Goal: Task Accomplishment & Management: Use online tool/utility

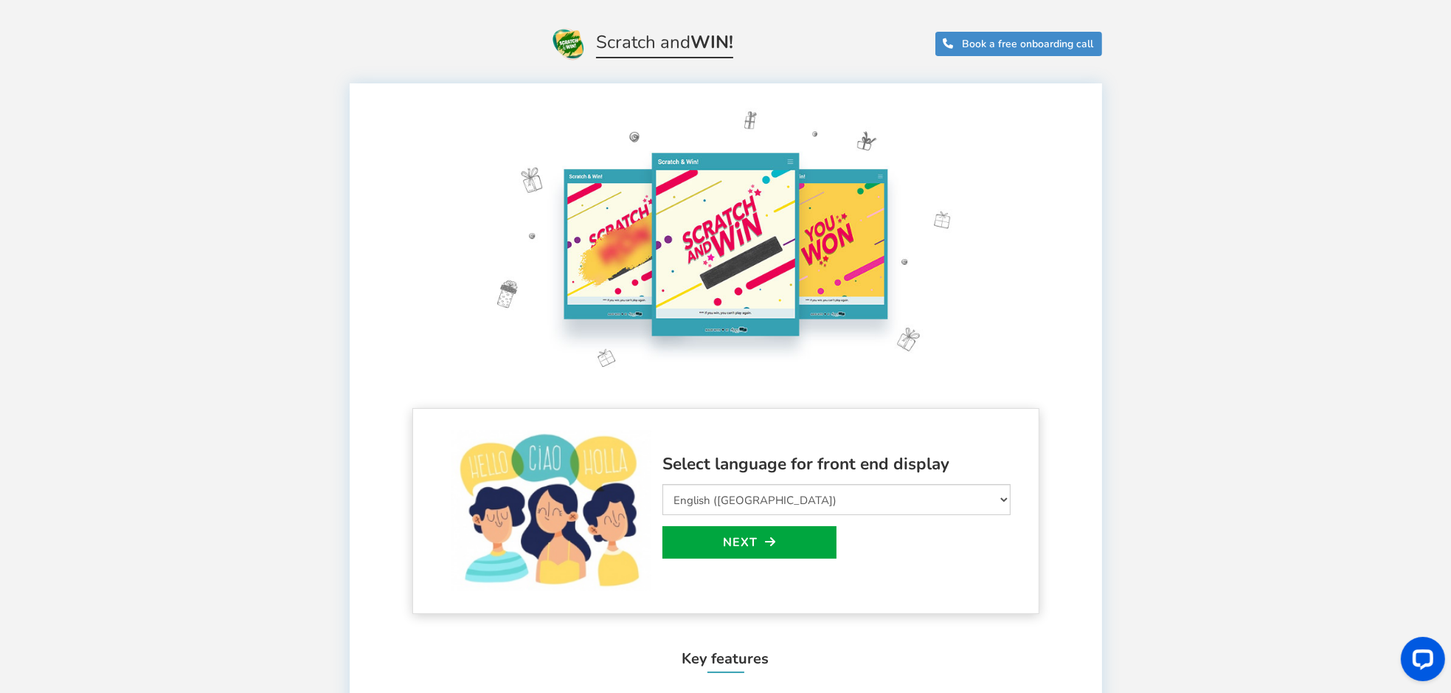
click at [992, 44] on span "Book a free onboarding call" at bounding box center [1028, 44] width 131 height 14
click at [825, 55] on h1 "Scratch and WIN! Book a free onboarding call" at bounding box center [726, 30] width 812 height 61
click at [745, 536] on link "Next" at bounding box center [749, 542] width 174 height 32
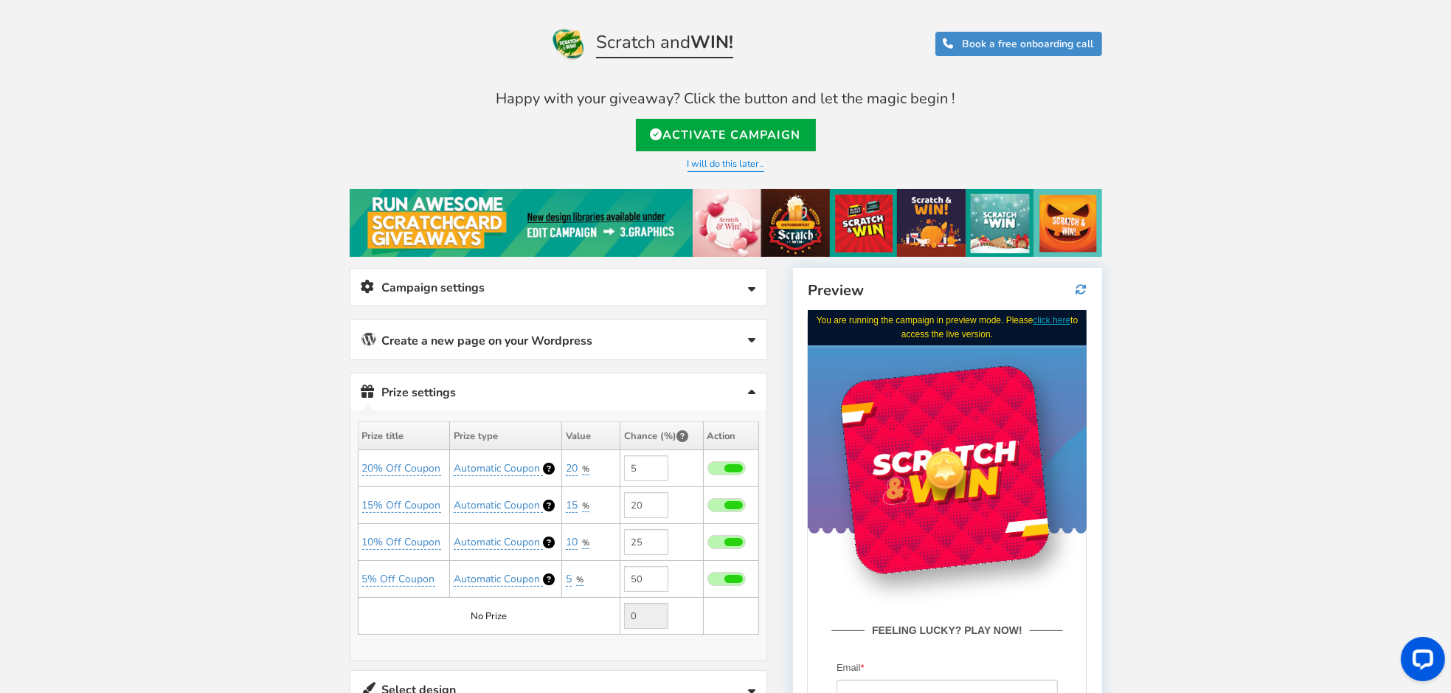
scroll to position [196, 0]
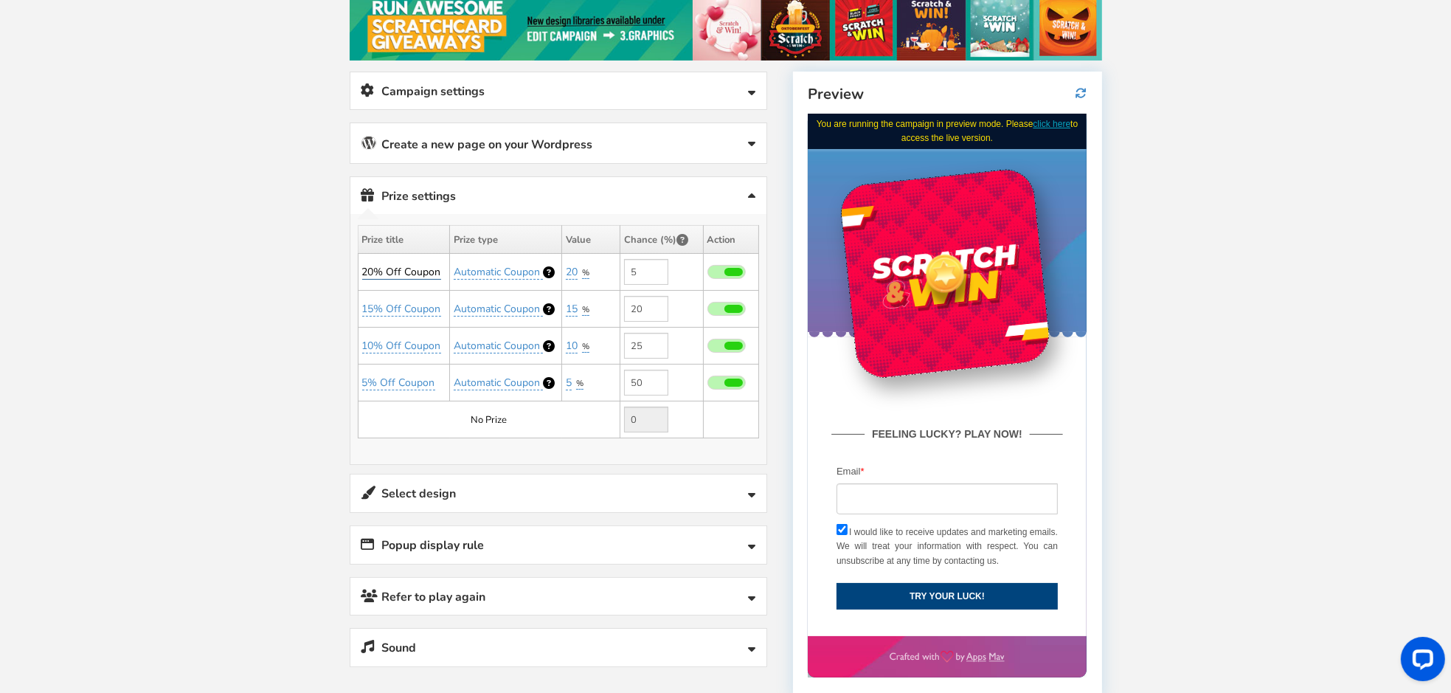
click at [390, 265] on link "20% Off Coupon" at bounding box center [401, 272] width 79 height 15
click at [384, 265] on link "20% Off Coupon" at bounding box center [401, 272] width 79 height 15
click at [640, 268] on input "5" at bounding box center [646, 272] width 44 height 26
click at [570, 530] on link "Popup display rule" at bounding box center [558, 545] width 416 height 38
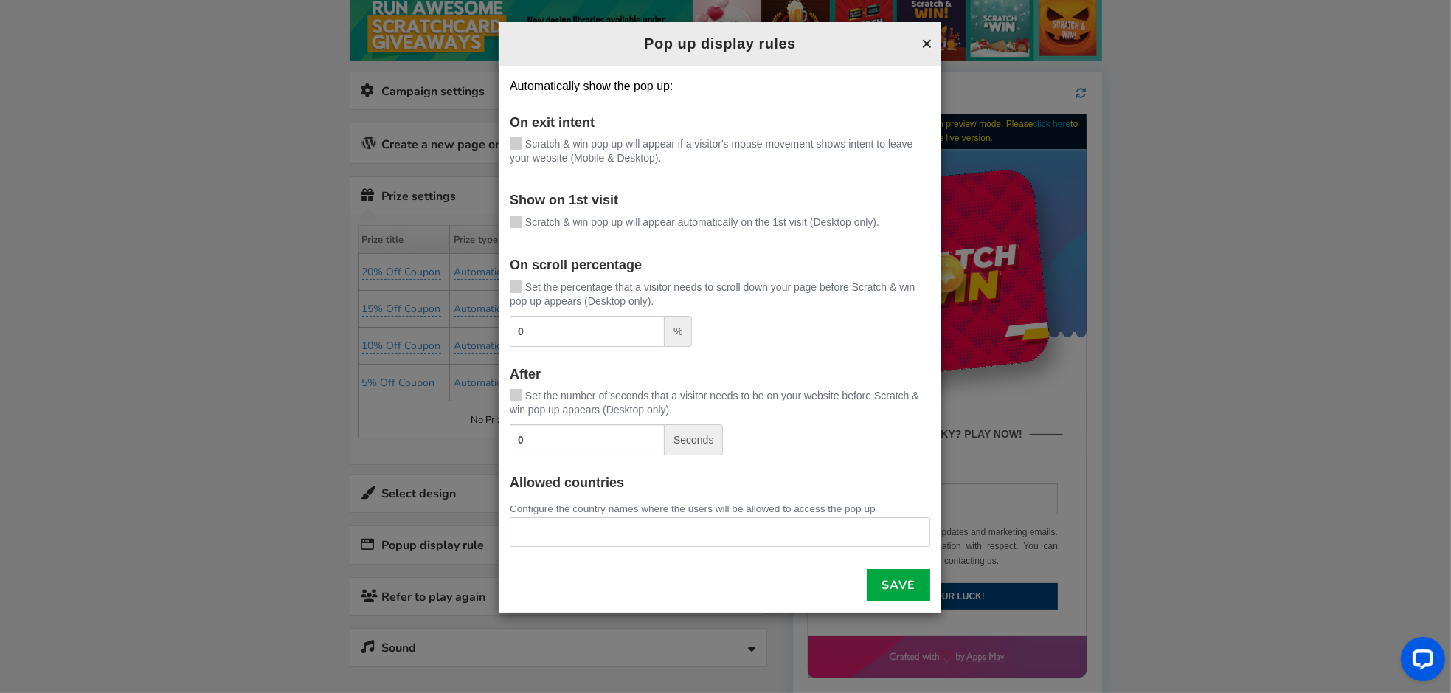
click at [930, 45] on button "×" at bounding box center [926, 43] width 11 height 19
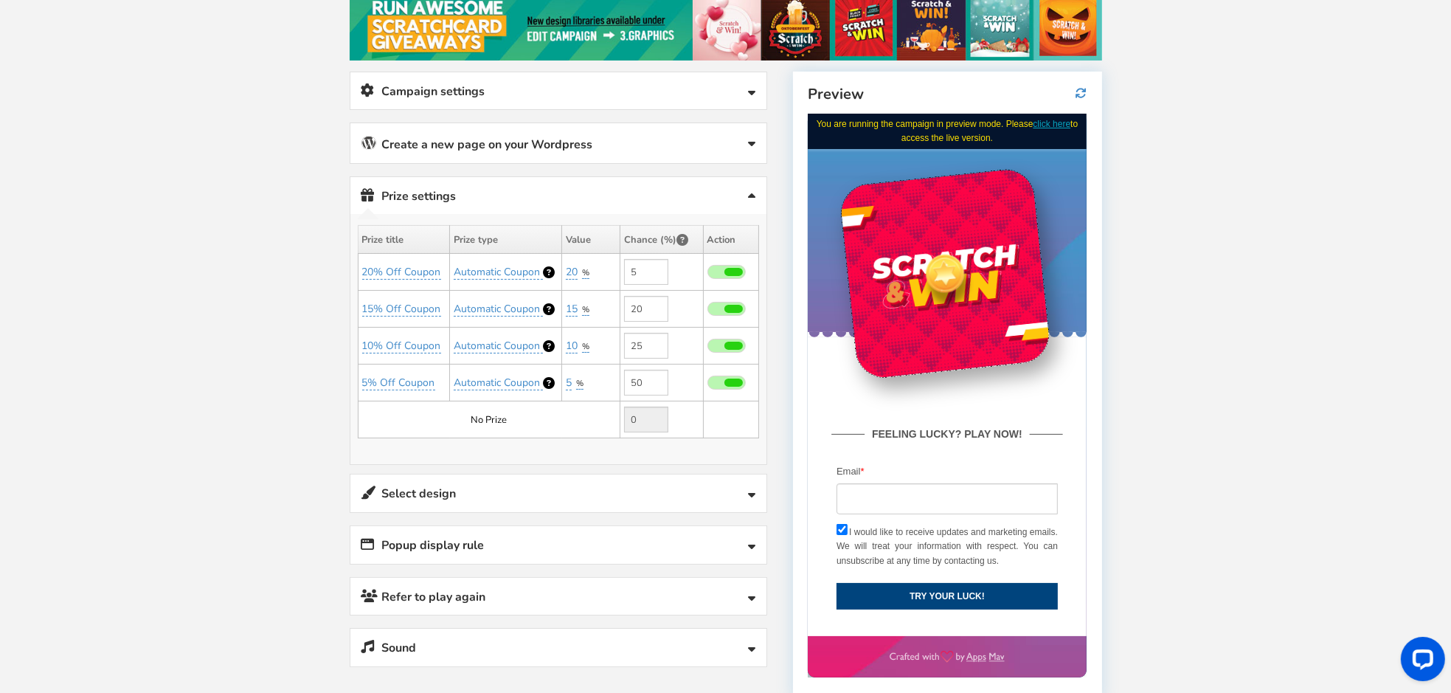
click at [508, 92] on link "Campaign settings" at bounding box center [558, 91] width 416 height 38
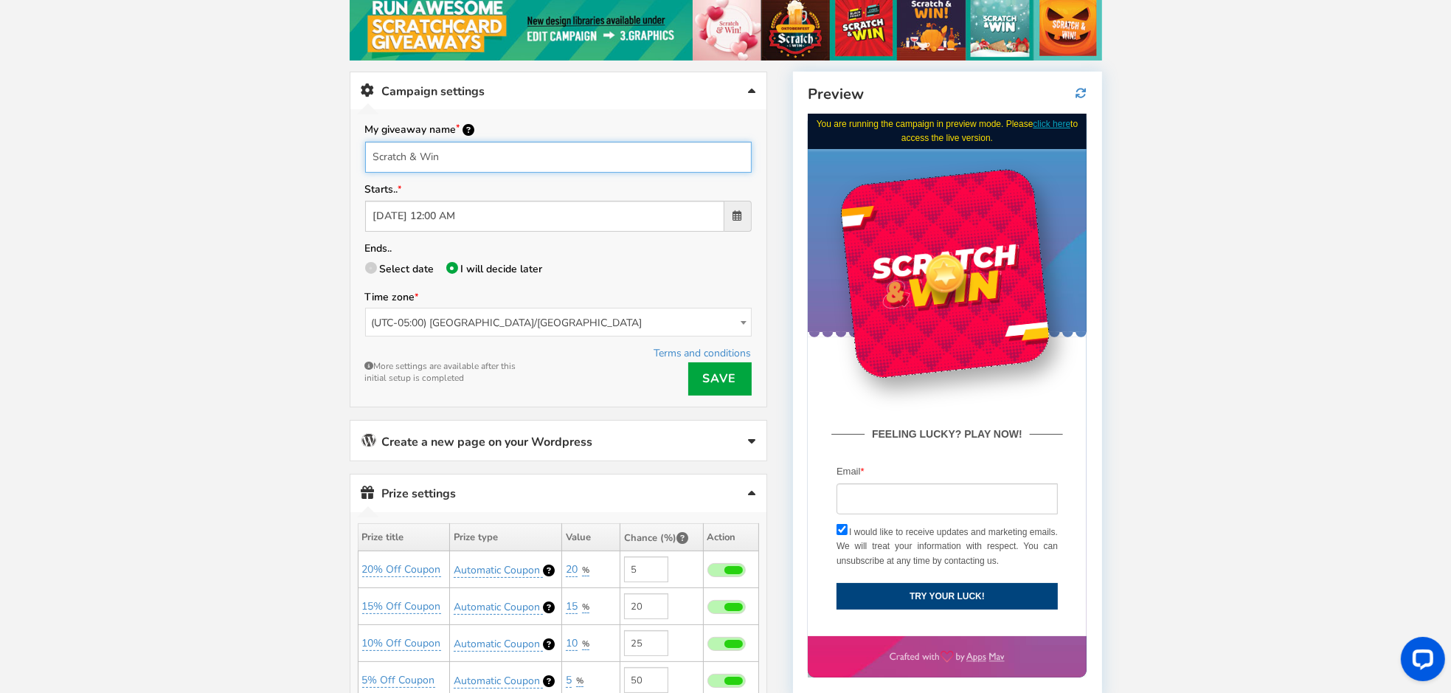
drag, startPoint x: 513, startPoint y: 156, endPoint x: 376, endPoint y: 158, distance: 138.0
click at [376, 158] on input "Scratch & Win" at bounding box center [558, 157] width 387 height 31
click at [454, 154] on input "Scratch & Win" at bounding box center [558, 157] width 387 height 31
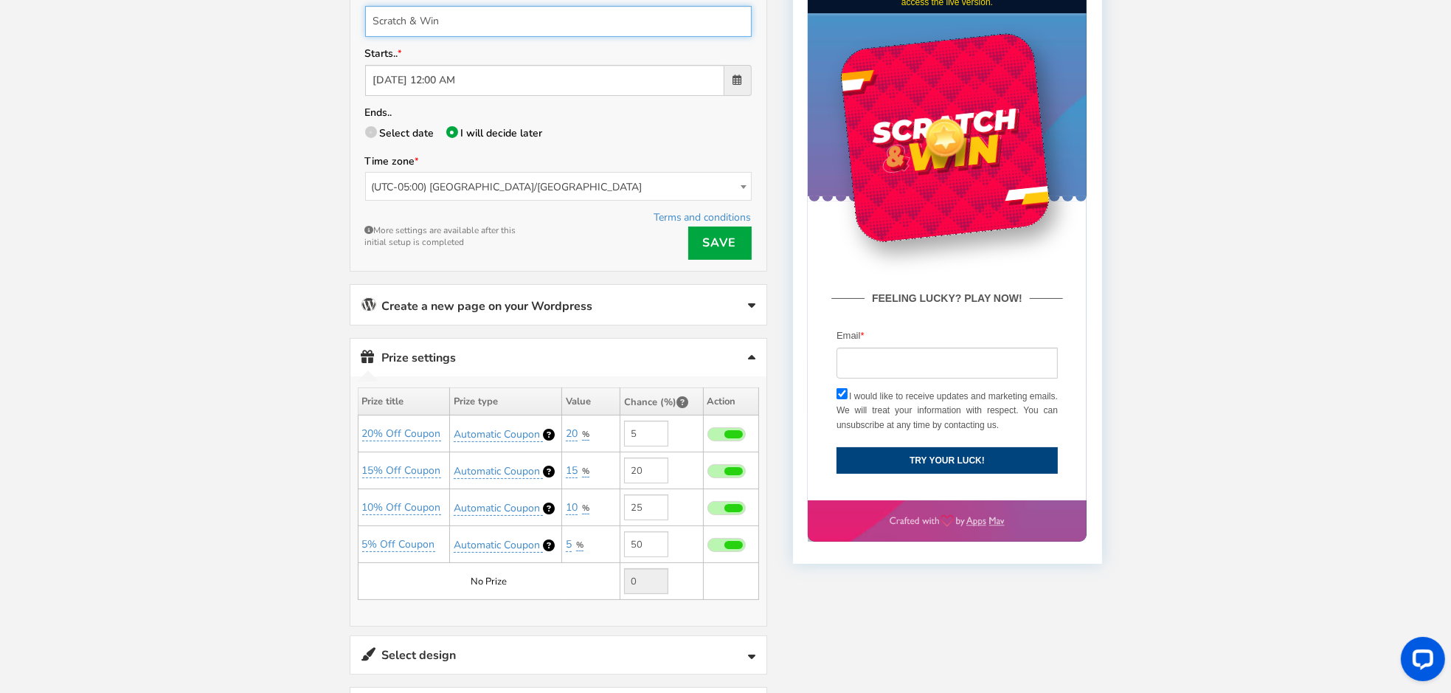
scroll to position [393, 0]
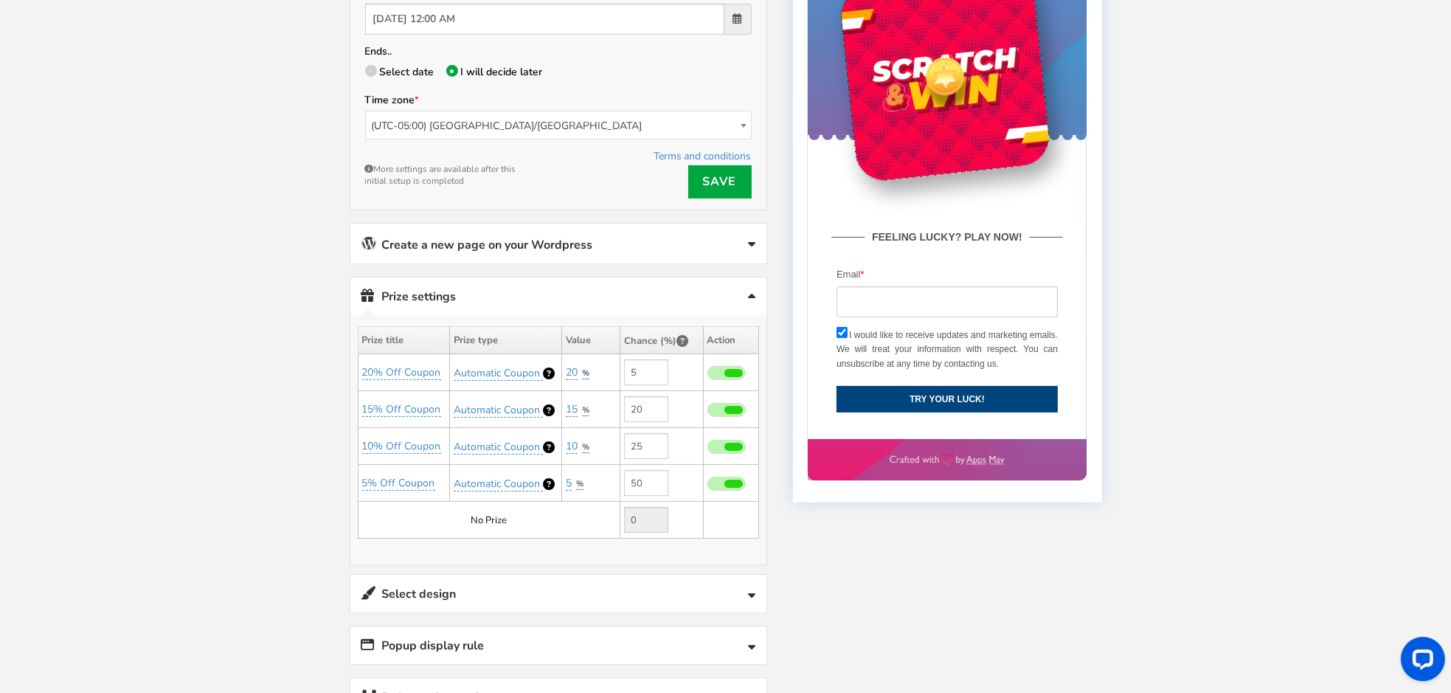
click at [626, 239] on link "Create a new page on your Wordpress" at bounding box center [558, 244] width 416 height 40
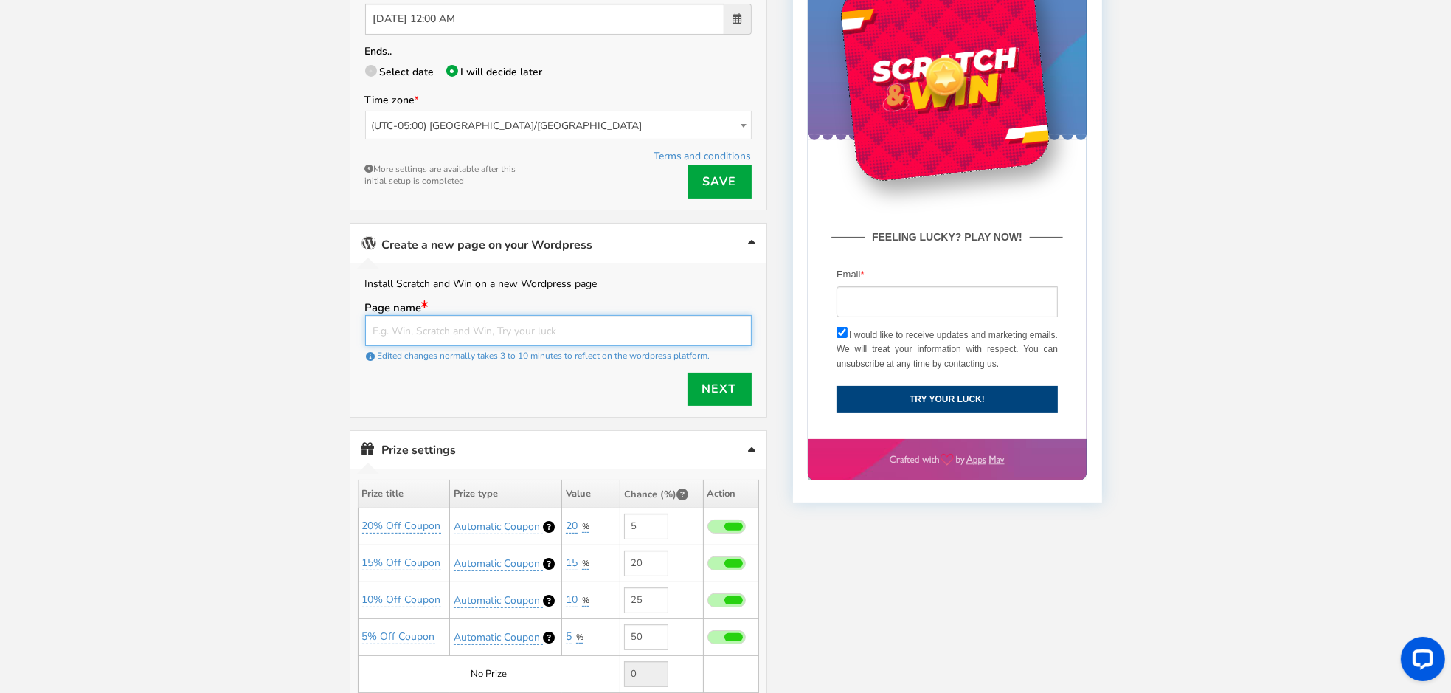
click at [511, 318] on input "text" at bounding box center [558, 330] width 387 height 31
click at [630, 235] on link "Create a new page on your Wordpress" at bounding box center [558, 244] width 416 height 40
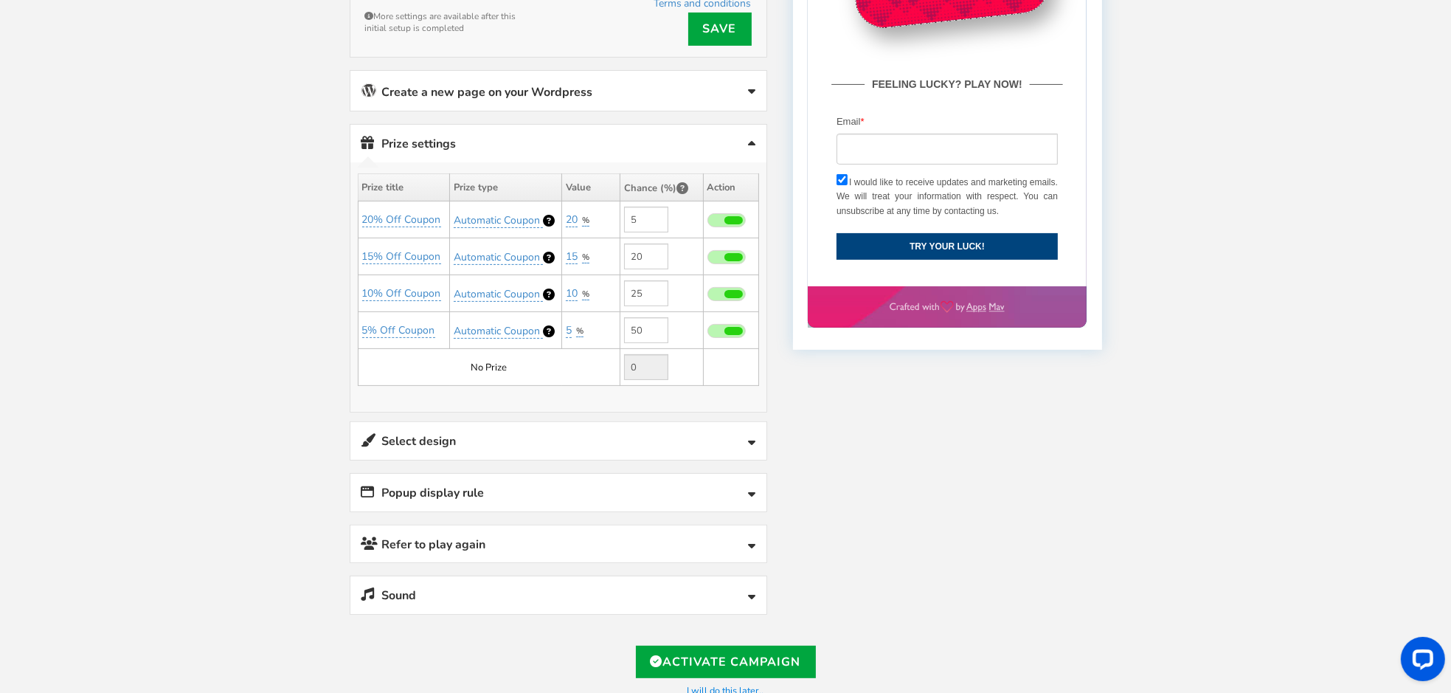
scroll to position [590, 0]
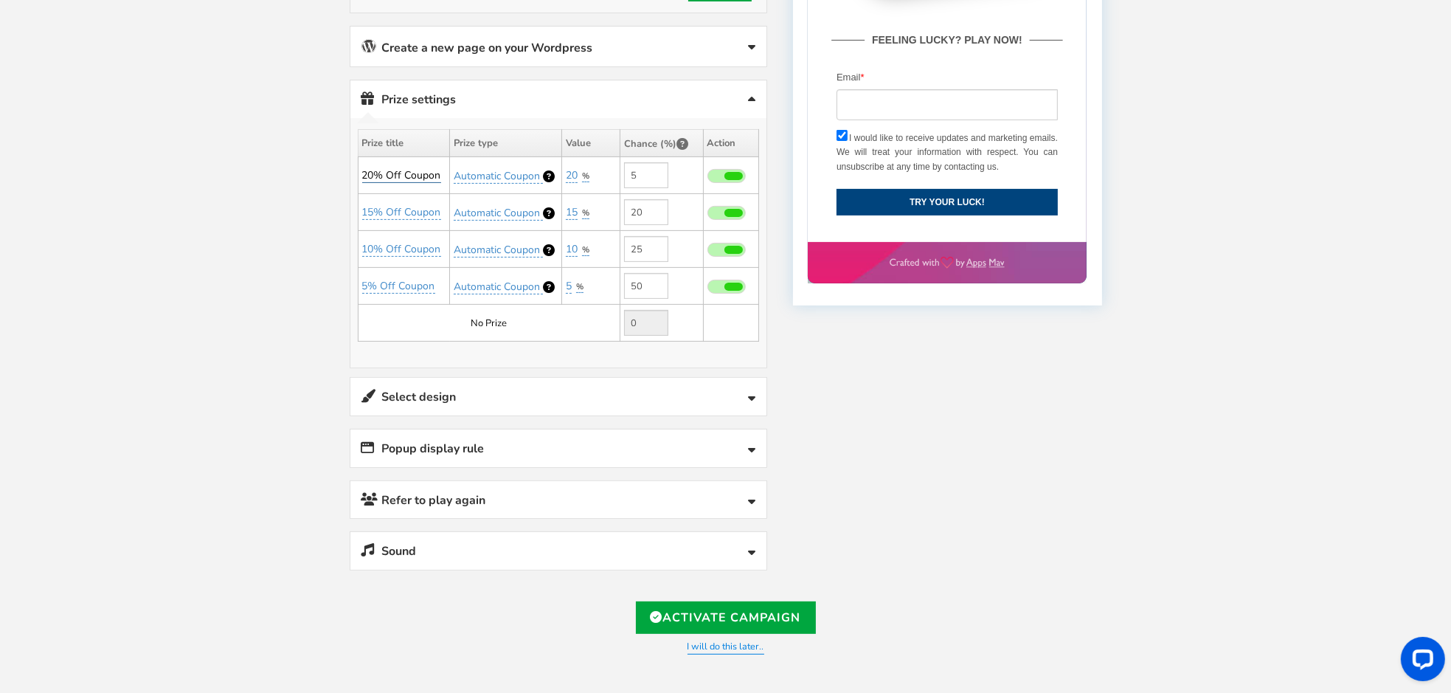
click at [406, 168] on link "20% Off Coupon" at bounding box center [401, 175] width 79 height 15
drag, startPoint x: 444, startPoint y: 204, endPoint x: 271, endPoint y: 206, distance: 173.4
click at [271, 206] on div "Welcome to Scratch and WIN! Select language for front end display Select Langua…" at bounding box center [725, 128] width 1451 height 1315
click at [379, 159] on td "20% Off Coupon" at bounding box center [404, 175] width 92 height 37
click at [386, 168] on link "20% Off Coupon" at bounding box center [401, 175] width 79 height 15
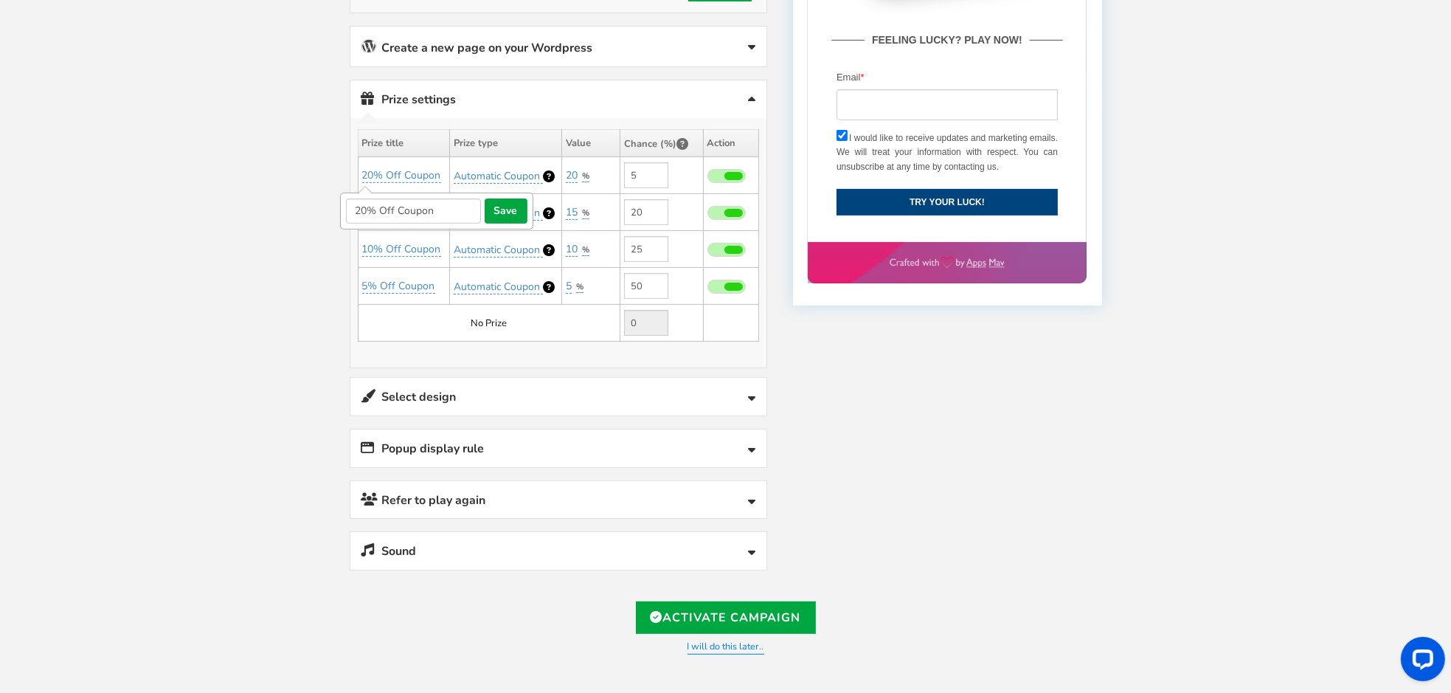
drag, startPoint x: 440, startPoint y: 203, endPoint x: 336, endPoint y: 212, distance: 104.4
click at [336, 212] on div "Welcome to Scratch and WIN! Select language for front end display Select Langua…" at bounding box center [726, 128] width 812 height 1315
click at [377, 168] on link "20% Off Coupon" at bounding box center [401, 175] width 79 height 15
type input "2"
type input "CAR"
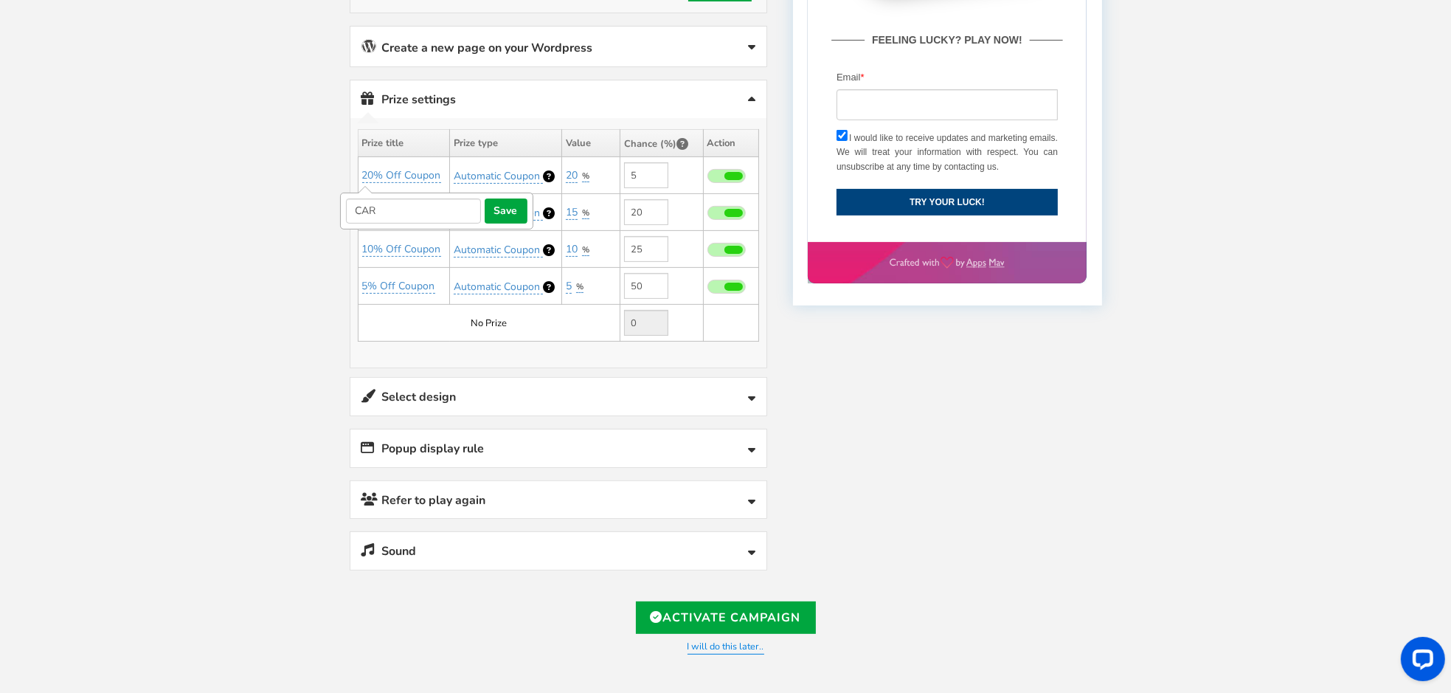
click at [507, 207] on button "save" at bounding box center [506, 210] width 43 height 25
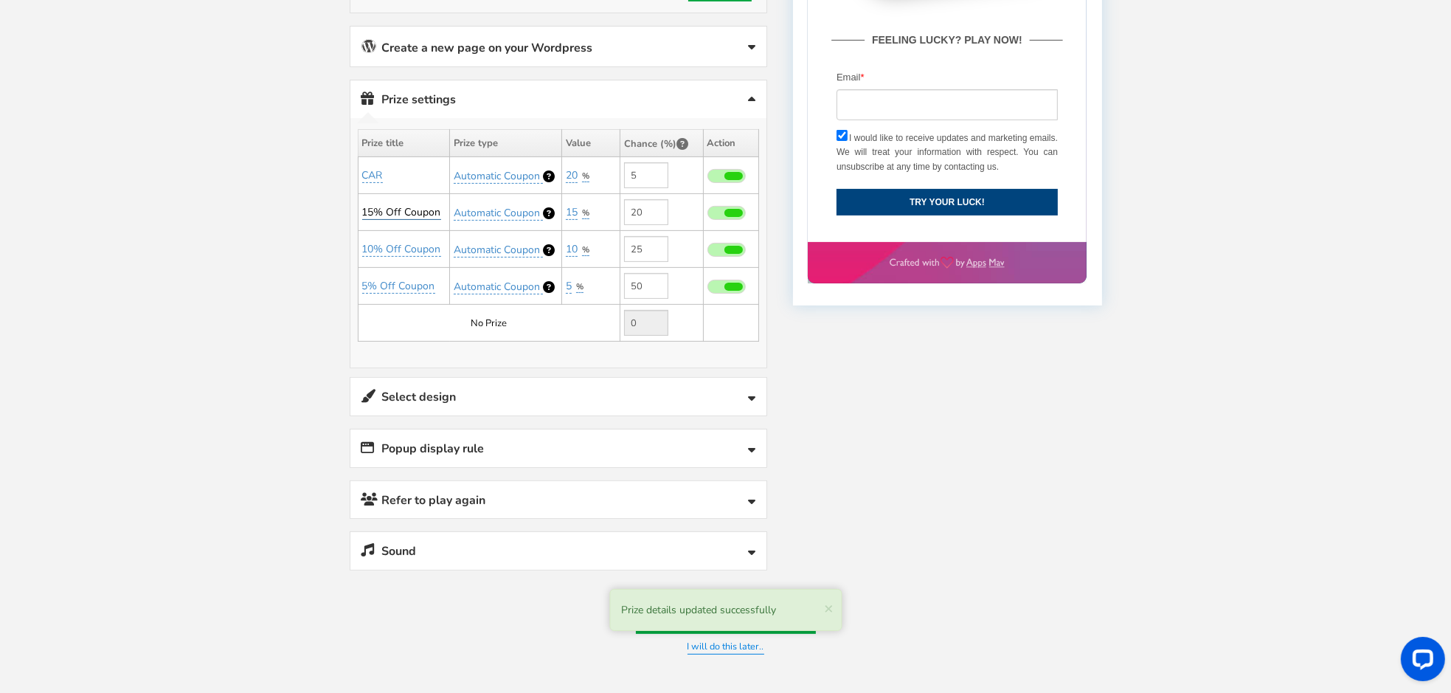
click at [395, 206] on link "15% Off Coupon" at bounding box center [401, 212] width 79 height 15
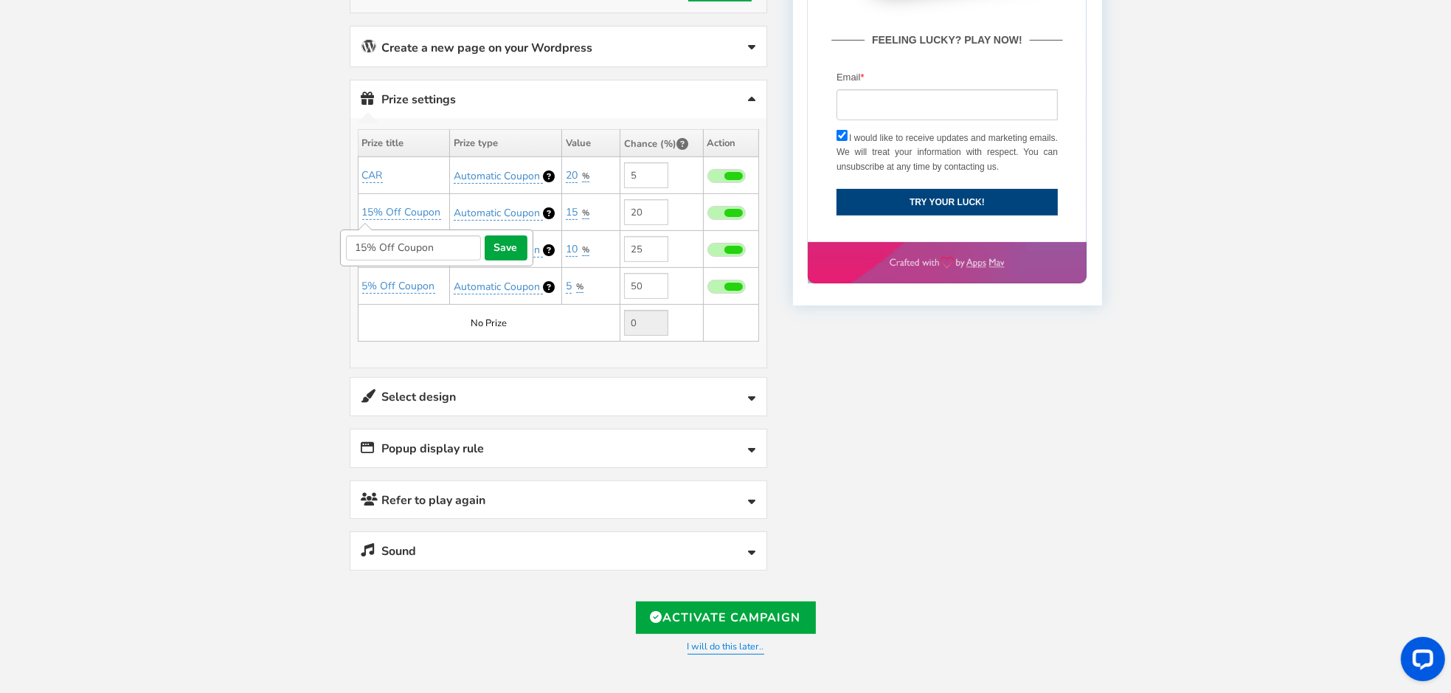
click at [447, 241] on input "15% Off Coupon" at bounding box center [413, 247] width 135 height 25
drag, startPoint x: 447, startPoint y: 241, endPoint x: 347, endPoint y: 240, distance: 99.6
click at [347, 240] on input "15% Off Coupon" at bounding box center [413, 247] width 135 height 25
type input "iPhone"
click at [512, 241] on button "save" at bounding box center [506, 247] width 43 height 25
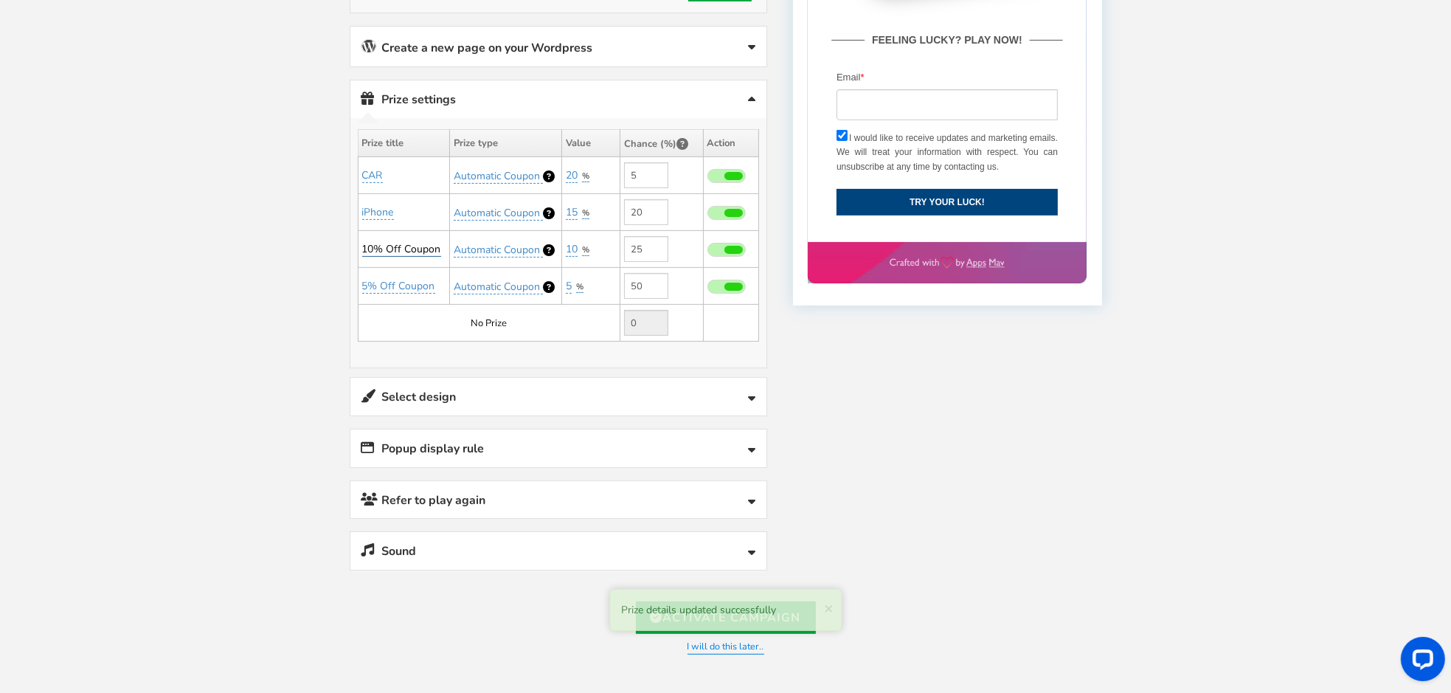
click at [384, 243] on link "10% Off Coupon" at bounding box center [401, 249] width 79 height 15
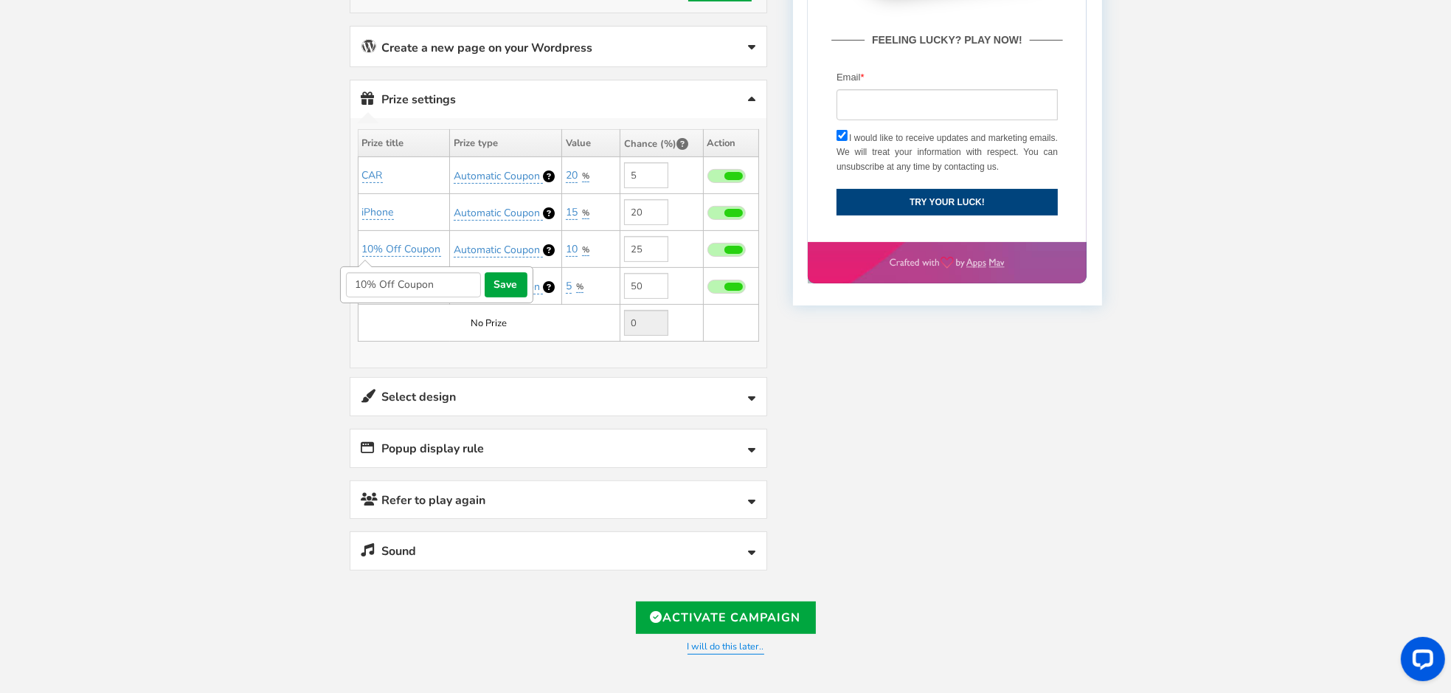
drag, startPoint x: 437, startPoint y: 277, endPoint x: 304, endPoint y: 283, distance: 132.9
click at [304, 283] on div "Welcome to Scratch and WIN! Select language for front end display Select Langua…" at bounding box center [725, 128] width 1451 height 1315
click at [401, 244] on link "10% Off Coupon" at bounding box center [401, 249] width 79 height 15
click at [404, 242] on link "10% Off Coupon" at bounding box center [401, 249] width 79 height 15
click at [409, 242] on link "10% Off Coupon" at bounding box center [401, 249] width 79 height 15
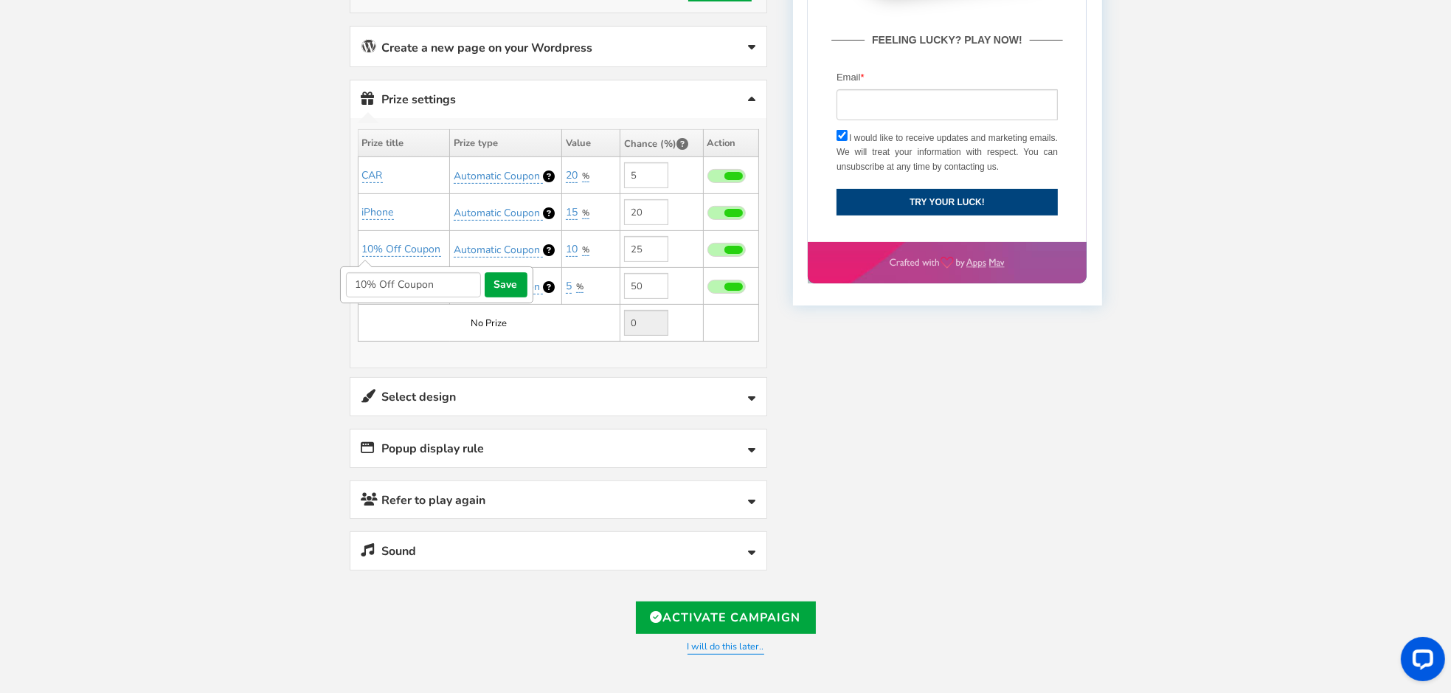
click at [437, 278] on input "10% Off Coupon" at bounding box center [413, 284] width 135 height 25
type input "₹1,000 cashback"
click at [503, 277] on button "save" at bounding box center [506, 284] width 43 height 25
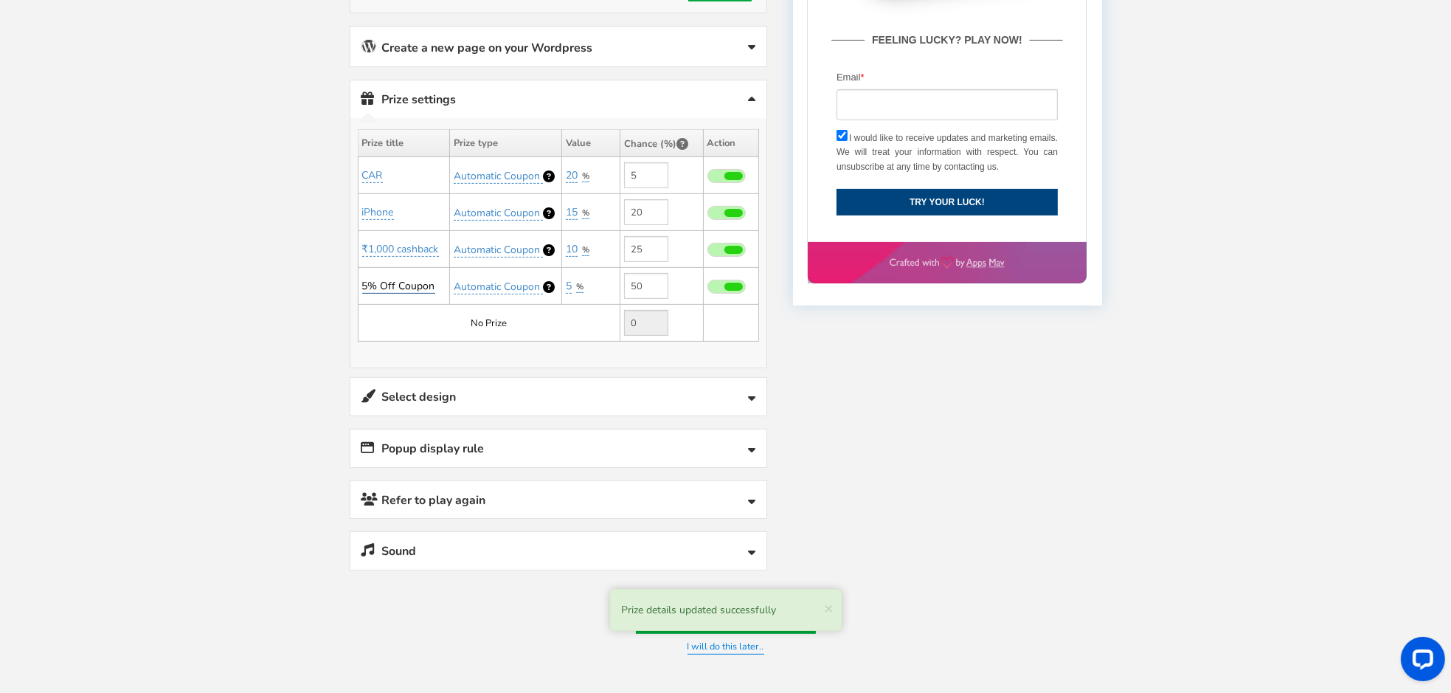
click at [387, 279] on link "5% Off Coupon" at bounding box center [398, 286] width 73 height 15
click at [397, 279] on link "5% Off Coupon" at bounding box center [398, 286] width 73 height 15
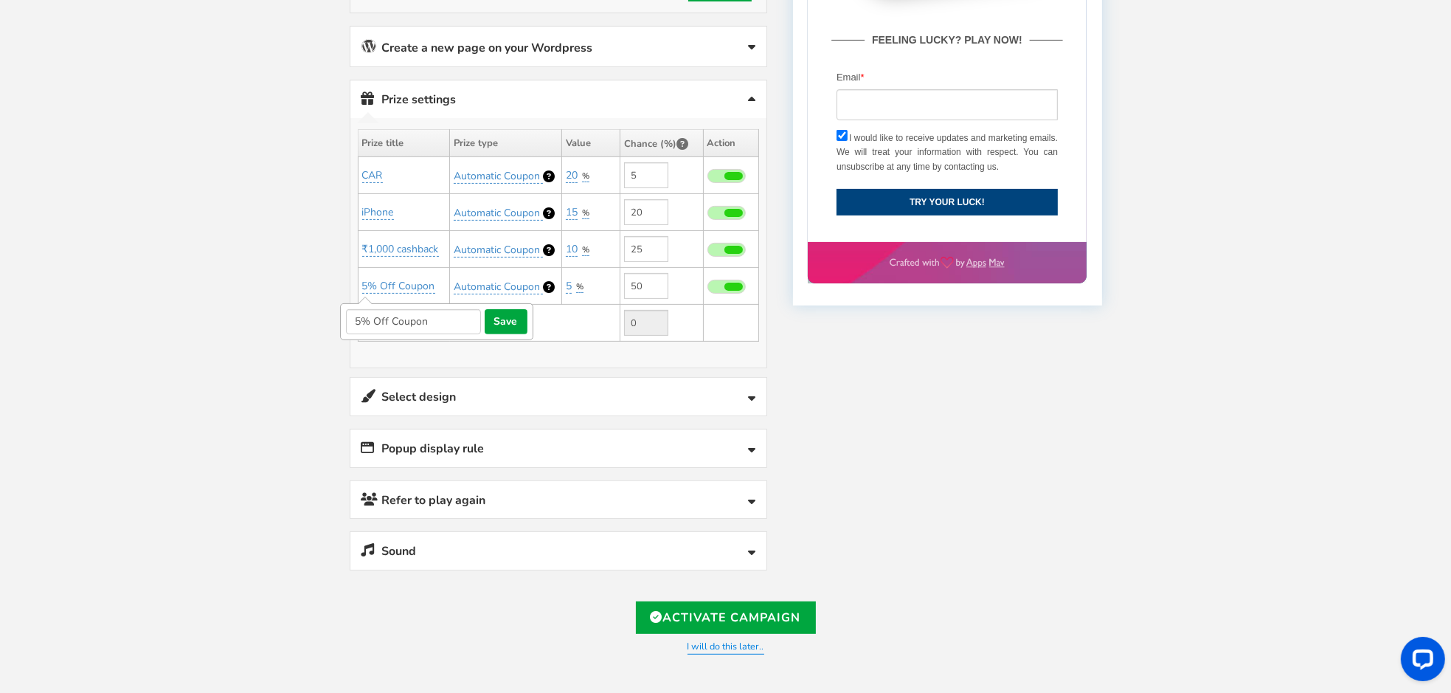
click at [428, 314] on input "5% Off Coupon" at bounding box center [413, 321] width 135 height 25
type input "₹500 cashback"
click at [505, 315] on button "save" at bounding box center [506, 321] width 43 height 25
click at [468, 390] on link "Select design" at bounding box center [558, 397] width 416 height 38
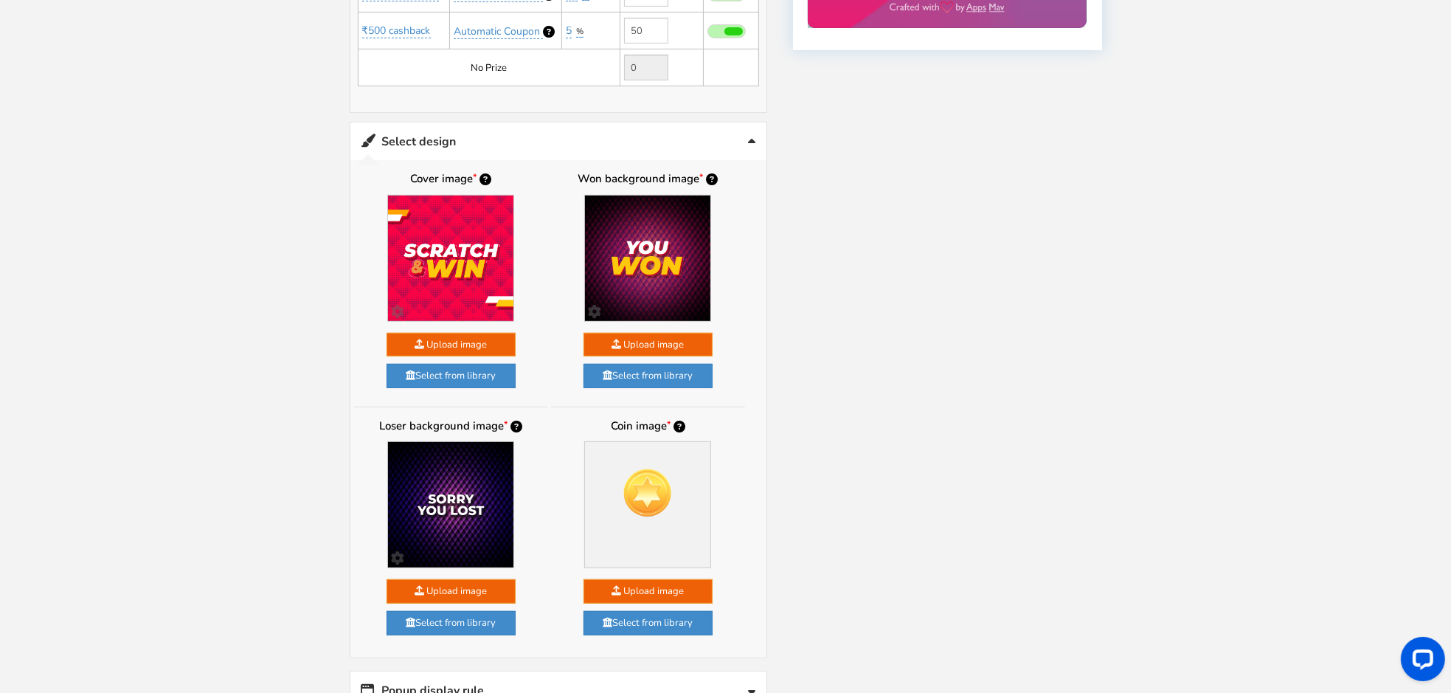
scroll to position [786, 0]
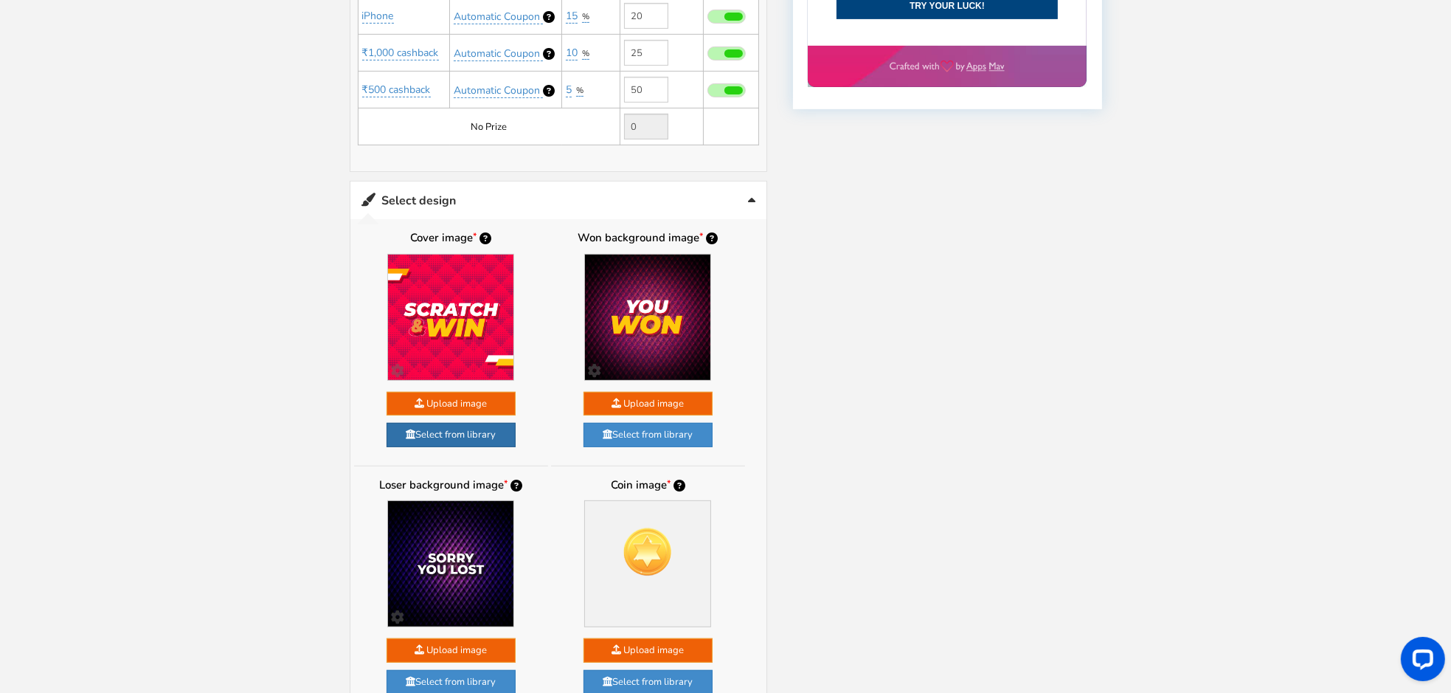
click at [455, 423] on link "Select from library" at bounding box center [451, 435] width 129 height 24
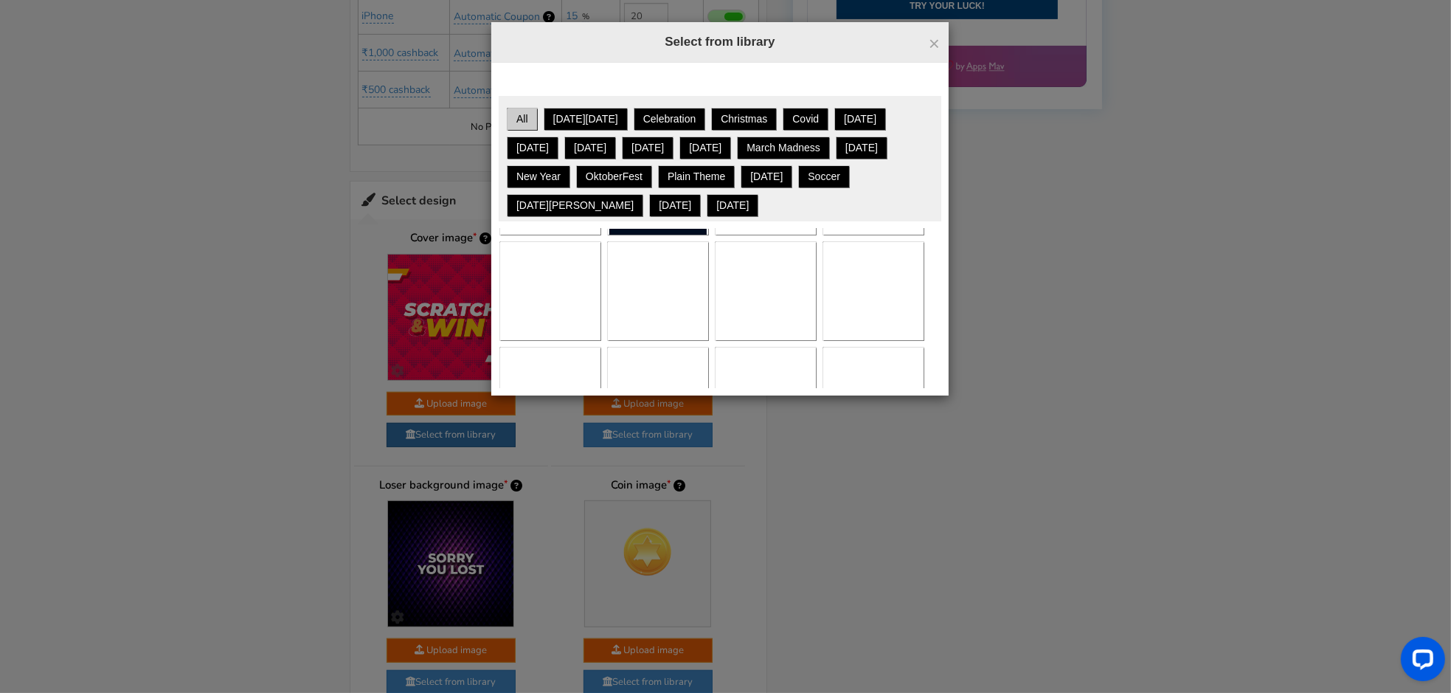
scroll to position [393, 0]
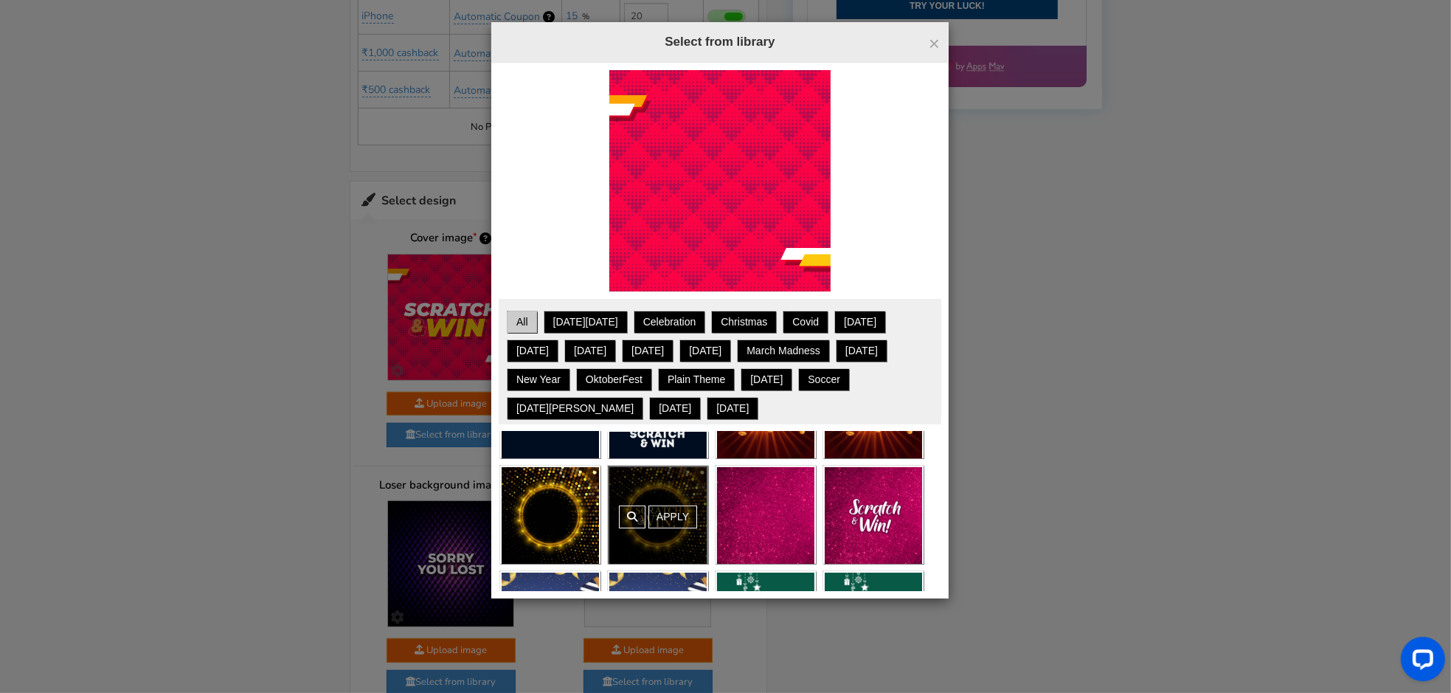
click at [663, 510] on link "Apply" at bounding box center [672, 516] width 49 height 23
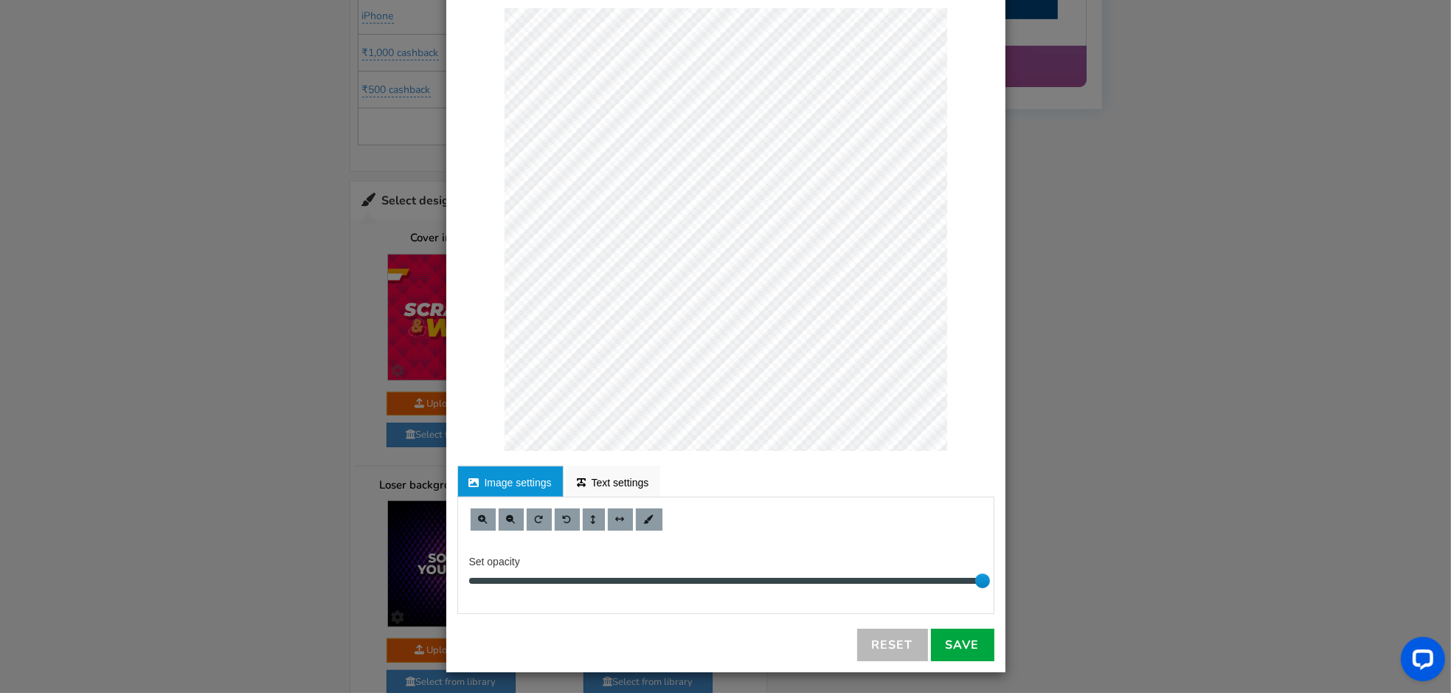
scroll to position [70, 0]
click at [954, 643] on link "Save" at bounding box center [962, 644] width 63 height 32
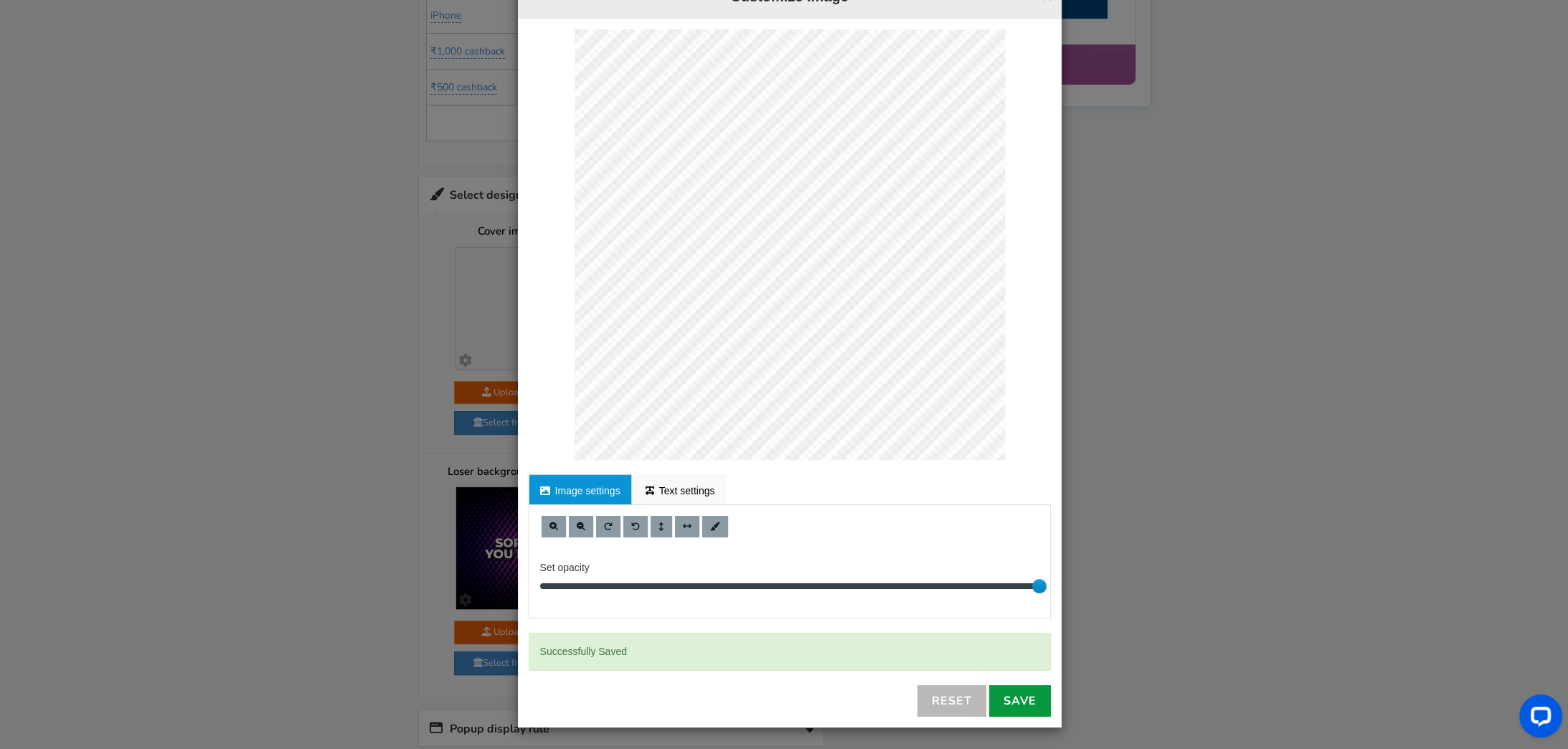
scroll to position [0, 0]
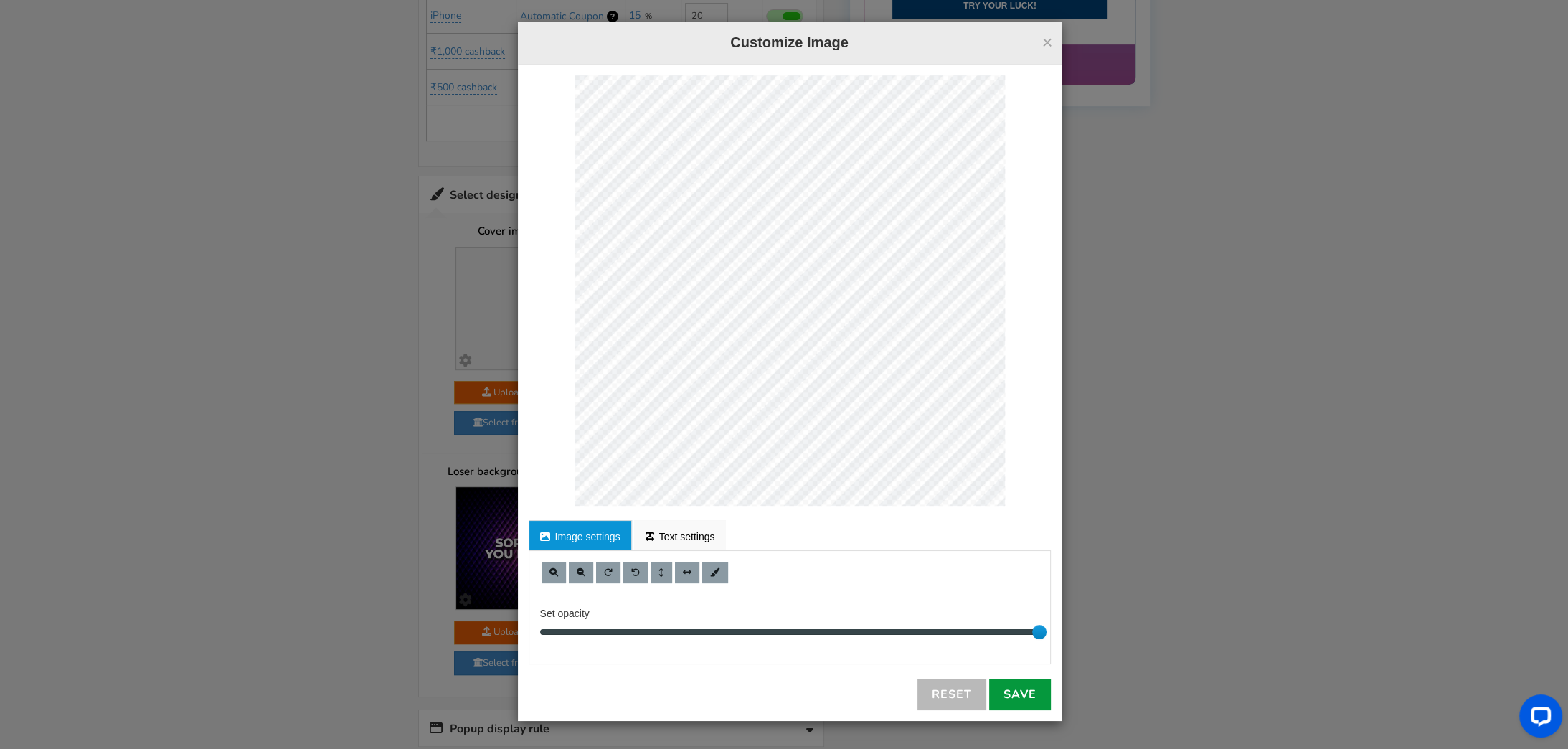
click at [1016, 673] on link "Save" at bounding box center [1019, 695] width 61 height 31
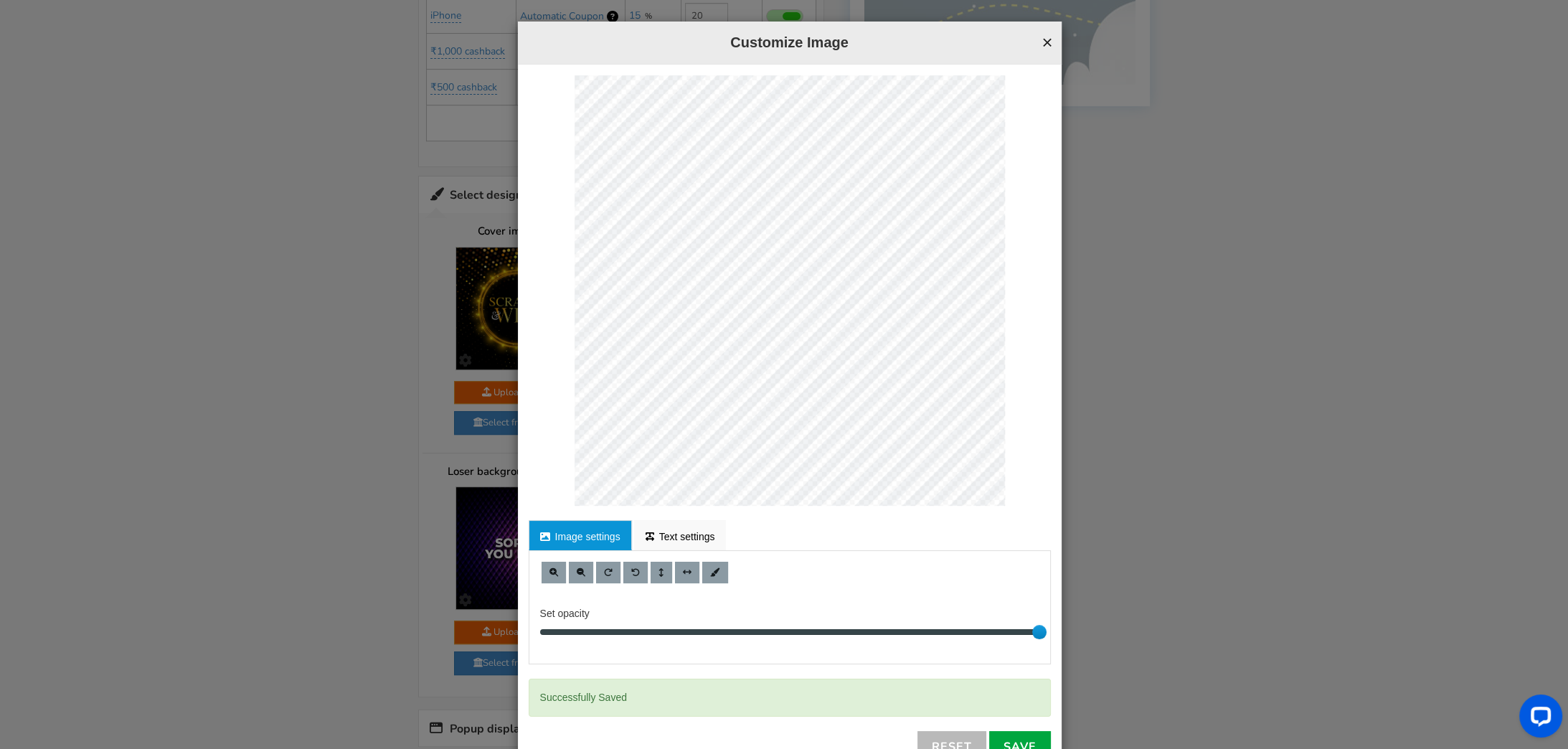
click at [1041, 37] on button "×" at bounding box center [1046, 42] width 11 height 18
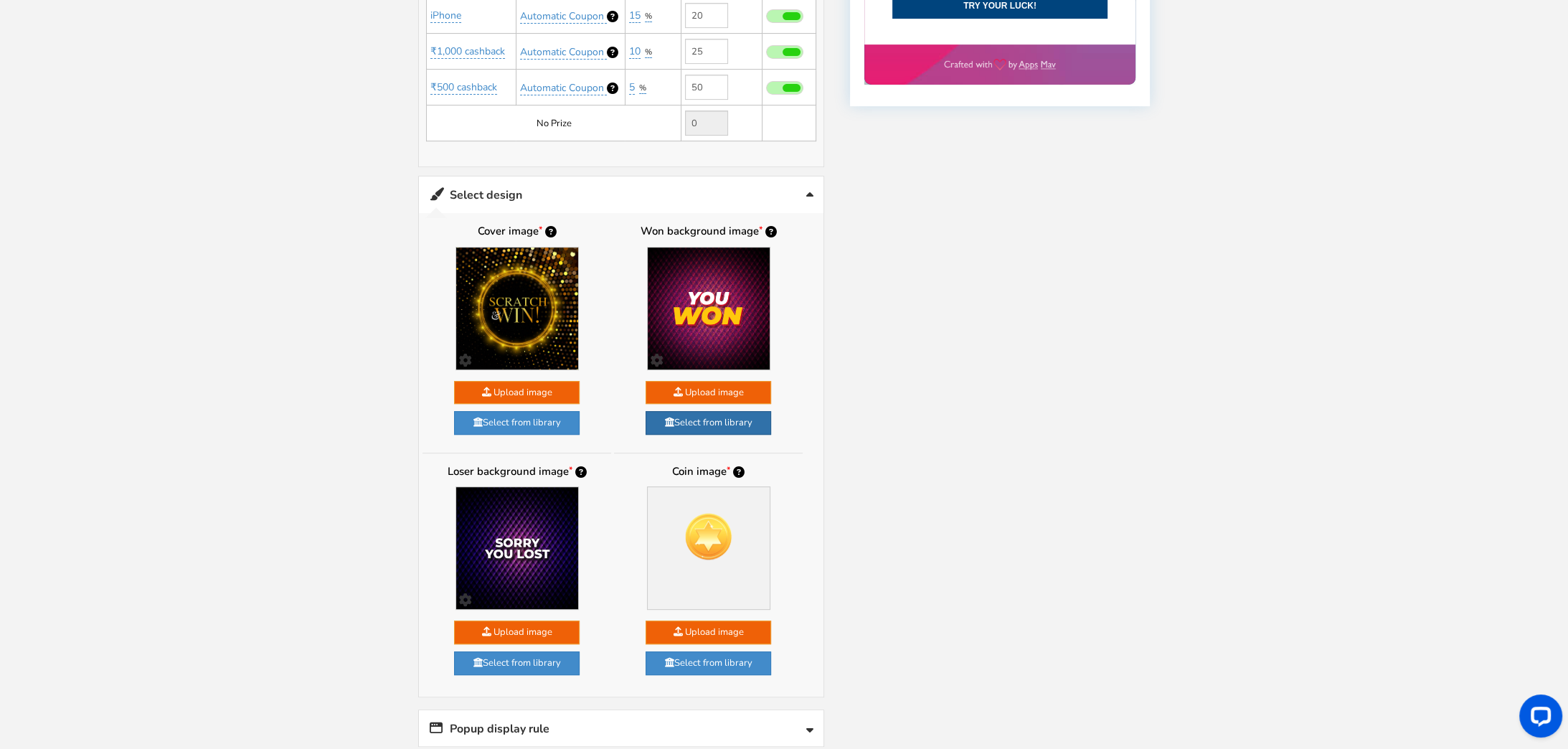
click at [711, 411] on link "Select from library" at bounding box center [708, 423] width 125 height 23
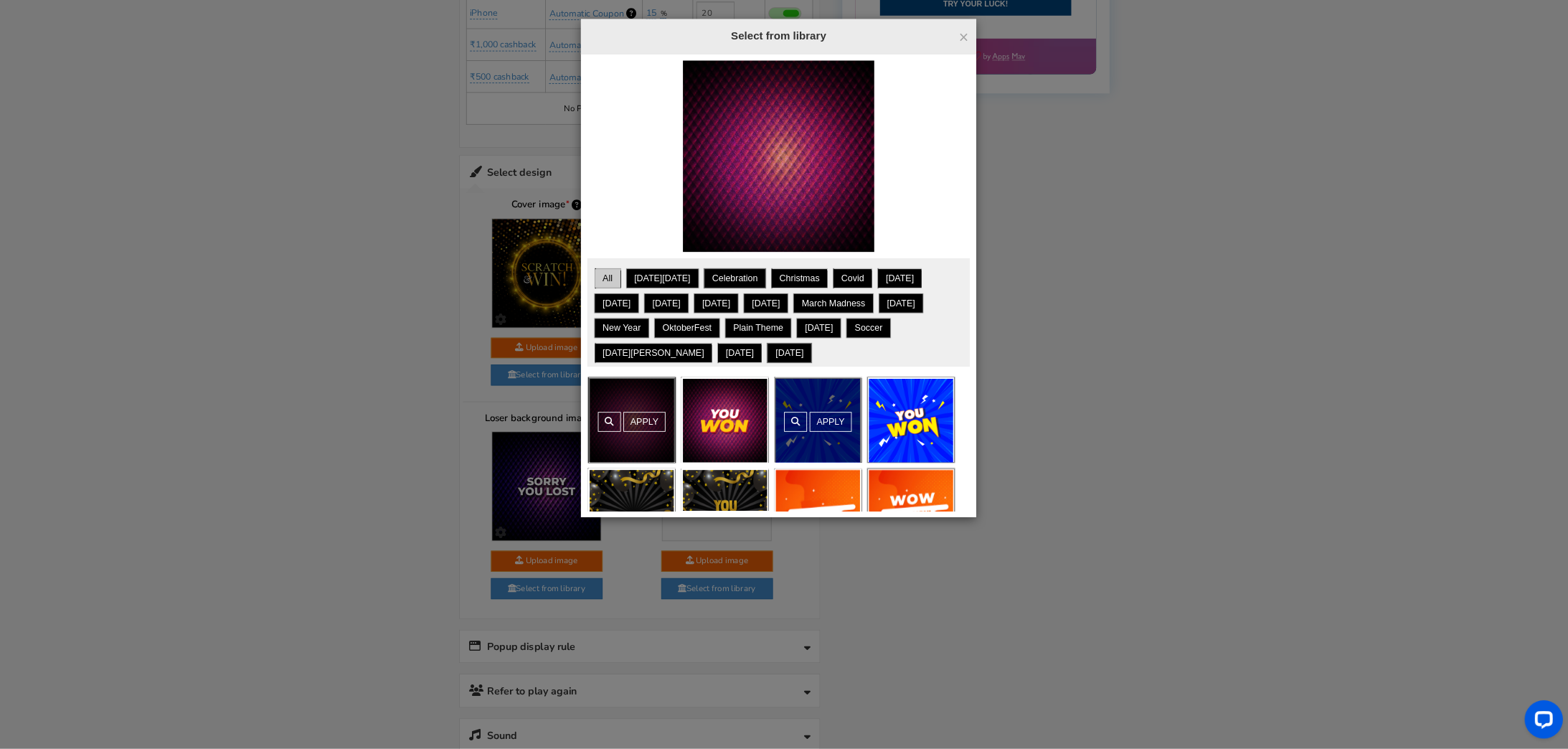
scroll to position [765, 0]
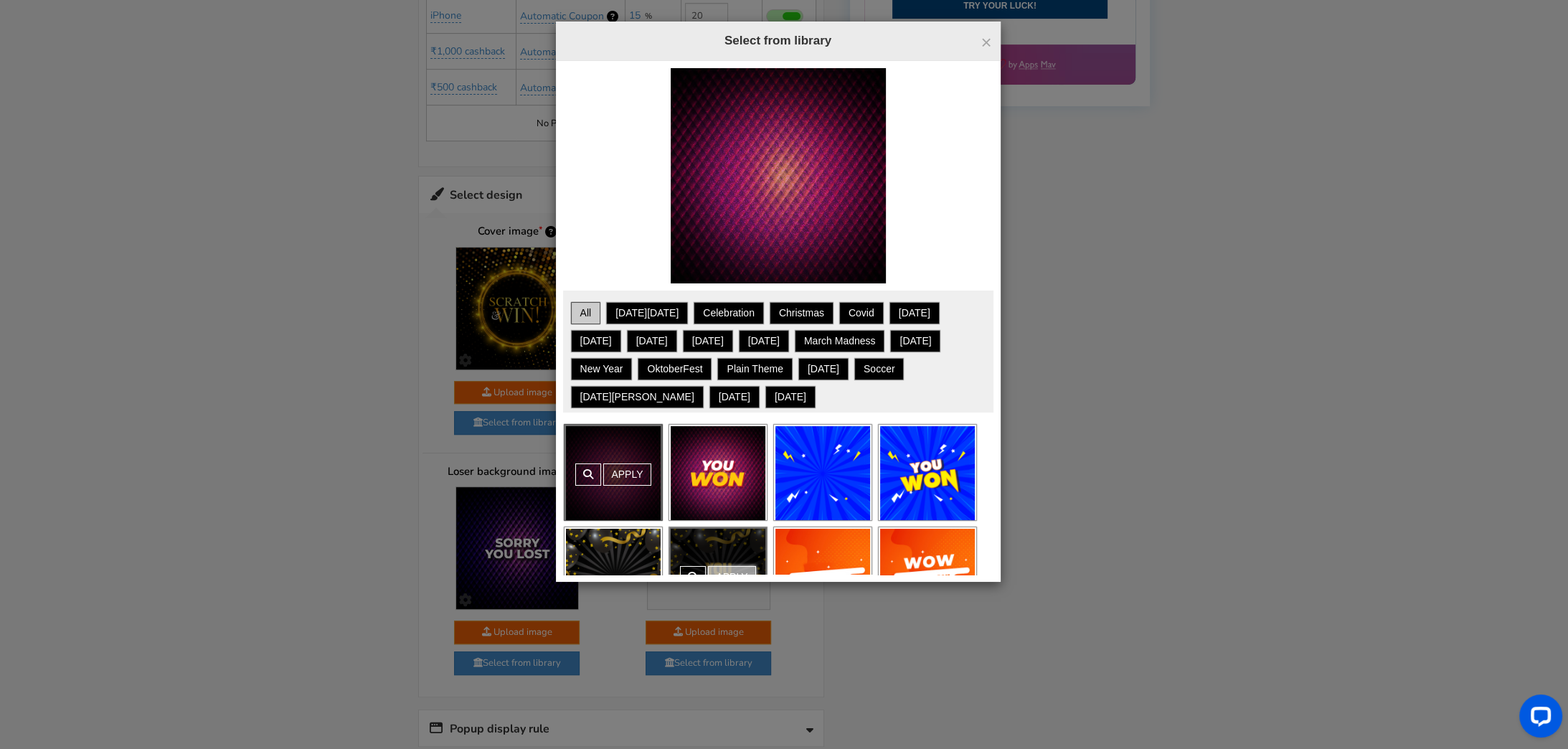
click at [731, 550] on div "Apply" at bounding box center [717, 575] width 97 height 95
click at [724, 568] on link "Apply" at bounding box center [731, 577] width 48 height 22
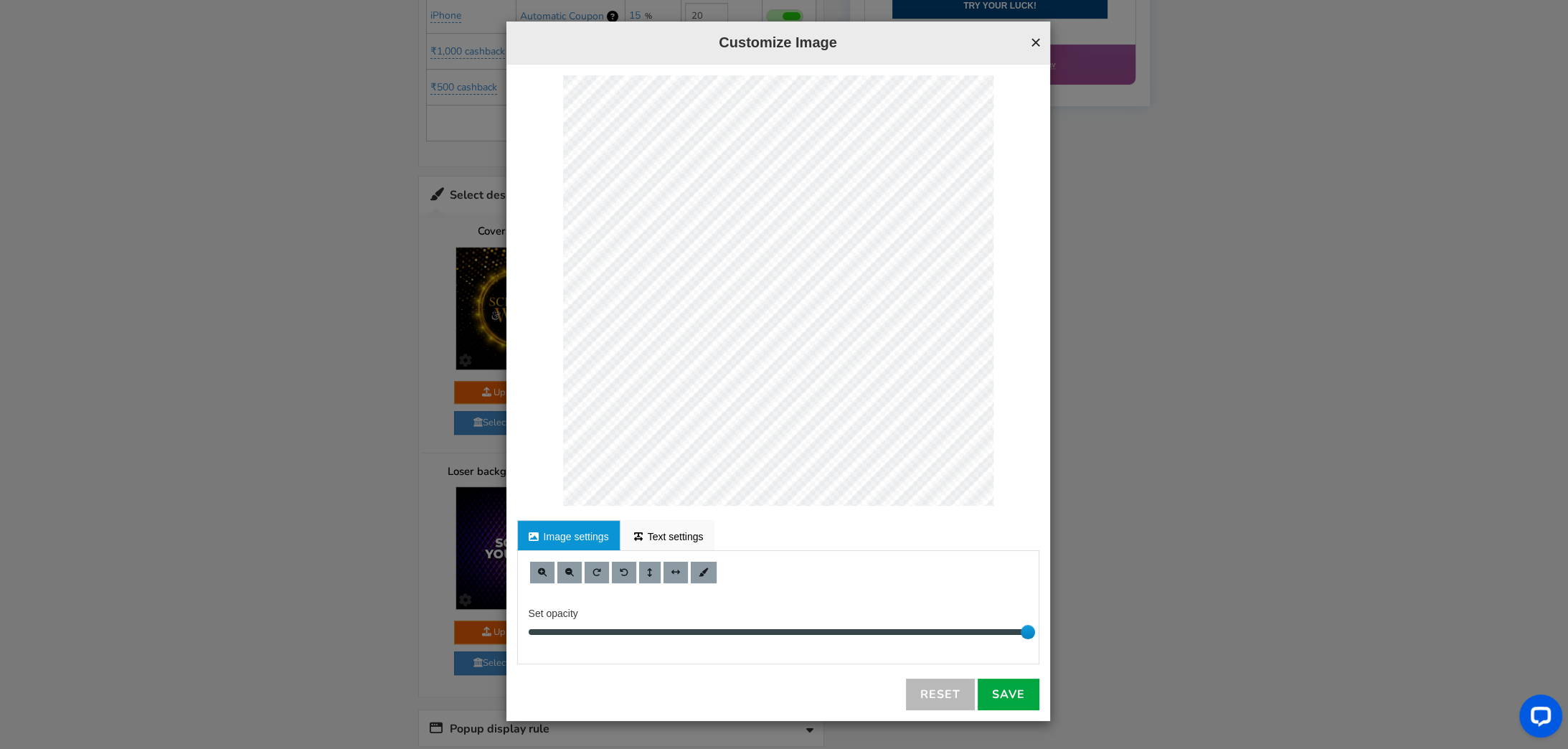
click at [1036, 39] on button "×" at bounding box center [1034, 42] width 11 height 18
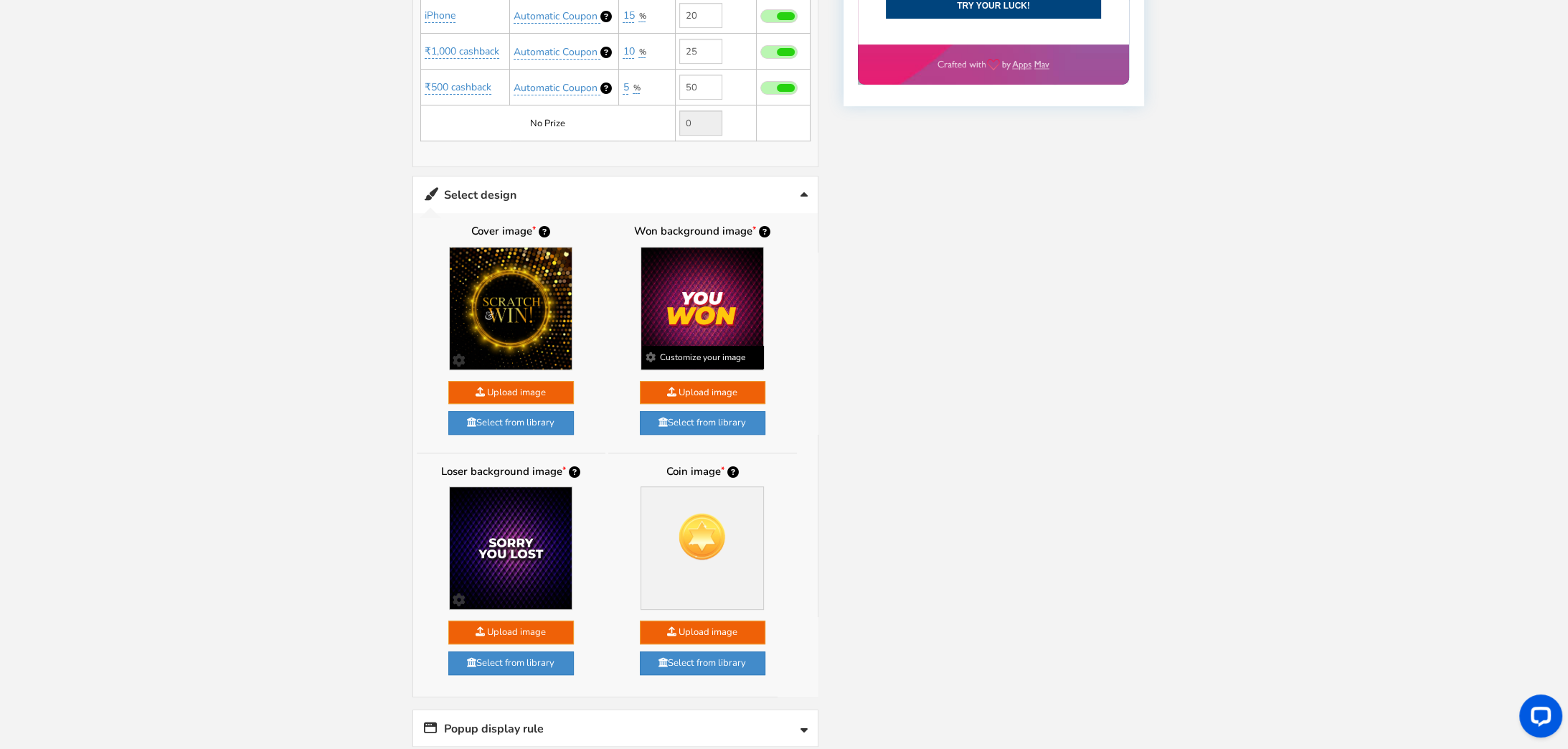
click at [713, 310] on img at bounding box center [702, 308] width 122 height 122
click at [695, 411] on link "Select from library" at bounding box center [702, 423] width 125 height 23
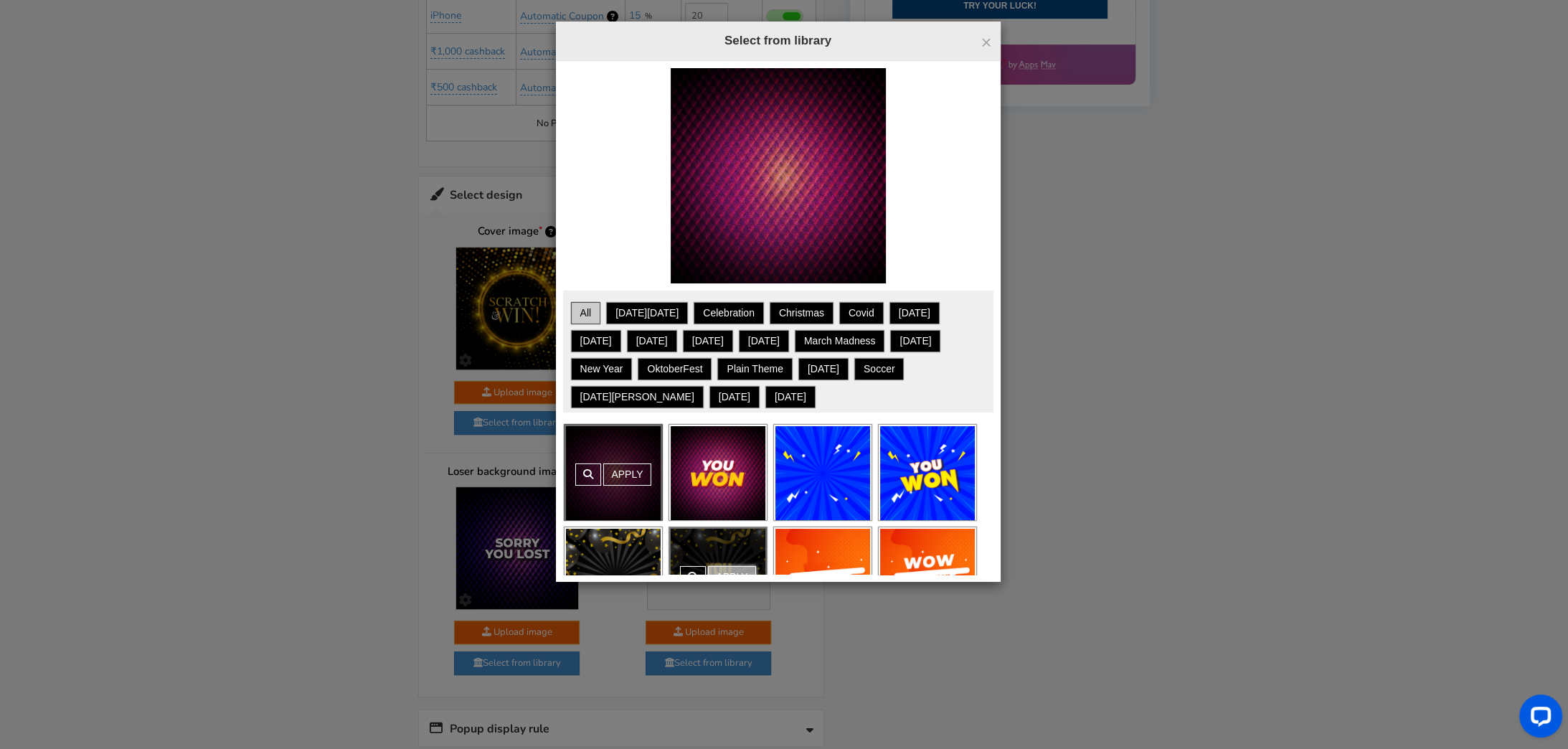
click at [710, 540] on div "Apply" at bounding box center [717, 575] width 97 height 95
click at [723, 568] on link "Apply" at bounding box center [731, 577] width 48 height 22
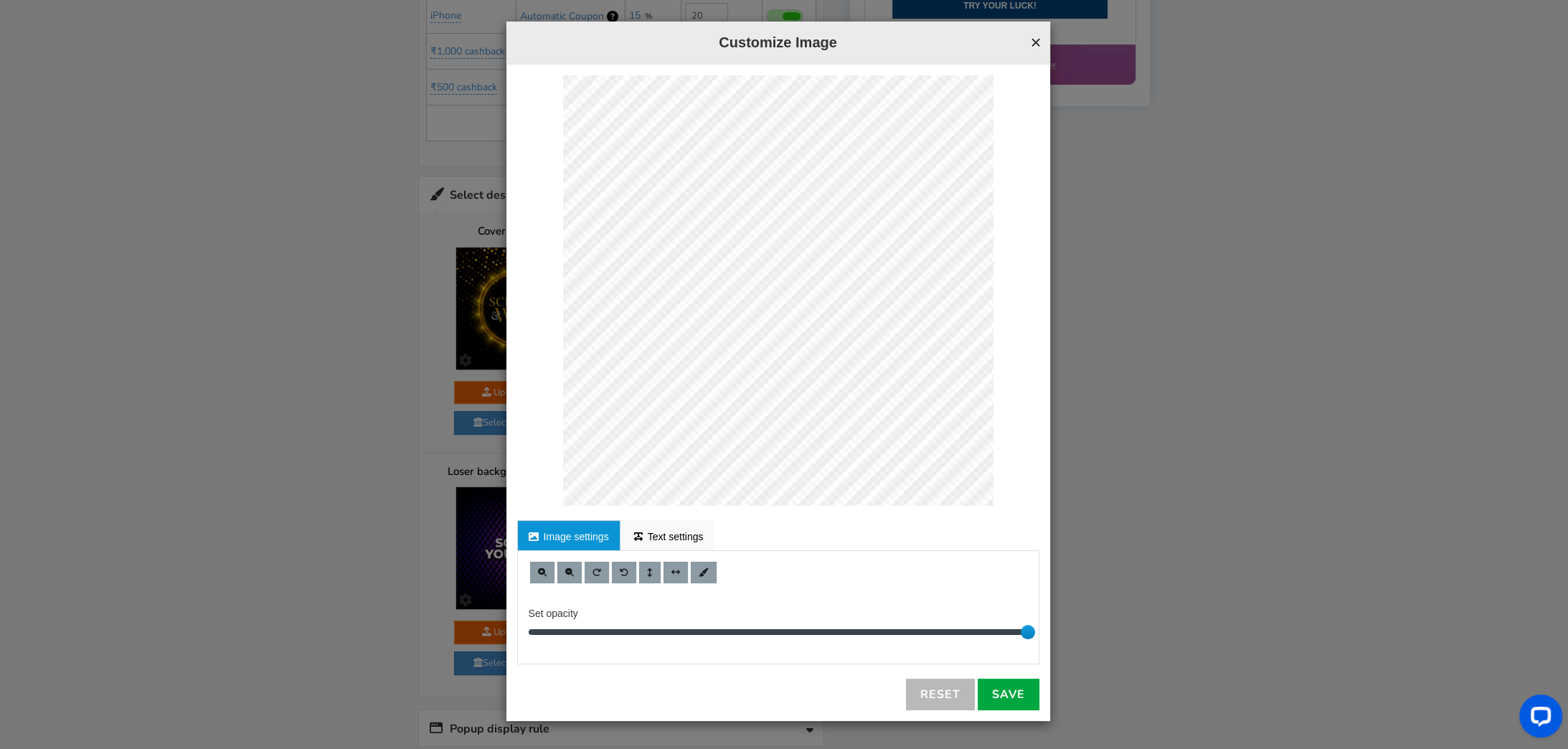
click at [1029, 40] on button "×" at bounding box center [1034, 42] width 11 height 18
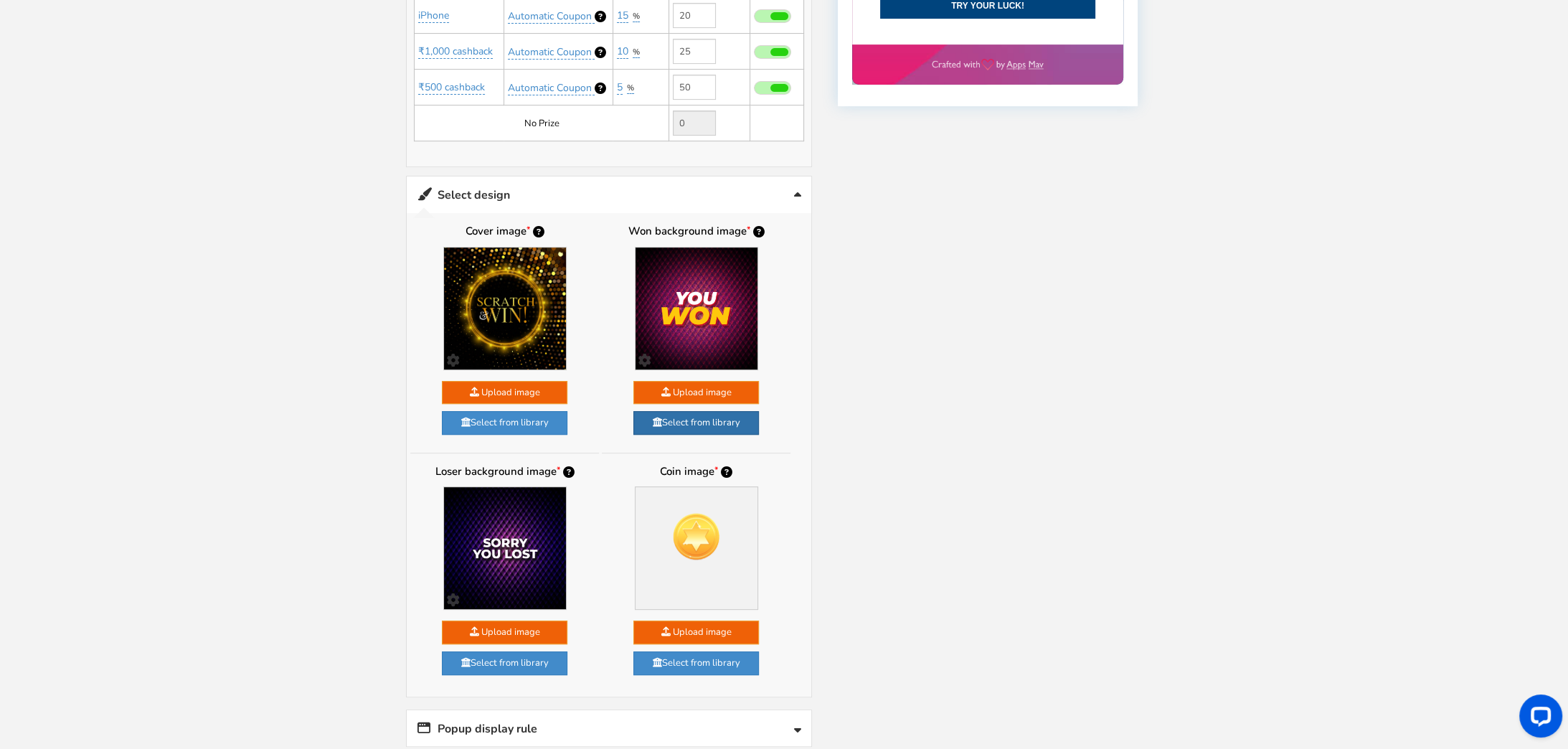
click at [705, 417] on link "Select from library" at bounding box center [695, 423] width 125 height 23
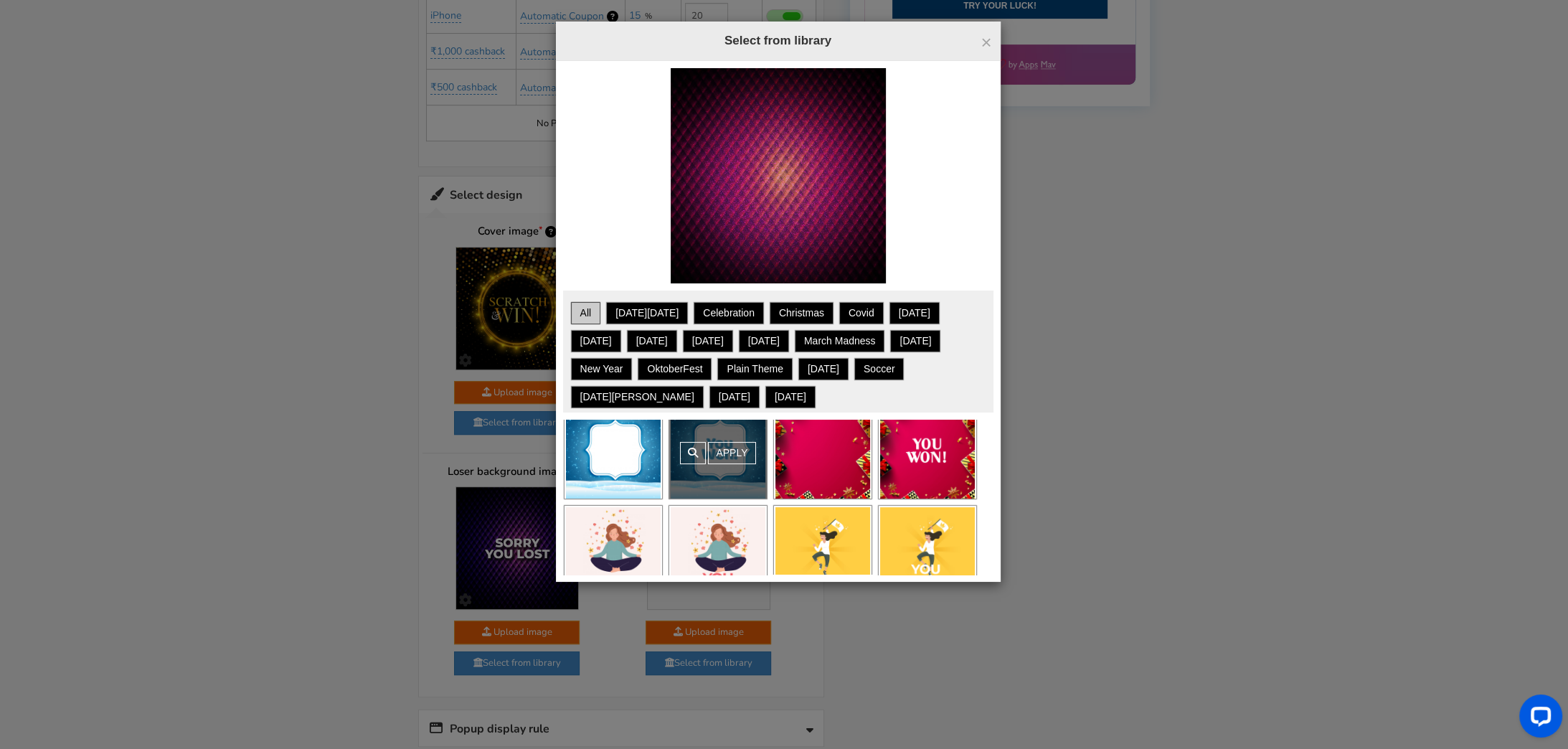
scroll to position [425, 0]
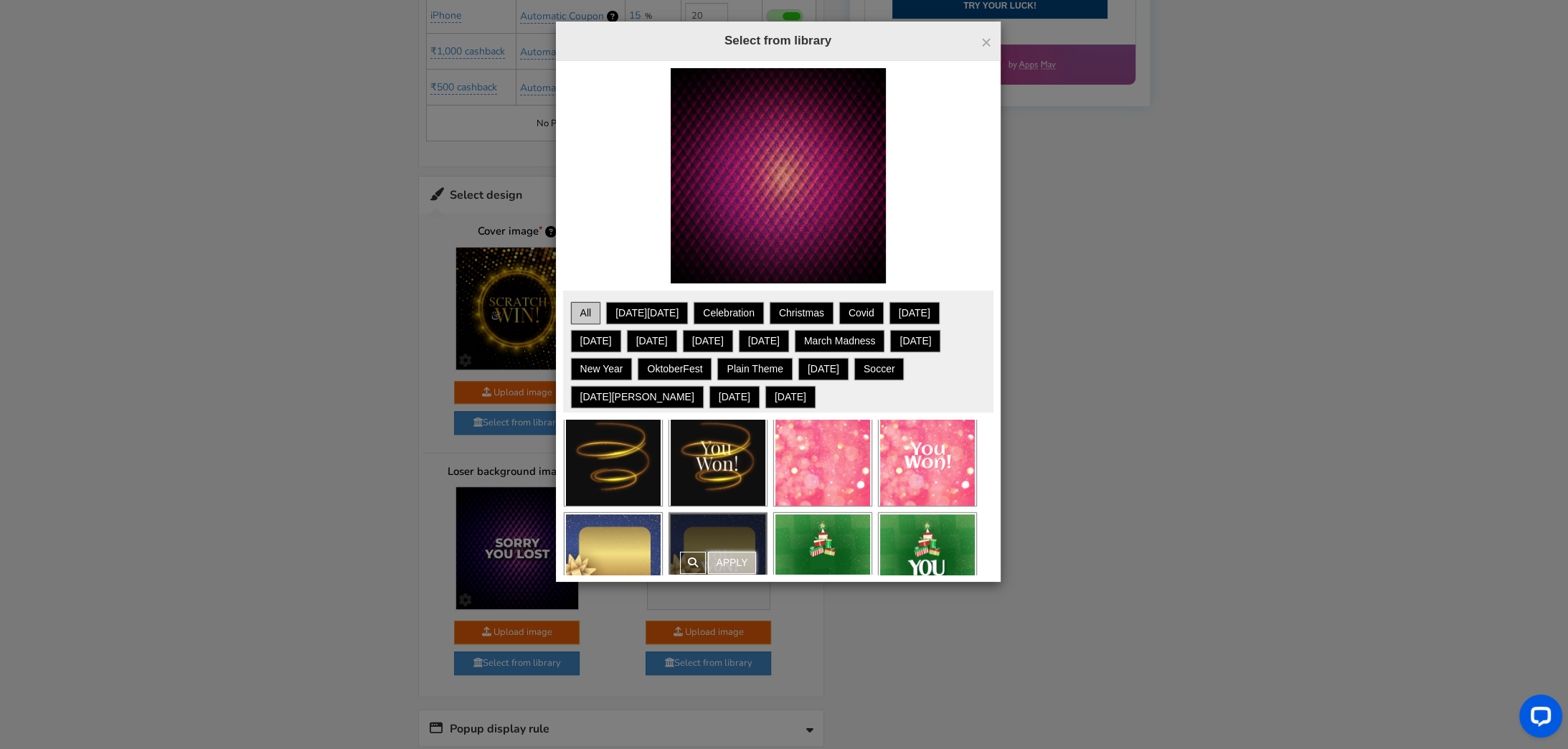
click at [728, 560] on link "Apply" at bounding box center [731, 562] width 48 height 22
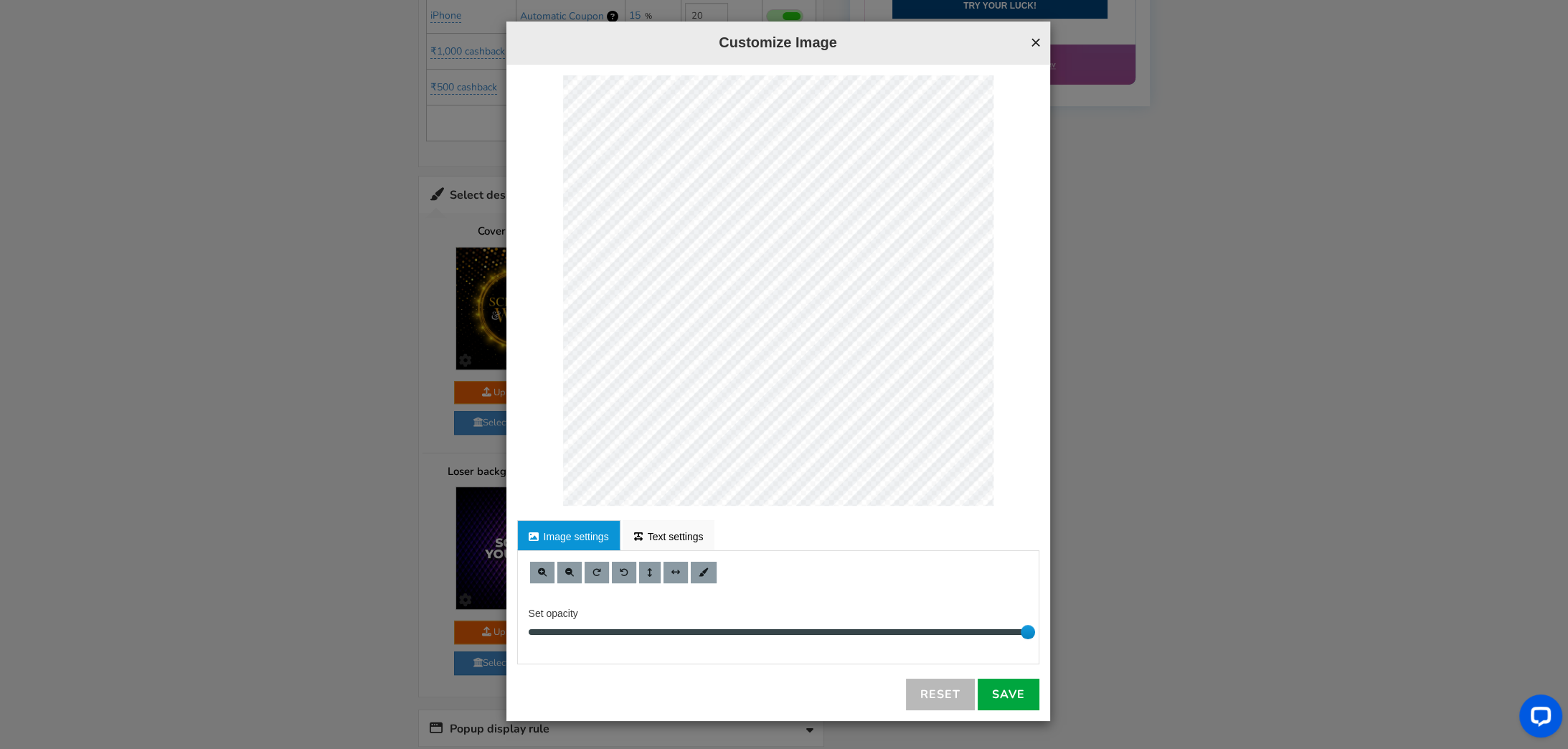
click at [1032, 45] on button "×" at bounding box center [1034, 42] width 11 height 18
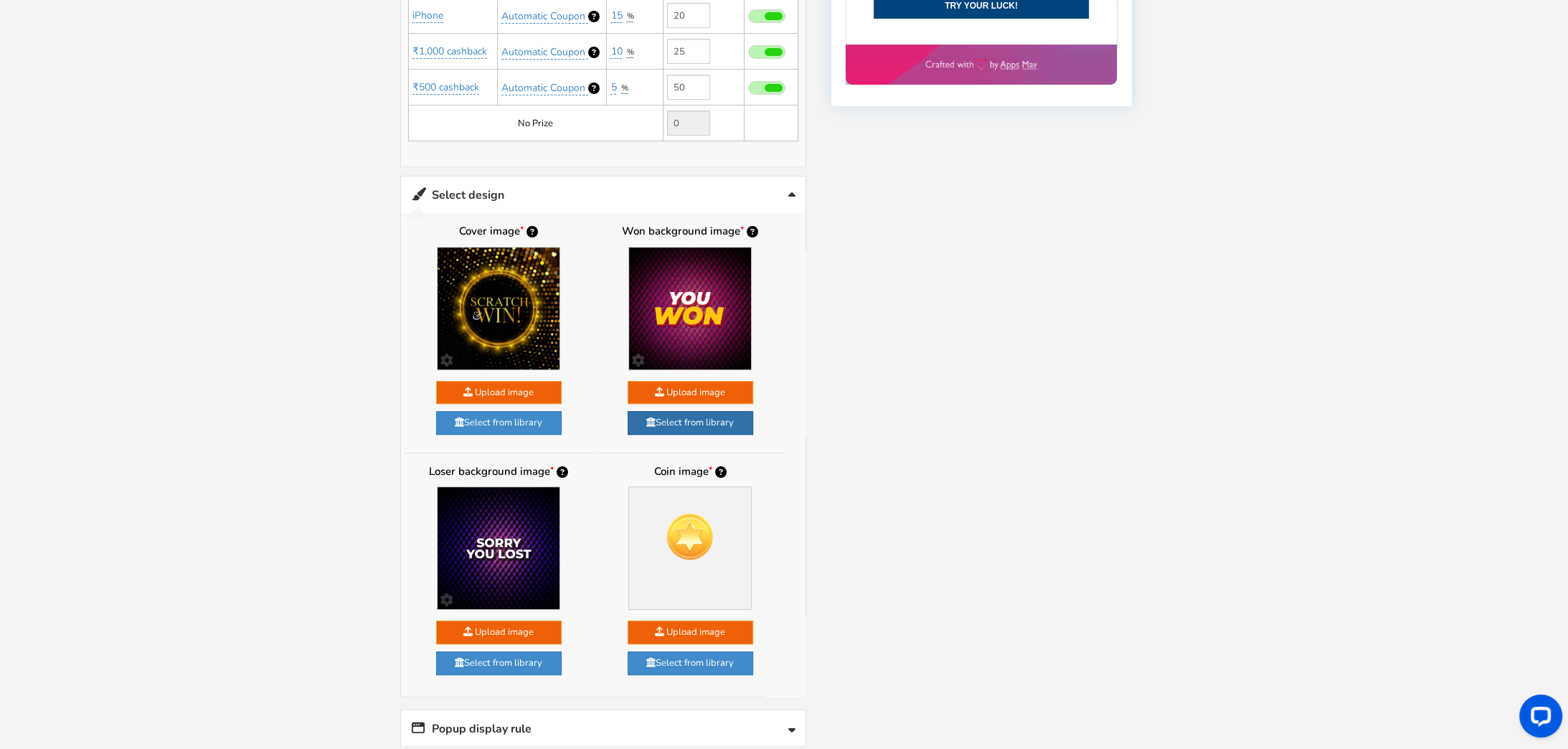
click at [662, 412] on link "Select from library" at bounding box center [690, 423] width 125 height 23
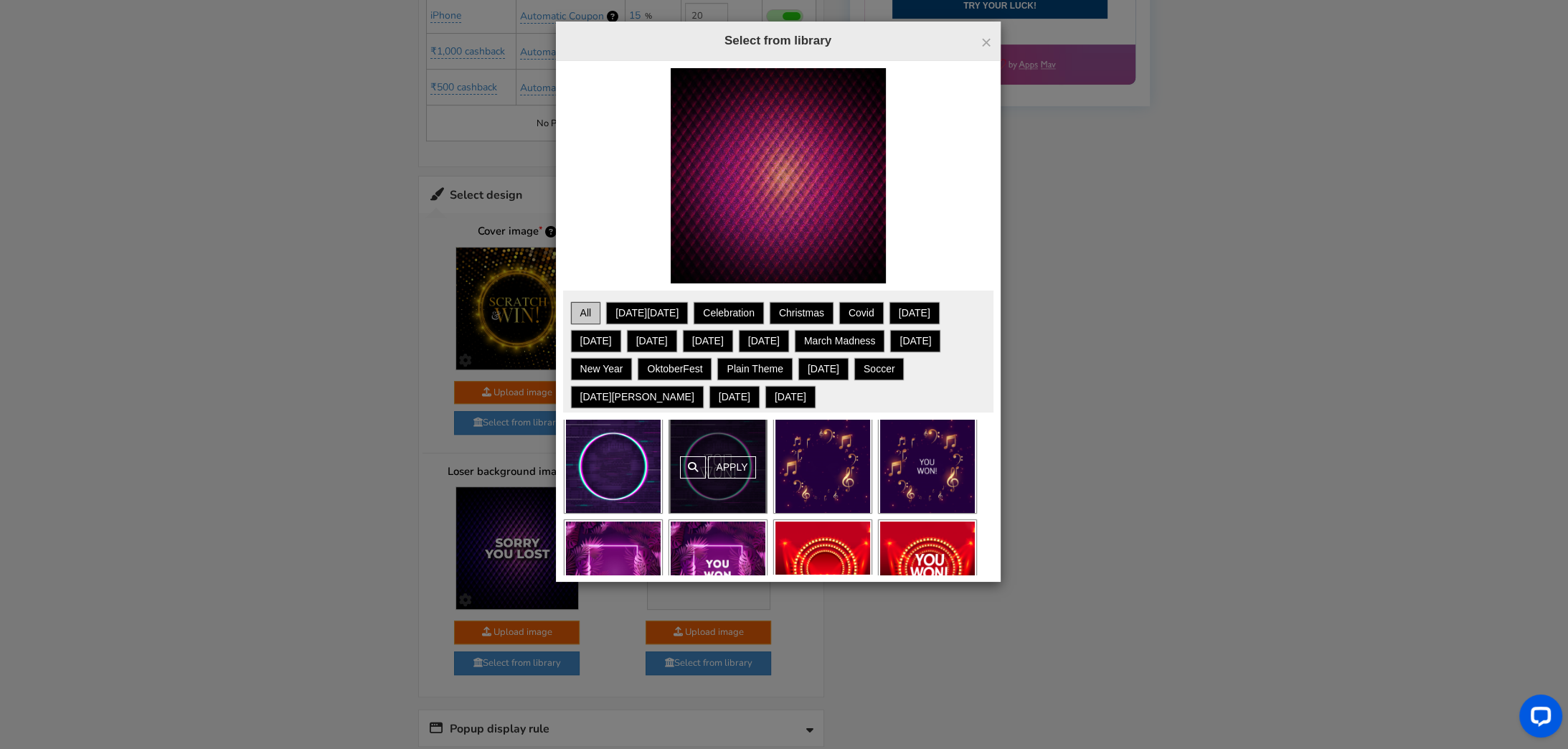
scroll to position [0, 0]
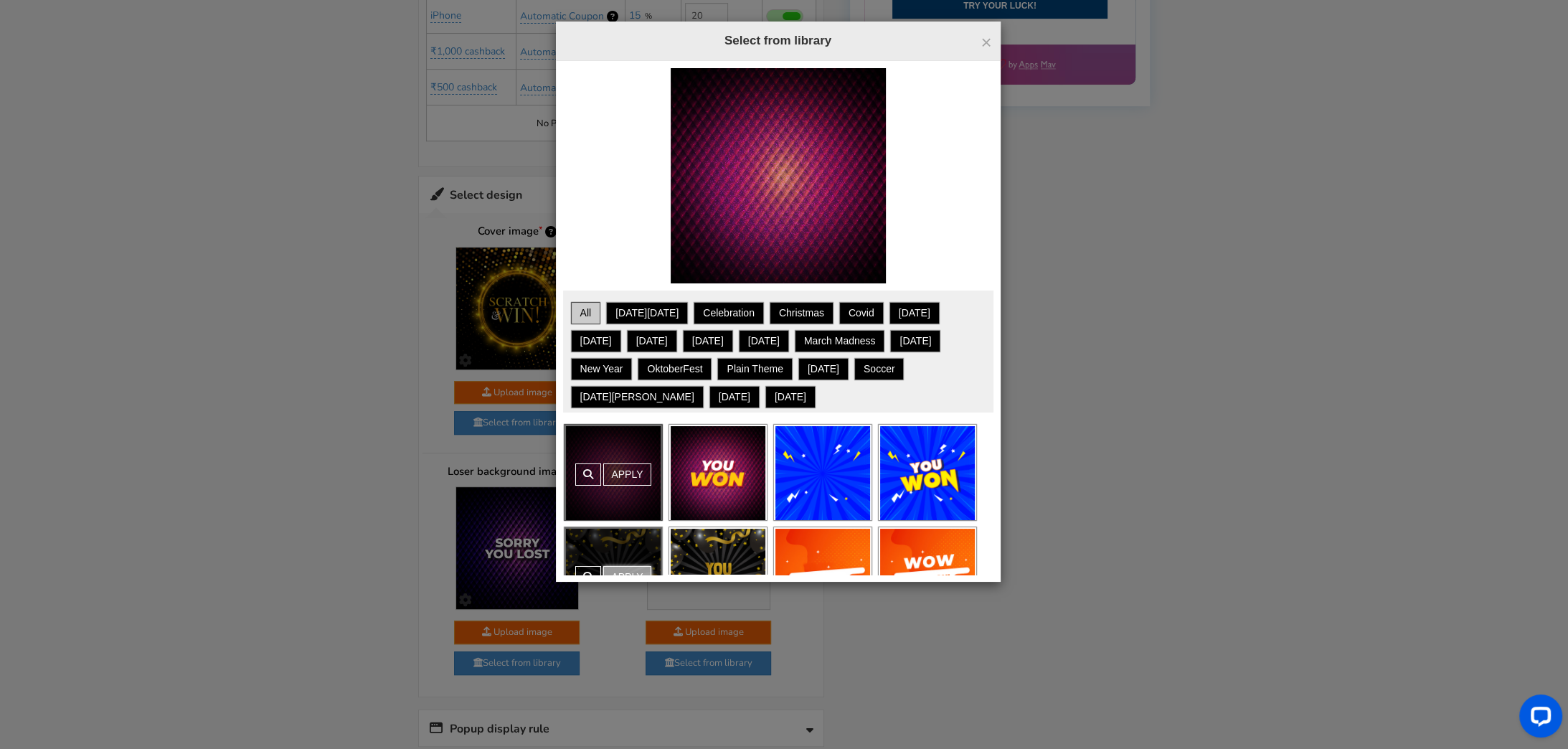
click at [628, 567] on link "Apply" at bounding box center [626, 577] width 48 height 22
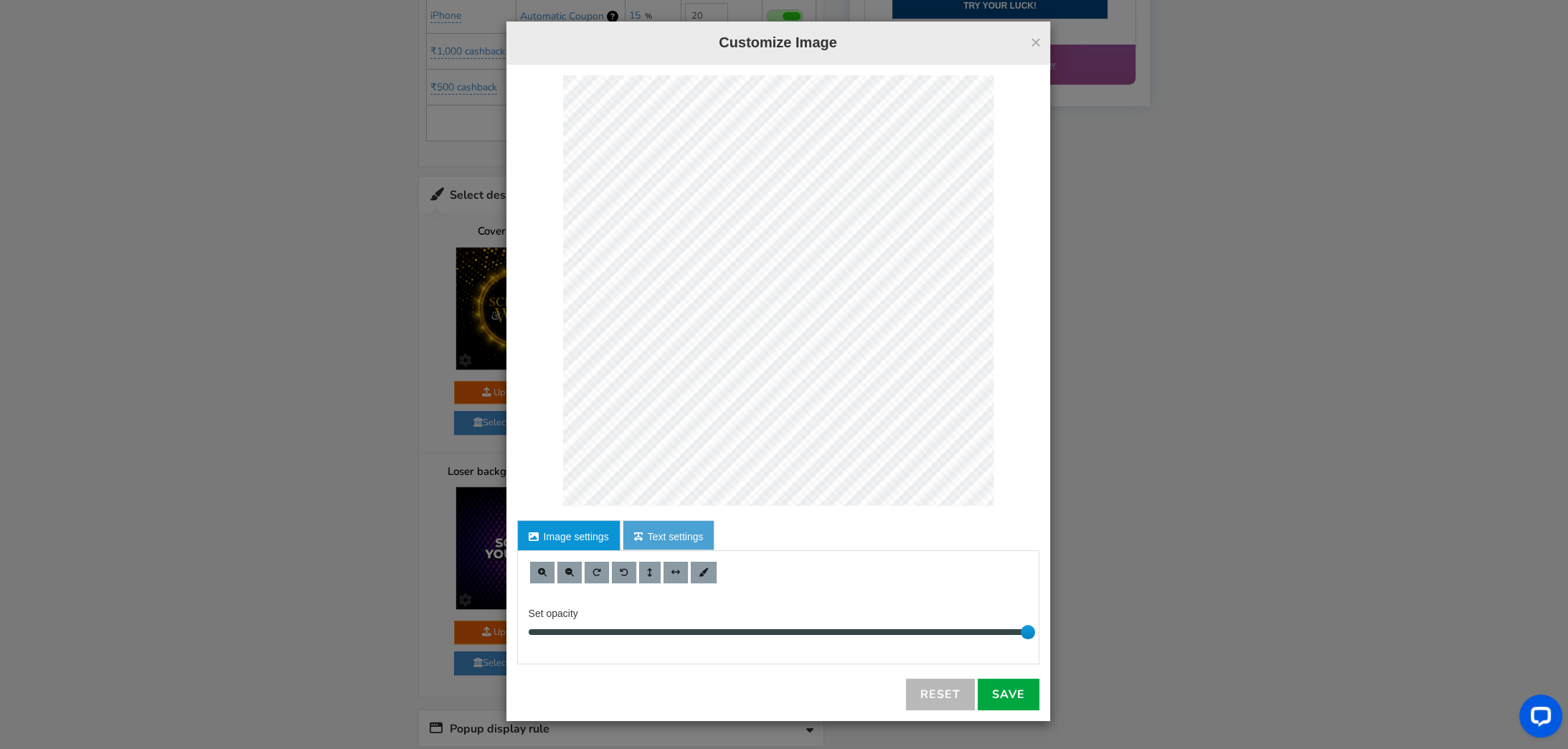
click at [690, 528] on link "Text settings" at bounding box center [668, 535] width 92 height 30
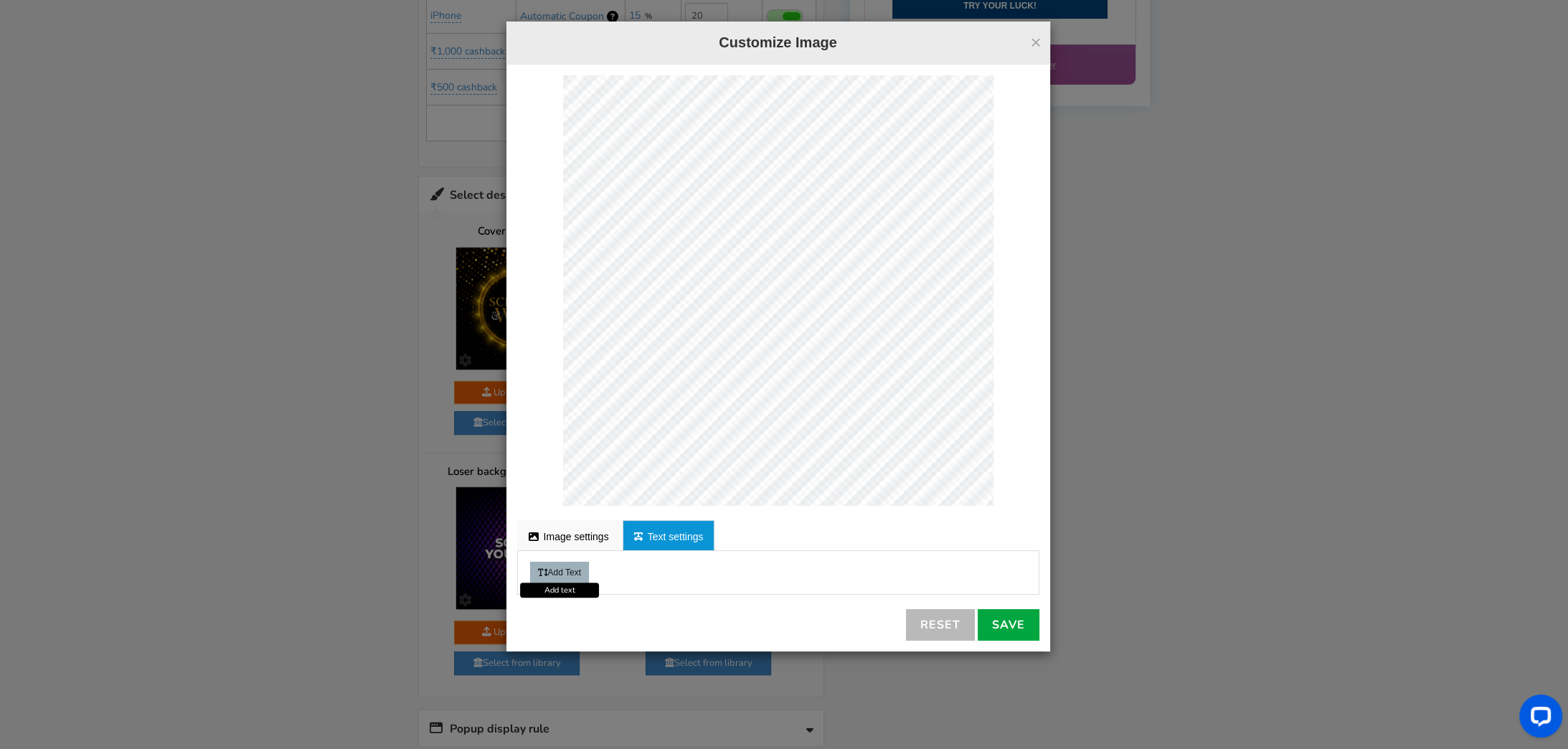
click at [570, 573] on button "Add Text" at bounding box center [559, 573] width 58 height 21
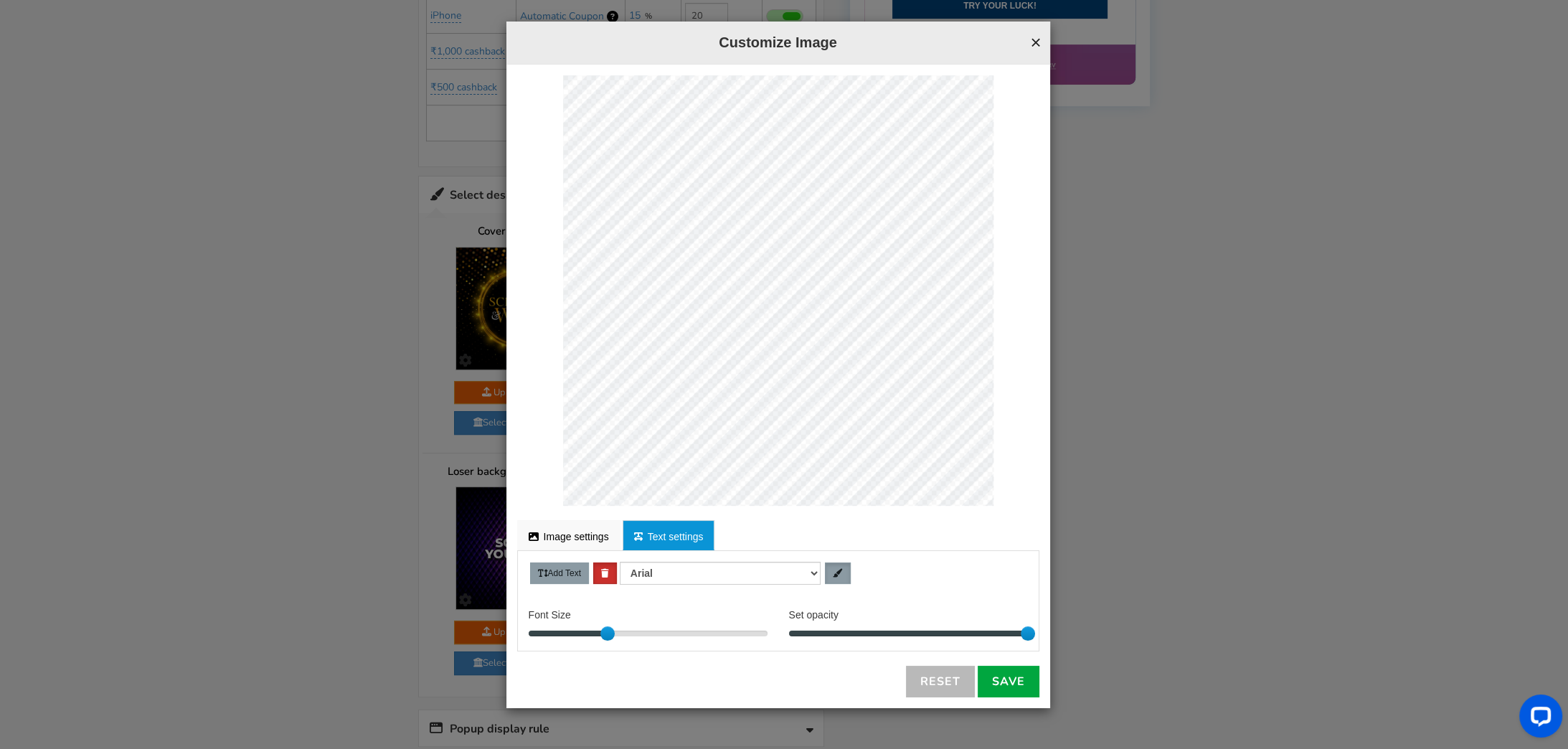
click at [1038, 45] on button "×" at bounding box center [1034, 42] width 11 height 18
click at [1032, 48] on button "×" at bounding box center [1034, 42] width 11 height 18
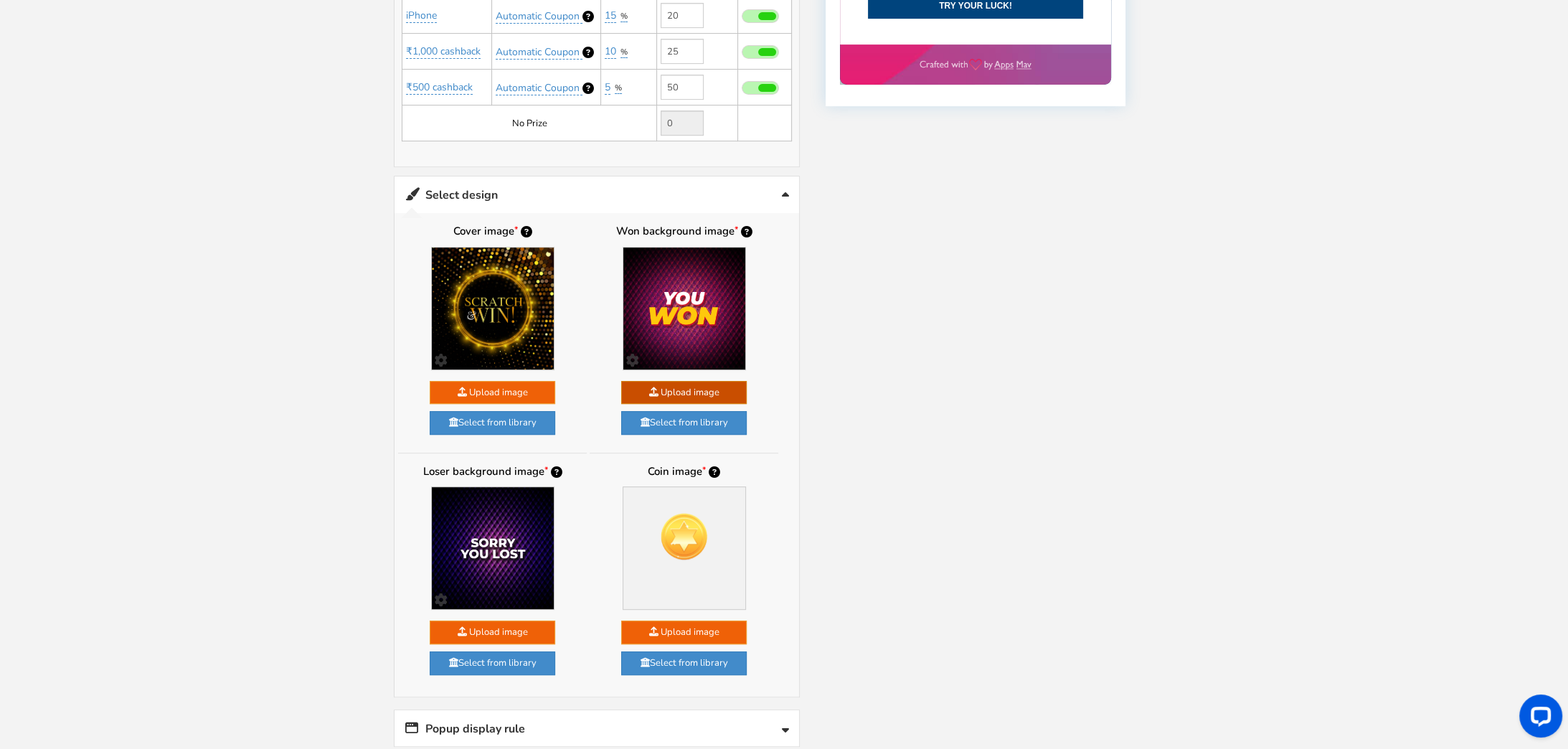
click at [706, 414] on link "Select from library" at bounding box center [683, 423] width 125 height 23
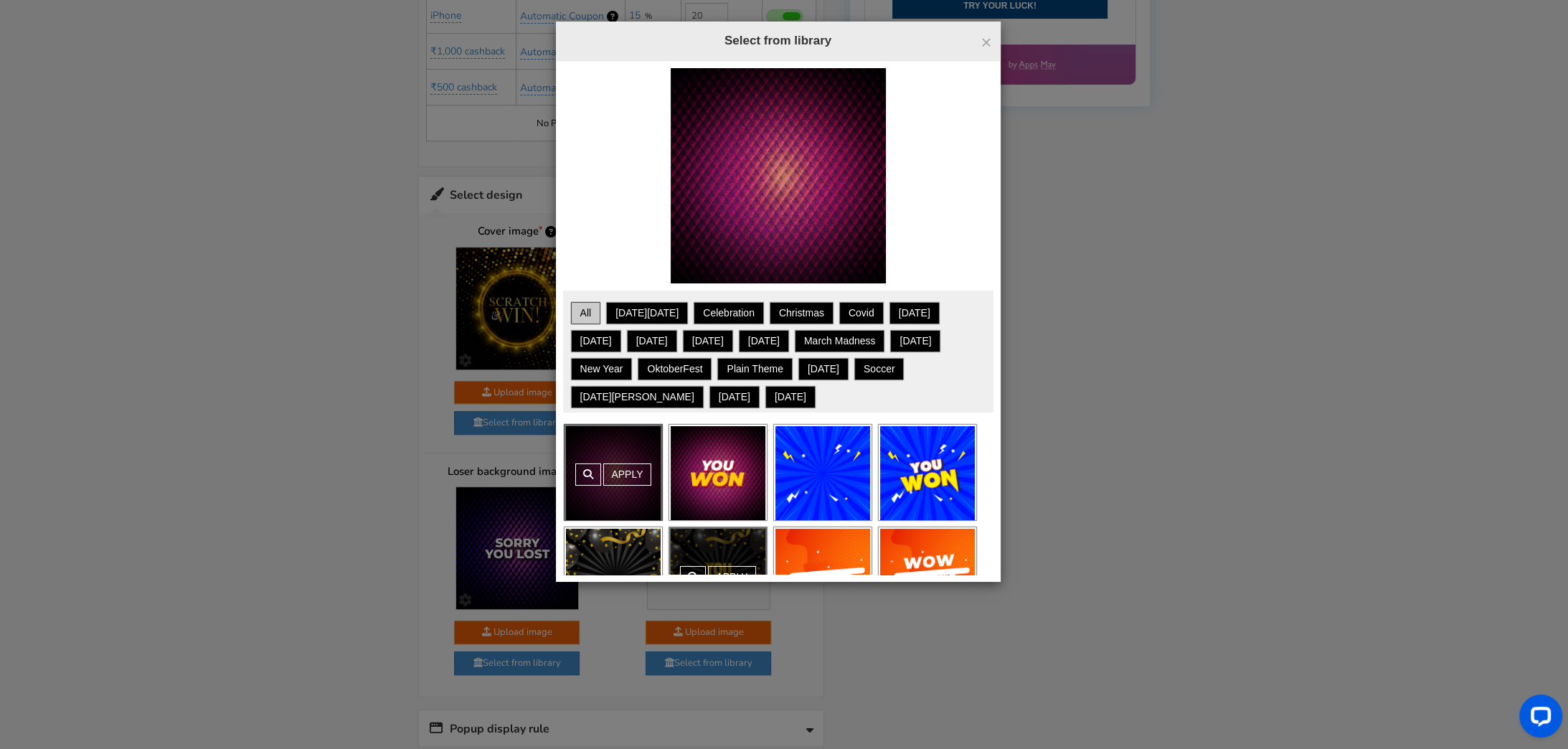
click at [699, 544] on div "Apply" at bounding box center [717, 575] width 97 height 95
click at [726, 567] on link "Apply" at bounding box center [731, 577] width 48 height 22
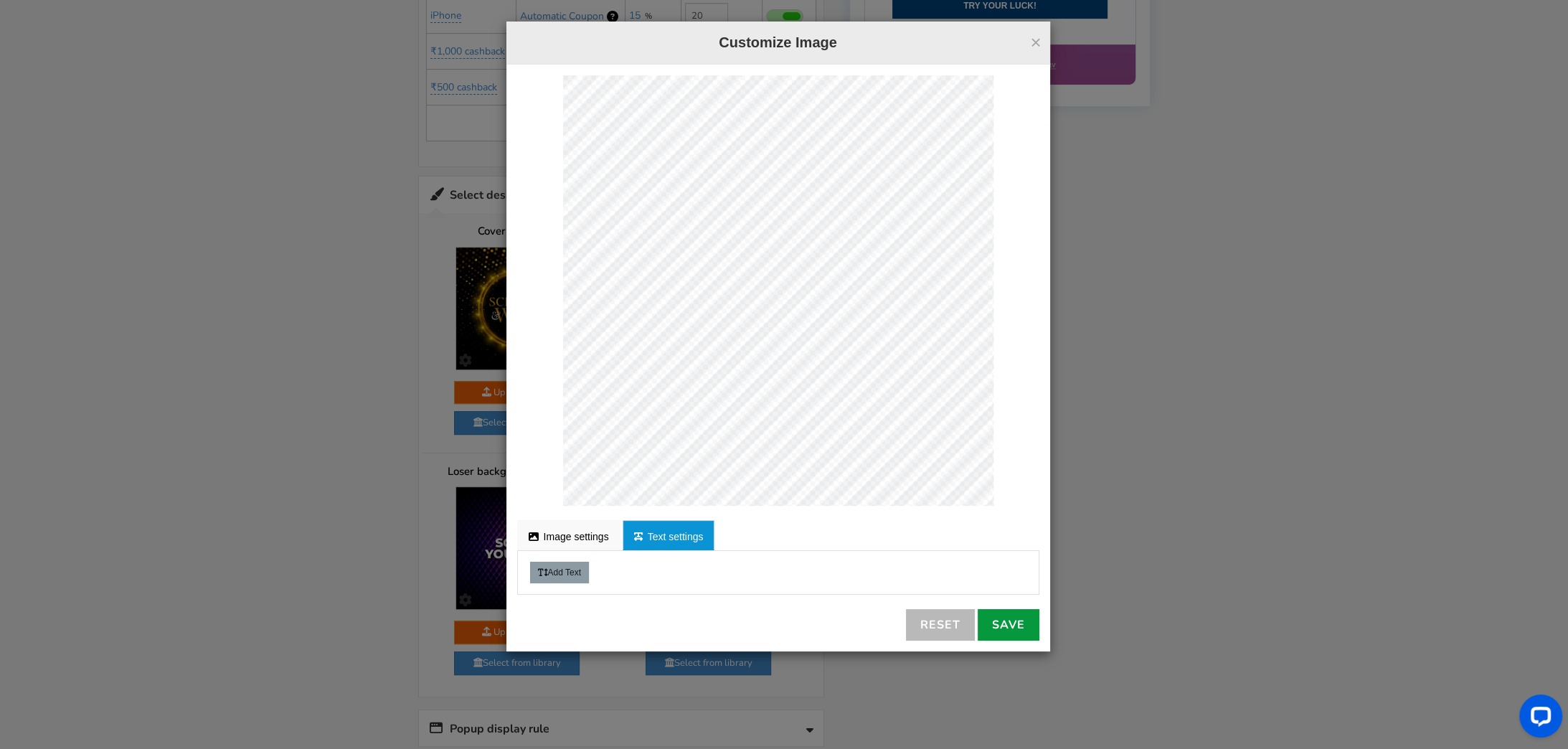
click at [1002, 624] on link "Save" at bounding box center [1008, 624] width 61 height 31
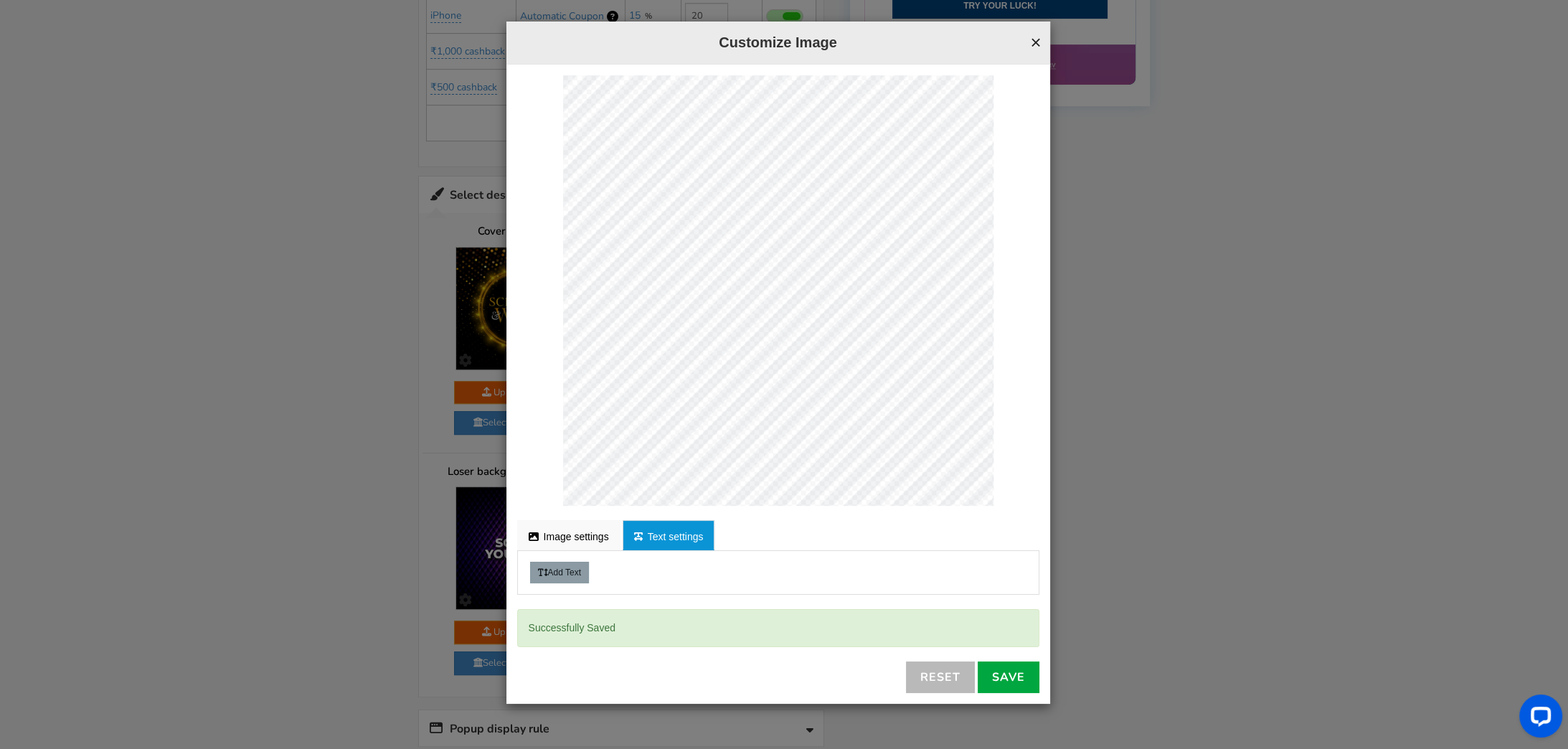
click at [1035, 45] on button "×" at bounding box center [1034, 42] width 11 height 18
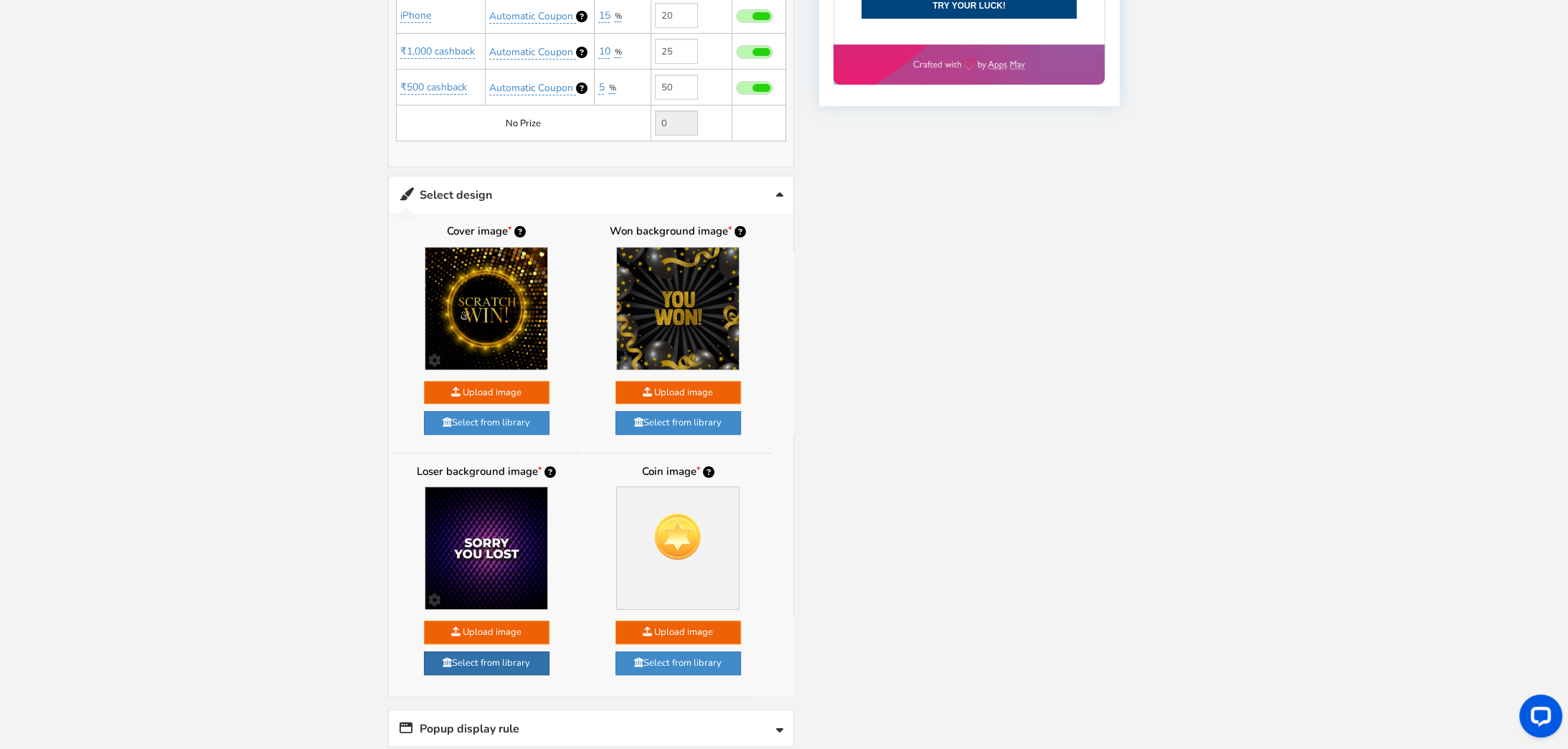
click at [466, 652] on link "Select from library" at bounding box center [486, 663] width 125 height 23
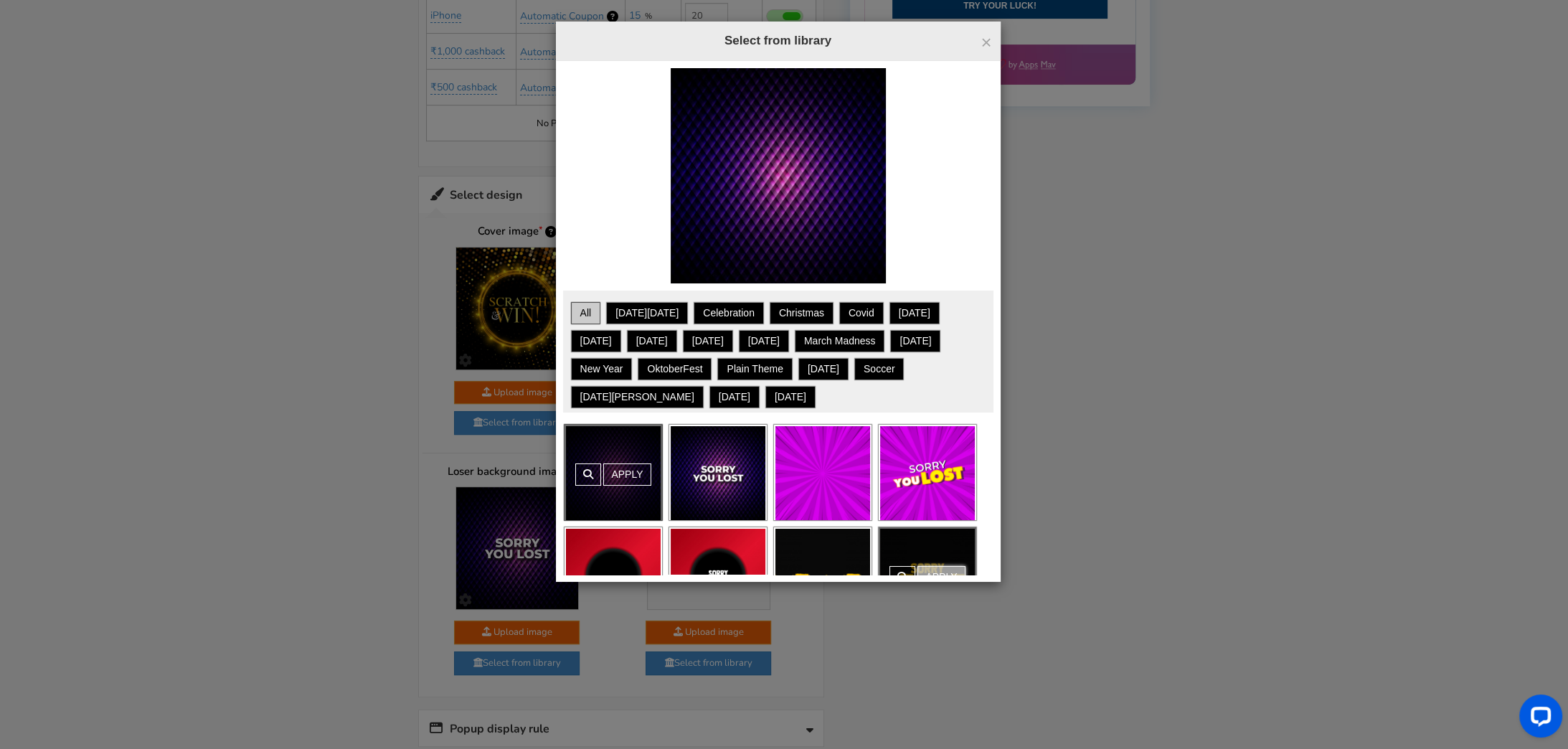
click at [934, 569] on link "Apply" at bounding box center [941, 577] width 48 height 22
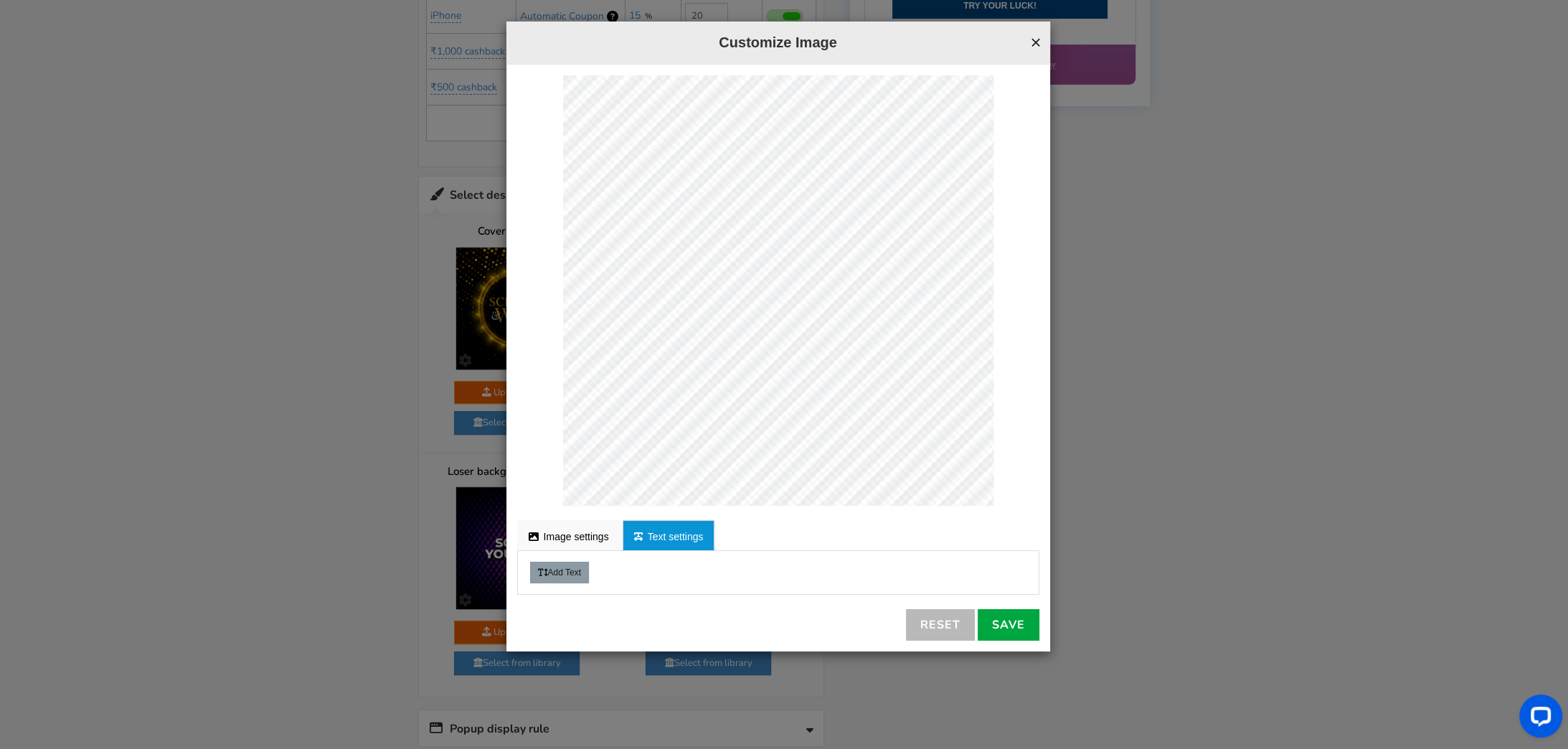
click at [1031, 40] on button "×" at bounding box center [1034, 42] width 11 height 18
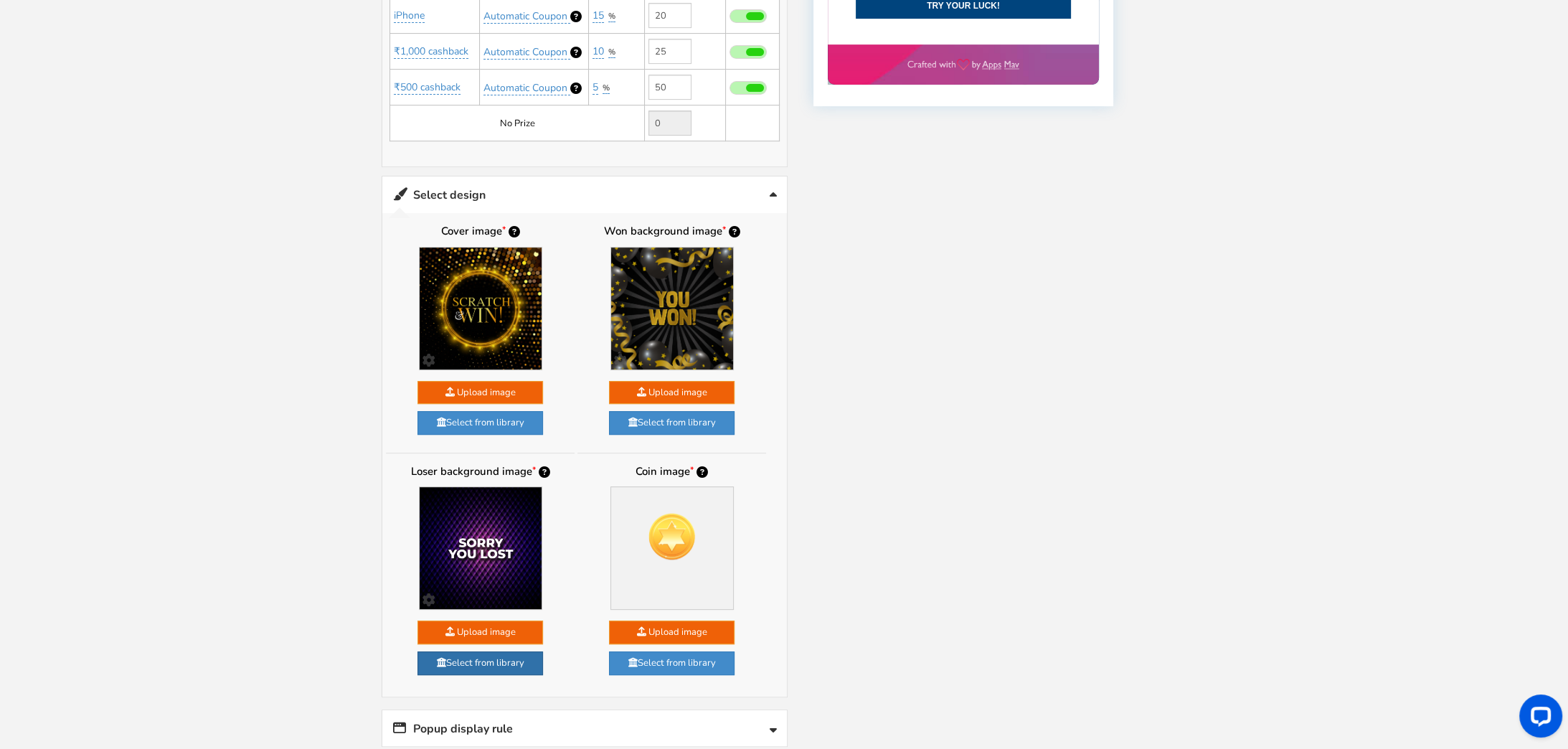
click at [485, 658] on link "Select from library" at bounding box center [479, 663] width 125 height 23
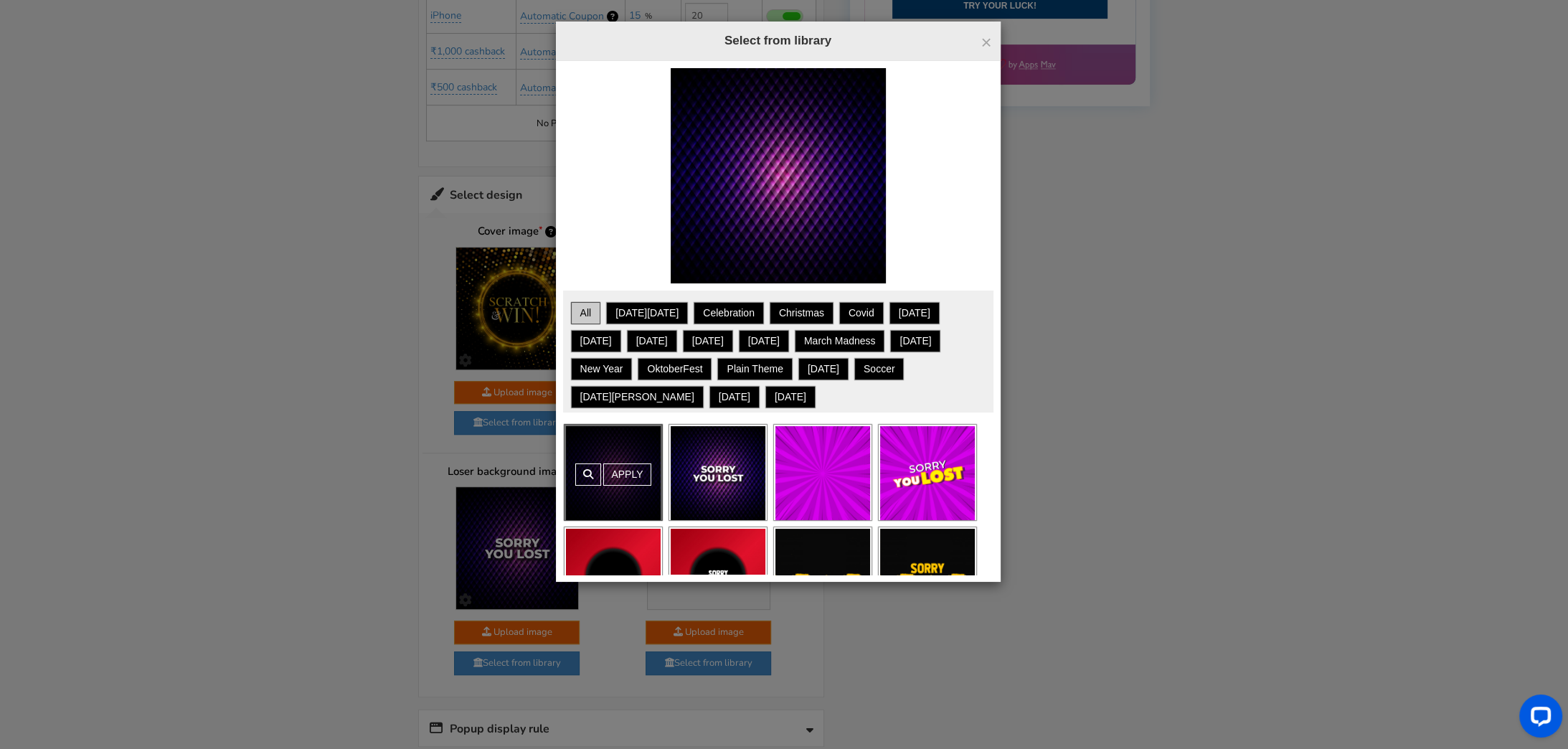
click at [360, 603] on div "× Close Select from library Want to show your own text on an image? Choose from…" at bounding box center [784, 374] width 1568 height 749
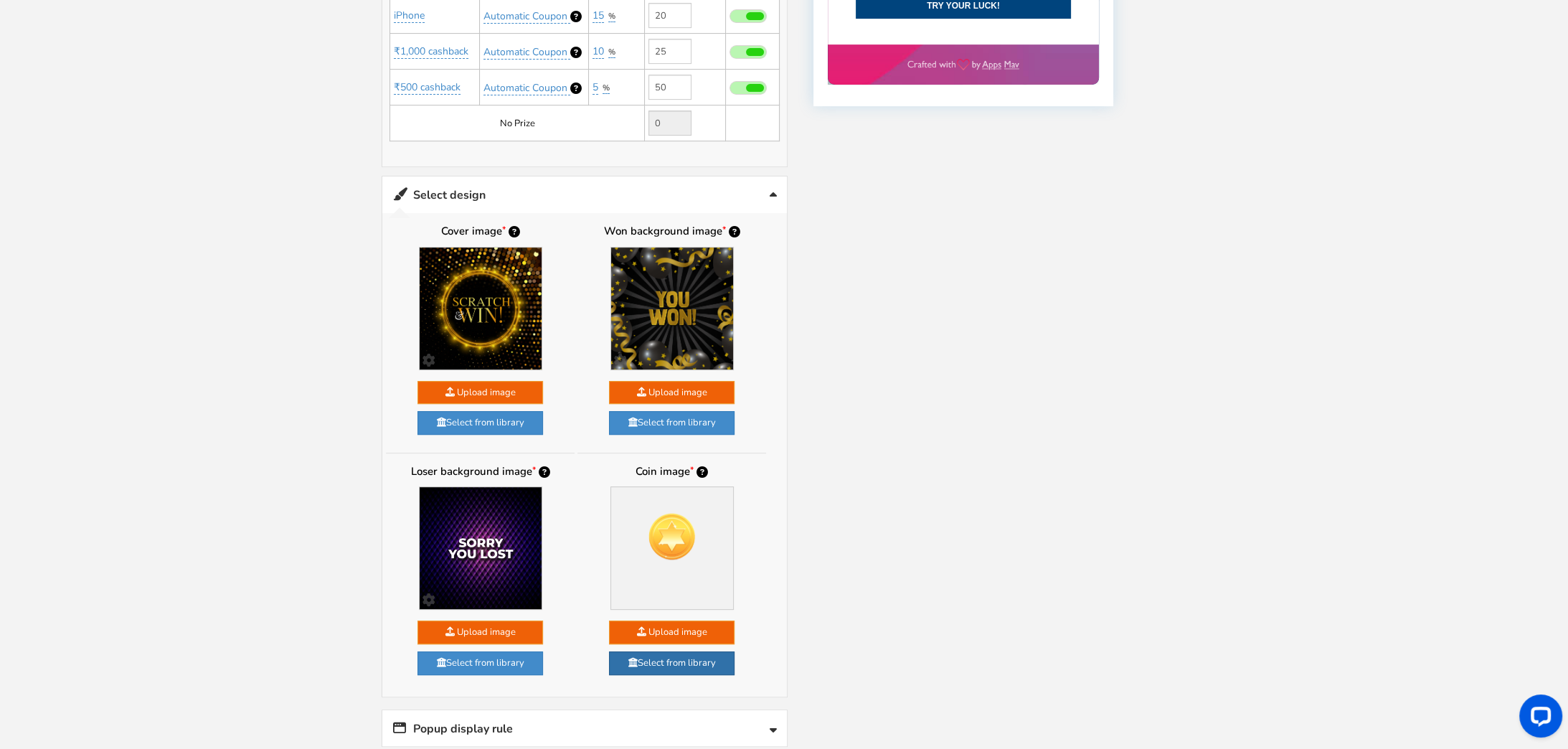
click at [634, 659] on span at bounding box center [633, 662] width 10 height 10
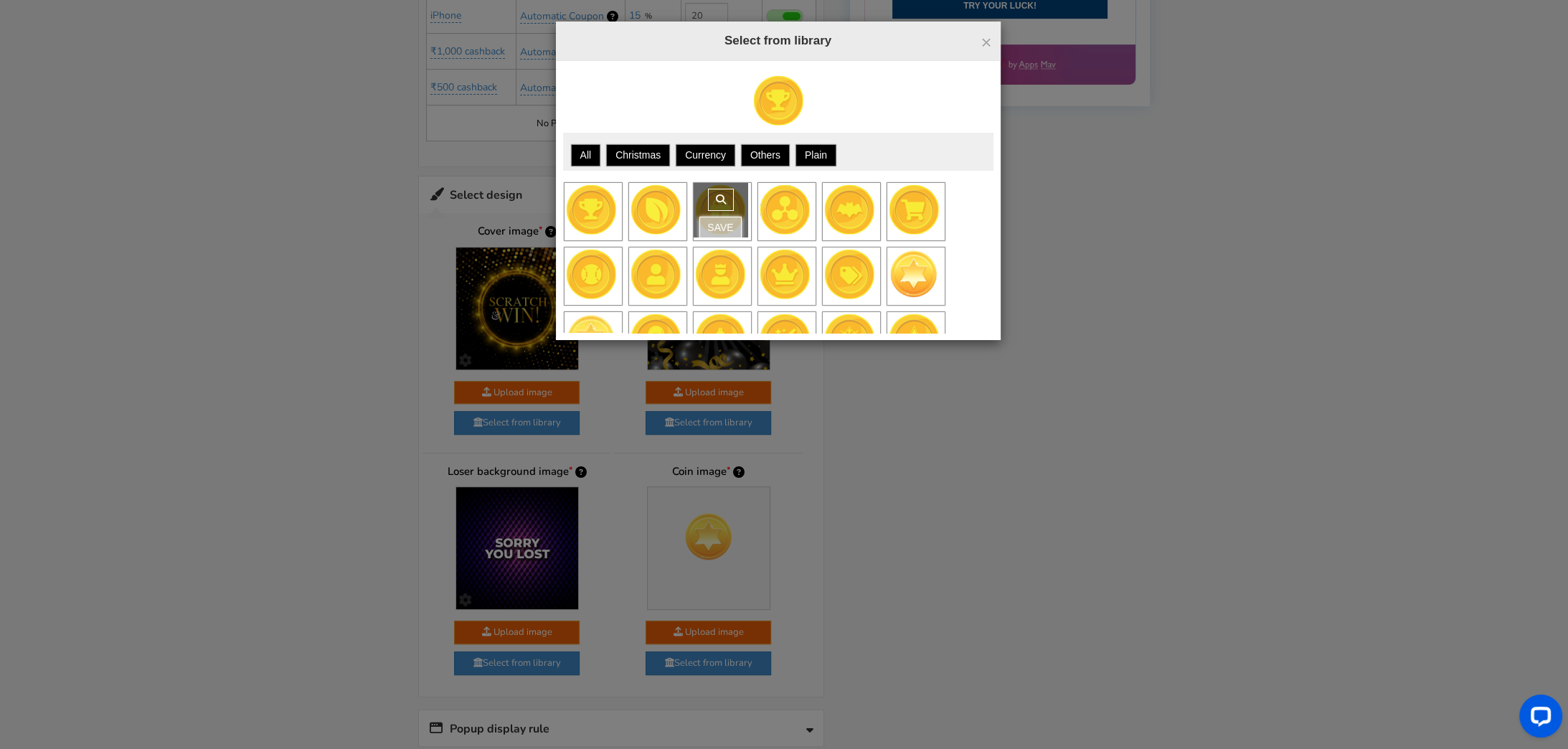
click at [714, 218] on link "Save" at bounding box center [719, 228] width 42 height 22
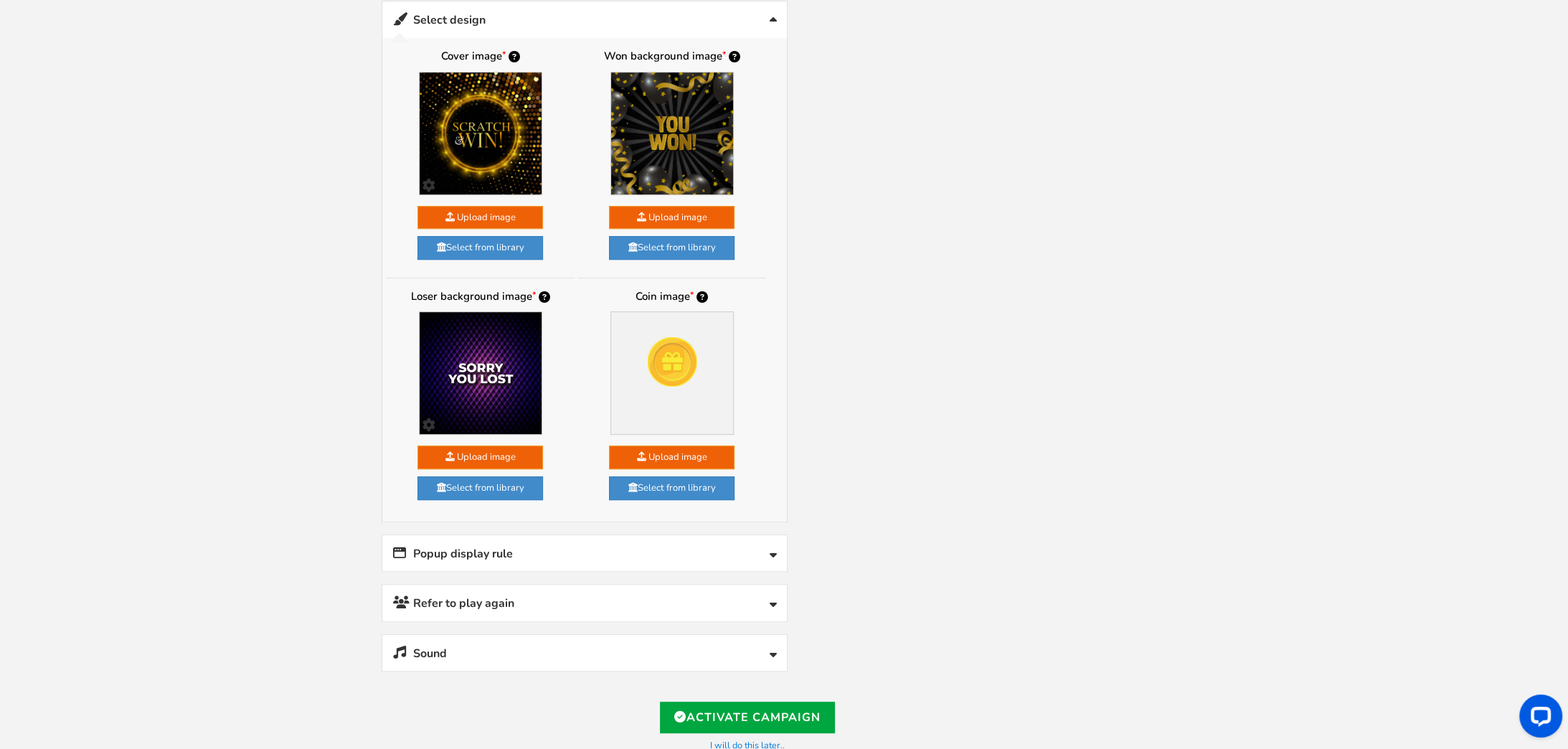
scroll to position [979, 0]
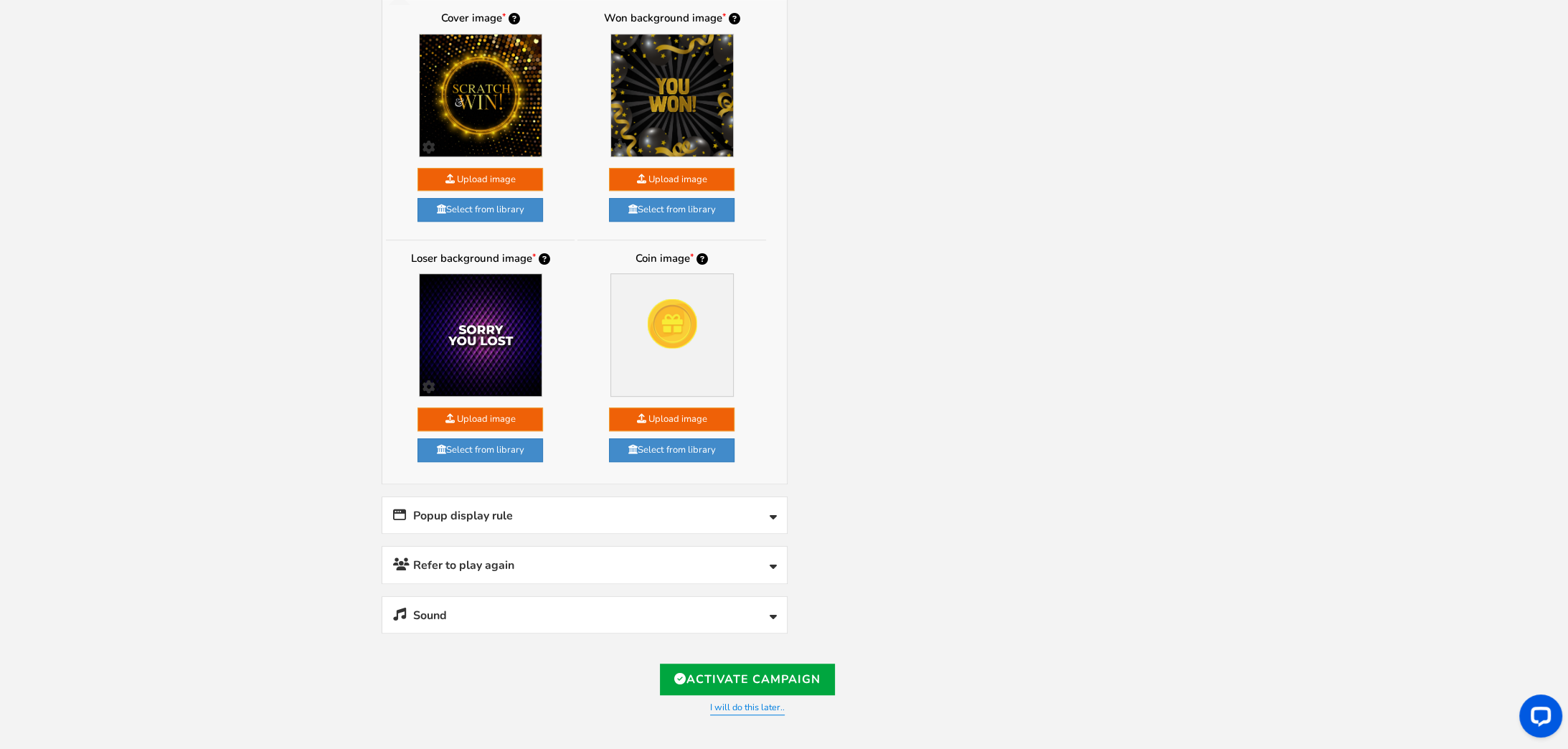
click at [769, 513] on link "Popup display rule" at bounding box center [584, 516] width 404 height 37
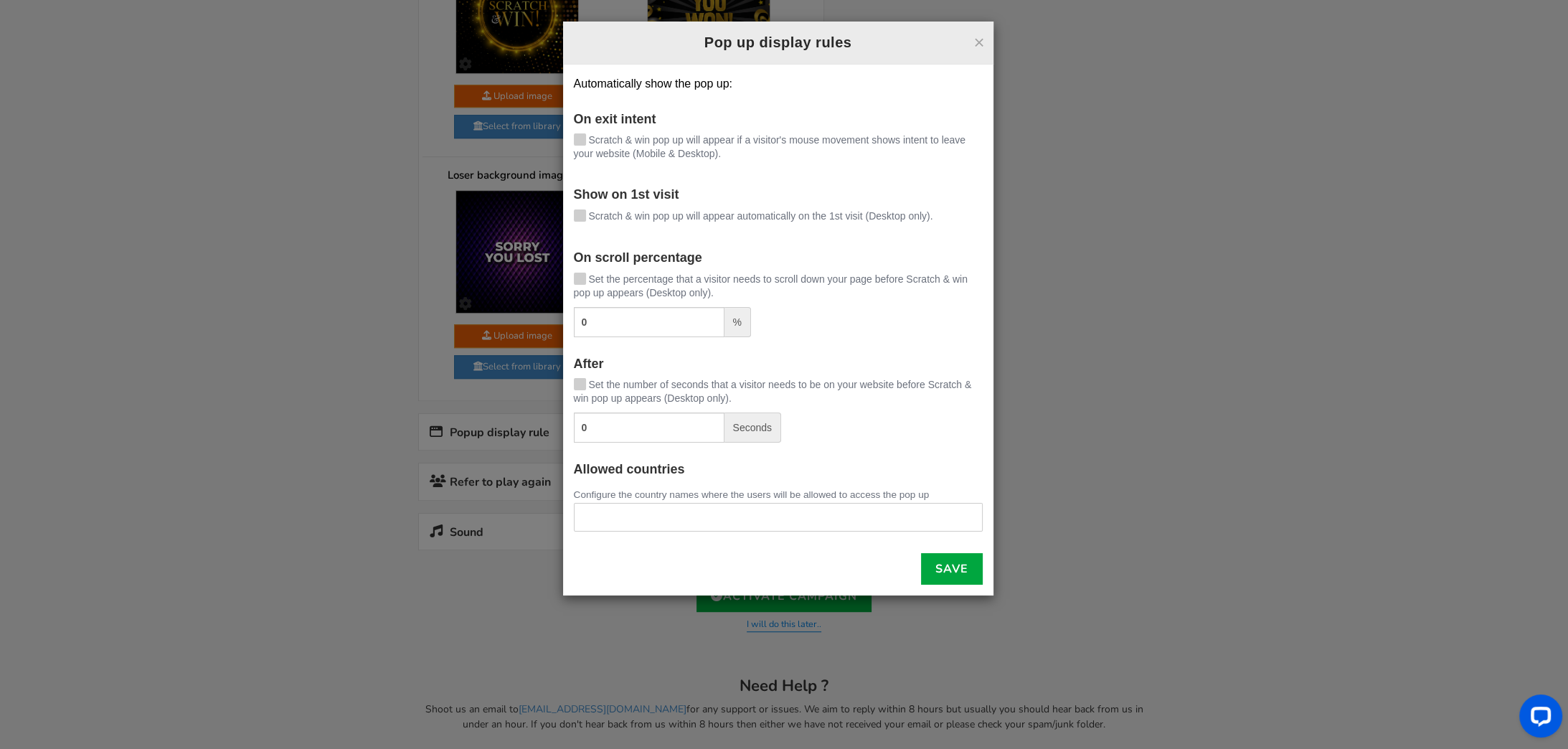
scroll to position [1064, 0]
click at [981, 40] on button "×" at bounding box center [978, 42] width 11 height 18
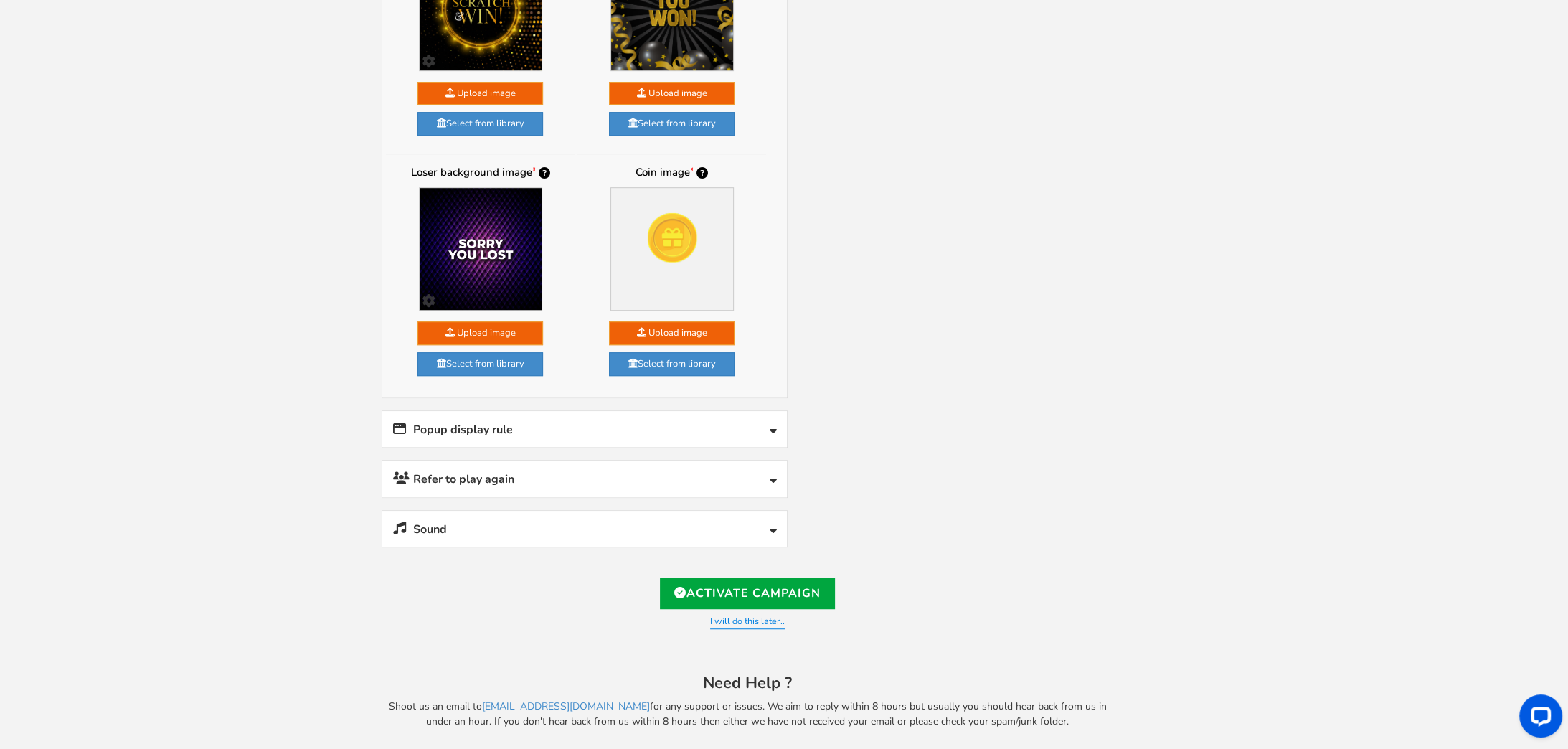
click at [746, 422] on link "Popup display rule" at bounding box center [584, 430] width 404 height 37
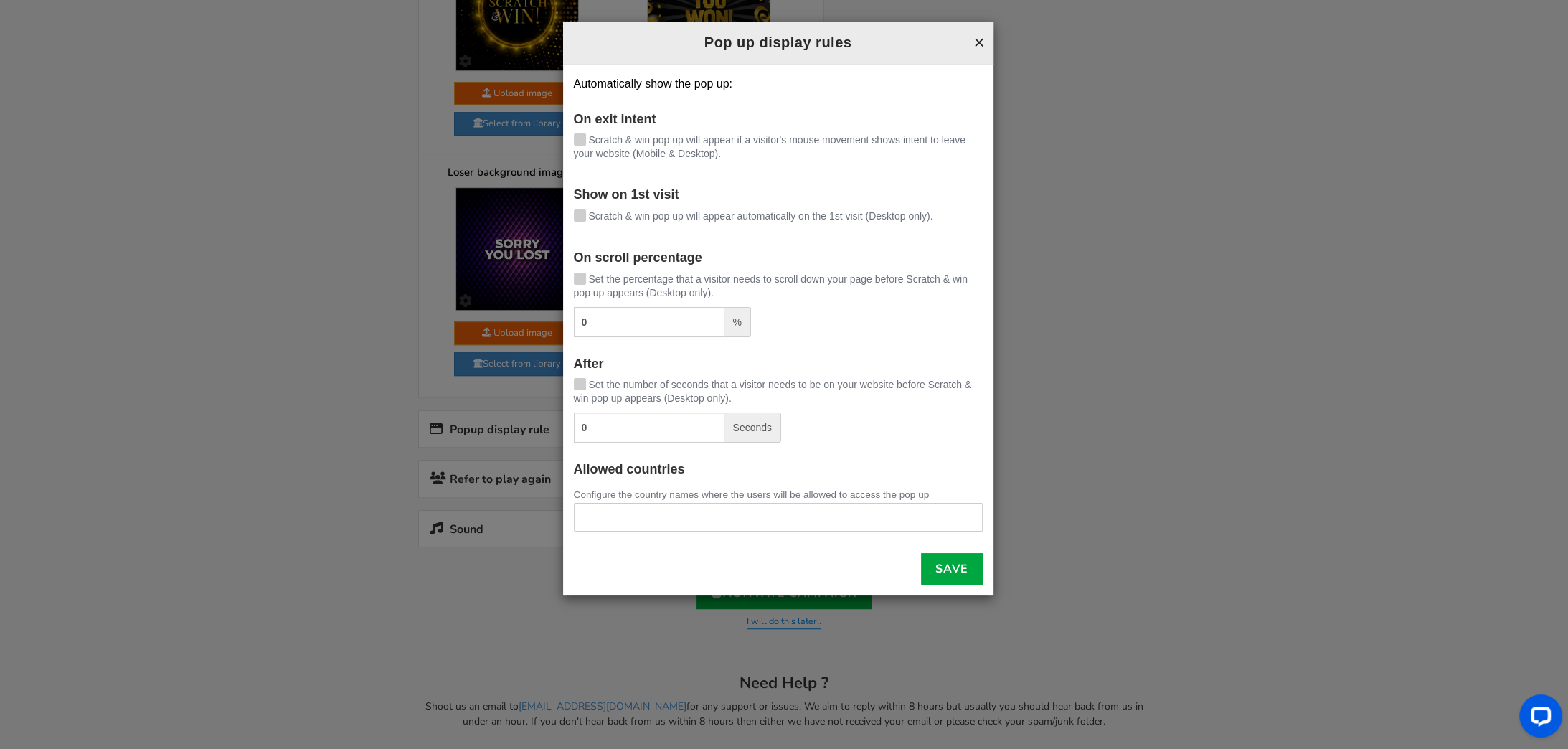
click at [979, 37] on button "×" at bounding box center [978, 42] width 11 height 18
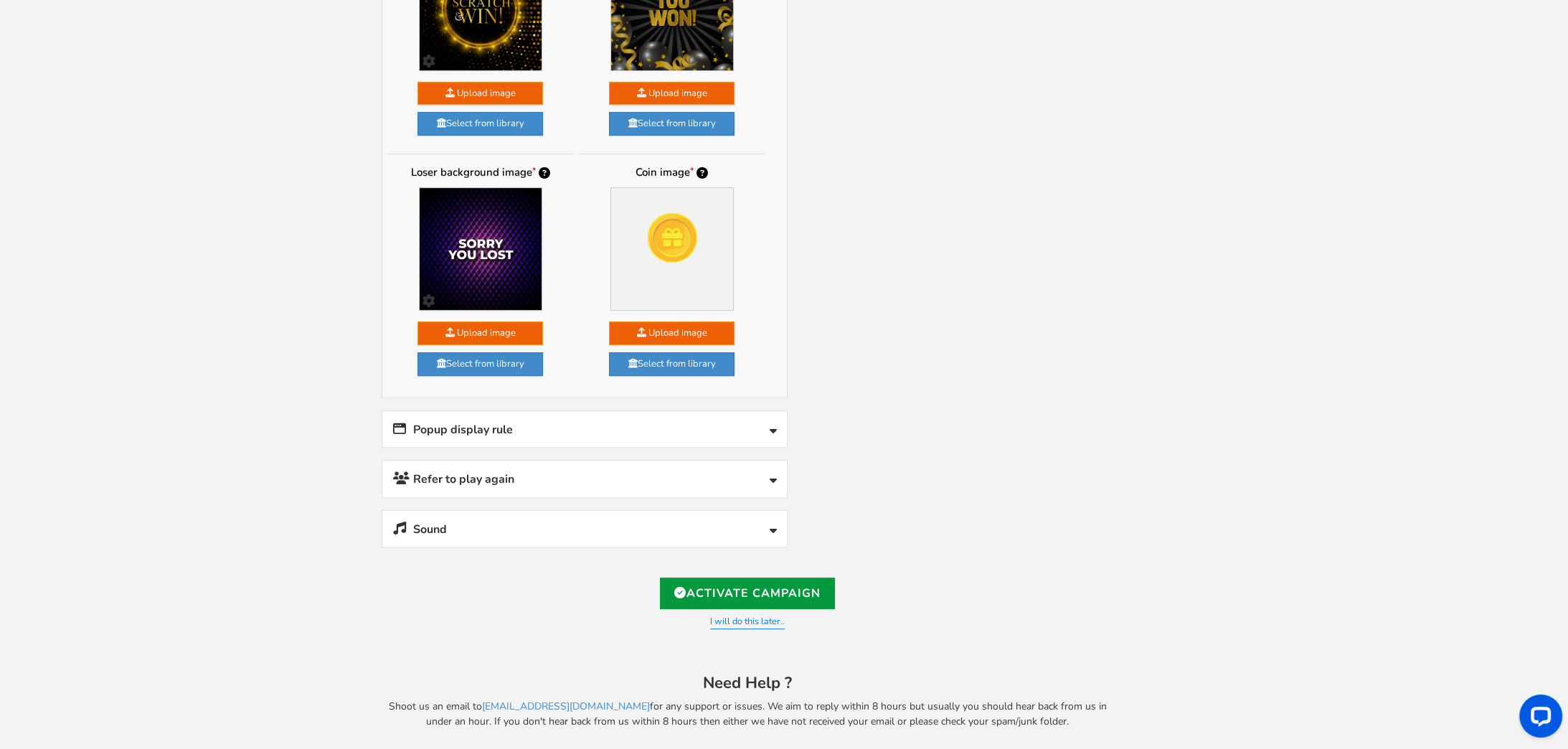
click at [723, 579] on link "Activate Campaign" at bounding box center [748, 593] width 175 height 31
type input "[URL][DOMAIN_NAME]"
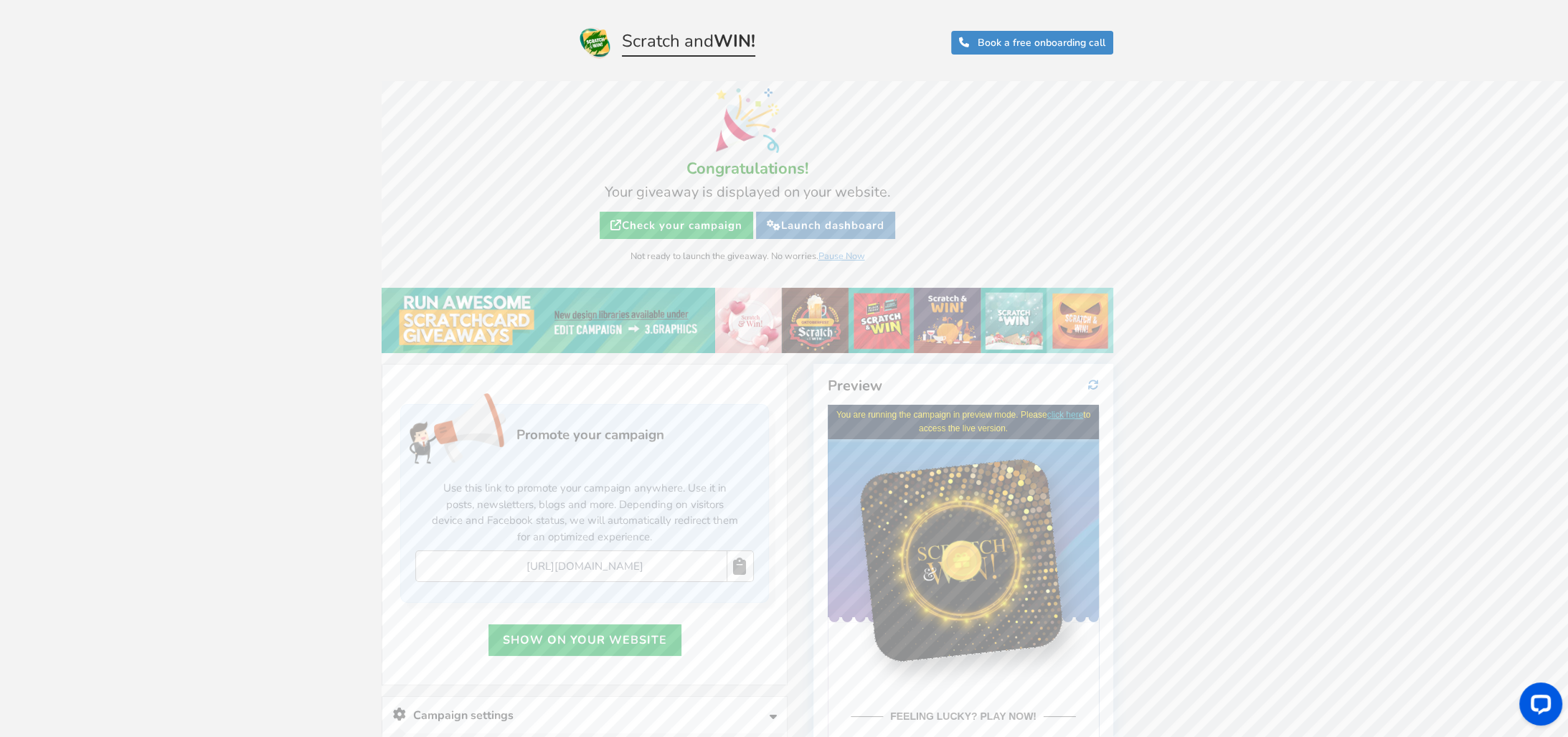
click at [844, 227] on link "Launch dashboard" at bounding box center [825, 226] width 139 height 27
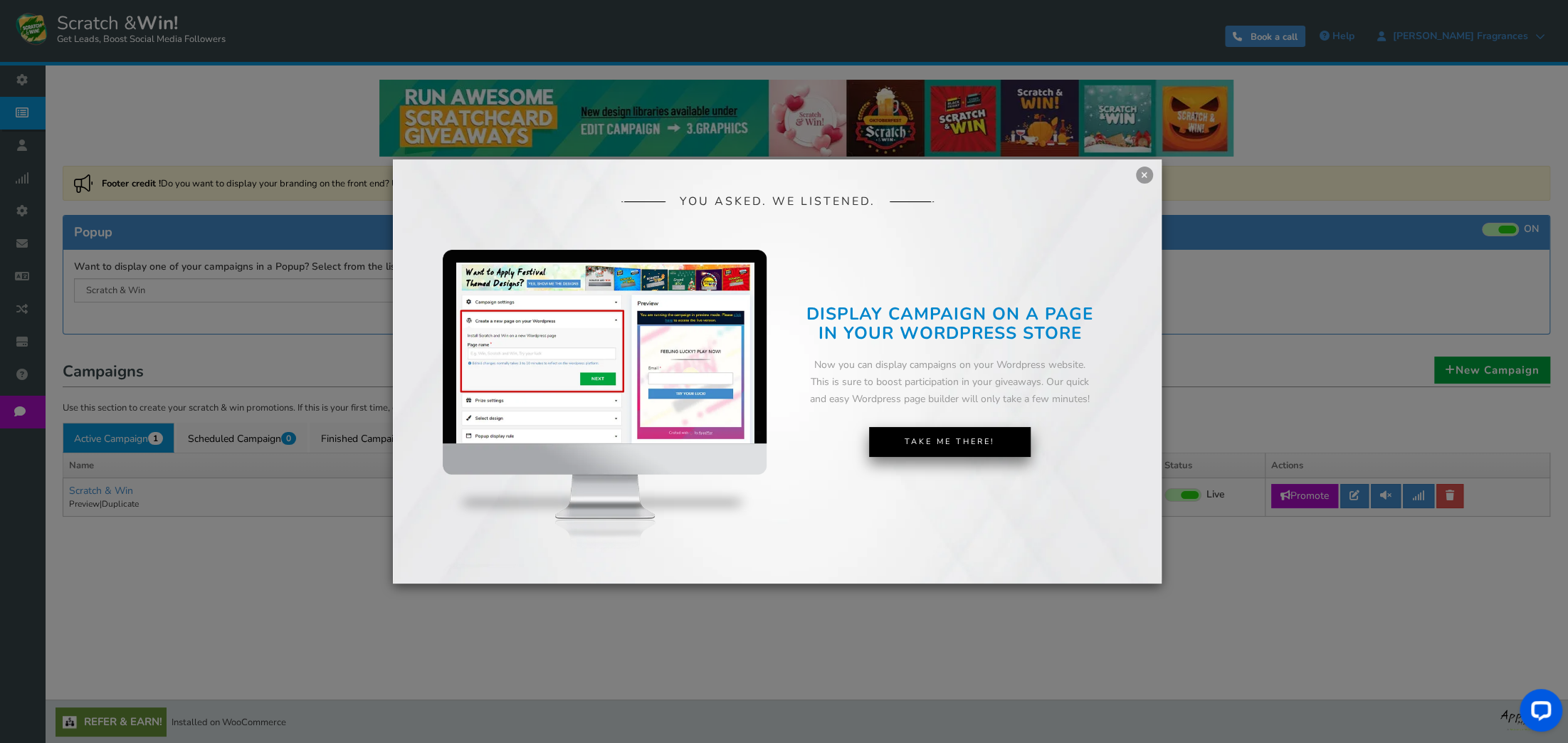
click at [943, 448] on link "Take Me There!" at bounding box center [949, 442] width 161 height 30
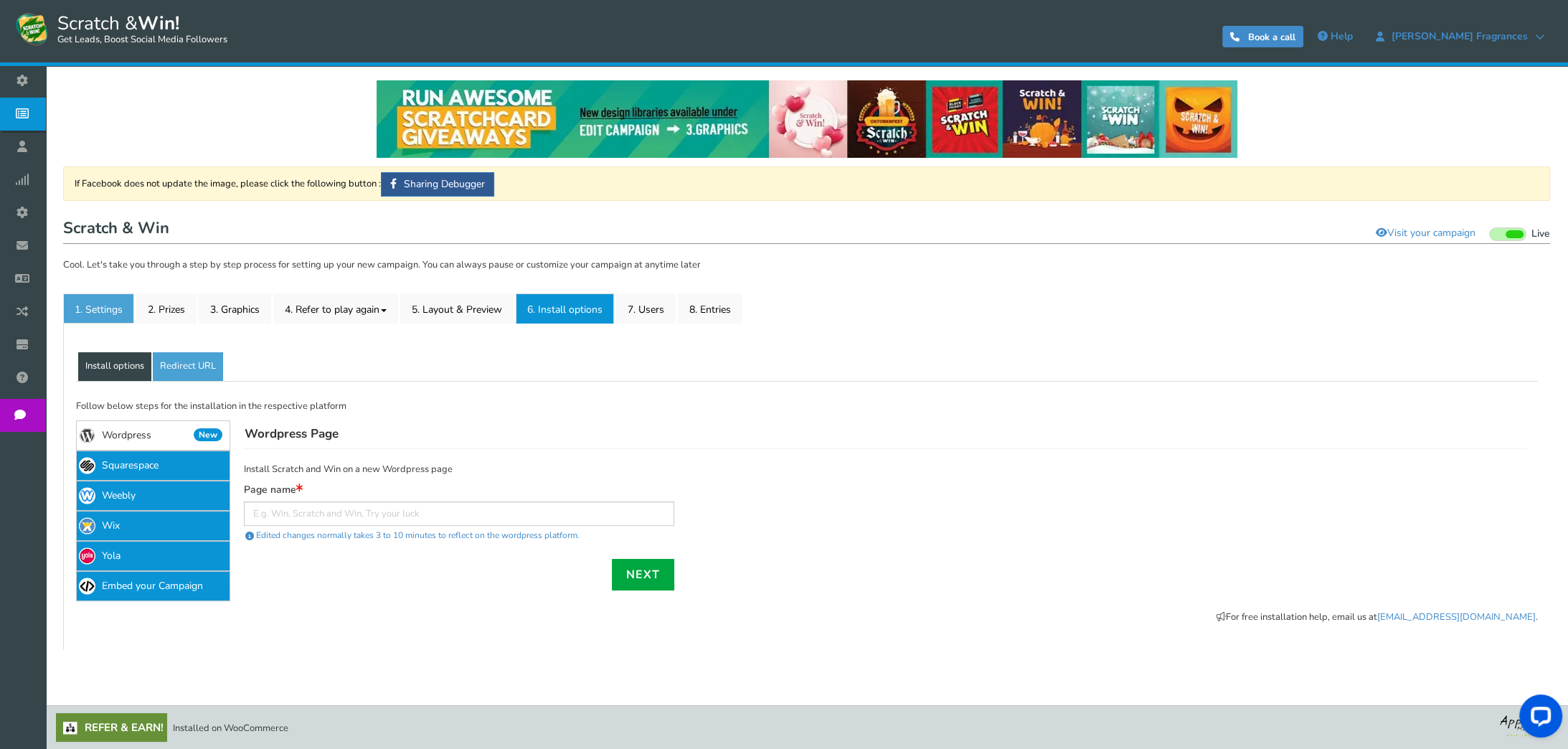
click at [106, 318] on link "1. Settings" at bounding box center [98, 308] width 71 height 30
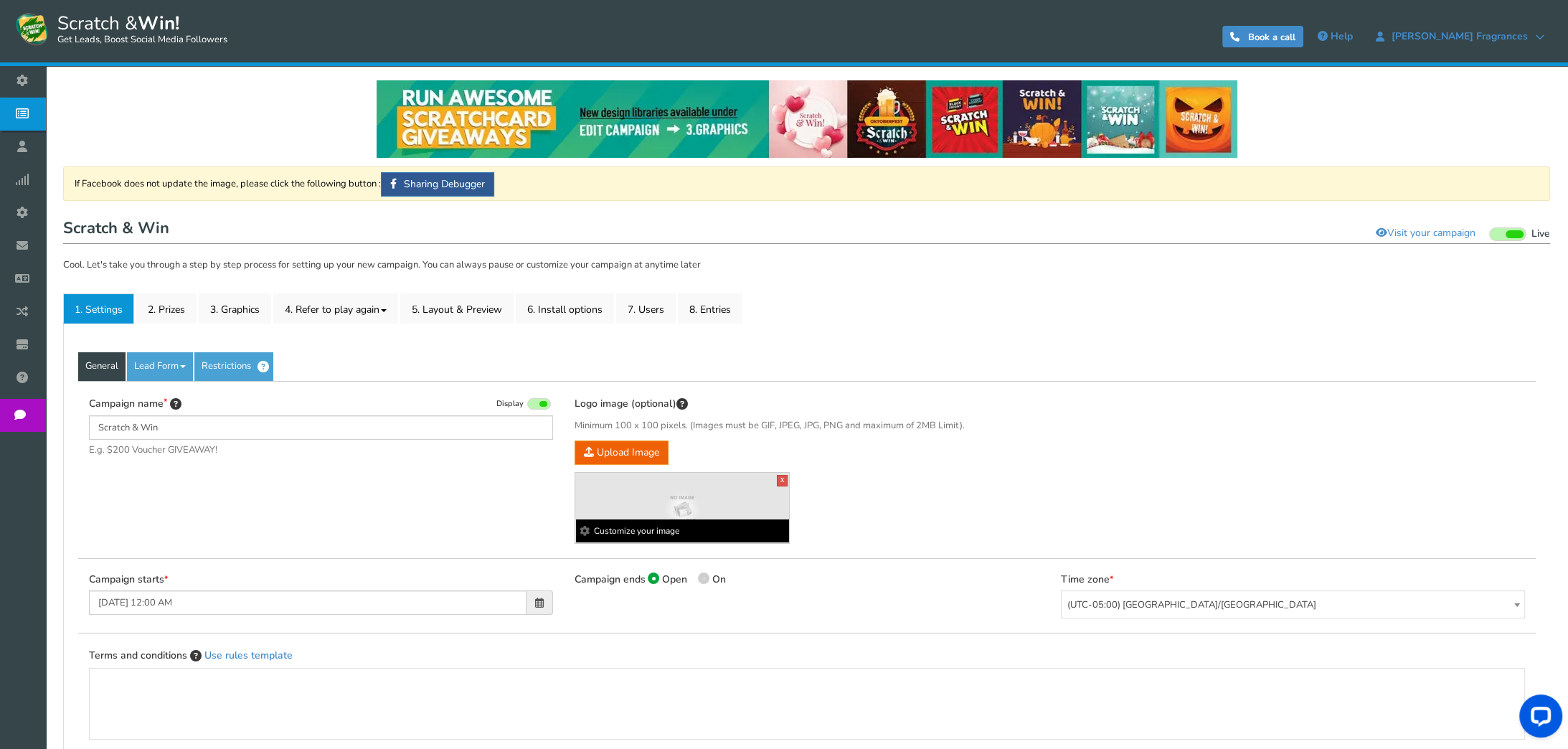
click at [639, 526] on b "Customize your image" at bounding box center [682, 531] width 214 height 23
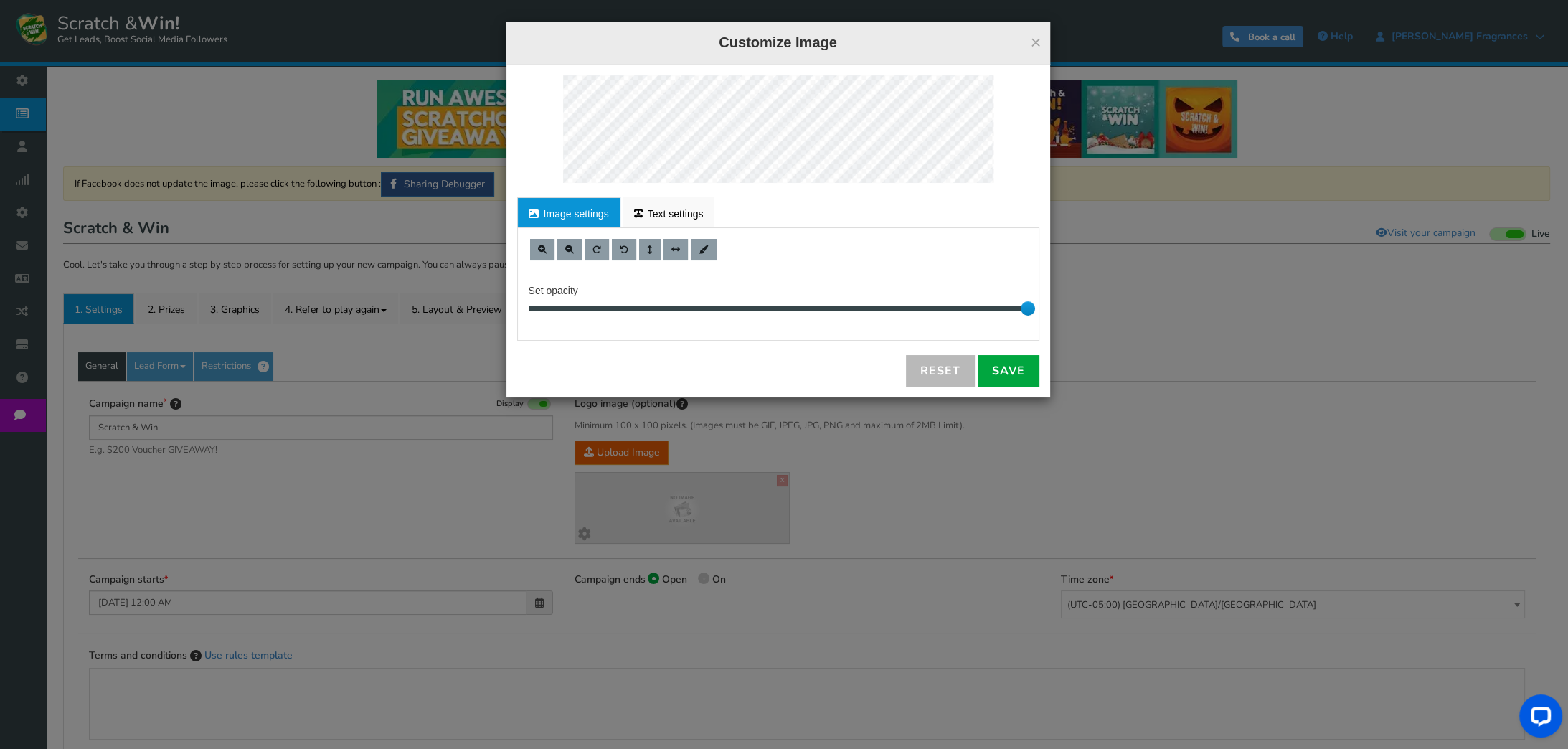
click at [552, 220] on link "Image settings" at bounding box center [569, 212] width 103 height 30
click at [1032, 40] on button "×" at bounding box center [1034, 42] width 11 height 18
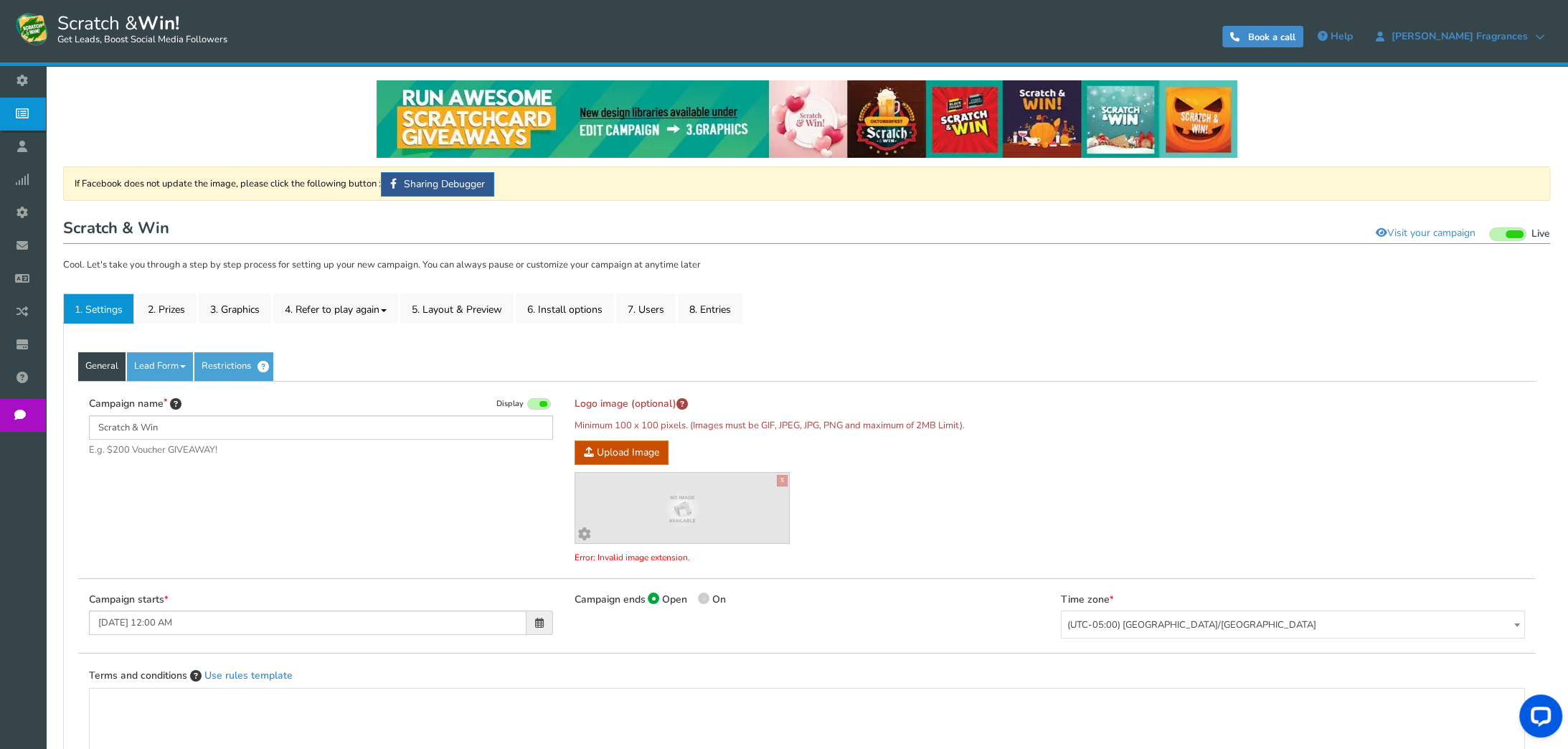
click at [585, 529] on span at bounding box center [584, 531] width 10 height 10
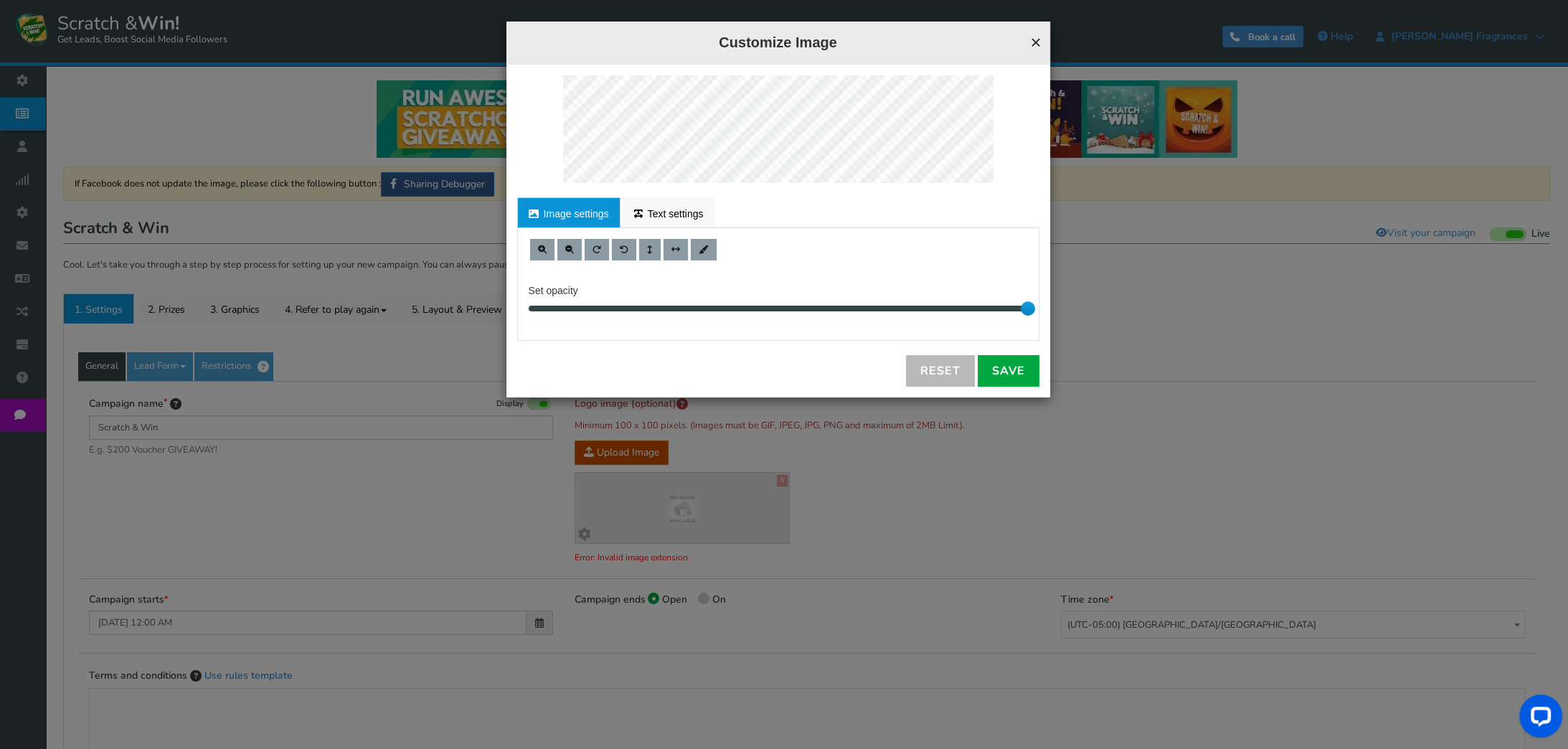
click at [1035, 42] on button "×" at bounding box center [1034, 42] width 11 height 18
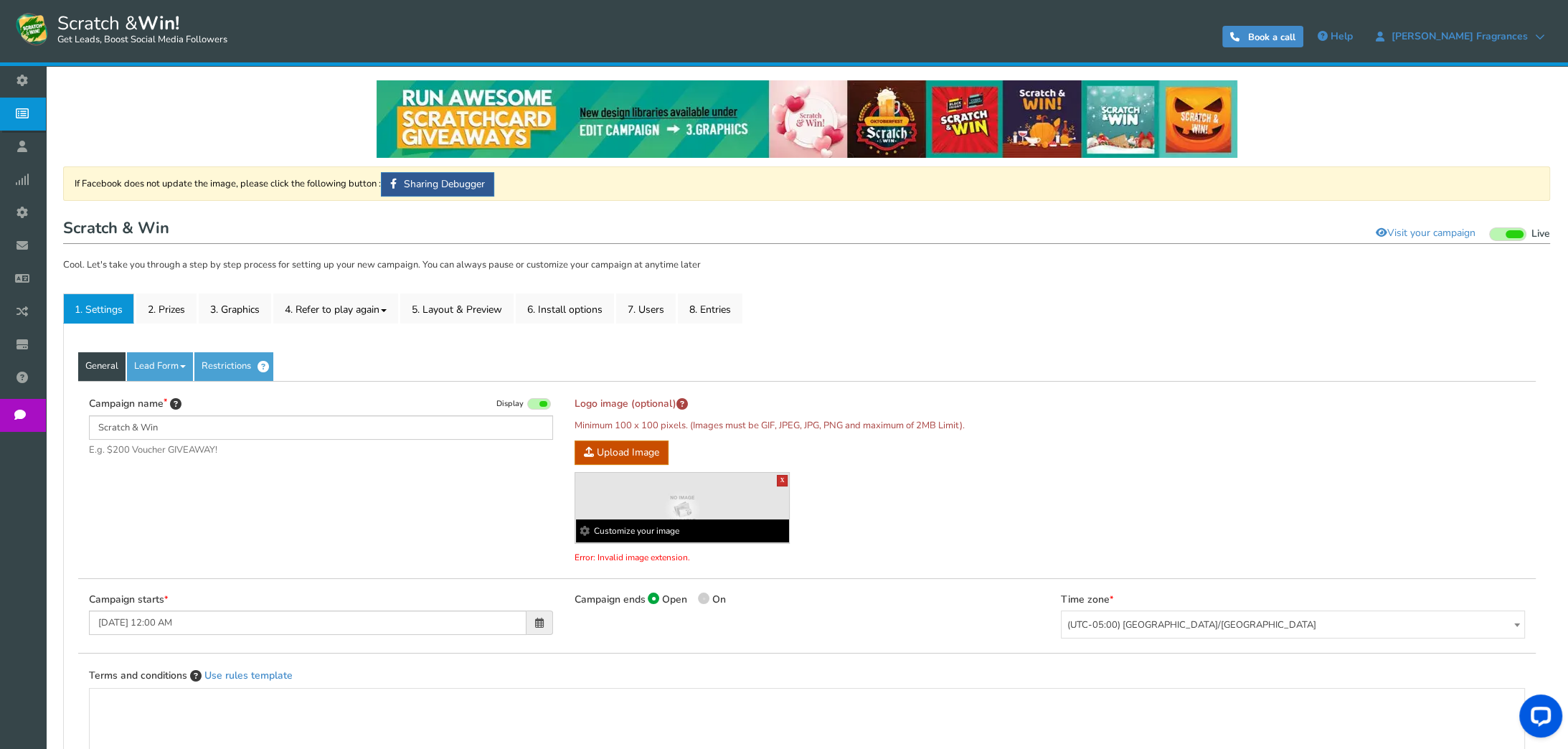
click at [780, 480] on link "X" at bounding box center [783, 481] width 12 height 12
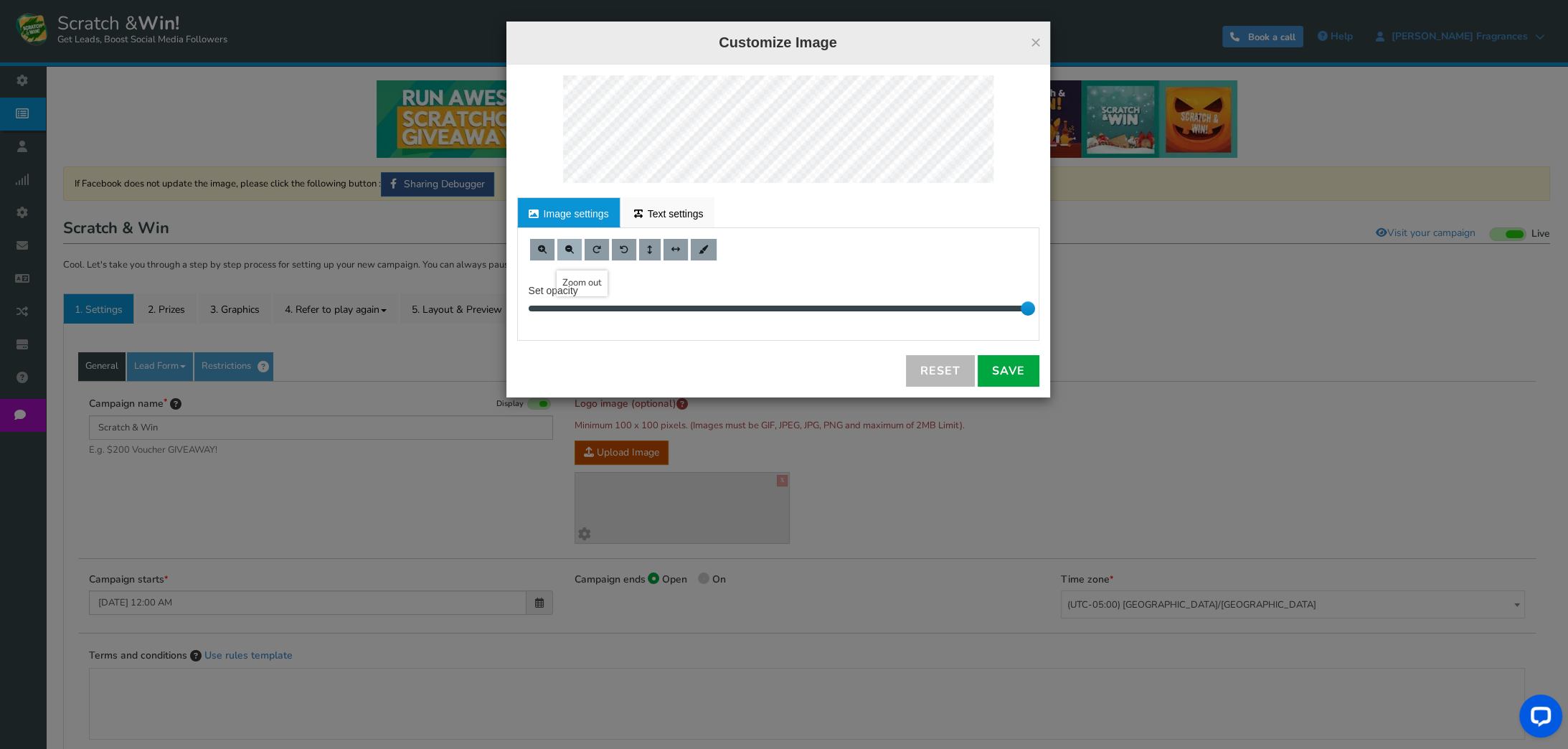
click at [562, 245] on button at bounding box center [569, 250] width 24 height 21
click at [569, 248] on span at bounding box center [569, 249] width 9 height 9
drag, startPoint x: 1024, startPoint y: 308, endPoint x: 1109, endPoint y: 297, distance: 85.7
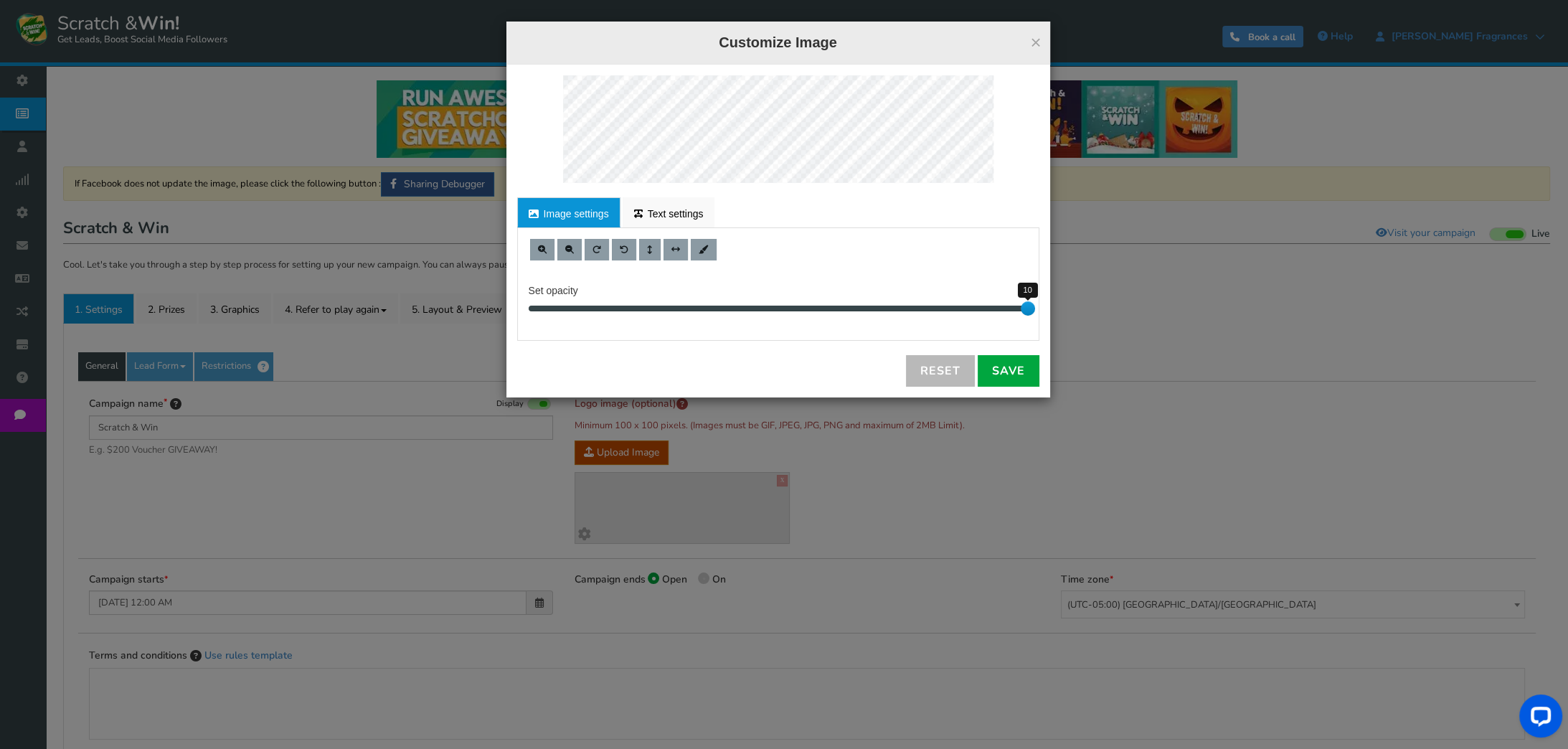
click at [1109, 297] on div "× Customize Image For proper edit, check the desktop version Image settings Tex…" at bounding box center [784, 374] width 1568 height 749
click at [665, 247] on button at bounding box center [675, 250] width 24 height 21
click at [1014, 372] on link "Save" at bounding box center [1008, 371] width 61 height 31
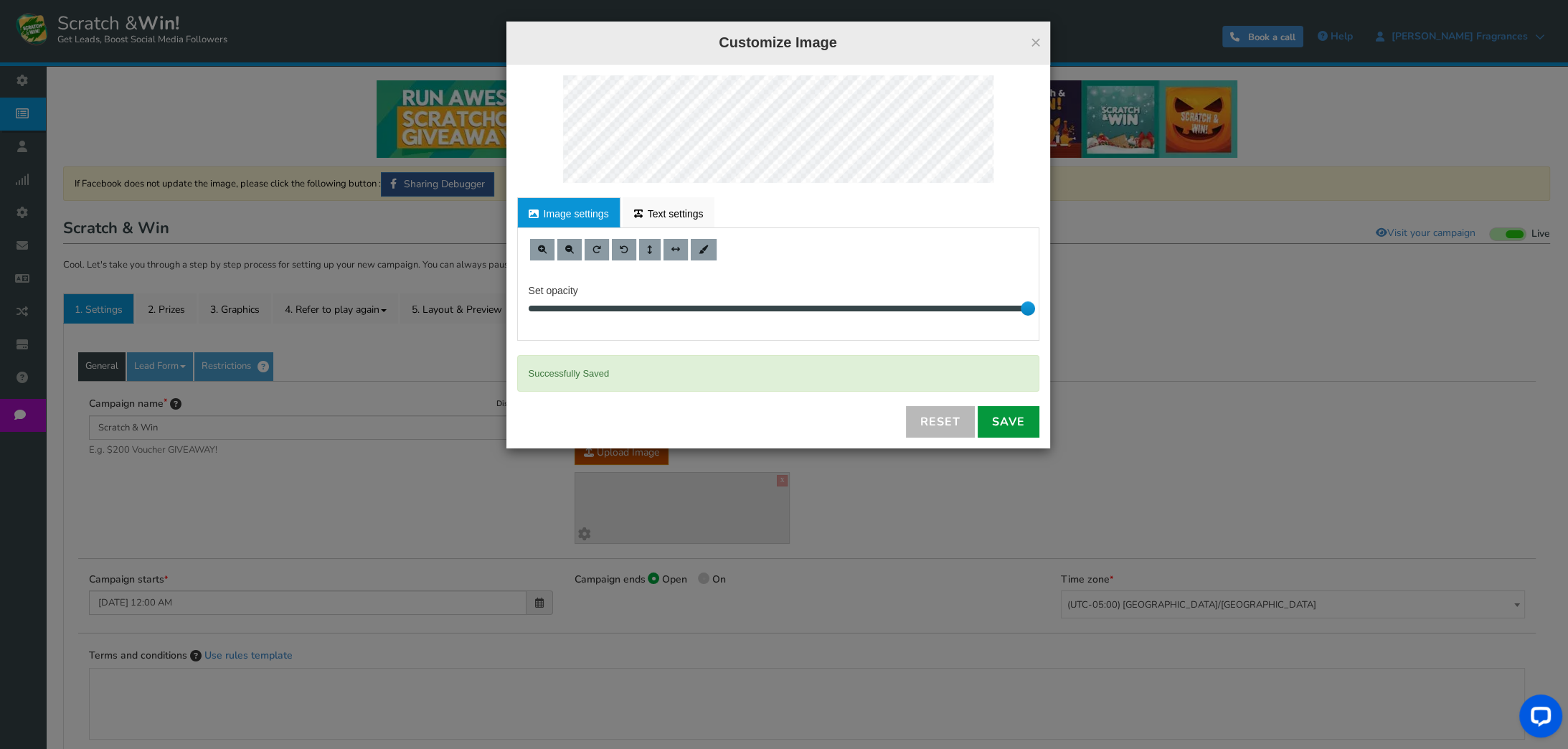
click at [1008, 416] on link "Save" at bounding box center [1008, 422] width 61 height 31
click at [1139, 411] on div "× Customize Image For proper edit, check the desktop version Image settings Tex…" at bounding box center [784, 374] width 1568 height 749
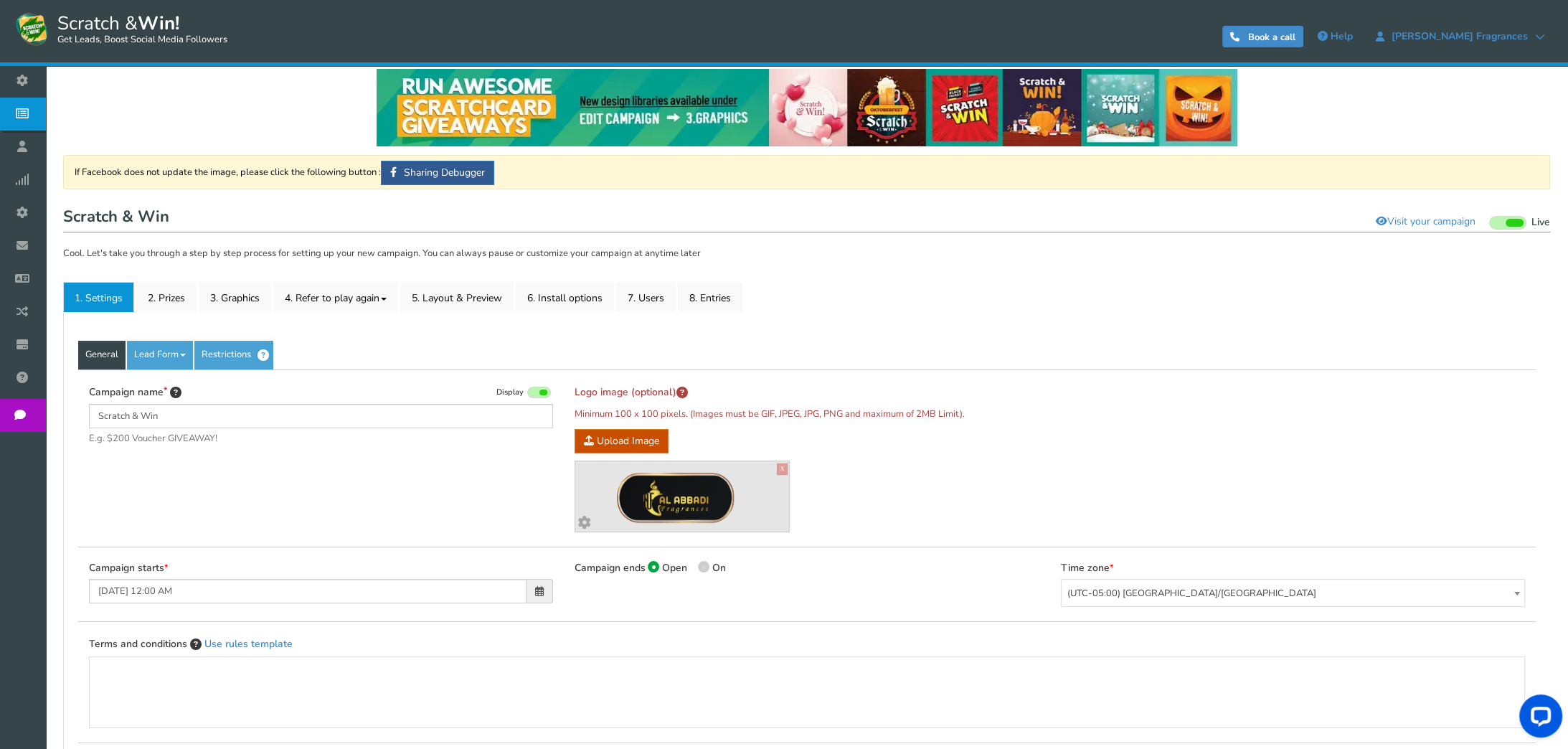
scroll to position [212, 0]
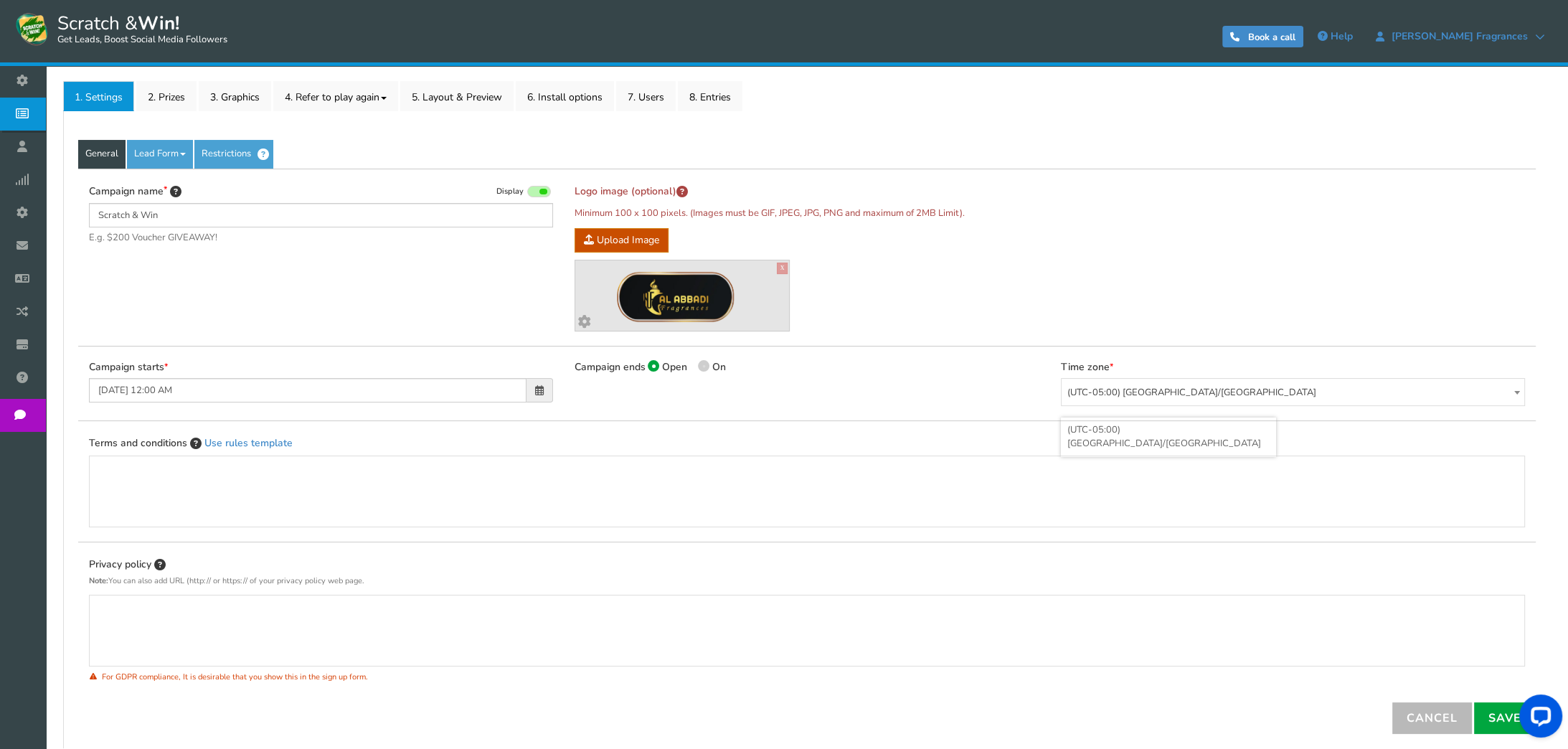
click at [1230, 395] on span "(UTC-05:00) America/Chicago" at bounding box center [1293, 393] width 463 height 28
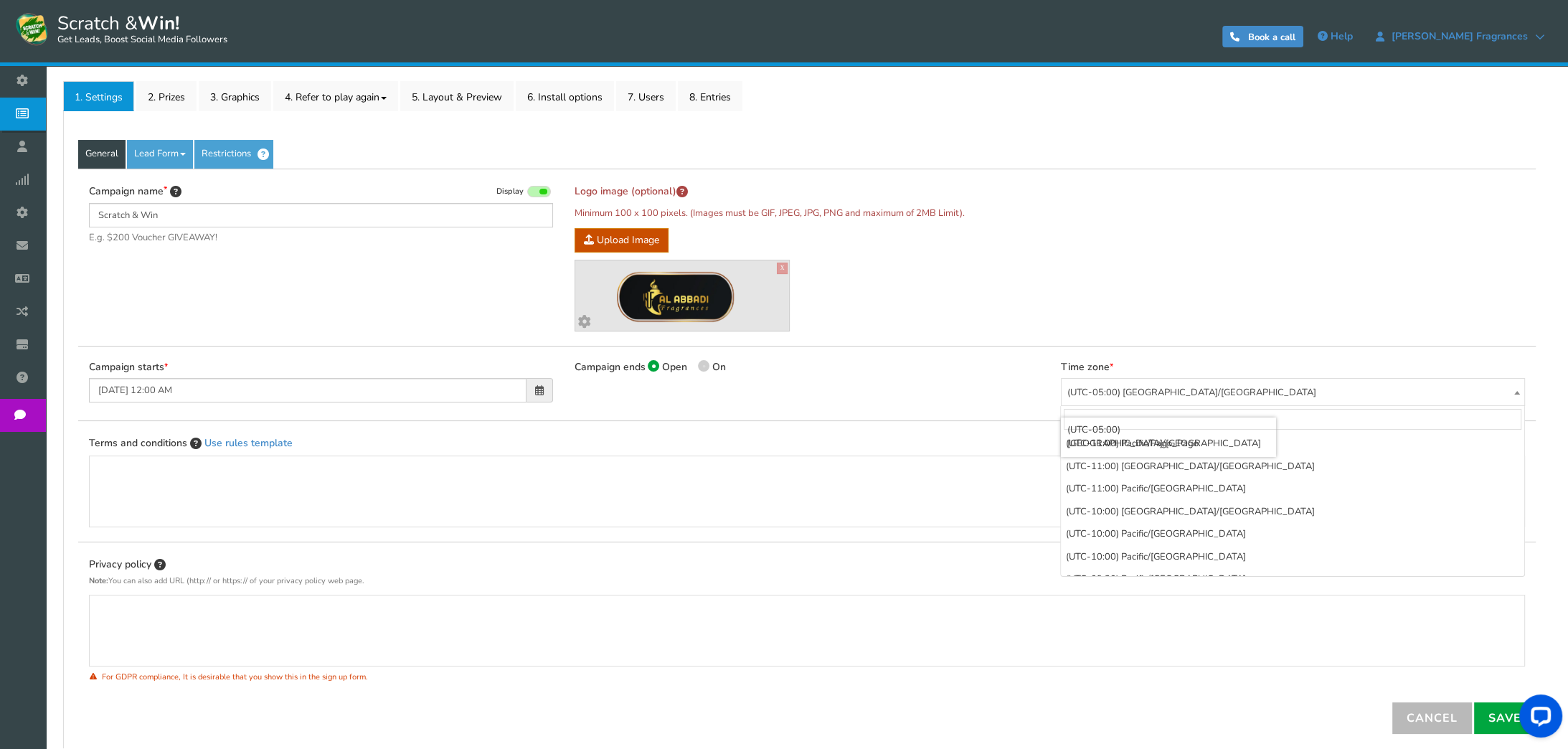
scroll to position [1085, 0]
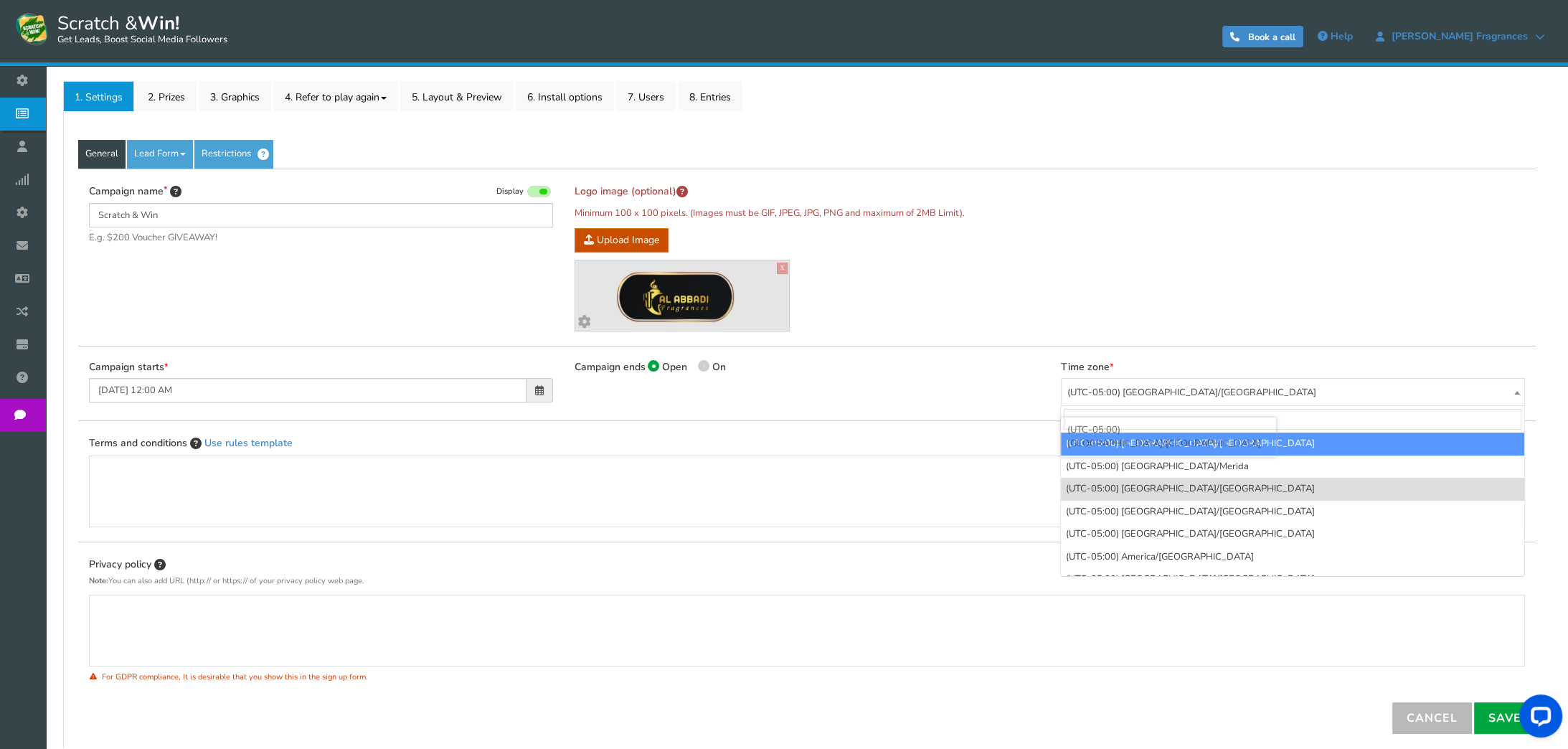
click at [1182, 385] on span "(UTC-05:00) America/Chicago" at bounding box center [1293, 393] width 463 height 28
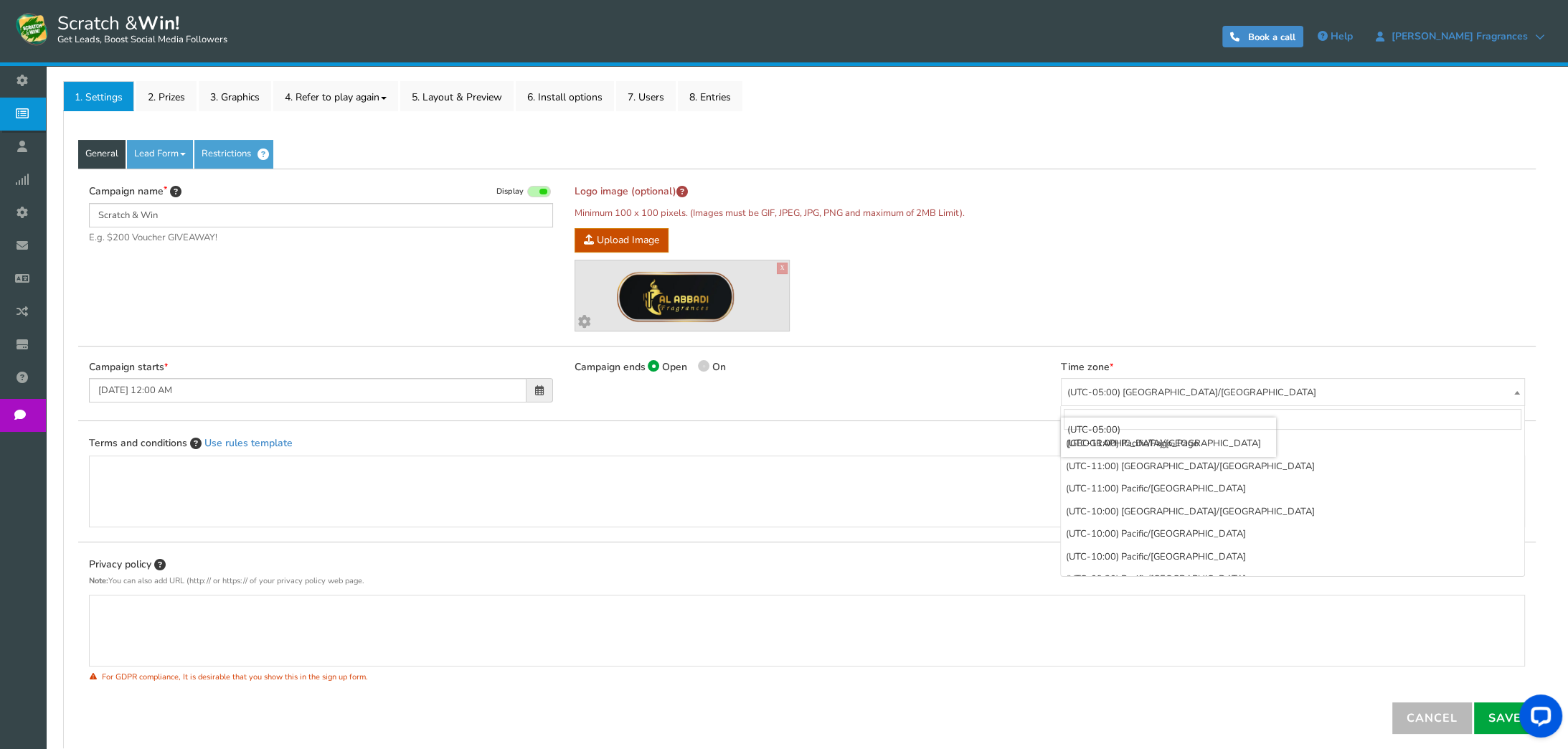
click at [1182, 385] on span "(UTC-05:00) America/Chicago" at bounding box center [1293, 393] width 463 height 28
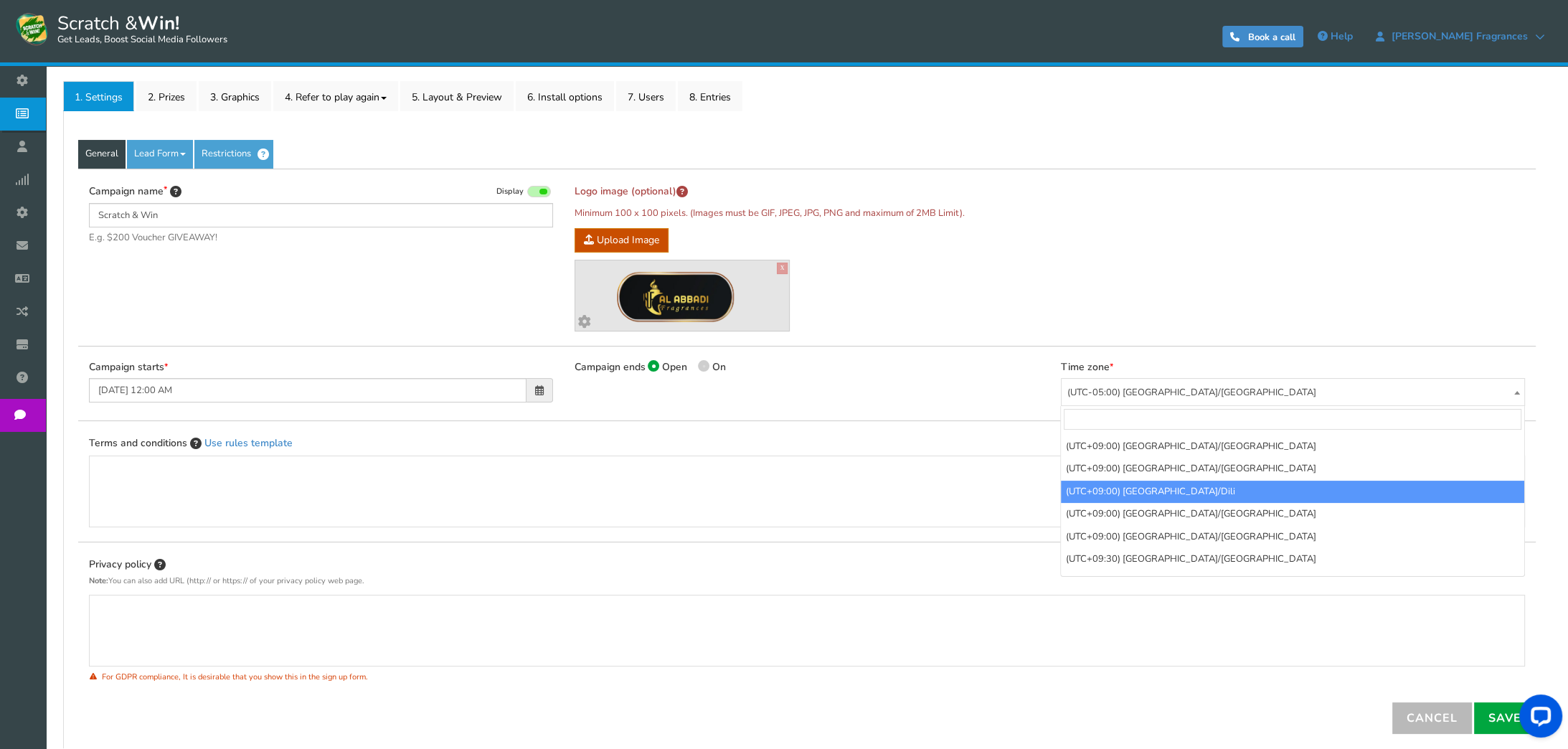
scroll to position [8377, 0]
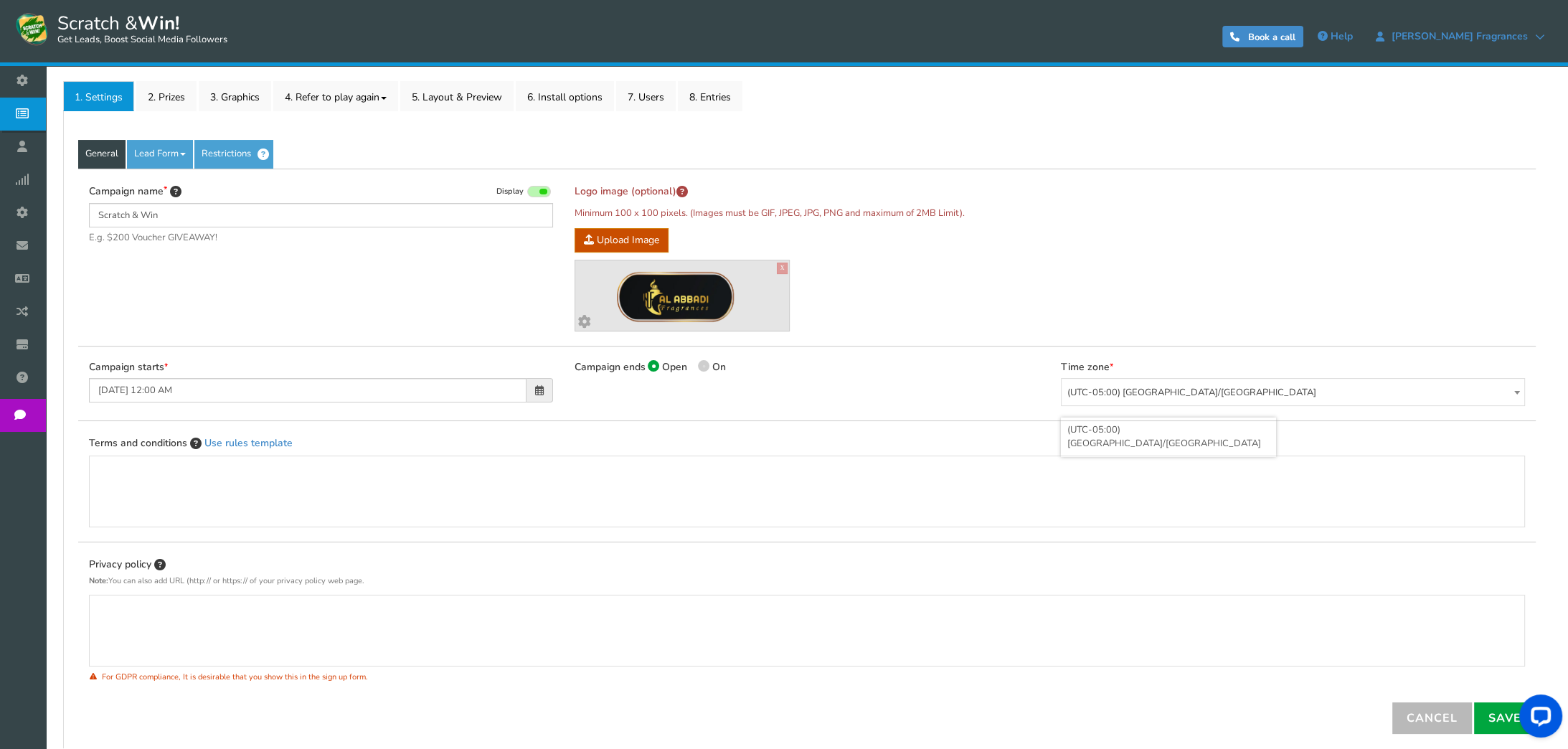
click at [1243, 397] on span "(UTC-05:00) America/Chicago" at bounding box center [1293, 393] width 463 height 28
click at [1243, 397] on span "(UTC-05:00) [GEOGRAPHIC_DATA]/[GEOGRAPHIC_DATA]" at bounding box center [1293, 393] width 463 height 28
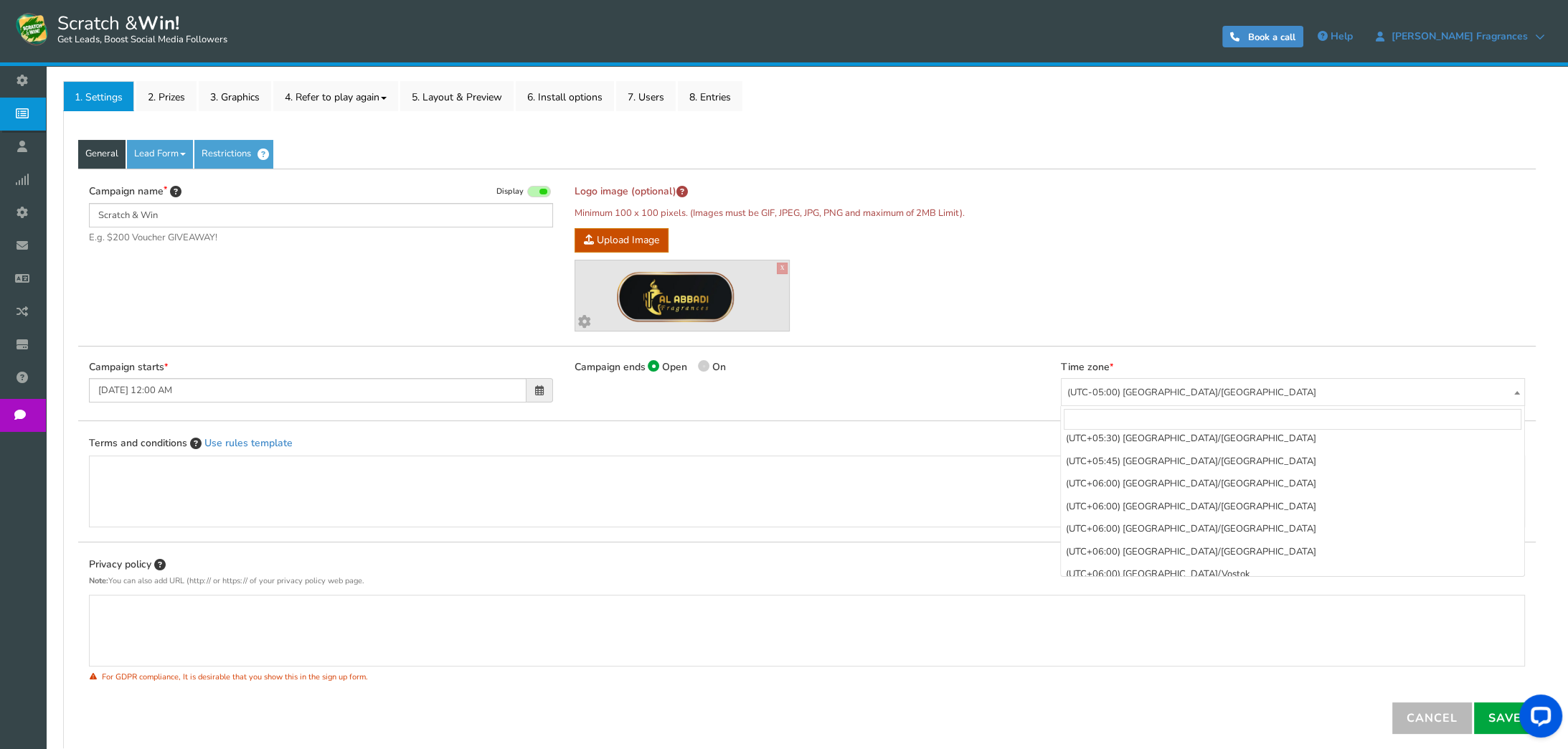
scroll to position [7314, 0]
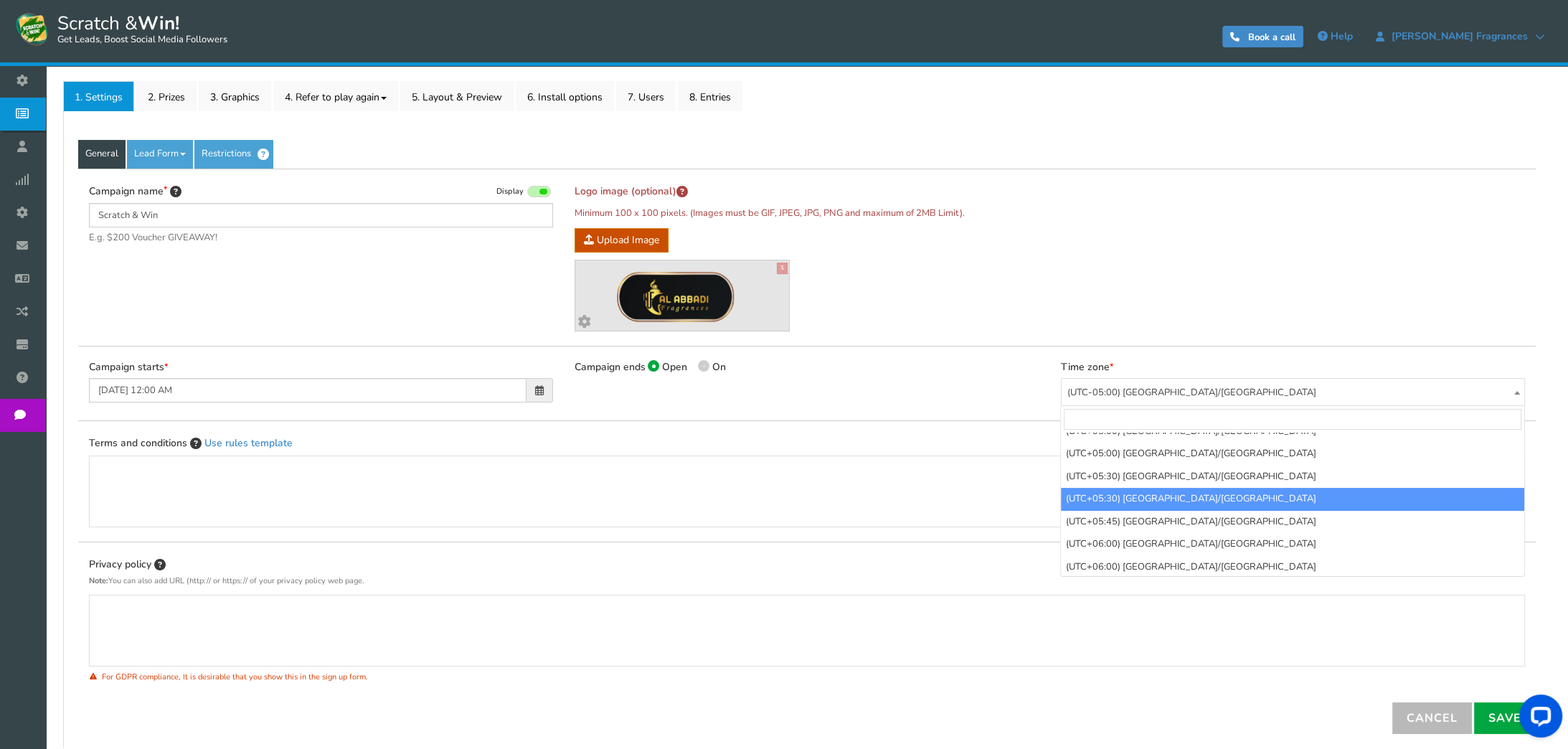
select select "Asia/Kolkata"
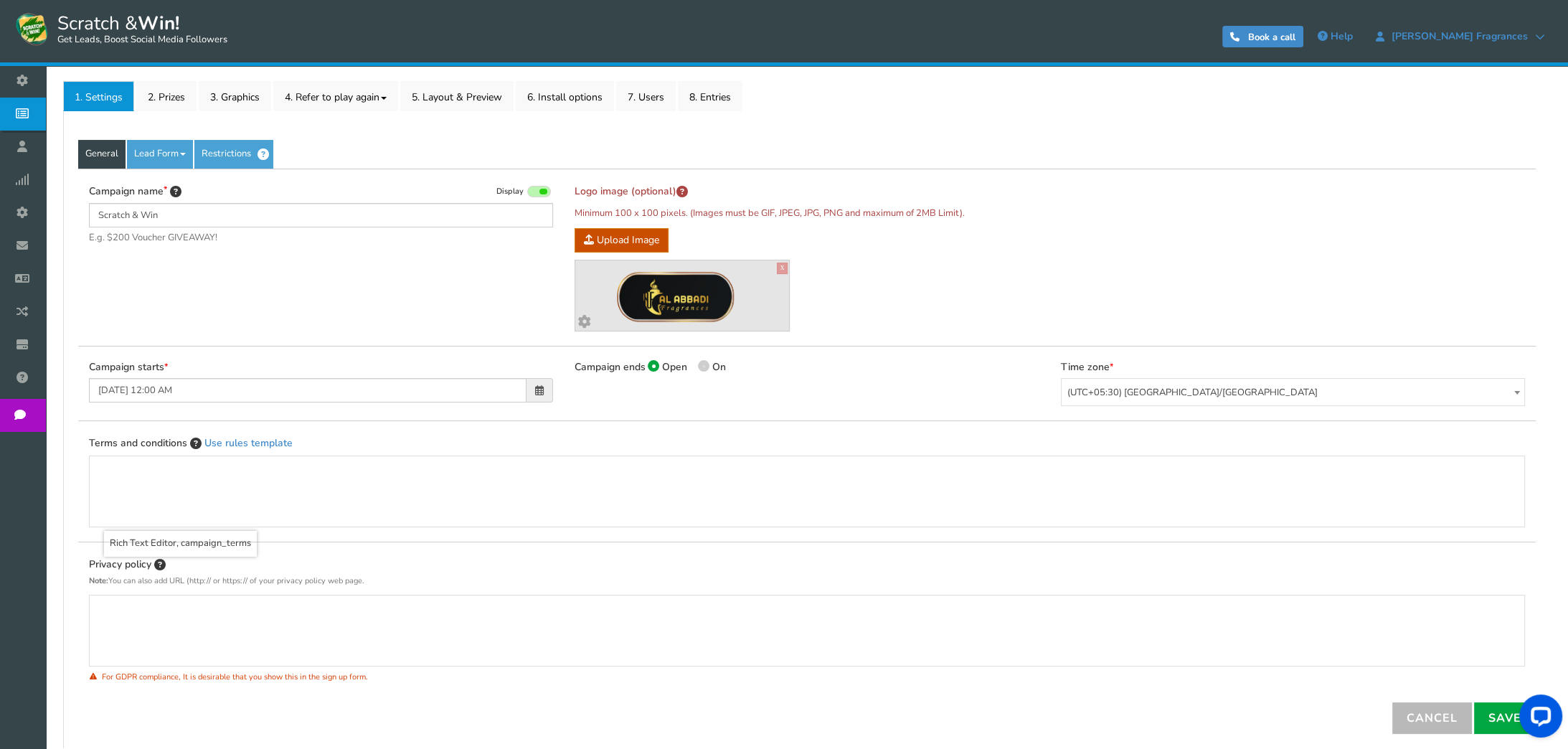
click at [286, 492] on div "Rich Text Editor, campaign_terms" at bounding box center [807, 492] width 1406 height 57
click at [666, 490] on div "Rich Text Editor, campaign_terms" at bounding box center [807, 492] width 1406 height 57
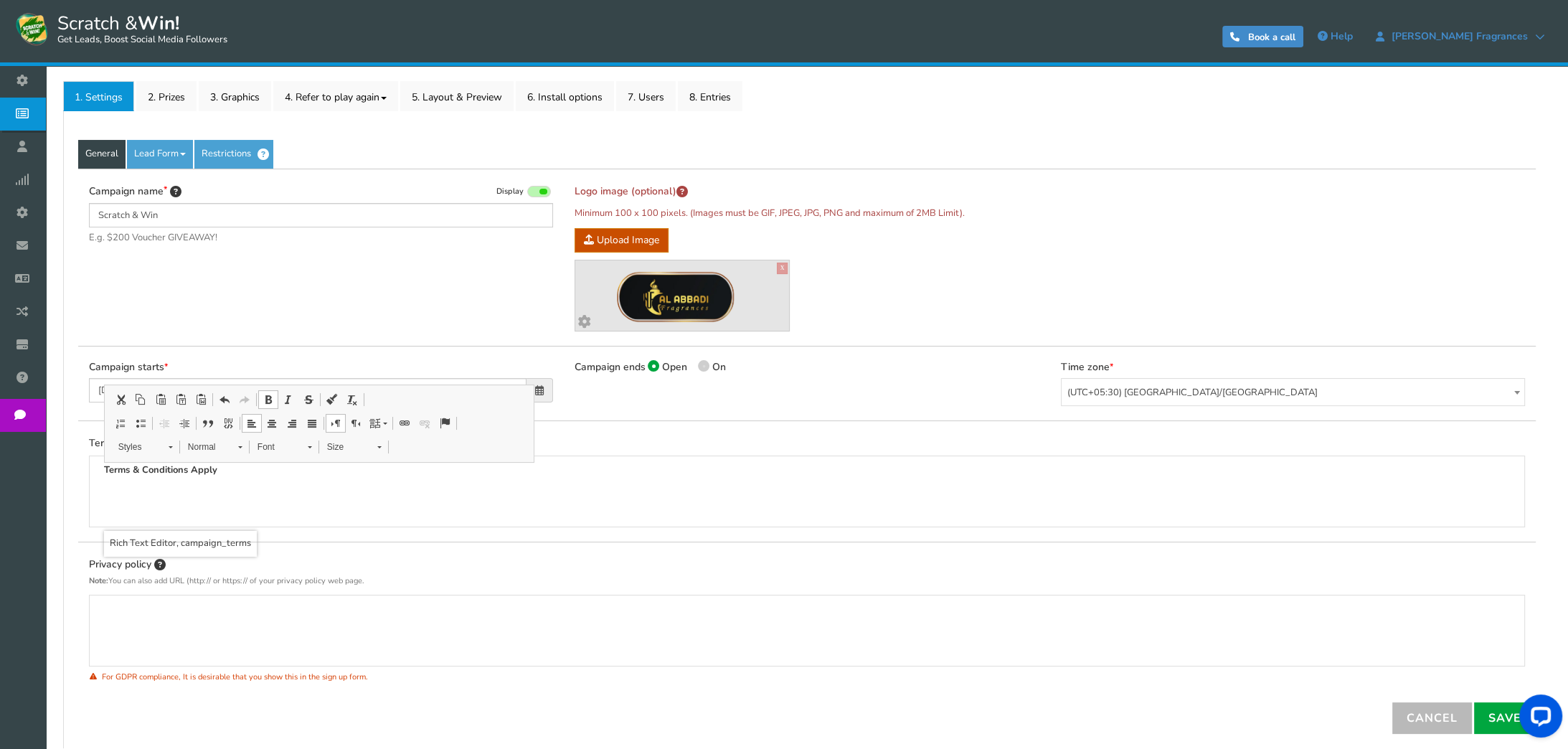
click at [558, 490] on div "Terms & Conditions Apply" at bounding box center [807, 492] width 1406 height 57
click at [337, 560] on p "Privacy policy" at bounding box center [806, 566] width 1436 height 20
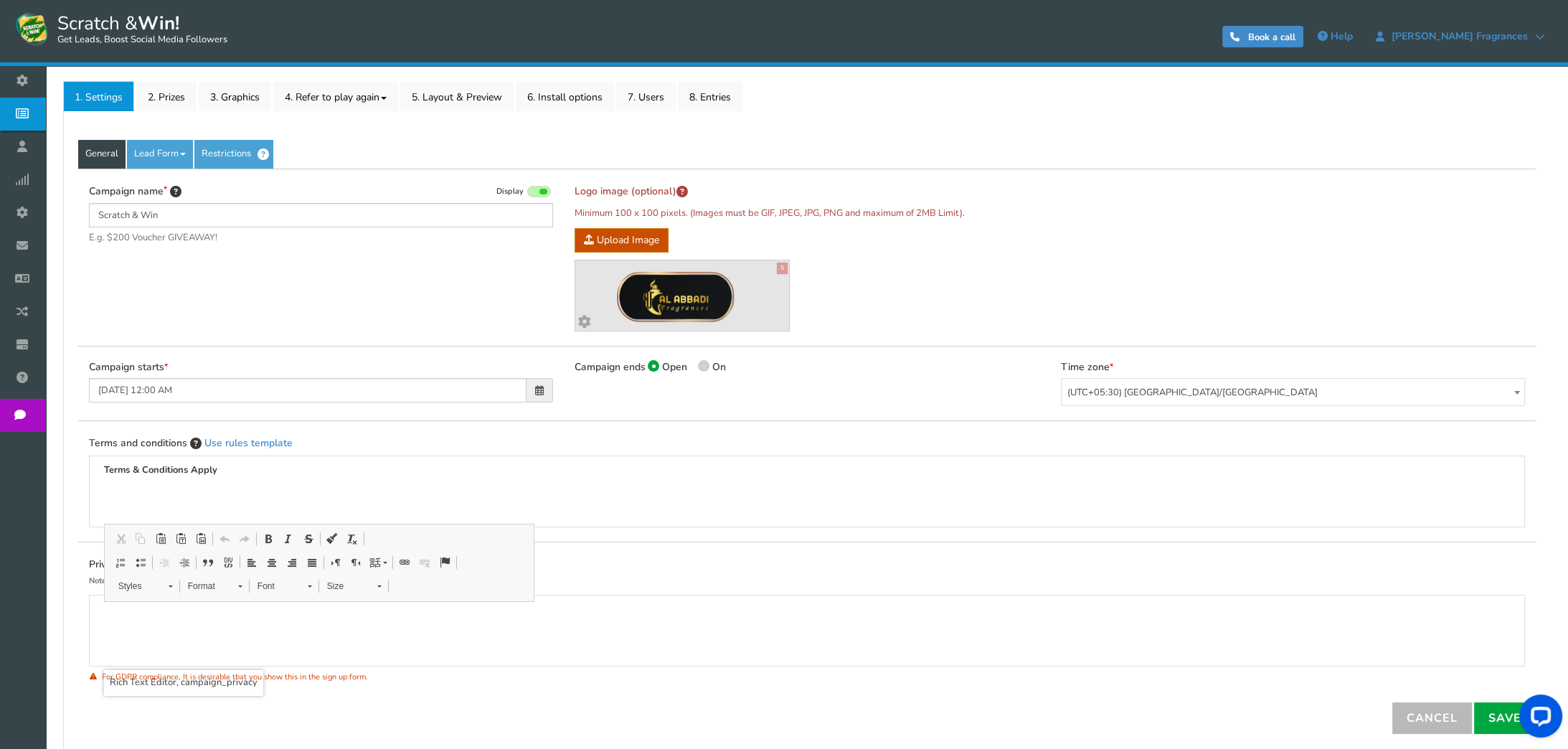
click at [160, 613] on p "Rich Text Editor, campaign_privacy" at bounding box center [807, 610] width 1406 height 15
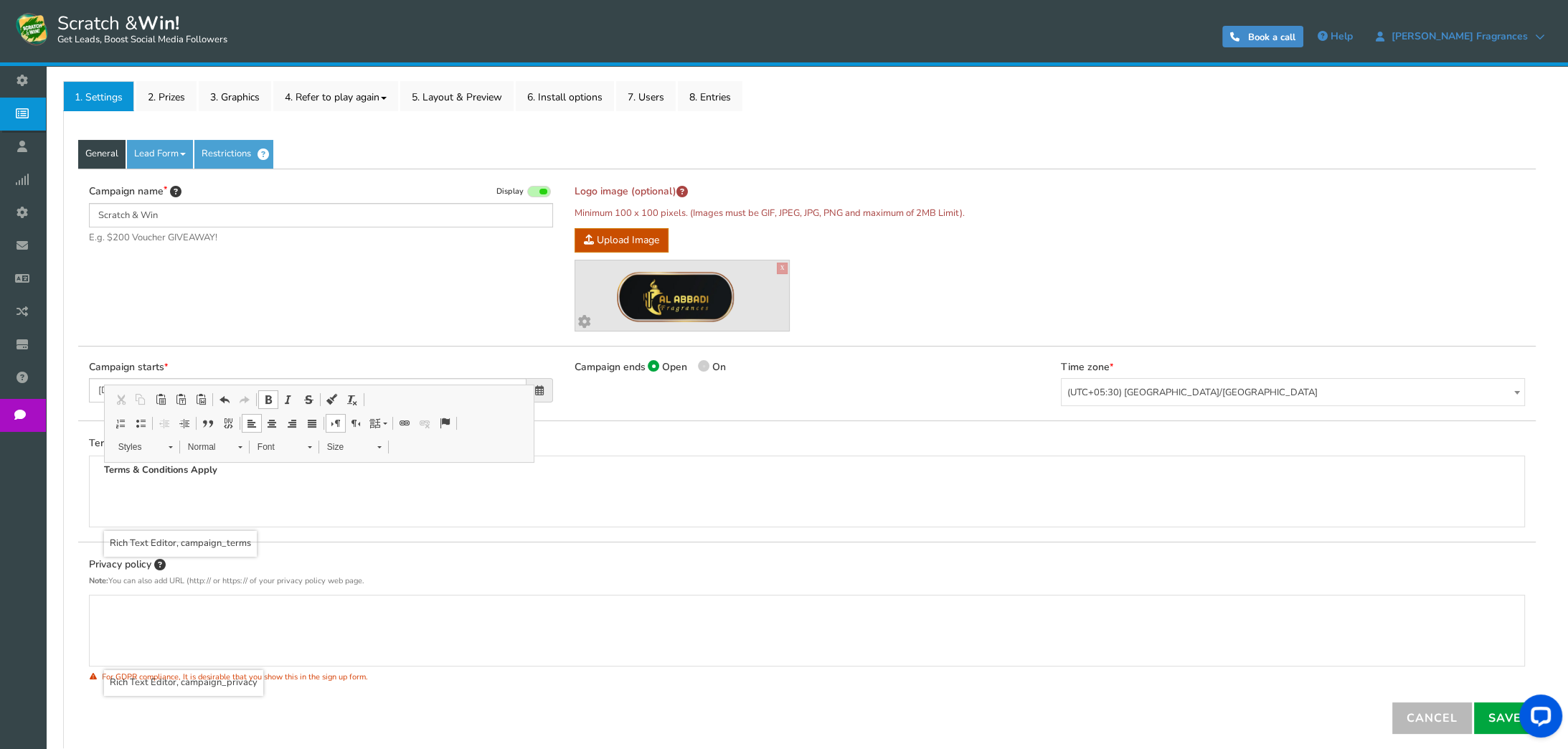
click at [365, 515] on div "Terms & Conditions Apply" at bounding box center [807, 492] width 1406 height 57
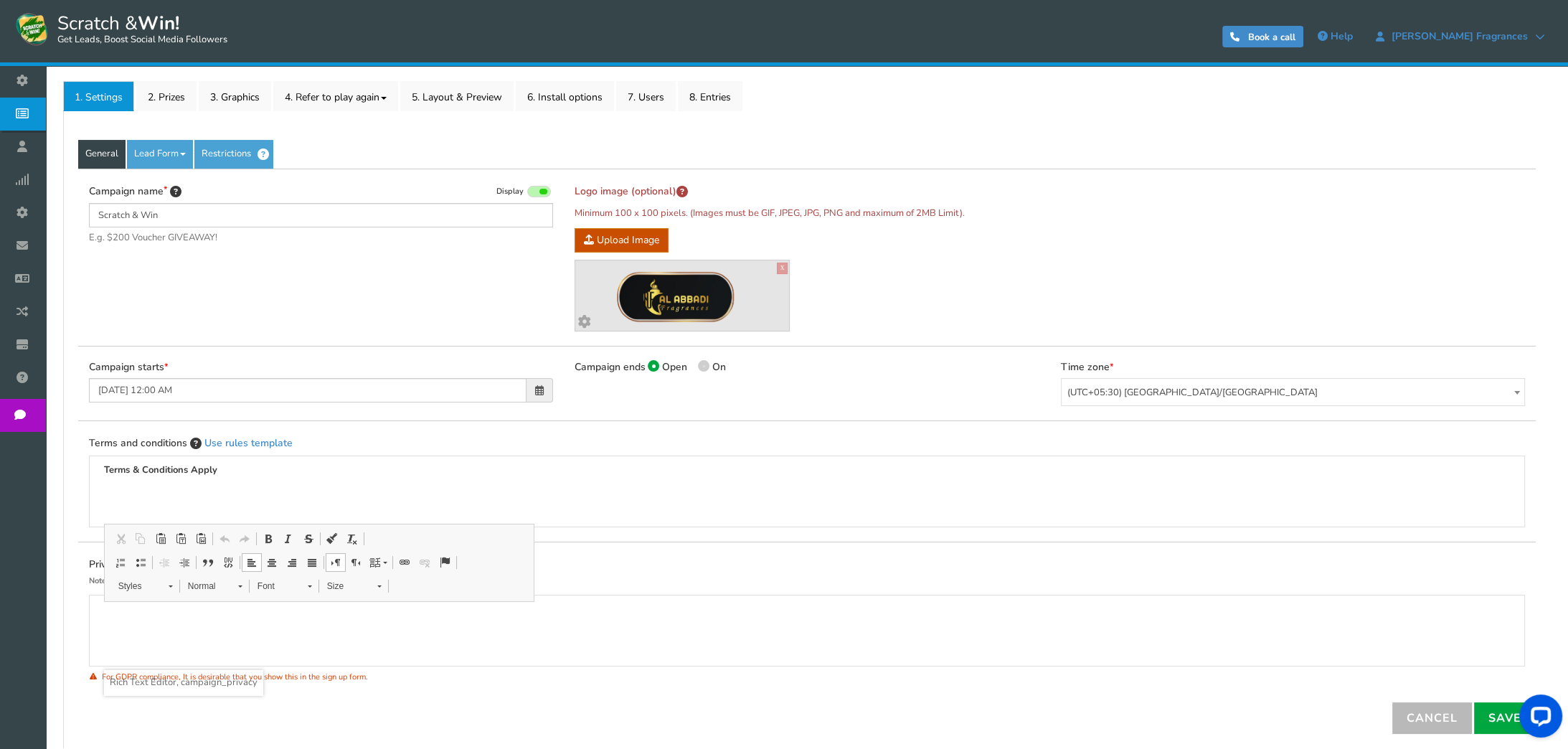
click at [183, 615] on p "Rich Text Editor, campaign_privacy" at bounding box center [807, 610] width 1406 height 15
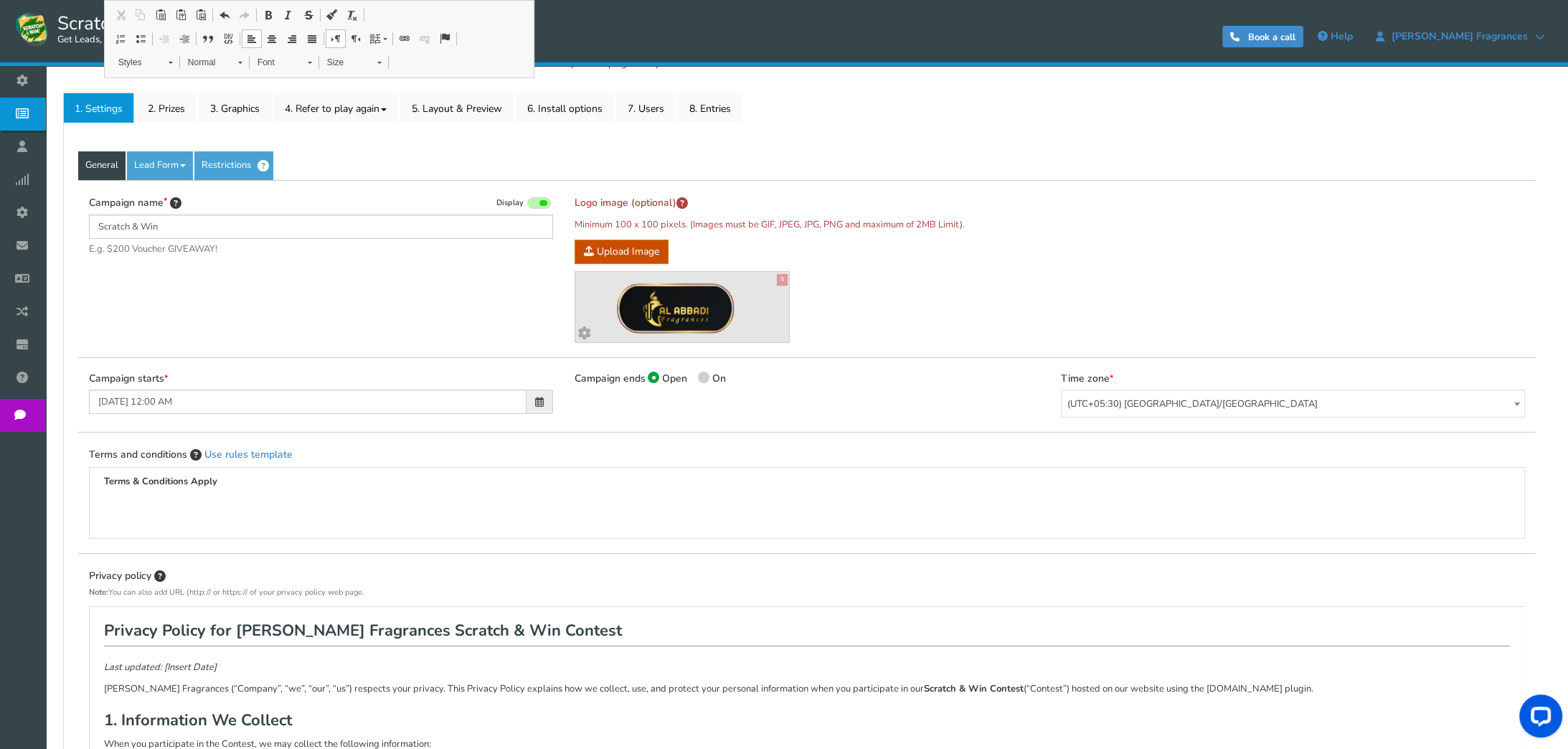
scroll to position [0, 0]
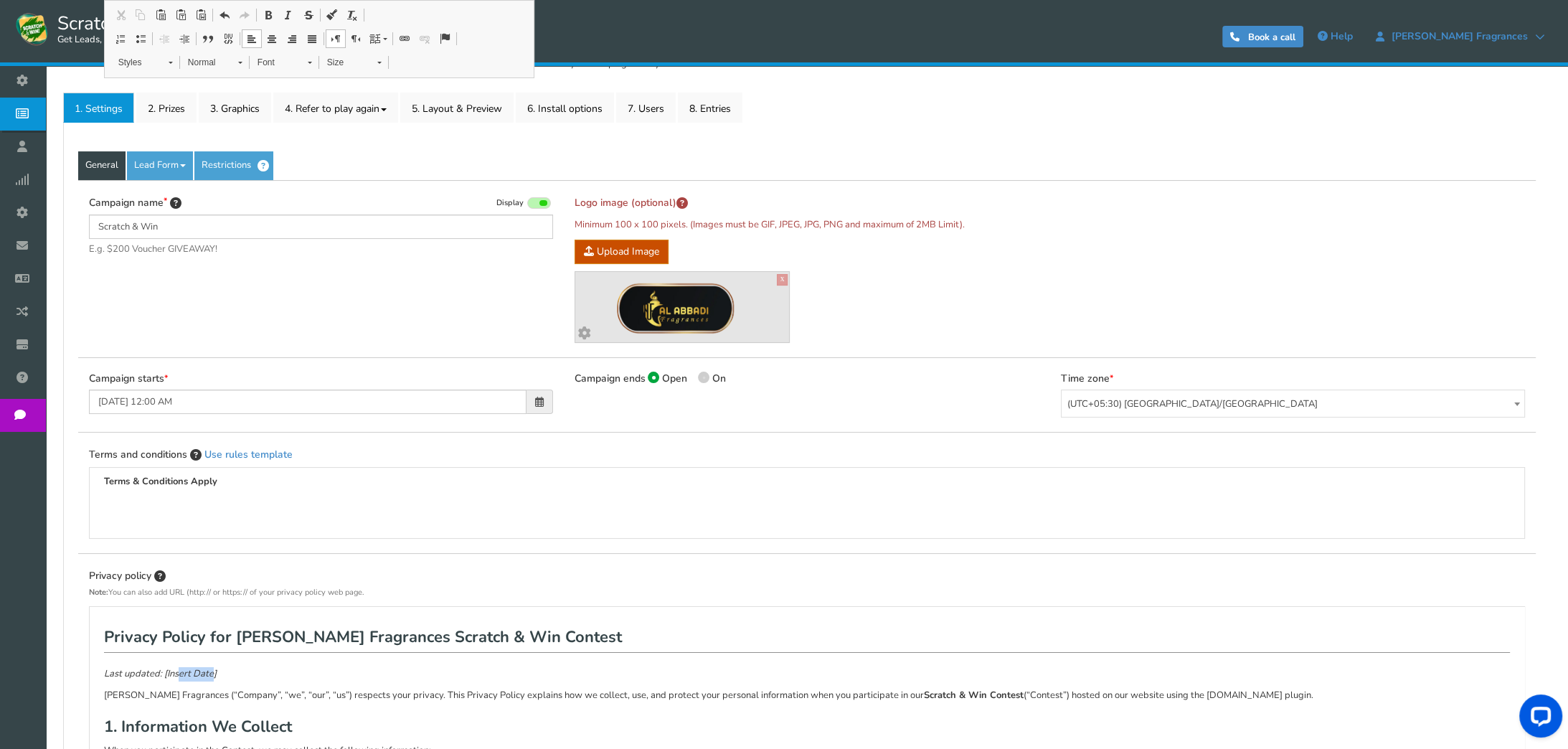
drag, startPoint x: 212, startPoint y: 675, endPoint x: 178, endPoint y: 678, distance: 34.1
click at [178, 678] on em "Last updated: [Insert Date]" at bounding box center [160, 673] width 113 height 13
drag, startPoint x: 221, startPoint y: 680, endPoint x: 164, endPoint y: 675, distance: 57.2
click at [164, 675] on p "Last updated: [Insert Date]" at bounding box center [807, 674] width 1406 height 15
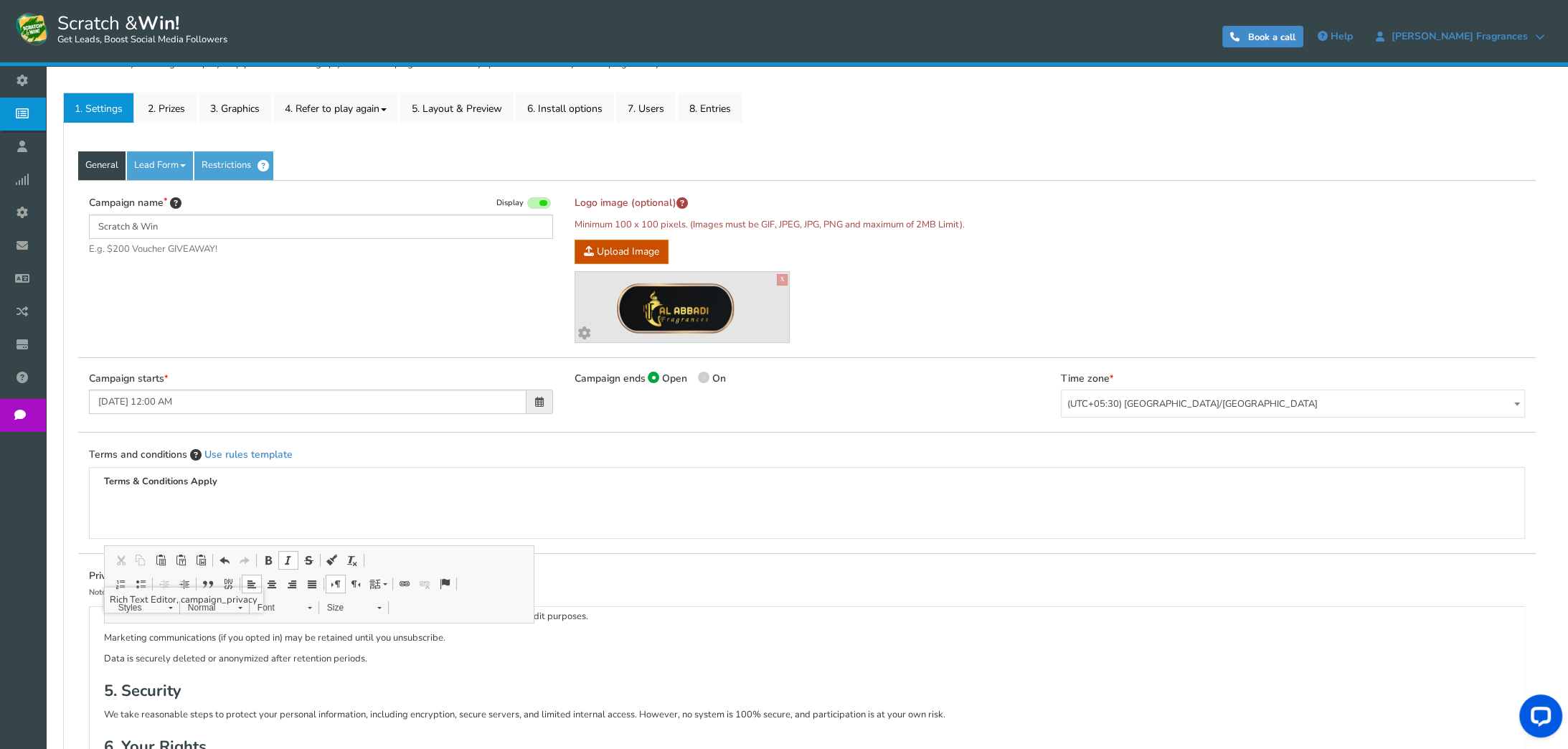
scroll to position [637, 0]
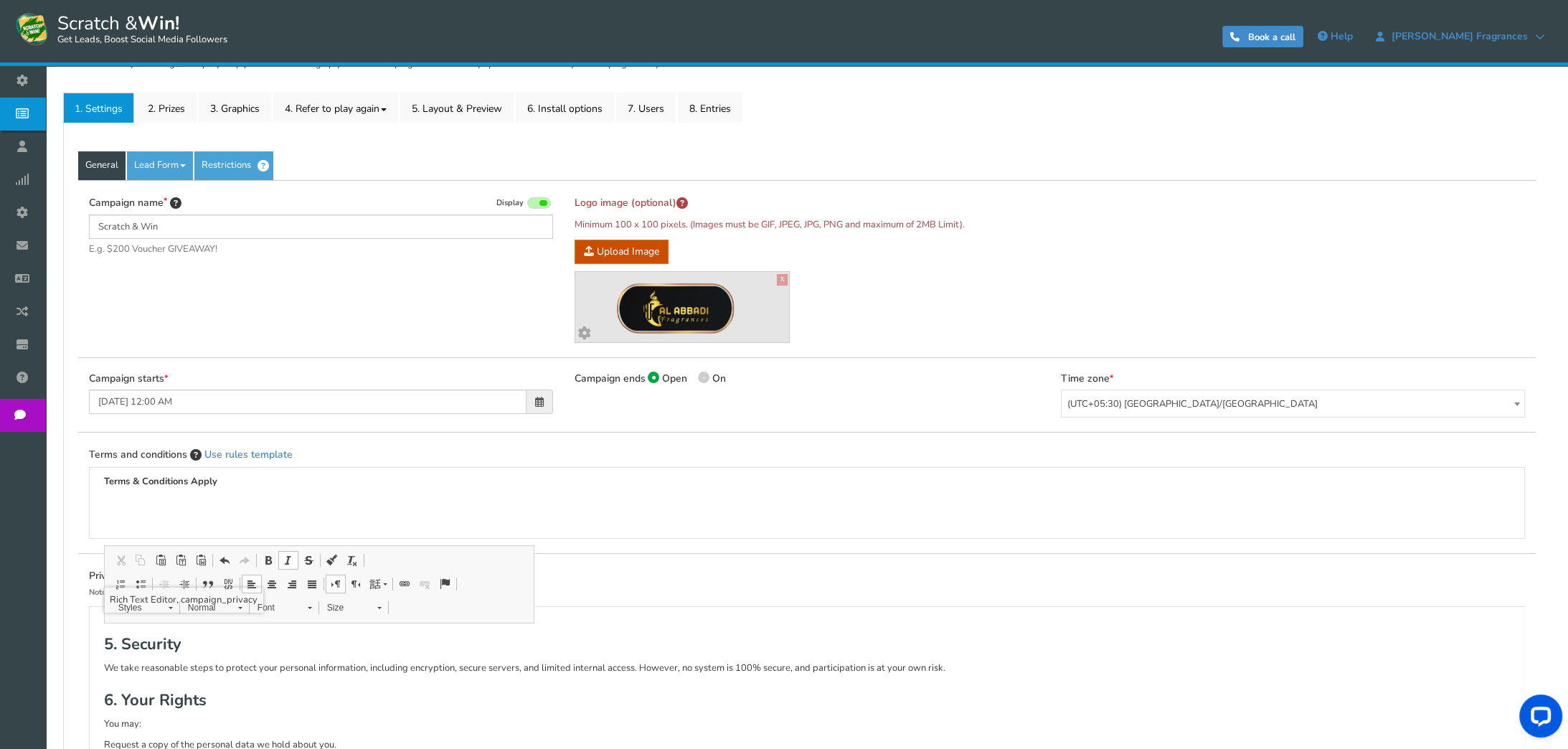
click at [676, 656] on h2 "5. Security" at bounding box center [807, 644] width 1406 height 34
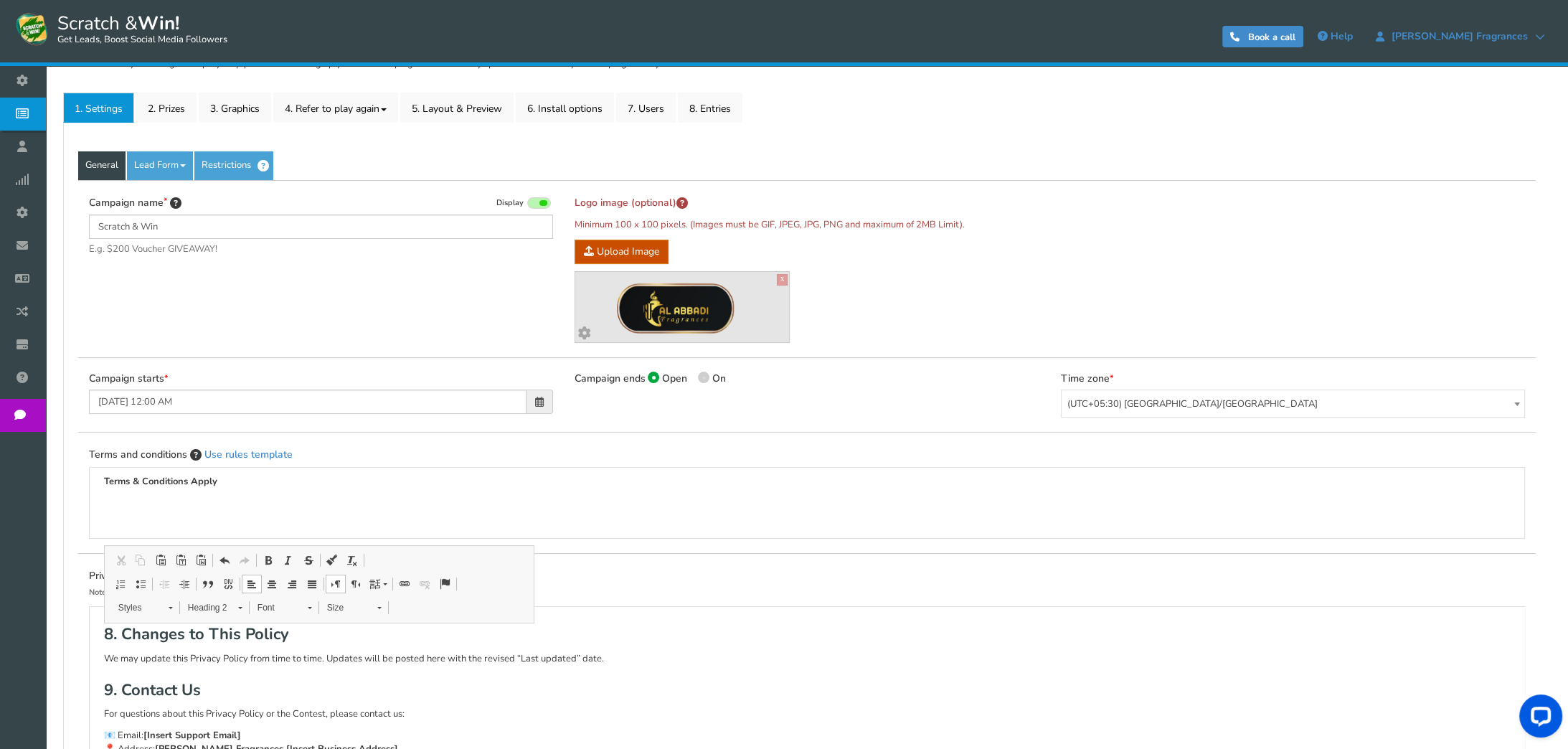
scroll to position [923, 0]
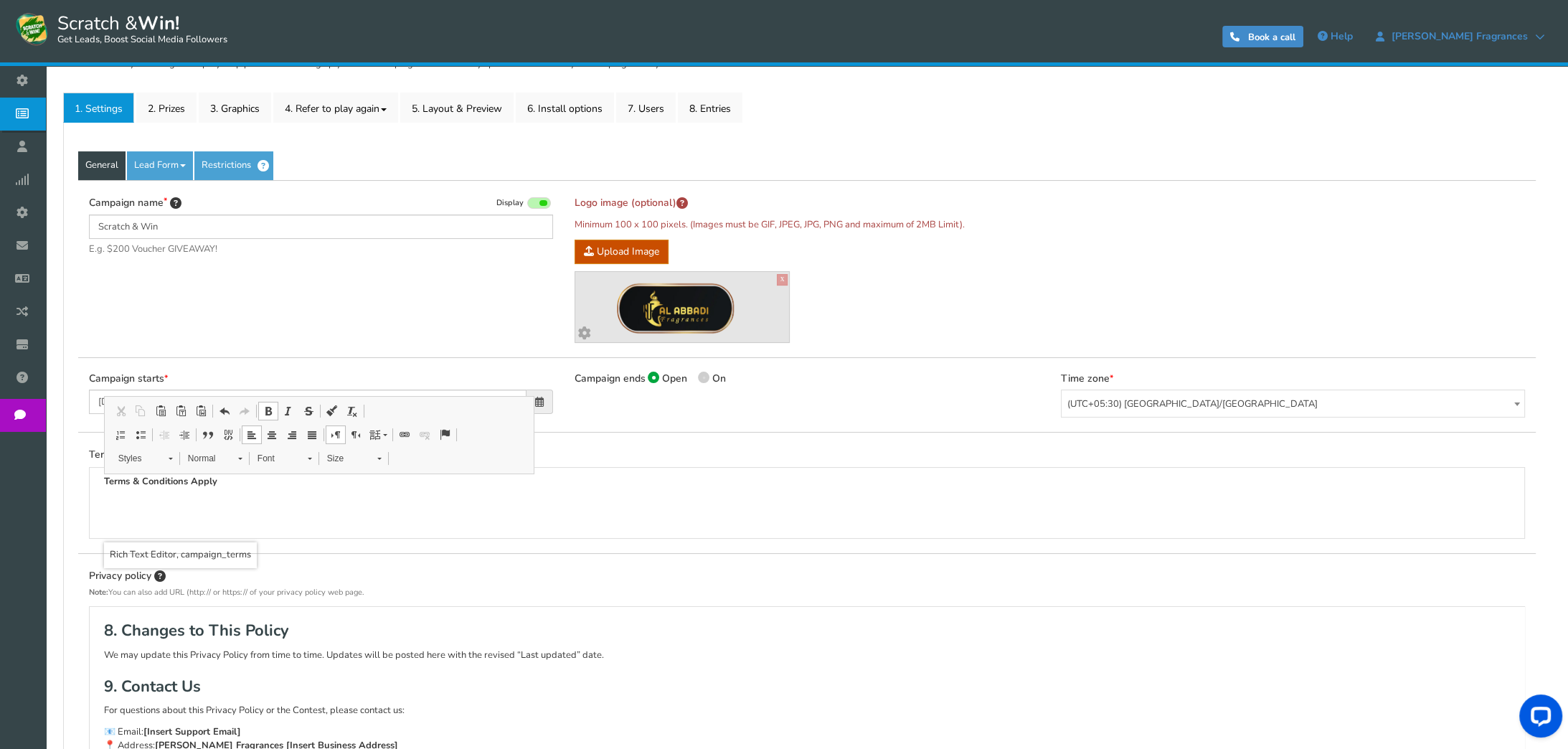
click at [619, 496] on div "Terms & Conditions Apply" at bounding box center [807, 503] width 1406 height 57
click at [272, 520] on div "Terms & Conditions Apply" at bounding box center [807, 503] width 1406 height 57
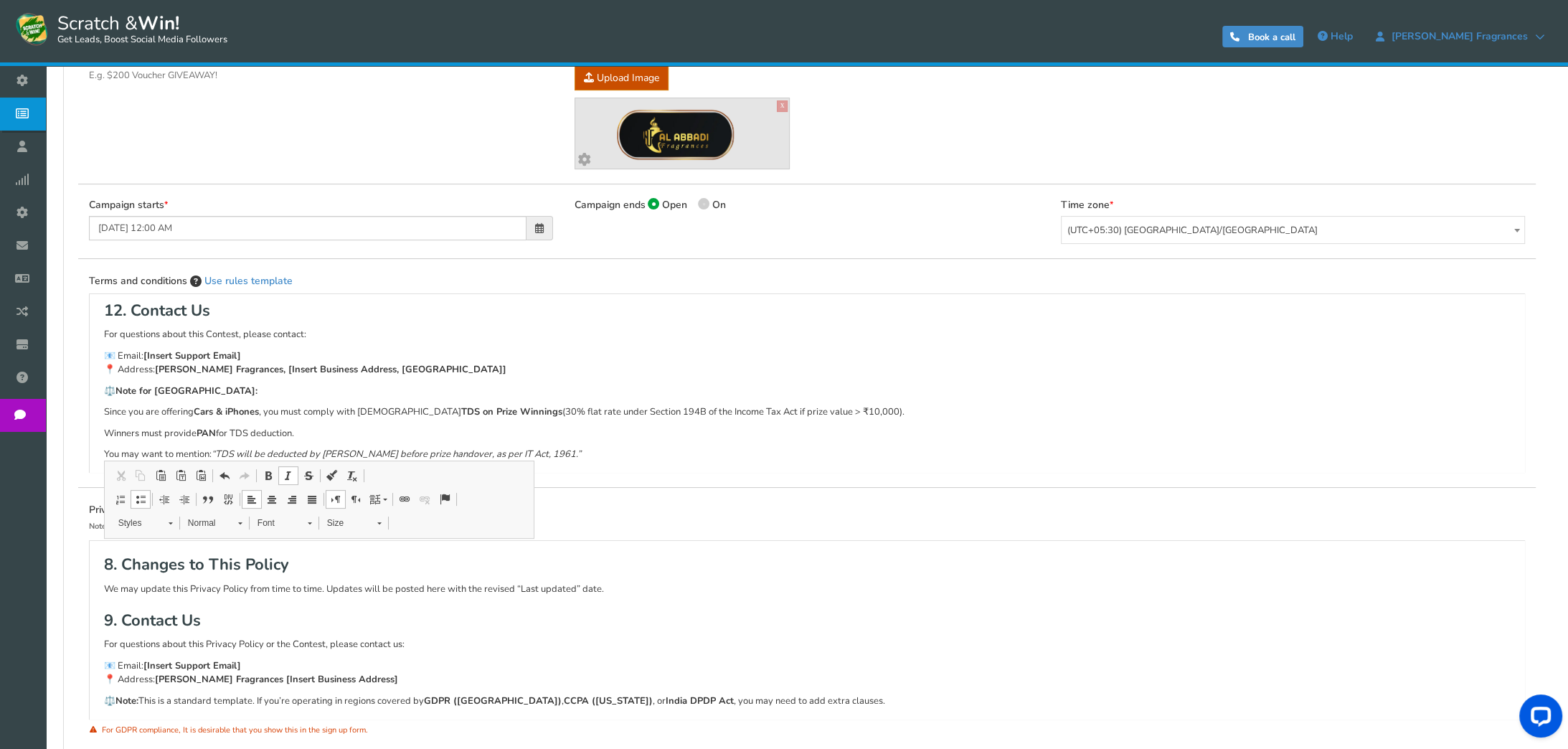
scroll to position [423, 0]
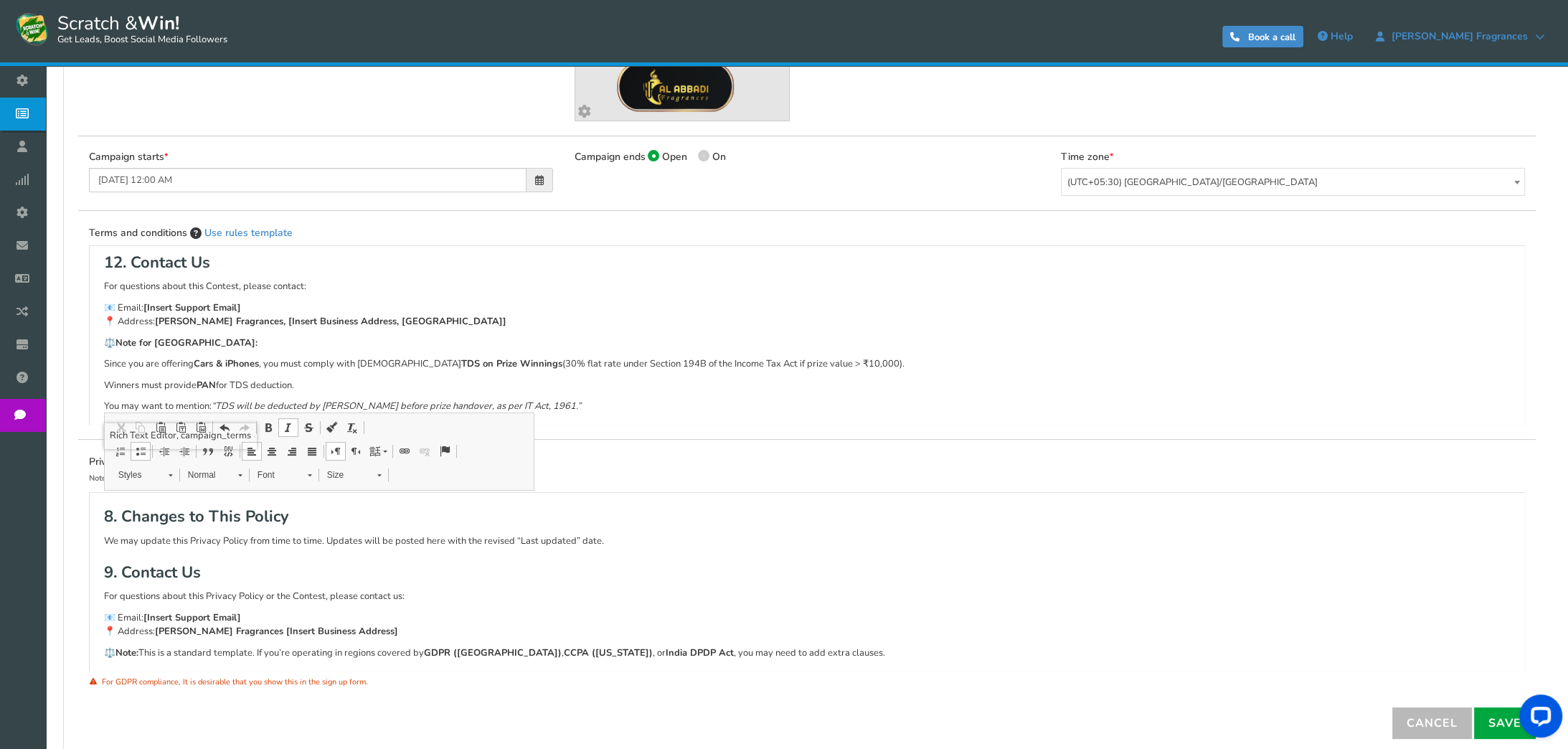
click at [256, 303] on p "📧 Email: [Insert Support Email] 📍 Address: Al Abbadi Fragrances, [Insert Busine…" at bounding box center [807, 315] width 1406 height 28
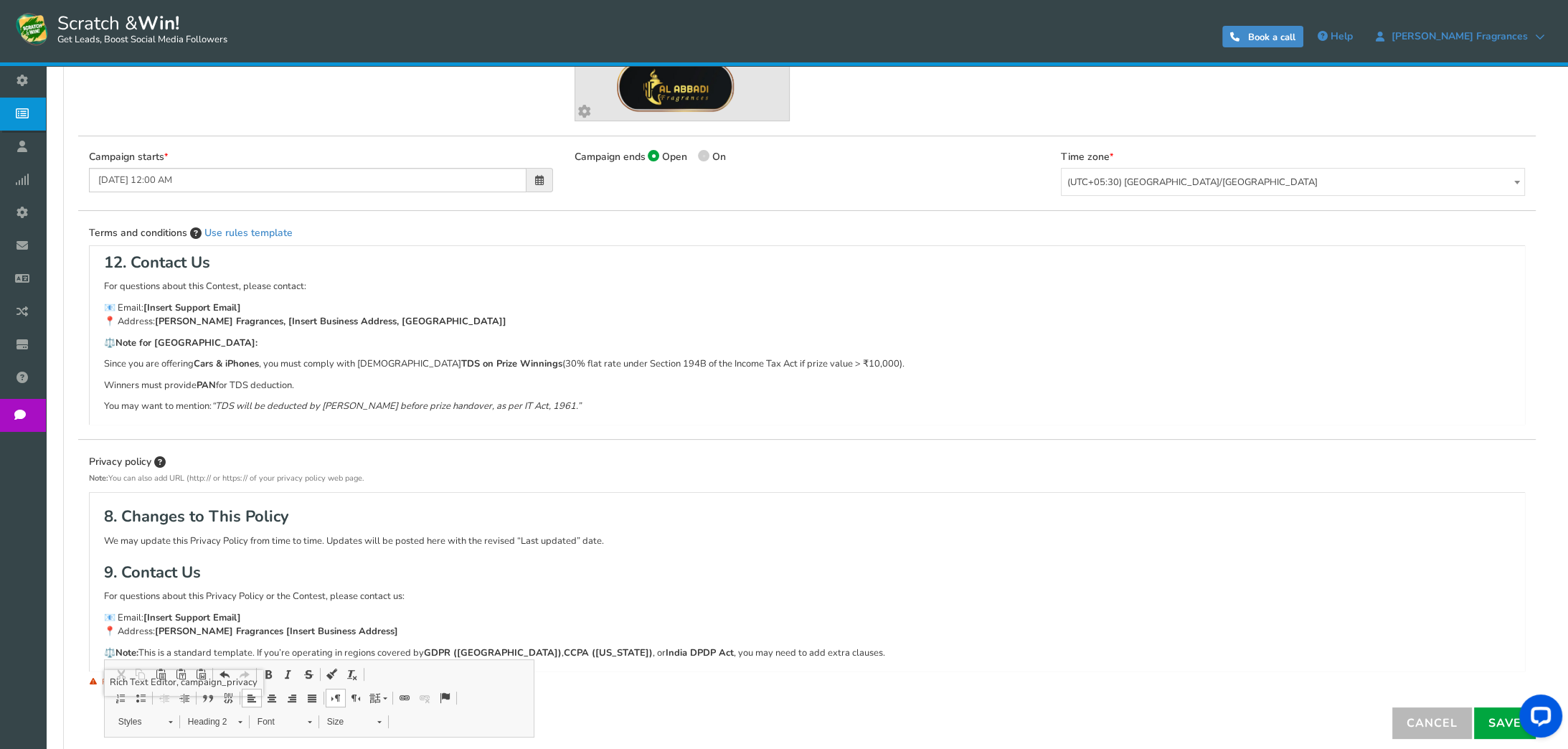
click at [262, 614] on p "📧 Email: [Insert Support Email] 📍 Address: Al Abbadi Fragrances [Insert Busines…" at bounding box center [807, 625] width 1406 height 28
drag, startPoint x: 262, startPoint y: 614, endPoint x: 87, endPoint y: 611, distance: 175.0
click at [87, 611] on div "Privacy policy Note: You can also add URL (http:// or https:// of your privacy …" at bounding box center [806, 581] width 1457 height 253
drag, startPoint x: 381, startPoint y: 623, endPoint x: 327, endPoint y: 636, distance: 55.5
click at [327, 636] on p "📍 Address: Al Abbadi Fragrances [Insert Business Address]" at bounding box center [807, 625] width 1406 height 28
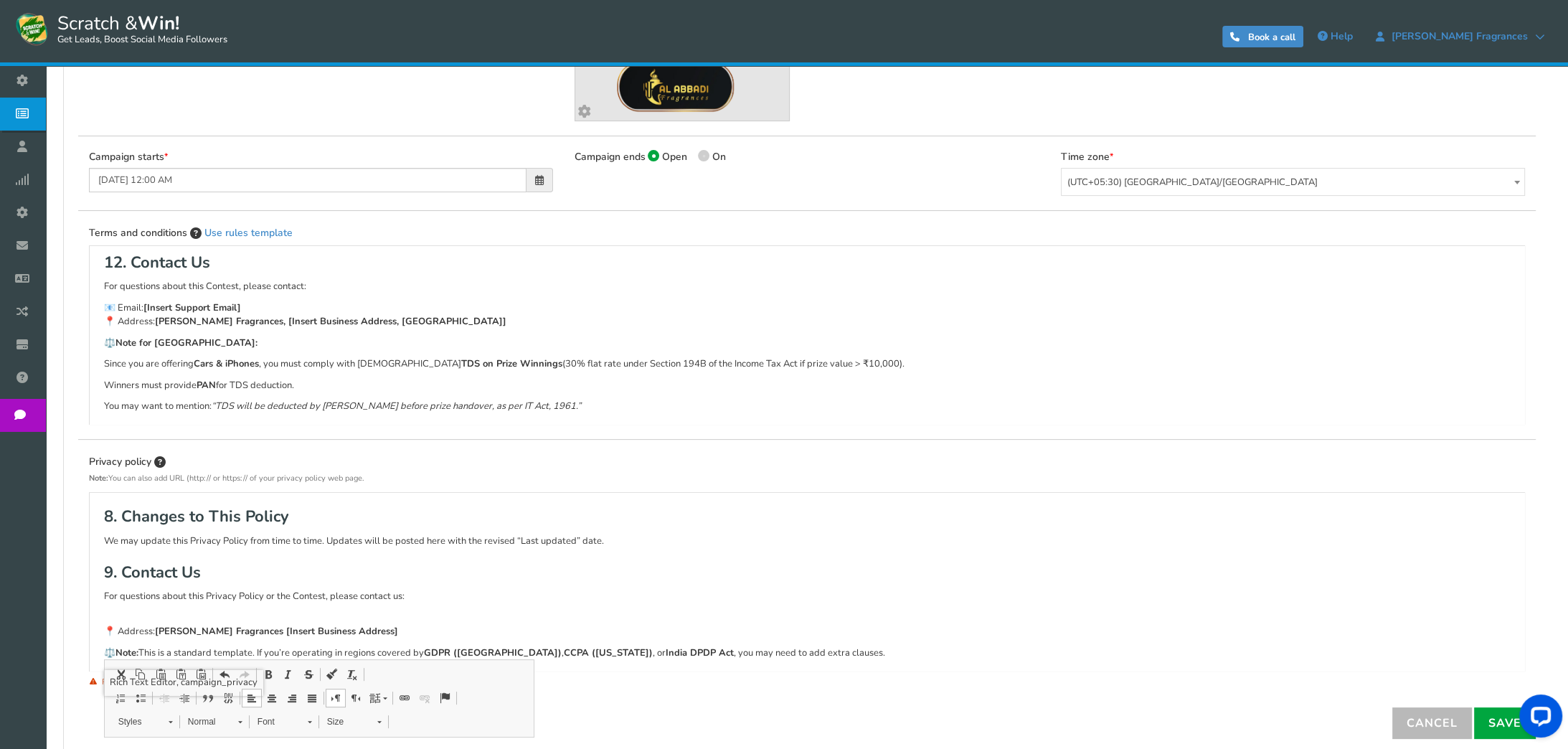
click at [332, 633] on strong "Al Abbadi Fragrances [Insert Business Address]" at bounding box center [276, 631] width 243 height 13
drag, startPoint x: 152, startPoint y: 630, endPoint x: 97, endPoint y: 631, distance: 55.0
click at [97, 631] on div "Privacy Policy for Al Abbadi Fragrances Scratch & Win Contest Last updated: 20-…" at bounding box center [806, 582] width 1436 height 179
click at [157, 636] on p "📍 Address: Al Abbadi Fragrances [Insert Business Address]" at bounding box center [807, 625] width 1406 height 28
drag, startPoint x: 159, startPoint y: 634, endPoint x: 102, endPoint y: 632, distance: 57.0
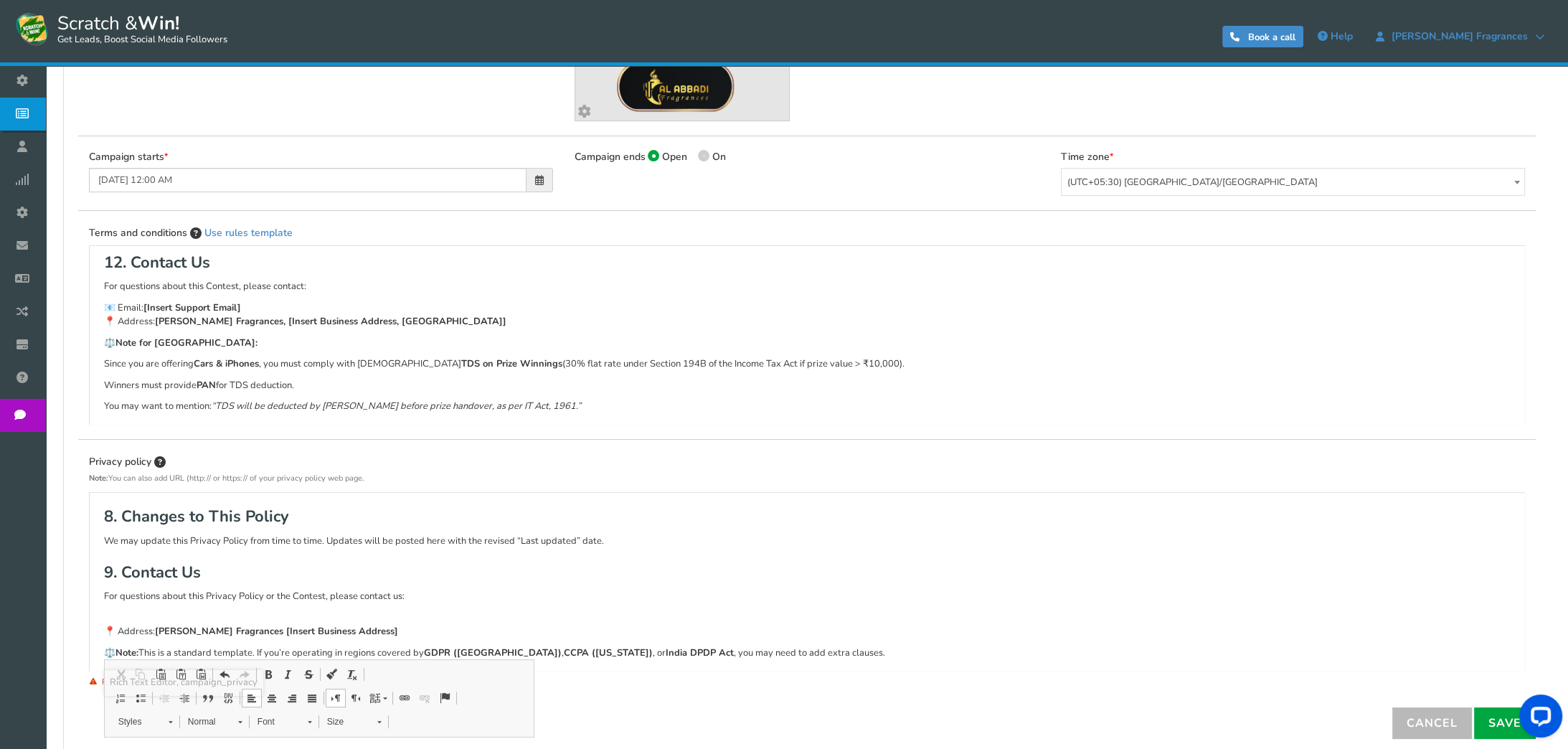
click at [102, 632] on div "Privacy Policy for Al Abbadi Fragrances Scratch & Win Contest Last updated: 20-…" at bounding box center [806, 582] width 1436 height 179
drag, startPoint x: 196, startPoint y: 633, endPoint x: 335, endPoint y: 630, distance: 139.0
click at [335, 630] on p "Al Abbadi Fragrances [Insert Business Address]" at bounding box center [807, 625] width 1406 height 28
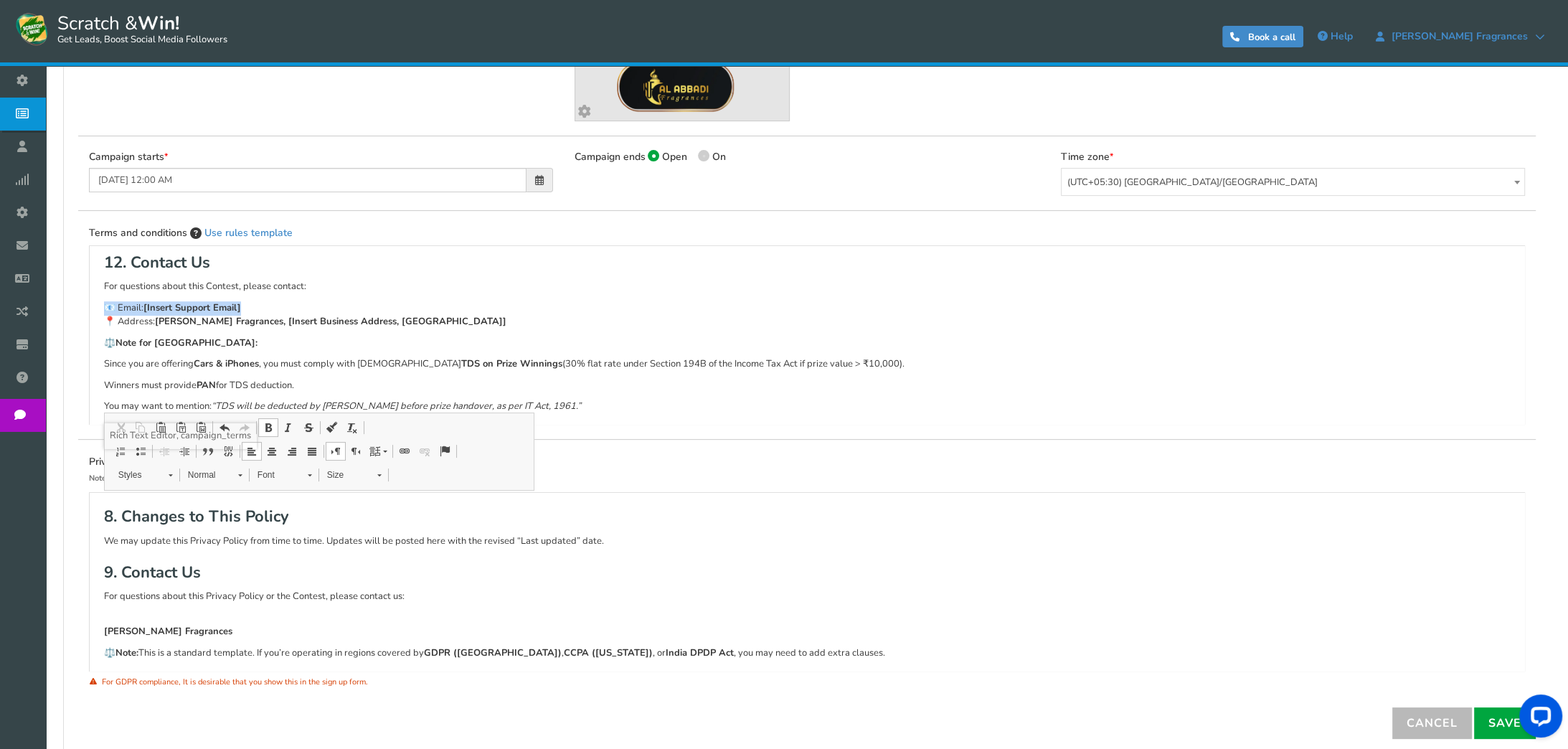
drag, startPoint x: 263, startPoint y: 308, endPoint x: 81, endPoint y: 305, distance: 182.0
click at [81, 305] on div "Terms and conditions Use rules template Terms & Conditions – Al Abbadi Fragranc…" at bounding box center [806, 333] width 1457 height 214
click at [117, 326] on p "📍 Address: Al Abbadi Fragrances, [Insert Business Address, India]" at bounding box center [807, 315] width 1406 height 28
drag, startPoint x: 245, startPoint y: 321, endPoint x: 426, endPoint y: 328, distance: 181.1
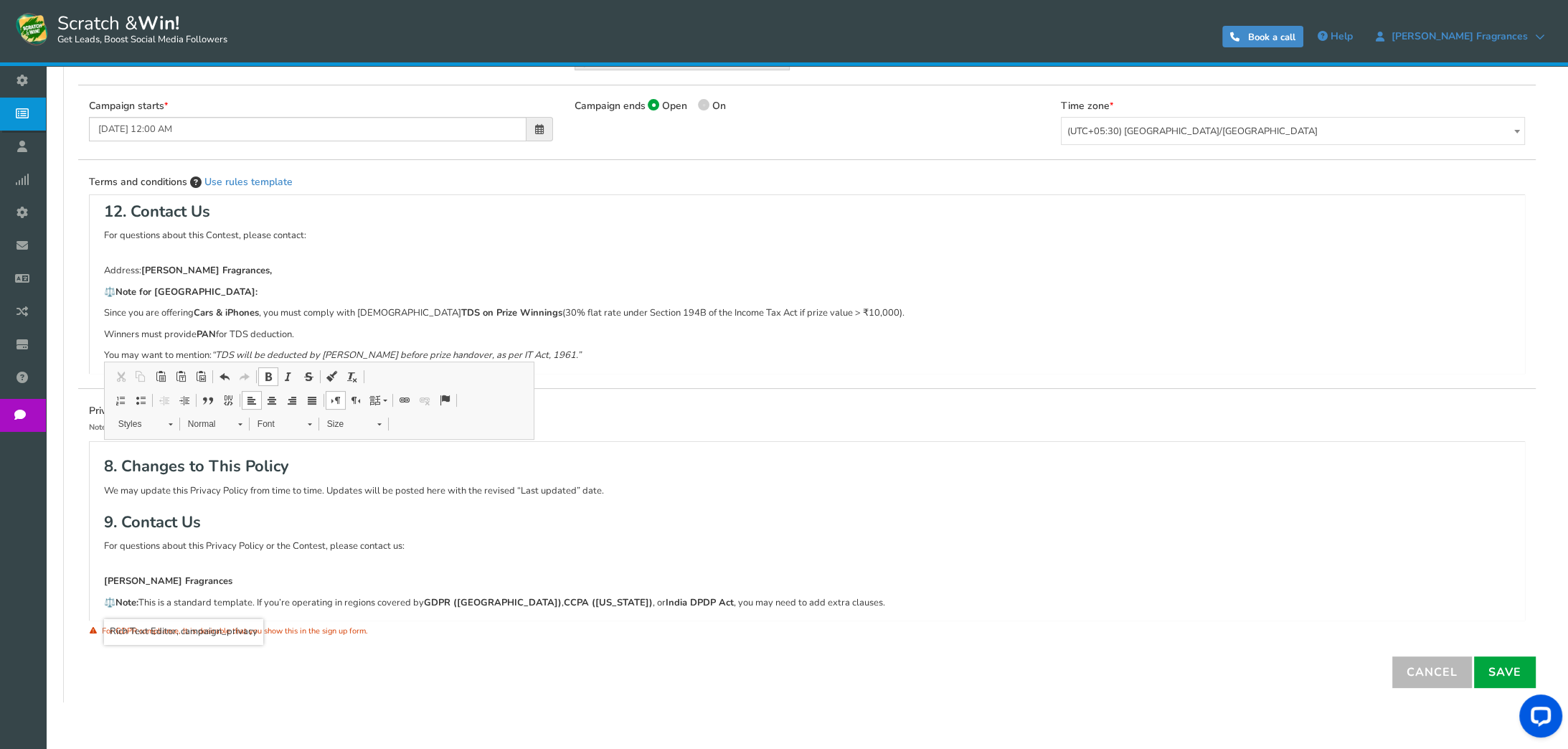
scroll to position [521, 0]
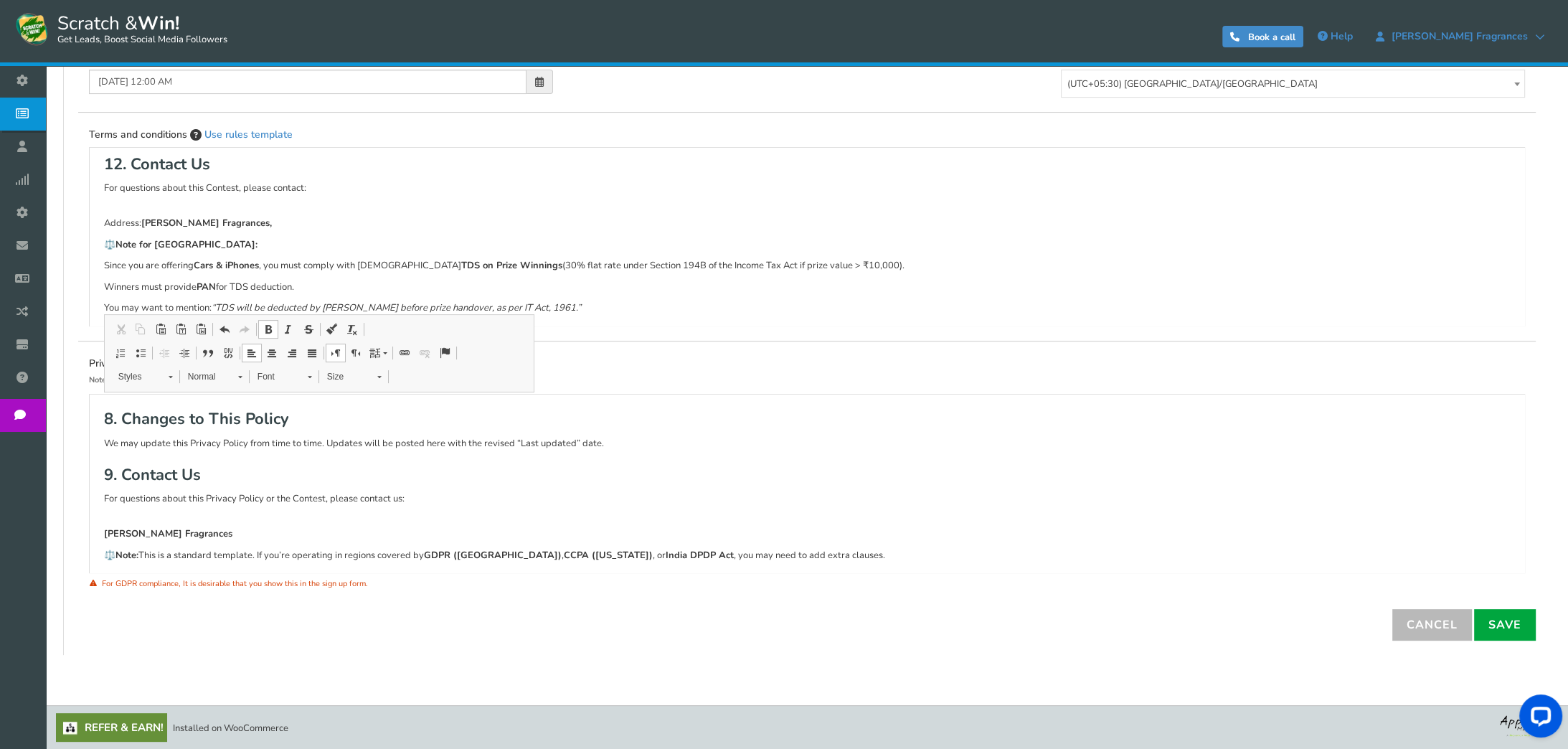
click at [477, 641] on div "General Lead Form Labels Fields setup Restrictions Allow users to play again af…" at bounding box center [806, 229] width 1486 height 852
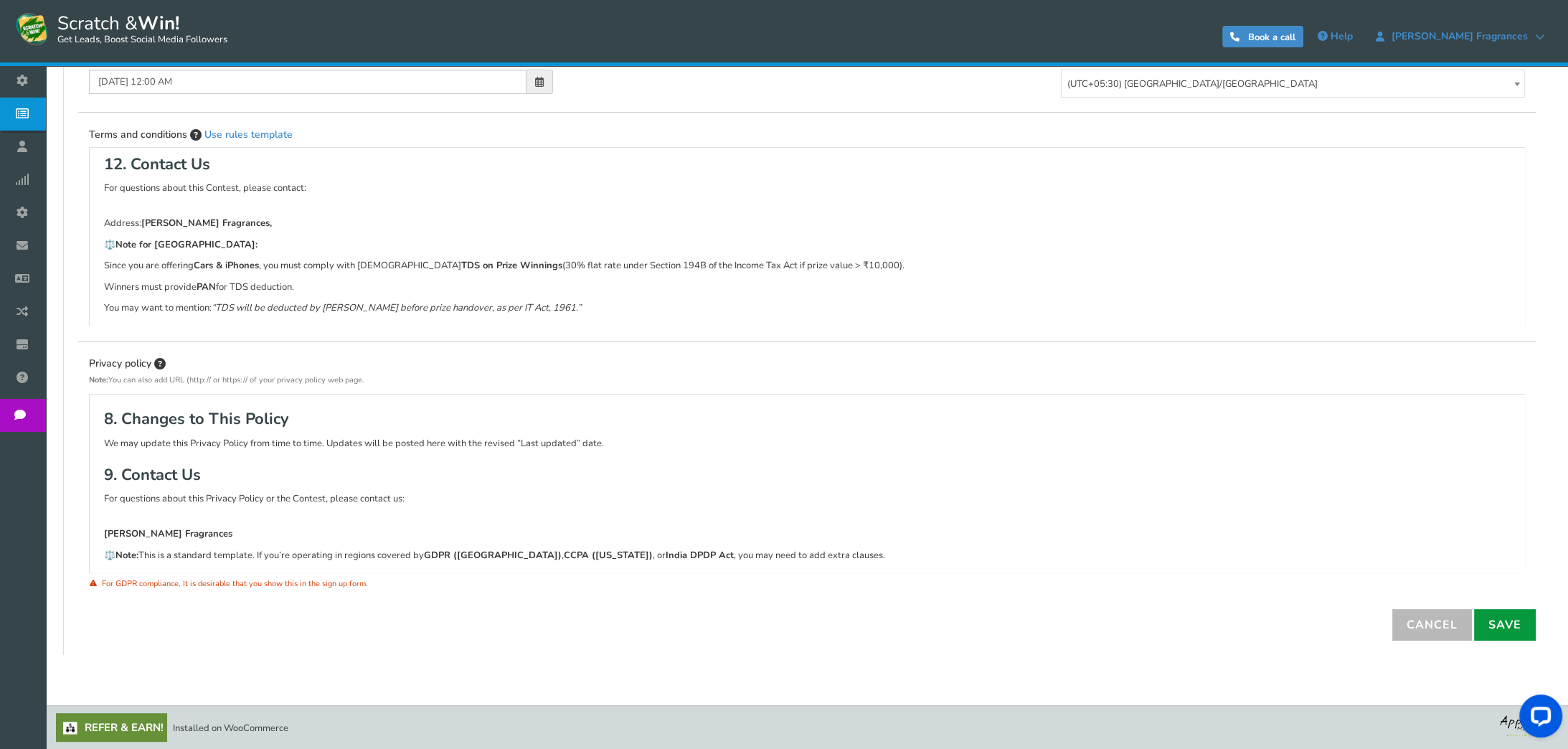
click at [1521, 625] on link "Save" at bounding box center [1504, 624] width 61 height 31
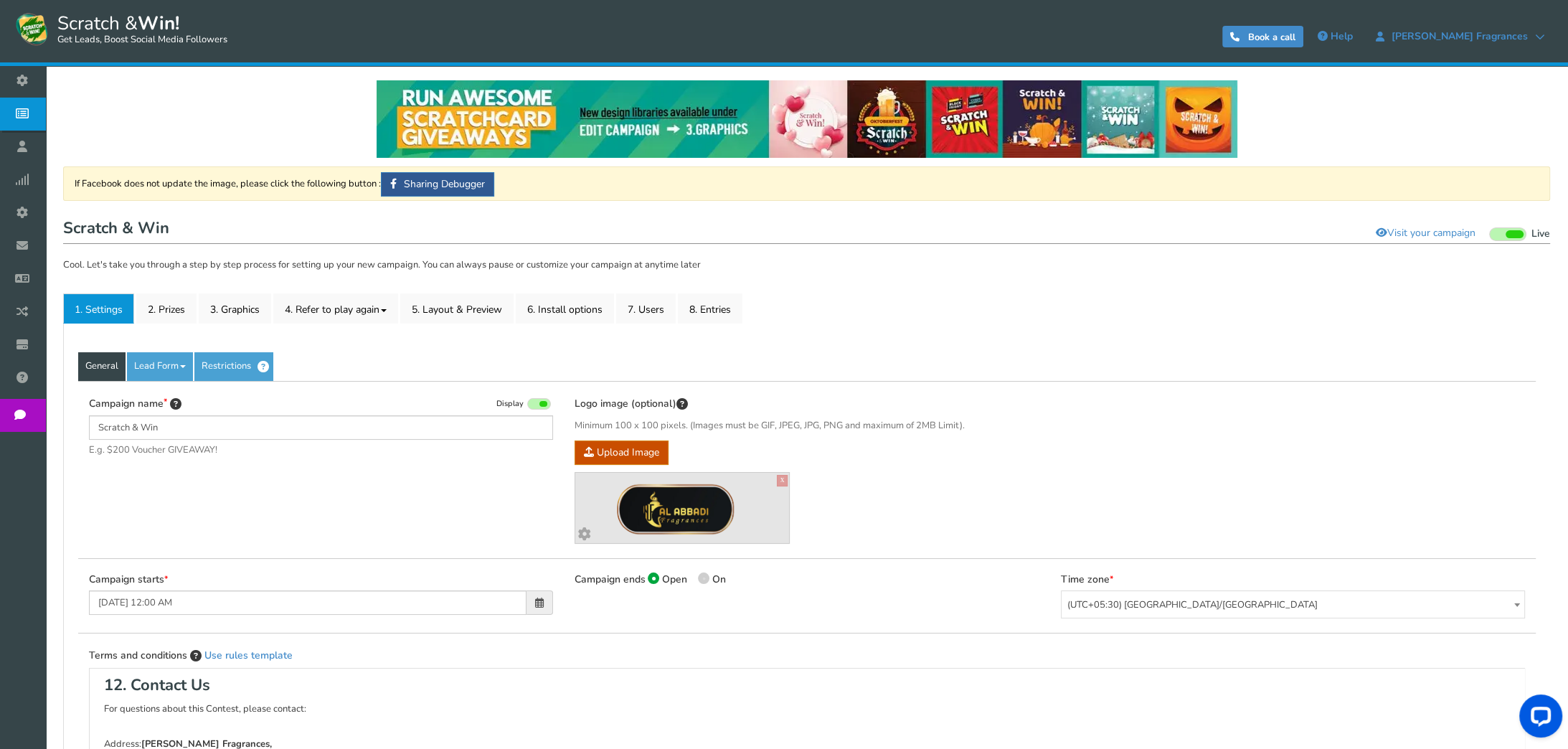
scroll to position [0, 0]
click at [174, 368] on link "Lead Form" at bounding box center [160, 367] width 66 height 29
click at [186, 372] on link "Lead Form" at bounding box center [160, 367] width 66 height 29
click at [396, 336] on div "General Lead Form Labels Fields setup Restrictions Allow users to play again af…" at bounding box center [806, 750] width 1486 height 852
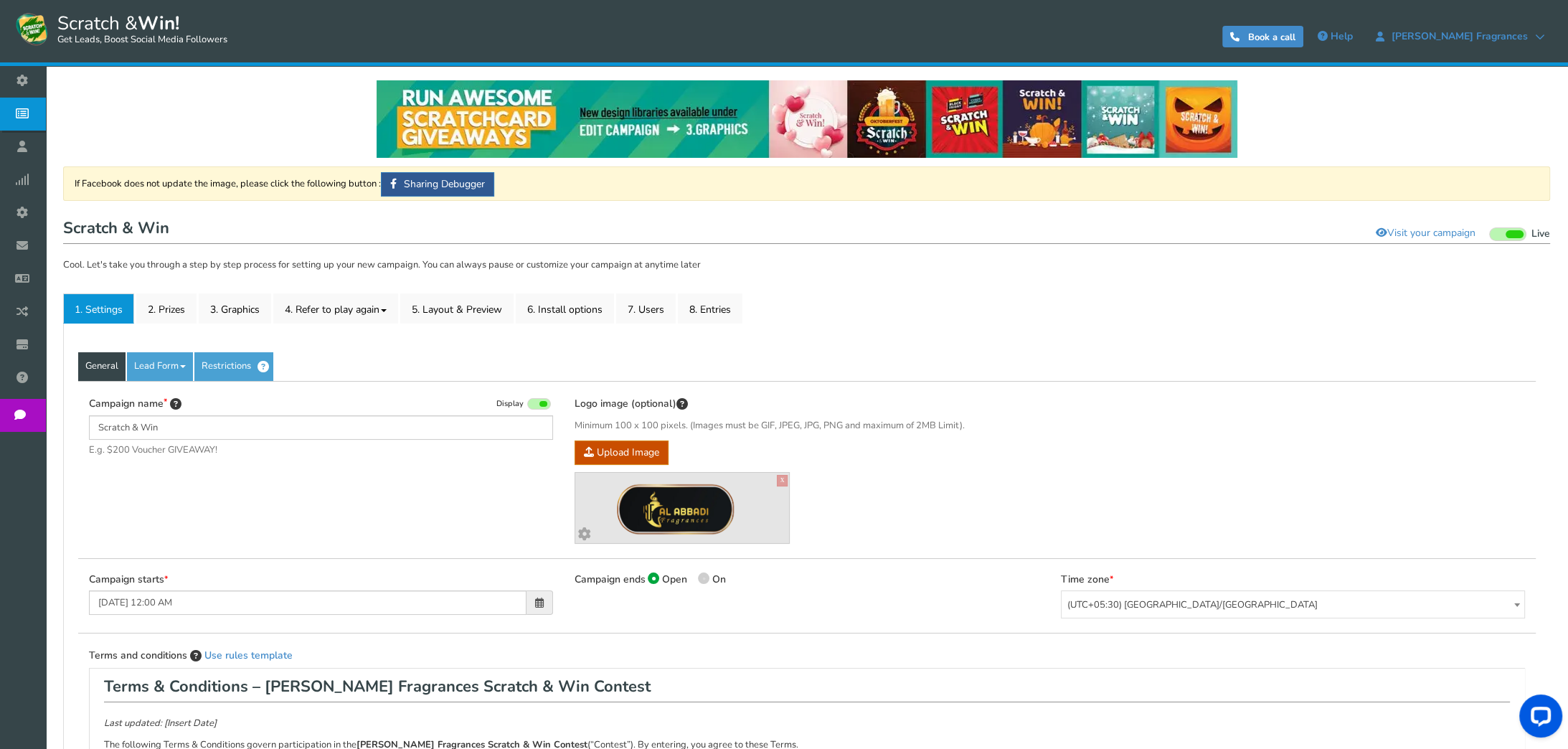
click at [706, 577] on span at bounding box center [704, 579] width 12 height 12
click at [706, 577] on input "On" at bounding box center [703, 581] width 10 height 10
radio input "true"
click at [150, 306] on link "2. Prizes" at bounding box center [166, 308] width 60 height 30
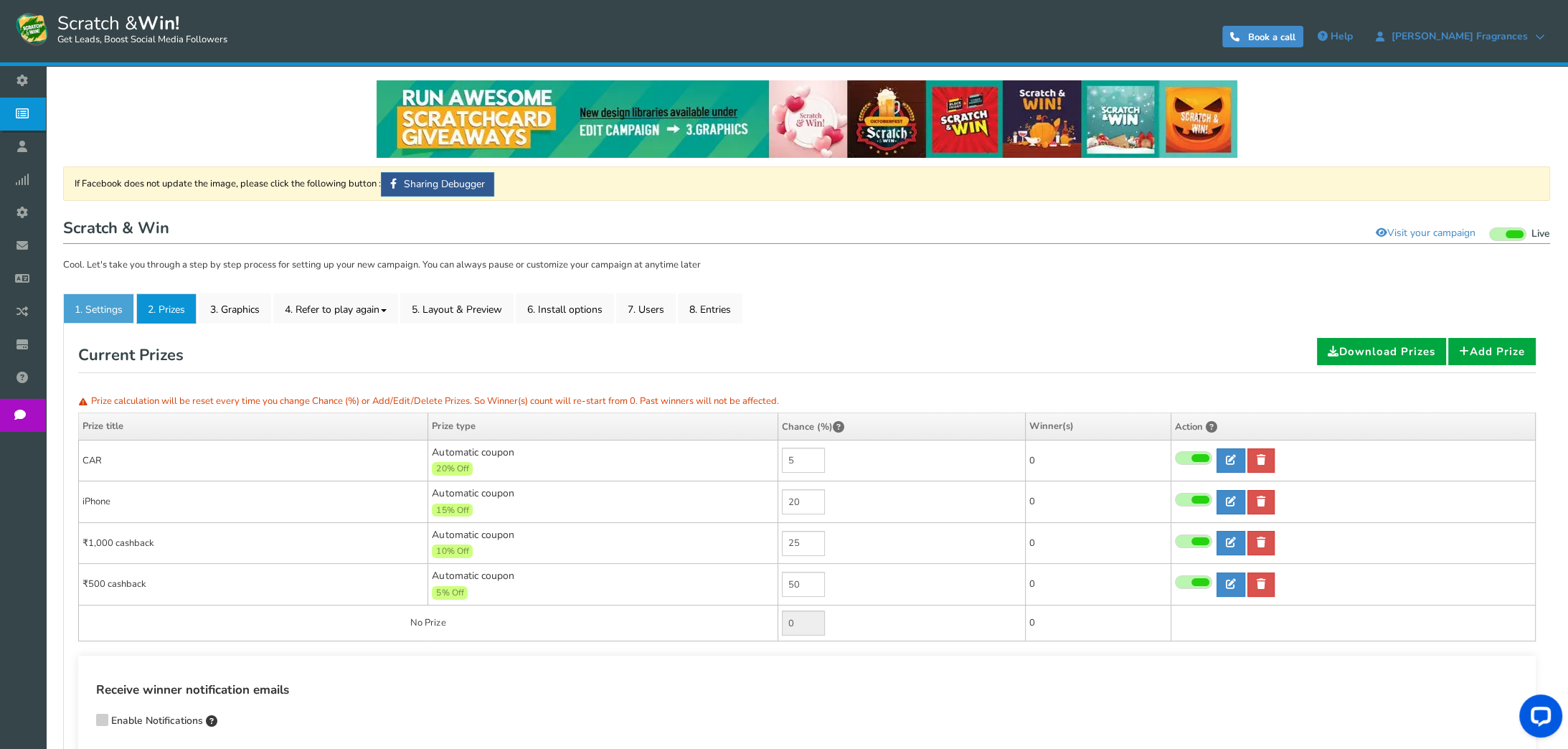
click at [90, 307] on link "1. Settings" at bounding box center [98, 308] width 71 height 30
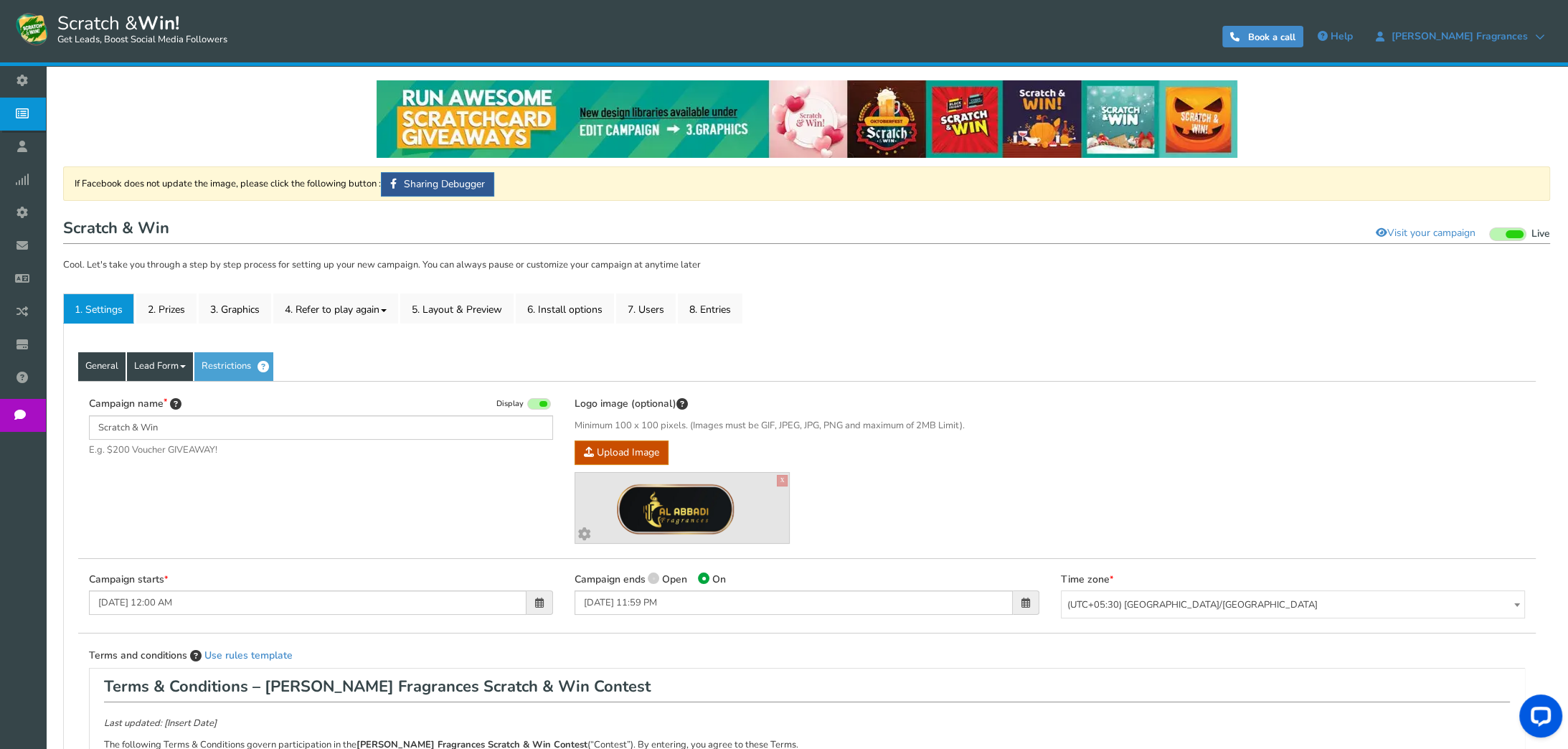
click at [158, 353] on link "Lead Form" at bounding box center [160, 367] width 66 height 29
click at [162, 414] on link "Labels" at bounding box center [184, 410] width 114 height 29
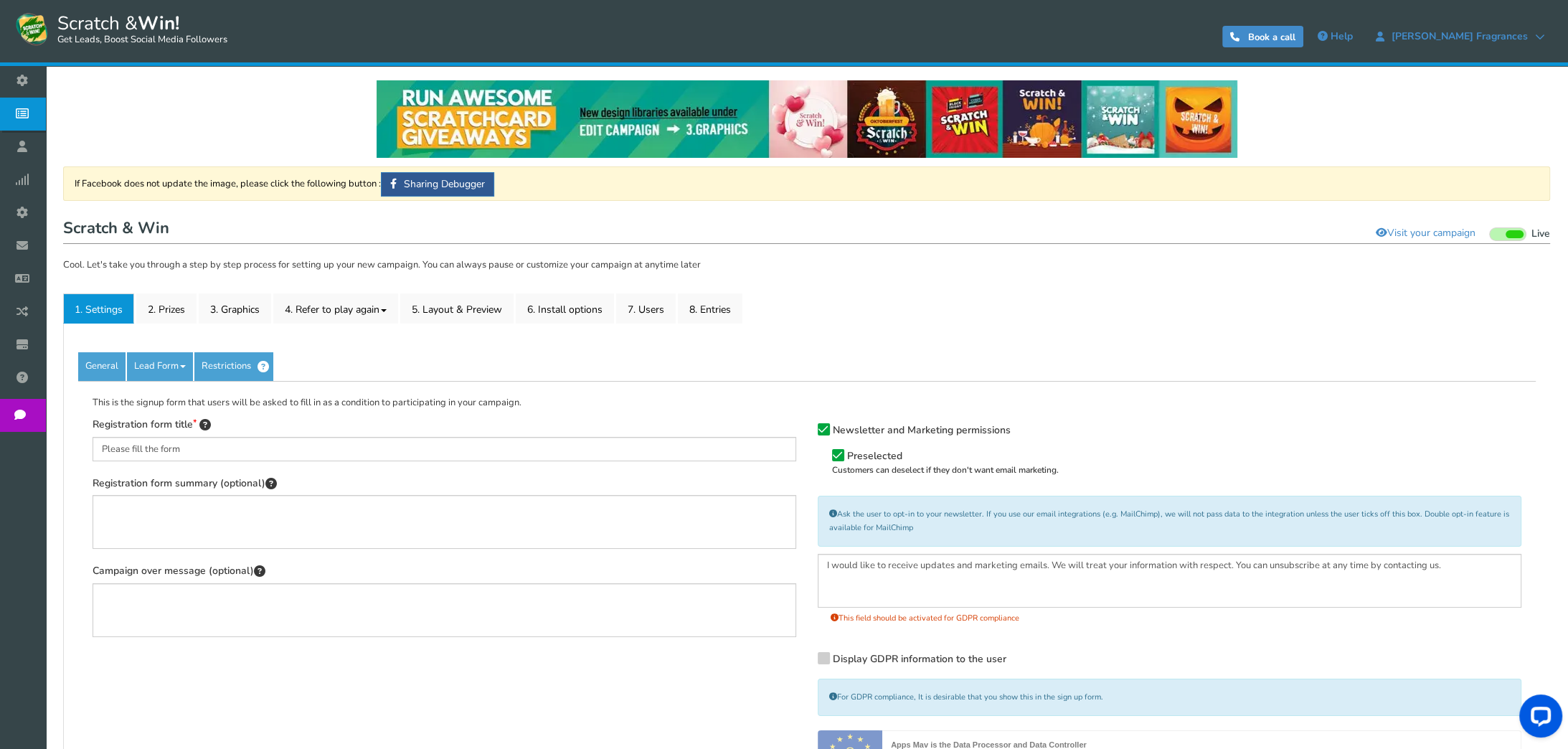
scroll to position [212, 0]
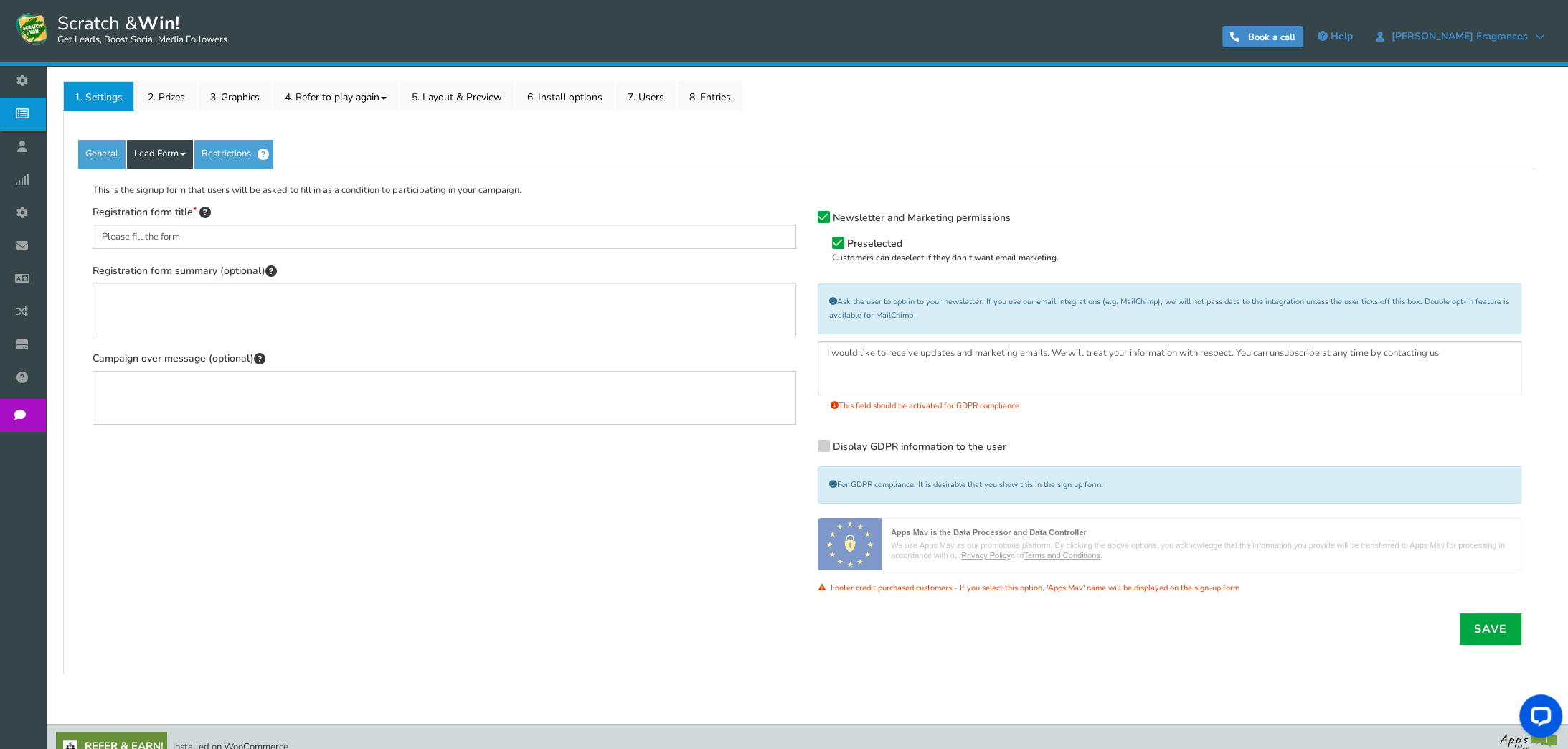
click at [174, 154] on link "Lead Form" at bounding box center [160, 155] width 66 height 29
click at [172, 205] on link "Labels" at bounding box center [184, 197] width 114 height 29
click at [172, 160] on link "Lead Form" at bounding box center [160, 155] width 66 height 29
click at [176, 215] on link "Fields setup" at bounding box center [184, 227] width 114 height 29
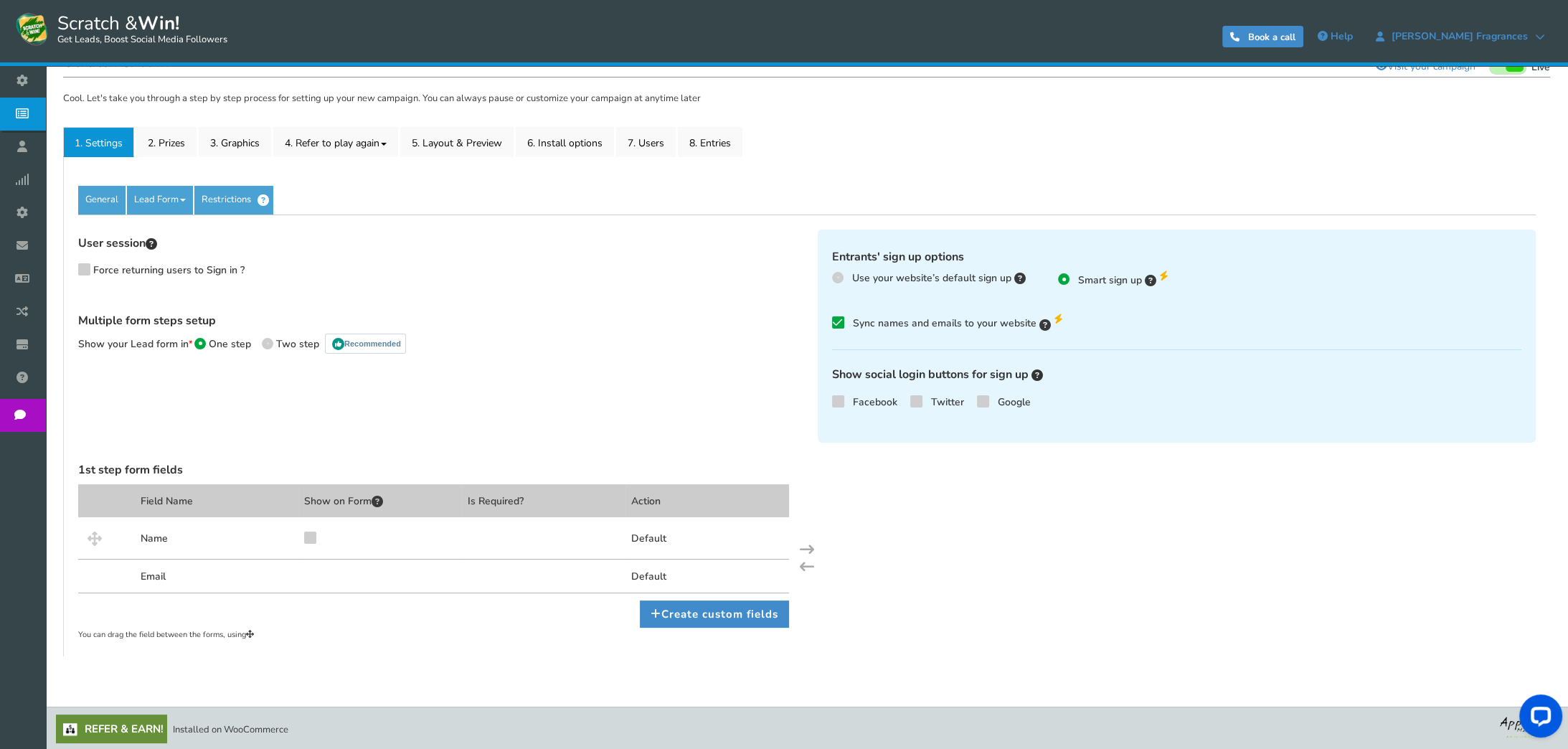
click at [268, 343] on icon at bounding box center [267, 343] width 3 height 3
click at [268, 343] on input "Two step Recommended" at bounding box center [266, 342] width 10 height 10
radio input "true"
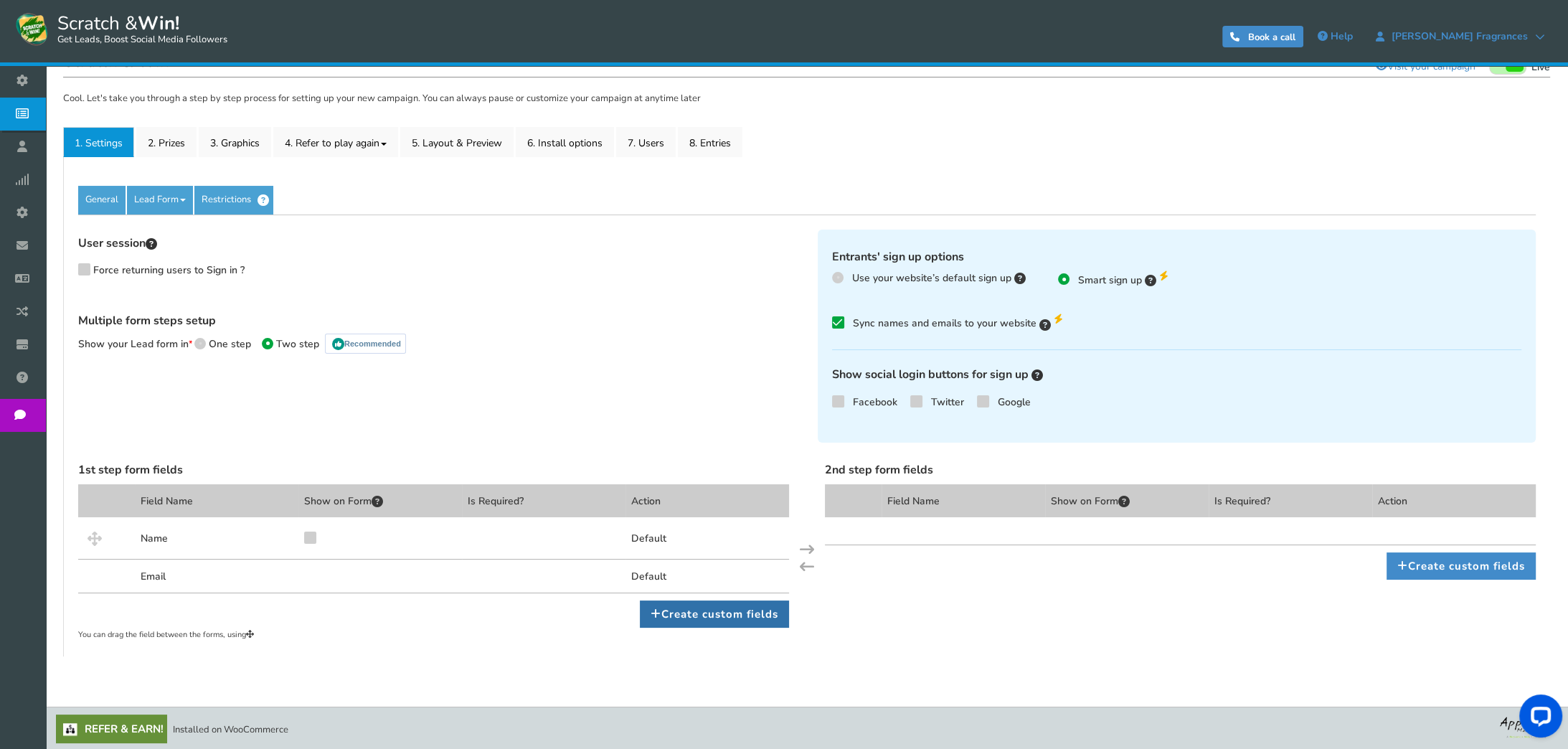
click at [679, 603] on link "Create custom fields" at bounding box center [714, 614] width 149 height 27
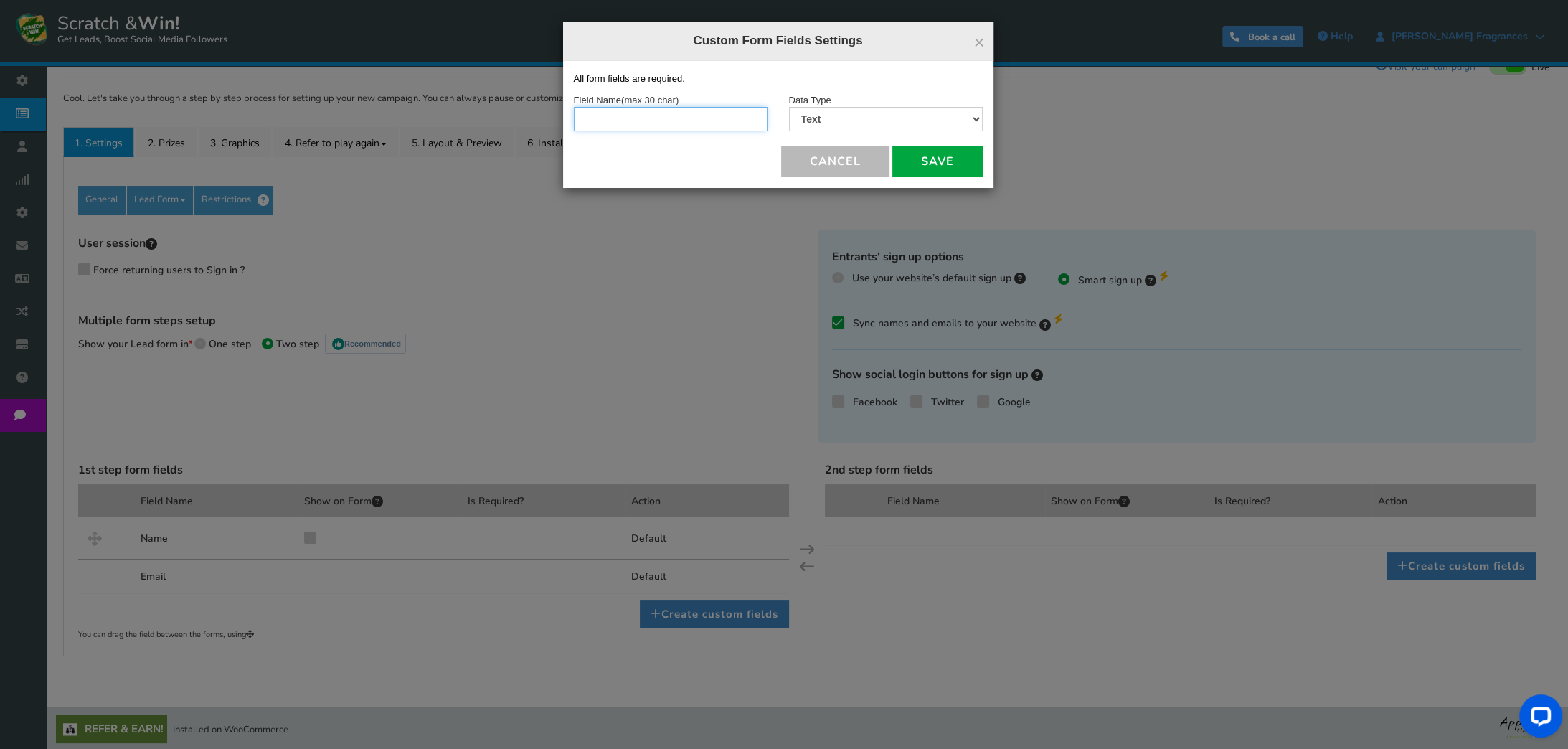
click at [598, 122] on input "text" at bounding box center [670, 119] width 193 height 24
type input "Address"
click at [811, 114] on select "Text Number Multiple Options (can only select one) Multiple Options (can select…" at bounding box center [886, 119] width 193 height 24
click at [789, 107] on select "Text Number Multiple Options (can only select one) Multiple Options (can select…" at bounding box center [886, 119] width 193 height 24
click at [935, 164] on button "Save" at bounding box center [937, 161] width 90 height 31
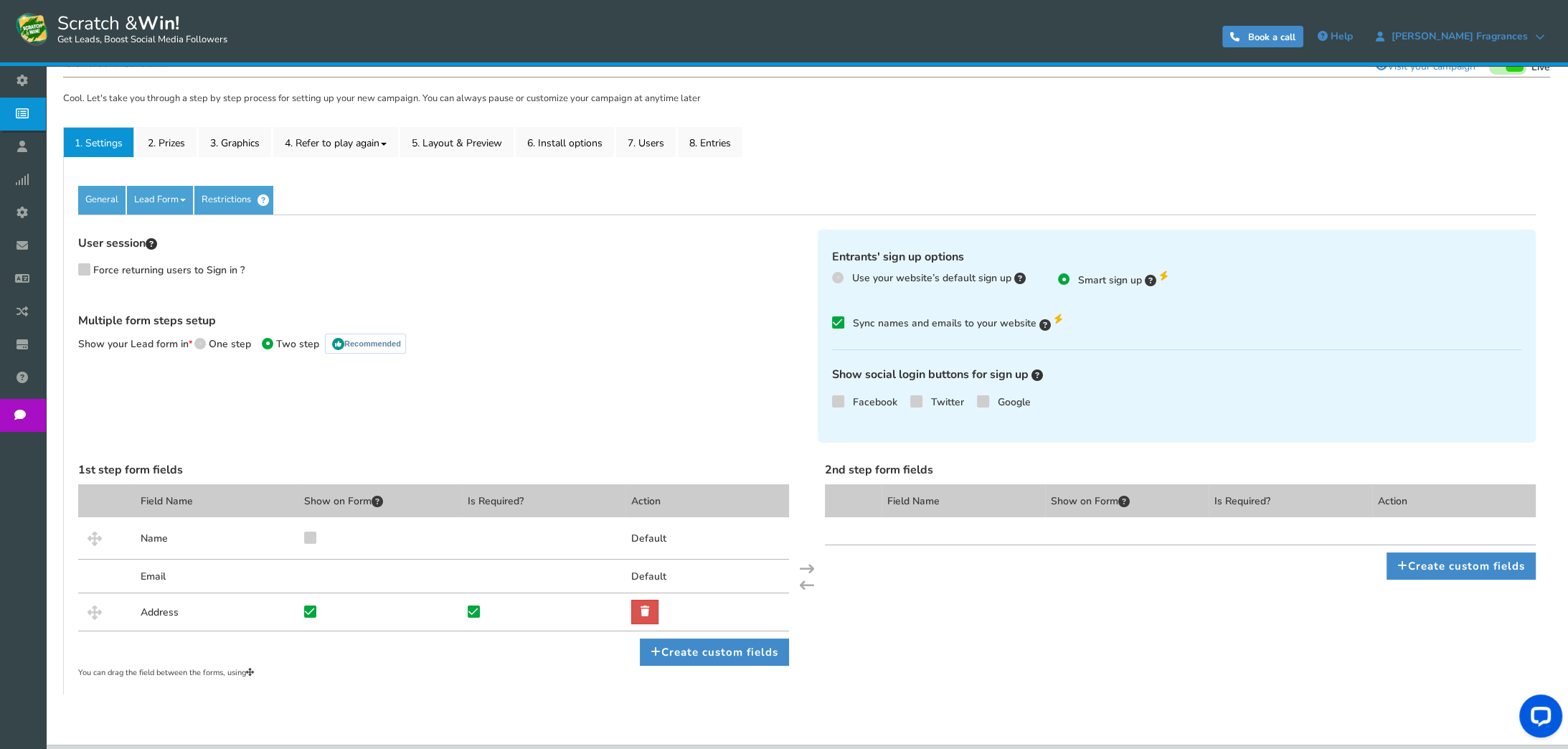
click at [312, 532] on icon at bounding box center [310, 537] width 10 height 11
click at [303, 535] on input "checkbox" at bounding box center [296, 542] width 14 height 14
checkbox input "true"
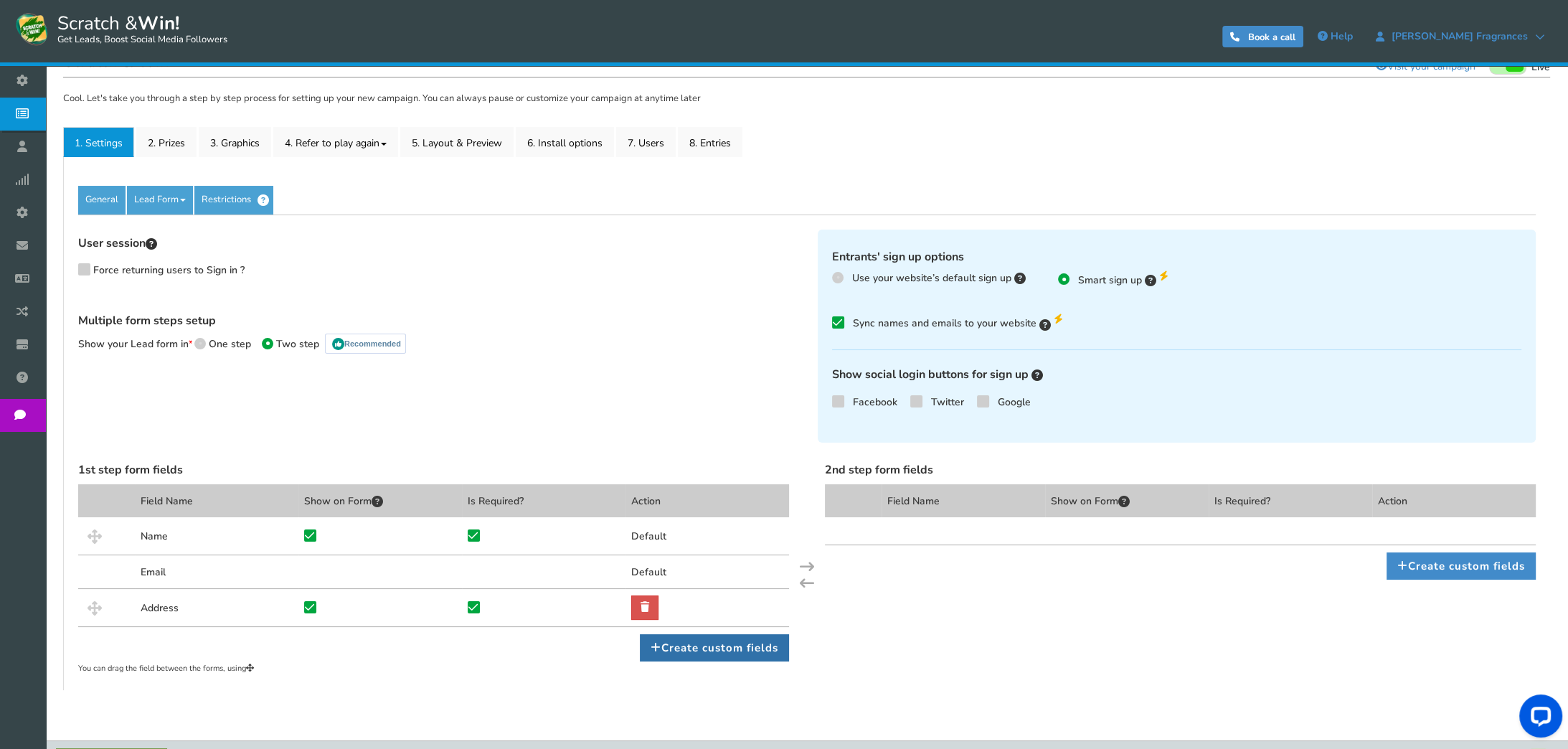
click at [726, 647] on link "Create custom fields" at bounding box center [714, 648] width 149 height 27
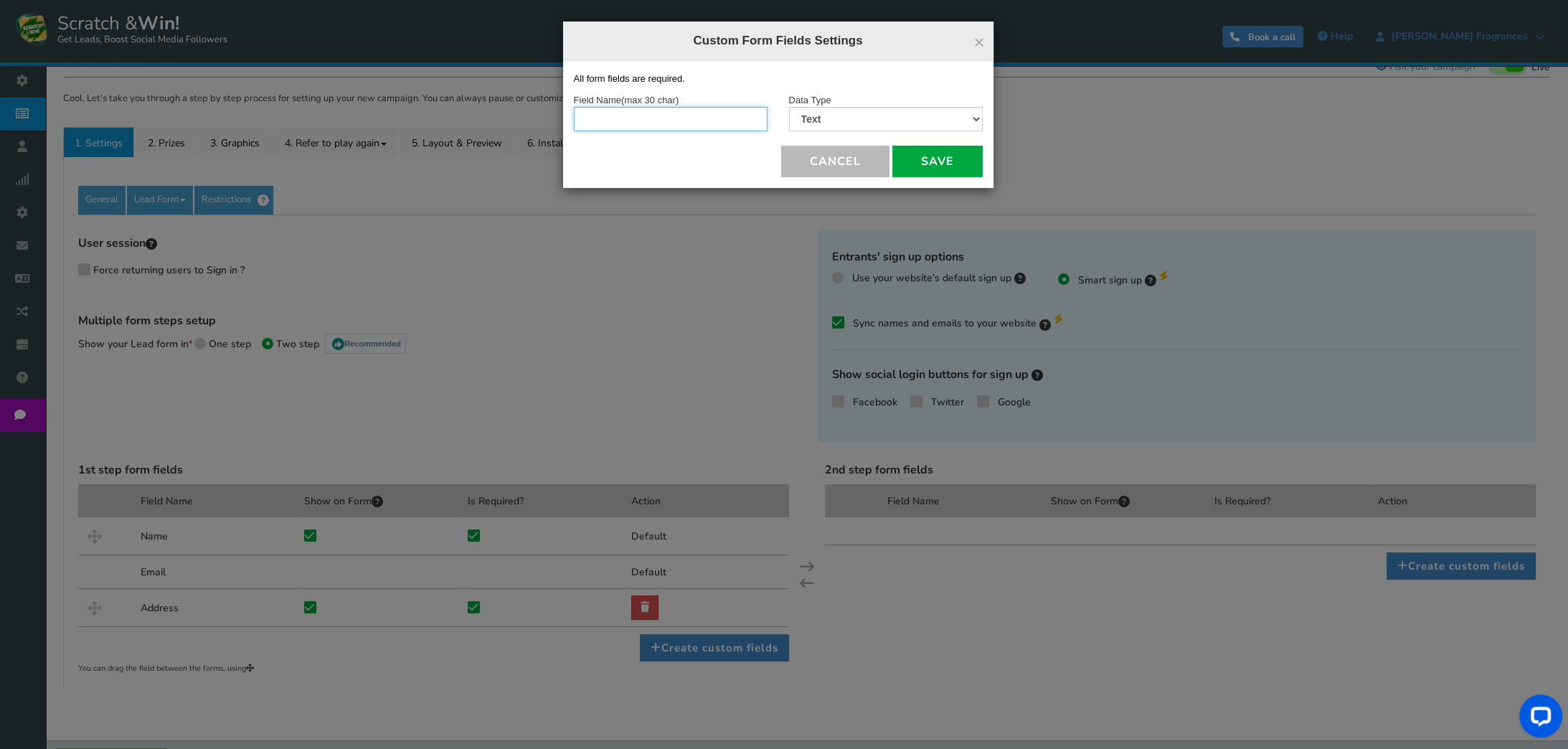
click at [687, 125] on input "text" at bounding box center [670, 119] width 193 height 24
type input "Phone"
click at [815, 108] on select "Text Number Multiple Options (can only select one) Multiple Options (can select…" at bounding box center [886, 119] width 193 height 24
select select "2"
click at [789, 107] on select "Text Number Multiple Options (can only select one) Multiple Options (can select…" at bounding box center [886, 119] width 193 height 24
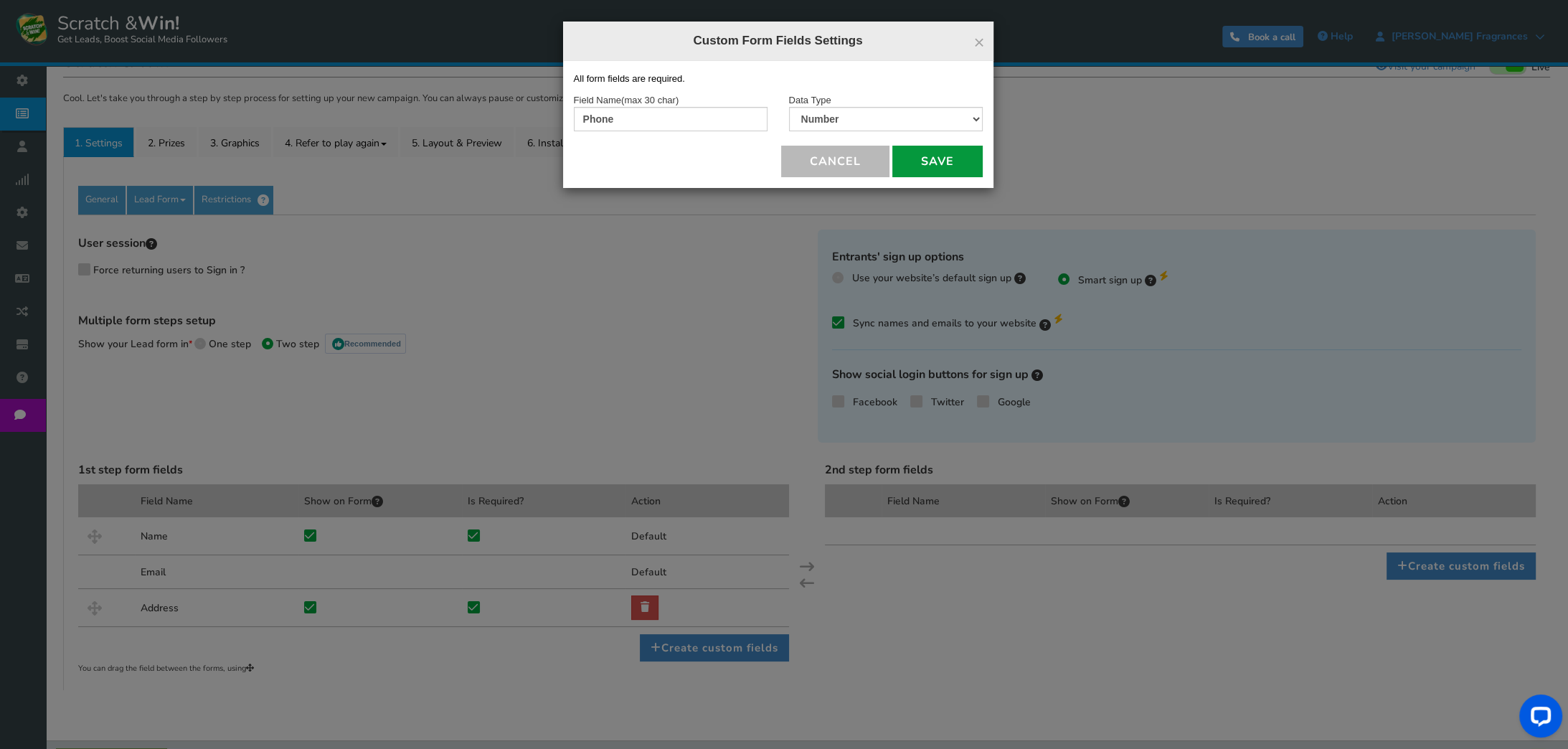
click at [915, 157] on button "save" at bounding box center [937, 161] width 90 height 31
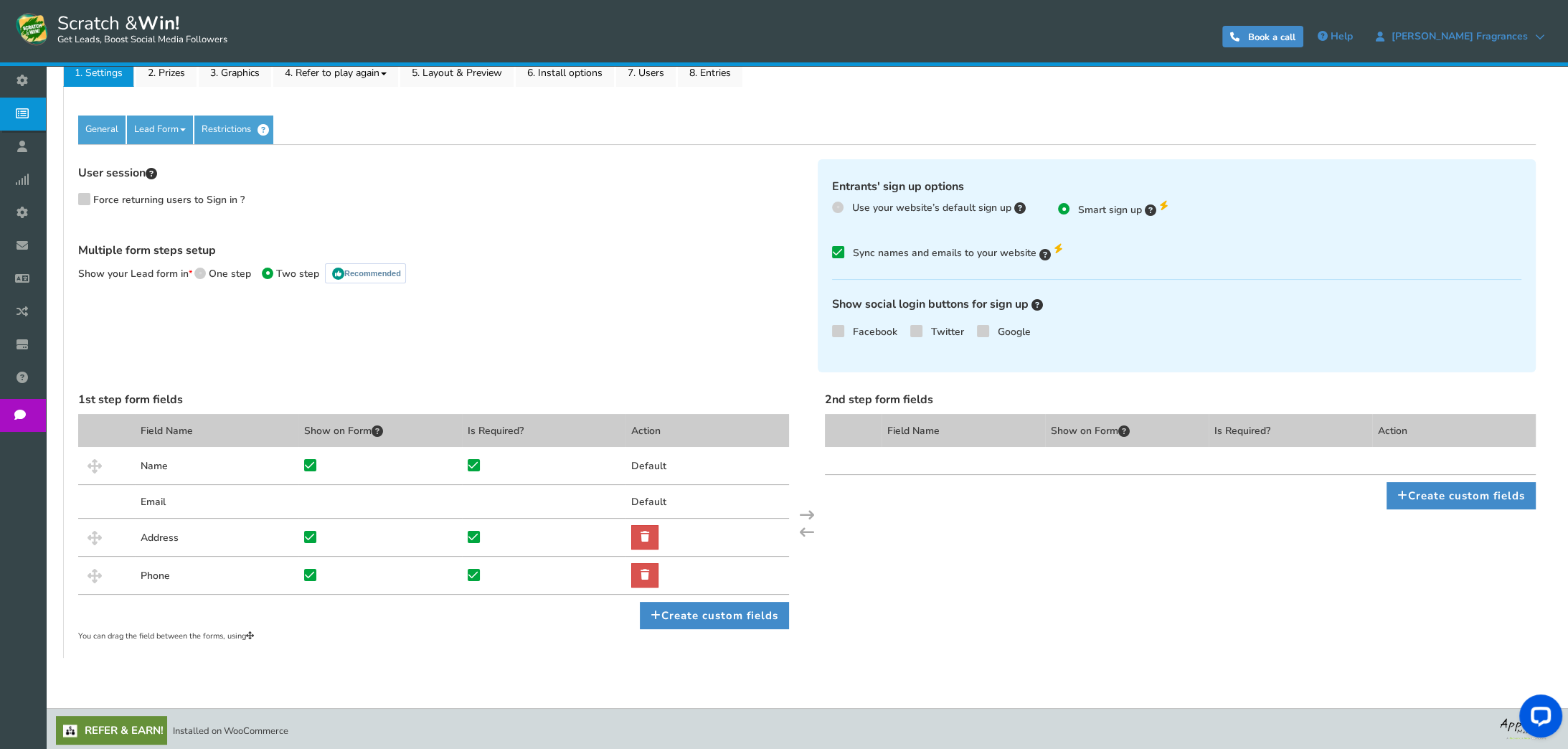
scroll to position [237, 0]
click at [652, 610] on icon at bounding box center [655, 614] width 11 height 11
select select "1"
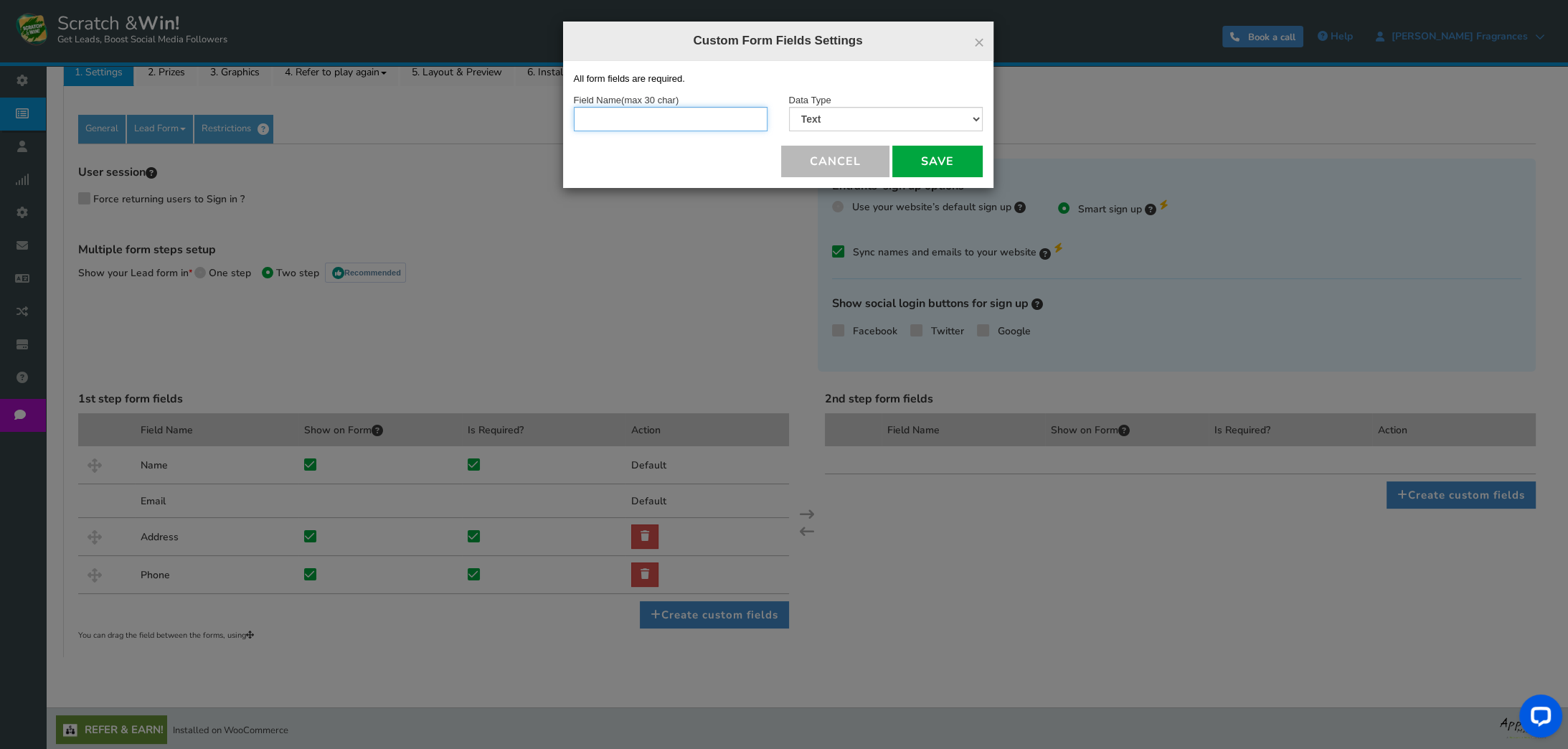
click at [710, 121] on input "text" at bounding box center [670, 119] width 193 height 24
type input "A"
type input "C"
click at [835, 166] on button "Cancel" at bounding box center [834, 161] width 108 height 31
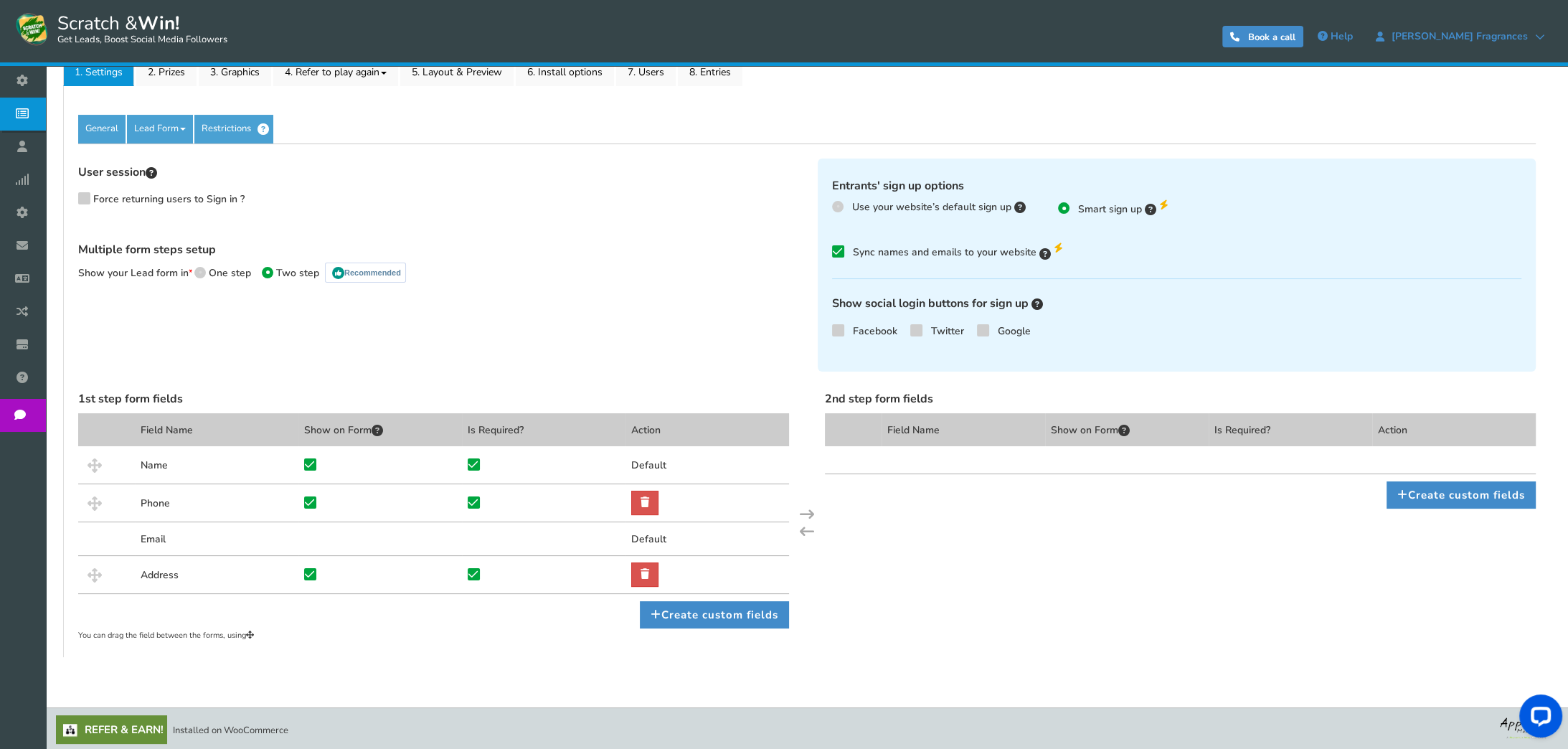
click at [838, 209] on span at bounding box center [838, 207] width 12 height 12
click at [838, 209] on input "Use your website’s default sign up" at bounding box center [837, 207] width 10 height 10
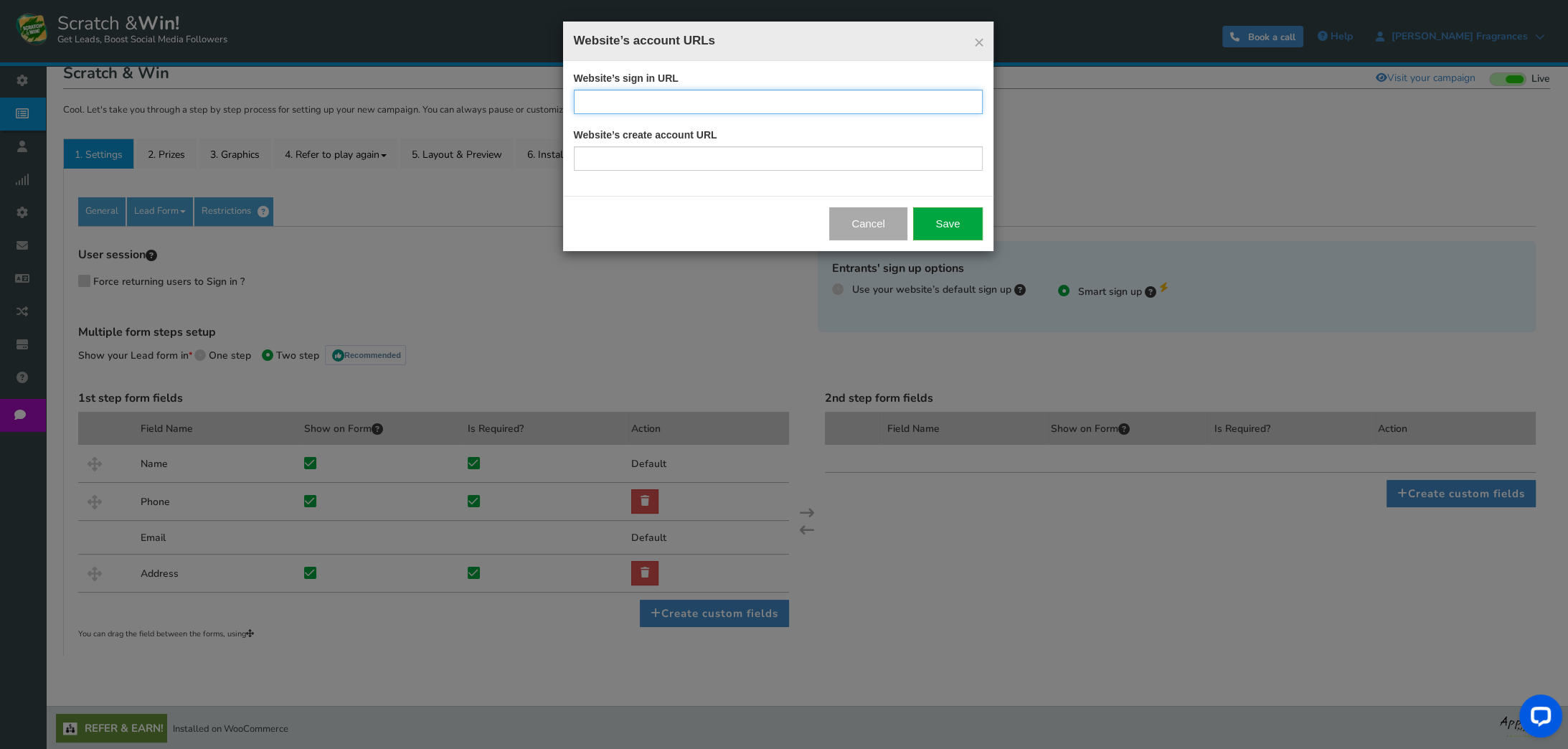
click at [718, 111] on input "text" at bounding box center [778, 101] width 409 height 24
click at [975, 43] on link "×" at bounding box center [978, 42] width 11 height 18
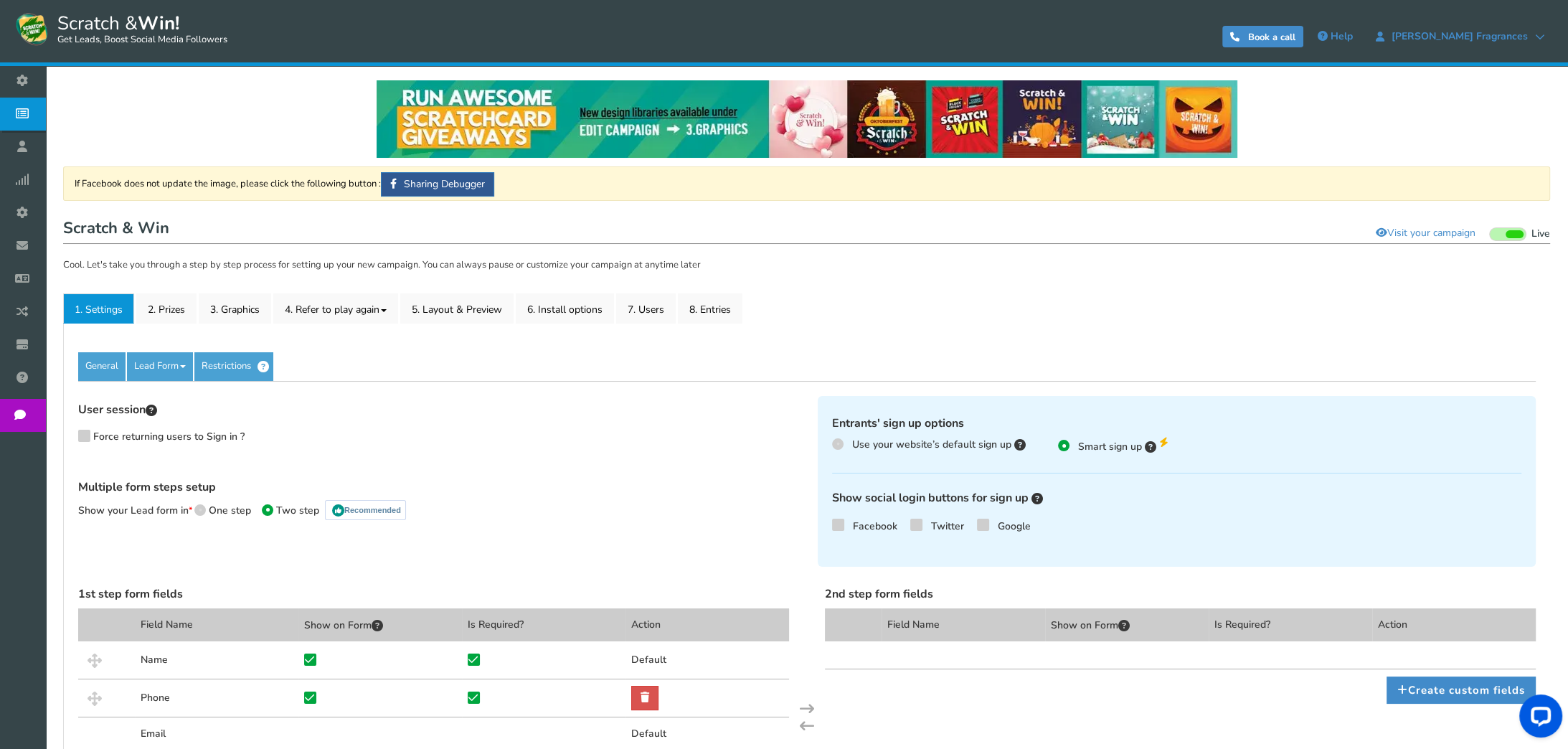
scroll to position [196, 0]
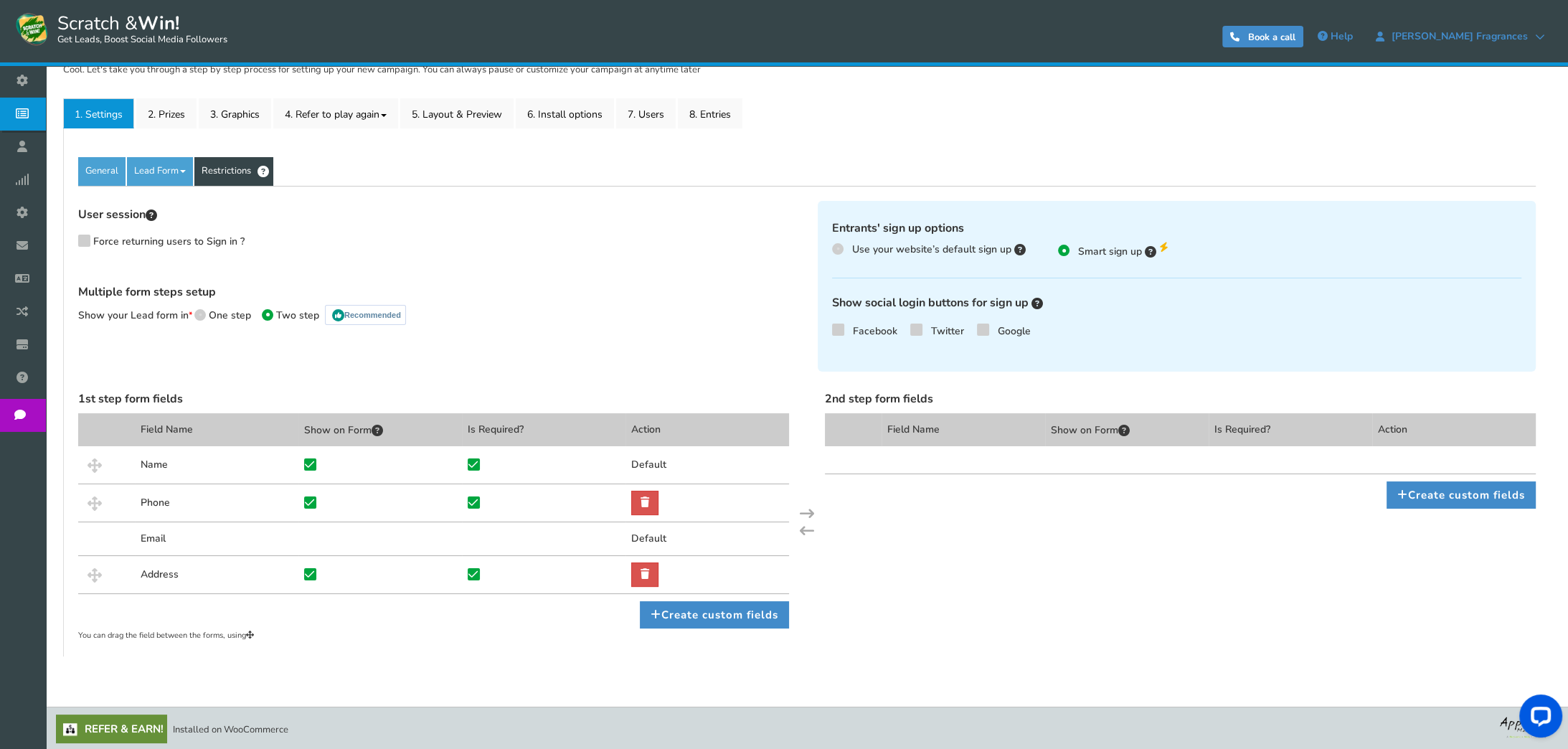
click at [216, 181] on link "Restrictions" at bounding box center [233, 172] width 79 height 29
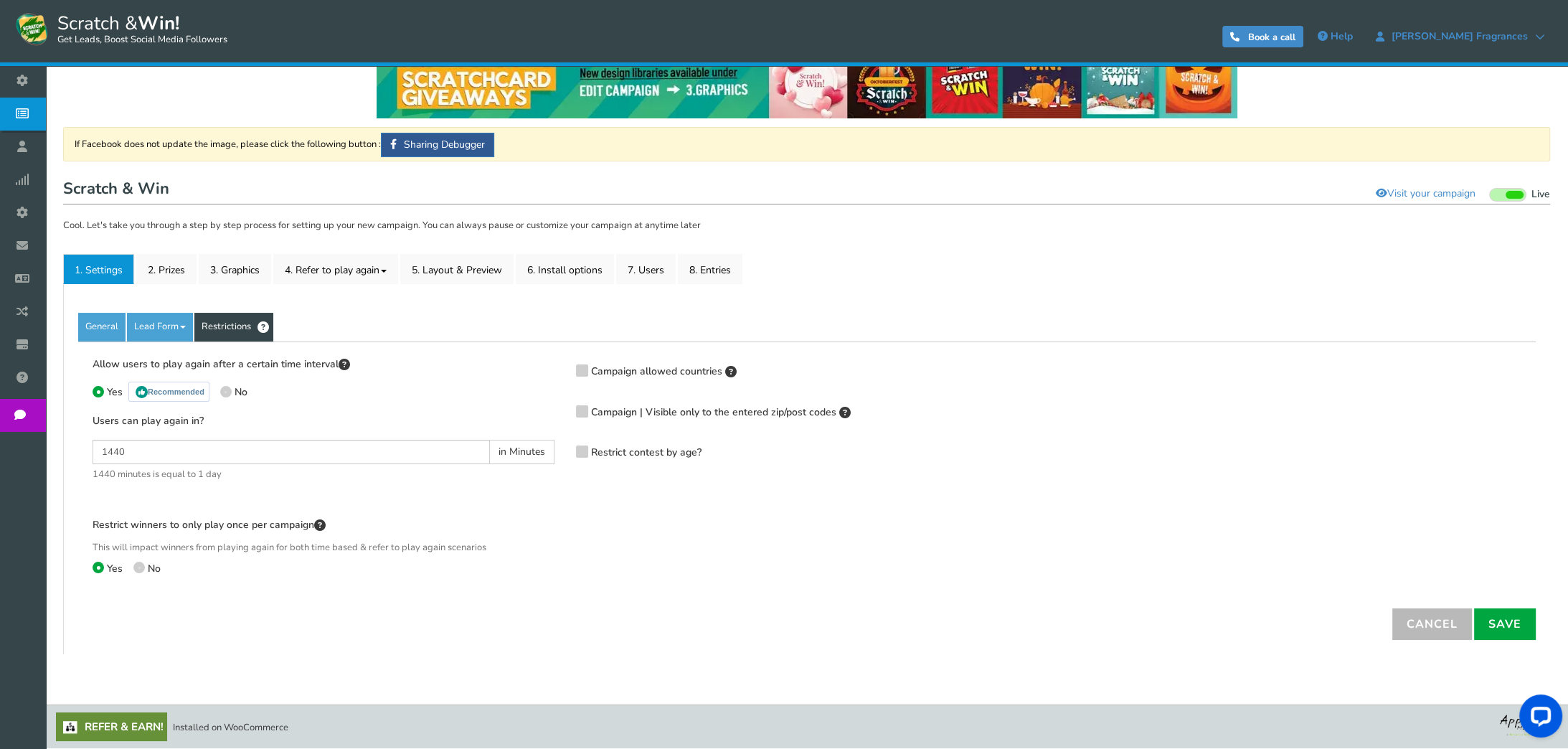
click at [579, 374] on span at bounding box center [581, 371] width 13 height 13
click at [562, 374] on input "Campaign allowed countries" at bounding box center [562, 372] width 0 height 10
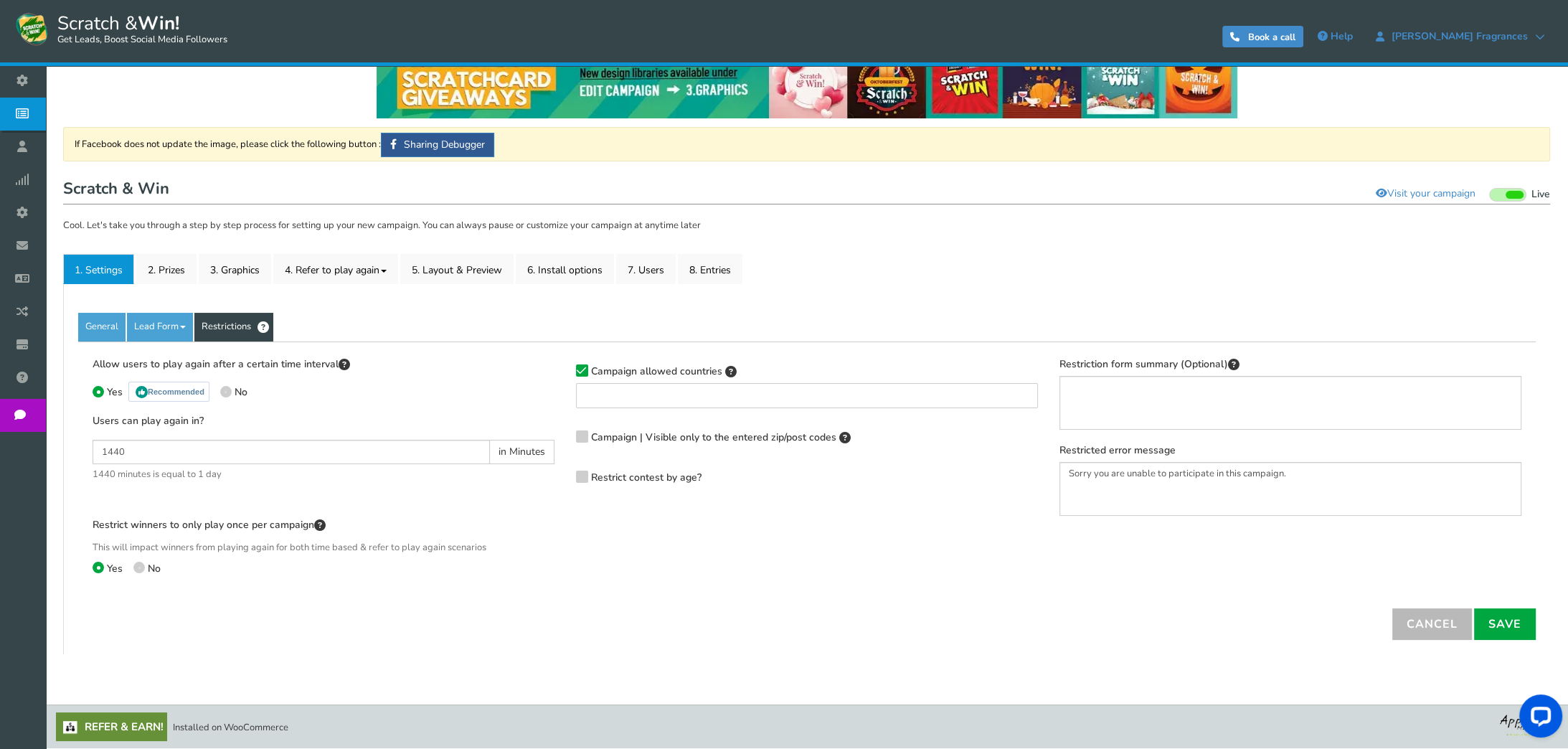
click at [603, 403] on span at bounding box center [806, 396] width 462 height 25
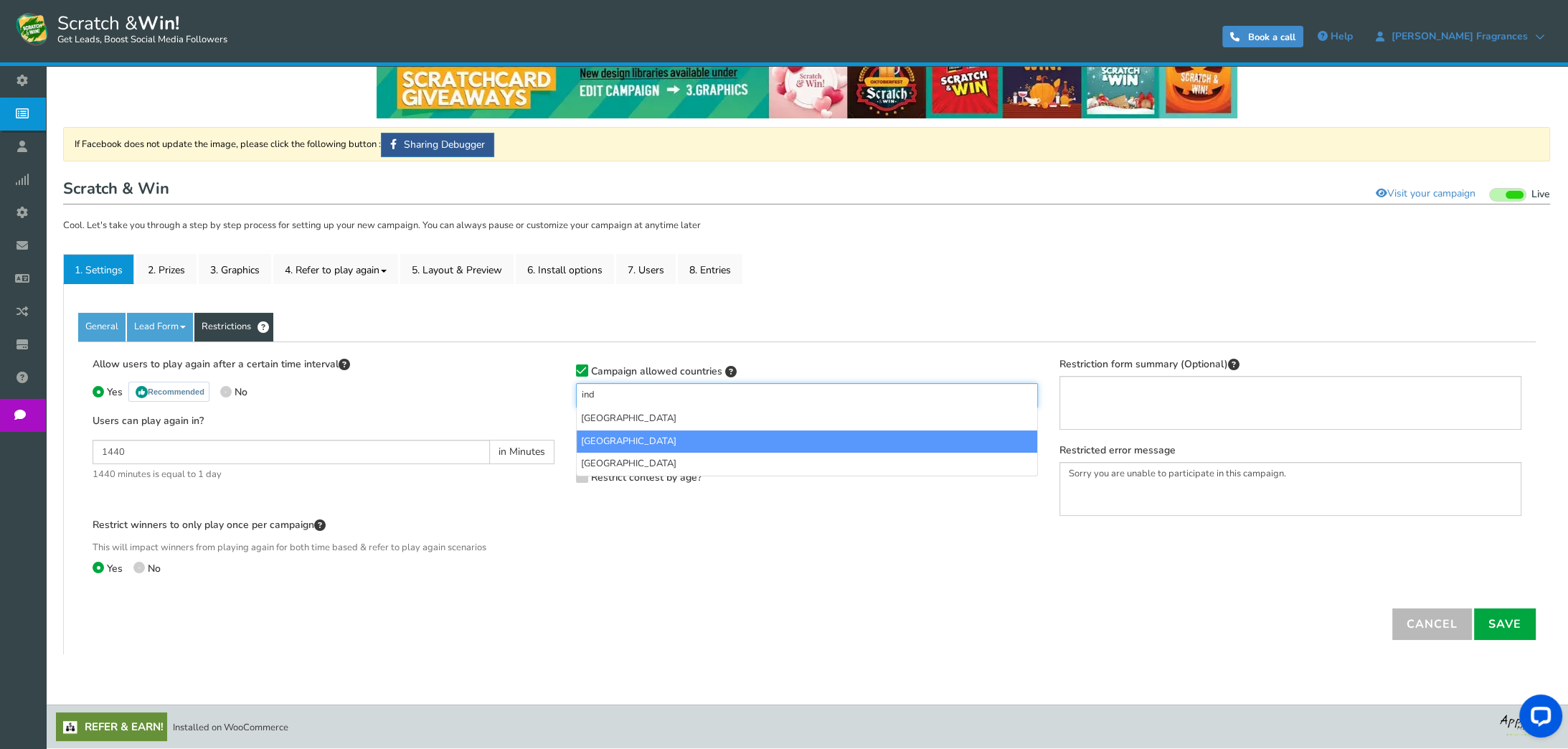
type input "ind"
select select "IN"
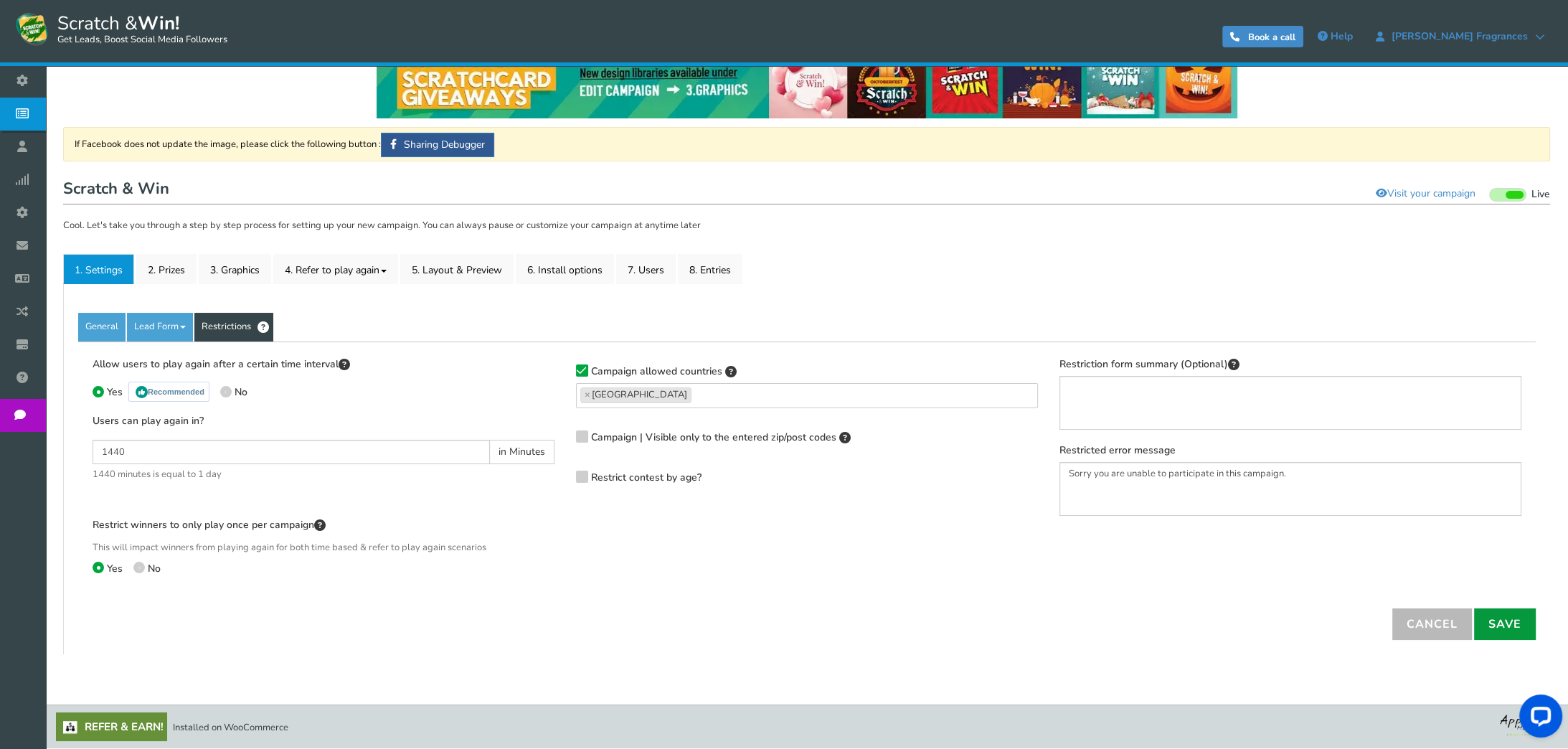
click at [1510, 633] on link "Save" at bounding box center [1504, 624] width 61 height 31
click at [106, 324] on link "General" at bounding box center [101, 328] width 48 height 29
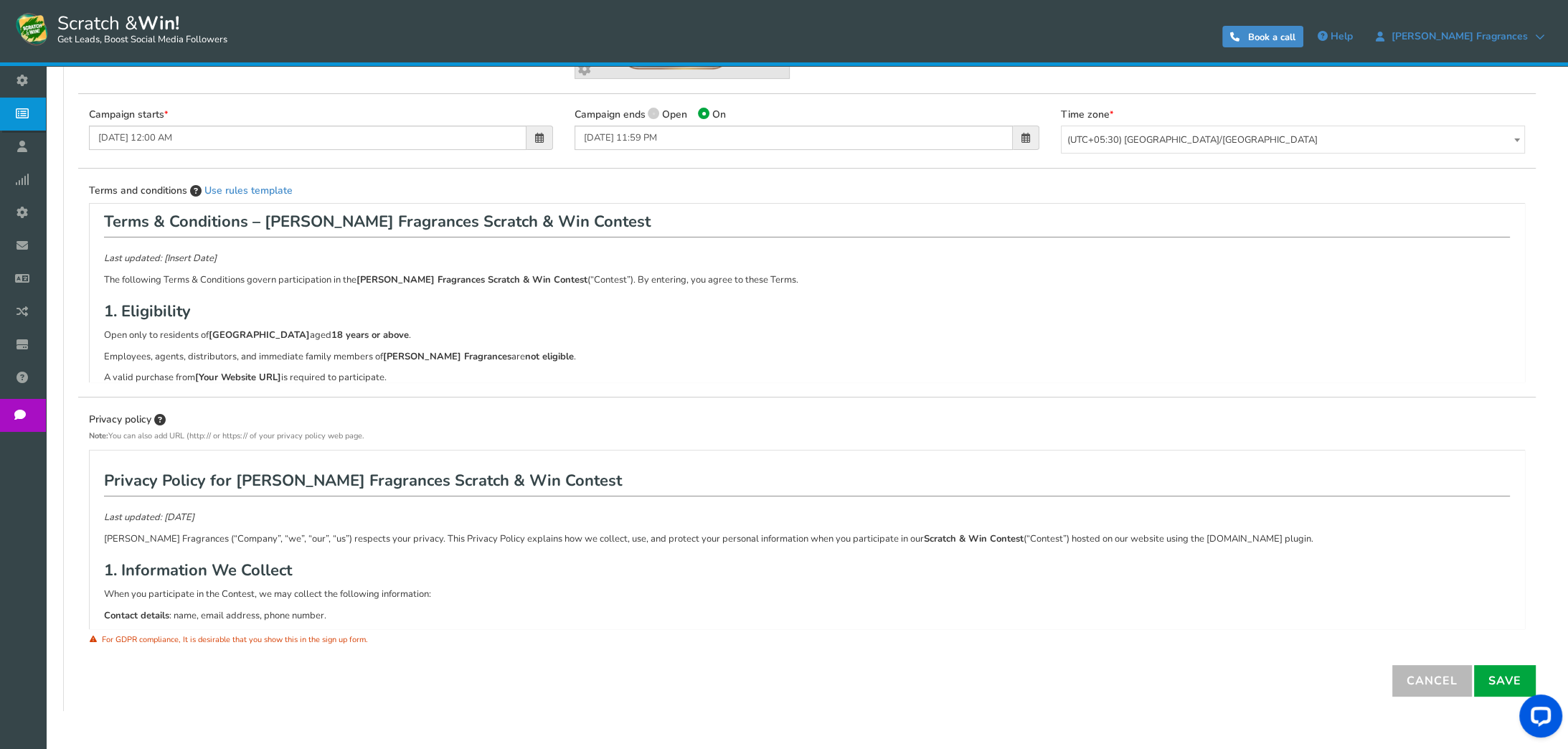
scroll to position [40, 0]
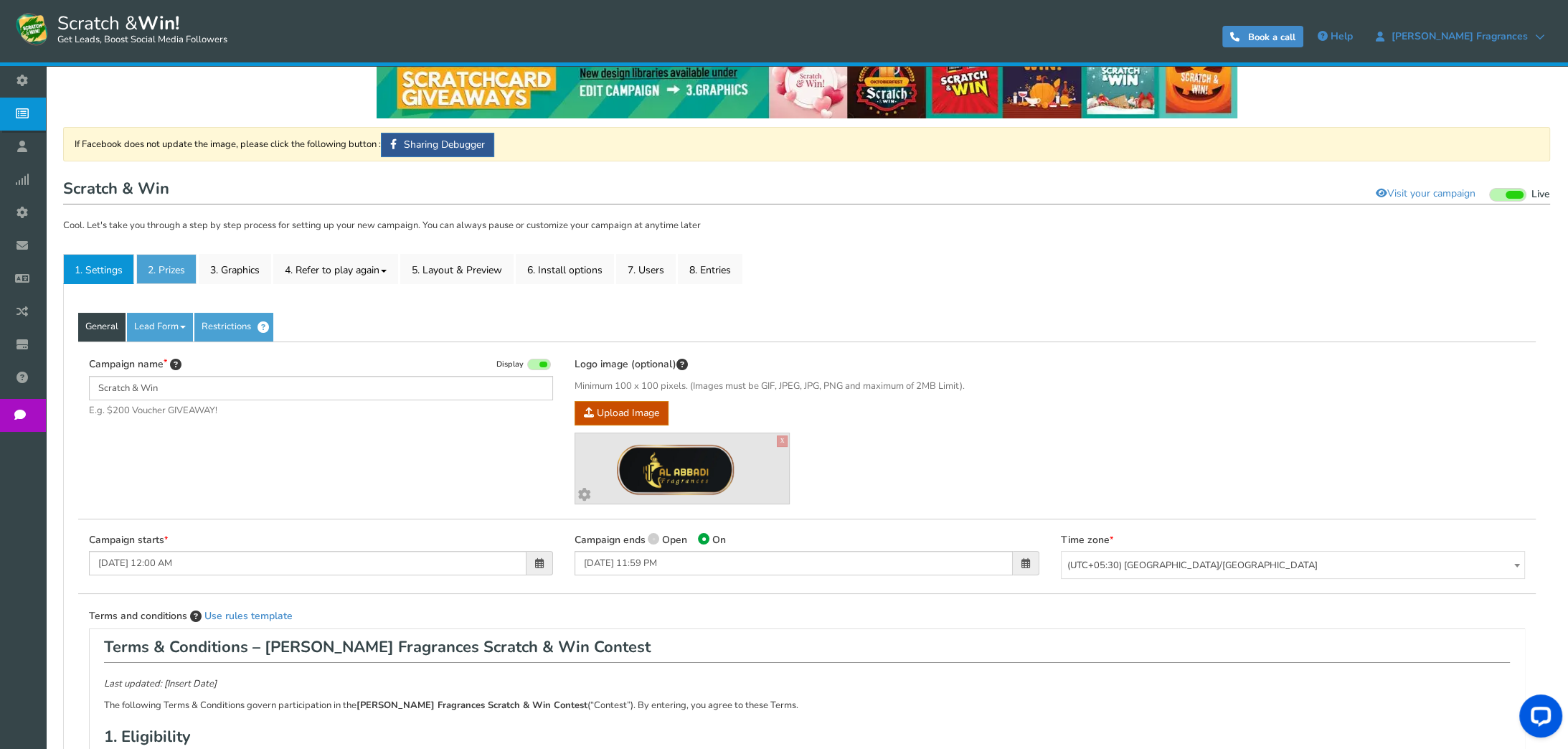
click at [188, 268] on link "2. Prizes" at bounding box center [166, 268] width 60 height 30
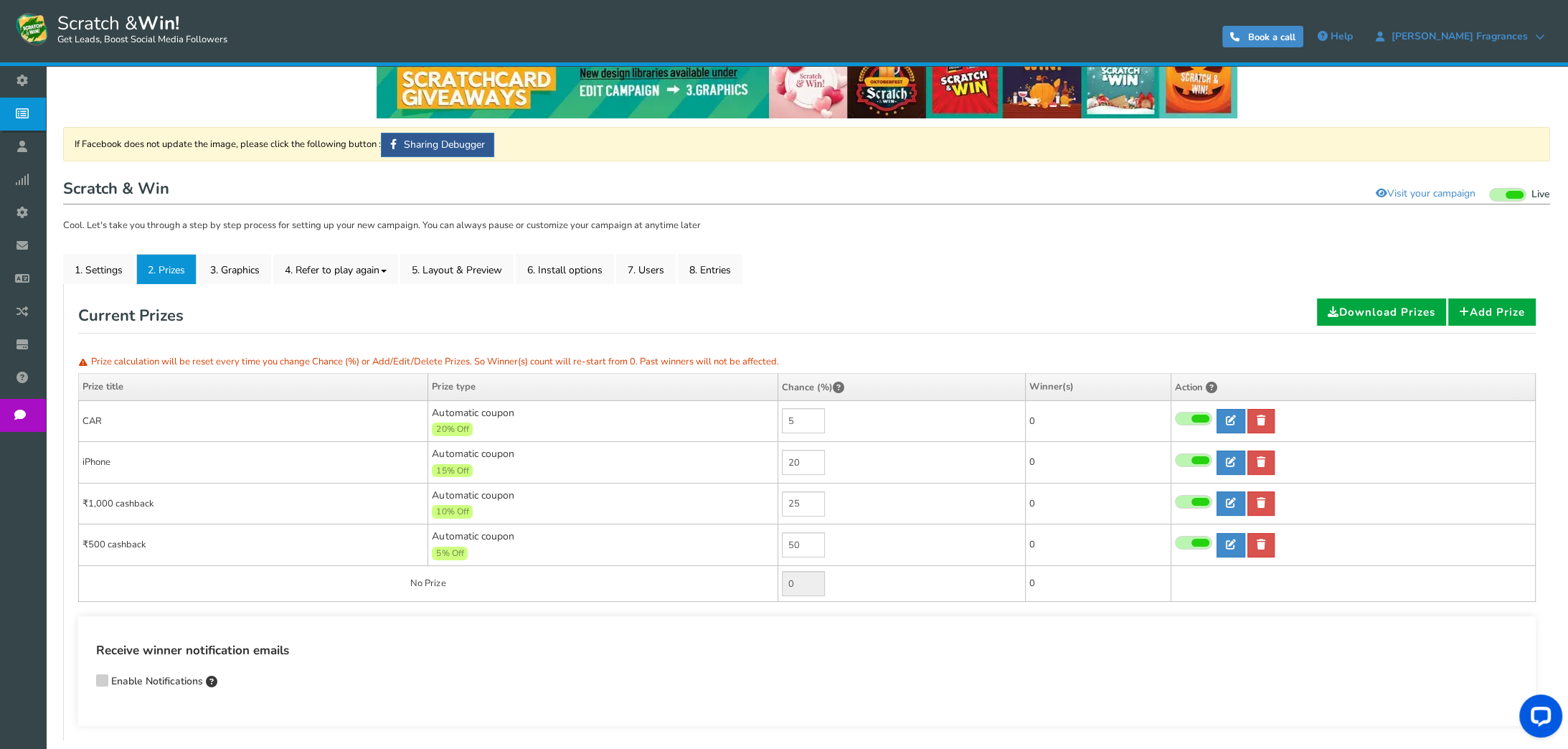
click at [1068, 414] on td "0" at bounding box center [1098, 421] width 146 height 42
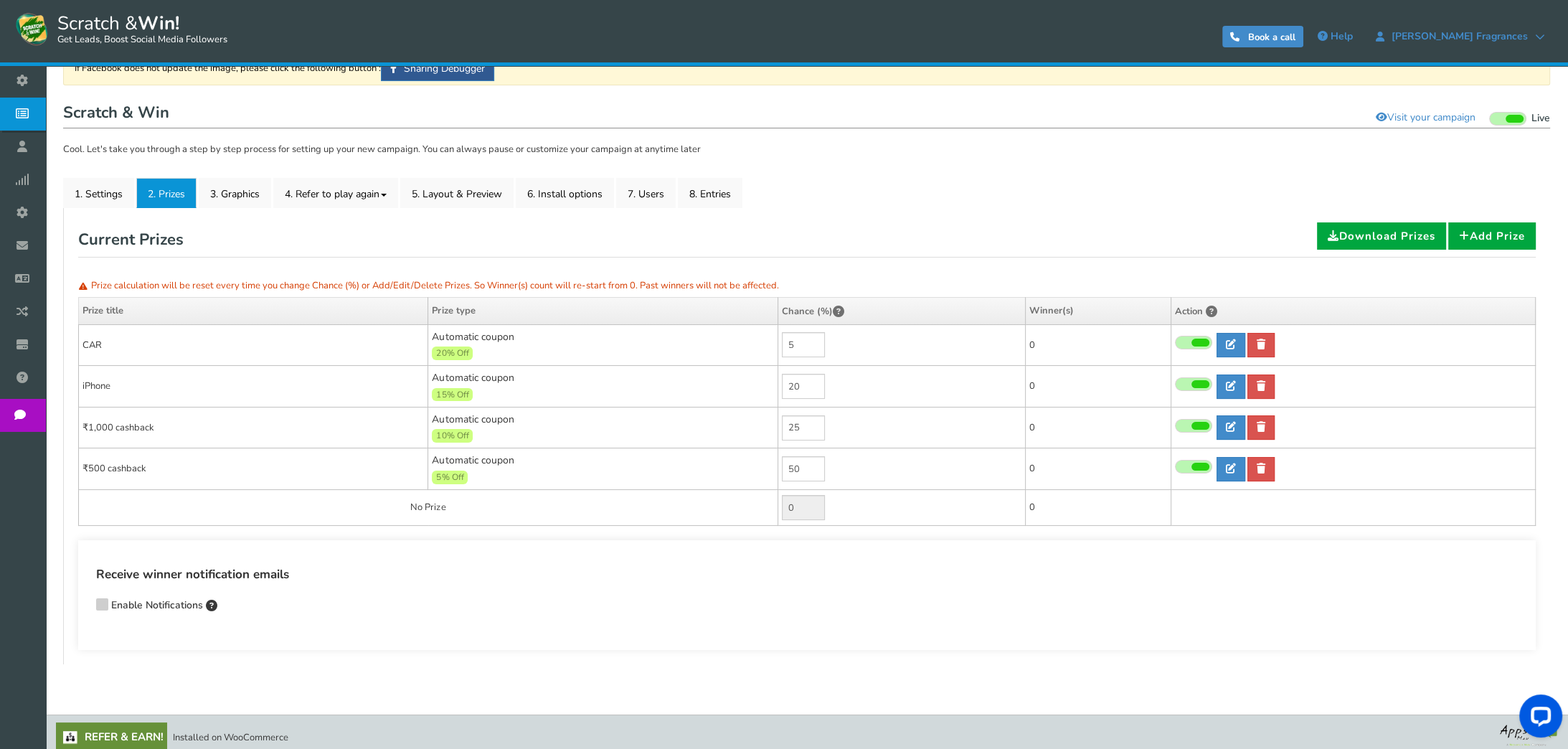
scroll to position [124, 0]
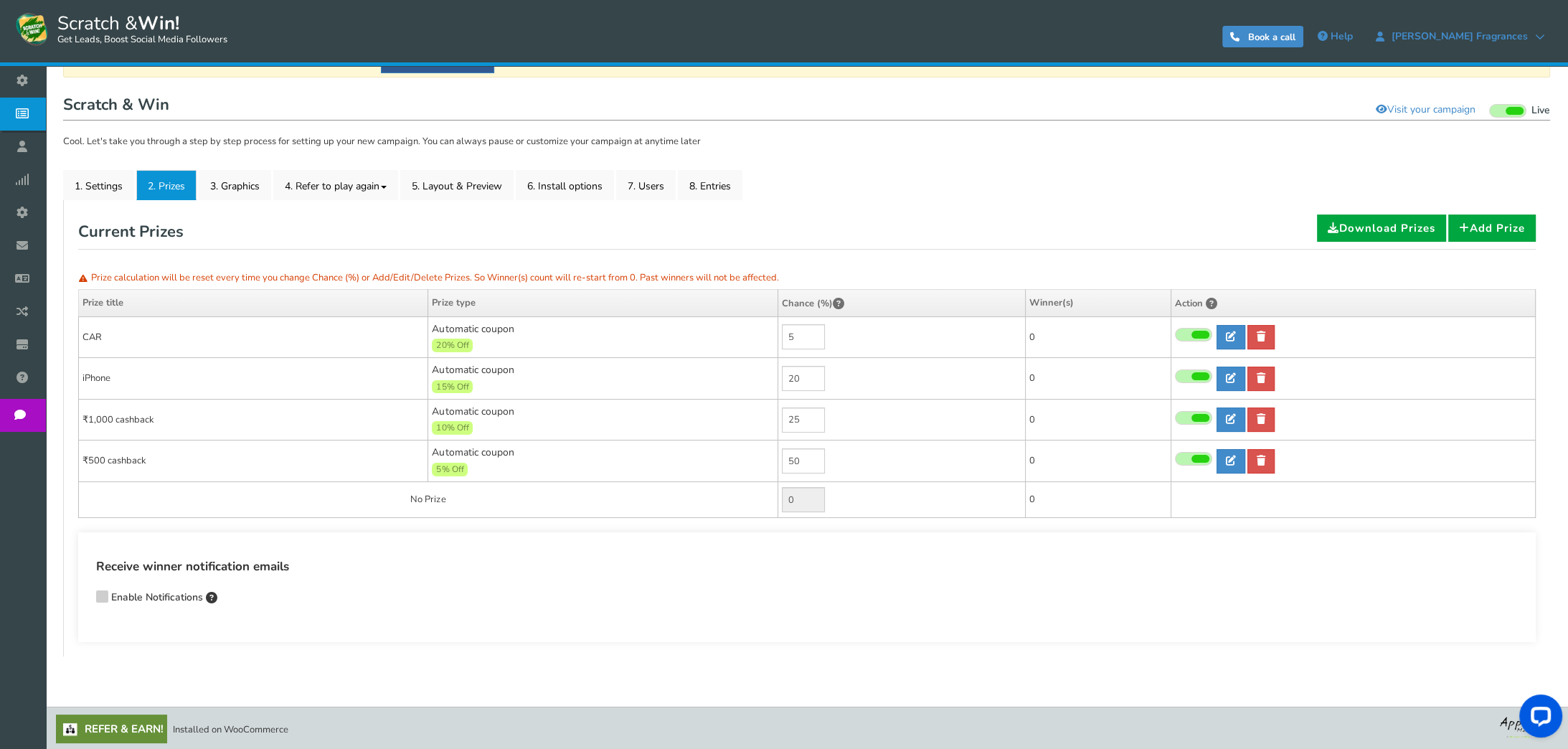
click at [101, 598] on icon at bounding box center [102, 594] width 10 height 11
click at [82, 598] on input "Enable Notifications" at bounding box center [82, 599] width 0 height 10
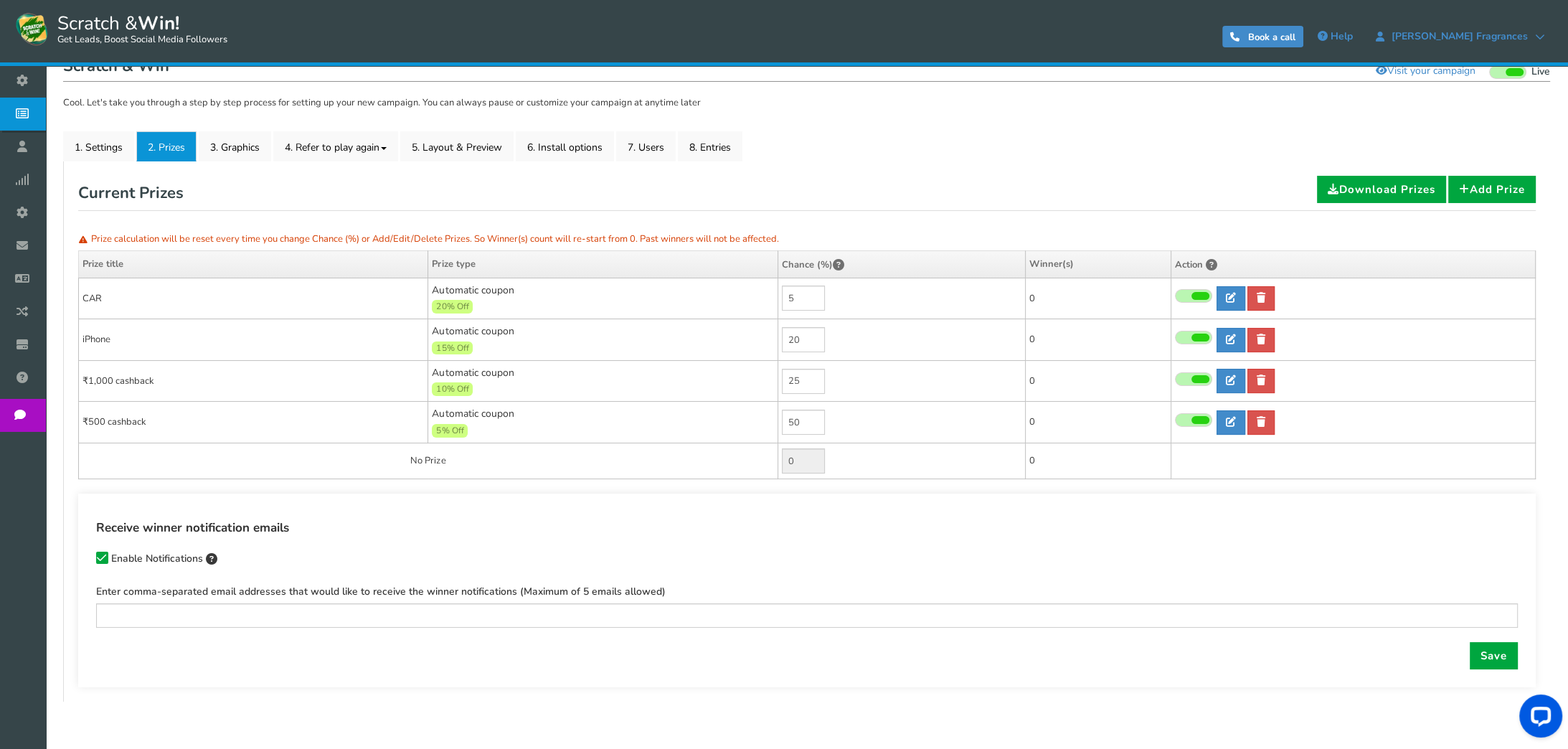
scroll to position [206, 0]
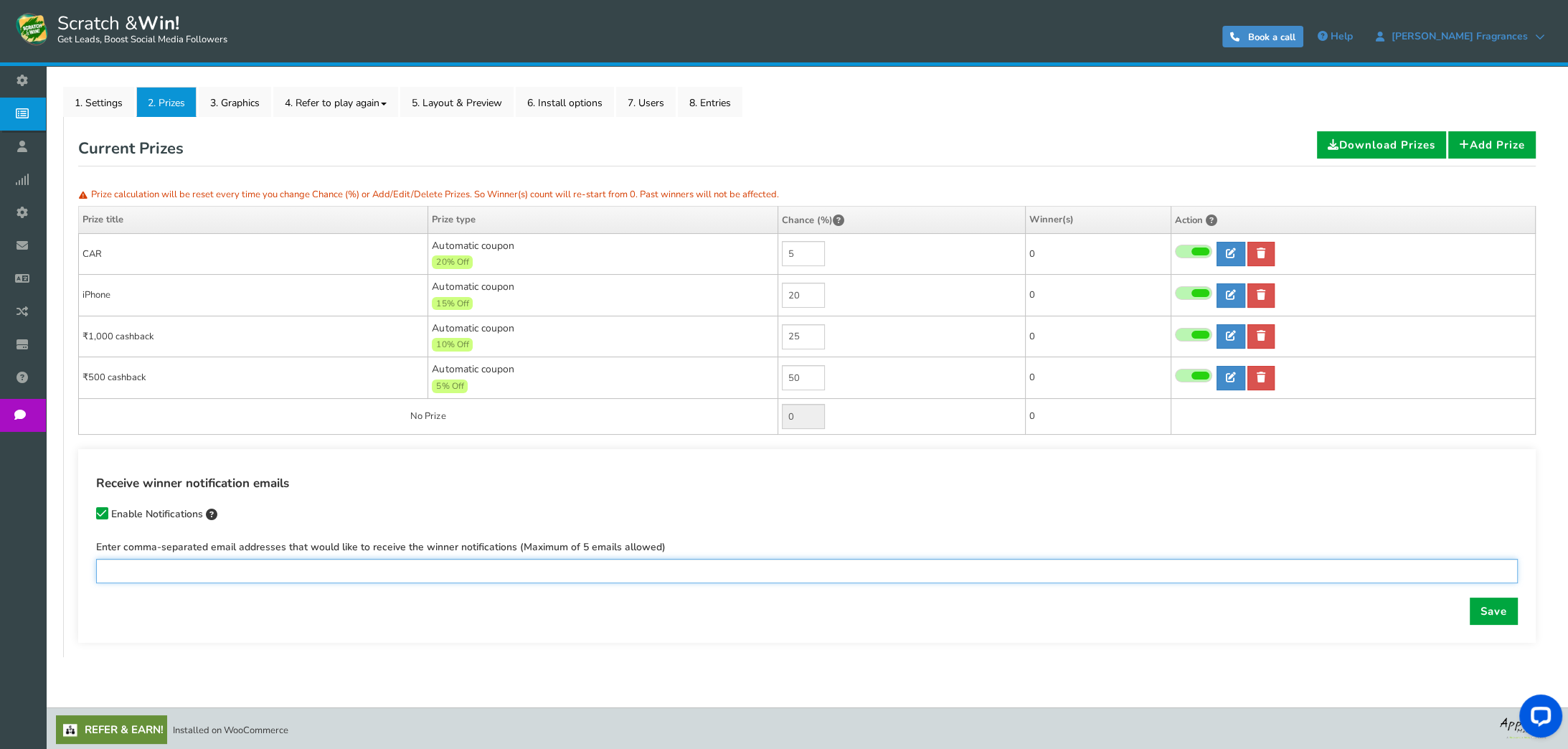
click at [594, 570] on input "text" at bounding box center [807, 571] width 1421 height 24
type input "a"
click at [273, 559] on input "text" at bounding box center [807, 571] width 1421 height 24
paste input "aiautomations777@gmail.com"
type input "aiautomations777@gmail.com"
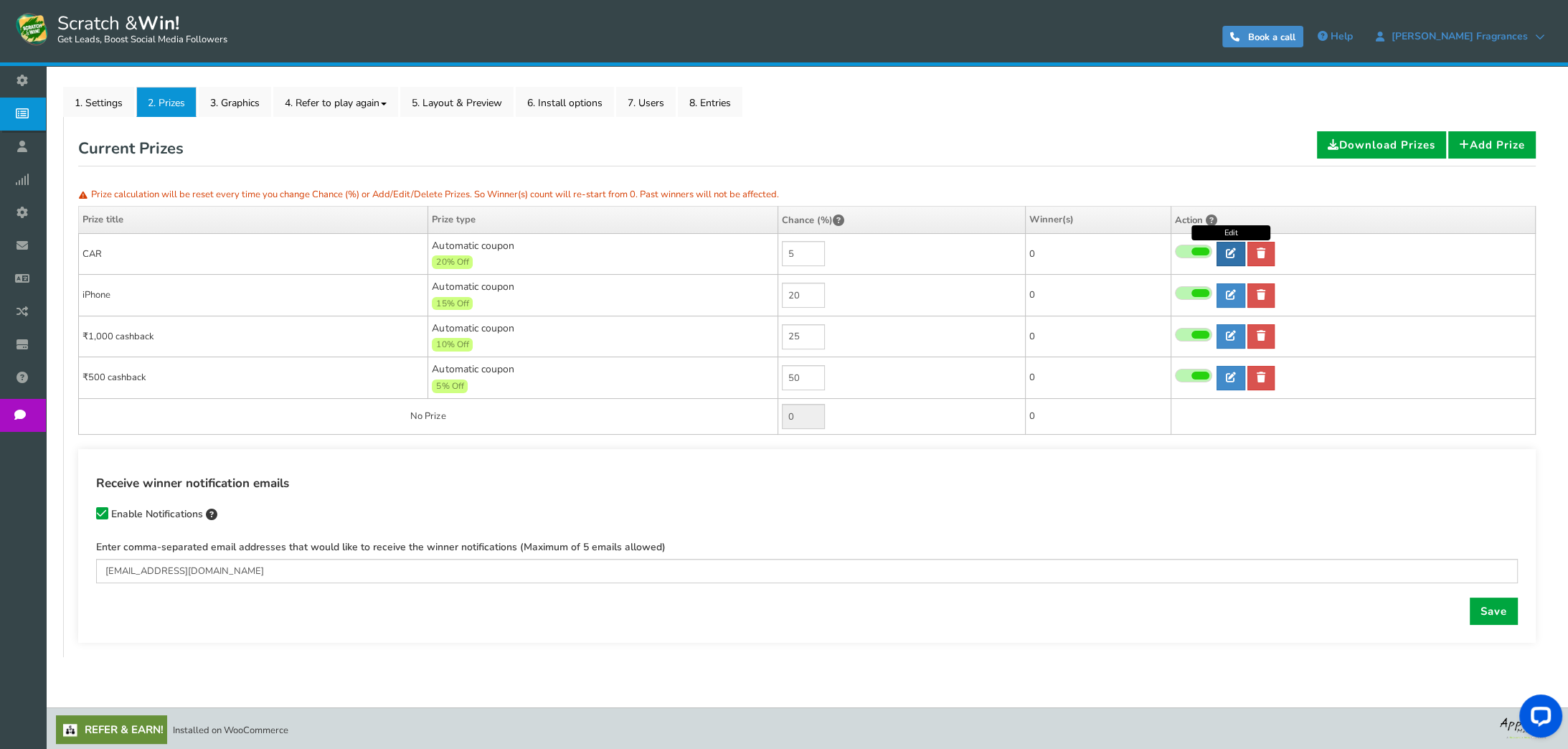
click at [1229, 249] on icon at bounding box center [1231, 253] width 10 height 10
type input "CAR"
type input "20"
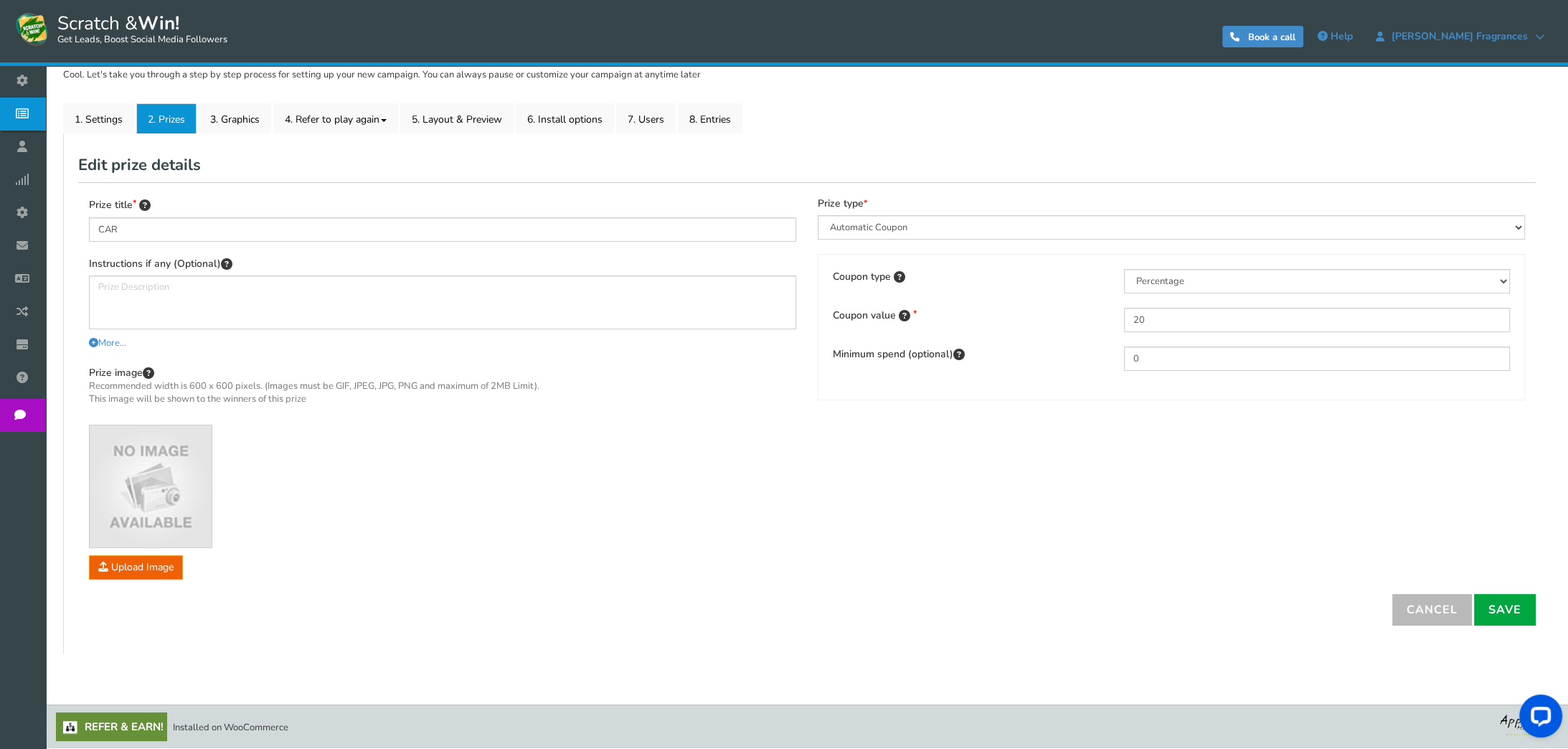
scroll to position [190, 0]
click at [1186, 289] on select "Percentage Fixed amount Free shipping" at bounding box center [1316, 281] width 386 height 24
select select "2"
click at [1124, 269] on select "Percentage Fixed amount Free shipping" at bounding box center [1316, 281] width 386 height 24
drag, startPoint x: 1191, startPoint y: 316, endPoint x: 1099, endPoint y: 324, distance: 92.3
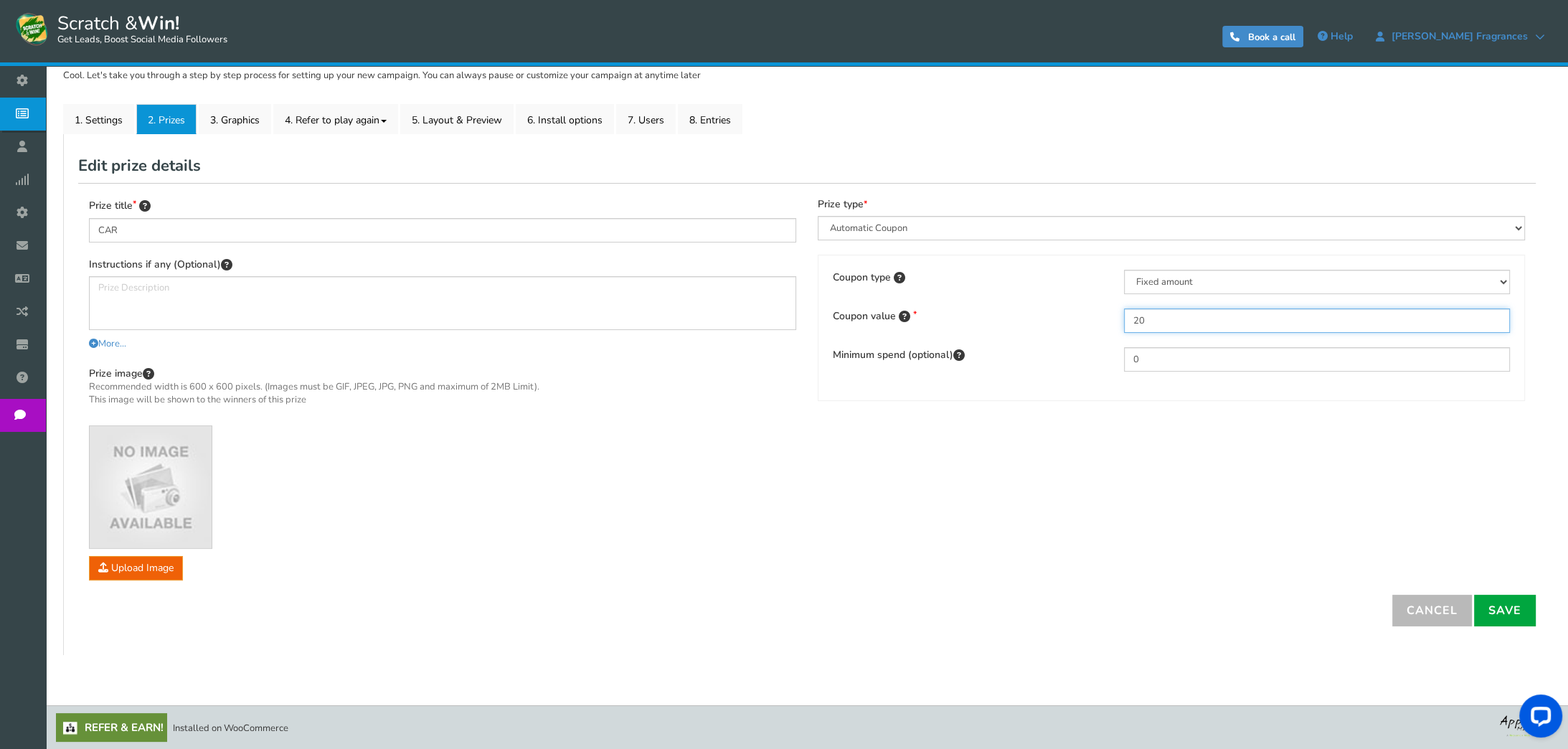
click at [1099, 324] on div "Coupon value 20" at bounding box center [1170, 320] width 699 height 24
click at [1159, 360] on input "0" at bounding box center [1316, 359] width 386 height 24
drag, startPoint x: 1159, startPoint y: 360, endPoint x: 1117, endPoint y: 371, distance: 43.4
click at [1117, 371] on div "0" at bounding box center [1316, 359] width 407 height 24
type input "5000"
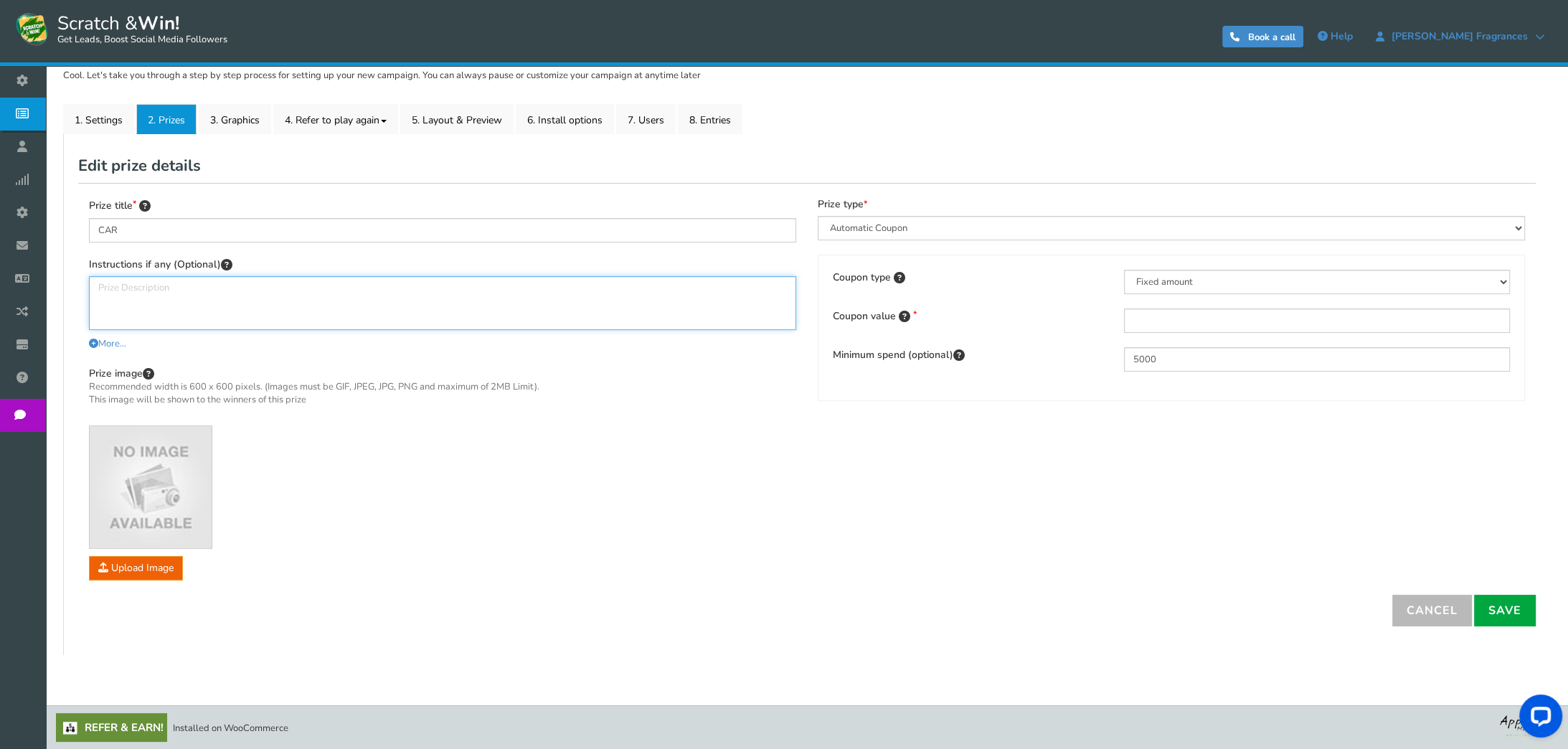
click at [235, 302] on textarea at bounding box center [441, 303] width 707 height 54
click at [469, 492] on div "Prize image Recommended width is 600 x 600 pixels. (Images must be GIF, JPEG, J…" at bounding box center [441, 473] width 707 height 215
click at [127, 306] on textarea at bounding box center [441, 303] width 707 height 54
paste textarea "Car Prize – Claim Instructions Prize Description The winner of the Car Prize in…"
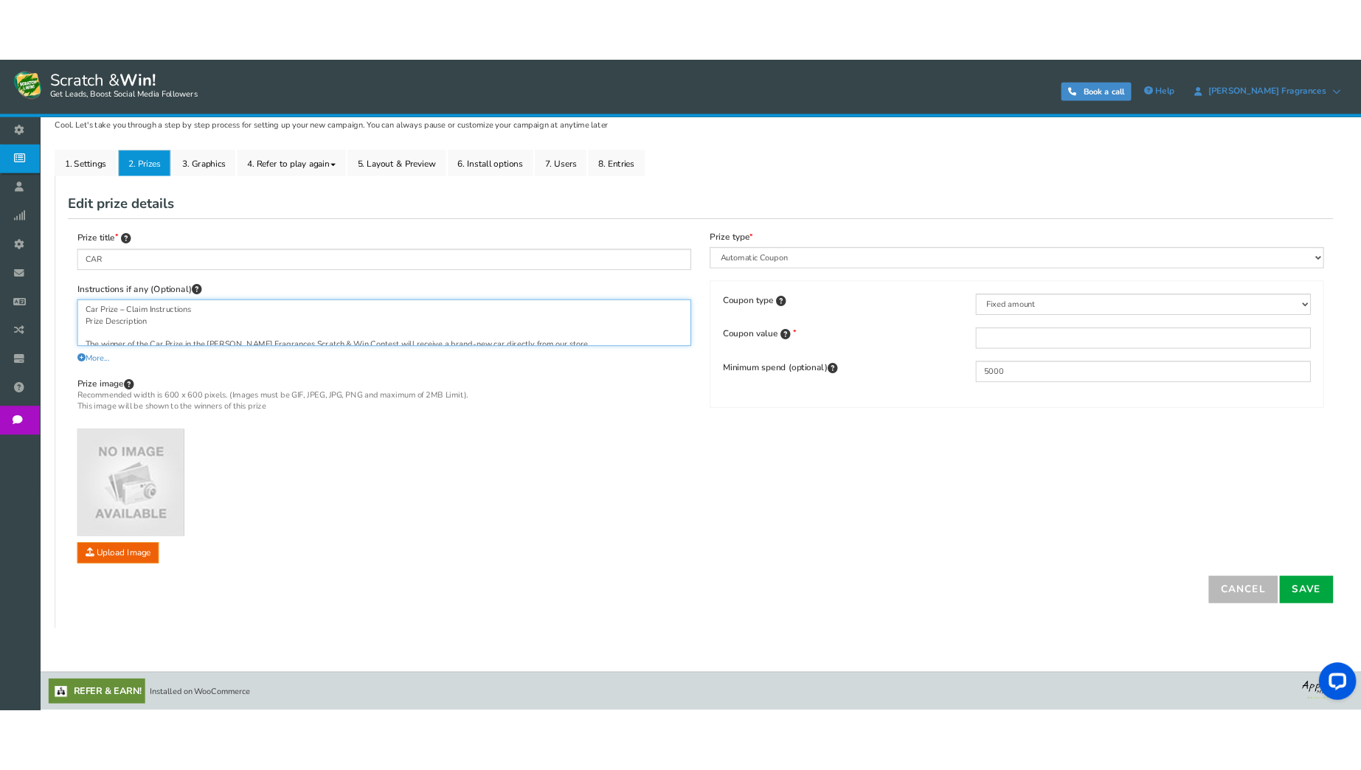
scroll to position [279, 0]
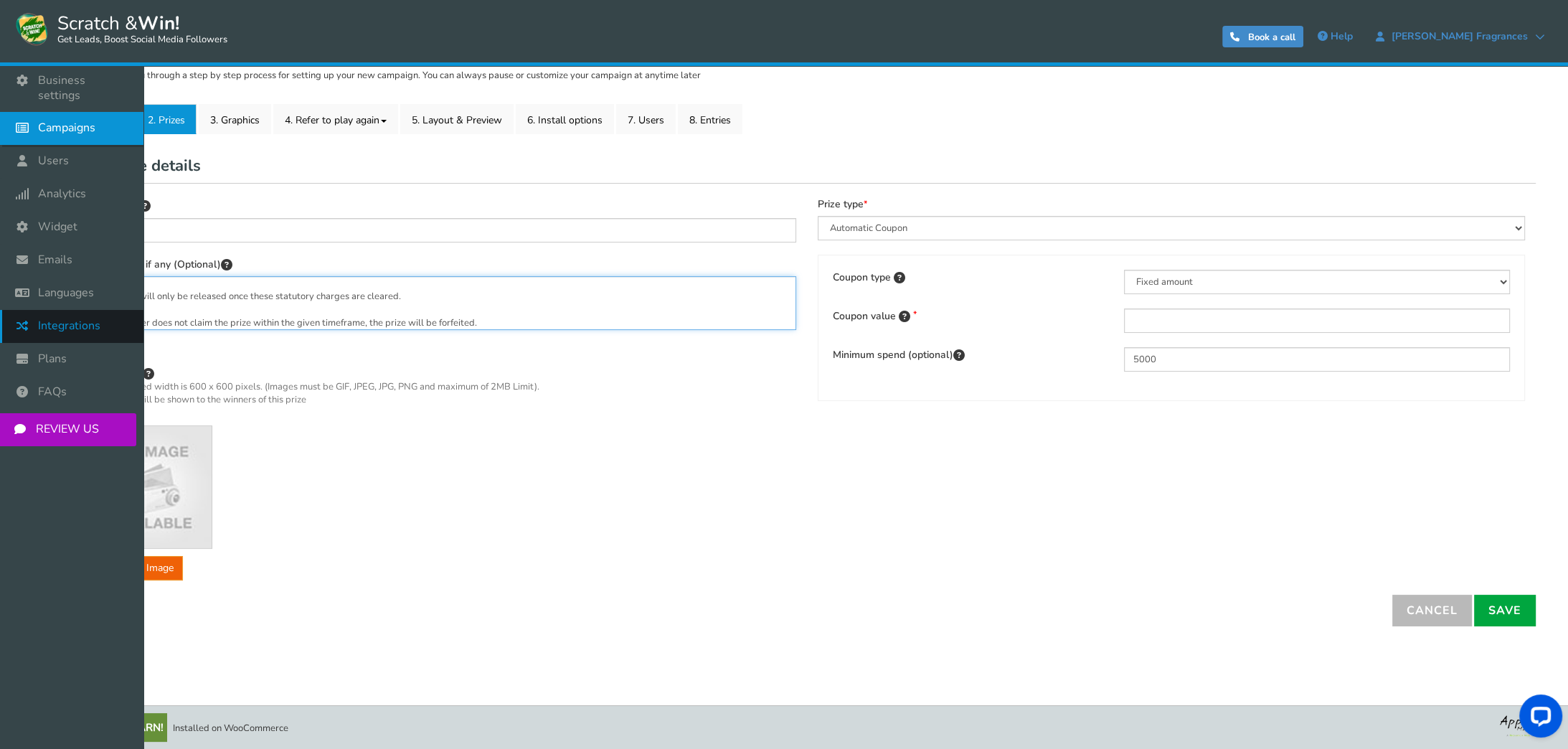
type textarea "Car Prize – Claim Instructions Prize Description The winner of the Car Prize in…"
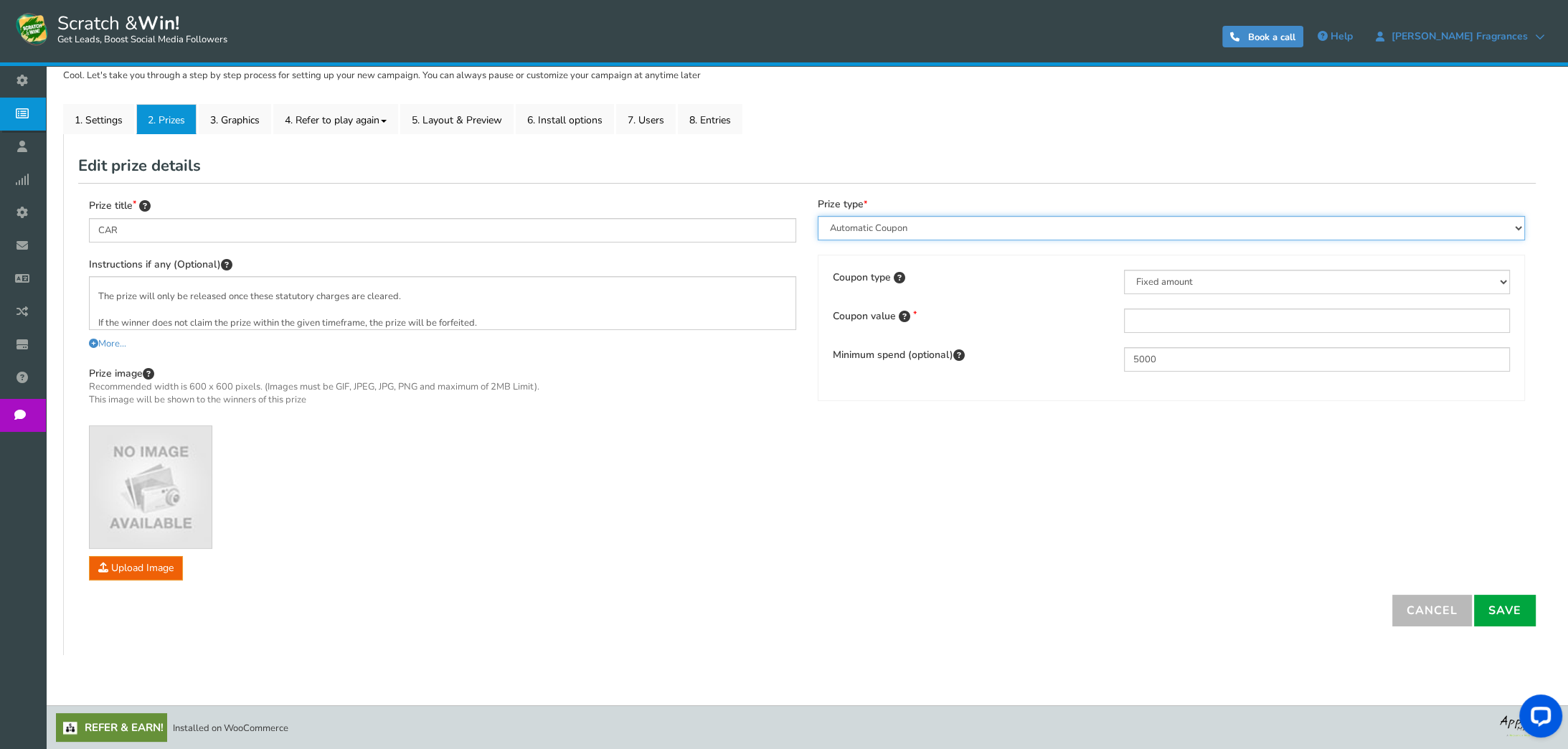
click at [1101, 228] on select "Perks and Experiences Automatic Coupon Common Coupon Unique Coupon" at bounding box center [1170, 228] width 707 height 24
click at [818, 216] on select "Perks and Experiences Automatic Coupon Common Coupon Unique Coupon" at bounding box center [1170, 228] width 707 height 24
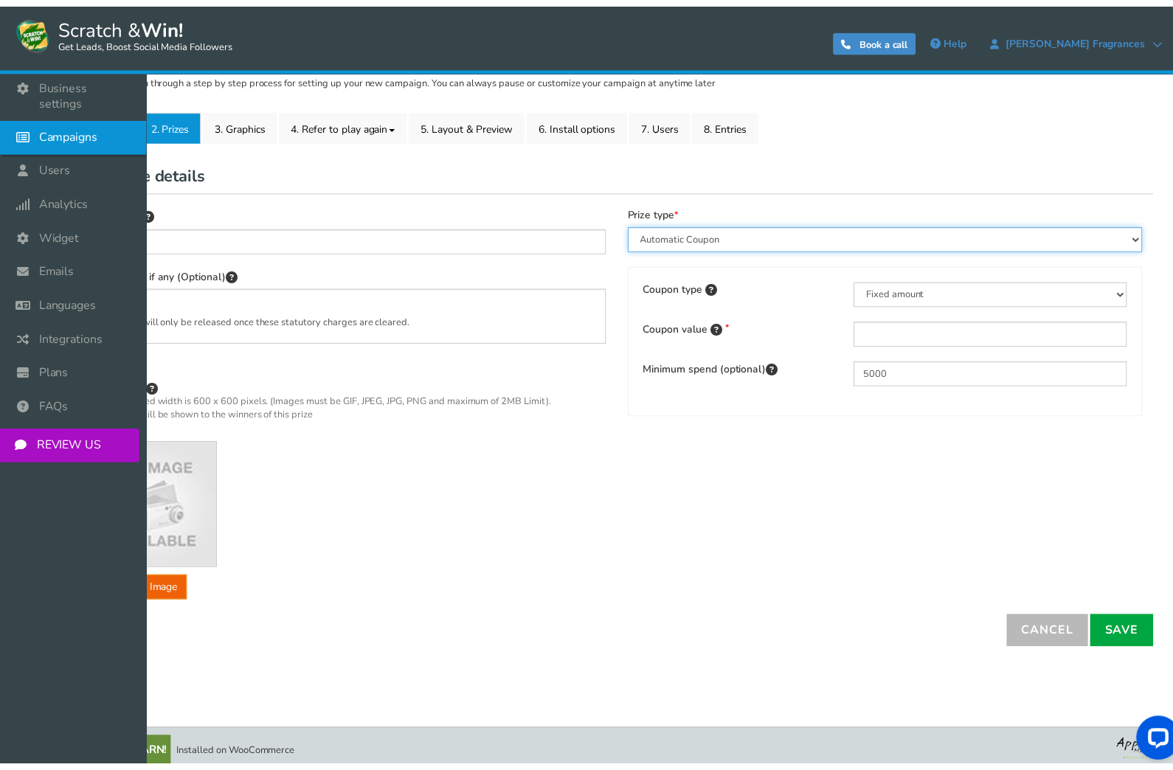
scroll to position [320, 0]
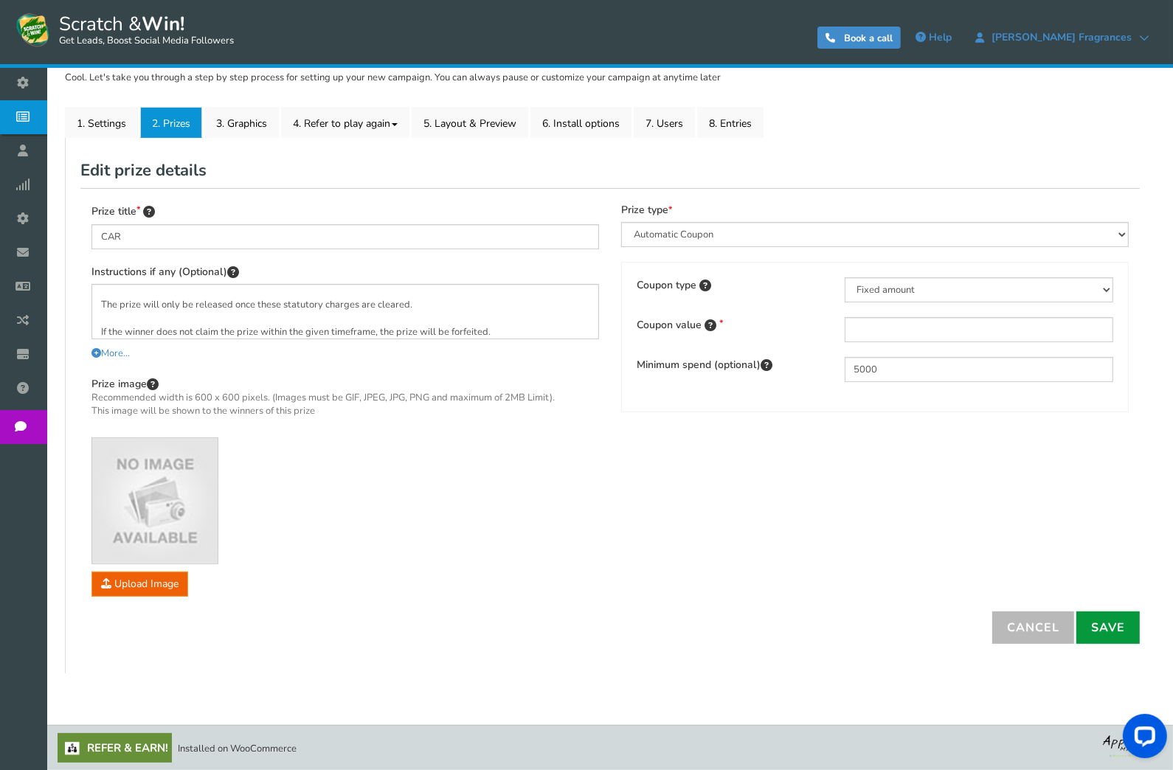
click at [1125, 617] on link "Save" at bounding box center [1107, 628] width 63 height 32
click at [127, 508] on img at bounding box center [154, 500] width 125 height 125
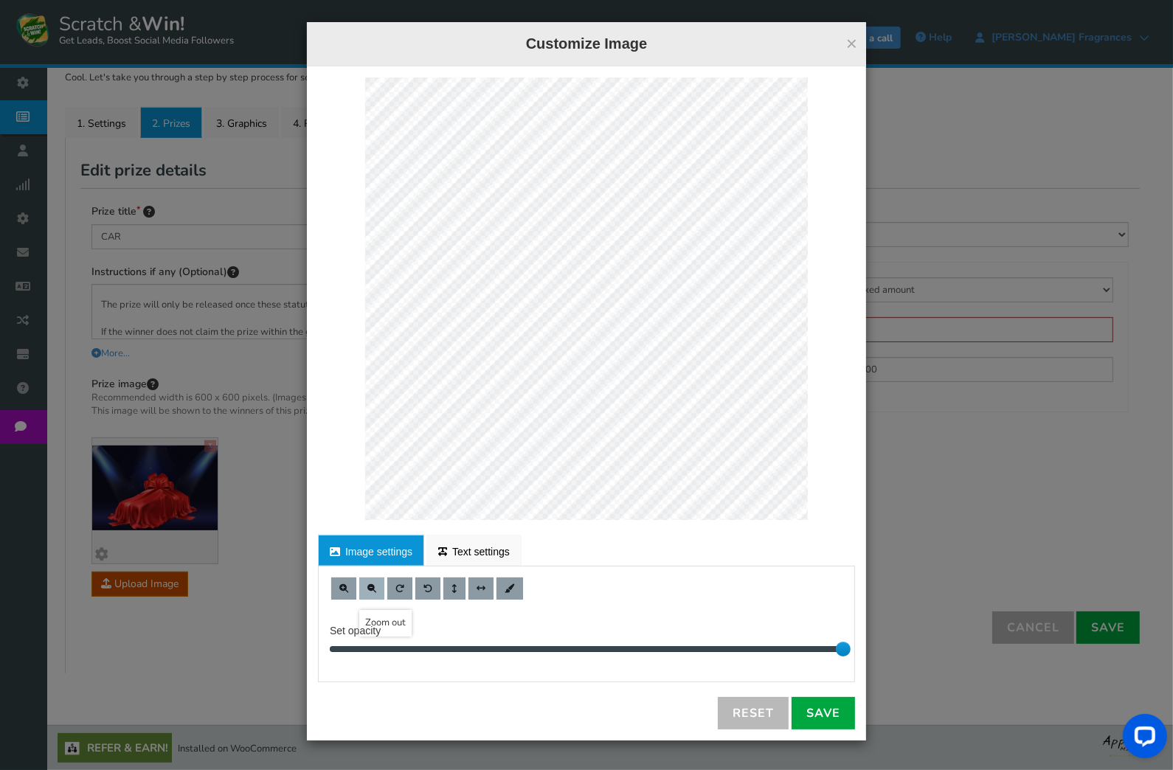
click at [369, 587] on span at bounding box center [371, 588] width 9 height 9
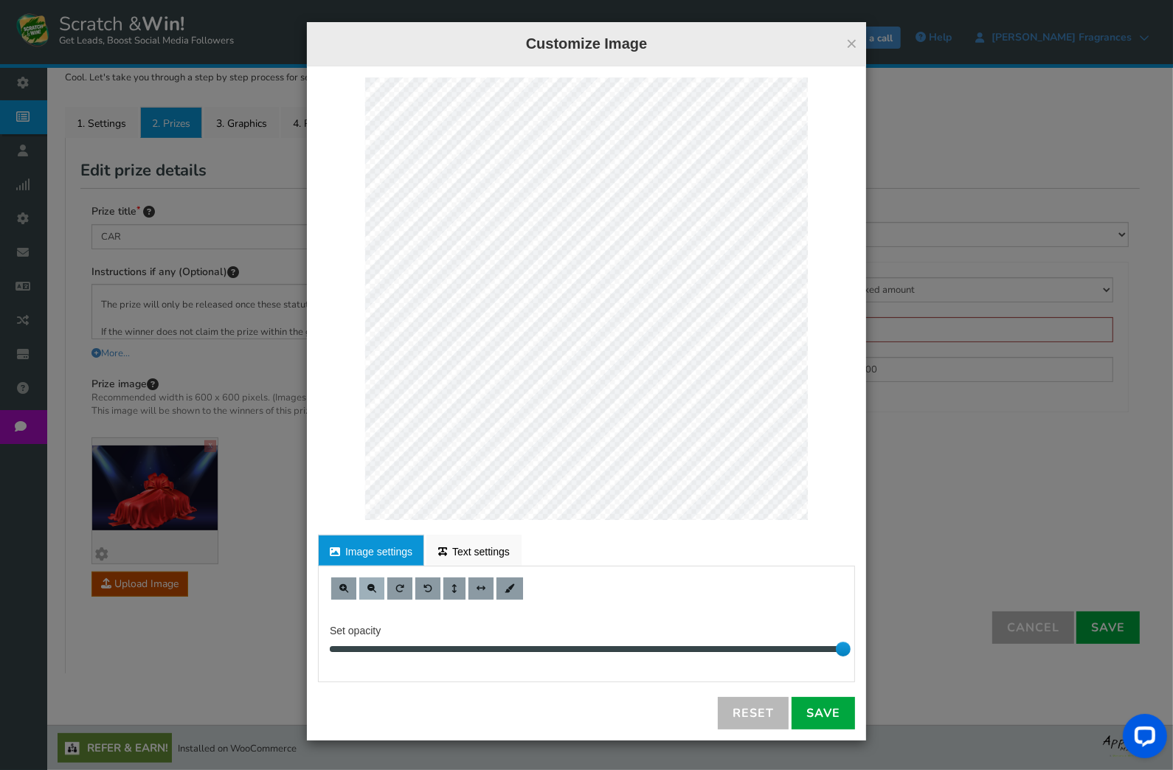
click at [369, 587] on span at bounding box center [371, 588] width 9 height 9
click at [348, 585] on span at bounding box center [343, 588] width 9 height 9
click at [364, 586] on button at bounding box center [371, 589] width 25 height 22
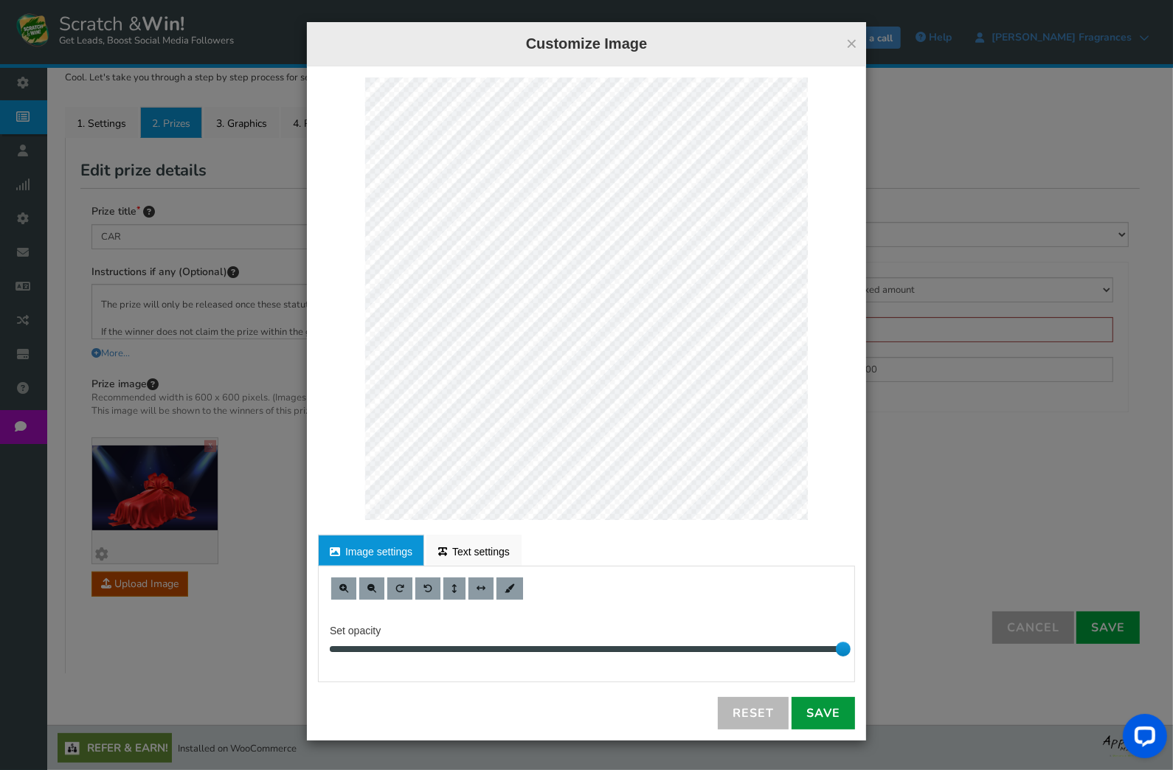
click at [838, 723] on link "Save" at bounding box center [823, 713] width 63 height 32
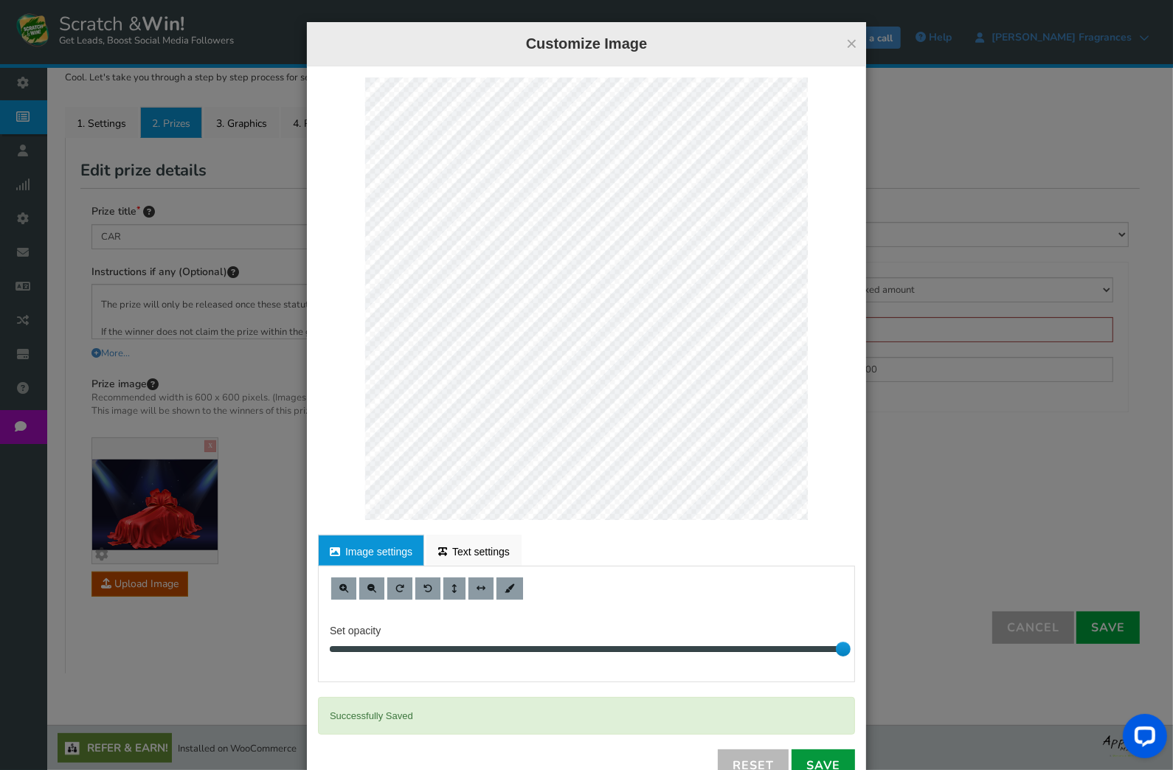
click at [809, 762] on link "Save" at bounding box center [823, 766] width 63 height 32
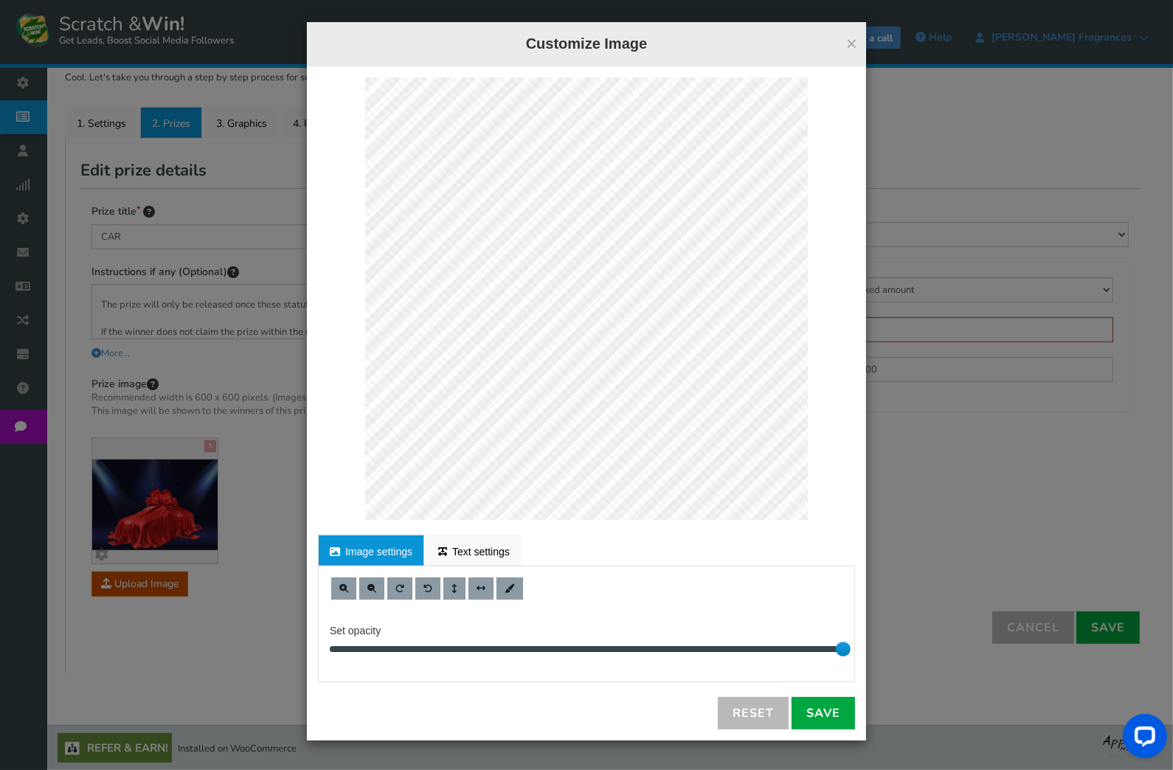
click at [958, 521] on div "× Customize Image For proper edit, check the desktop version Image settings Tex…" at bounding box center [586, 385] width 1173 height 770
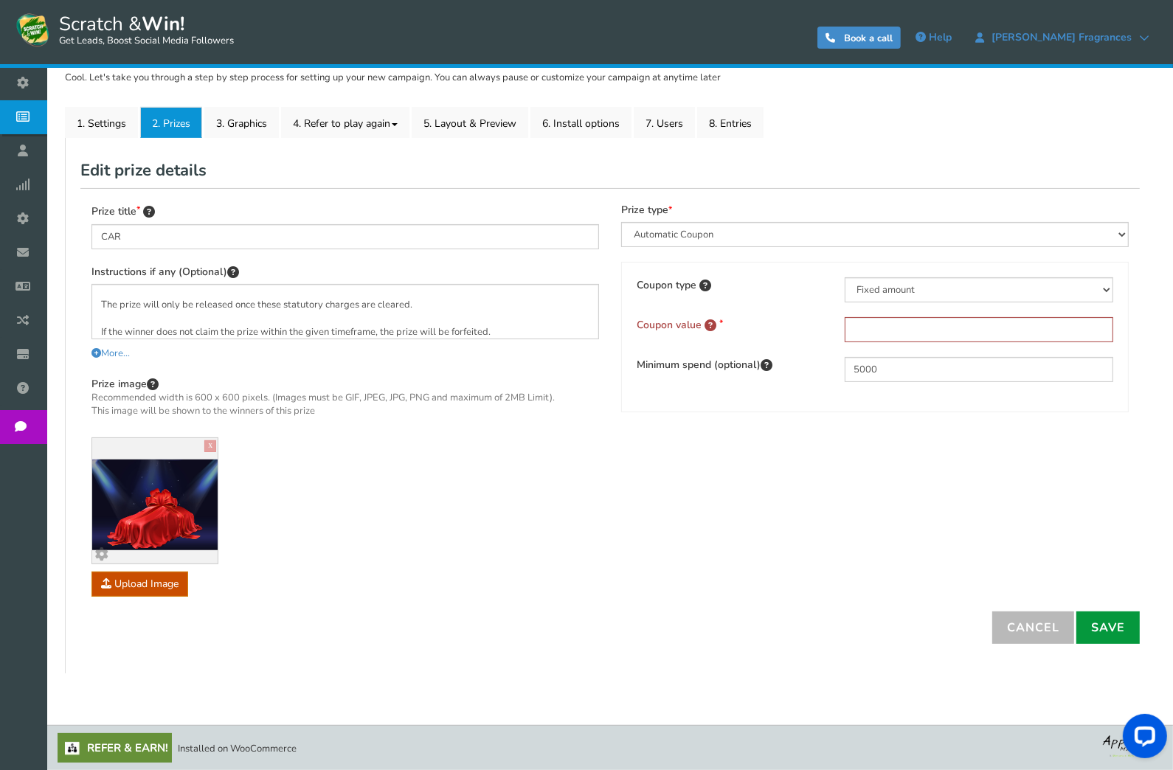
click at [1106, 629] on link "Save" at bounding box center [1107, 628] width 63 height 32
type input "0"
drag, startPoint x: 865, startPoint y: 334, endPoint x: 804, endPoint y: 331, distance: 61.3
click at [804, 331] on div "Coupon value 0 Please enter the off amount" at bounding box center [875, 338] width 499 height 42
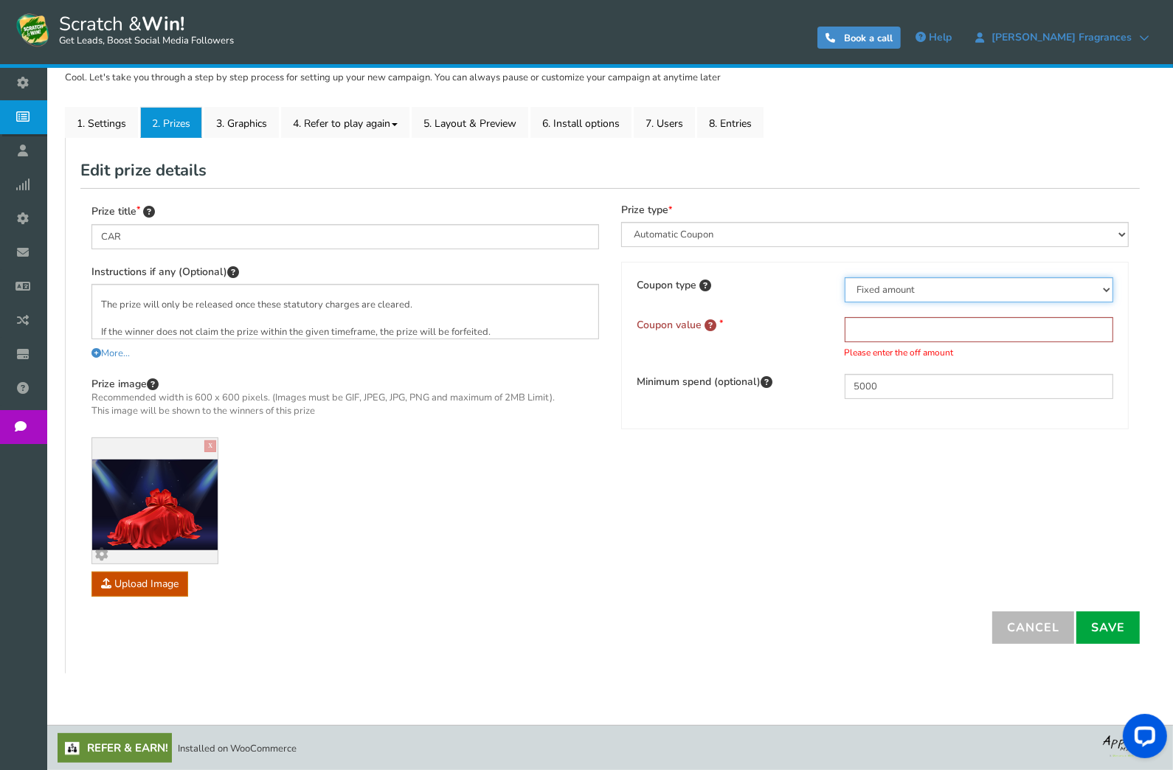
click at [963, 297] on select "Percentage Fixed amount Free shipping" at bounding box center [979, 289] width 269 height 25
select select "3"
click at [845, 277] on select "Percentage Fixed amount Free shipping" at bounding box center [979, 289] width 269 height 25
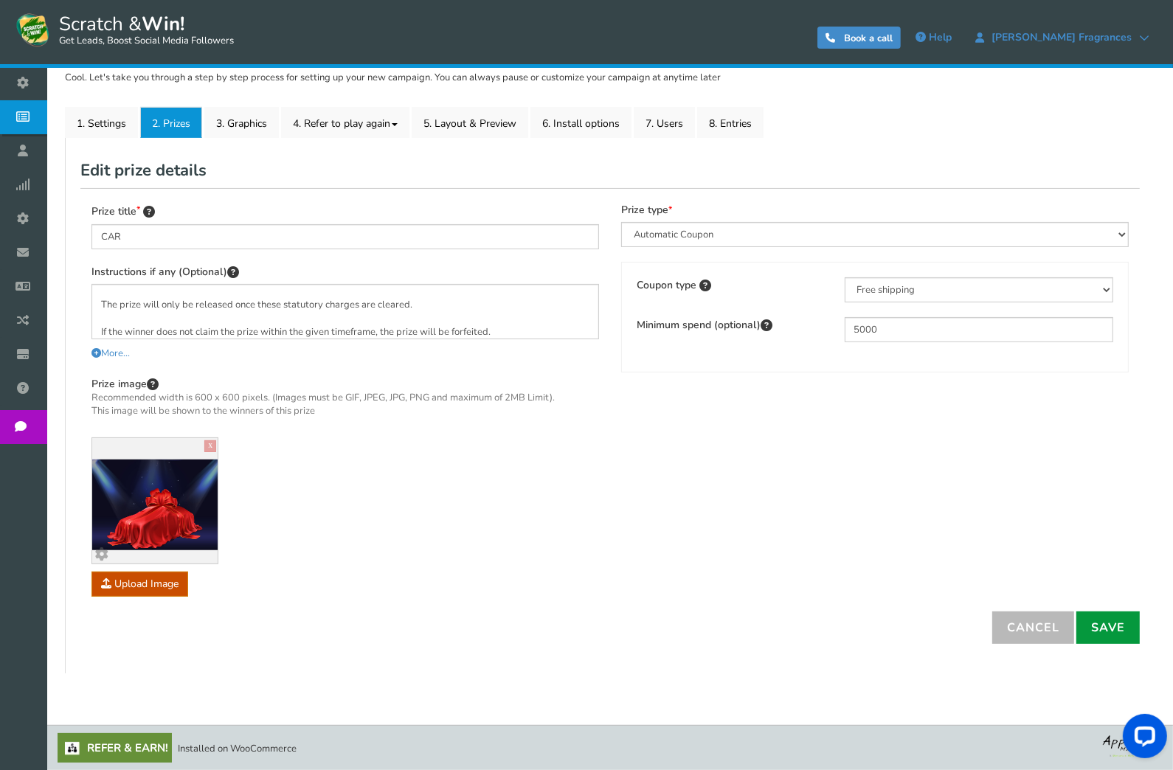
click at [1106, 629] on link "Save" at bounding box center [1107, 628] width 63 height 32
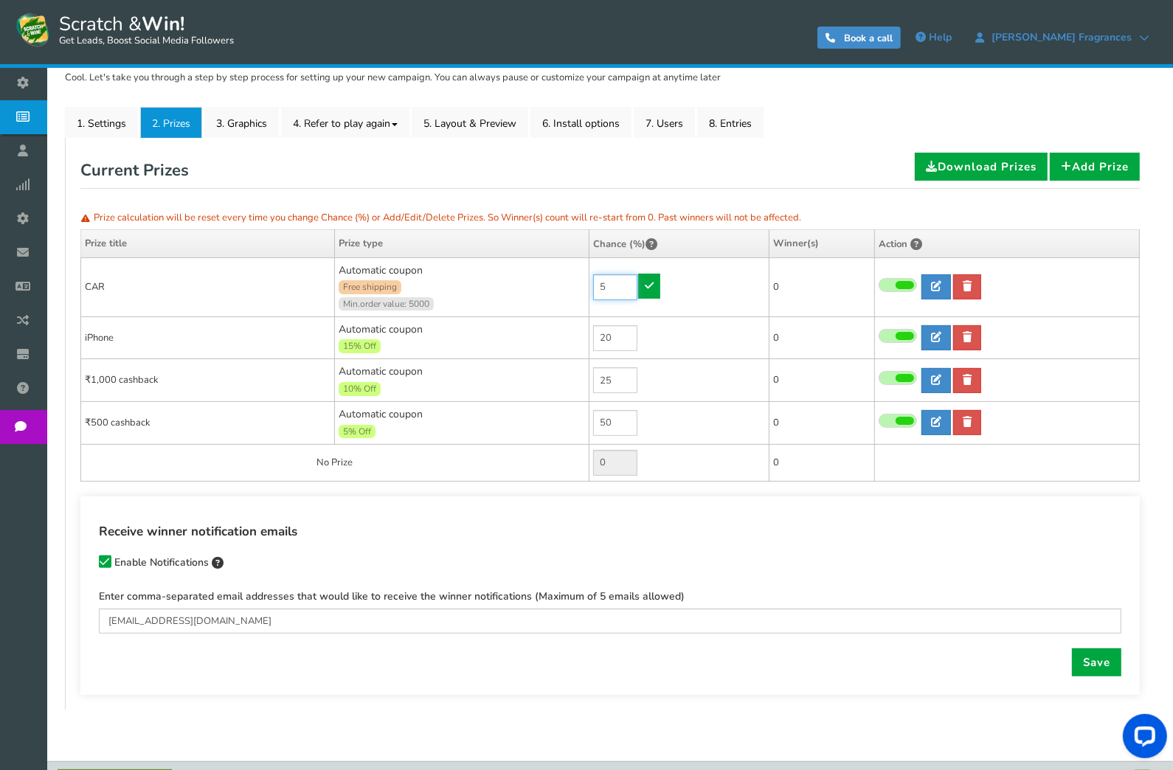
drag, startPoint x: 608, startPoint y: 281, endPoint x: 581, endPoint y: 287, distance: 27.2
click at [581, 287] on tr "CAR Automatic coupon Free shipping Min.order value: 5000 5 0 0 0 Time" at bounding box center [610, 286] width 1059 height 59
type input "1"
click at [649, 294] on link at bounding box center [649, 286] width 22 height 25
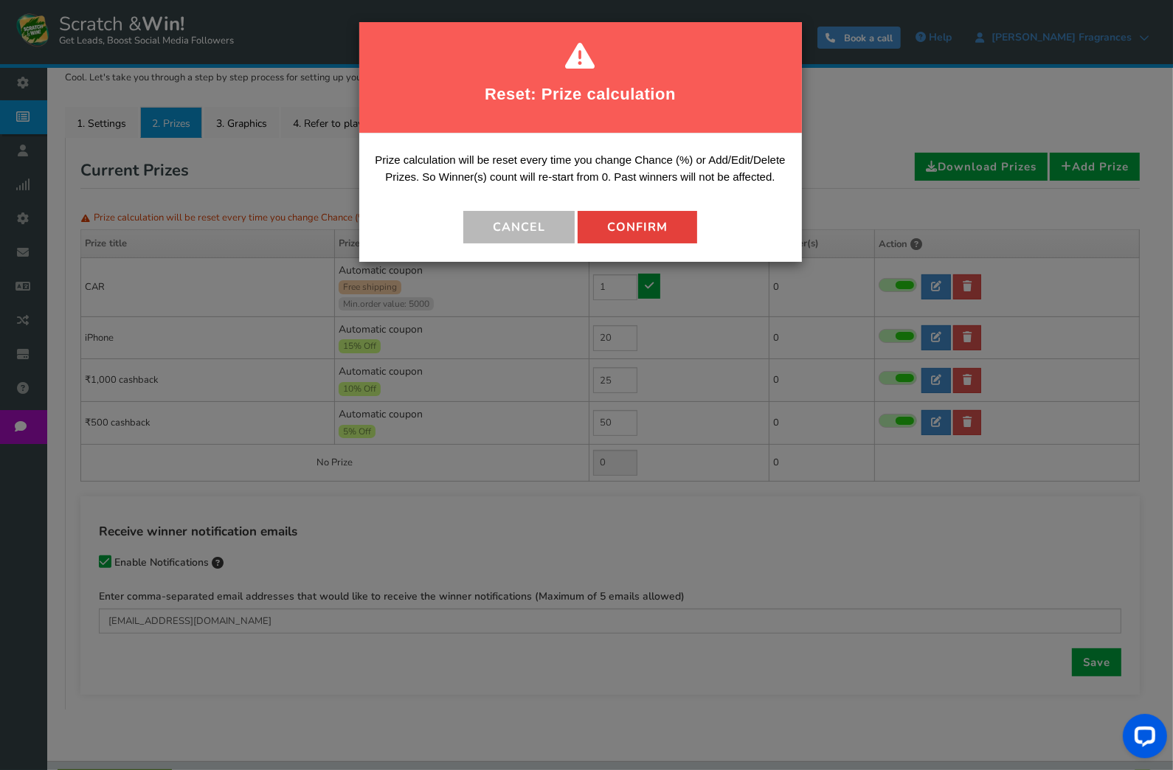
click at [637, 236] on button "Confirm" at bounding box center [638, 227] width 120 height 32
type input "4"
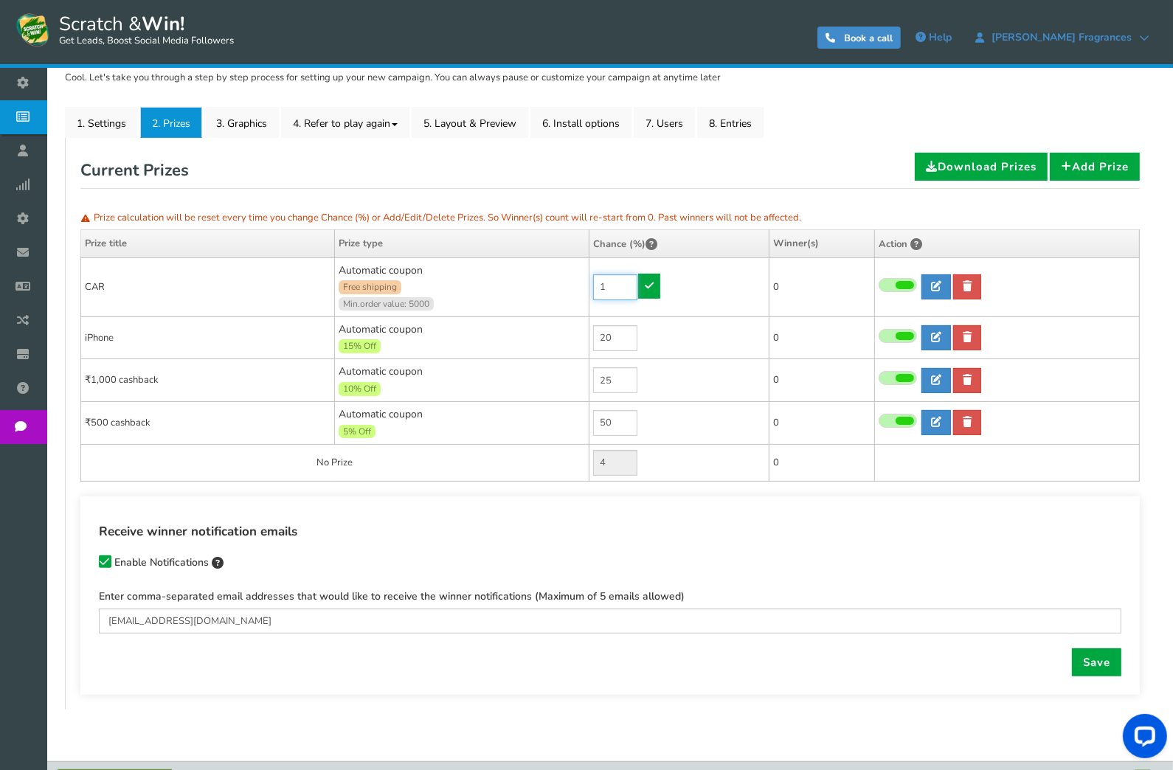
drag, startPoint x: 606, startPoint y: 282, endPoint x: 583, endPoint y: 287, distance: 24.2
click at [583, 287] on tr "CAR Automatic coupon Free shipping Min.order value: 5000 1 0 0 0 Time" at bounding box center [610, 286] width 1059 height 59
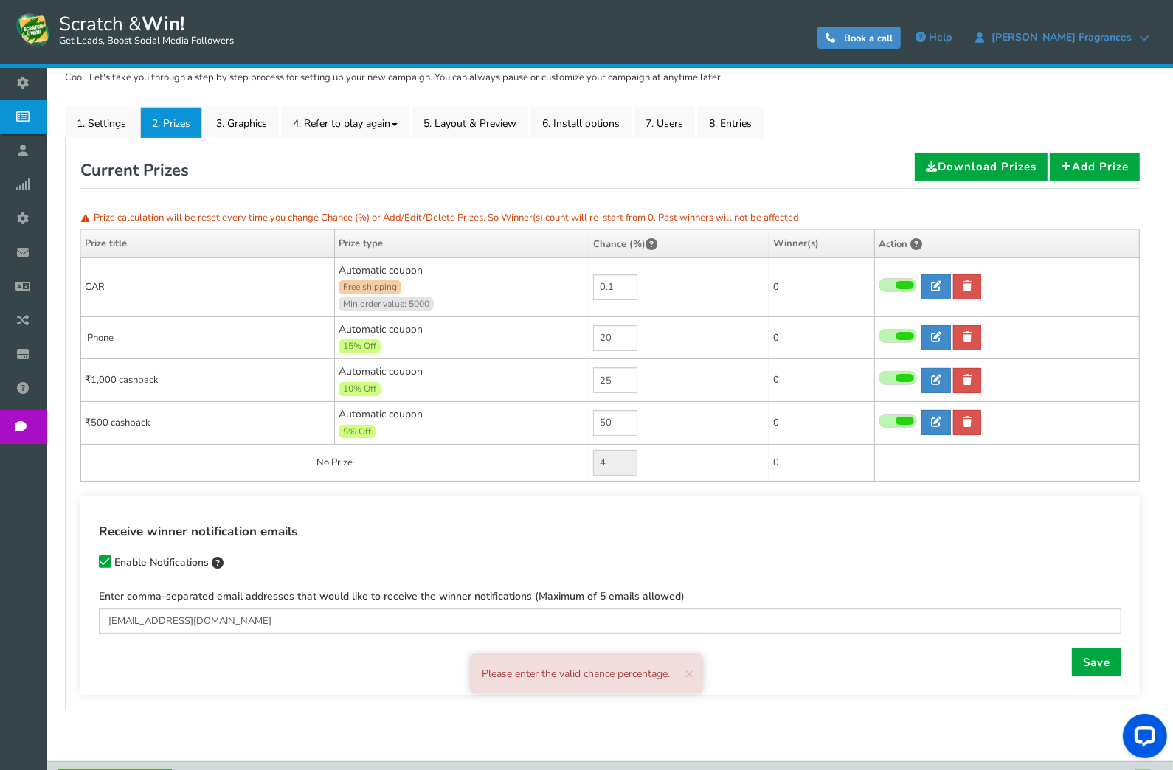
click at [649, 288] on td "0.1" at bounding box center [679, 286] width 180 height 59
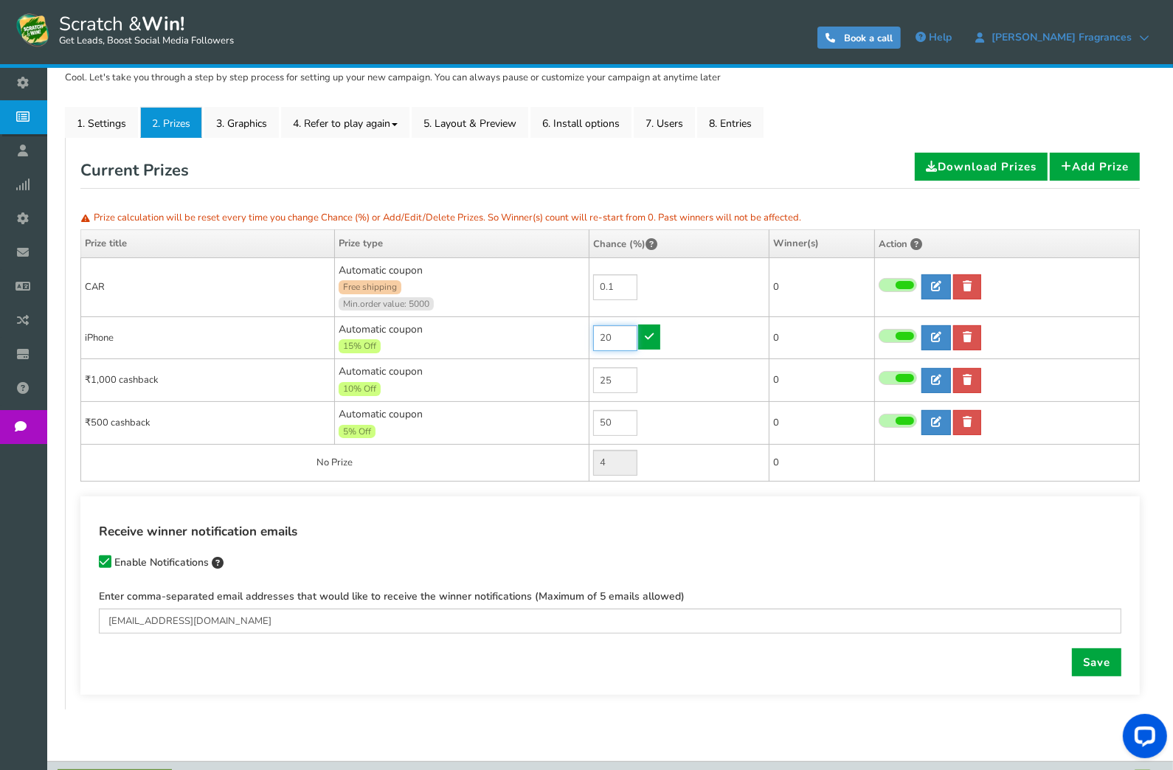
type input "1"
drag, startPoint x: 620, startPoint y: 336, endPoint x: 575, endPoint y: 338, distance: 44.3
click at [575, 338] on tr "iPhone Automatic coupon 15% Off Min.order value: 0 20 0 0 0 Time 0" at bounding box center [610, 337] width 1059 height 43
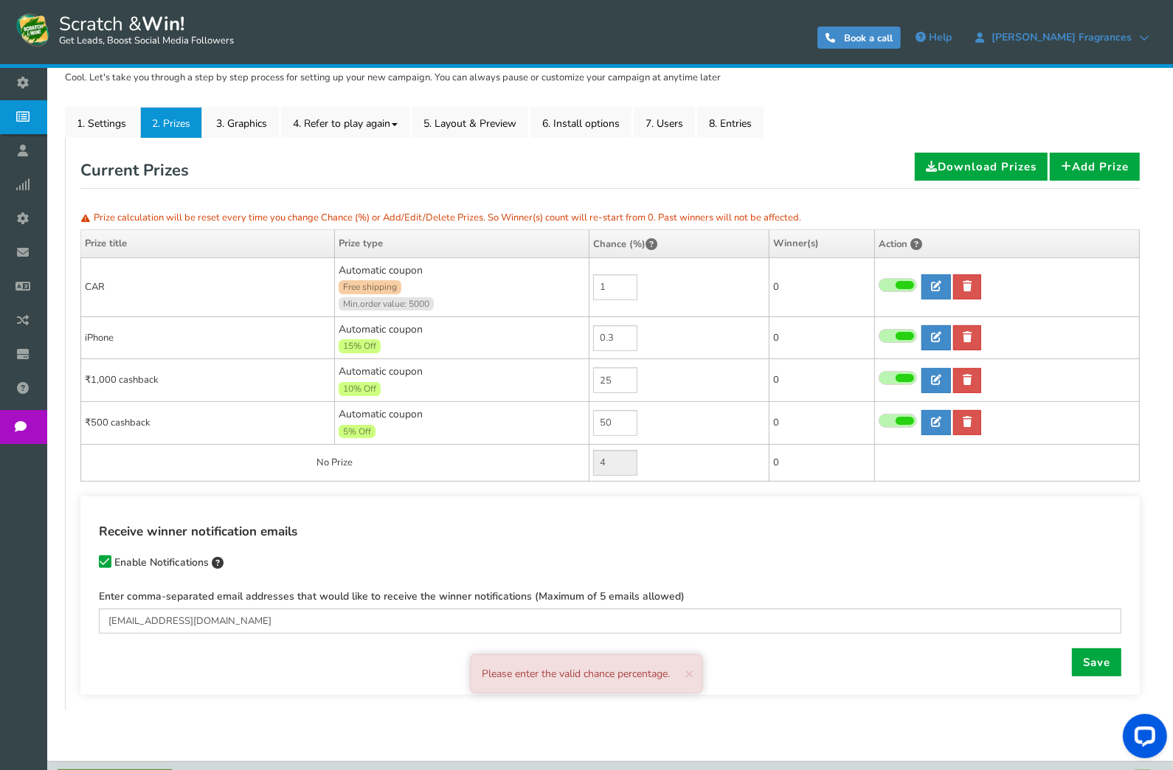
click at [643, 337] on td "0.3" at bounding box center [679, 337] width 180 height 43
type input "20"
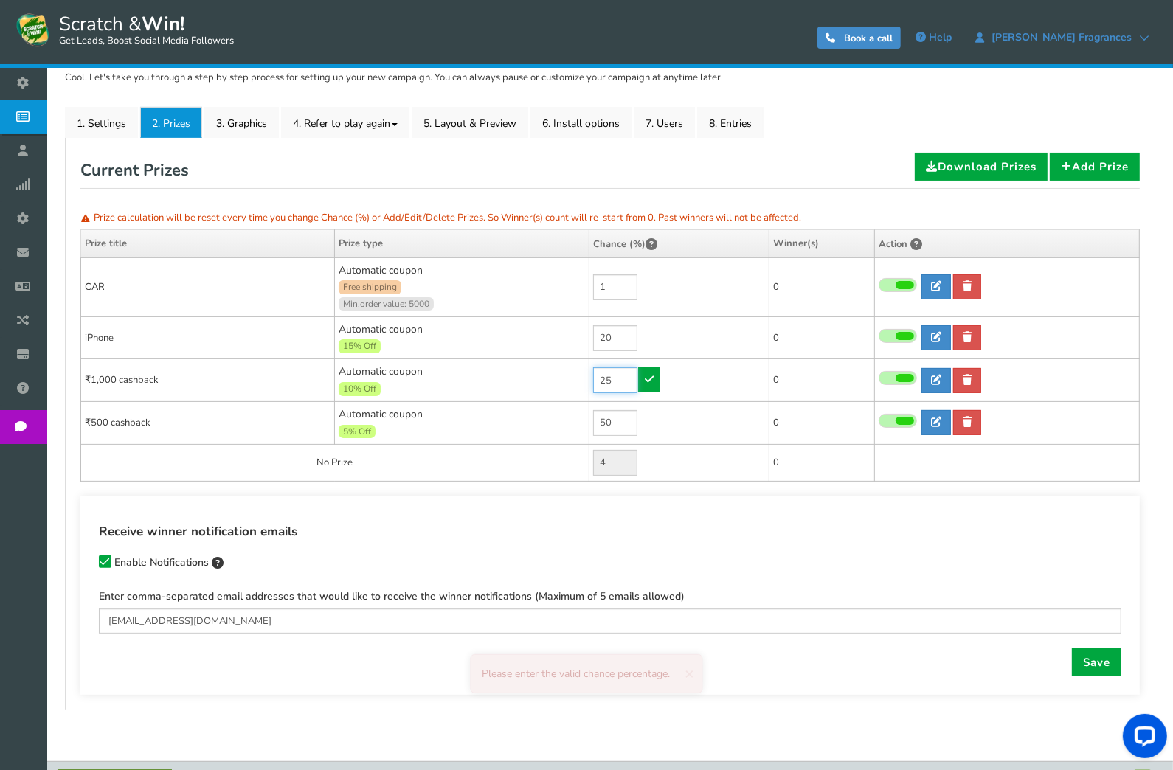
drag, startPoint x: 617, startPoint y: 379, endPoint x: 578, endPoint y: 384, distance: 38.7
click at [578, 384] on tr "₹1,000 cashback Automatic coupon 10% Off Min.order value: 0 25 0 0 0" at bounding box center [610, 380] width 1059 height 43
type input "10"
click at [654, 379] on icon at bounding box center [649, 379] width 9 height 10
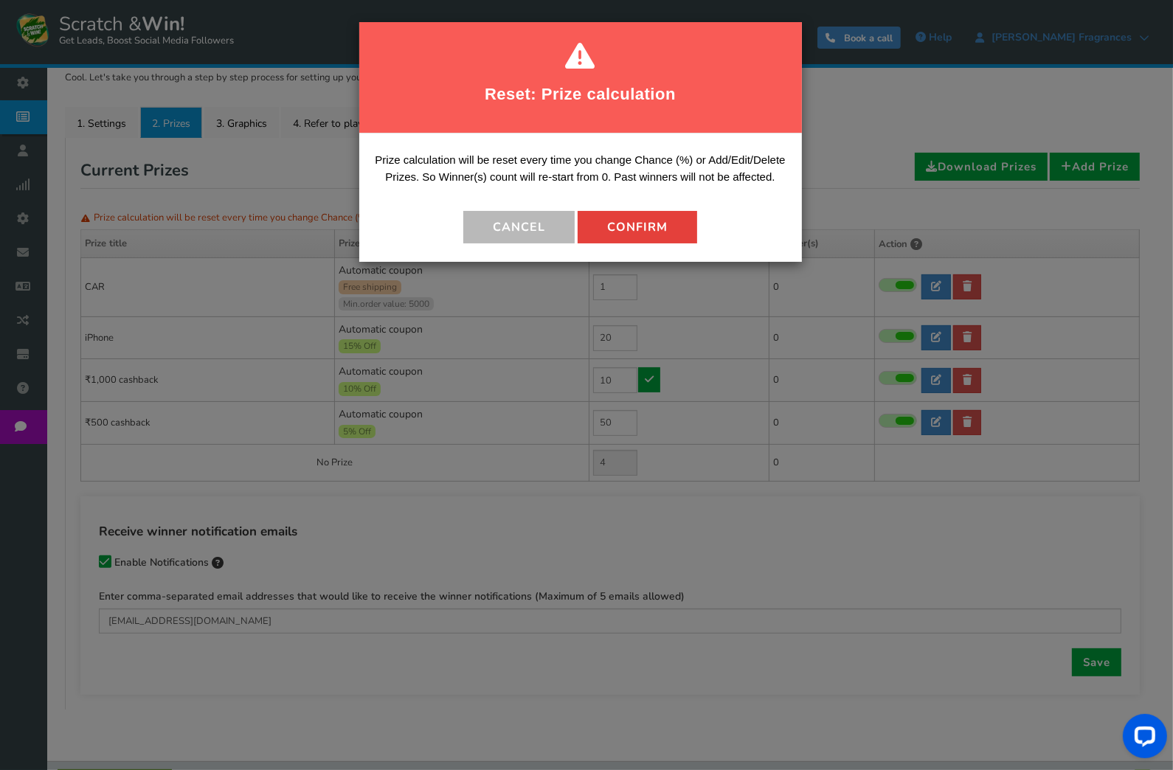
click at [637, 232] on button "Confirm" at bounding box center [638, 227] width 120 height 32
type input "19"
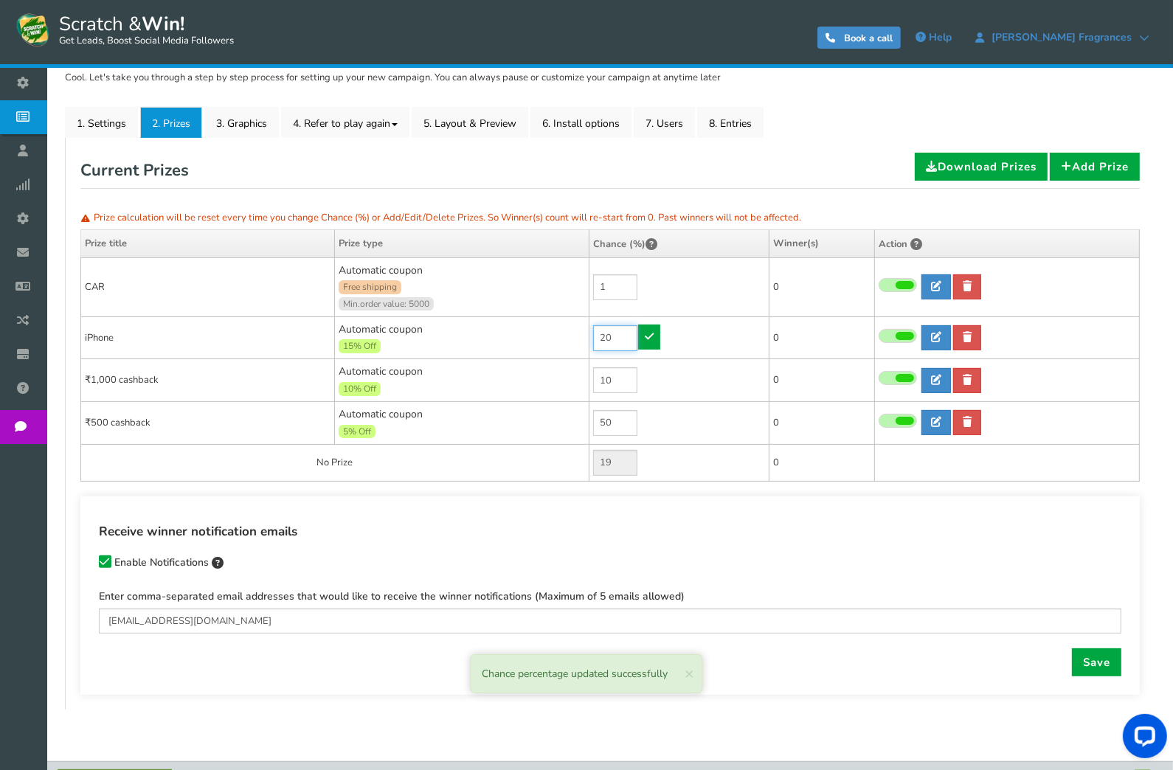
drag, startPoint x: 617, startPoint y: 332, endPoint x: 593, endPoint y: 340, distance: 25.0
click at [593, 340] on input "20" at bounding box center [615, 338] width 44 height 26
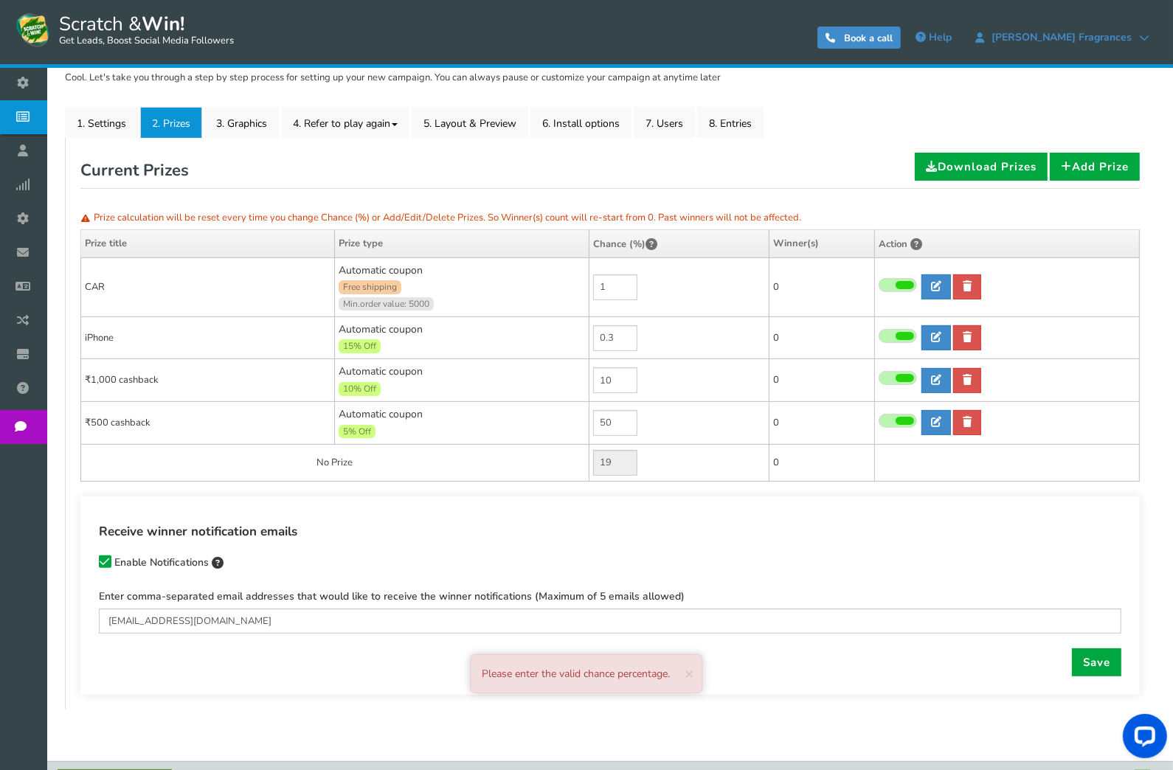
click at [649, 343] on td "0.3" at bounding box center [679, 337] width 180 height 43
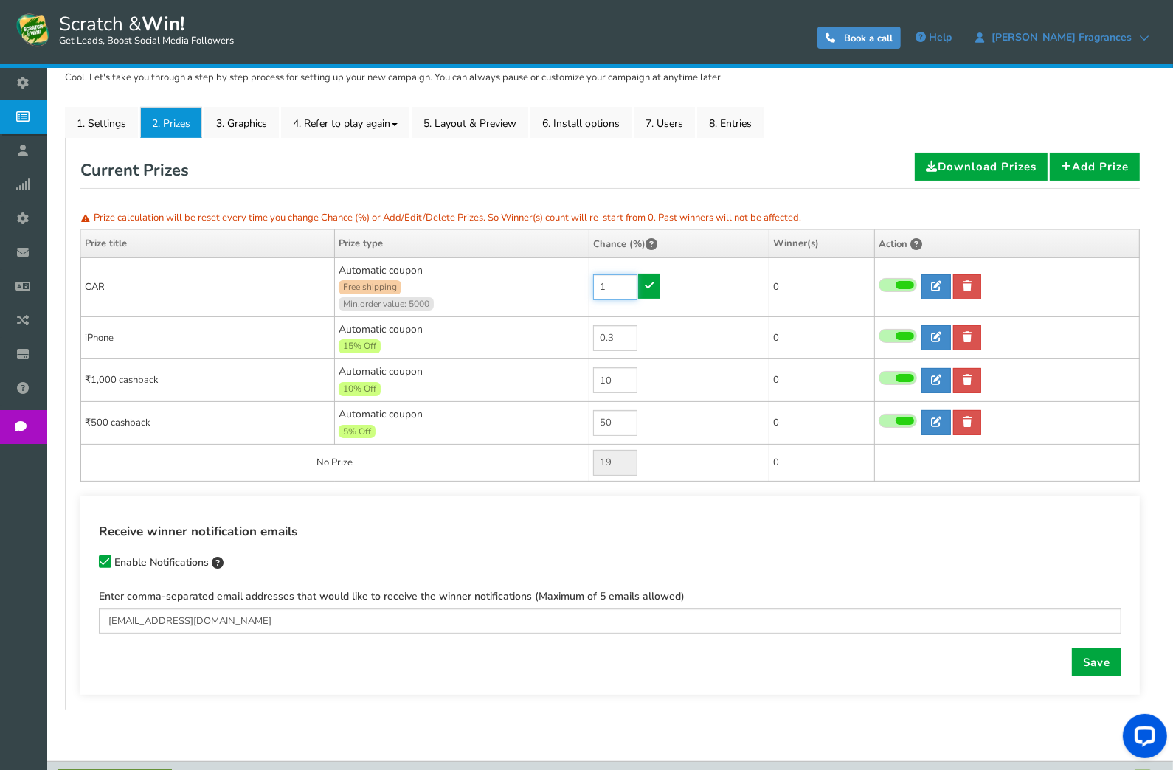
type input "20"
click at [600, 283] on input "1" at bounding box center [615, 287] width 44 height 26
type input "0.1"
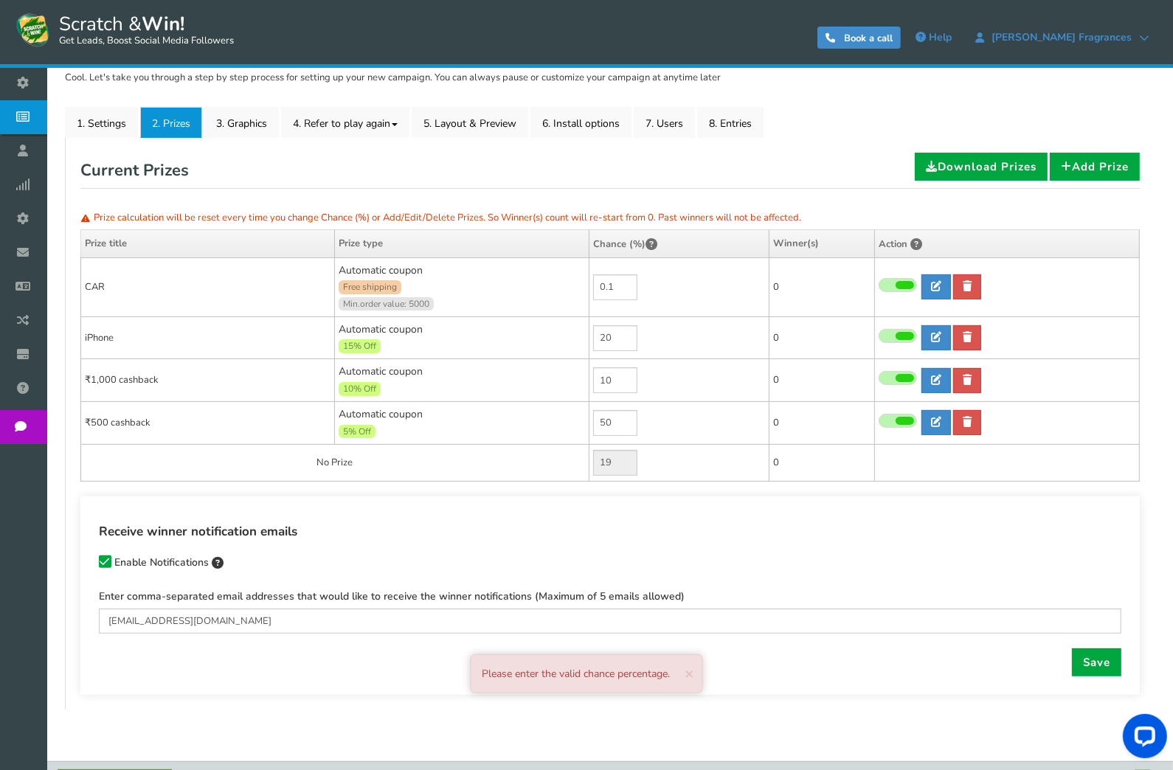
click at [647, 289] on td "0.1" at bounding box center [679, 286] width 180 height 59
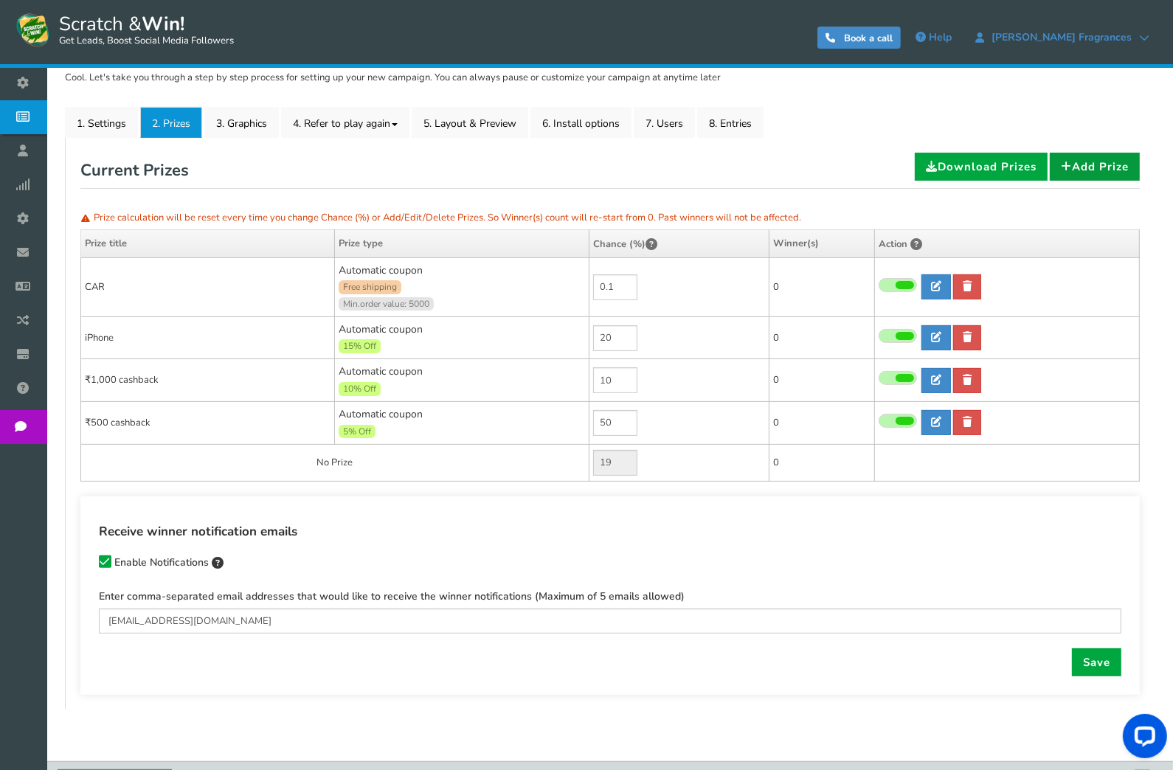
click at [1073, 167] on link "Add Prize" at bounding box center [1095, 167] width 90 height 28
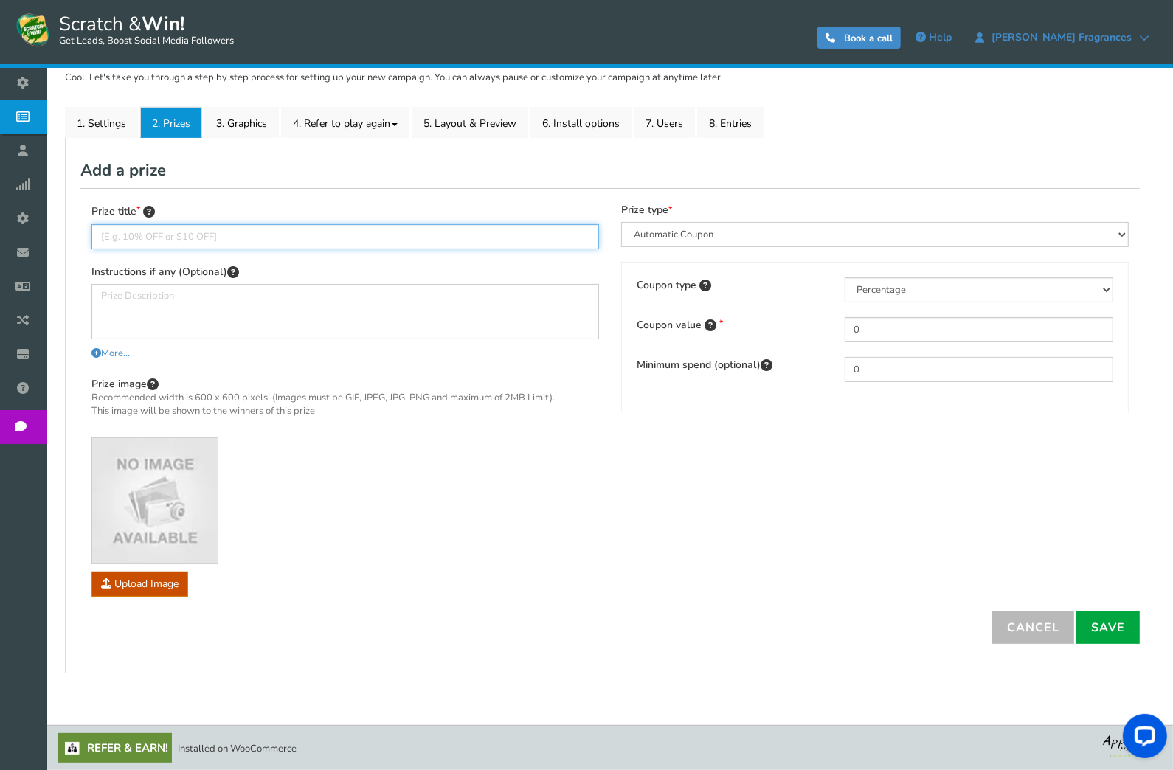
click at [216, 235] on input "text" at bounding box center [345, 236] width 508 height 25
click at [170, 122] on link "2. Prizes" at bounding box center [171, 122] width 62 height 31
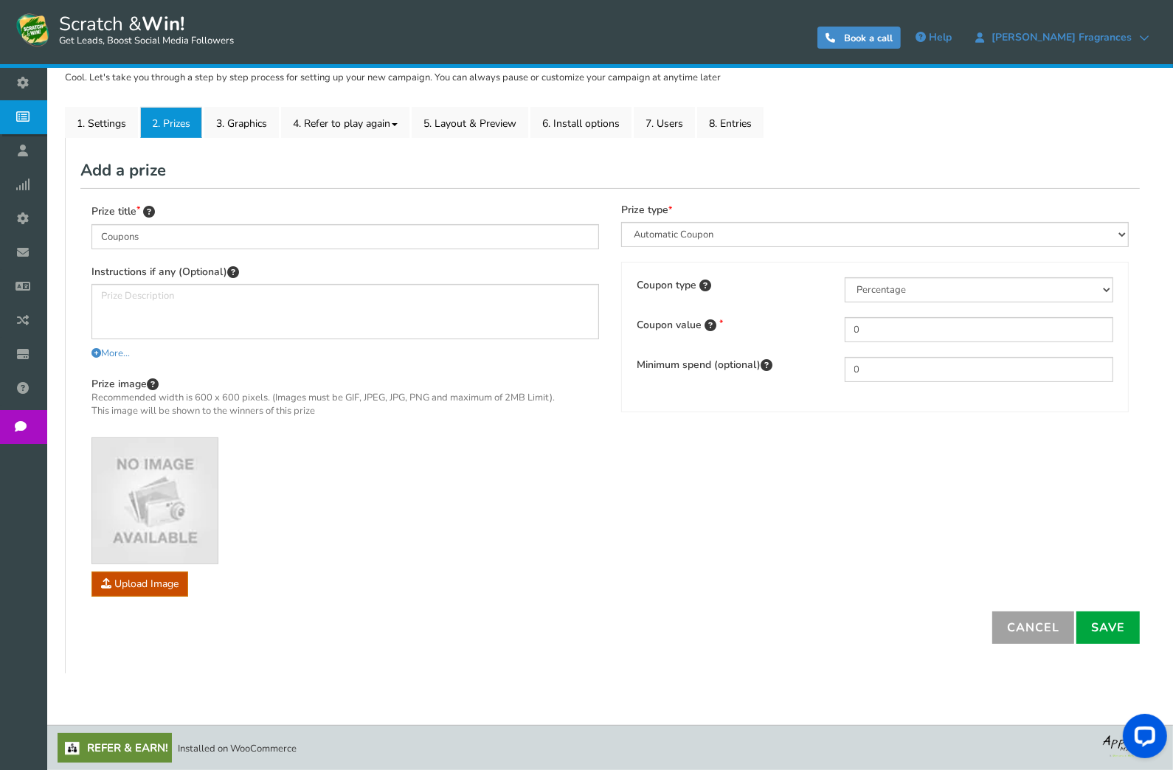
click at [1062, 623] on link "Cancel" at bounding box center [1033, 628] width 82 height 32
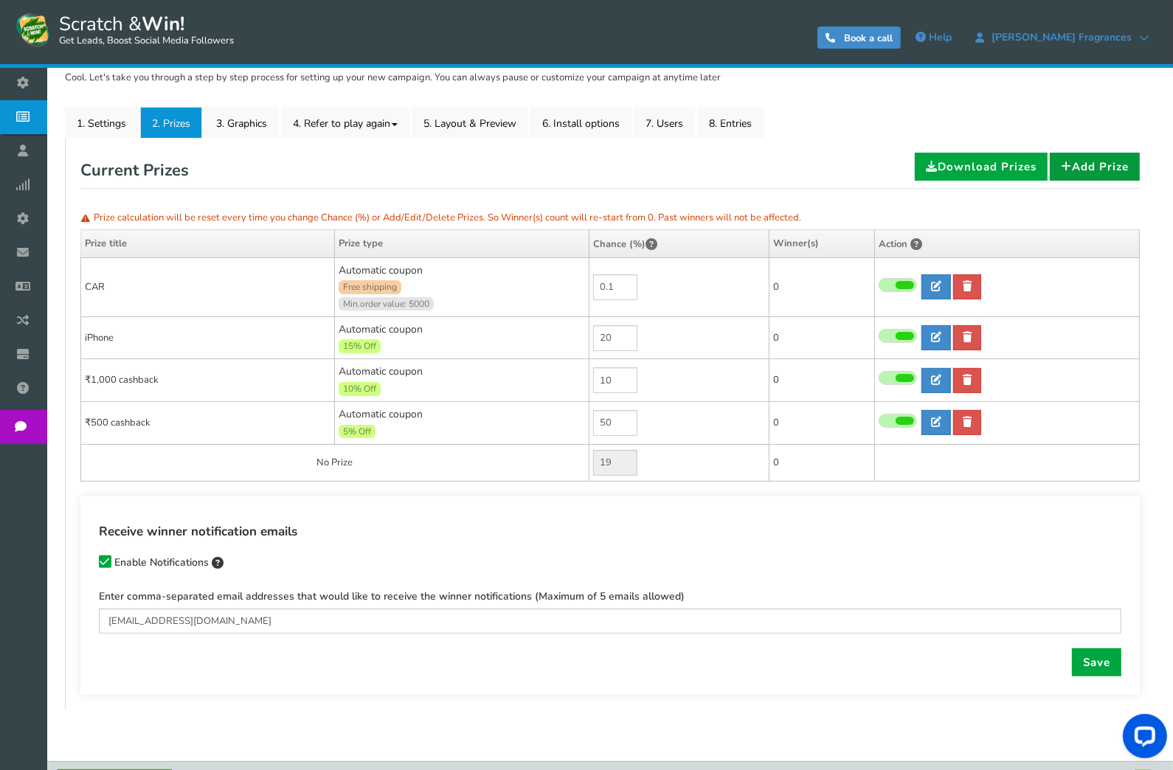
click at [1088, 173] on link "Add Prize" at bounding box center [1095, 167] width 90 height 28
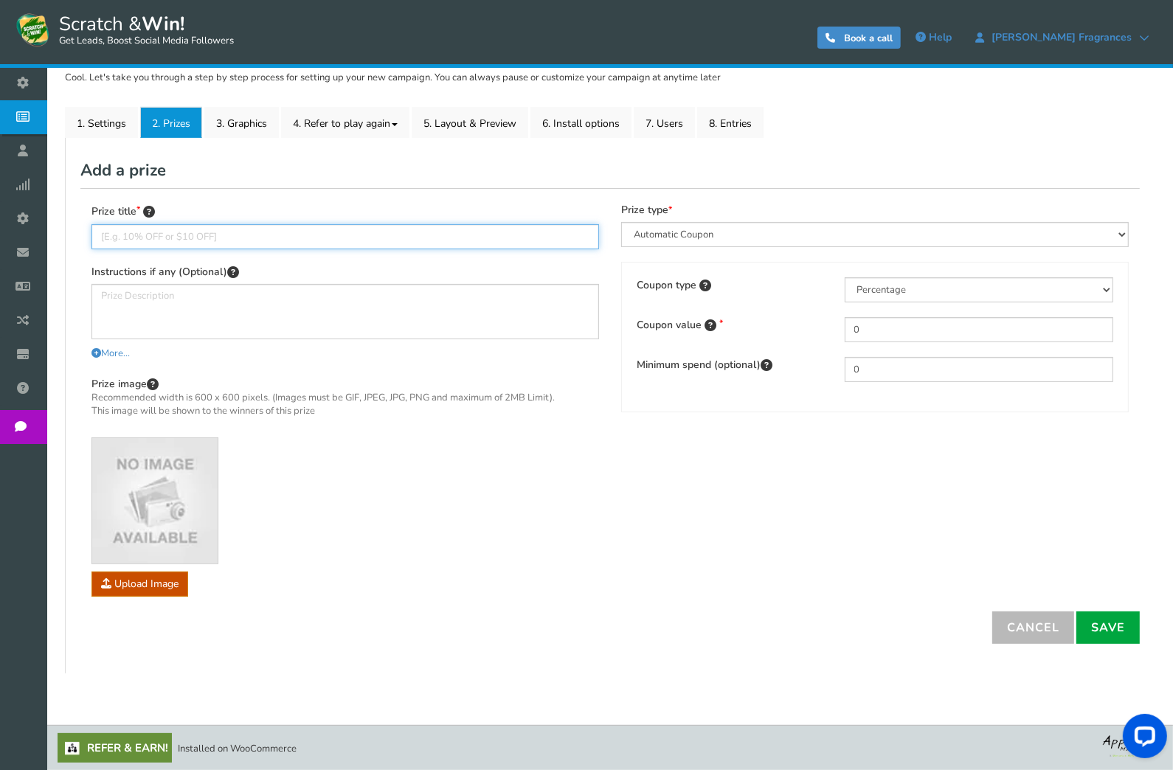
click at [184, 238] on input "text" at bounding box center [345, 236] width 508 height 25
type input "Better Luck Next Time"
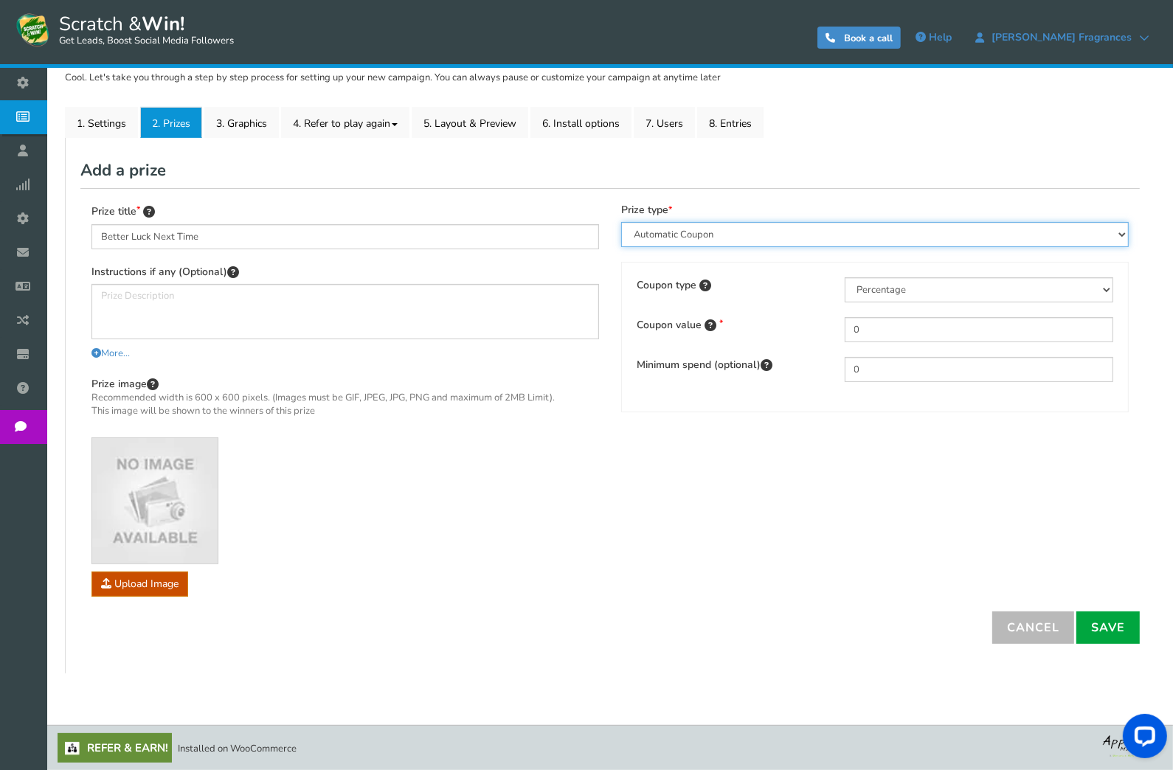
click at [707, 228] on select "Perks and Experiences Automatic Coupon Common Coupon Unique Coupon" at bounding box center [875, 234] width 508 height 25
click at [621, 222] on select "Perks and Experiences Automatic Coupon Common Coupon Unique Coupon" at bounding box center [875, 234] width 508 height 25
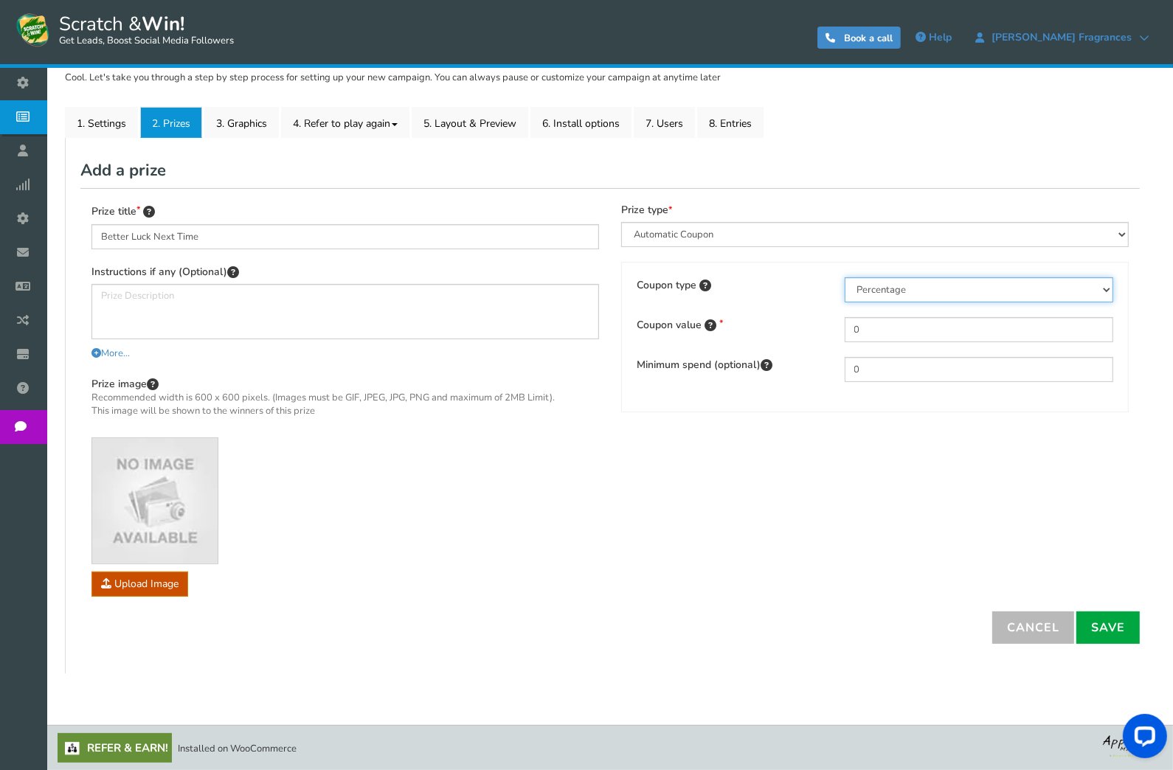
click at [897, 290] on select "Percentage Fixed amount Free shipping" at bounding box center [979, 289] width 269 height 25
select select "2"
click at [845, 277] on select "Percentage Fixed amount Free shipping" at bounding box center [979, 289] width 269 height 25
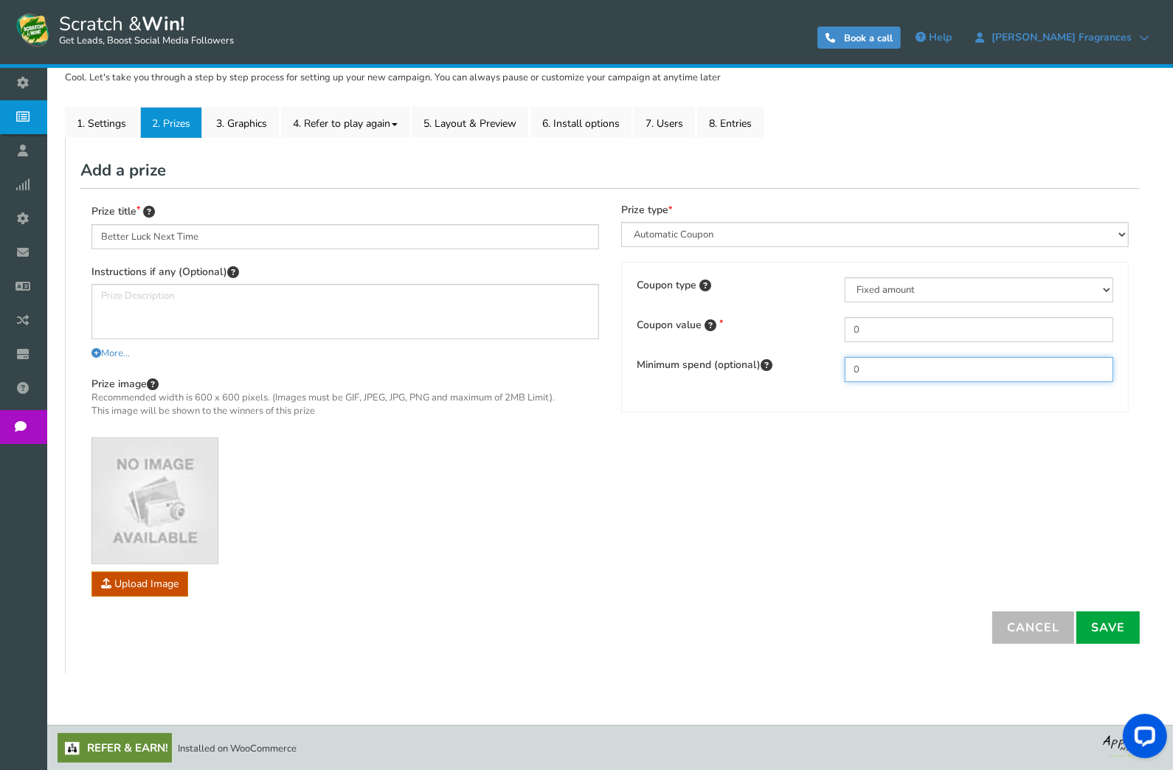
drag, startPoint x: 885, startPoint y: 370, endPoint x: 832, endPoint y: 372, distance: 53.1
click at [832, 371] on div "Minimum spend (optional) 0" at bounding box center [875, 369] width 499 height 25
type input "5000"
drag, startPoint x: 882, startPoint y: 372, endPoint x: 848, endPoint y: 372, distance: 34.7
click at [848, 372] on input "5000" at bounding box center [979, 369] width 269 height 25
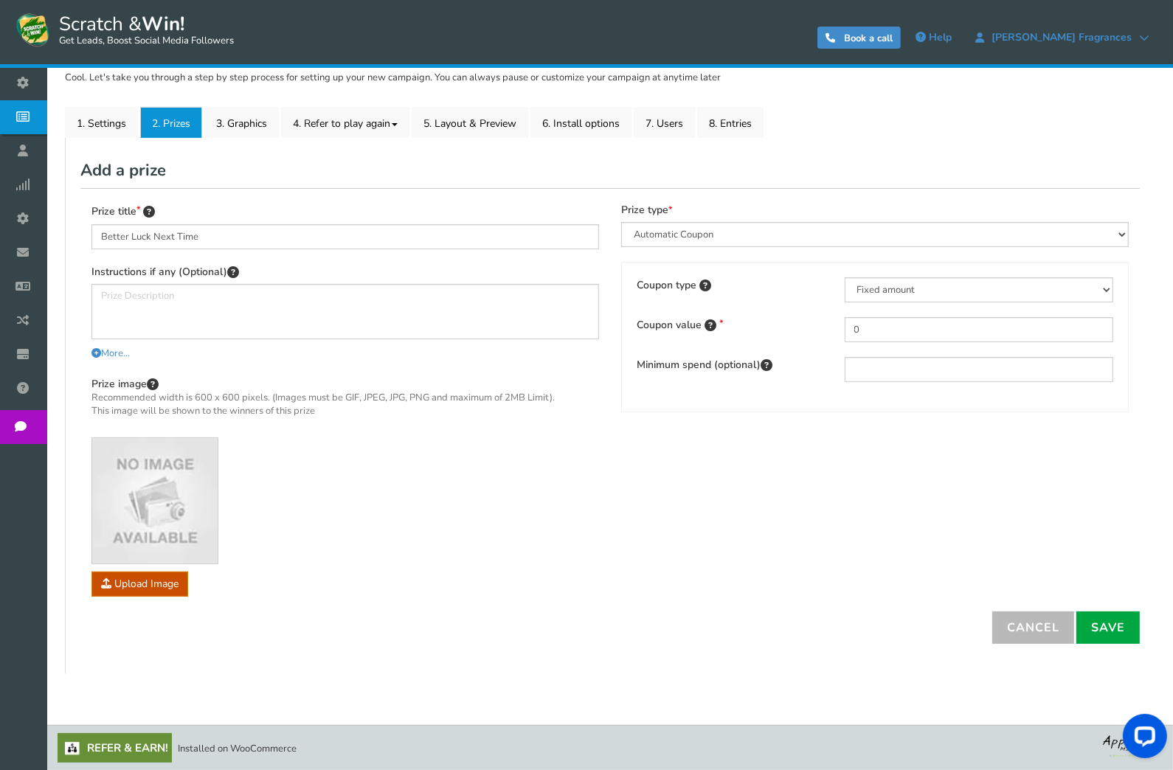
click at [766, 483] on div "Prize title Better Luck Next Time Instructions if any (Optional) More... Less..…" at bounding box center [609, 399] width 1059 height 423
click at [1119, 638] on link "Save" at bounding box center [1107, 628] width 63 height 32
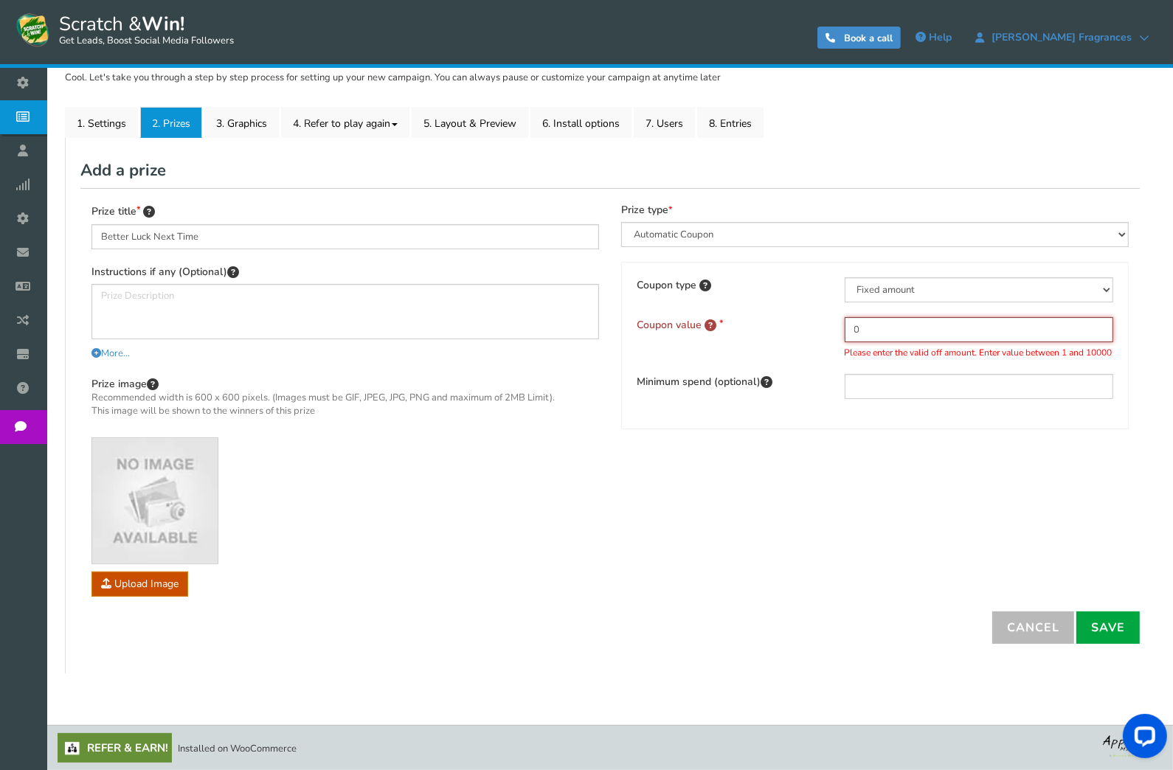
drag, startPoint x: 863, startPoint y: 324, endPoint x: 844, endPoint y: 327, distance: 19.4
click at [845, 327] on input "0" at bounding box center [979, 329] width 269 height 25
type input "1"
click at [1112, 636] on link "Save" at bounding box center [1107, 628] width 63 height 32
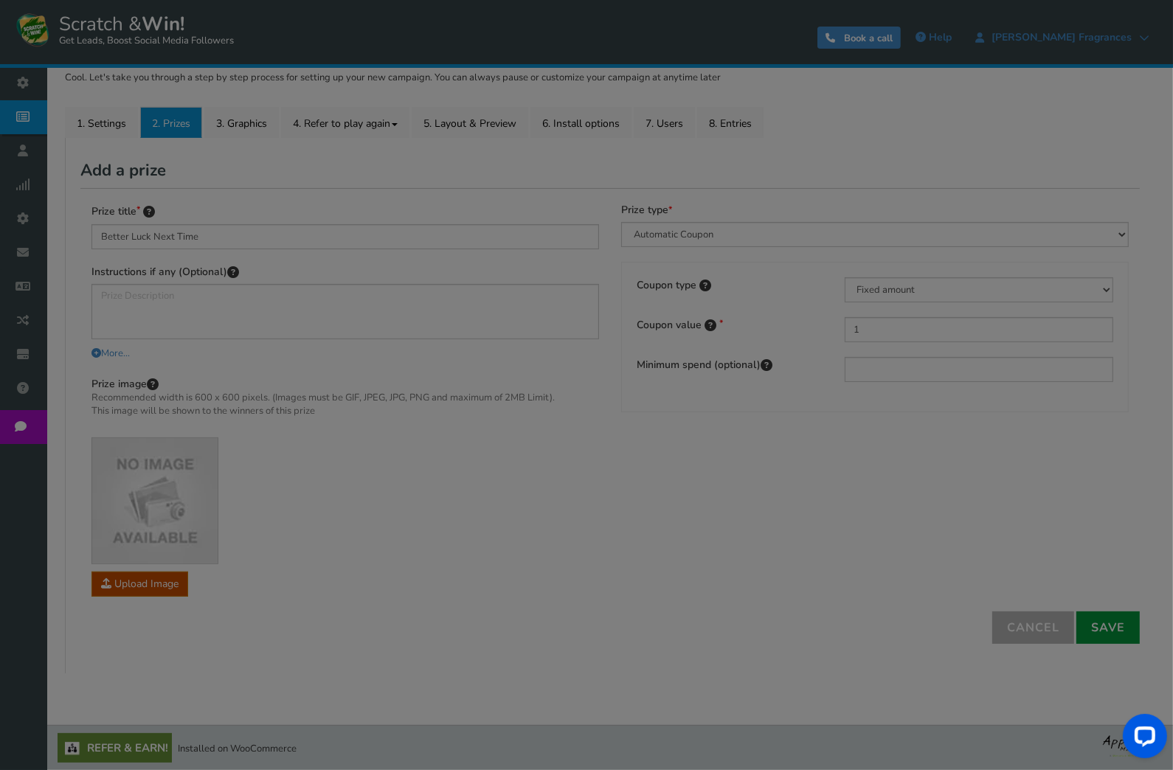
type input "0"
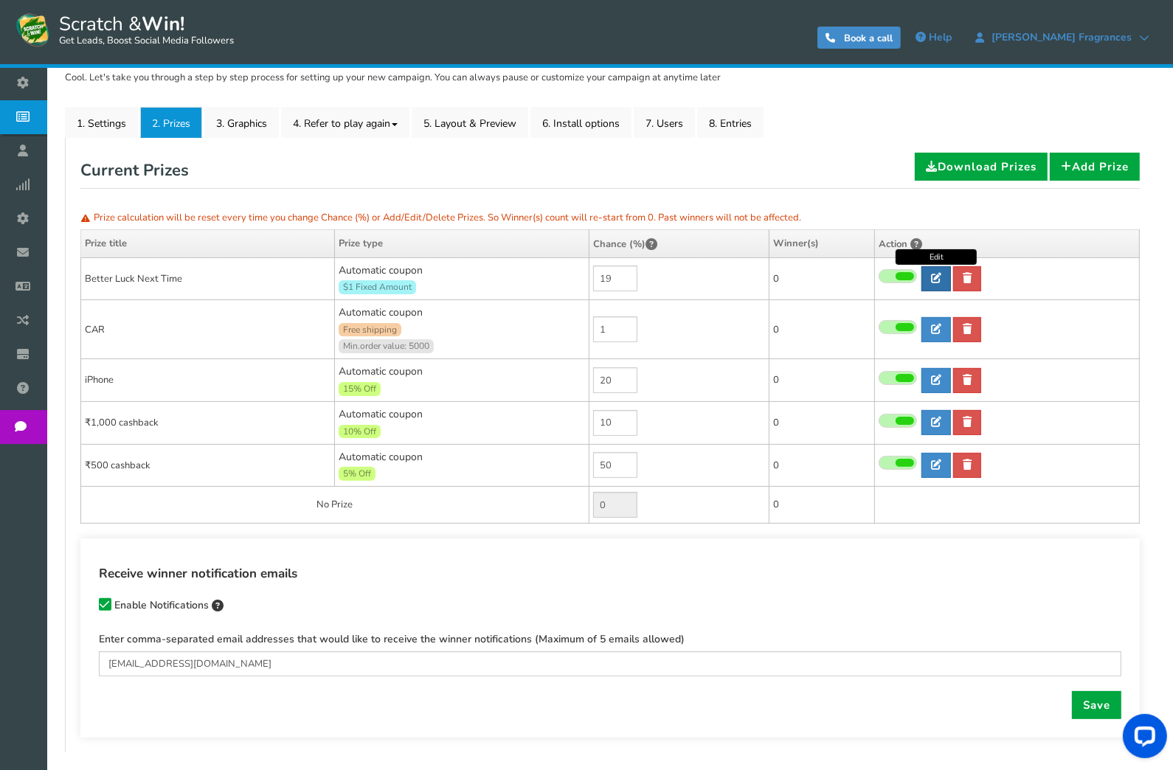
click at [942, 276] on link at bounding box center [936, 278] width 30 height 25
type input "Better Luck Next Time"
select select "2"
type input "1"
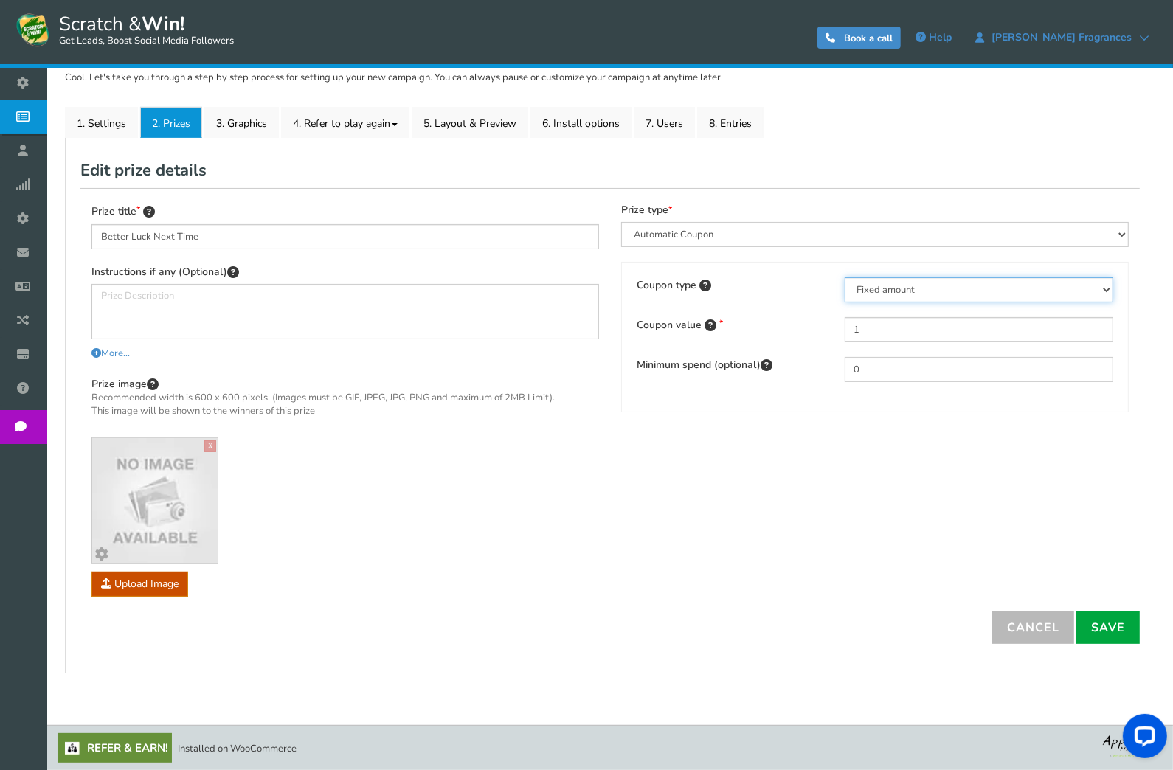
click at [942, 283] on select "Percentage Fixed amount Free shipping" at bounding box center [979, 289] width 269 height 25
select select "1"
click at [845, 277] on select "Percentage Fixed amount Free shipping" at bounding box center [979, 289] width 269 height 25
drag, startPoint x: 900, startPoint y: 326, endPoint x: 824, endPoint y: 326, distance: 76.0
click at [824, 326] on div "Coupon value 1" at bounding box center [875, 329] width 499 height 25
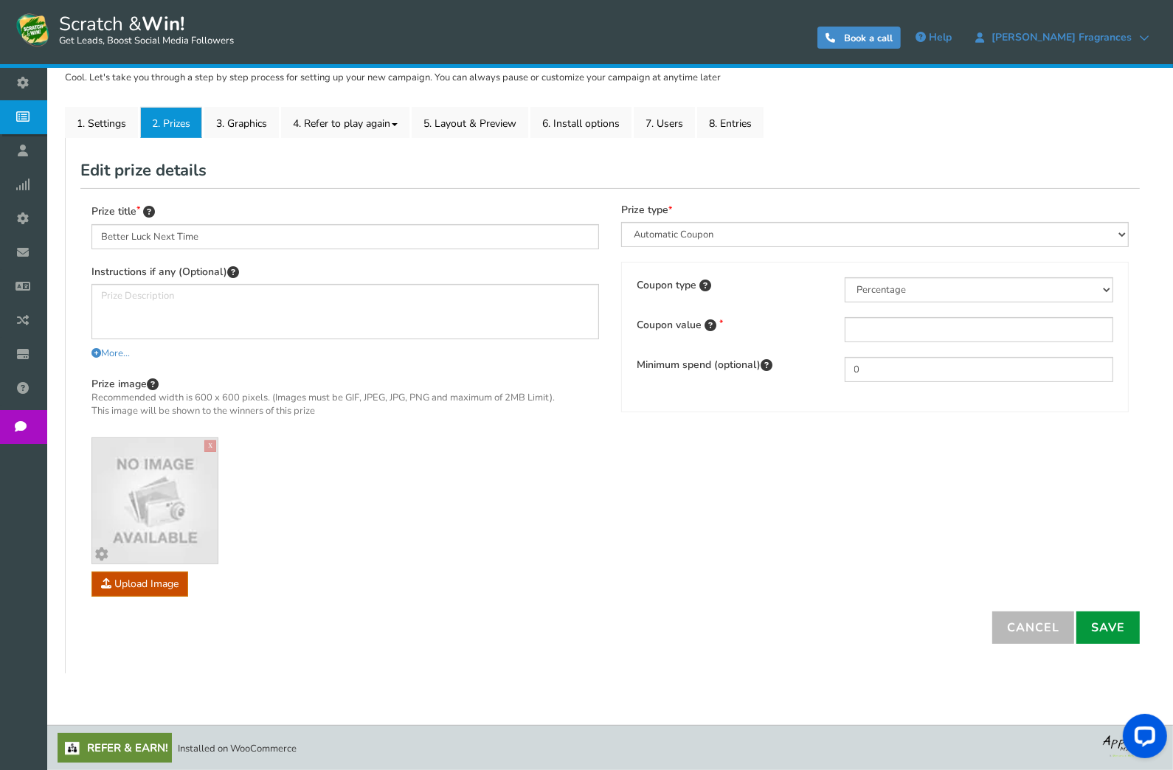
click at [1121, 624] on link "Save" at bounding box center [1107, 628] width 63 height 32
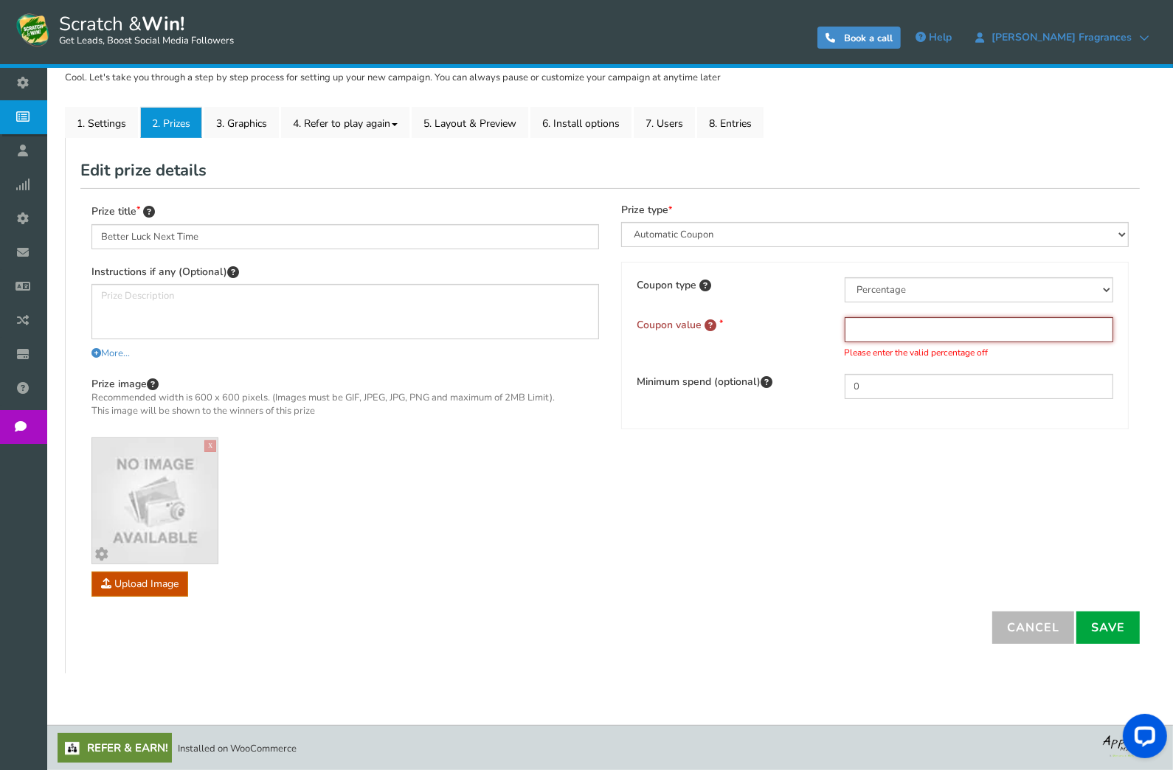
click at [862, 323] on input "text" at bounding box center [979, 329] width 269 height 25
type input "80"
click at [1094, 621] on link "Save" at bounding box center [1107, 628] width 63 height 32
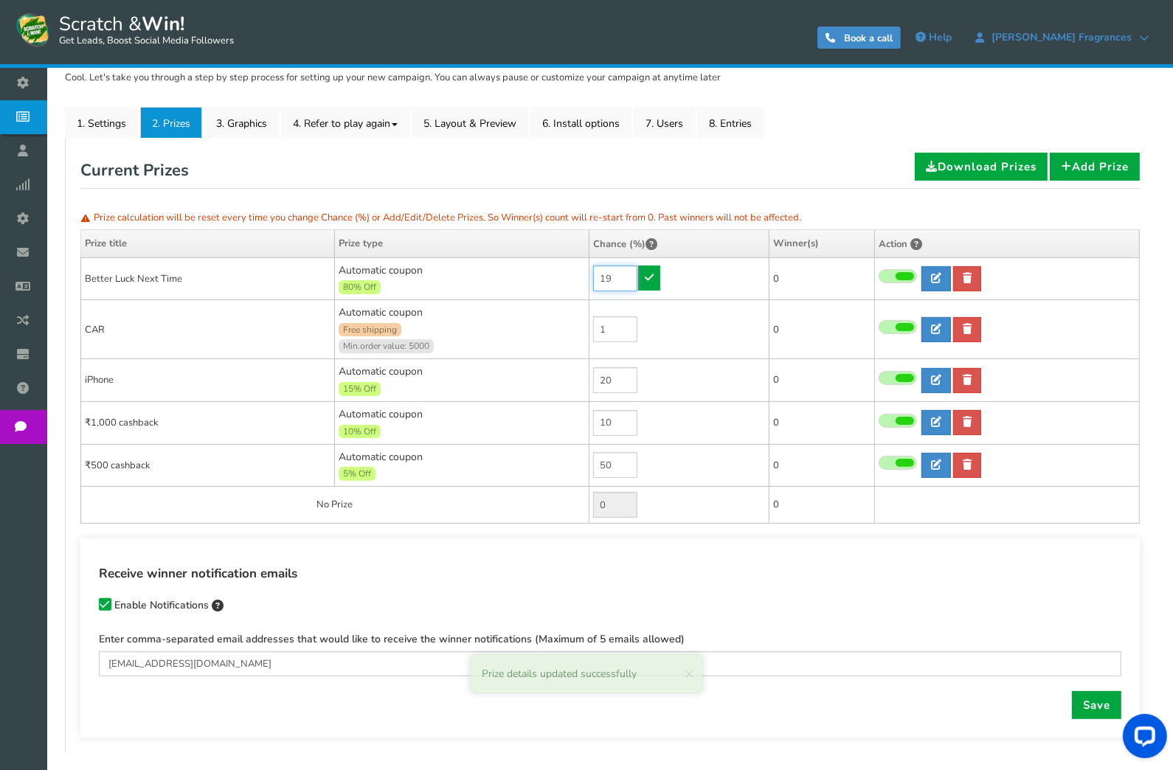
drag, startPoint x: 615, startPoint y: 274, endPoint x: 598, endPoint y: 277, distance: 17.4
click at [598, 277] on input "19" at bounding box center [615, 279] width 44 height 26
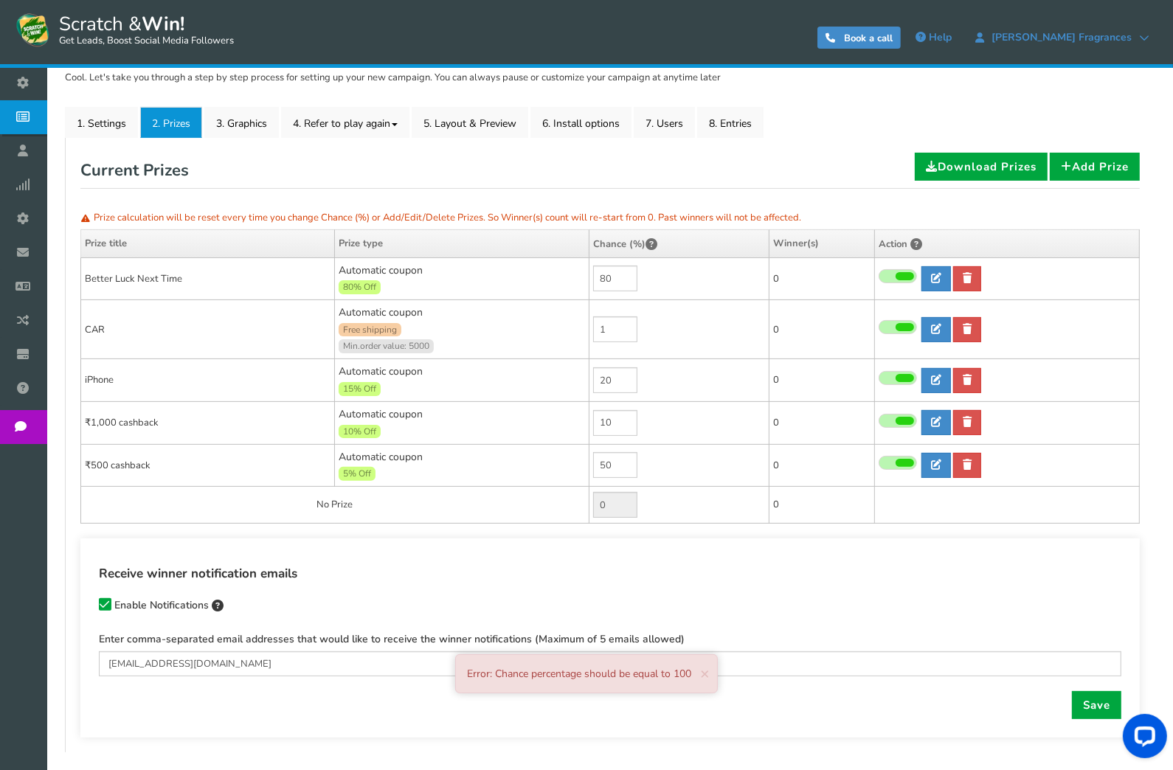
click at [651, 279] on td "80" at bounding box center [679, 278] width 180 height 43
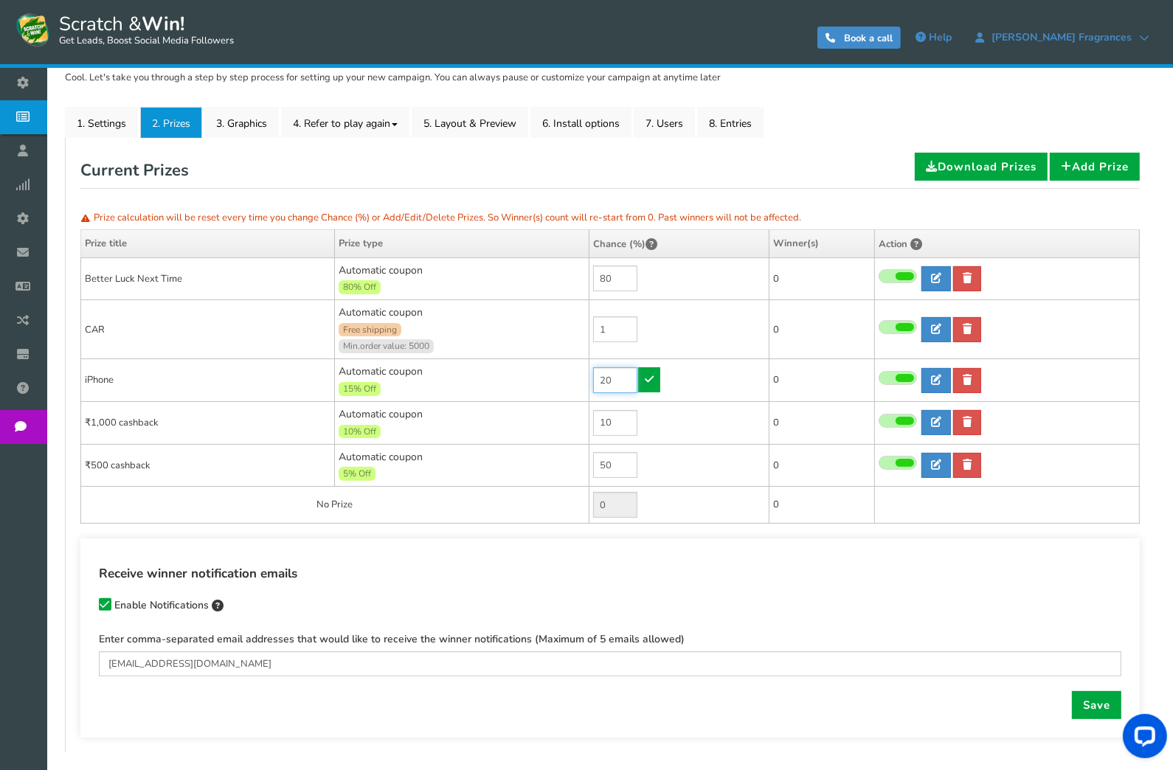
type input "19"
drag, startPoint x: 614, startPoint y: 376, endPoint x: 595, endPoint y: 382, distance: 20.3
click at [595, 382] on input "20" at bounding box center [615, 380] width 44 height 26
type input "3"
click at [643, 381] on link at bounding box center [649, 379] width 22 height 25
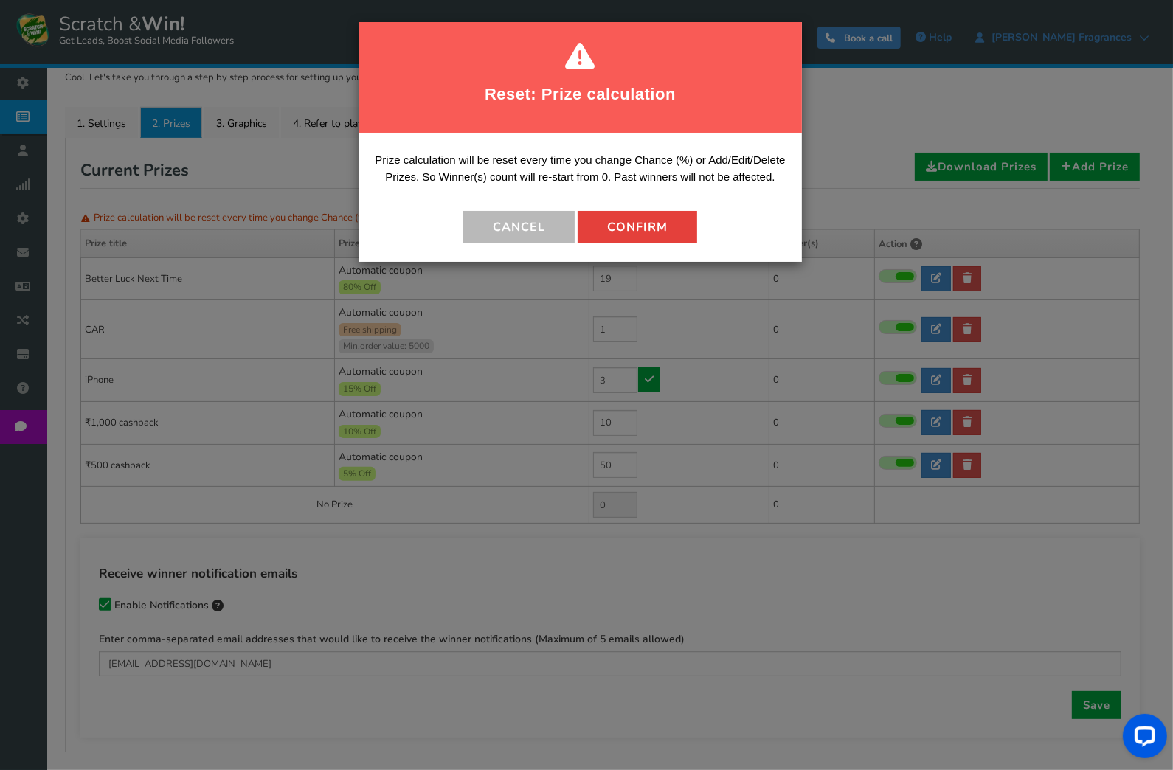
click at [620, 226] on button "Confirm" at bounding box center [638, 227] width 120 height 32
type input "17"
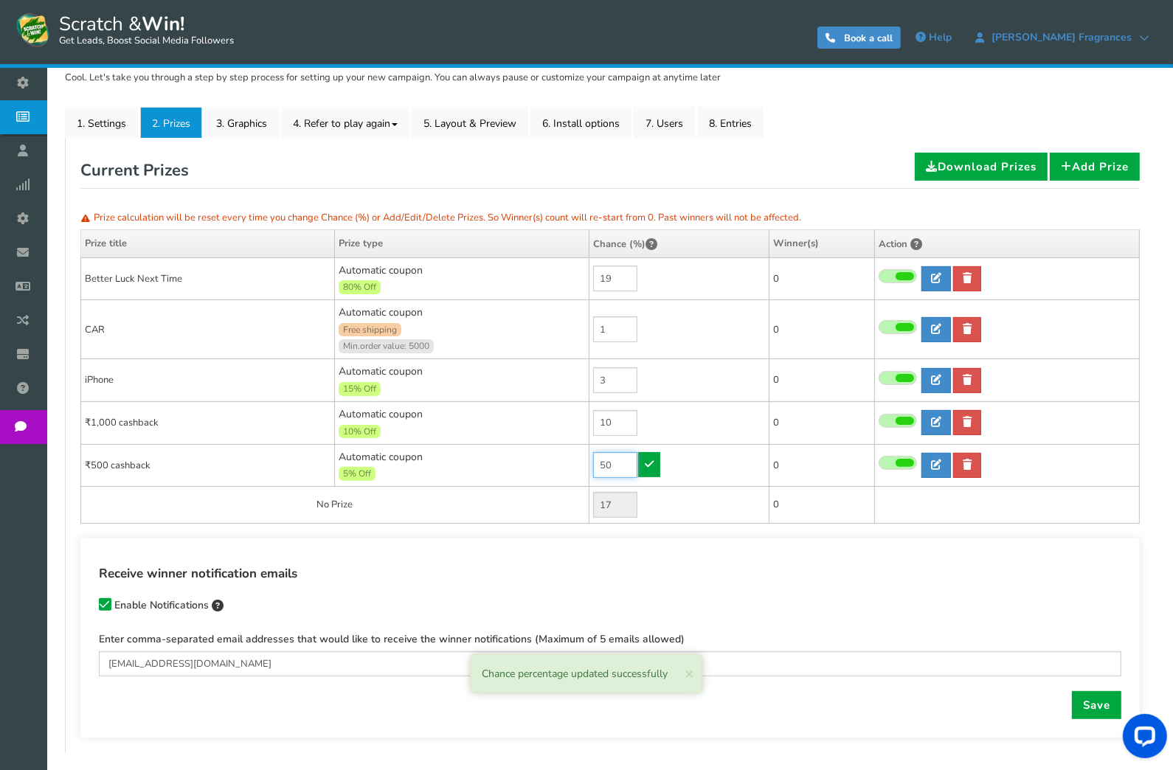
drag, startPoint x: 620, startPoint y: 464, endPoint x: 596, endPoint y: 465, distance: 23.6
click at [596, 465] on input "50" at bounding box center [615, 465] width 44 height 26
type input "10"
click at [643, 465] on link at bounding box center [649, 464] width 22 height 25
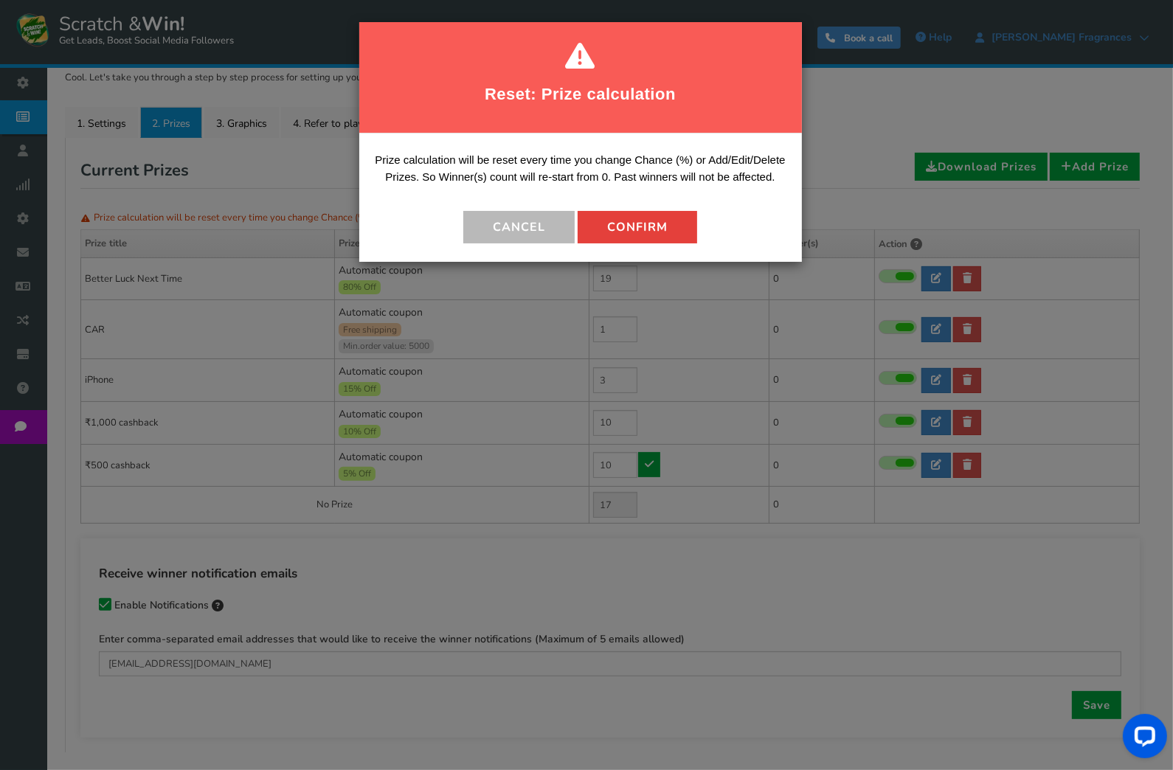
click at [619, 235] on button "Confirm" at bounding box center [638, 227] width 120 height 32
type input "57"
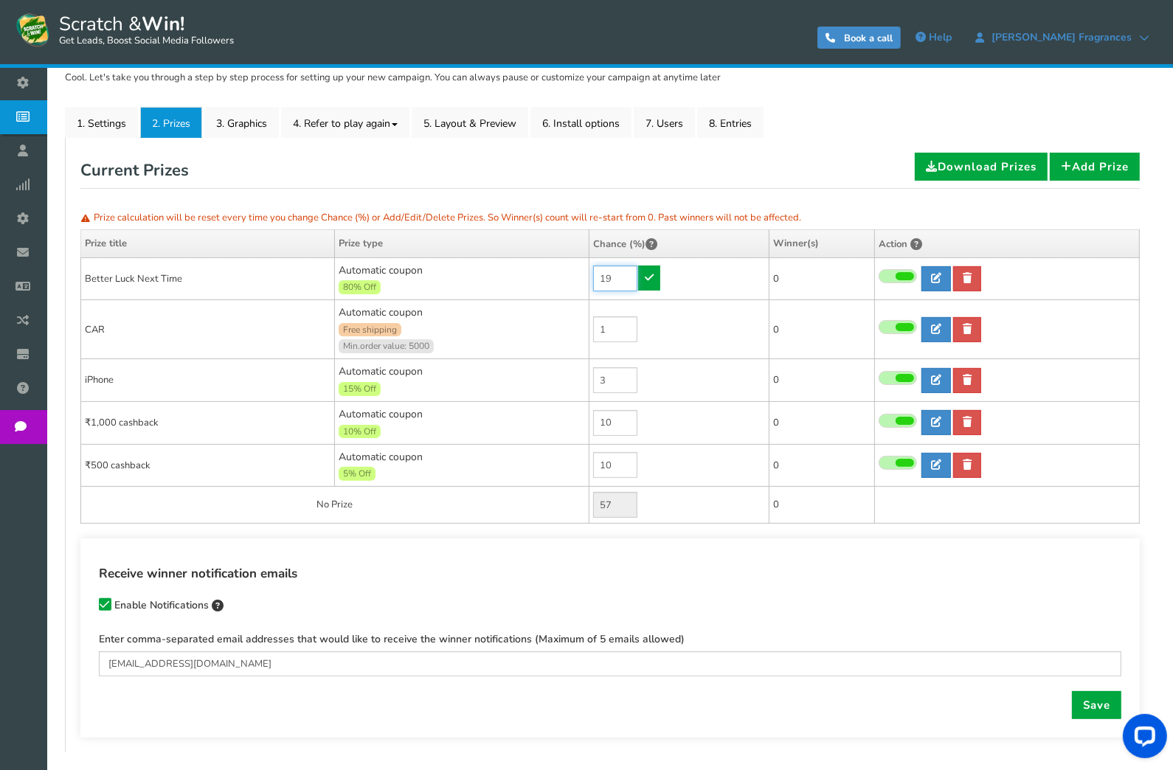
drag, startPoint x: 613, startPoint y: 277, endPoint x: 587, endPoint y: 275, distance: 25.9
click at [587, 275] on tr "Better Luck Next Time Automatic coupon 80% Off Min.order value: 0 19 0" at bounding box center [610, 278] width 1059 height 43
click at [614, 280] on input "19" at bounding box center [615, 279] width 44 height 26
drag, startPoint x: 617, startPoint y: 278, endPoint x: 559, endPoint y: 278, distance: 57.5
click at [559, 278] on tr "Better Luck Next Time Automatic coupon 80% Off Min.order value: 0 19 0" at bounding box center [610, 278] width 1059 height 43
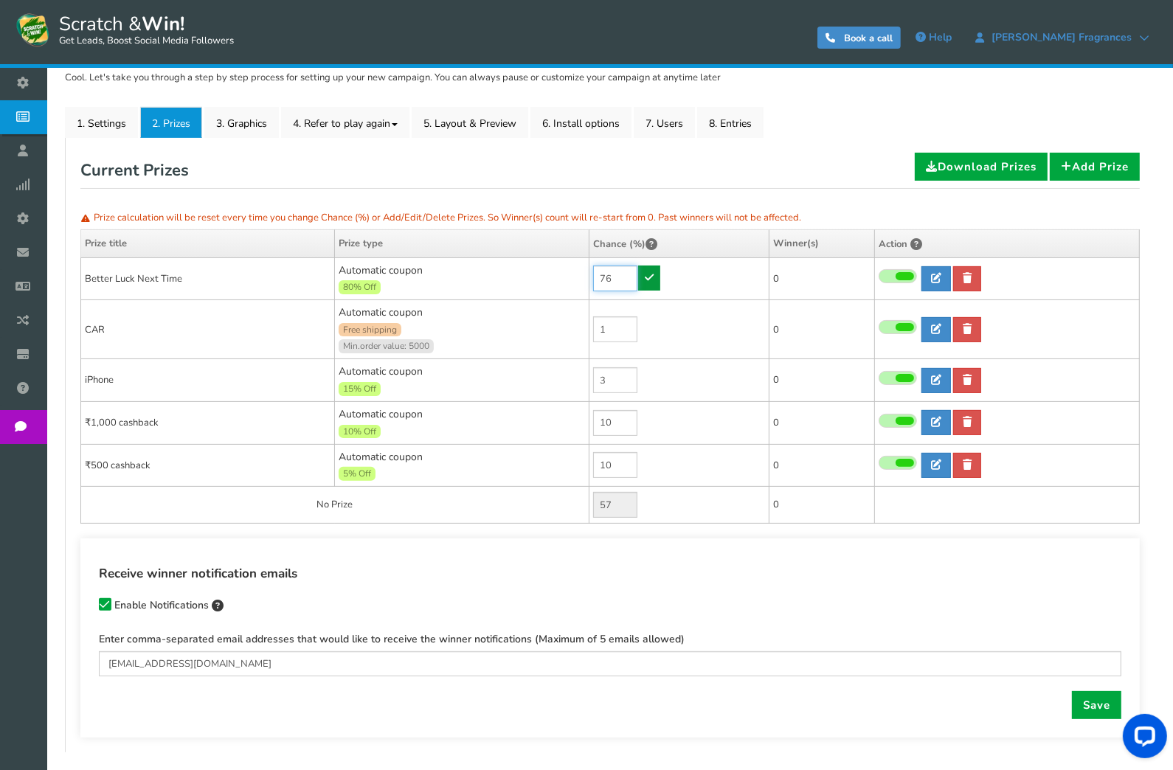
type input "76"
click at [645, 272] on icon at bounding box center [649, 277] width 9 height 10
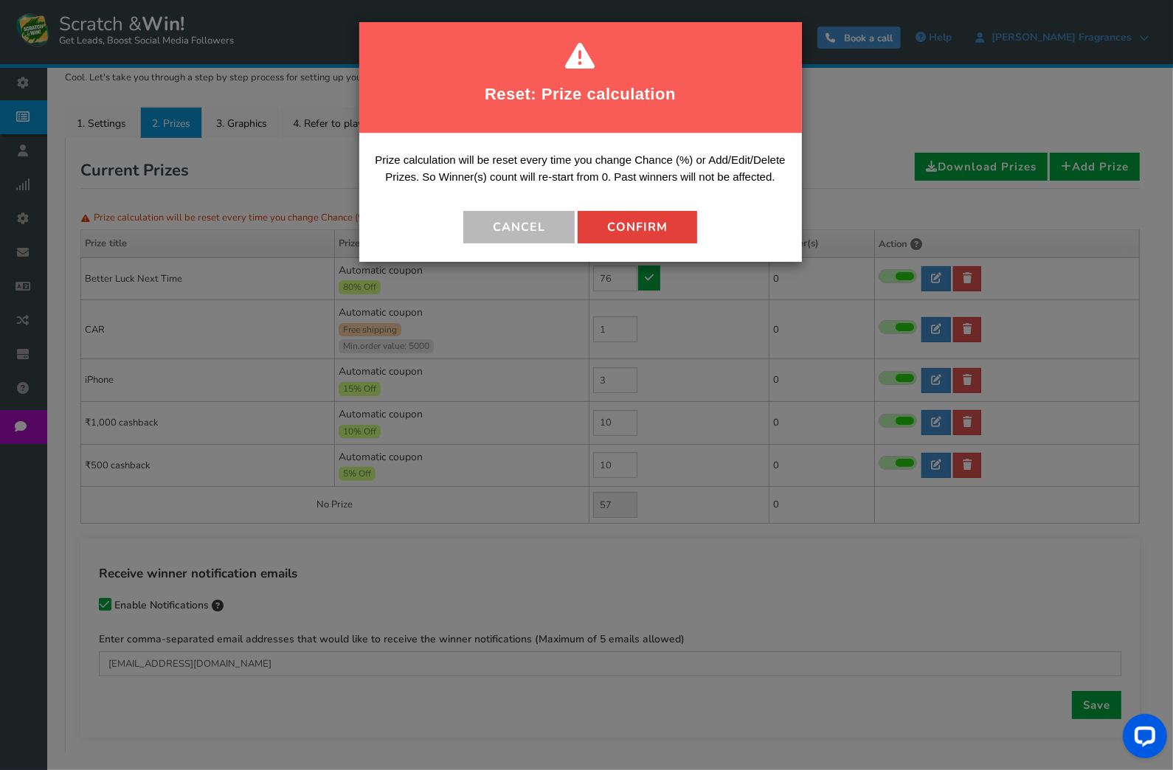
click at [640, 228] on button "Confirm" at bounding box center [638, 227] width 120 height 32
type input "0"
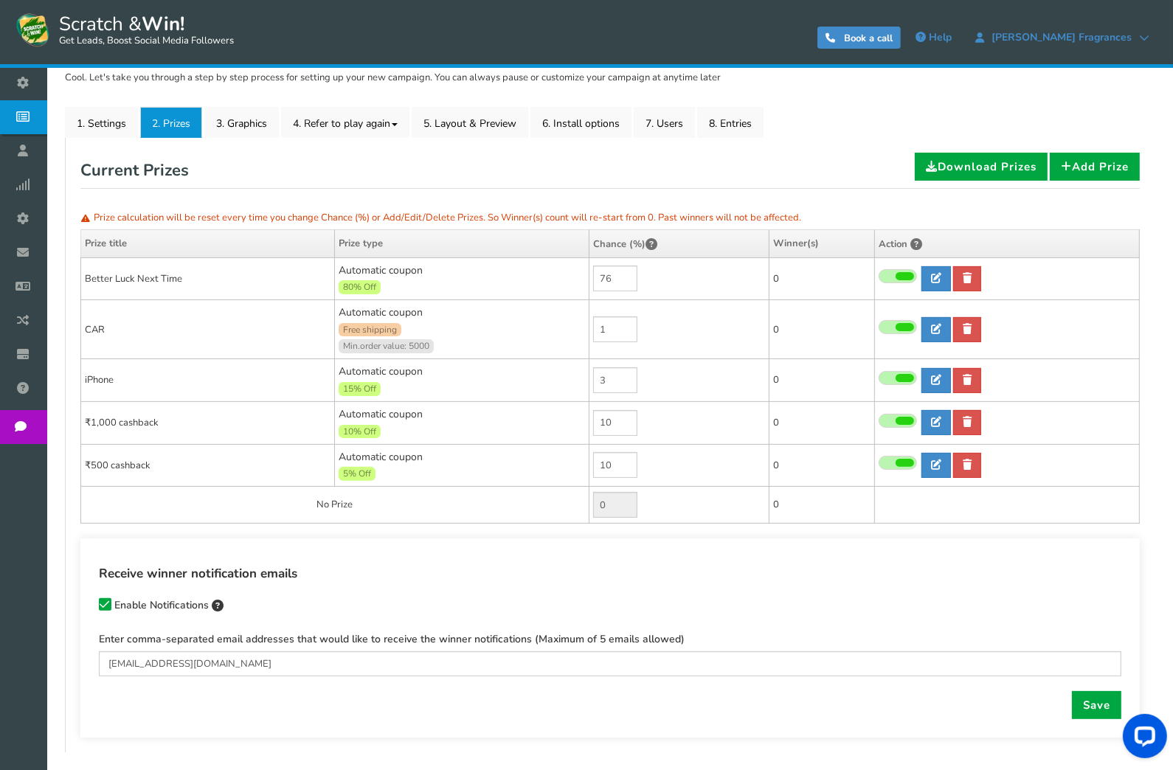
click at [780, 560] on div "Receive winner notification emails Enable Notifications Enter comma-separated e…" at bounding box center [609, 638] width 1059 height 199
click at [932, 325] on icon at bounding box center [936, 329] width 10 height 10
type input "CAR"
type textarea "Car Prize – Claim Instructions Prize Description The winner of the Car Prize in…"
select select "3"
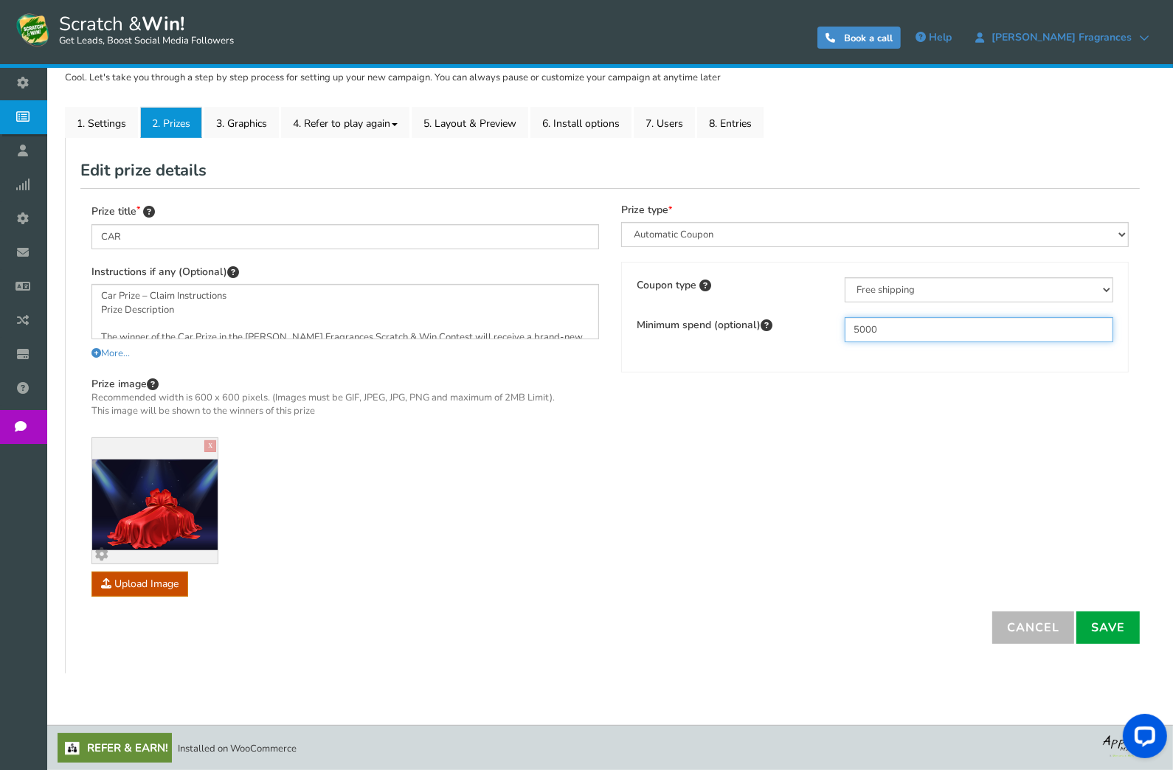
drag, startPoint x: 912, startPoint y: 325, endPoint x: 825, endPoint y: 331, distance: 87.3
click at [825, 331] on div "Minimum spend (optional) 5000" at bounding box center [875, 329] width 499 height 25
click at [1104, 634] on link "Save" at bounding box center [1107, 628] width 63 height 32
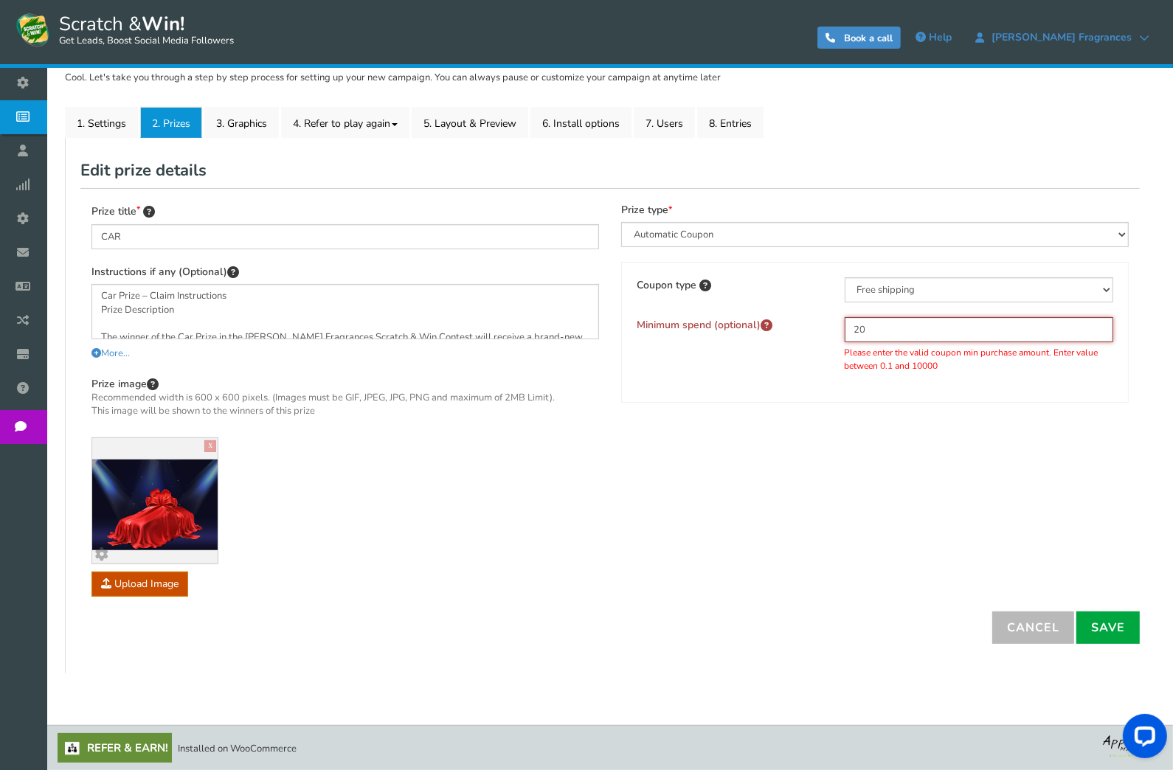
type input "2"
click at [1092, 627] on link "Save" at bounding box center [1107, 628] width 63 height 32
type input "2"
type input "10000"
click at [1105, 626] on link "Save" at bounding box center [1107, 628] width 63 height 32
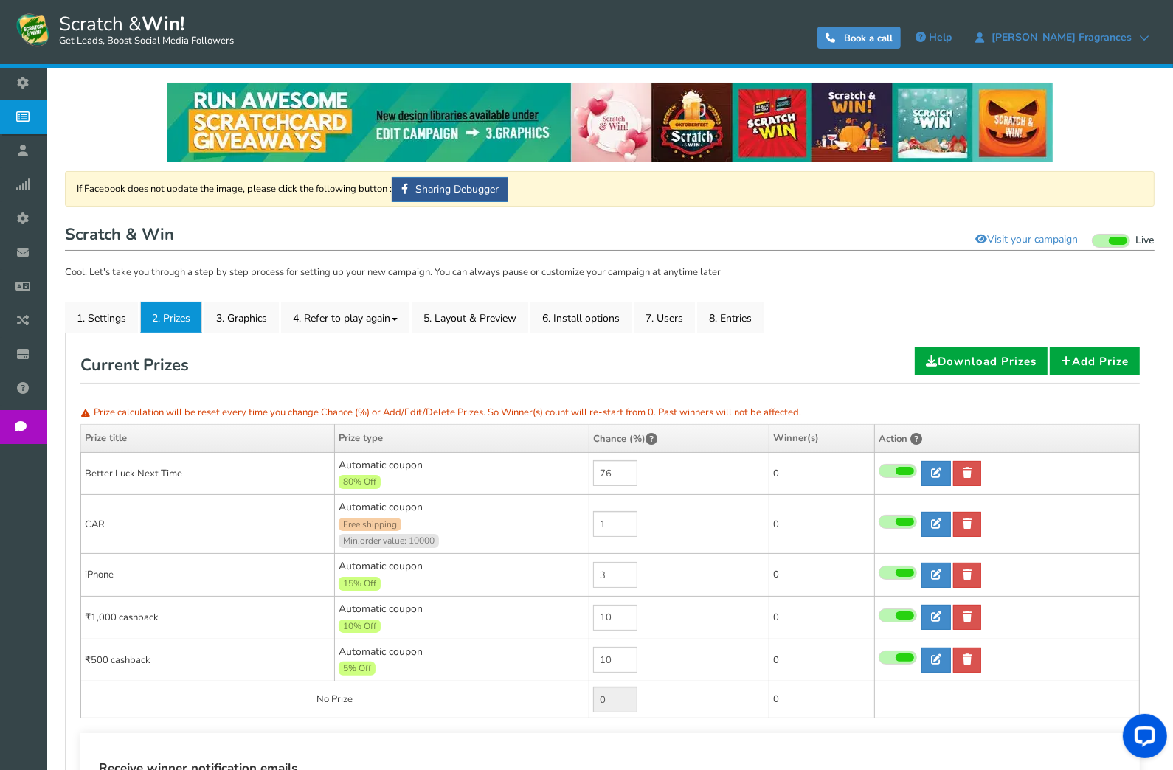
scroll to position [271, 0]
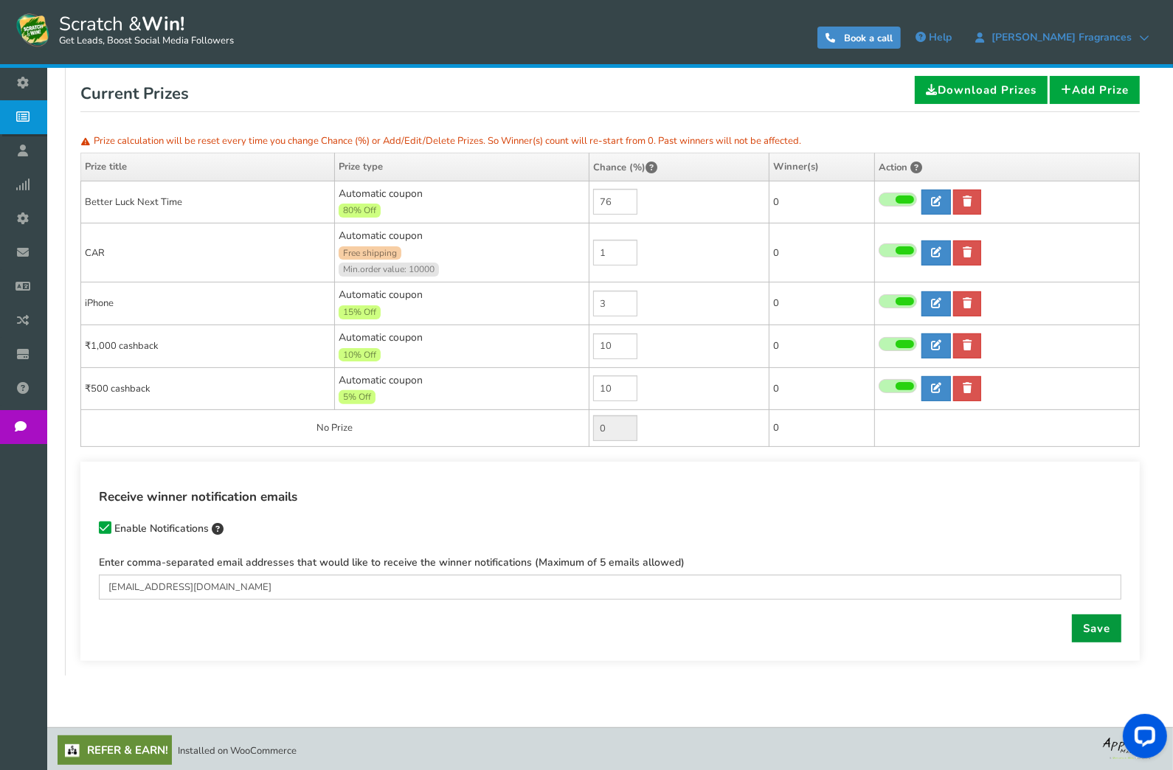
click at [1107, 626] on link "Save" at bounding box center [1096, 629] width 49 height 28
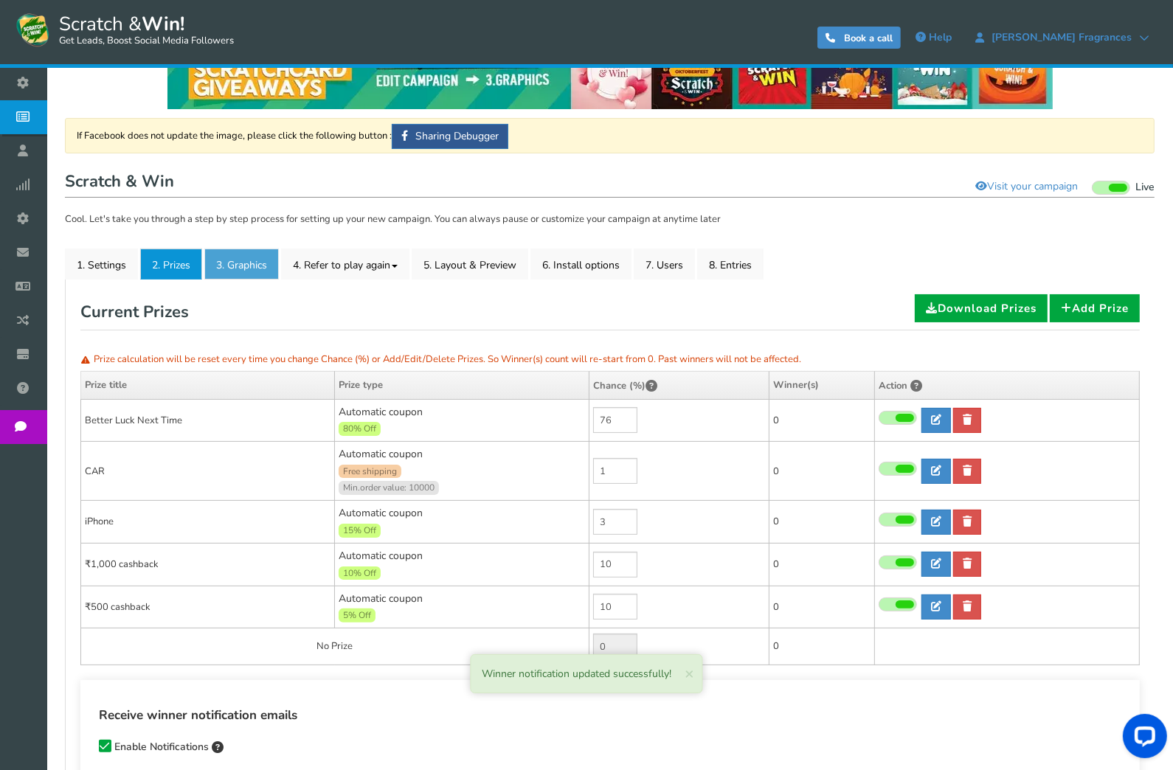
click at [247, 266] on link "3. Graphics" at bounding box center [241, 264] width 75 height 31
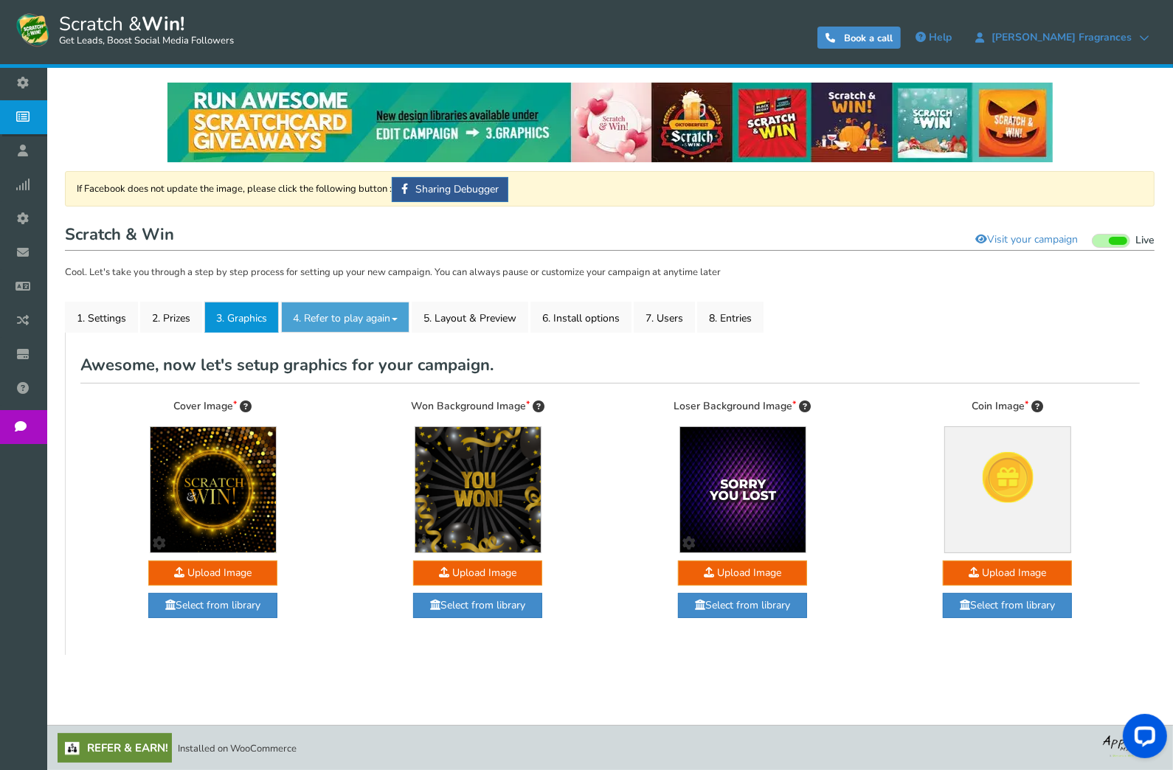
click at [357, 319] on link "4. Refer to play again" at bounding box center [345, 317] width 128 height 31
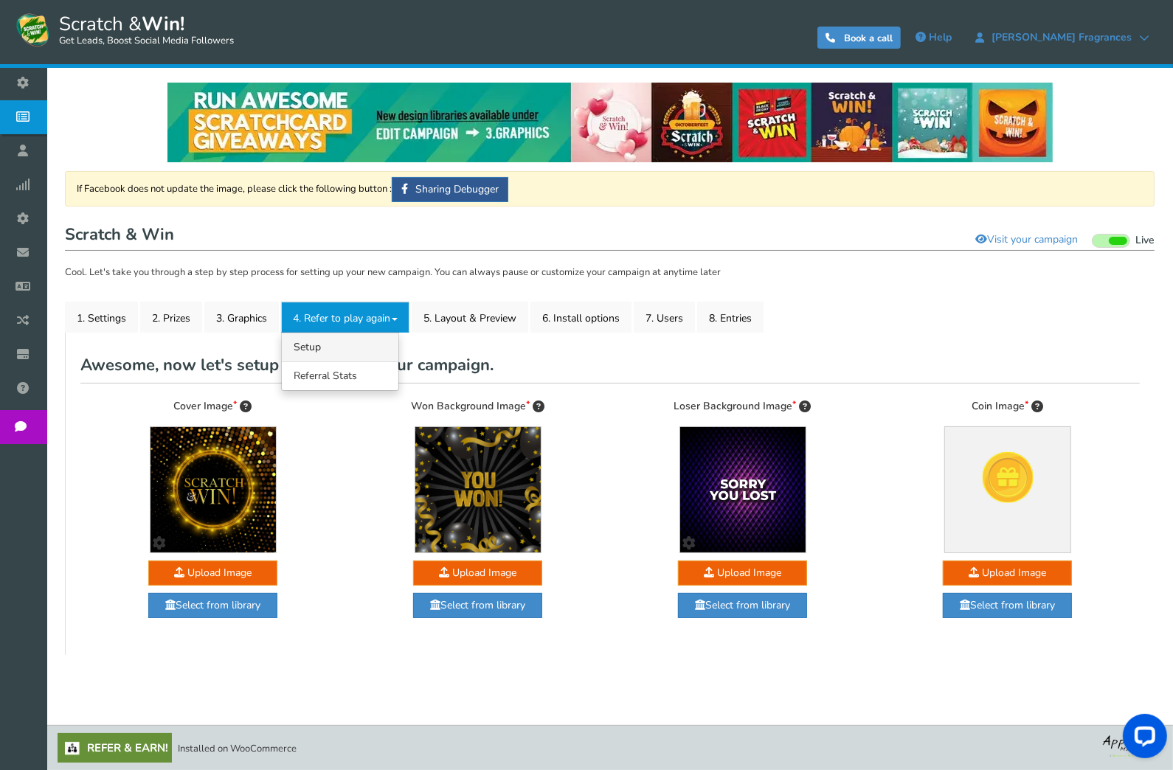
click at [345, 335] on link "4.1 Referrals Setup" at bounding box center [340, 347] width 117 height 29
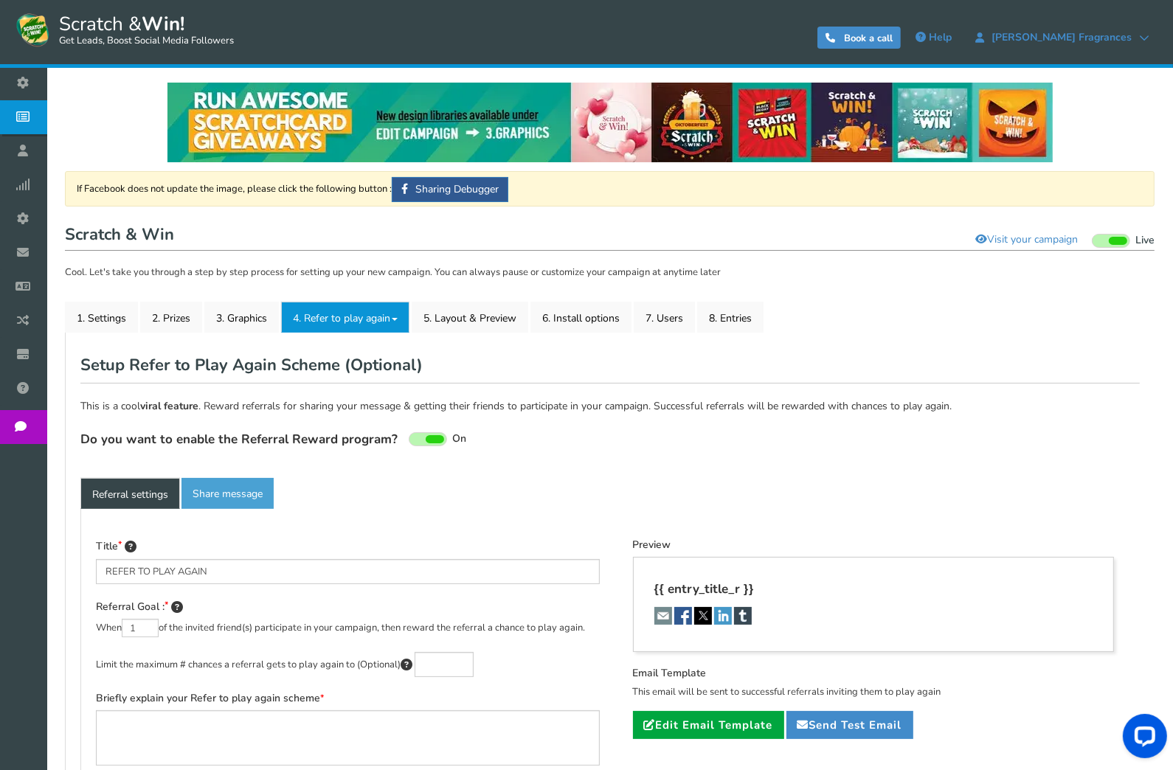
type textarea "Refer your friends and get more chances to win!"
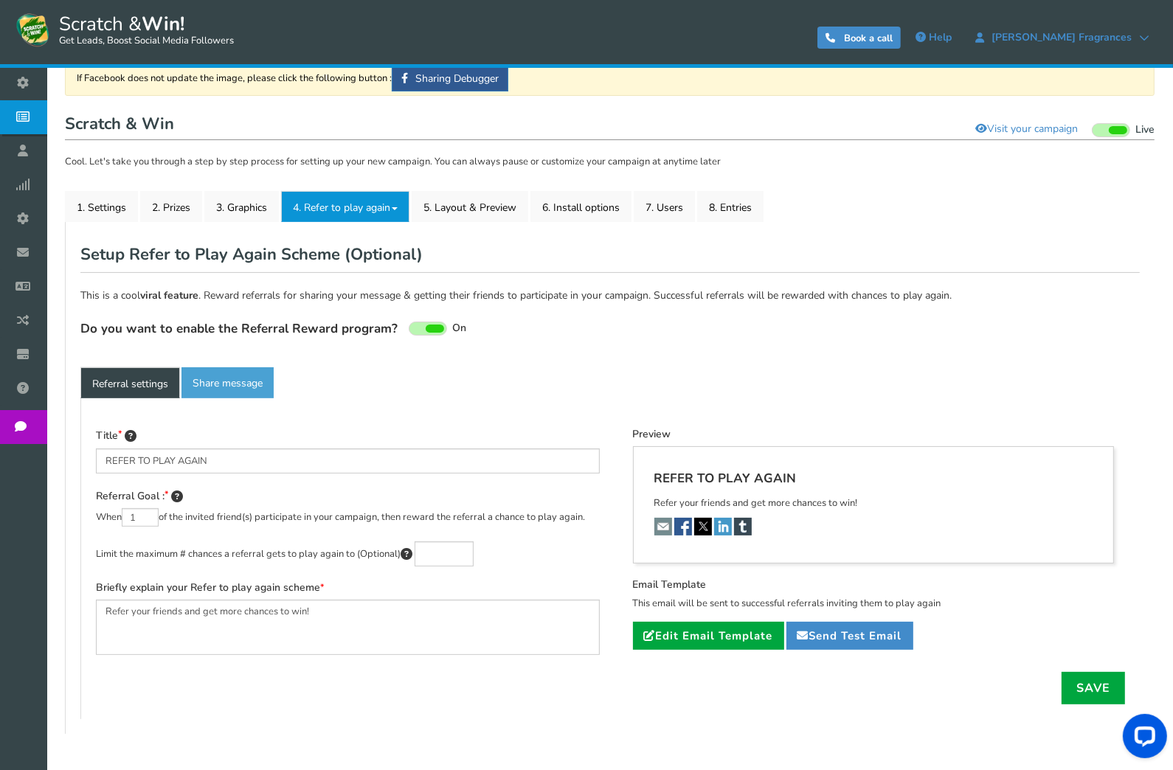
scroll to position [171, 0]
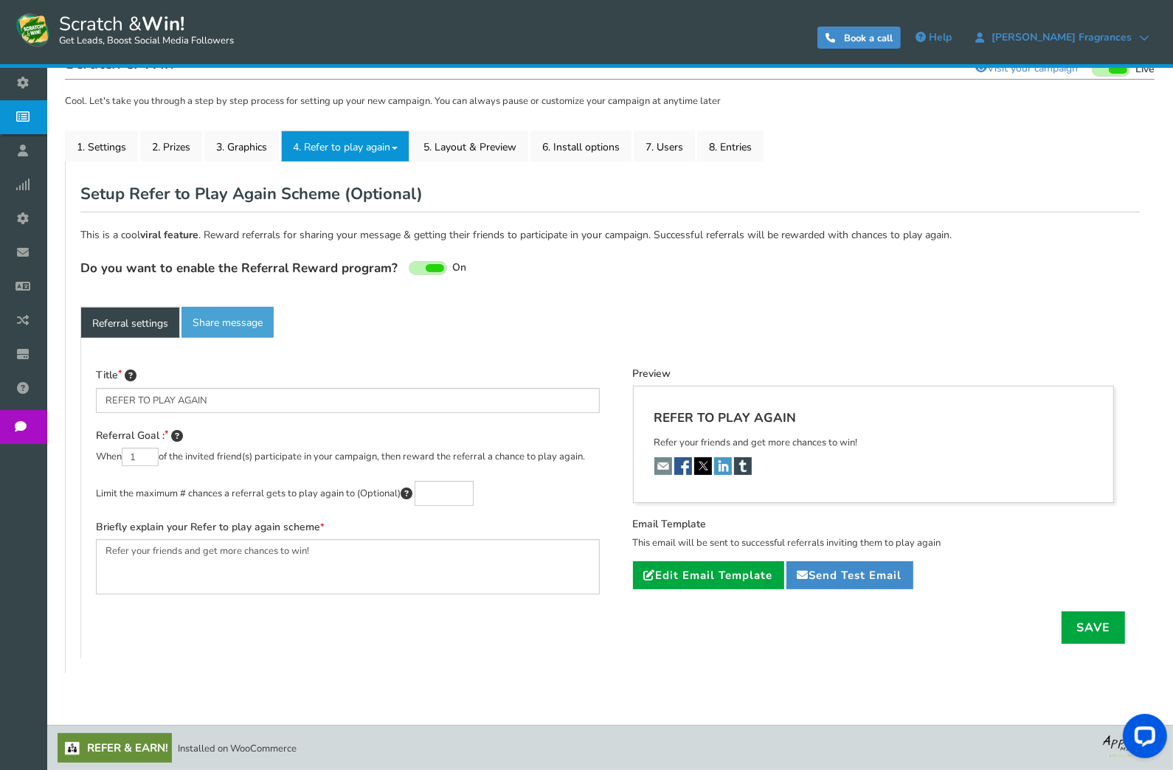
click at [426, 267] on span at bounding box center [435, 268] width 18 height 8
click at [0, 0] on input "On Off" at bounding box center [0, 0] width 0 height 0
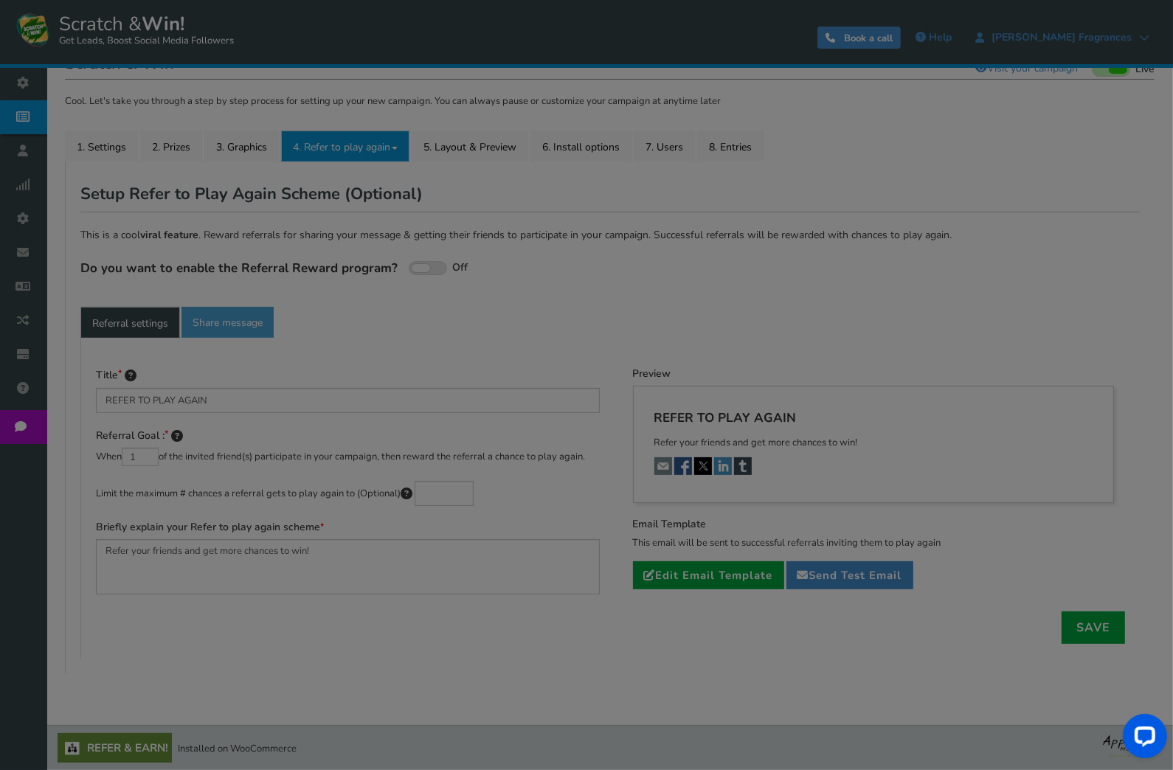
scroll to position [0, 0]
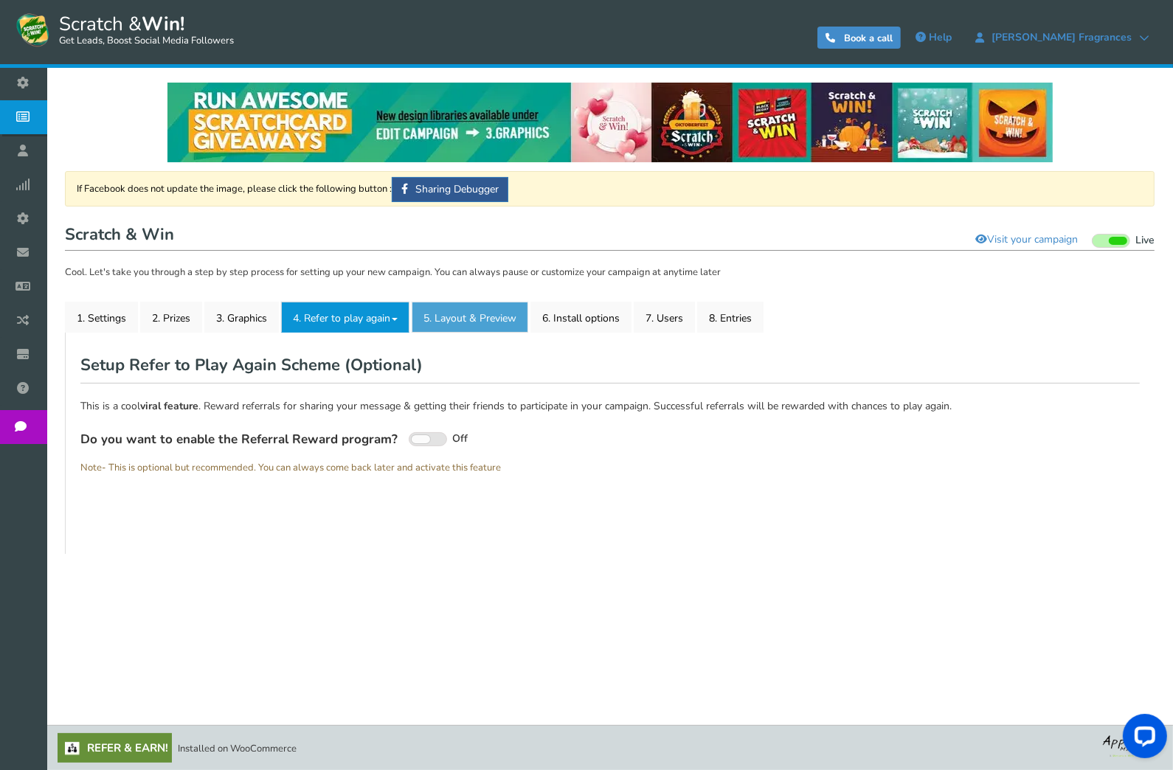
click at [445, 325] on link "5. Layout & Preview" at bounding box center [470, 317] width 117 height 31
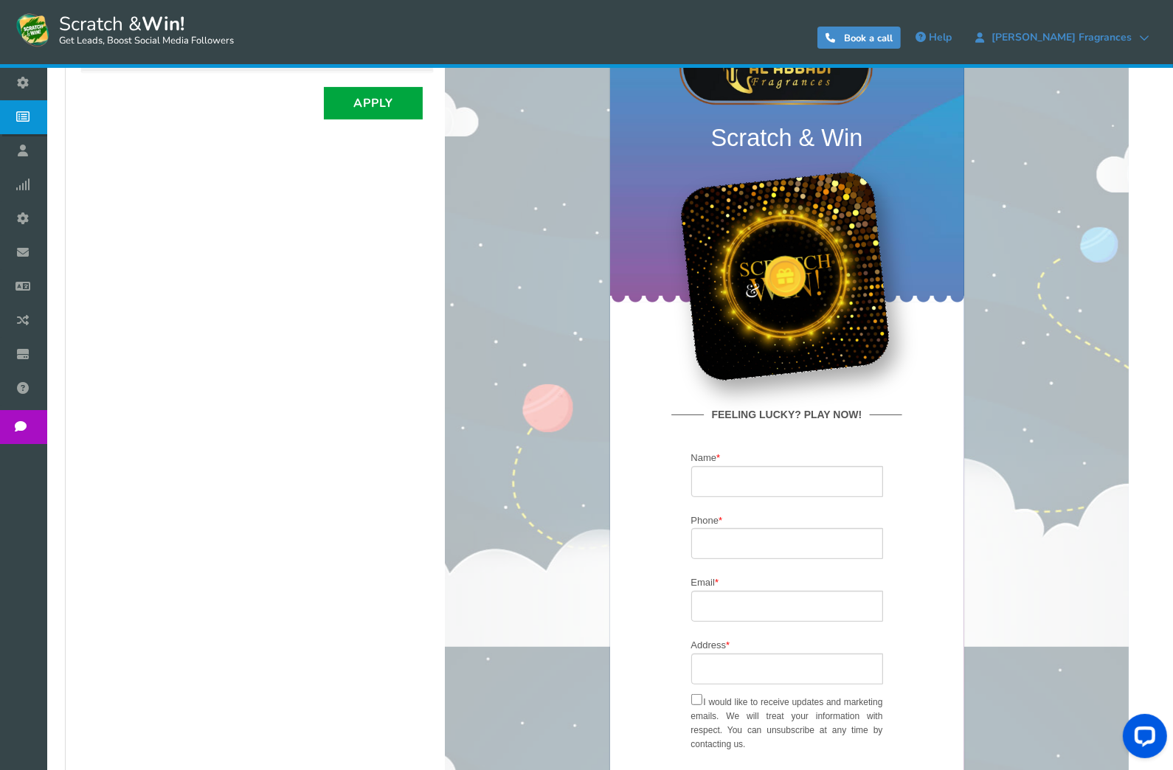
scroll to position [218, 0]
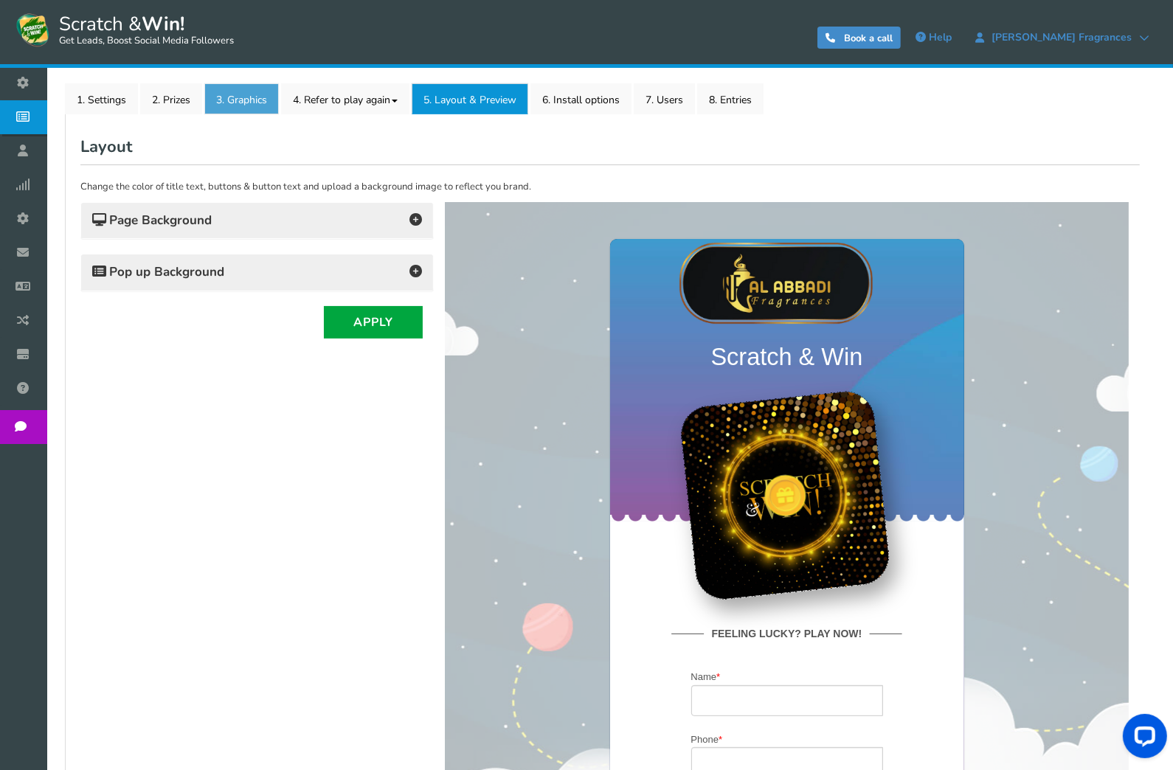
click at [229, 99] on link "3. Graphics" at bounding box center [241, 98] width 75 height 31
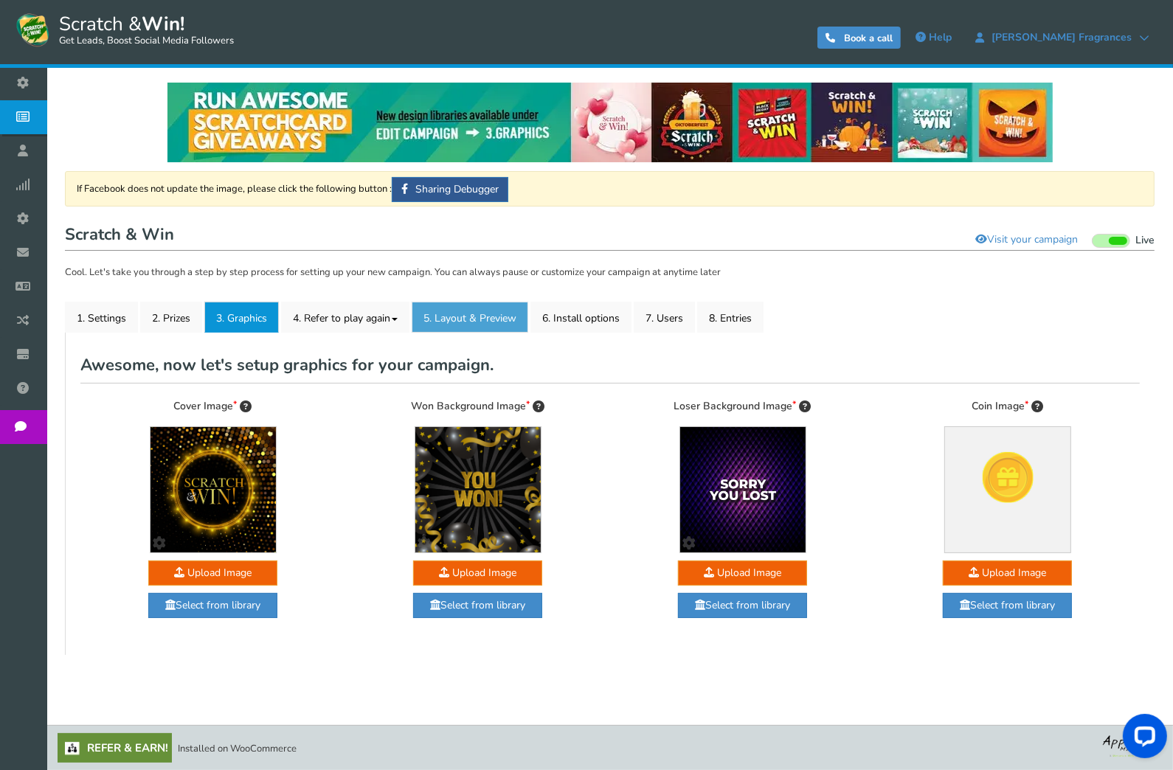
click at [478, 315] on link "5. Layout & Preview" at bounding box center [470, 317] width 117 height 31
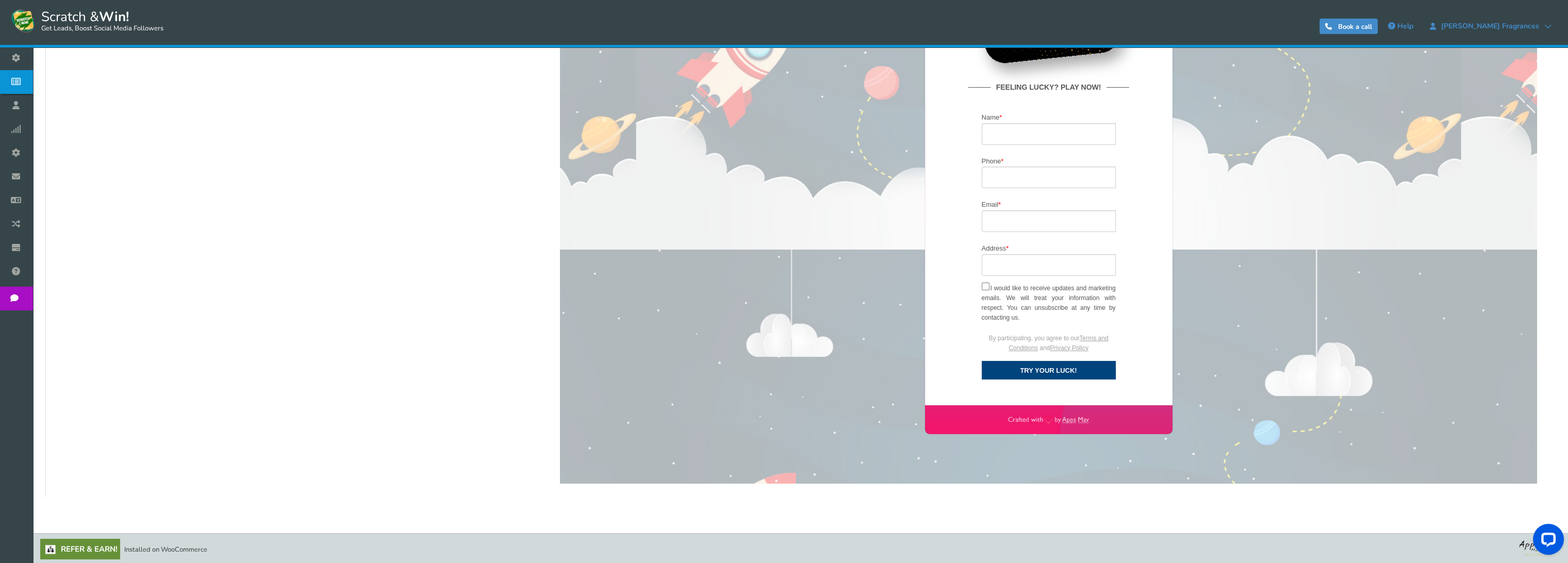
scroll to position [509, 0]
click at [510, 319] on div "Change the color of title text, buttons & button text and upload a background i…" at bounding box center [800, 122] width 1489 height 727
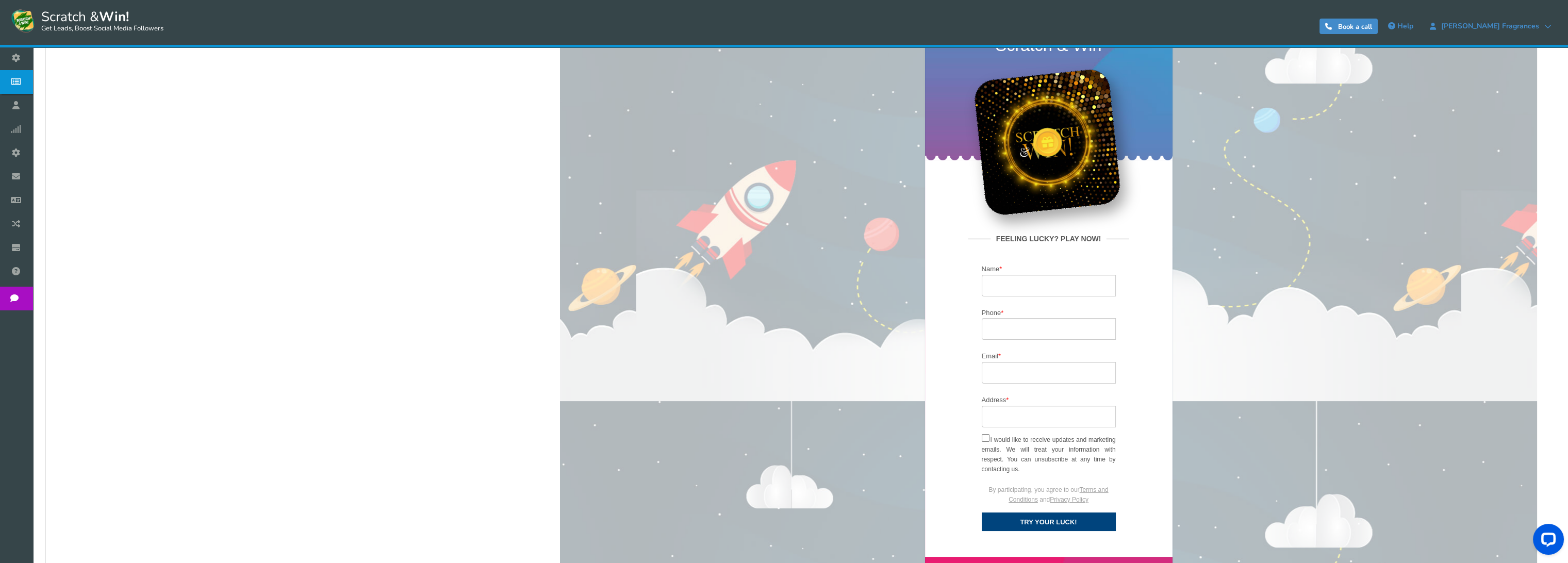
click at [508, 317] on div "Change the color of title text, buttons & button text and upload a background i…" at bounding box center [800, 274] width 1489 height 727
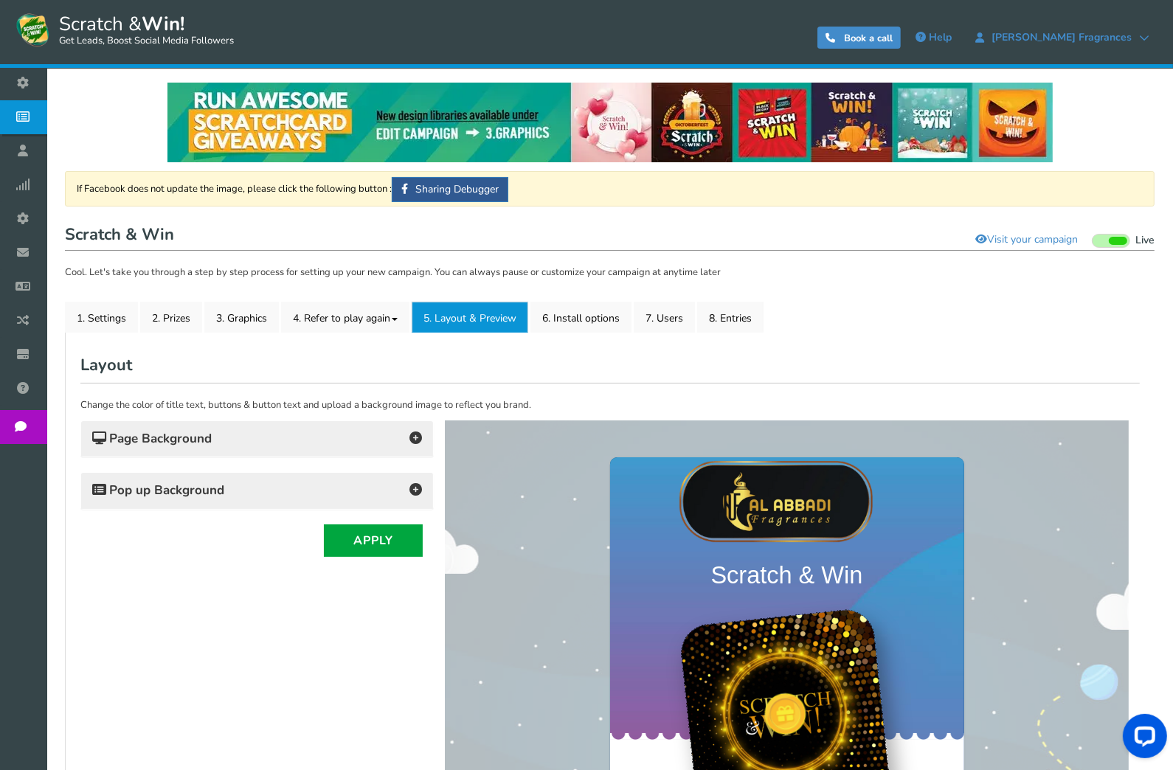
scroll to position [218, 0]
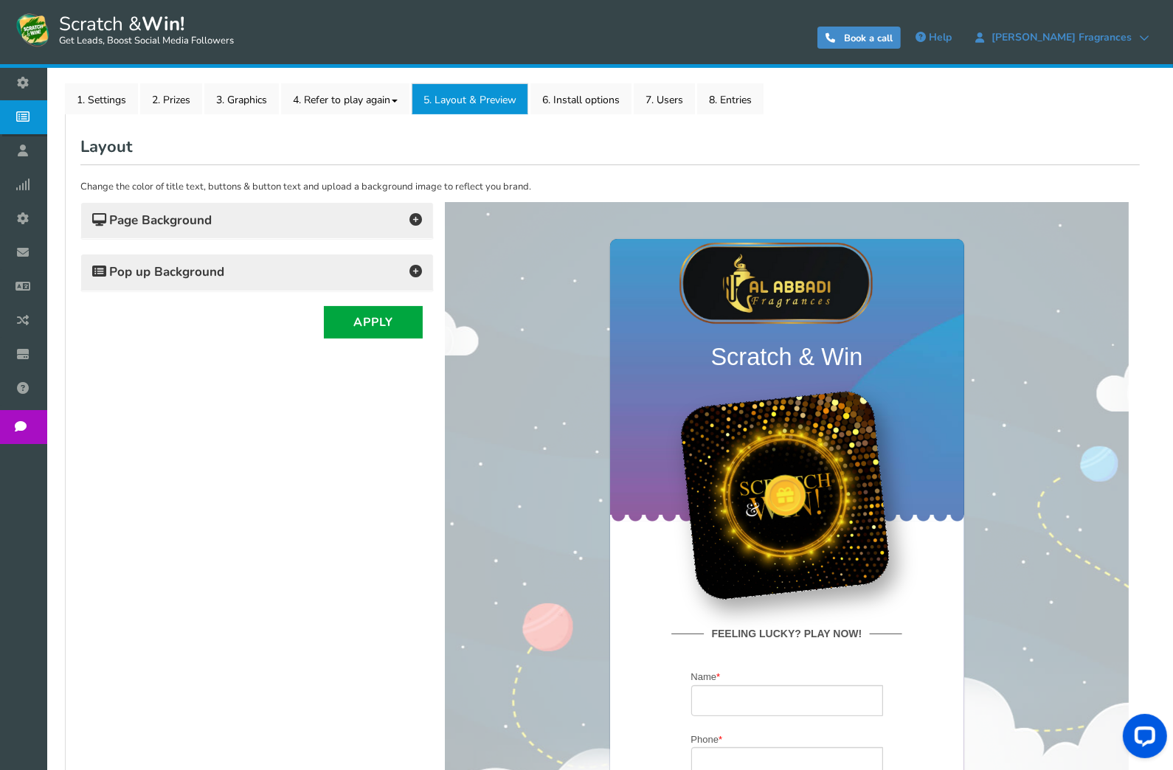
click at [290, 232] on div "Page Background" at bounding box center [257, 221] width 352 height 36
click at [414, 221] on icon at bounding box center [415, 219] width 13 height 13
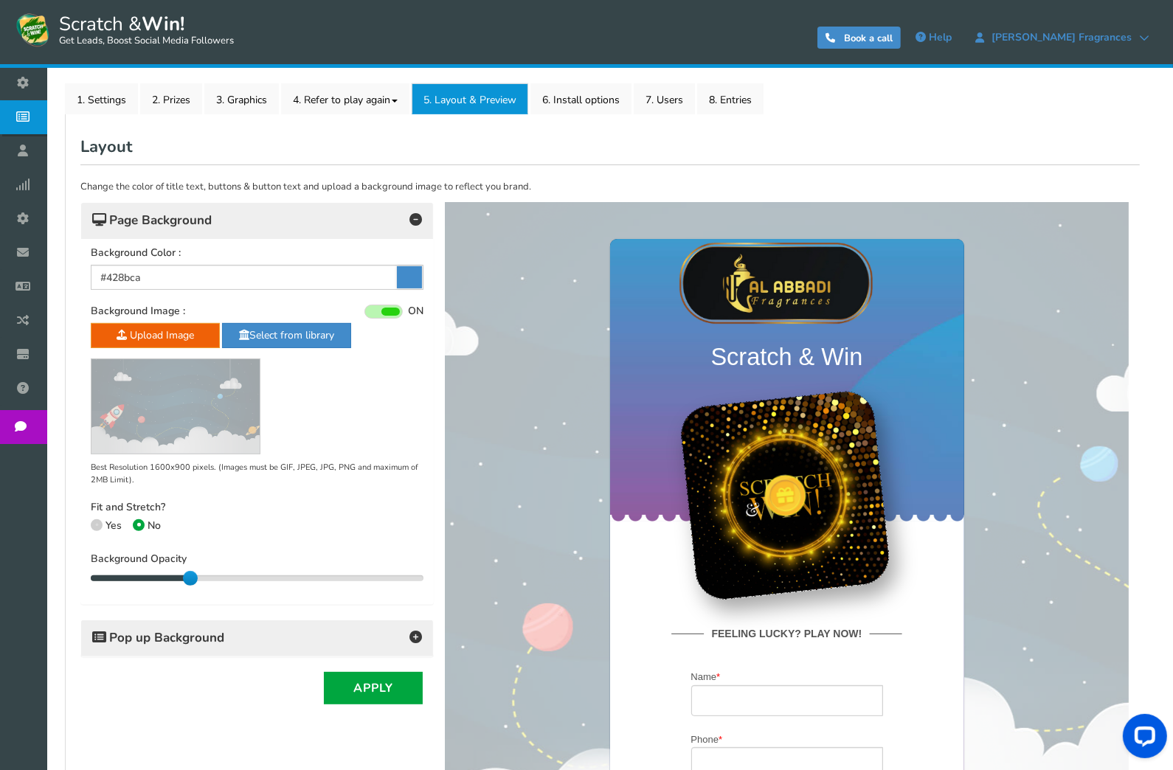
click at [401, 279] on icon at bounding box center [409, 277] width 25 height 22
click at [401, 279] on input "#428bca" at bounding box center [257, 277] width 333 height 25
drag, startPoint x: 155, startPoint y: 274, endPoint x: 105, endPoint y: 271, distance: 49.5
click at [105, 271] on input "#428bca" at bounding box center [257, 277] width 333 height 25
click at [149, 284] on input "#428bca" at bounding box center [257, 277] width 333 height 25
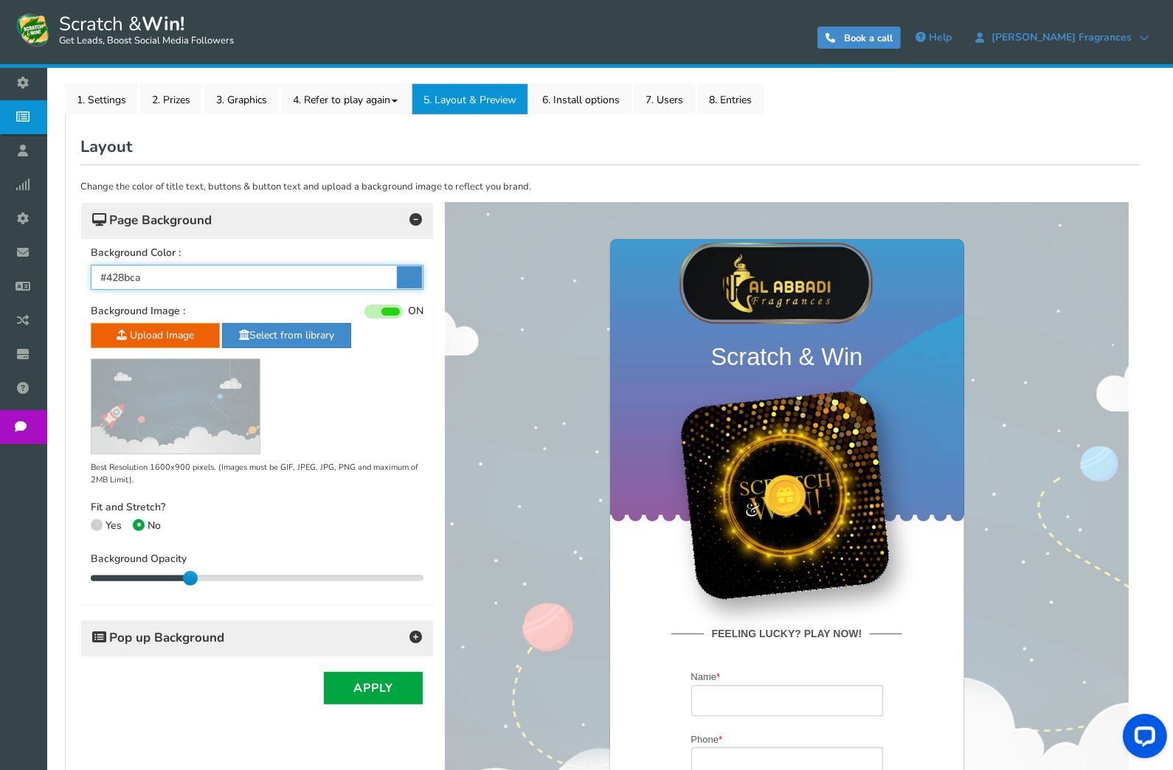
drag, startPoint x: 155, startPoint y: 273, endPoint x: 106, endPoint y: 280, distance: 49.1
click at [106, 280] on input "#428bca" at bounding box center [257, 277] width 333 height 25
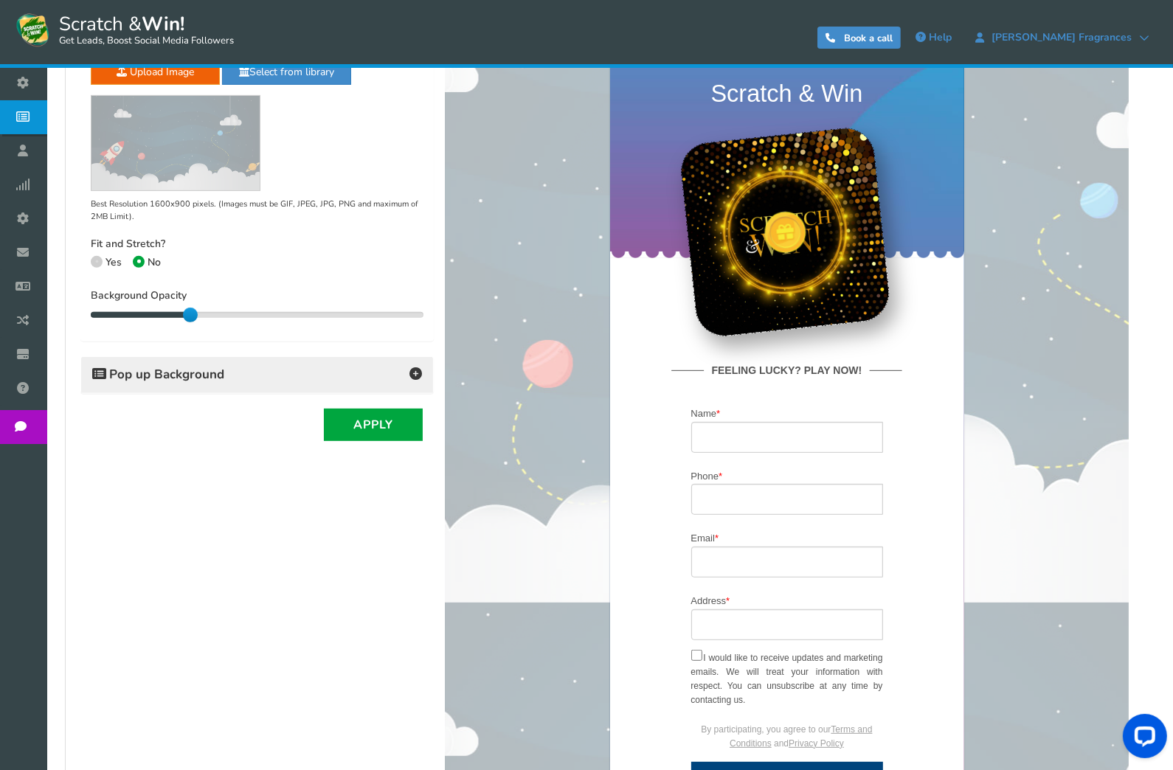
scroll to position [437, 0]
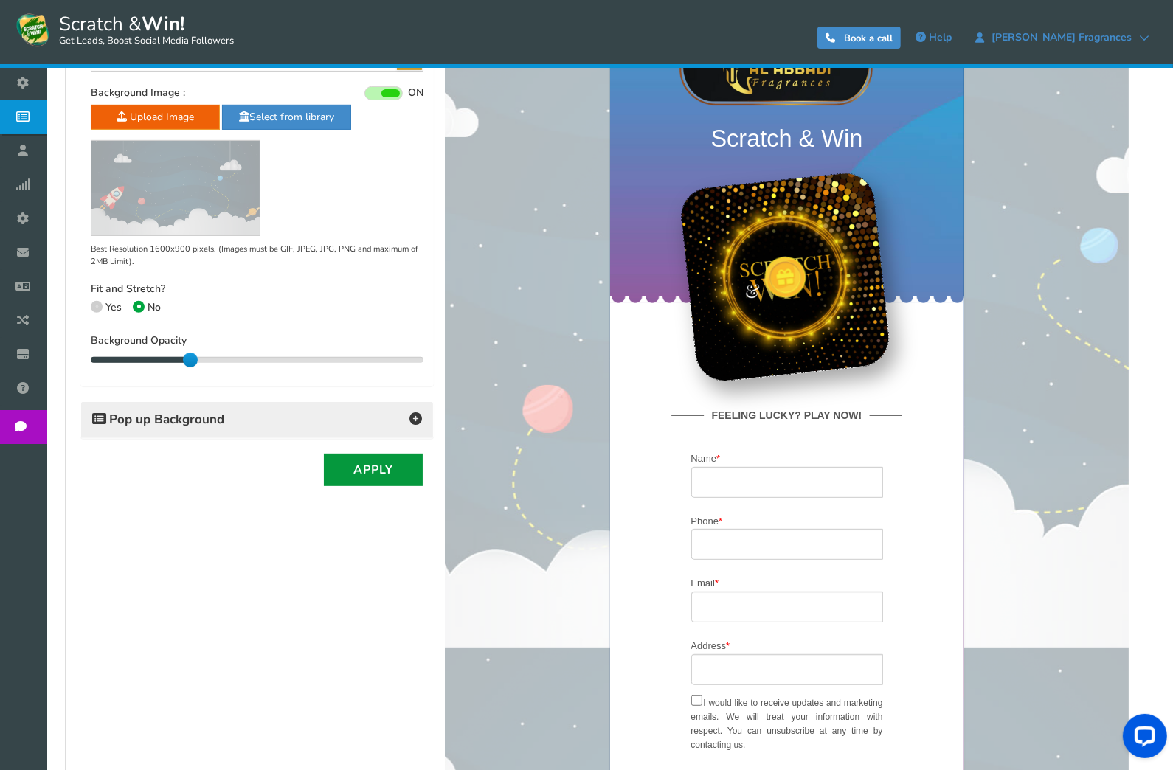
type input "#cc992b"
click at [348, 469] on button "Apply" at bounding box center [373, 470] width 99 height 32
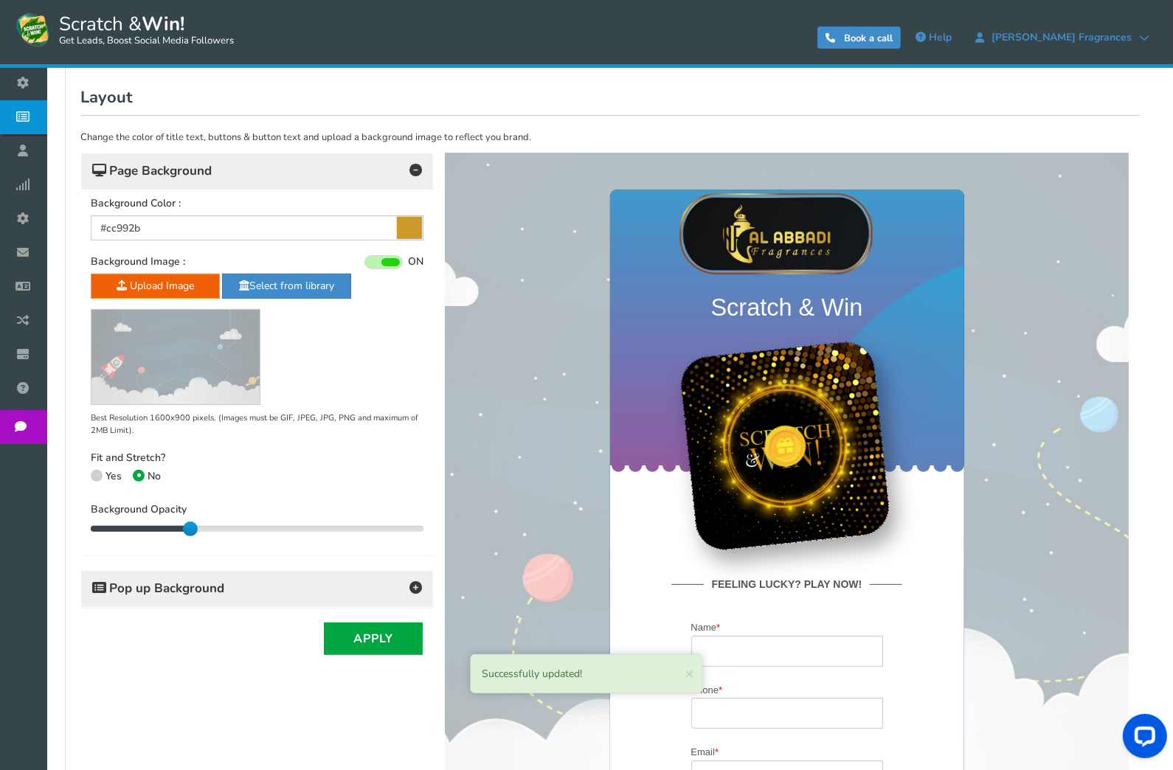
scroll to position [218, 0]
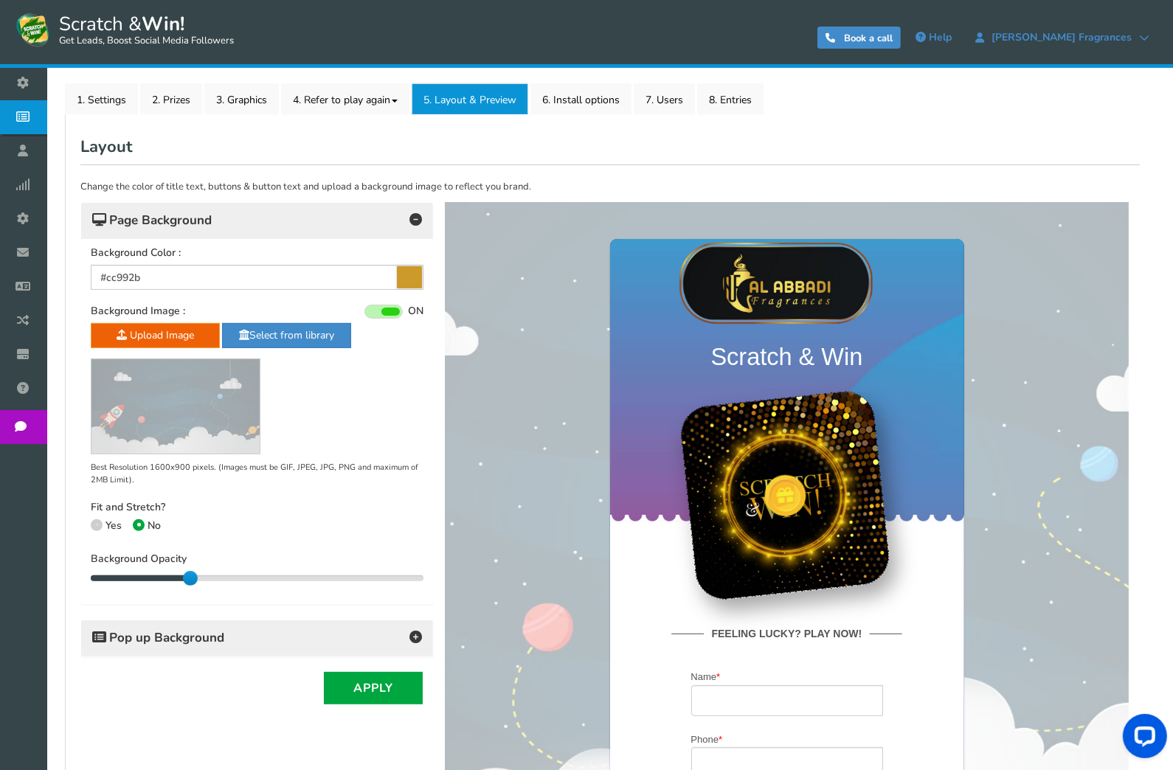
click at [273, 223] on h4 "Page Background" at bounding box center [257, 220] width 330 height 21
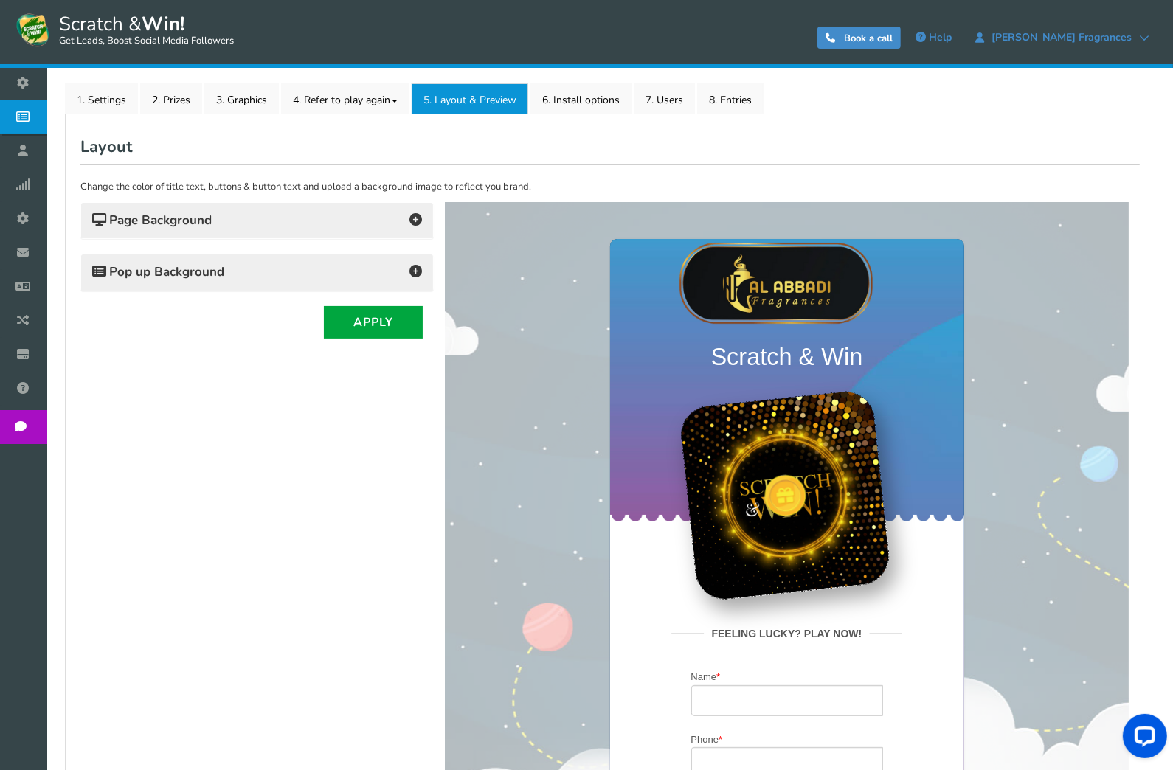
click at [260, 268] on h4 "Pop up Background" at bounding box center [257, 272] width 330 height 21
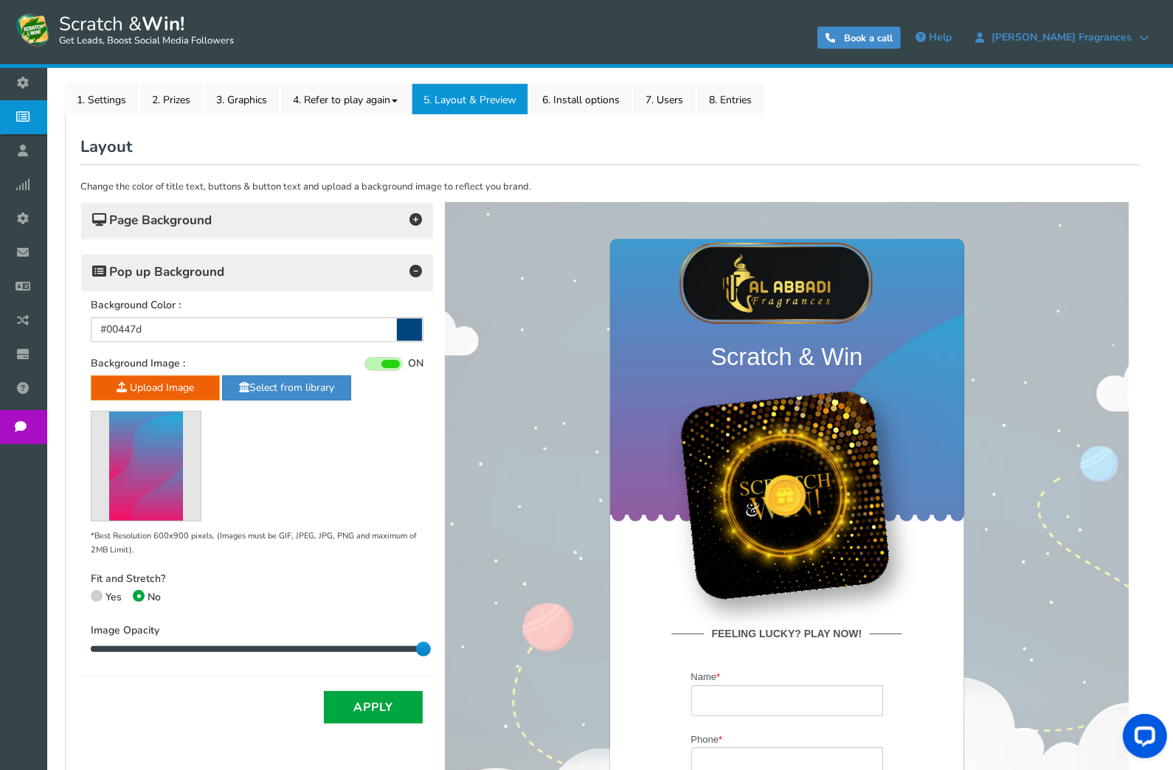
click at [182, 228] on span "Page Background" at bounding box center [152, 220] width 120 height 15
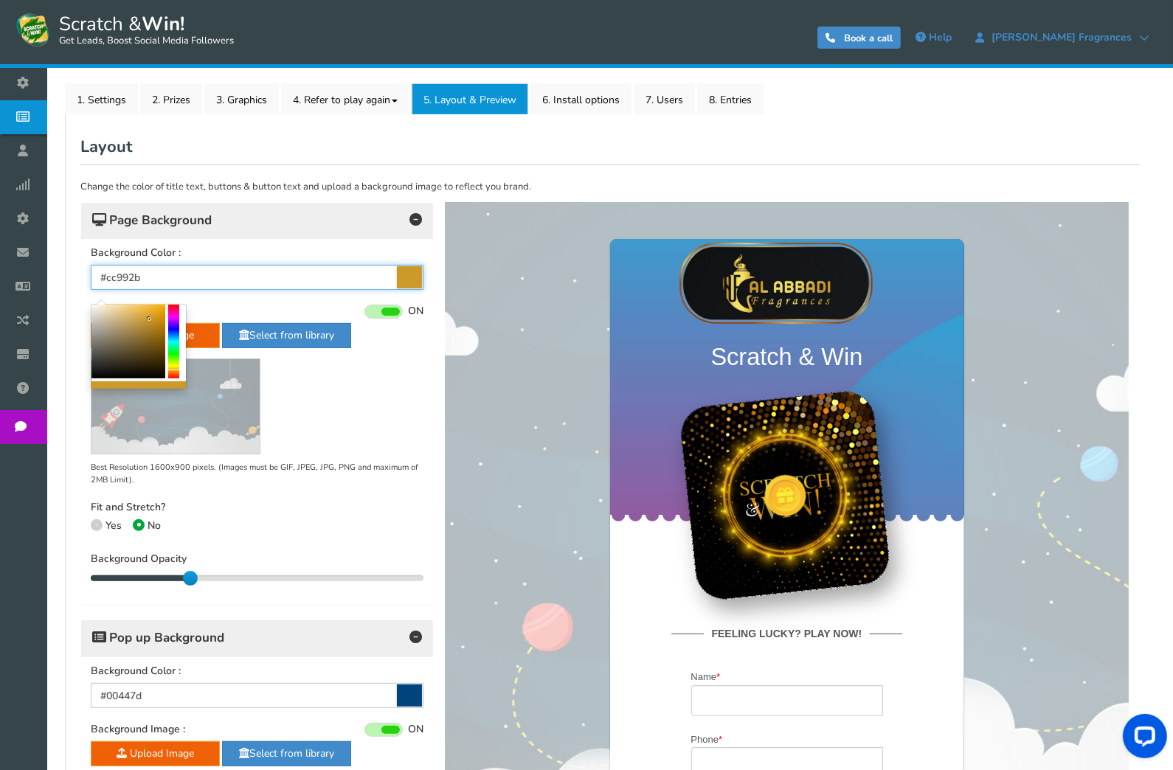
drag, startPoint x: 161, startPoint y: 270, endPoint x: 60, endPoint y: 269, distance: 101.1
click at [60, 269] on div "NOTE: Scratch and Win plugin is deleted or deactivated. Please check and re-ins…" at bounding box center [610, 542] width 1104 height 1385
click at [198, 220] on span "Page Background" at bounding box center [152, 220] width 120 height 15
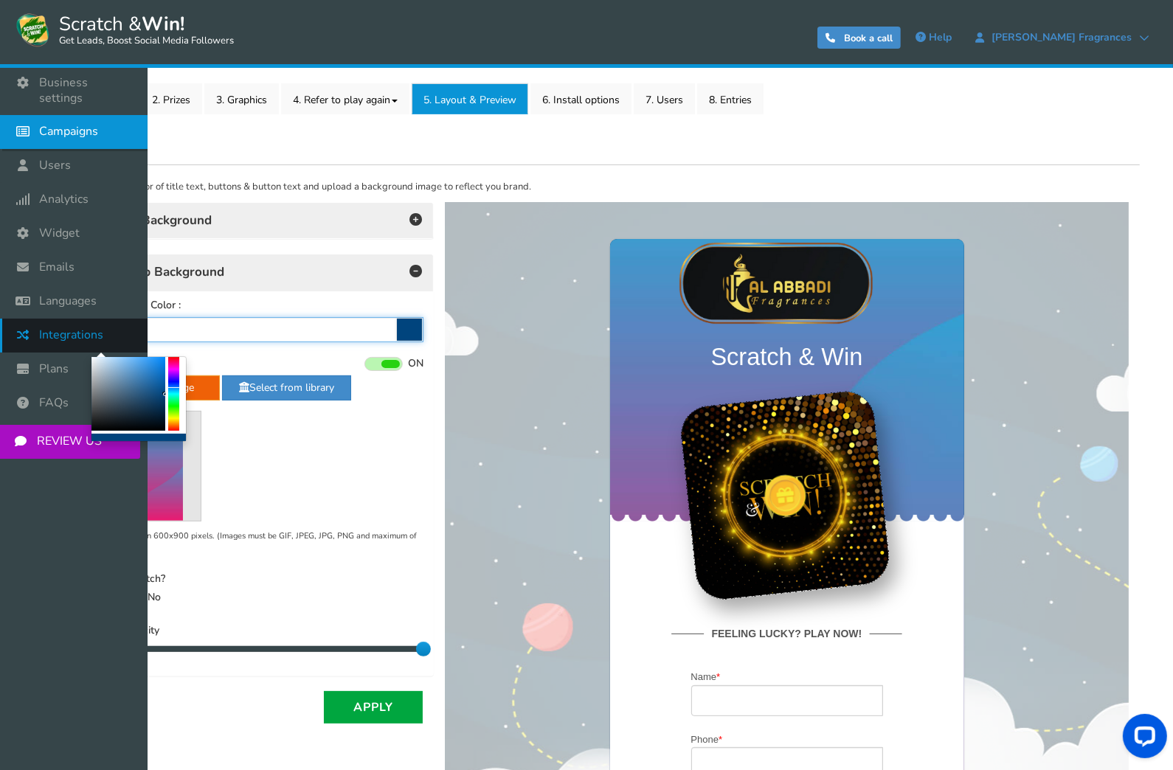
drag, startPoint x: 174, startPoint y: 323, endPoint x: 46, endPoint y: 328, distance: 127.7
click at [46, 328] on div "Business settings Campaigns Users Analytics Themes Unsubscribers Widget Emails …" at bounding box center [586, 583] width 1173 height 1467
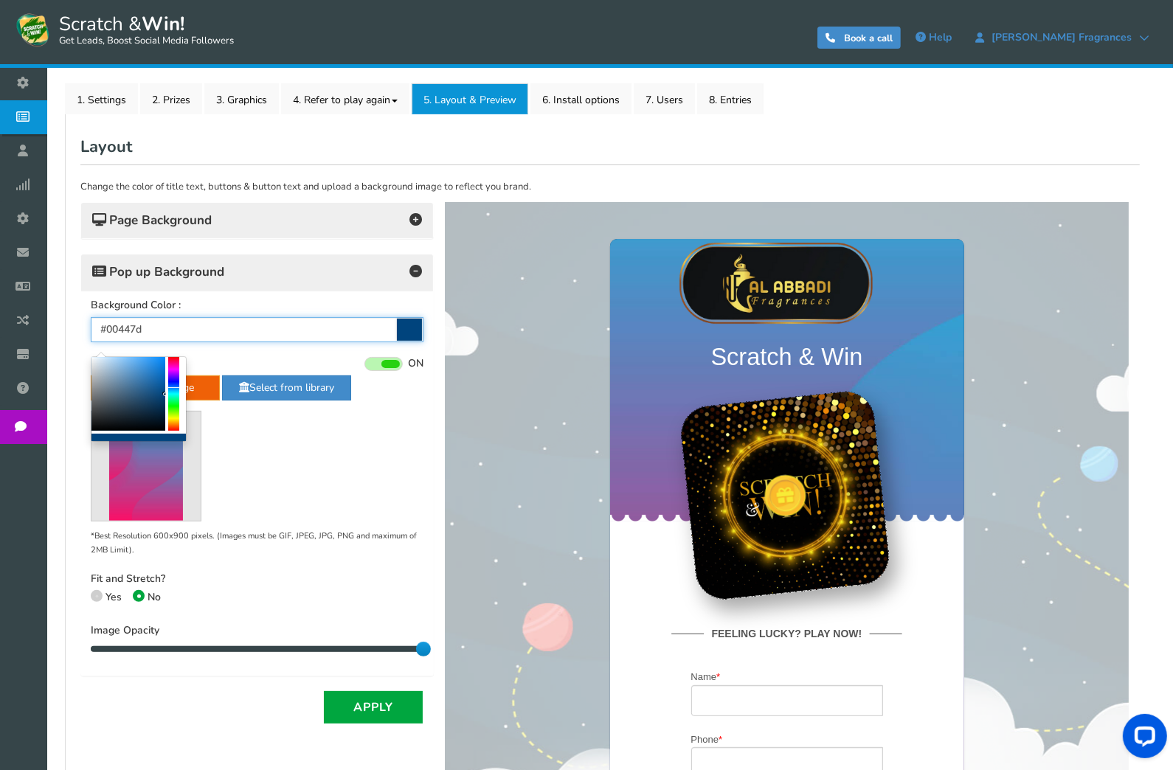
paste input "cc992b"
type input "#cc992b"
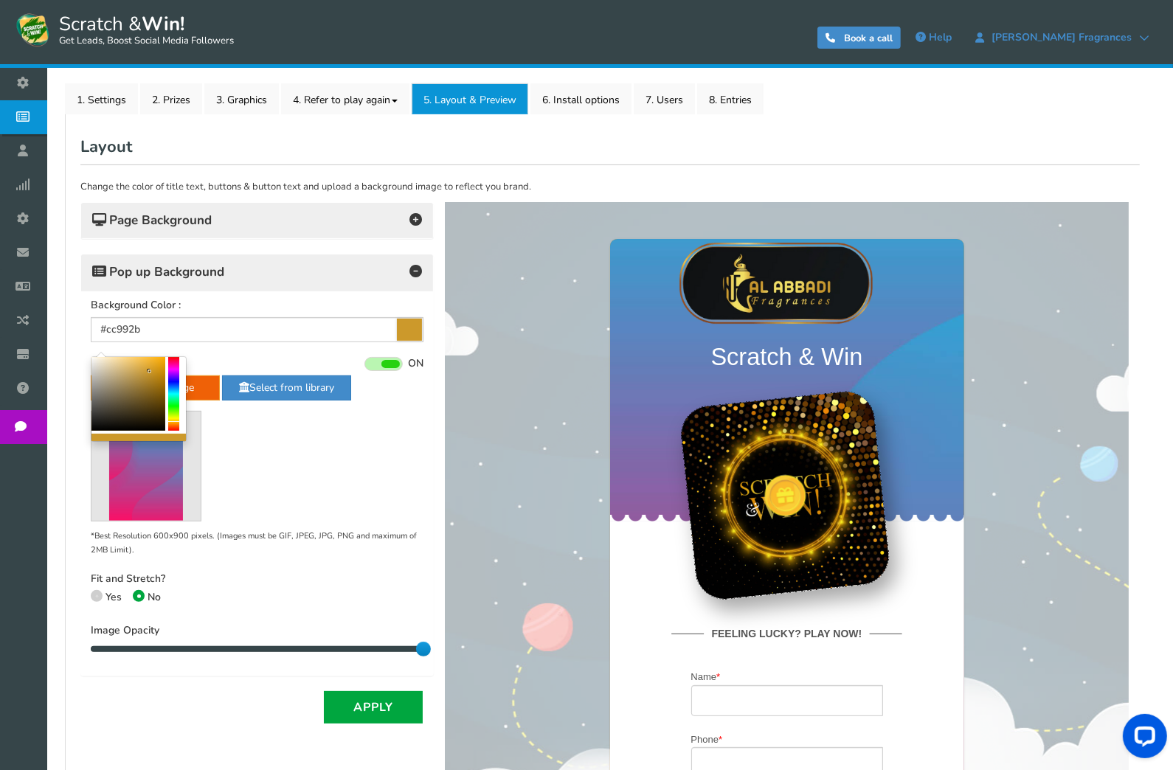
click at [283, 418] on div "Upload Image Select from library *Best Resolution 600x900 pixels. (Images must …" at bounding box center [257, 467] width 333 height 182
click at [347, 708] on button "Apply" at bounding box center [373, 707] width 99 height 32
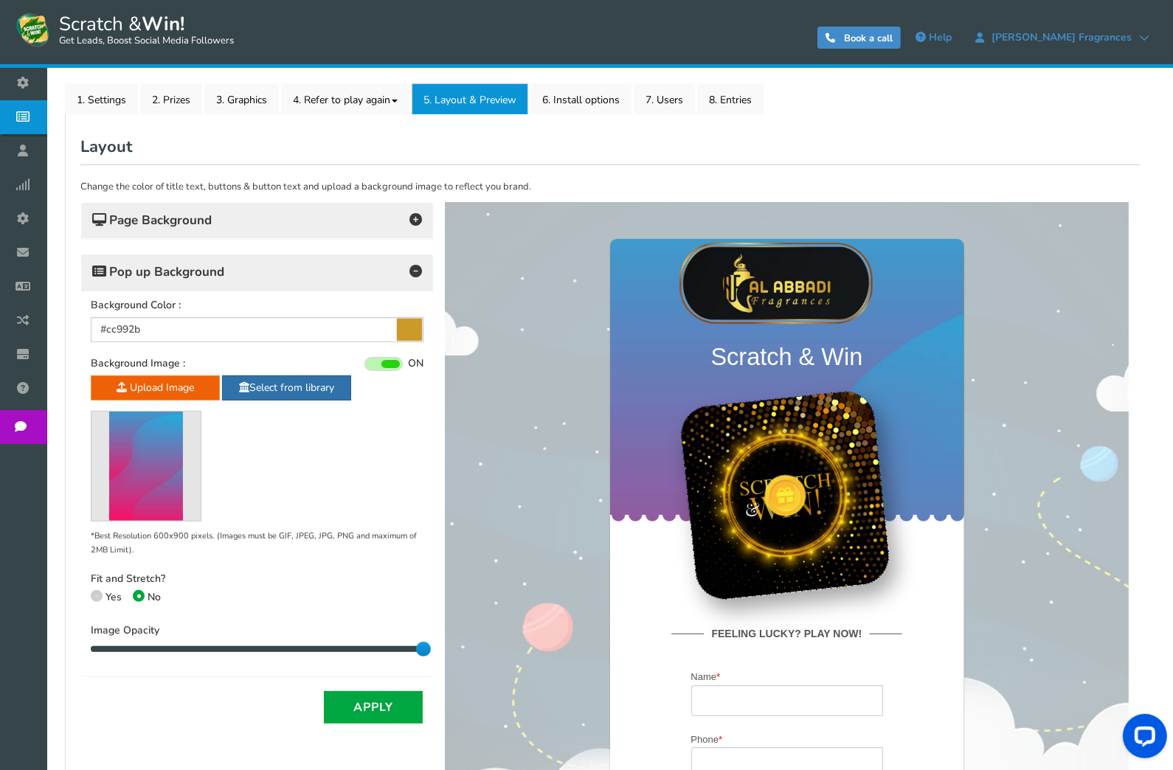
click at [263, 390] on link "Select from library" at bounding box center [286, 388] width 129 height 25
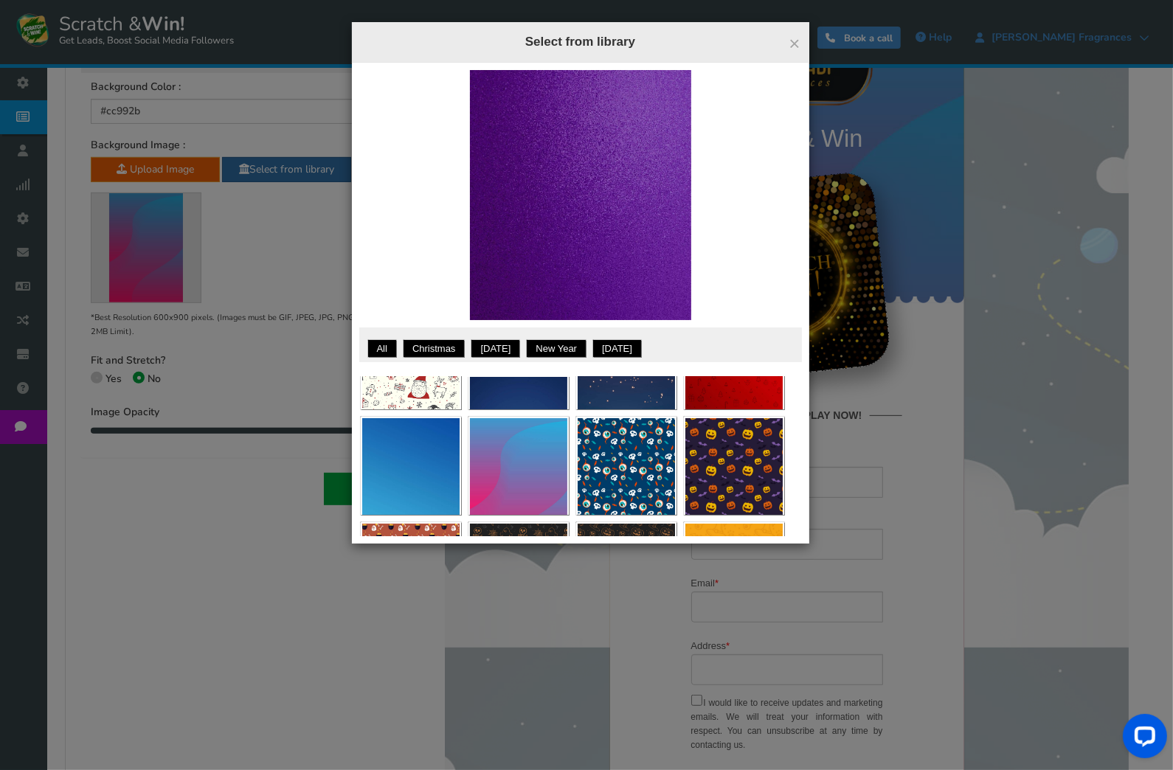
scroll to position [437, 0]
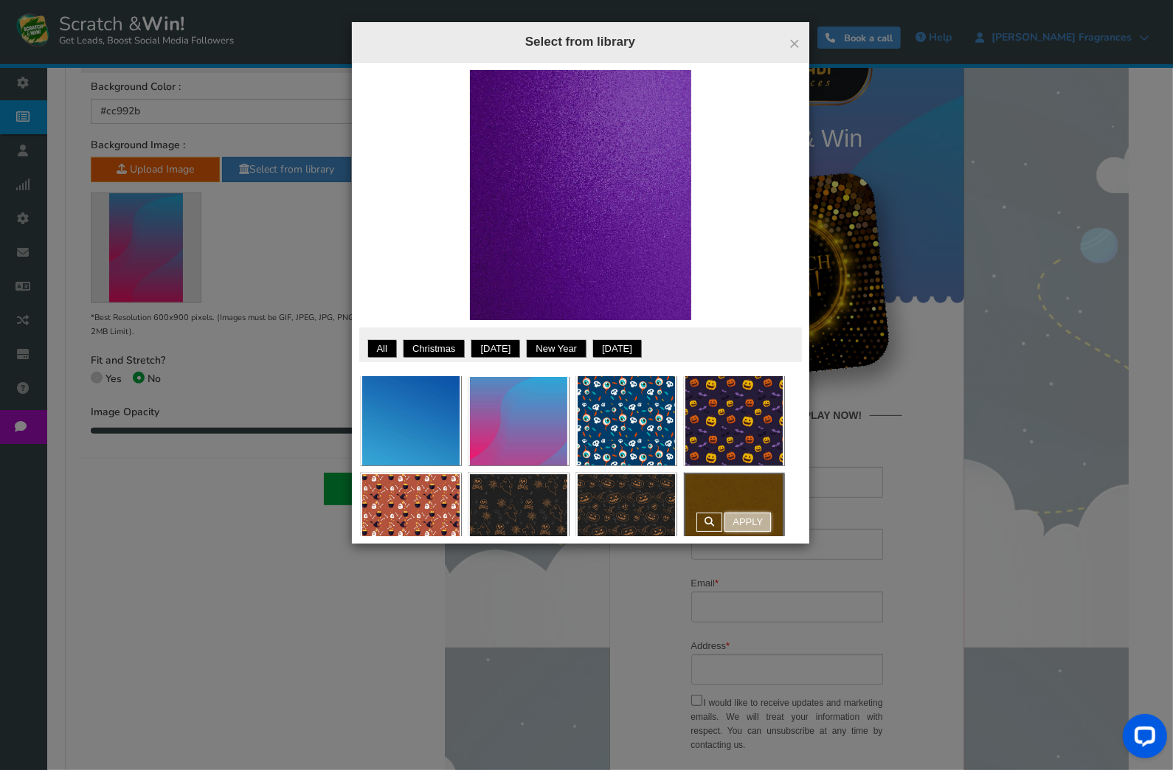
click at [749, 515] on link "Apply" at bounding box center [747, 522] width 46 height 19
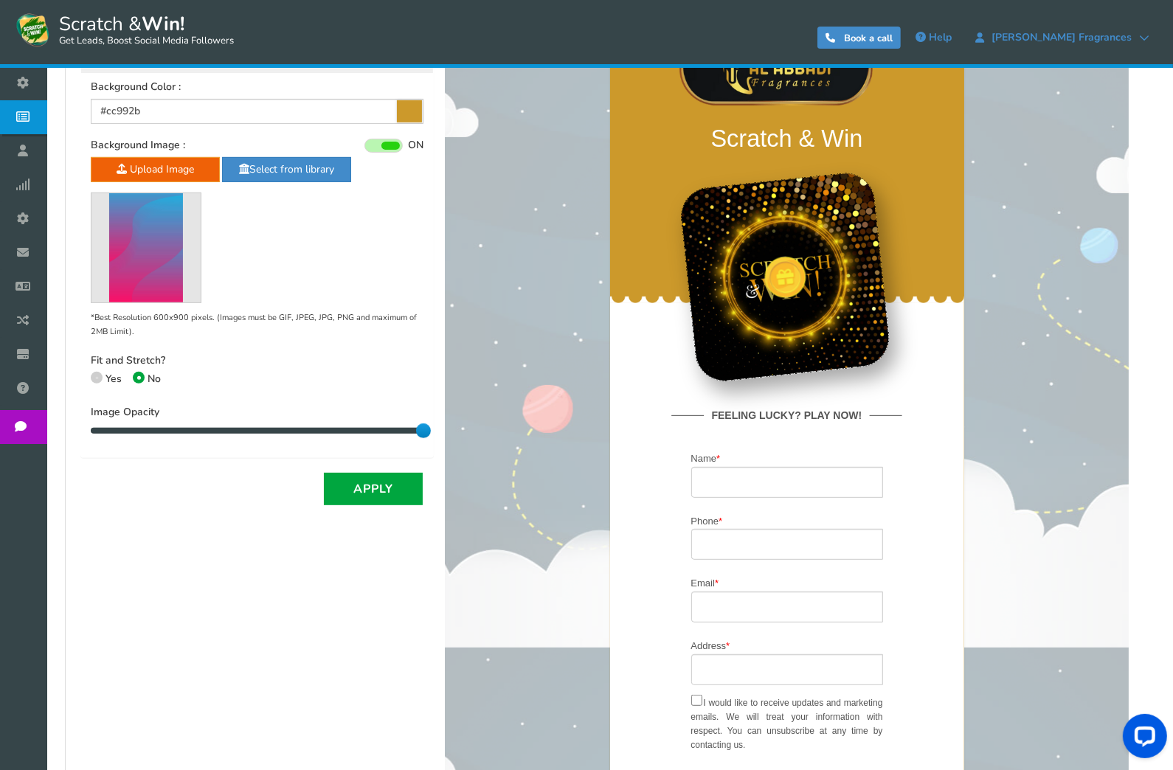
scroll to position [218, 0]
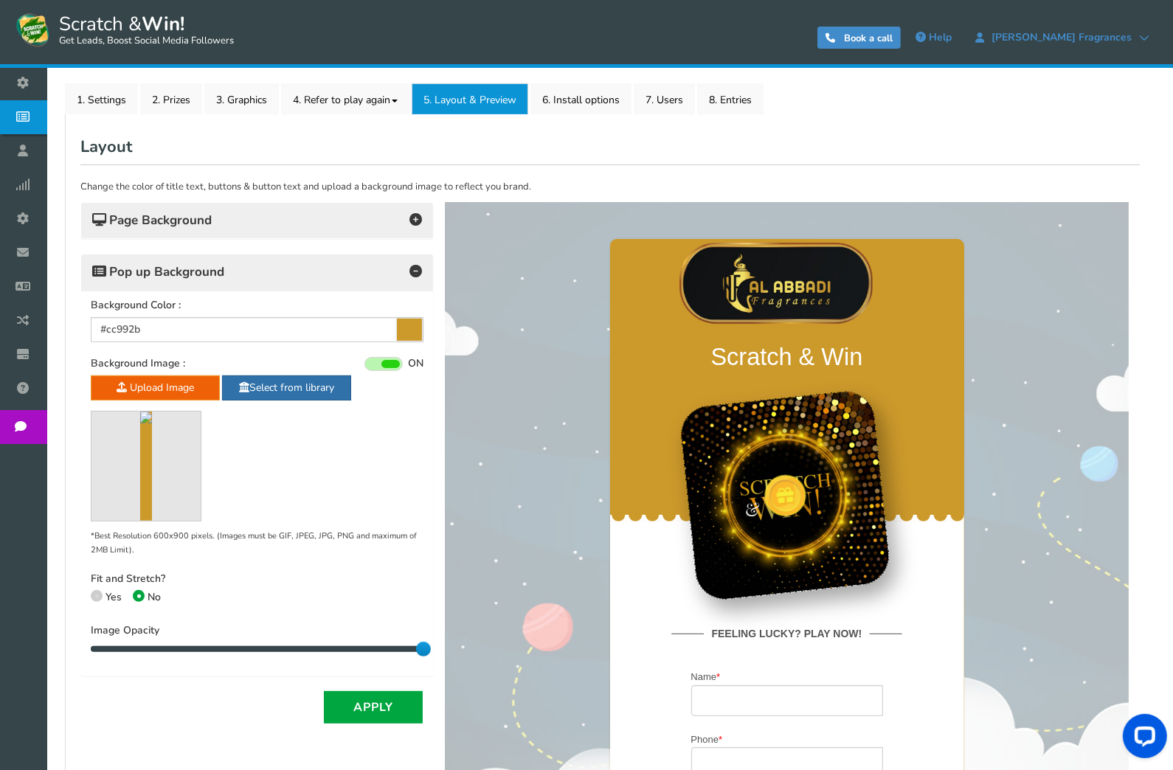
click at [273, 388] on link "Select from library" at bounding box center [286, 388] width 129 height 25
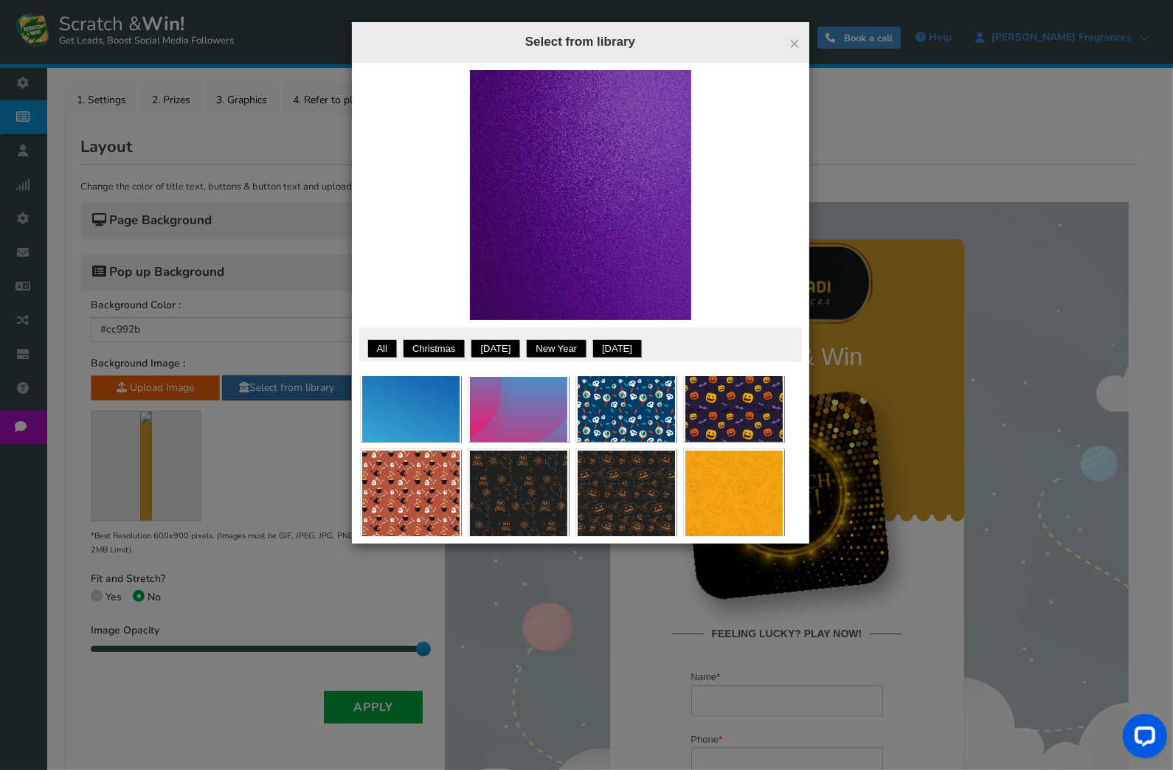
scroll to position [679, 0]
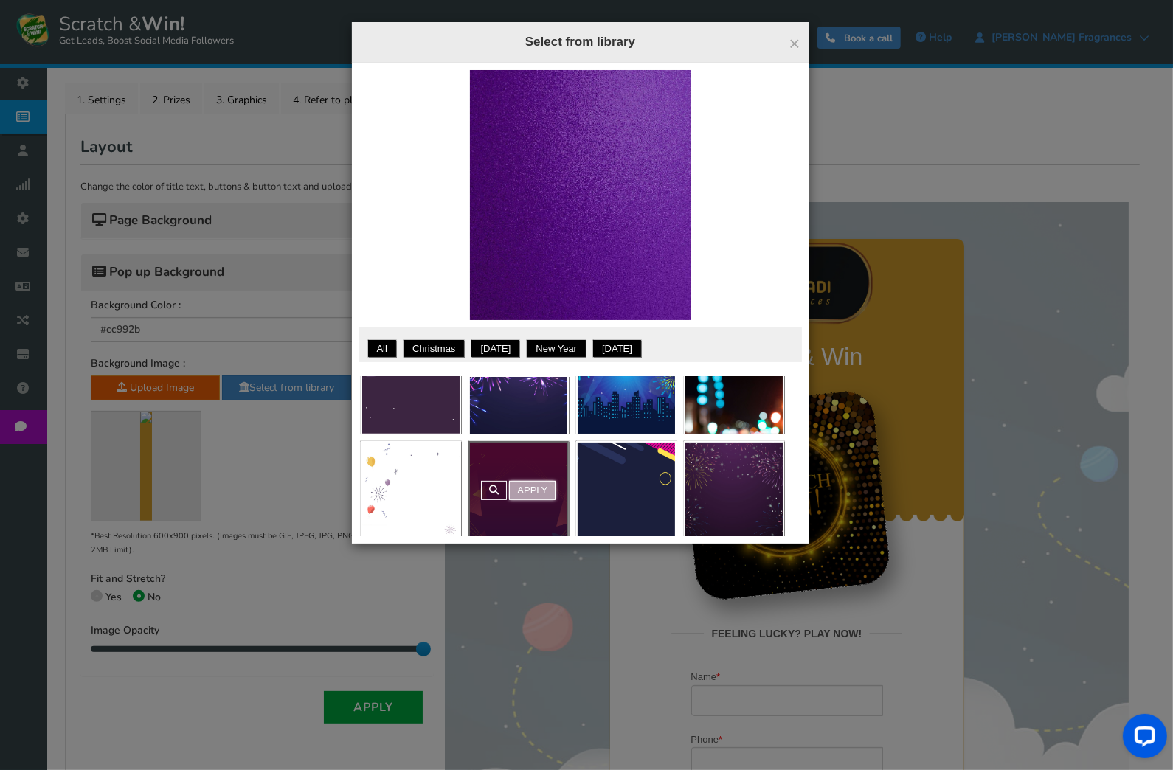
click at [525, 485] on link "Apply" at bounding box center [532, 490] width 46 height 19
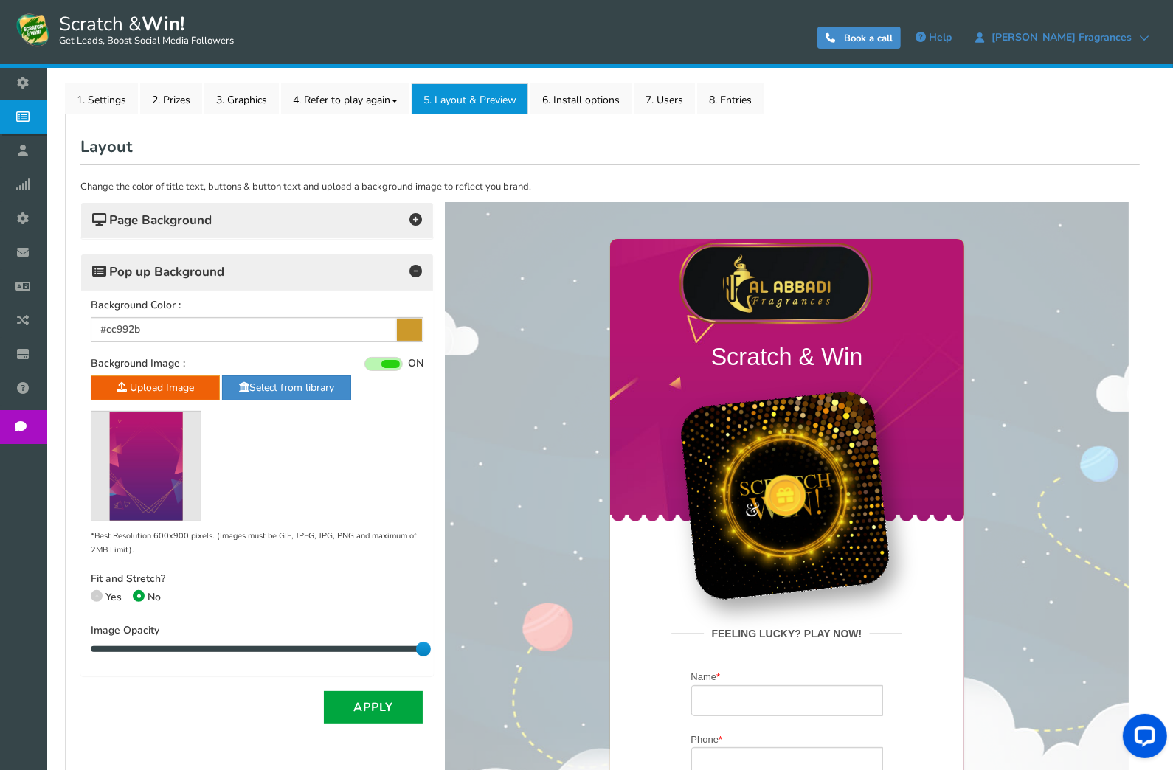
click at [97, 599] on span at bounding box center [97, 596] width 12 height 12
click at [97, 599] on input "Yes" at bounding box center [96, 599] width 10 height 10
radio input "true"
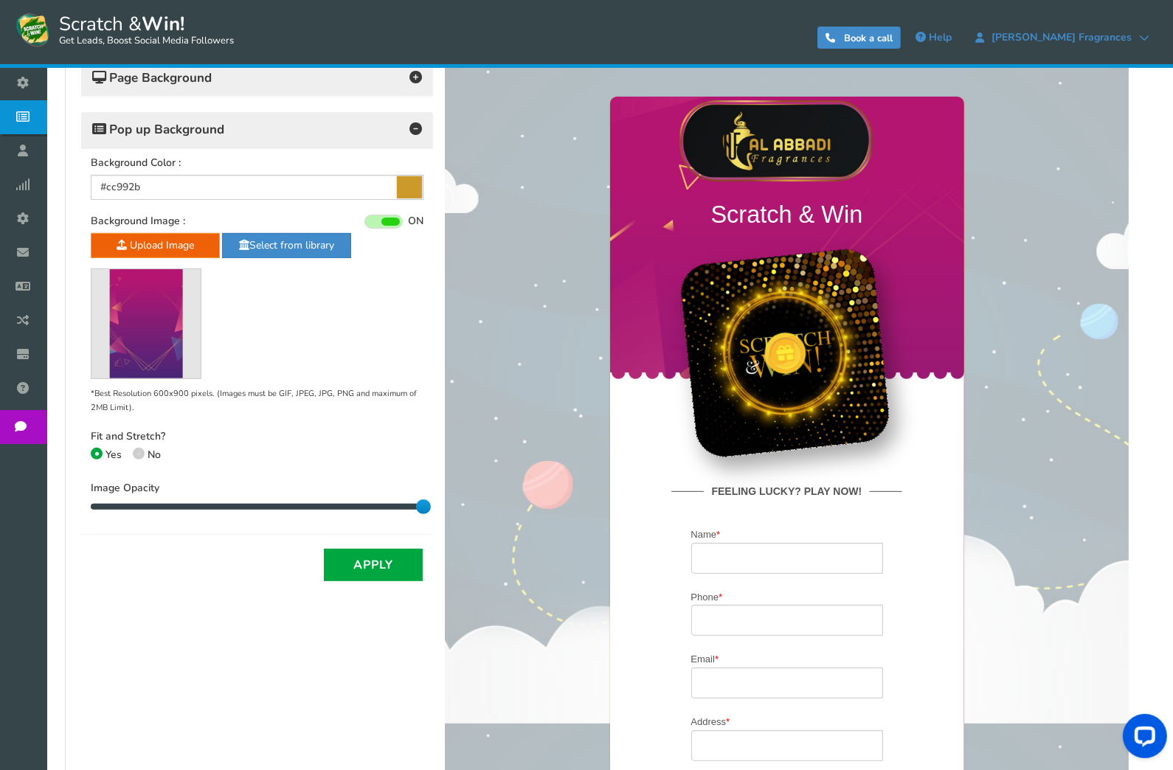
scroll to position [437, 0]
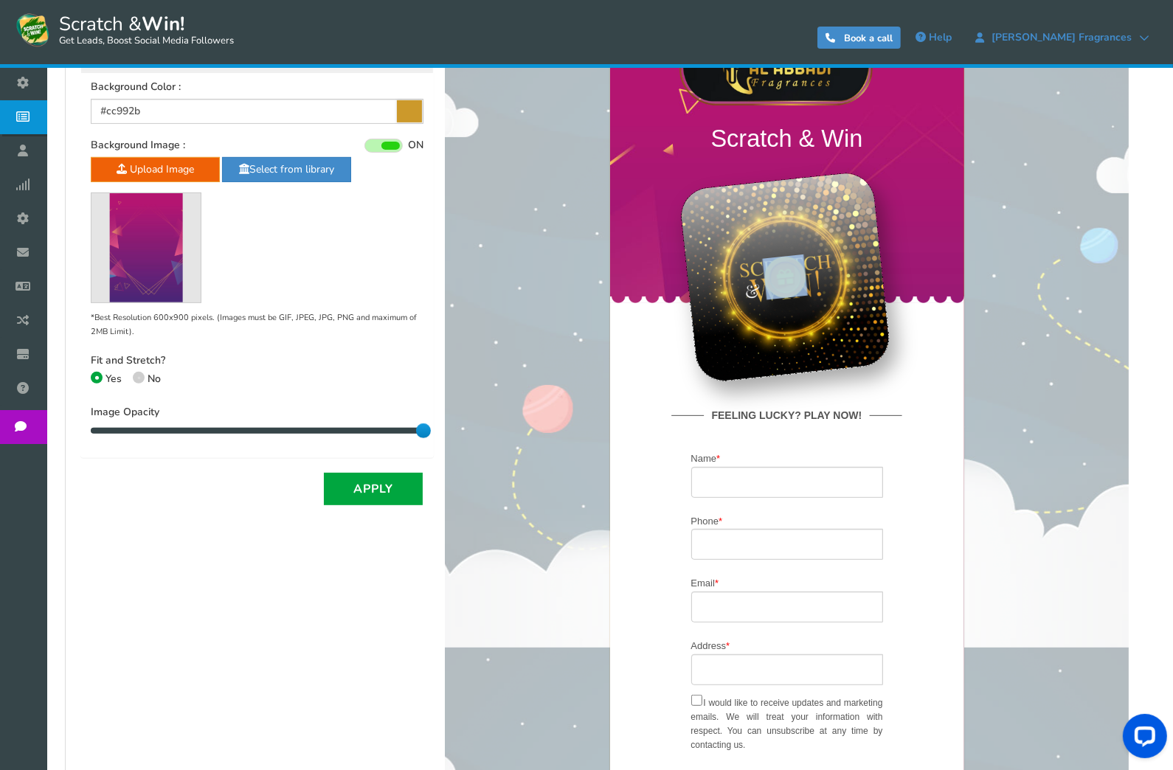
drag, startPoint x: 789, startPoint y: 269, endPoint x: 763, endPoint y: 216, distance: 59.1
click at [763, 216] on div at bounding box center [784, 277] width 212 height 212
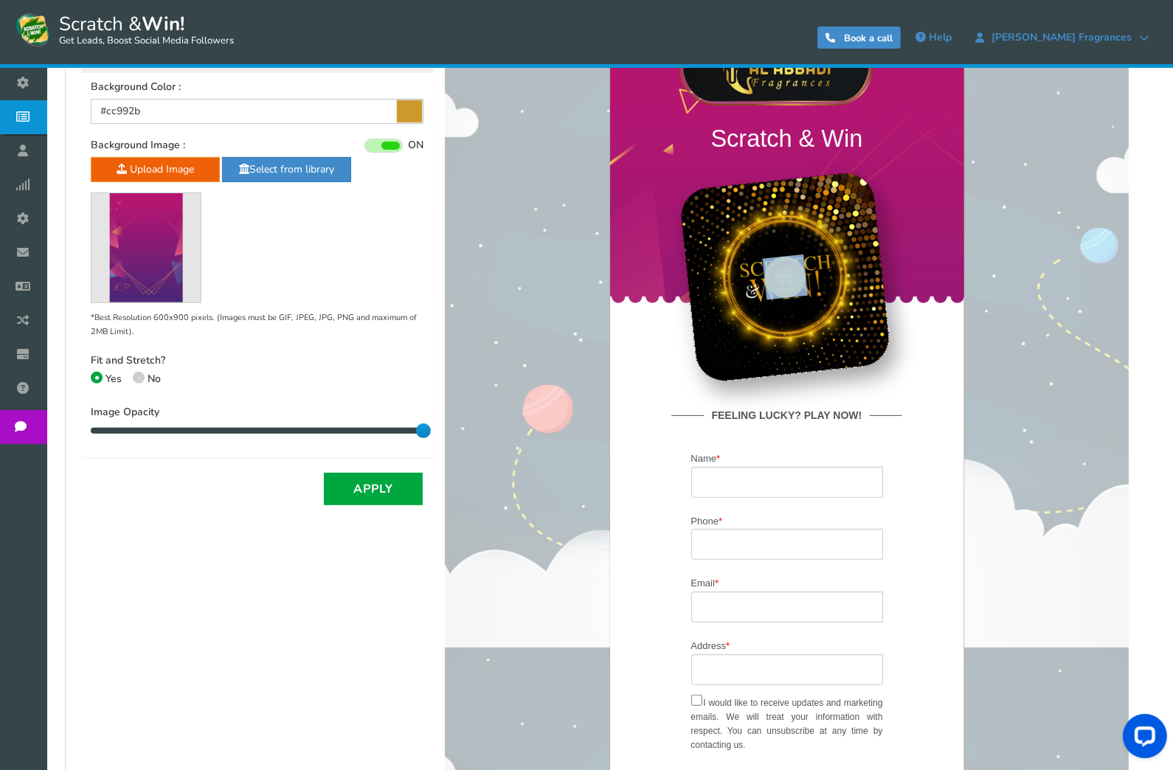
scroll to position [218, 0]
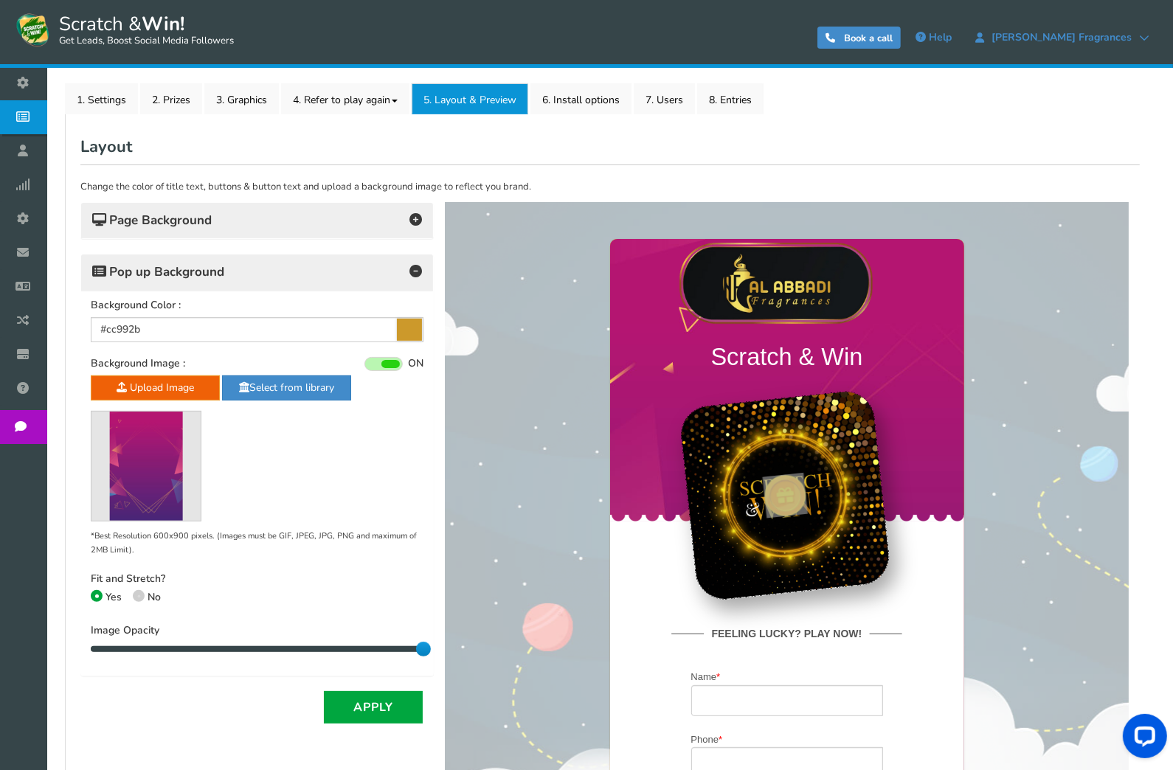
click at [257, 217] on h4 "Page Background" at bounding box center [257, 220] width 330 height 21
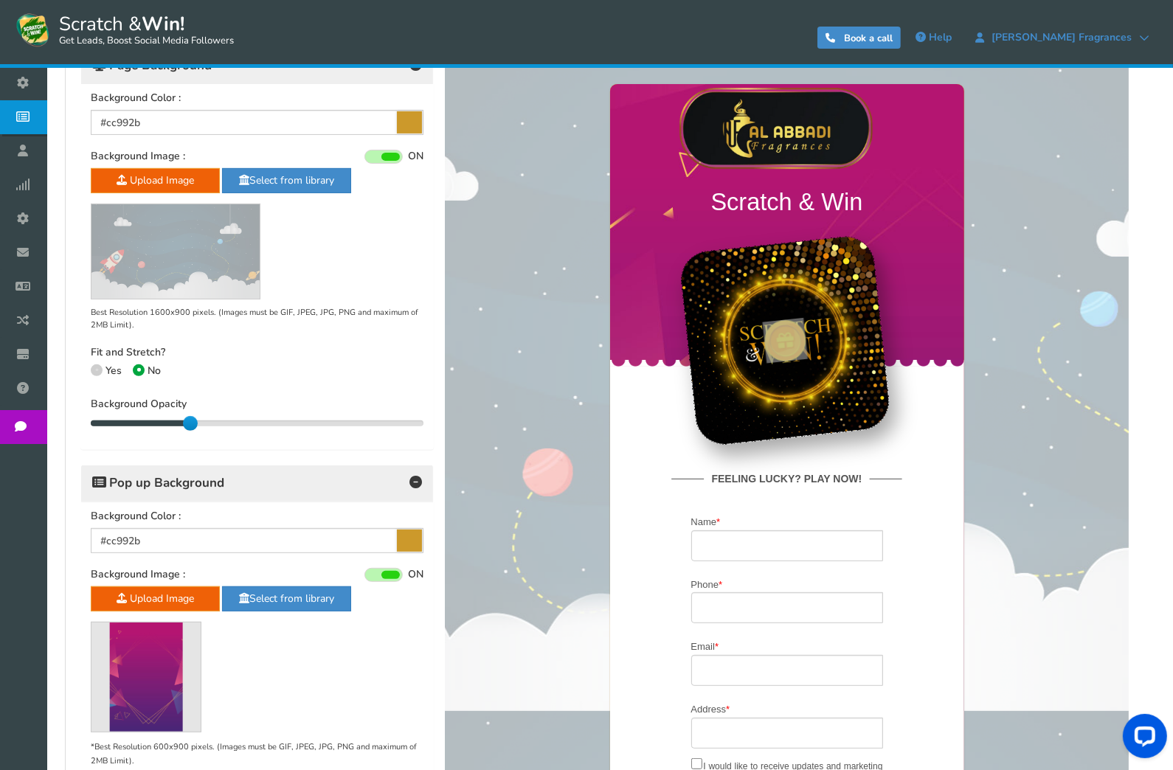
scroll to position [328, 0]
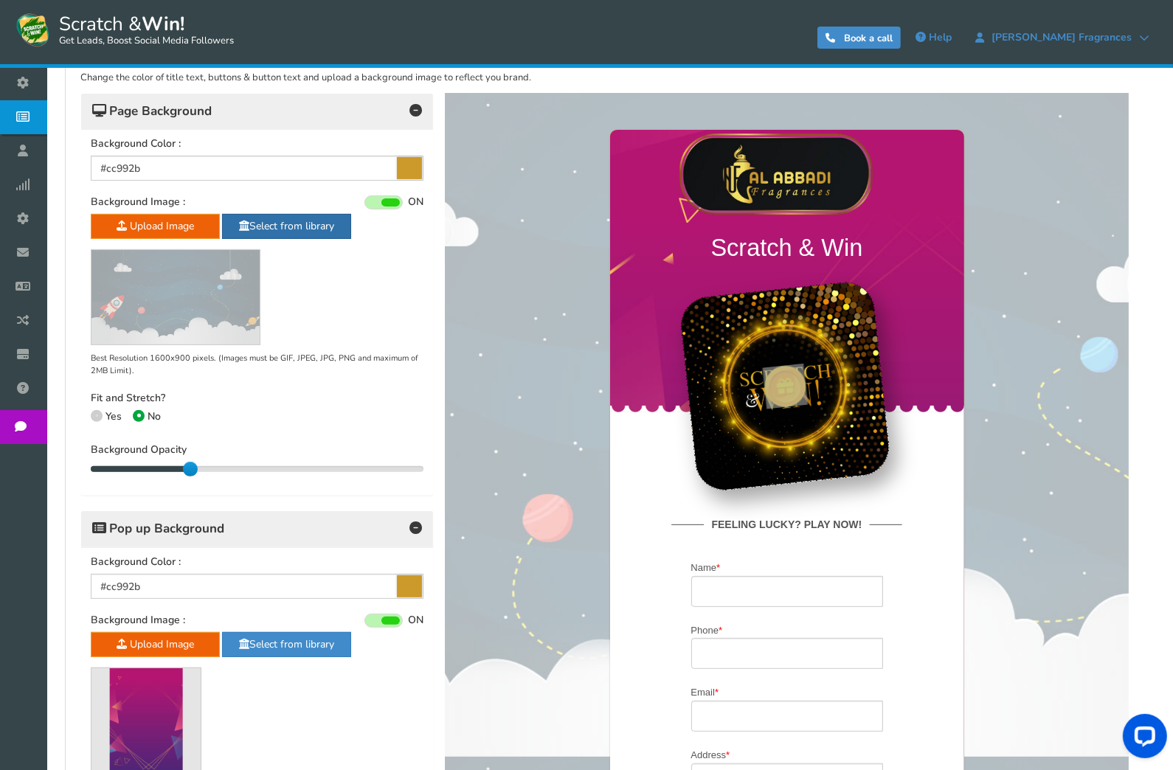
click at [257, 229] on link "Select from library" at bounding box center [286, 226] width 129 height 25
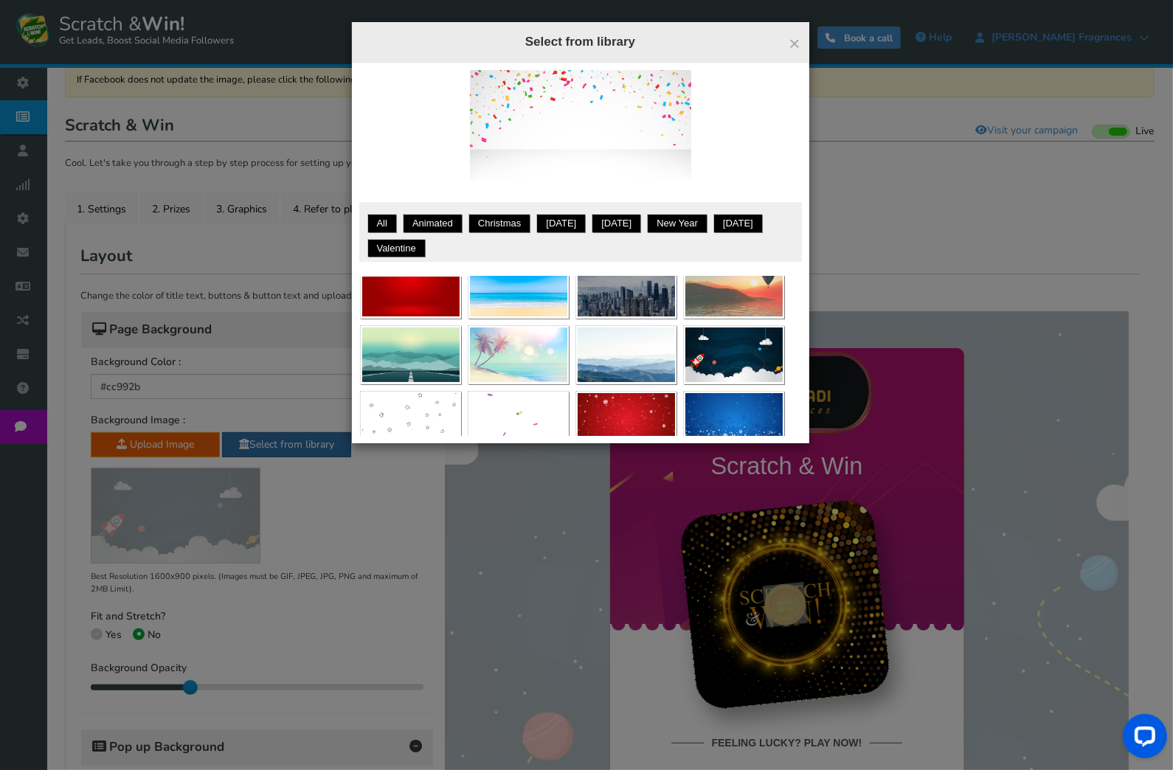
scroll to position [0, 0]
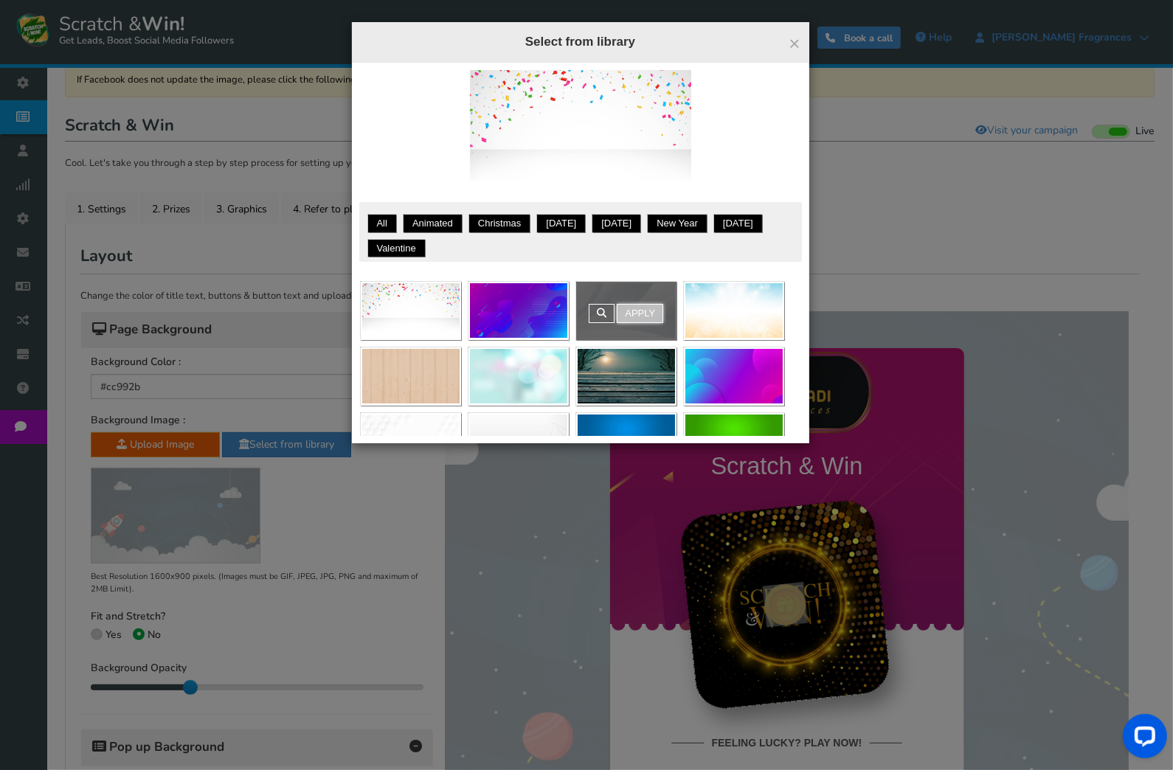
click at [637, 311] on link "Apply" at bounding box center [640, 313] width 46 height 19
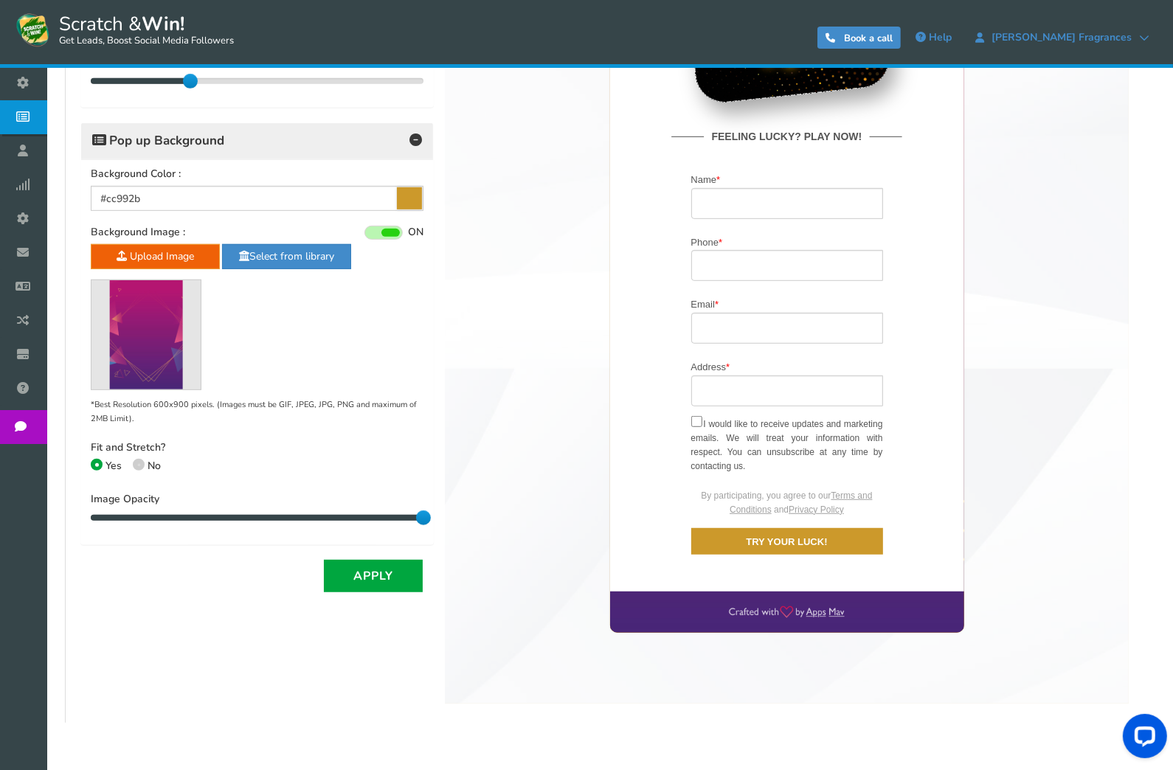
scroll to position [765, 0]
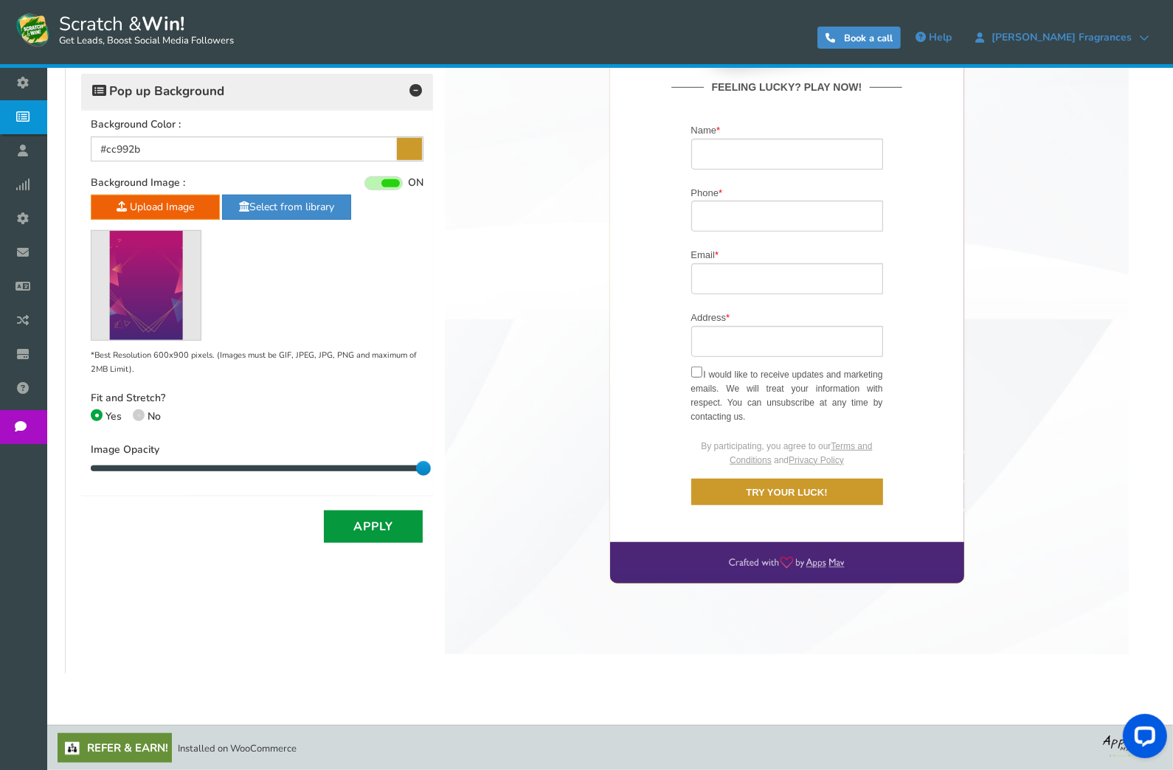
click at [369, 524] on button "Apply" at bounding box center [373, 527] width 99 height 32
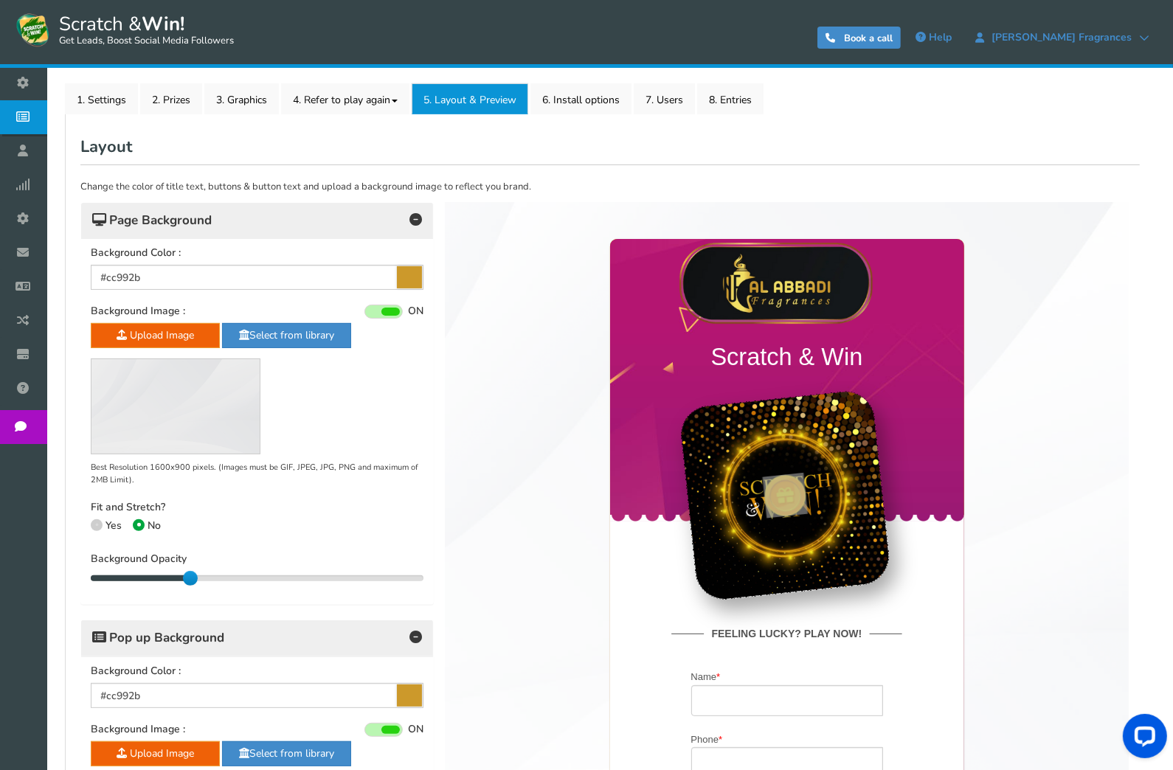
scroll to position [0, 0]
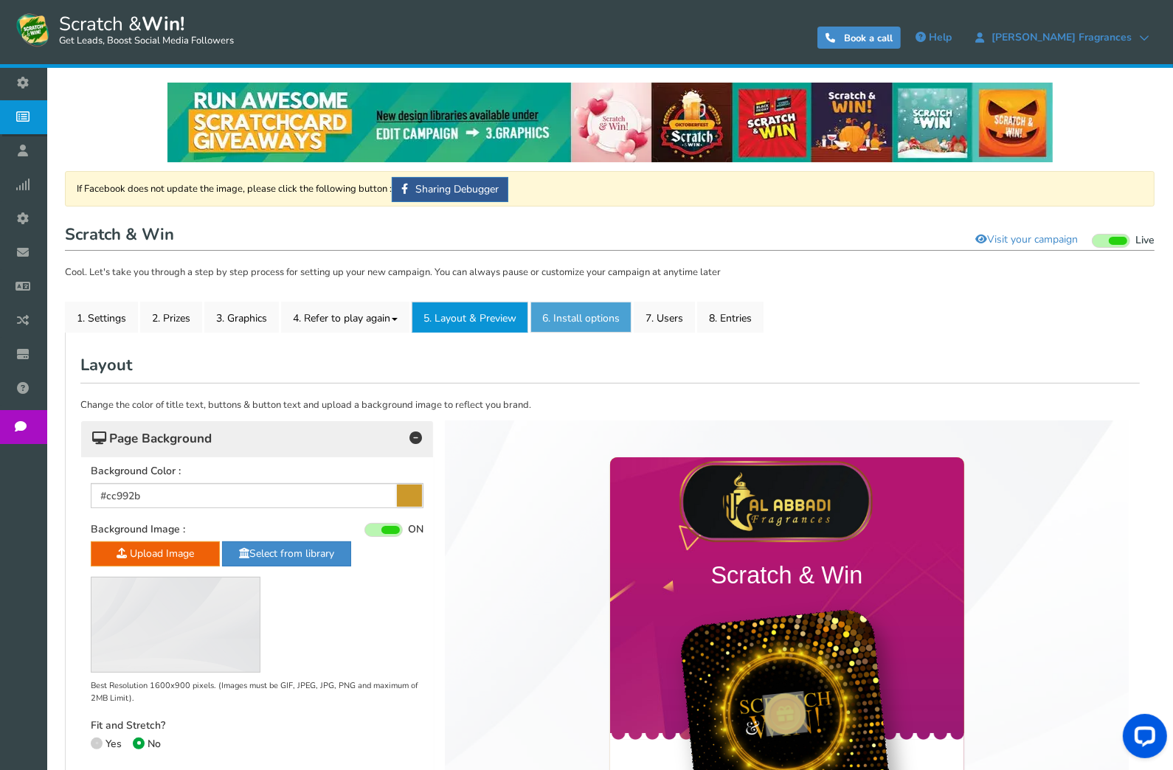
click at [565, 324] on link "6. Install options New" at bounding box center [580, 317] width 101 height 31
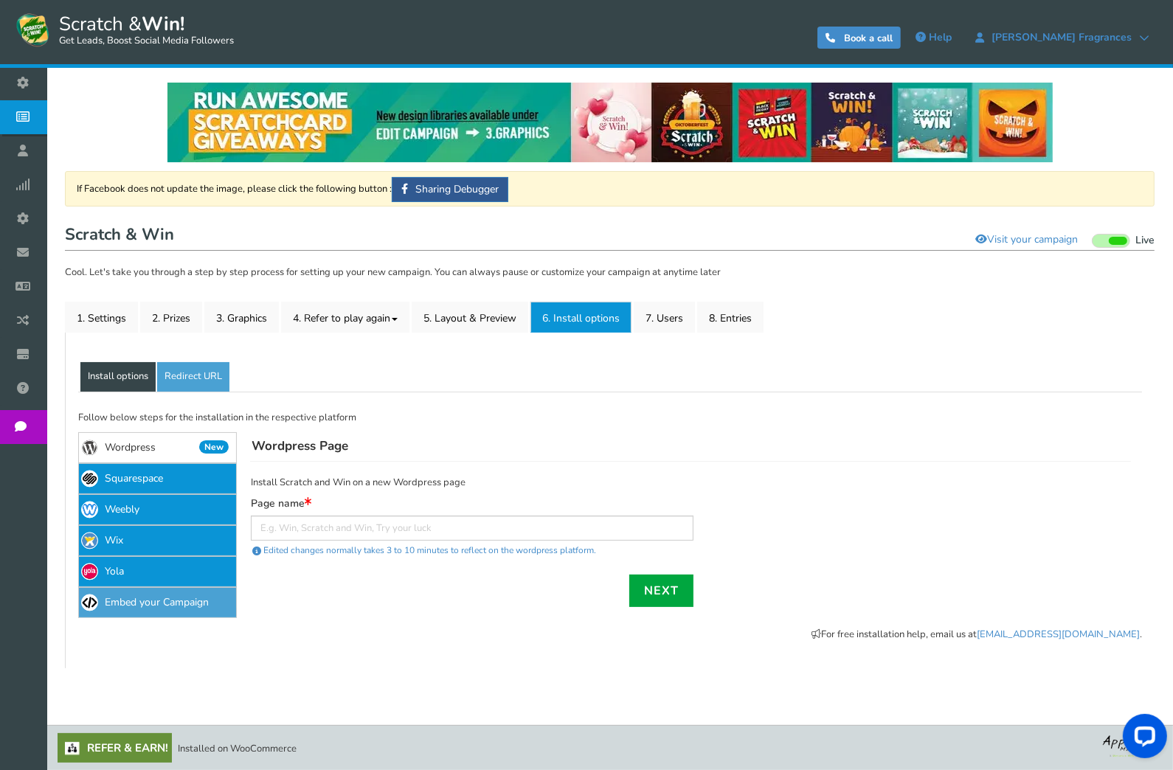
click at [179, 602] on link "Embed your Campaign" at bounding box center [157, 602] width 159 height 31
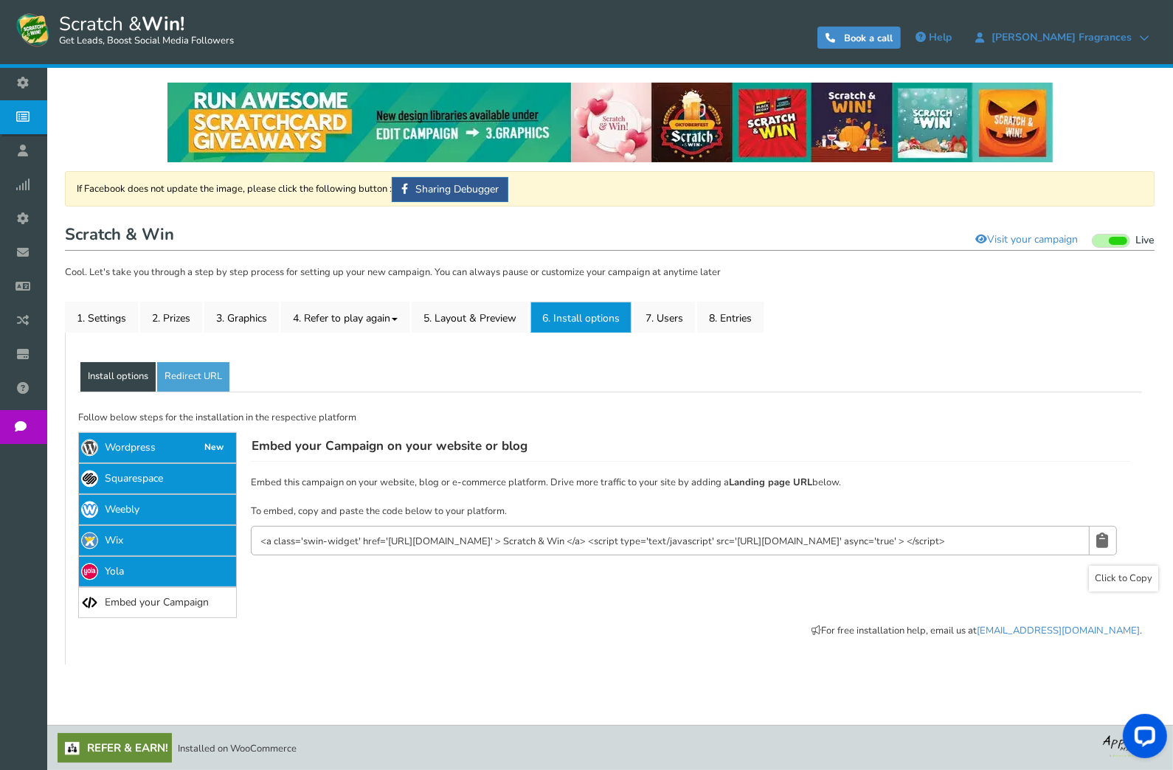
click at [1098, 542] on icon at bounding box center [1102, 540] width 12 height 27
click at [125, 447] on link "Wordpress New" at bounding box center [157, 447] width 159 height 31
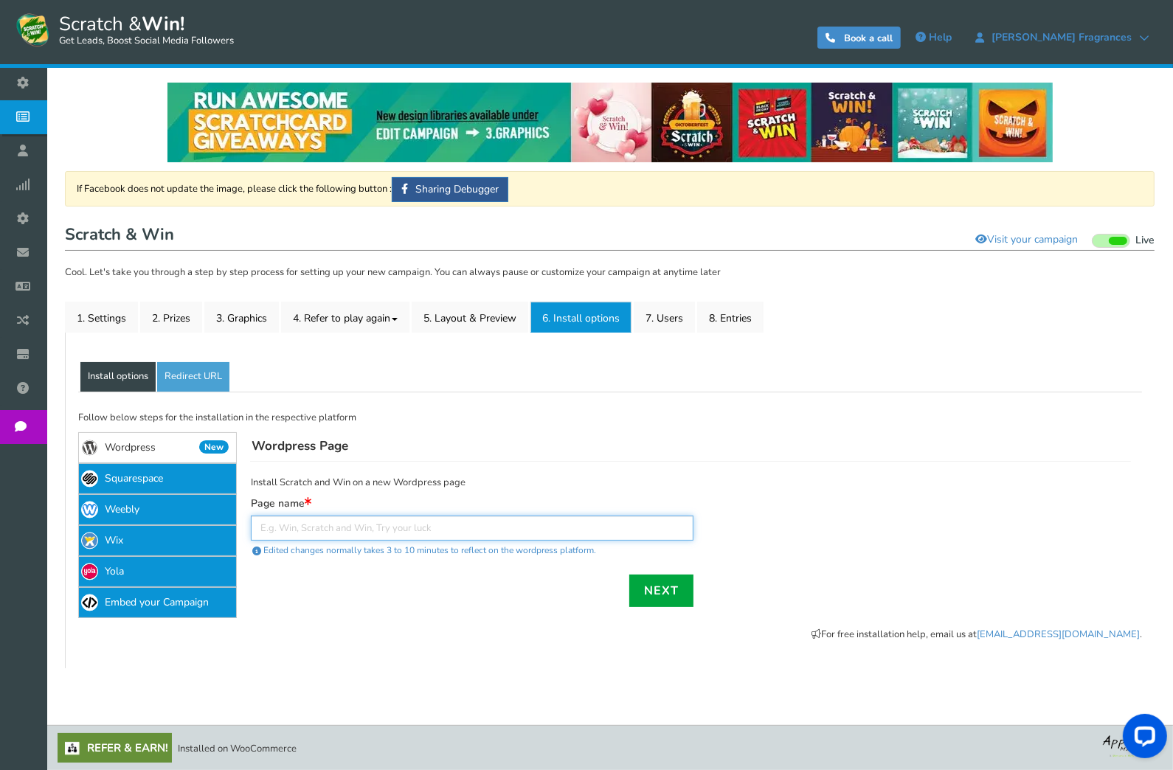
click at [303, 527] on input "text" at bounding box center [472, 528] width 443 height 25
paste input "Scratch & Win"
type input "Scratch & Win"
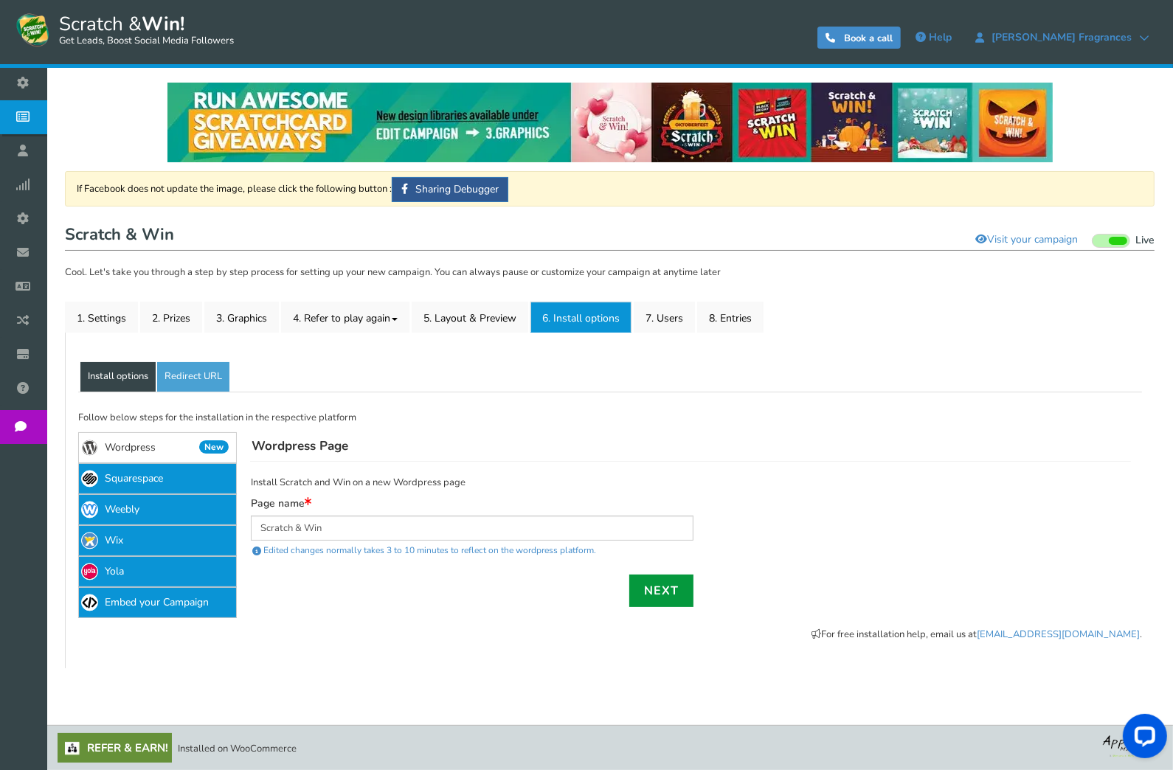
click at [644, 589] on link "Next" at bounding box center [661, 591] width 64 height 32
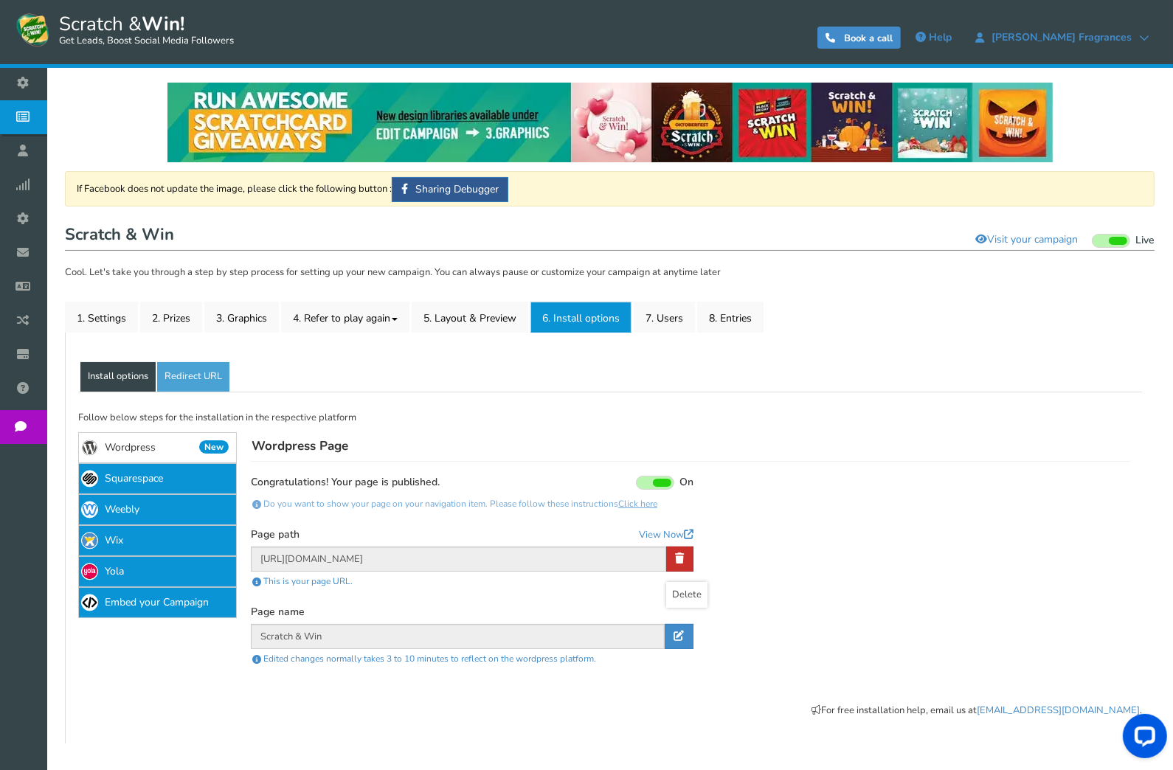
click at [673, 559] on link at bounding box center [679, 559] width 27 height 25
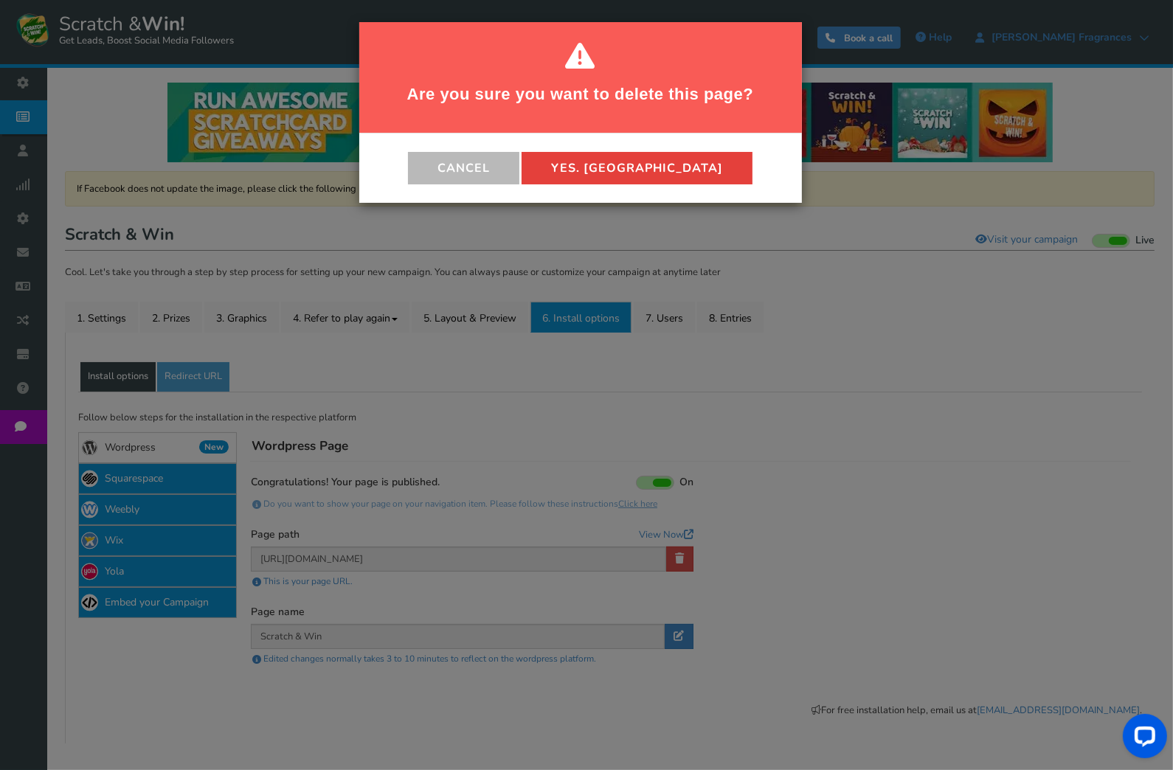
click at [603, 153] on button "Yes. Delete" at bounding box center [637, 168] width 231 height 32
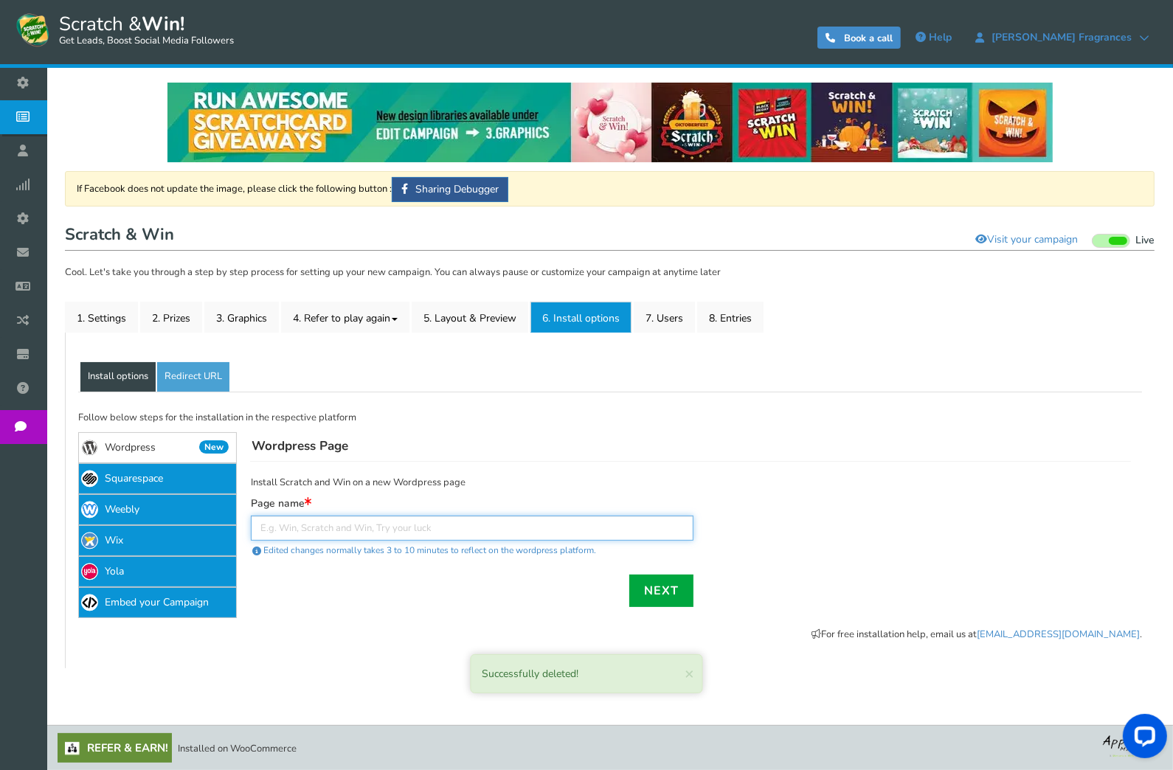
click at [383, 523] on input "text" at bounding box center [472, 528] width 443 height 25
type input "Scratch & Win"
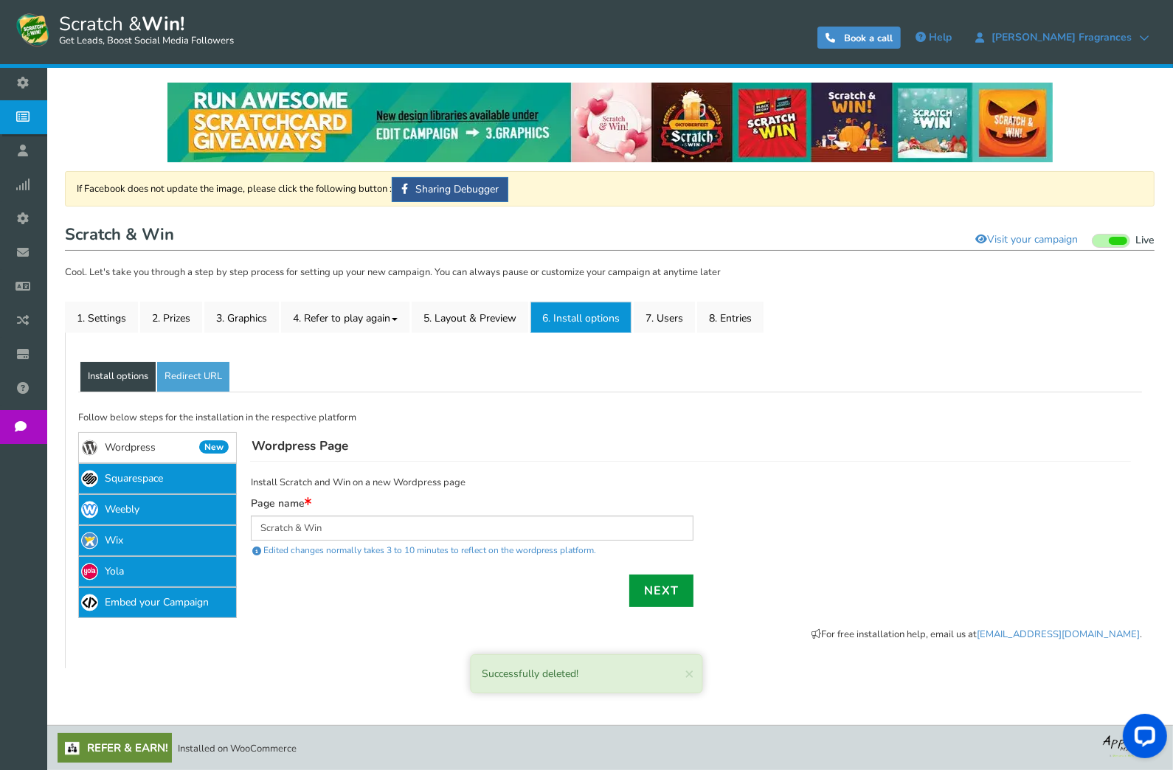
click at [648, 592] on link "Next" at bounding box center [661, 591] width 64 height 32
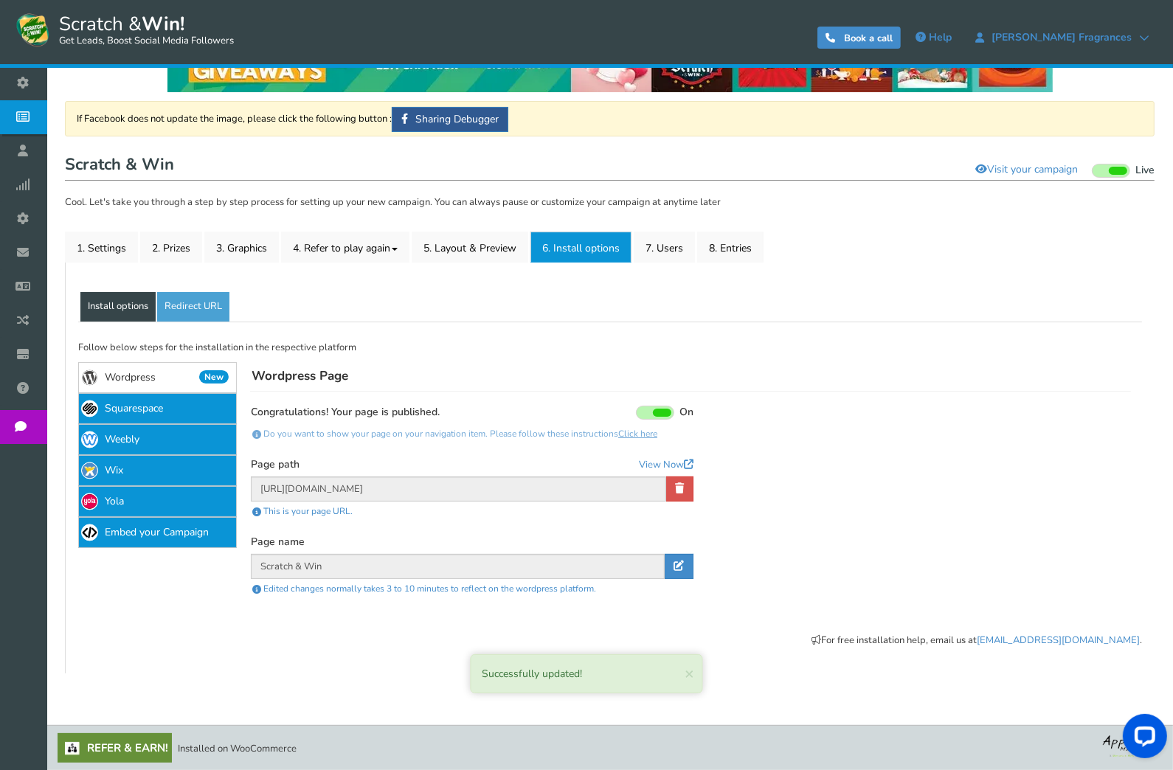
scroll to position [71, 0]
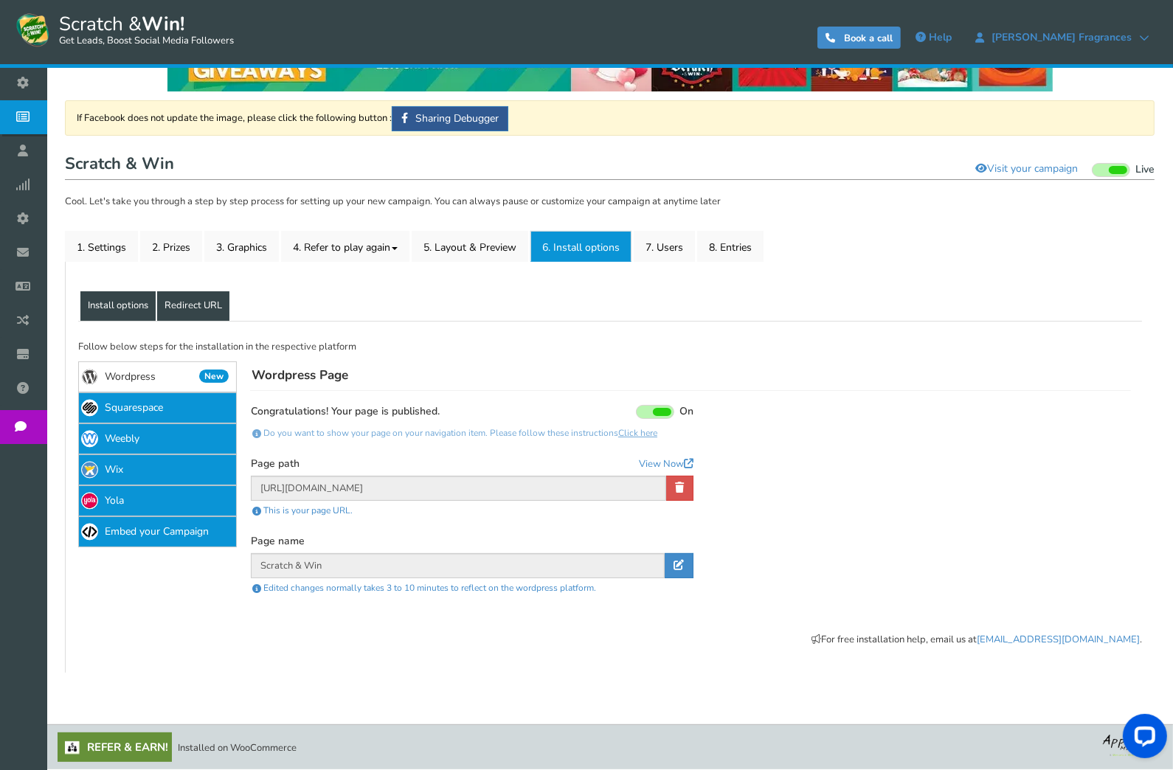
click at [189, 302] on link "Redirect URL" at bounding box center [193, 306] width 72 height 30
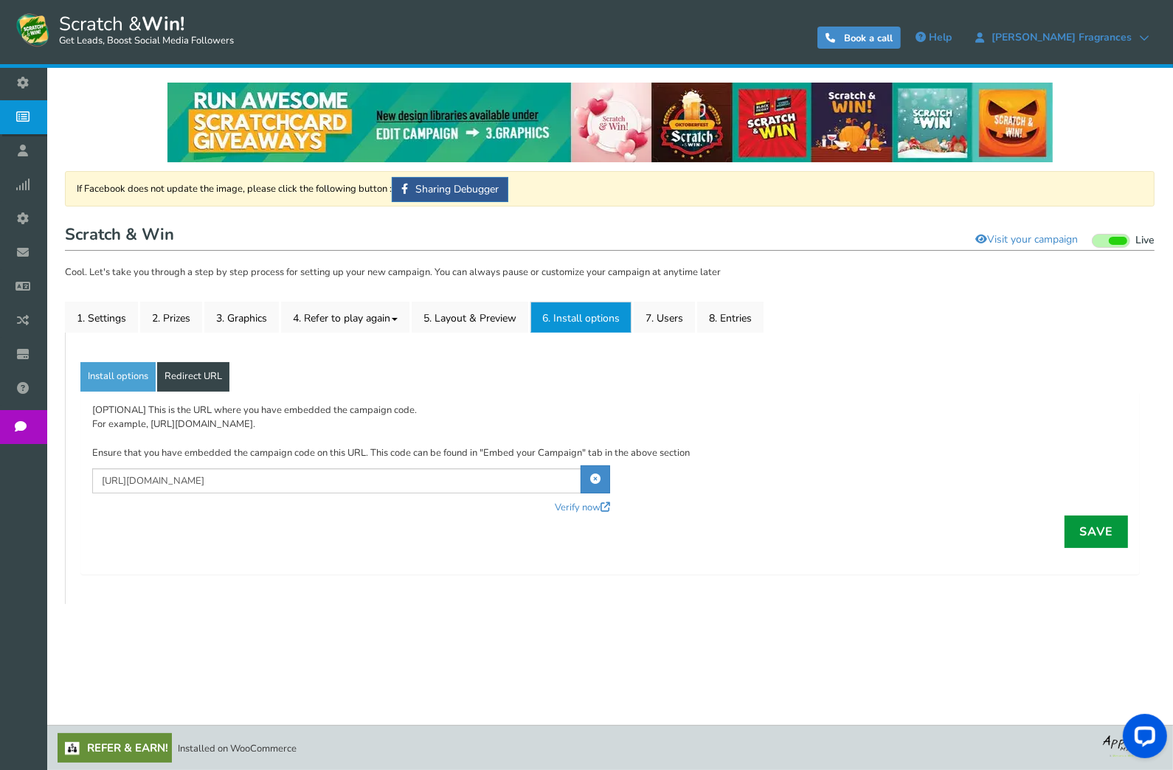
click at [1104, 533] on link "Save" at bounding box center [1096, 532] width 63 height 32
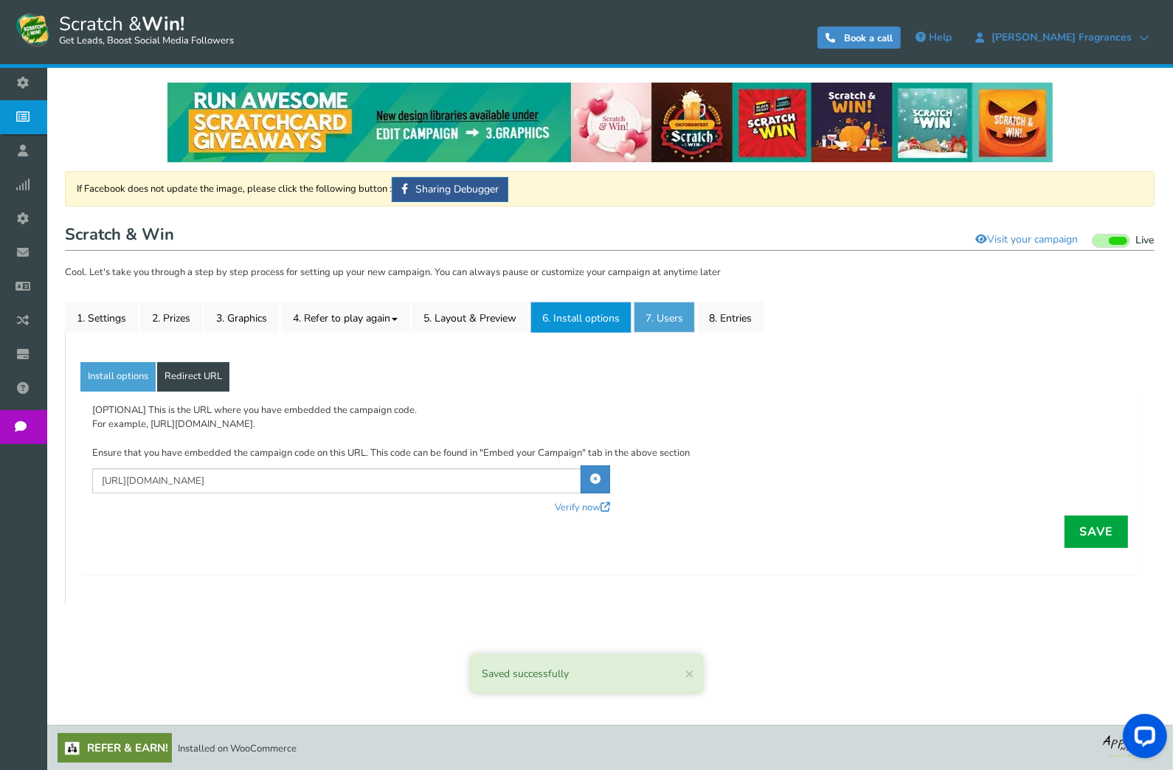
click at [680, 328] on link "7. Users" at bounding box center [664, 317] width 61 height 31
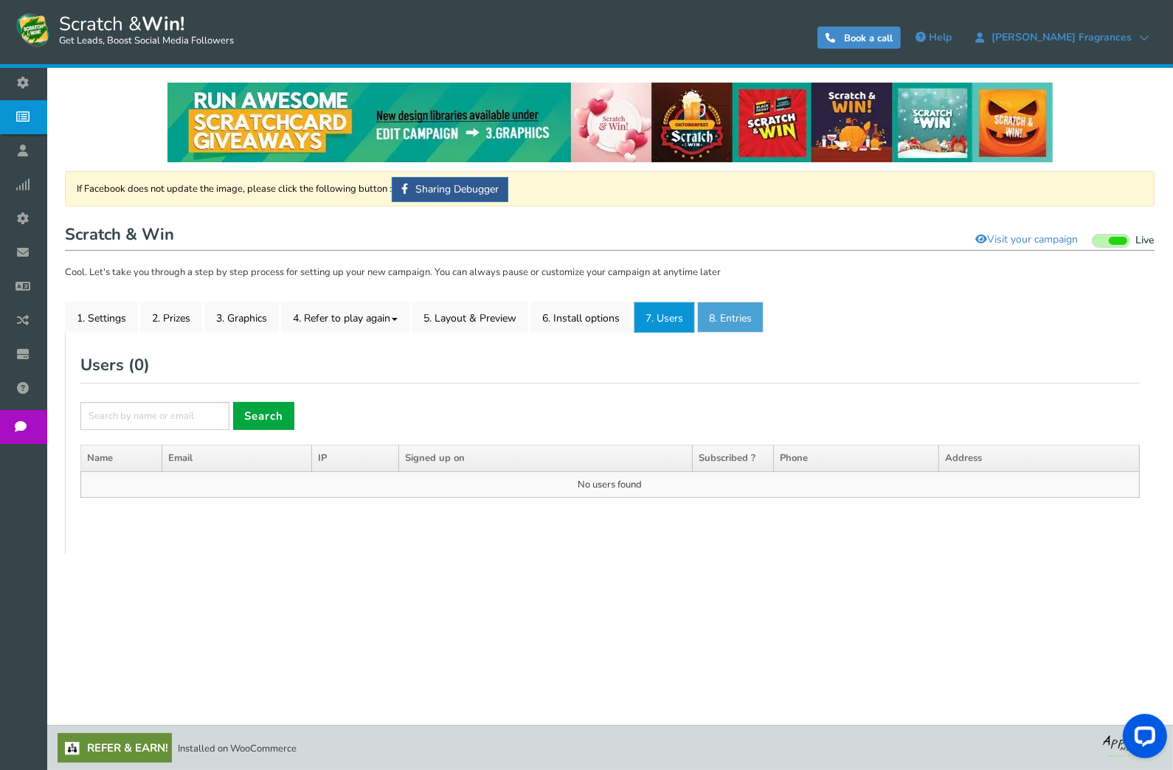
click at [722, 319] on link "8. Entries" at bounding box center [730, 317] width 66 height 31
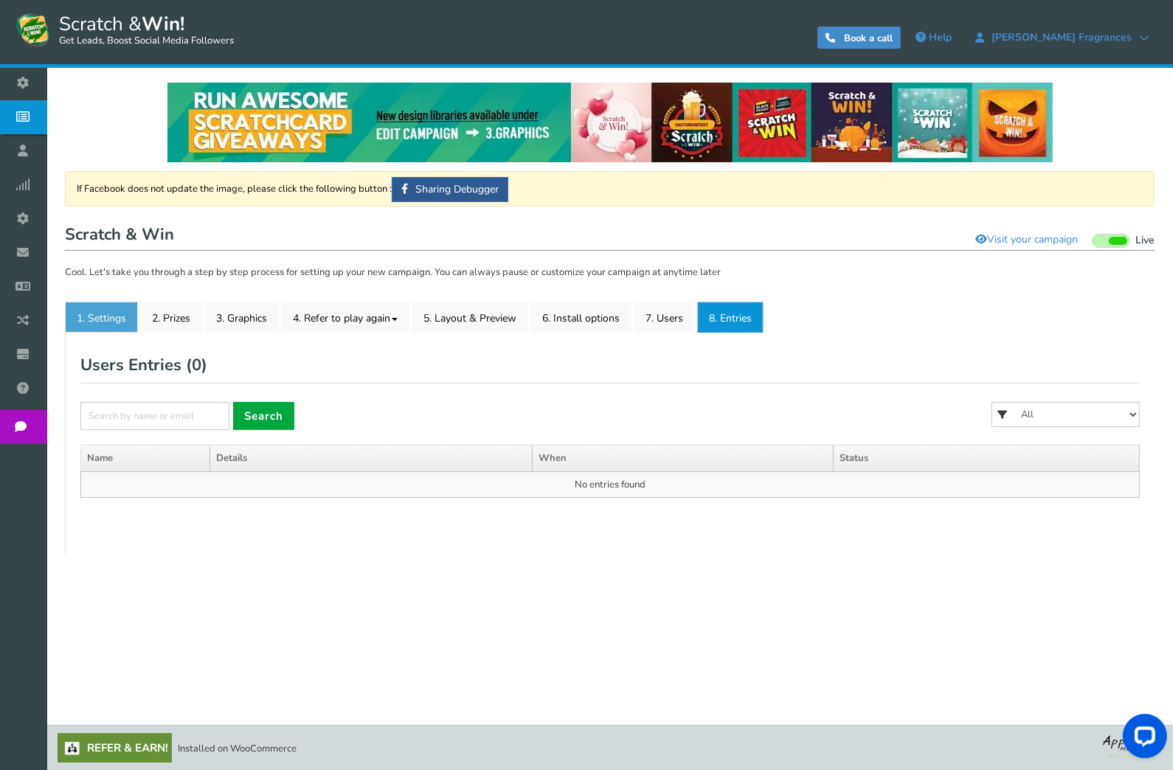
click at [107, 317] on link "1. Settings" at bounding box center [101, 317] width 73 height 31
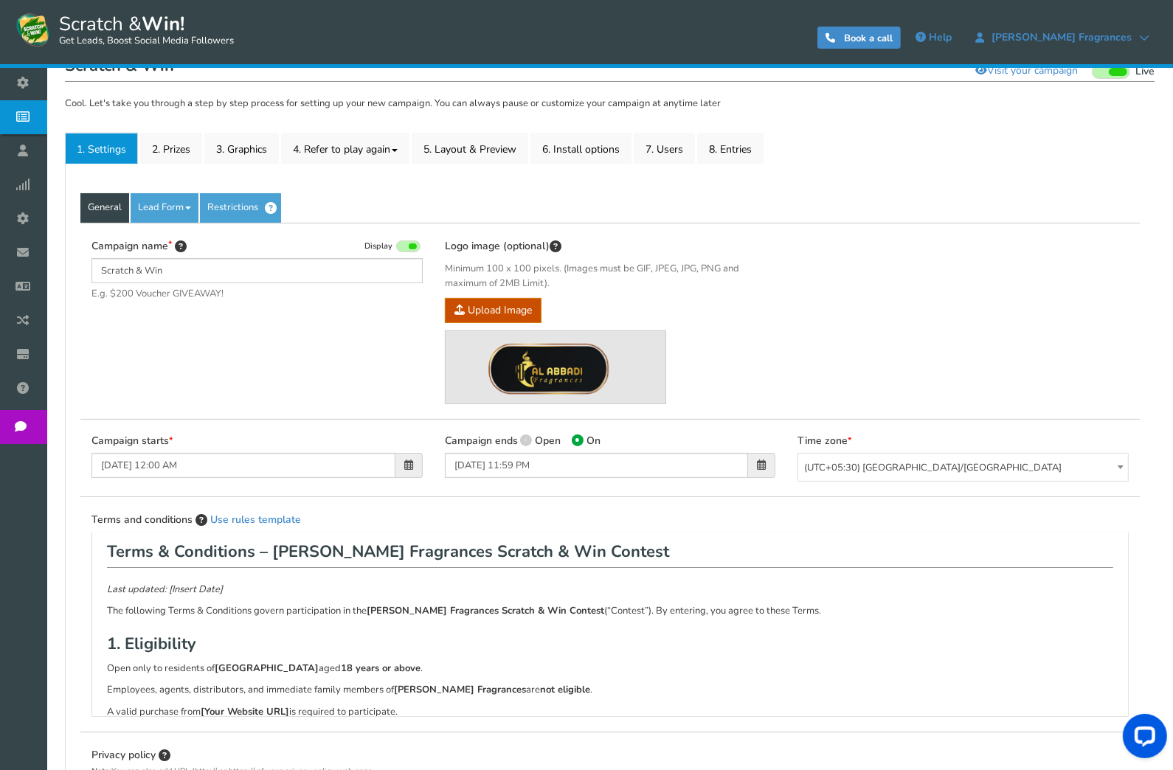
scroll to position [218, 0]
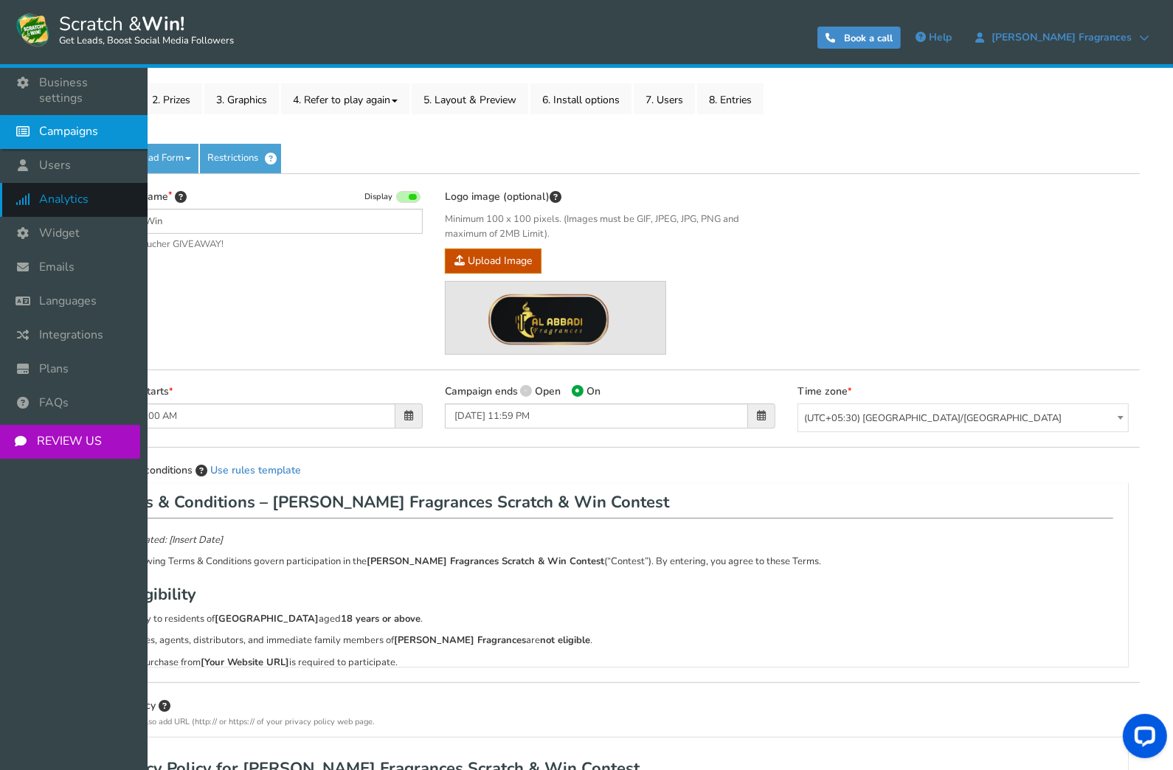
click at [47, 192] on span "Analytics" at bounding box center [63, 199] width 49 height 15
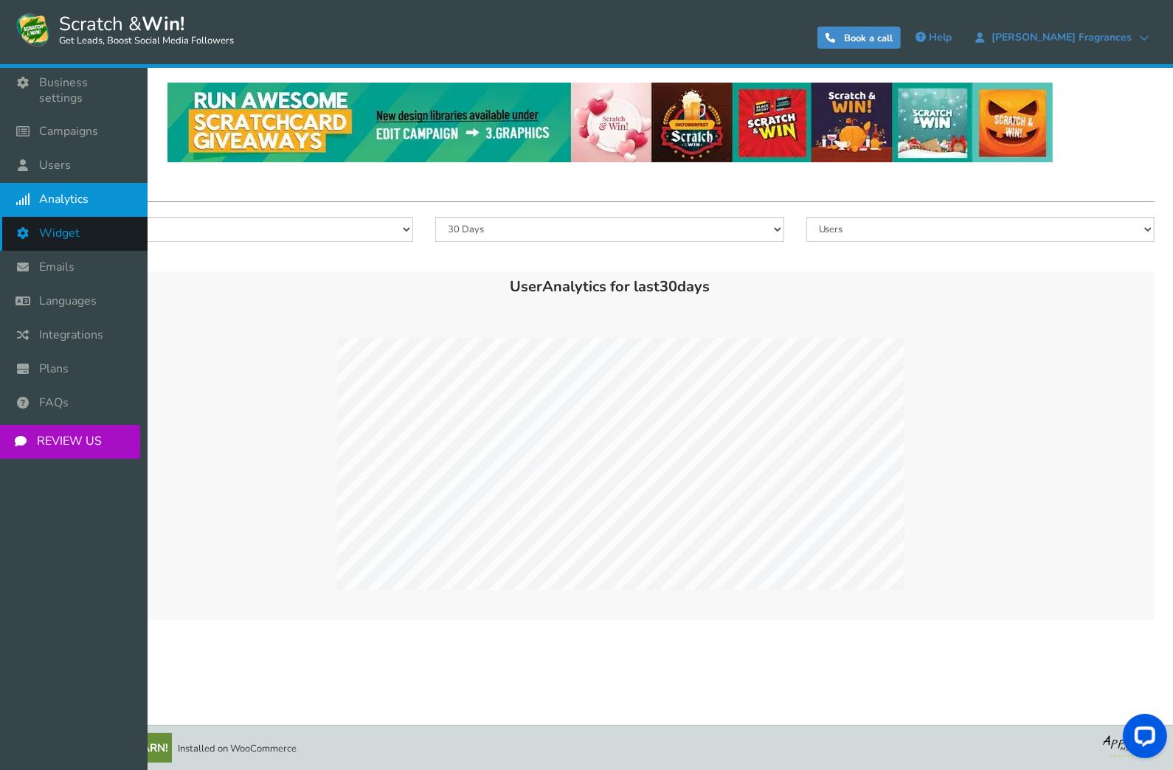
click at [29, 221] on icon at bounding box center [27, 233] width 28 height 32
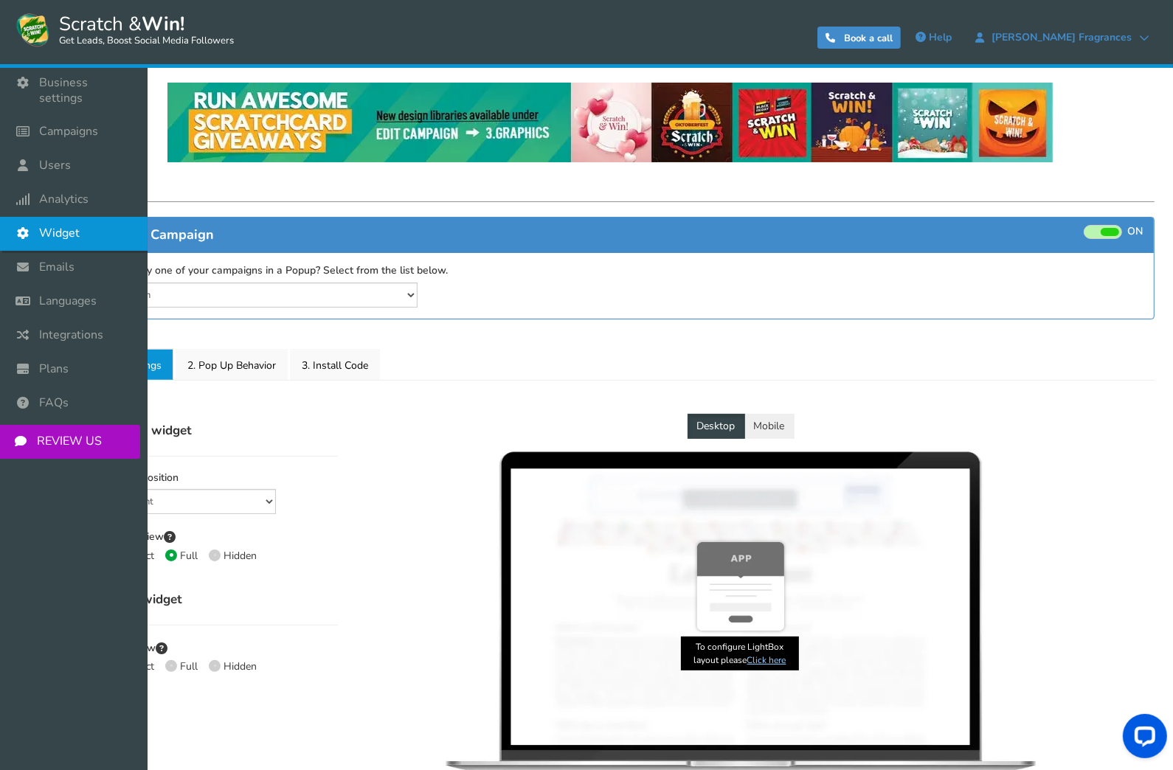
select select "mid-bottom-bar"
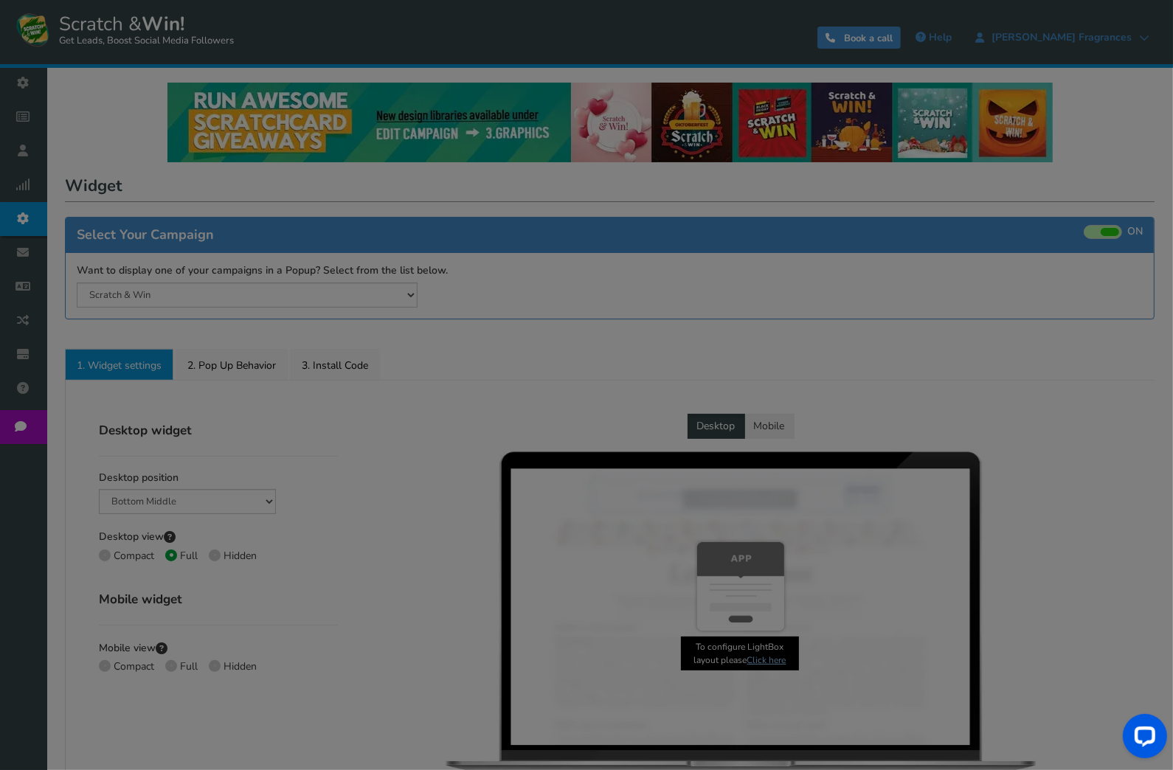
radio input "true"
select select "inherit"
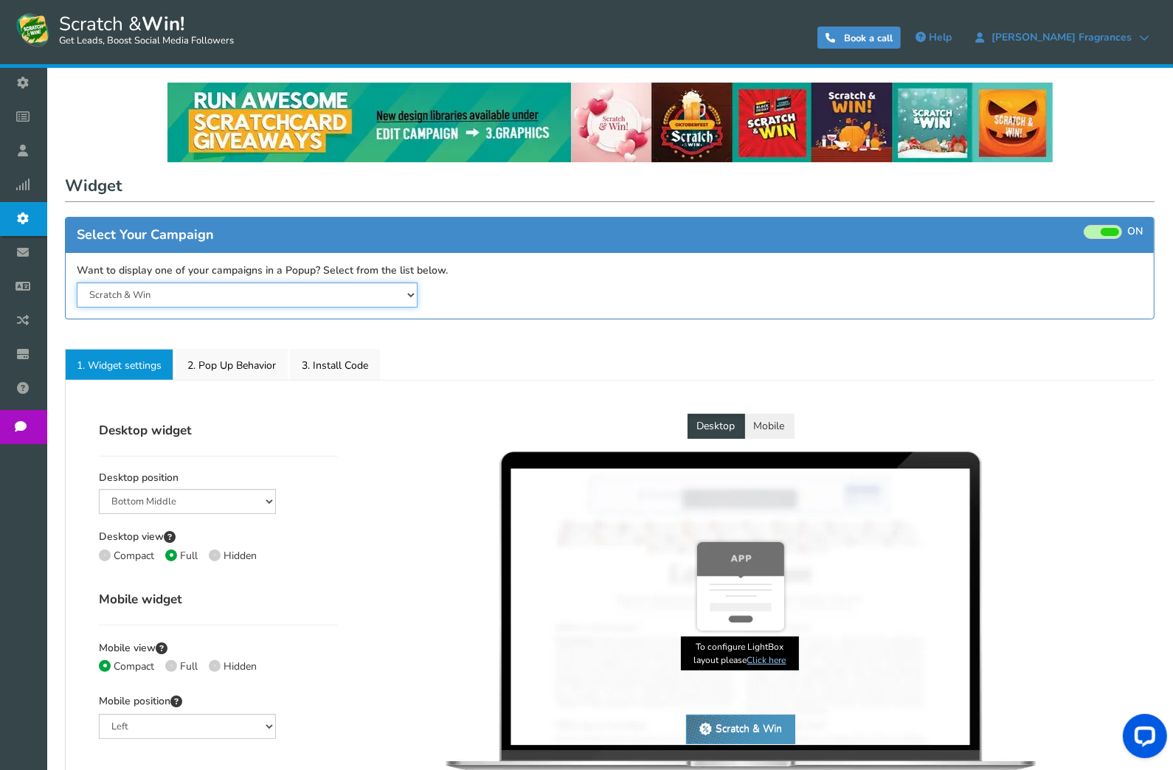
click at [382, 298] on select "Scratch & Win" at bounding box center [247, 295] width 341 height 25
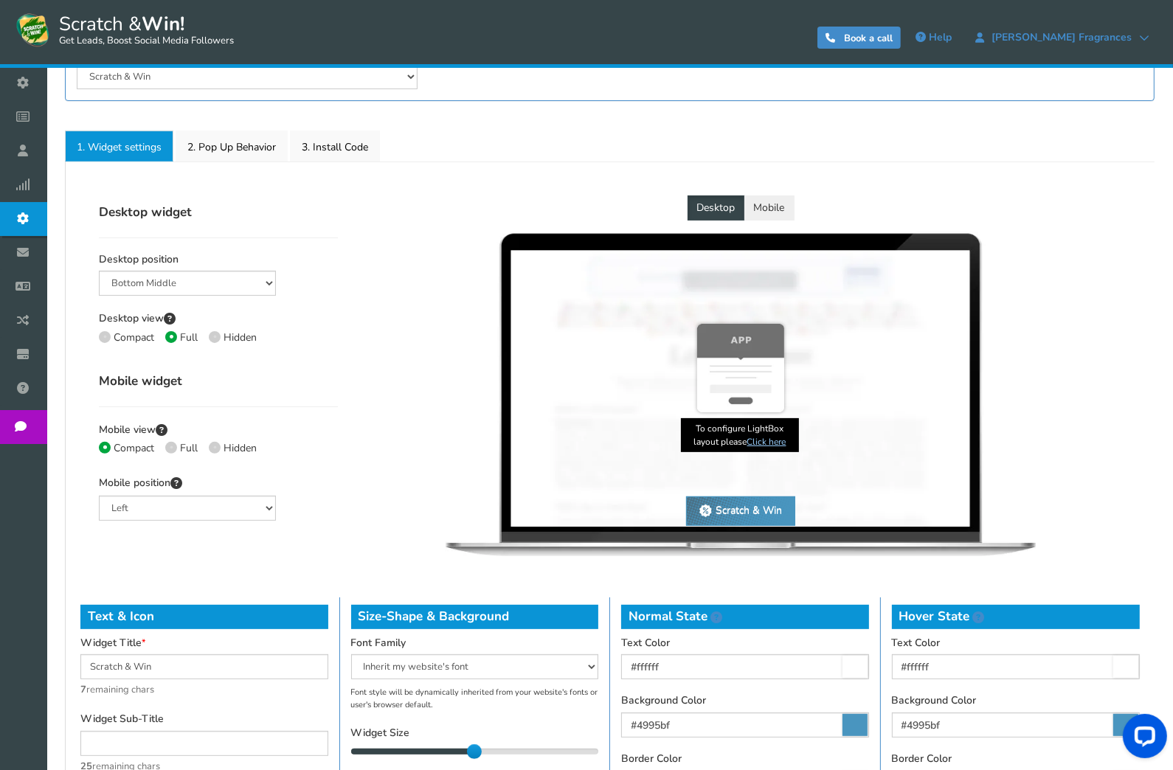
click at [764, 211] on button "Mobile" at bounding box center [769, 207] width 50 height 25
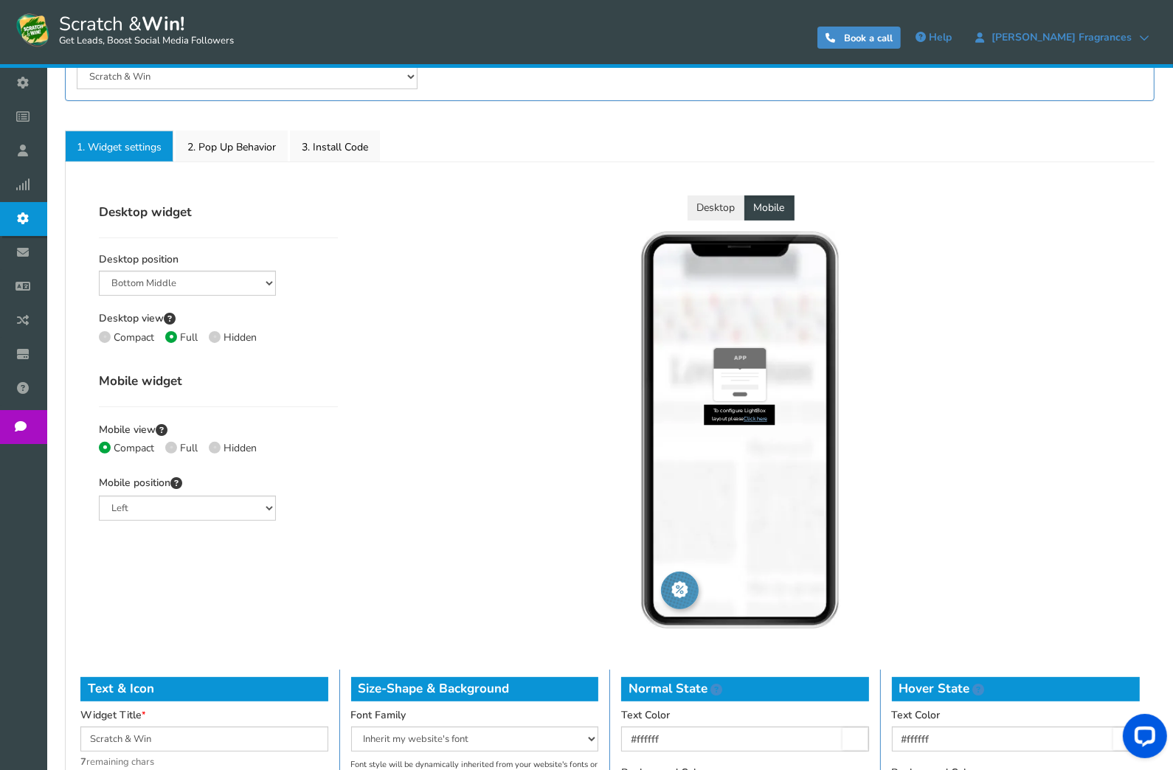
click at [725, 211] on button "Desktop" at bounding box center [717, 207] width 58 height 25
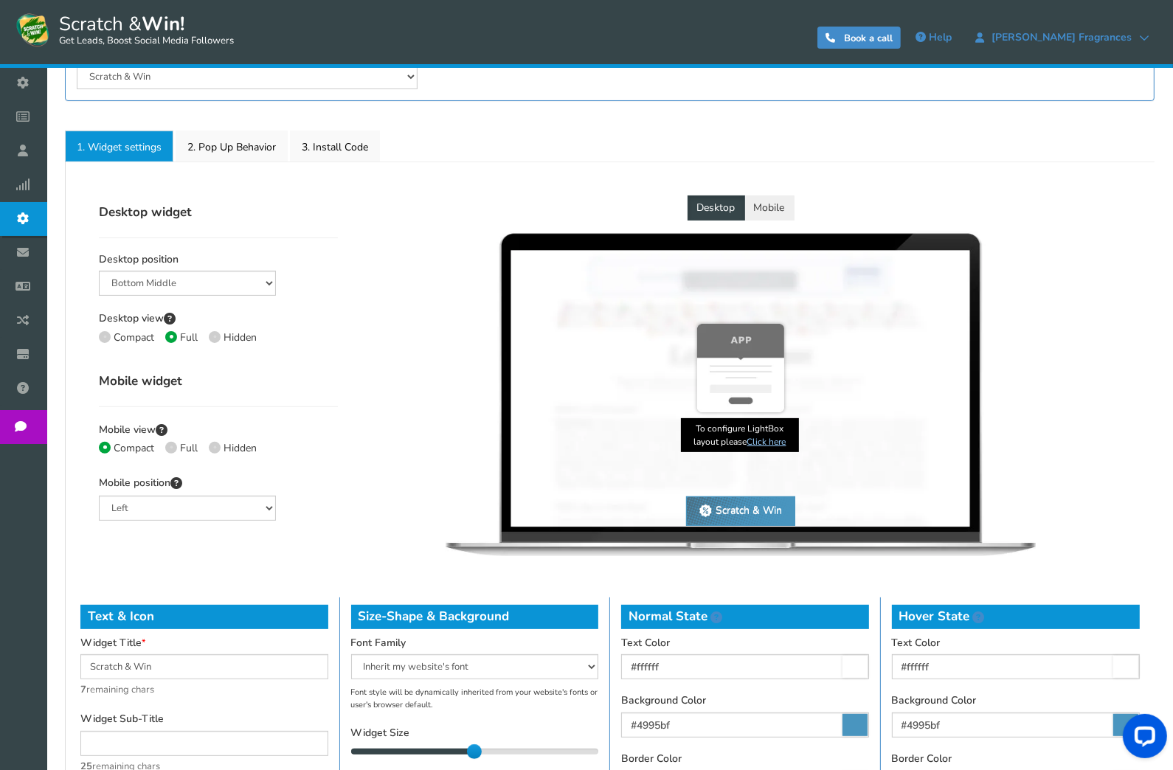
scroll to position [437, 0]
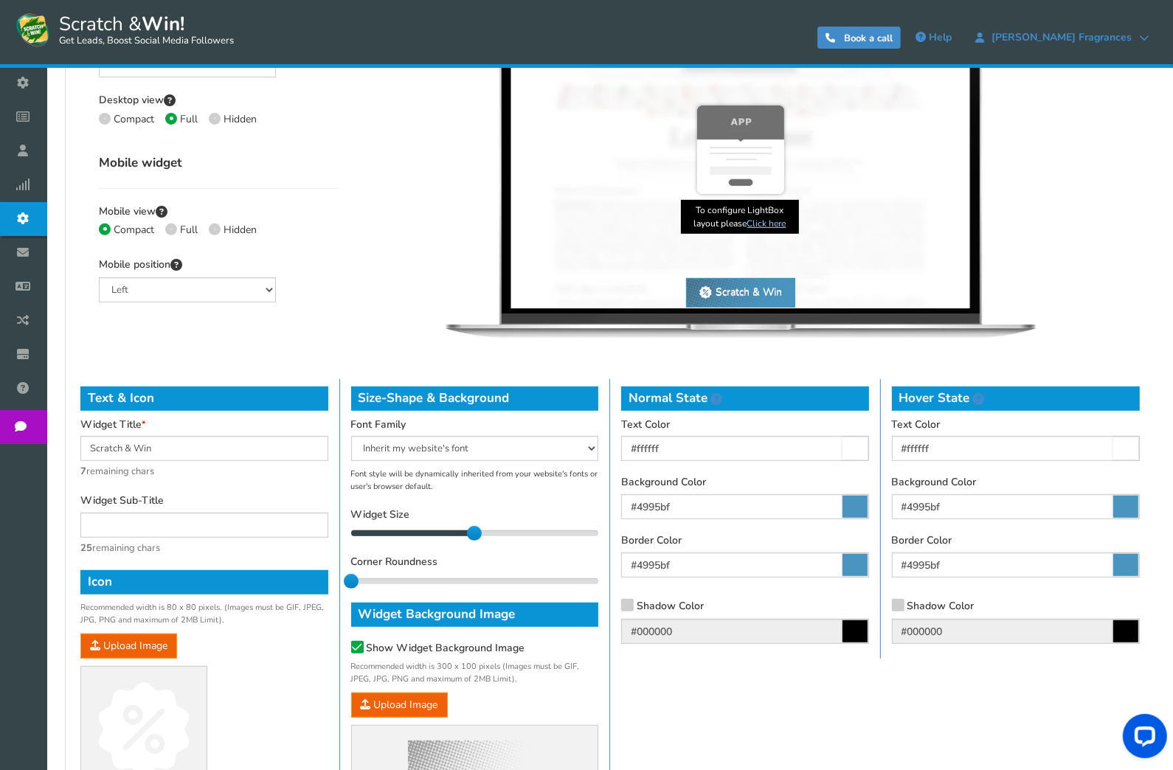
click at [848, 512] on icon at bounding box center [854, 507] width 25 height 22
click at [848, 512] on input "#4995bf" at bounding box center [745, 506] width 248 height 25
drag, startPoint x: 707, startPoint y: 504, endPoint x: 572, endPoint y: 501, distance: 134.3
click at [572, 503] on div "Text & Icon Widget Title Scratch & Win 7 remaining chars Widget Sub-Title 25 re…" at bounding box center [610, 593] width 1082 height 429
click at [705, 502] on input "#4995bf" at bounding box center [745, 506] width 248 height 25
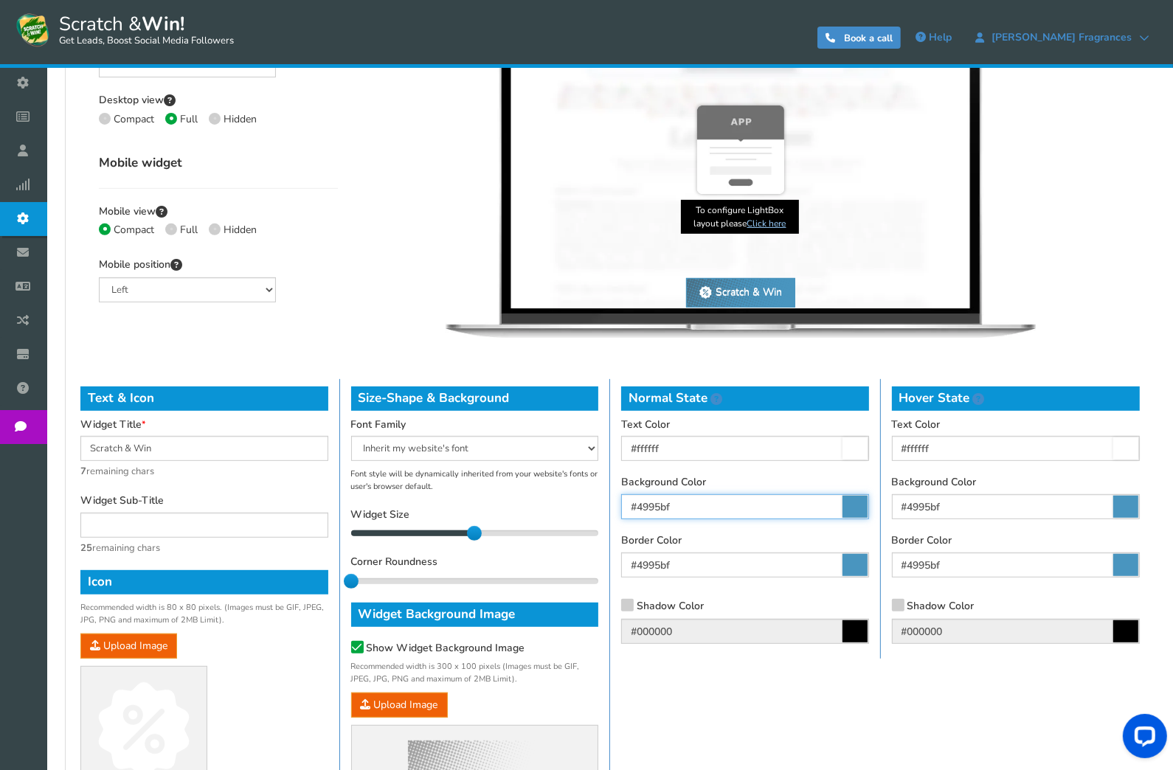
drag, startPoint x: 696, startPoint y: 503, endPoint x: 638, endPoint y: 507, distance: 57.7
click at [638, 507] on input "#4995bf" at bounding box center [745, 506] width 248 height 25
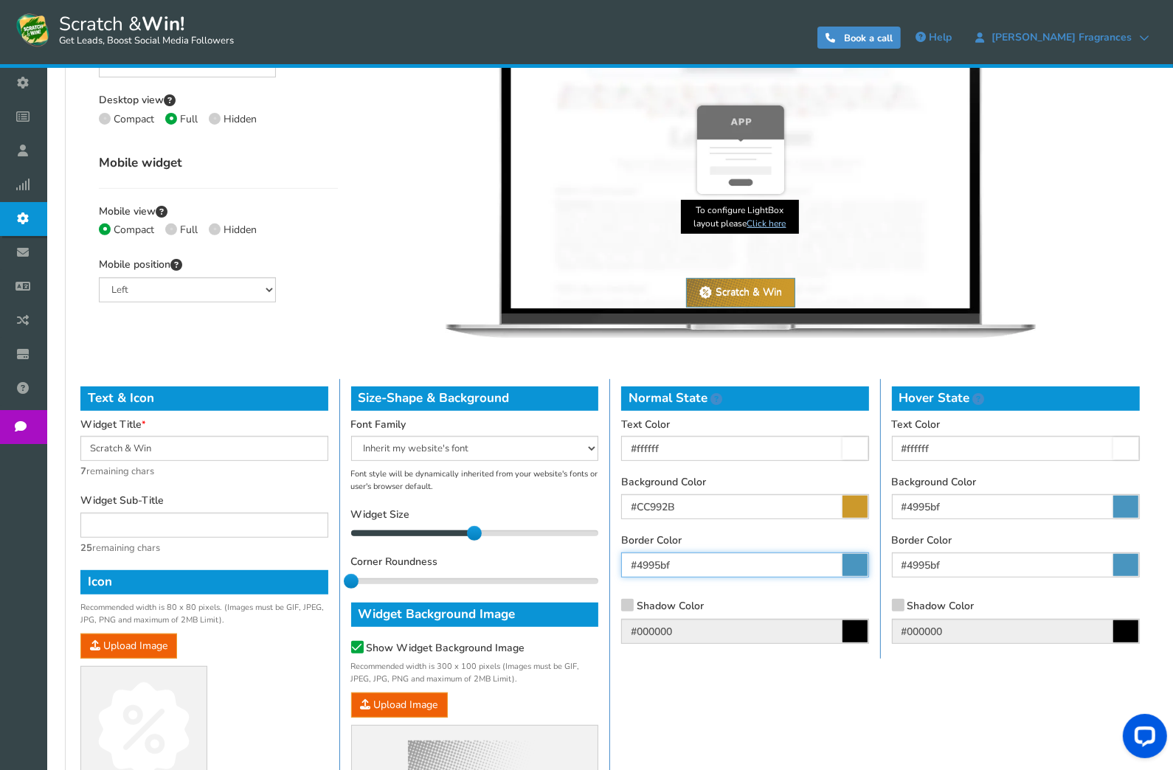
type input "#cc992b"
drag, startPoint x: 694, startPoint y: 564, endPoint x: 635, endPoint y: 561, distance: 59.1
click at [635, 561] on input "#4995bf" at bounding box center [745, 565] width 248 height 25
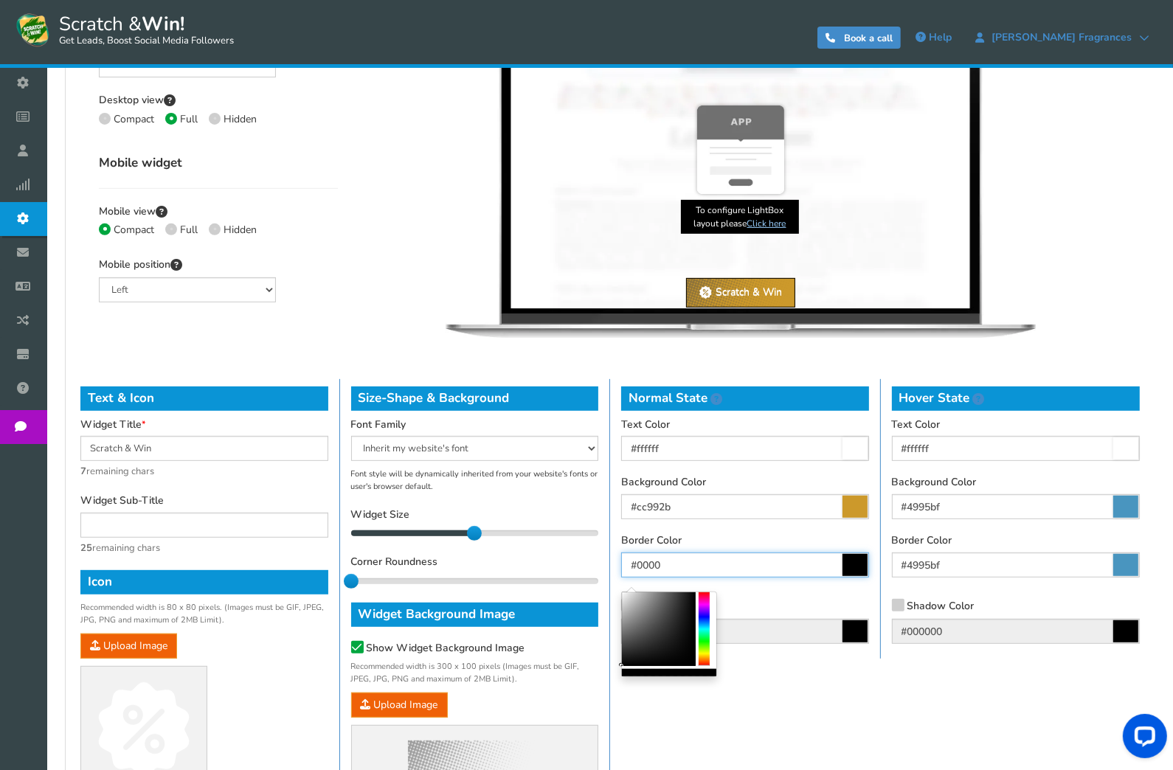
type input "#000000"
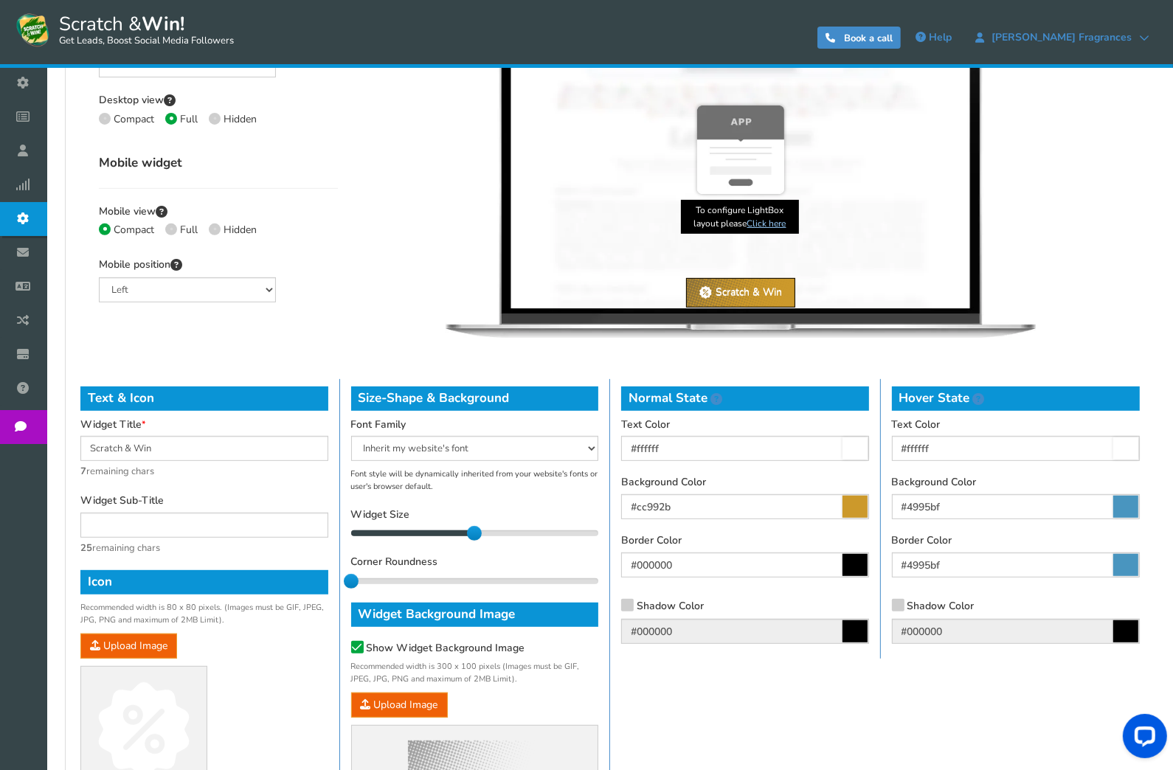
click at [751, 660] on div "Text & Icon Widget Title Scratch & Win 7 remaining chars Widget Sub-Title 25 re…" at bounding box center [610, 593] width 1082 height 429
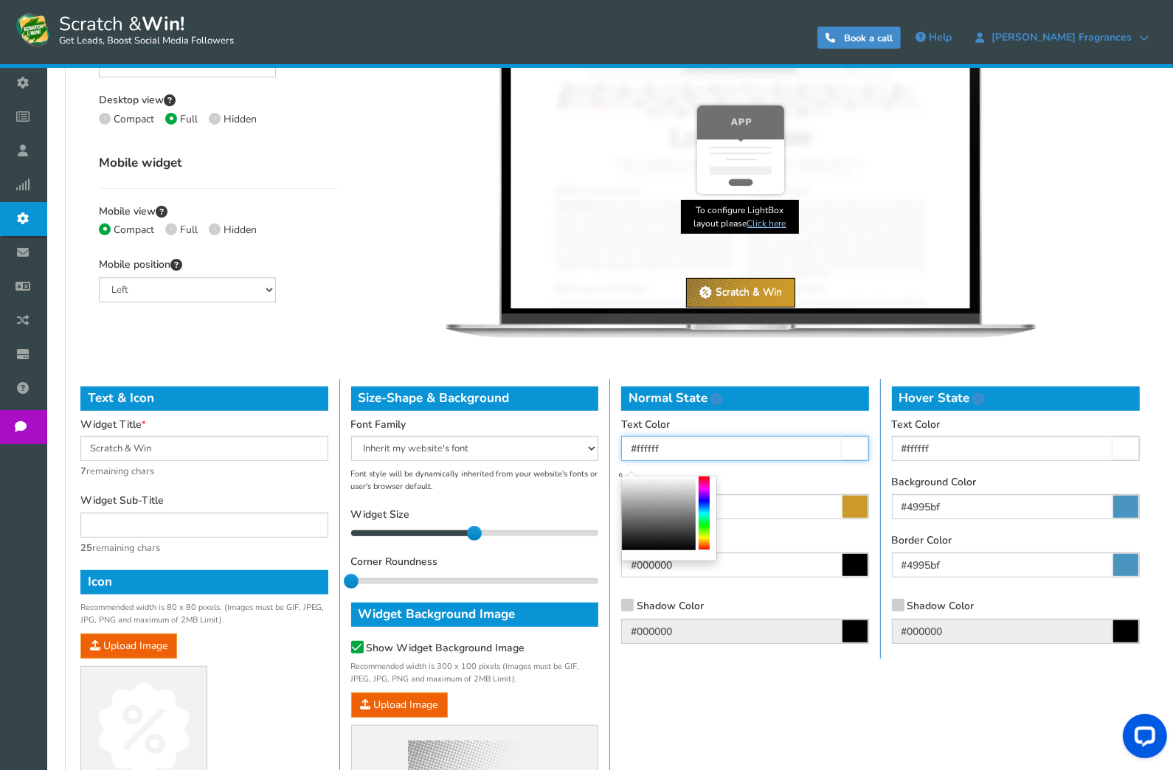
drag, startPoint x: 674, startPoint y: 449, endPoint x: 651, endPoint y: 451, distance: 23.1
click at [651, 451] on input "#ffffff" at bounding box center [745, 448] width 248 height 25
type input "#000000"
drag, startPoint x: 649, startPoint y: 494, endPoint x: 622, endPoint y: 553, distance: 65.7
click at [622, 553] on div at bounding box center [669, 519] width 96 height 86
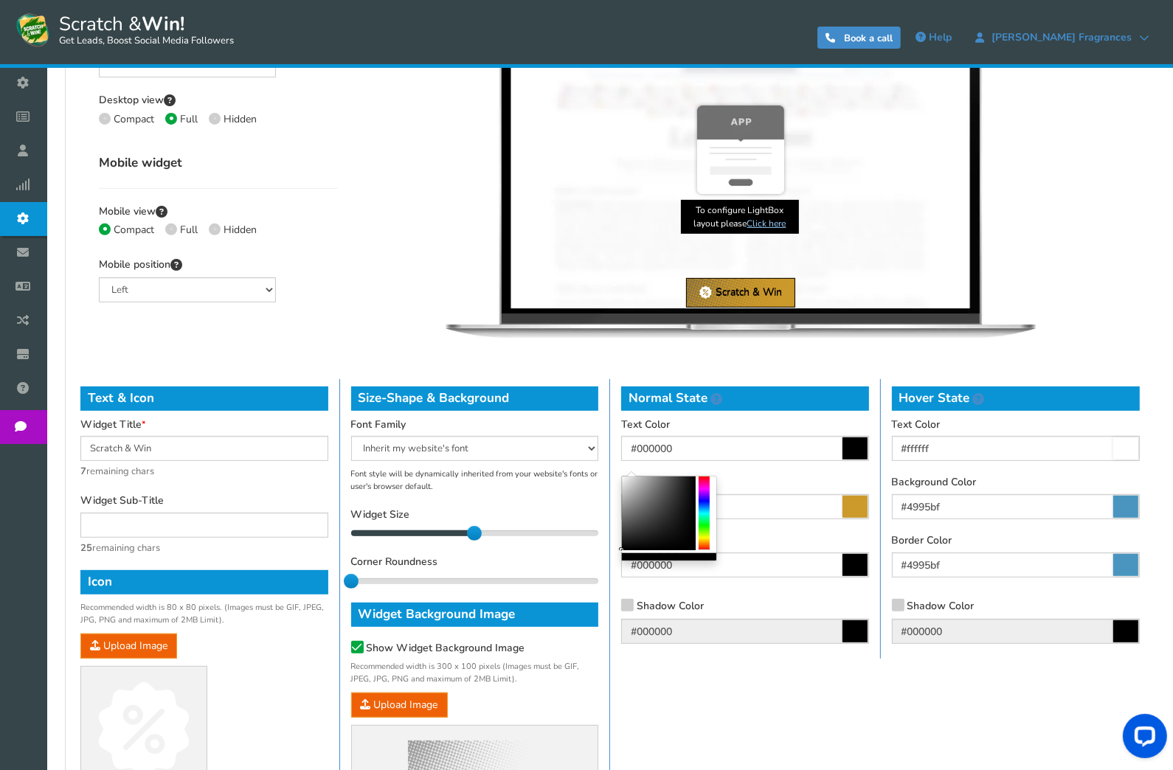
click at [744, 536] on div "Border Color #000000" at bounding box center [745, 556] width 248 height 44
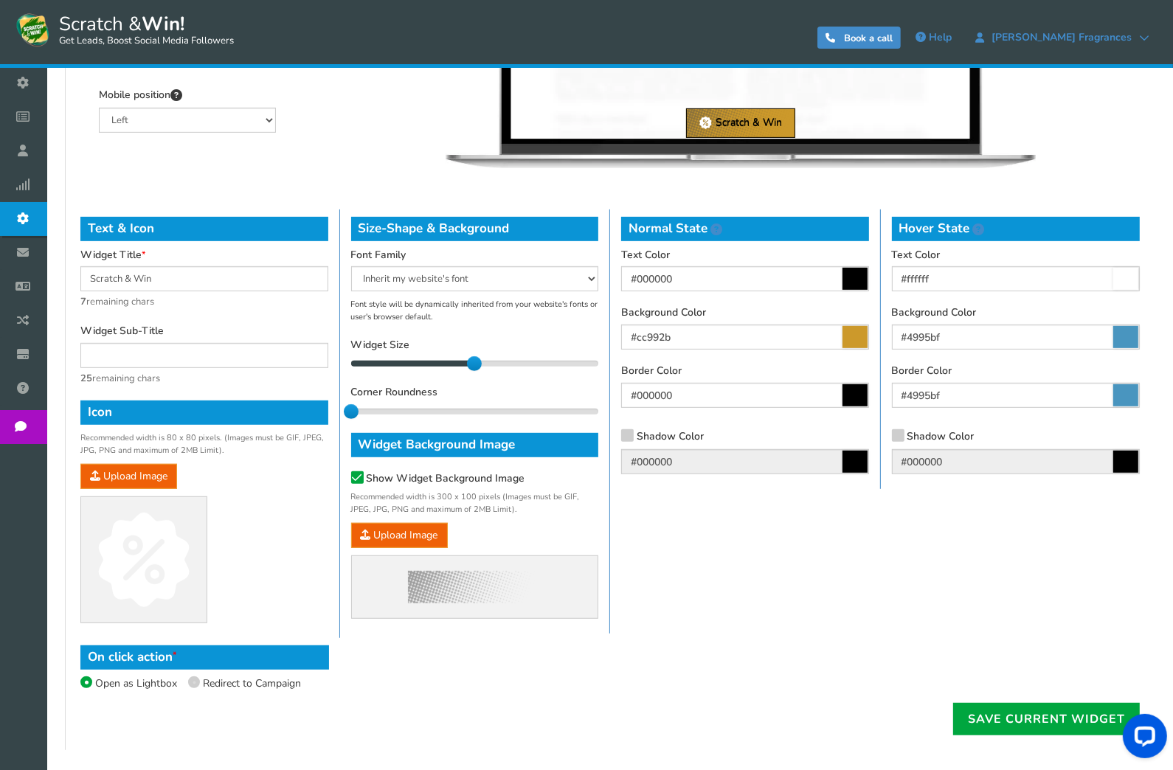
scroll to position [655, 0]
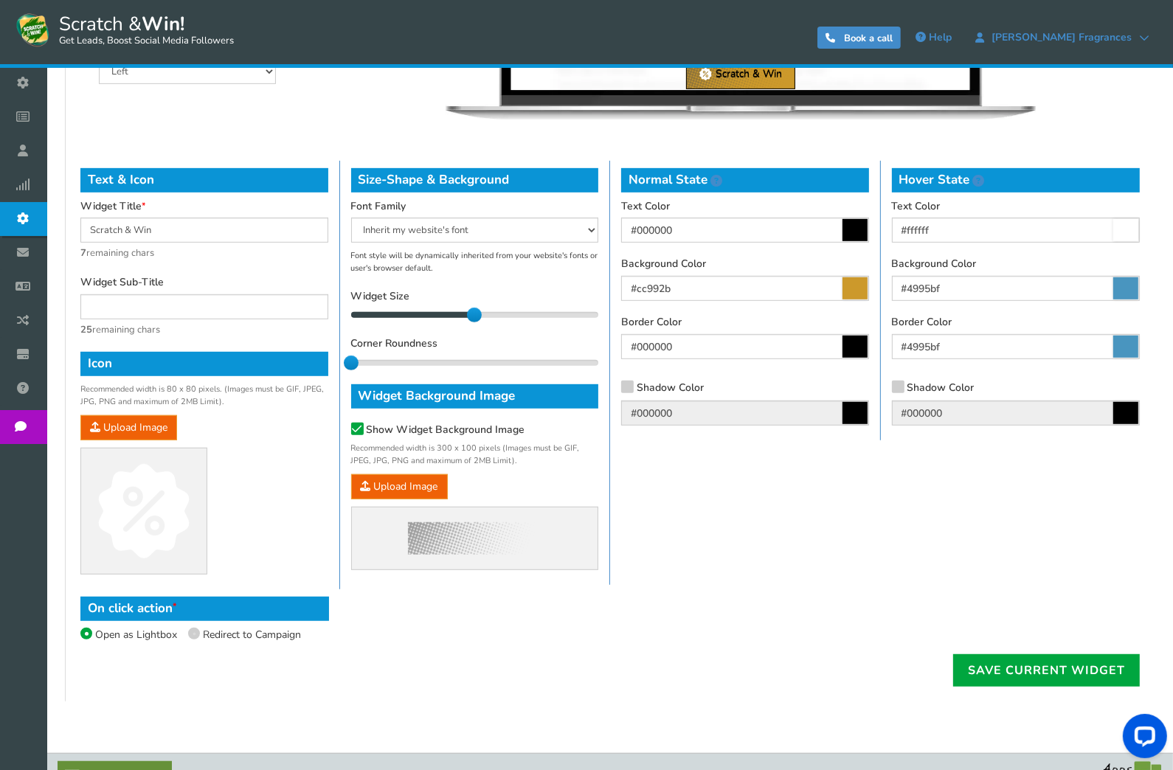
click at [195, 633] on icon at bounding box center [194, 634] width 3 height 3
click at [183, 633] on input "Redirect to Campaign" at bounding box center [178, 636] width 10 height 10
radio input "true"
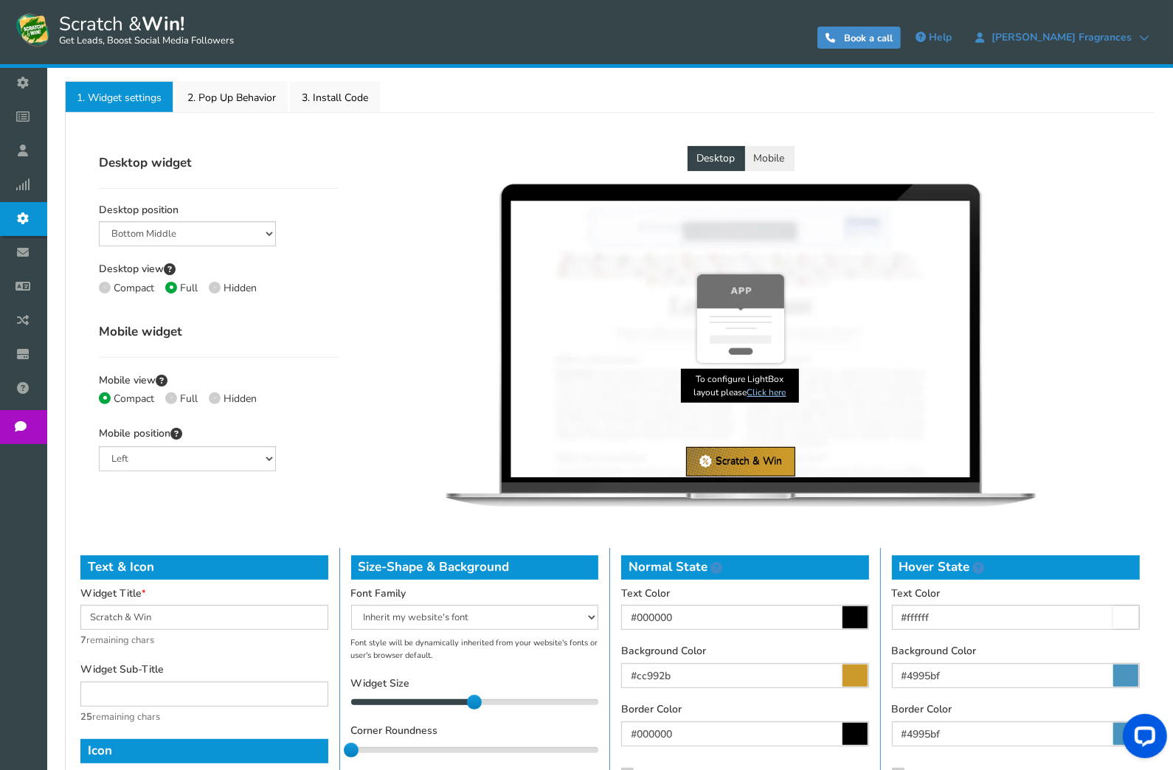
scroll to position [218, 0]
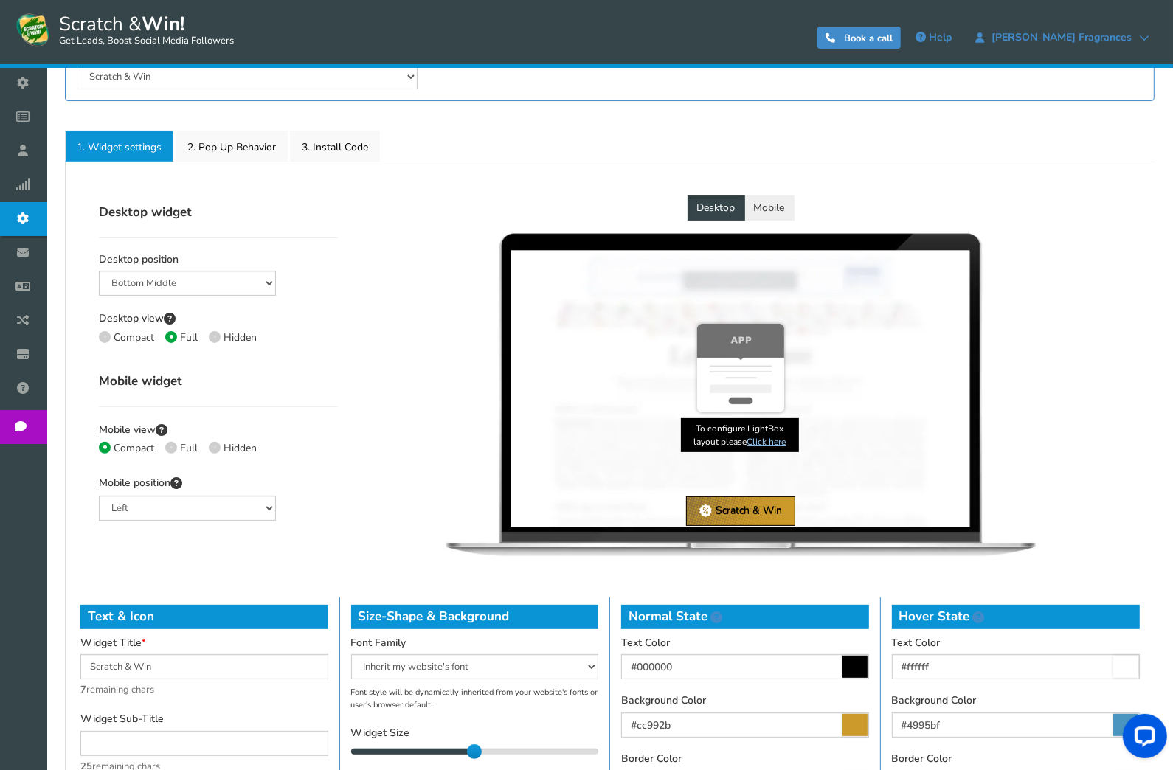
click at [767, 440] on link "Click here" at bounding box center [766, 442] width 39 height 12
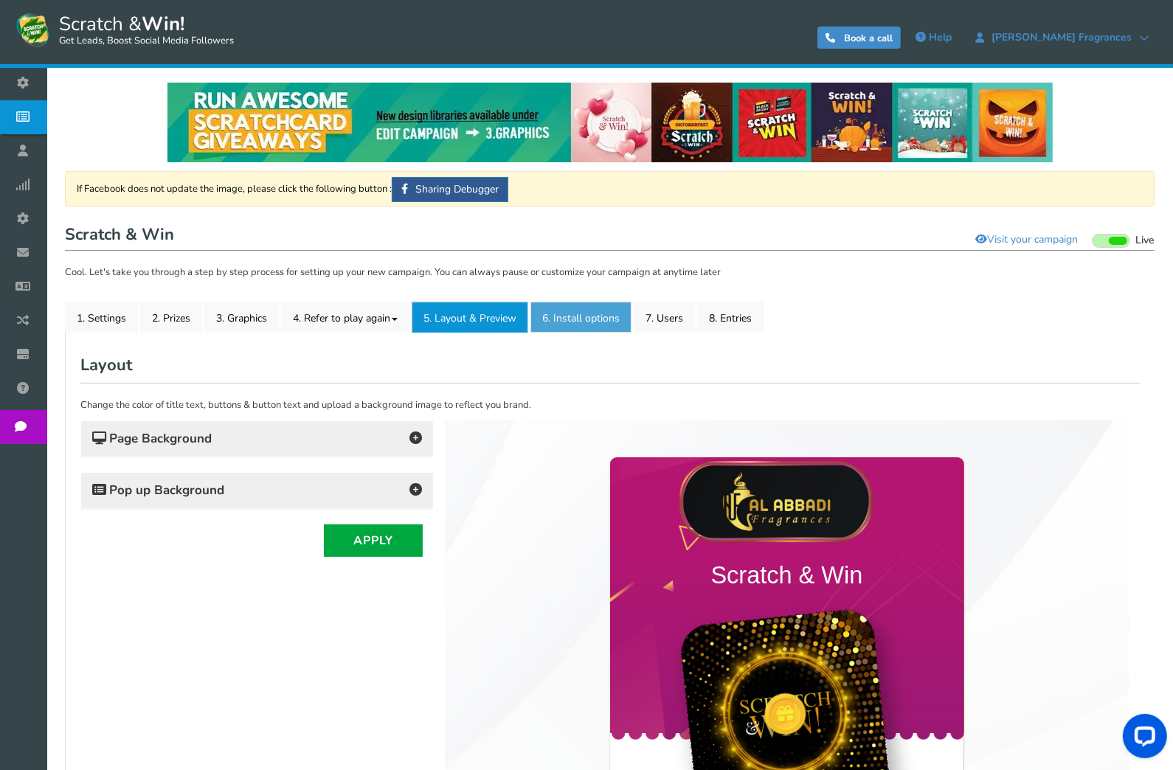
click at [588, 312] on link "6. Install options New" at bounding box center [580, 317] width 101 height 31
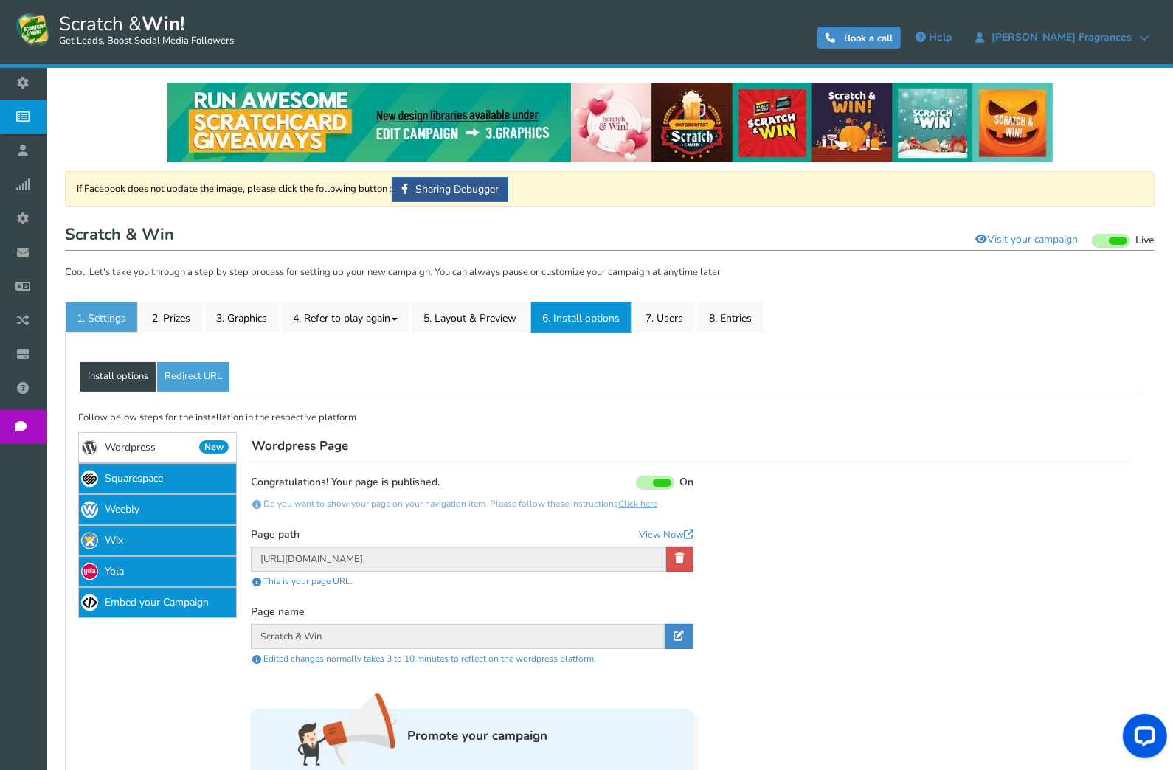
click at [114, 320] on link "1. Settings" at bounding box center [101, 317] width 73 height 31
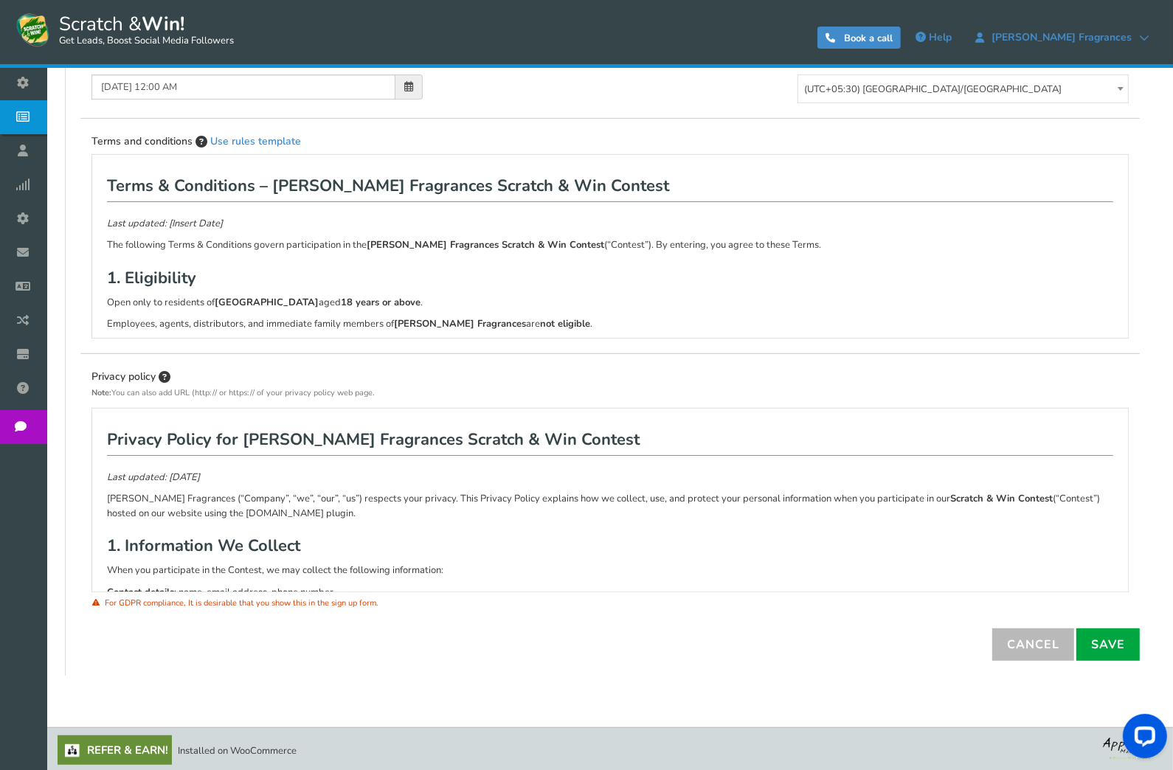
scroll to position [550, 0]
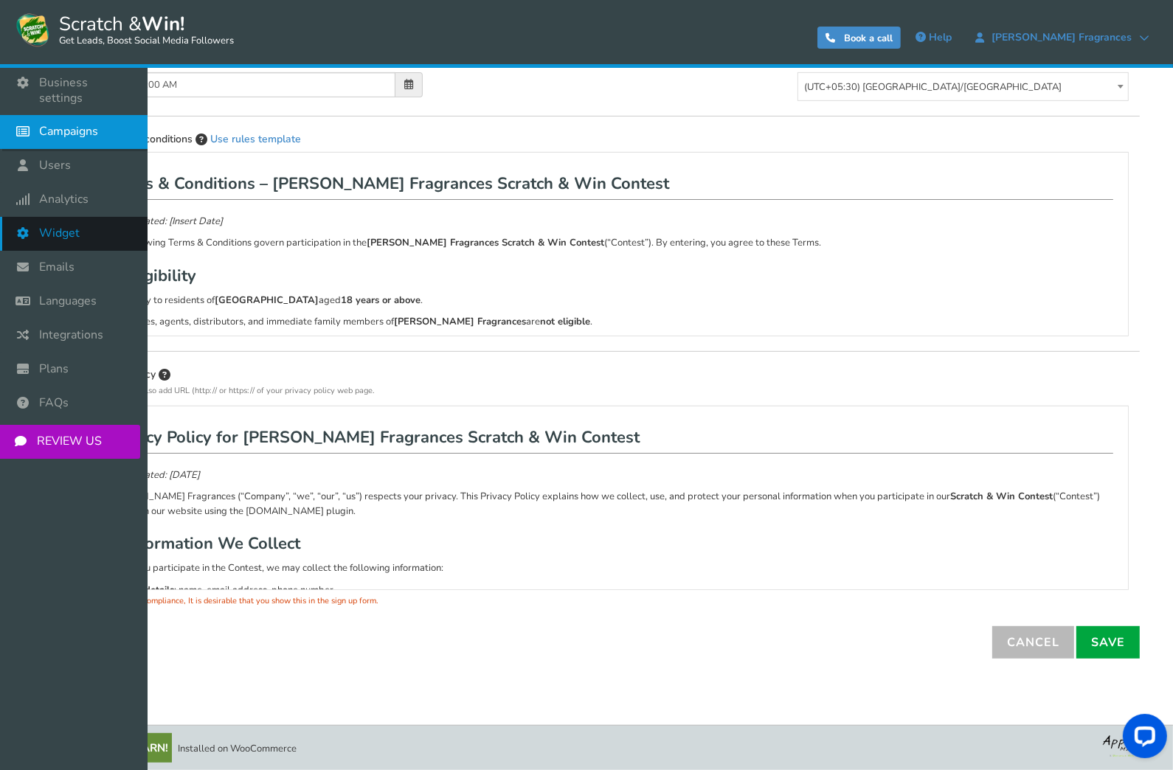
click at [48, 229] on link "Widget" at bounding box center [74, 234] width 148 height 34
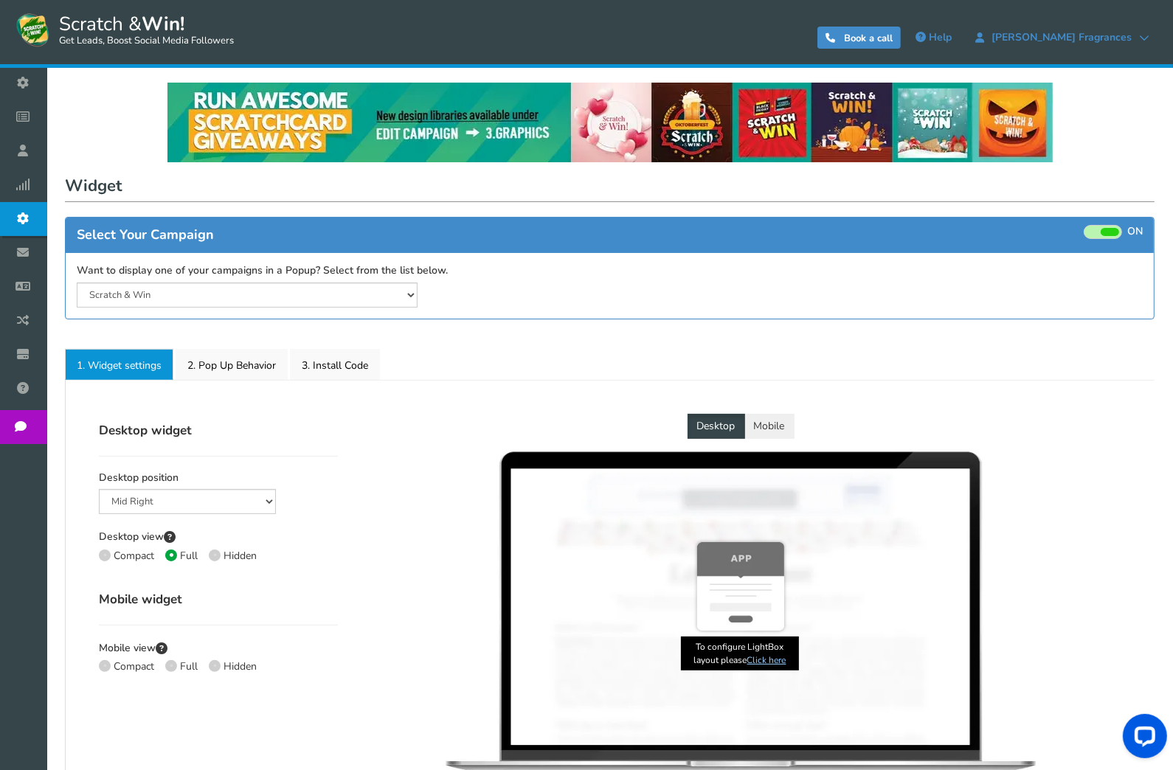
select select "mid-bottom-bar"
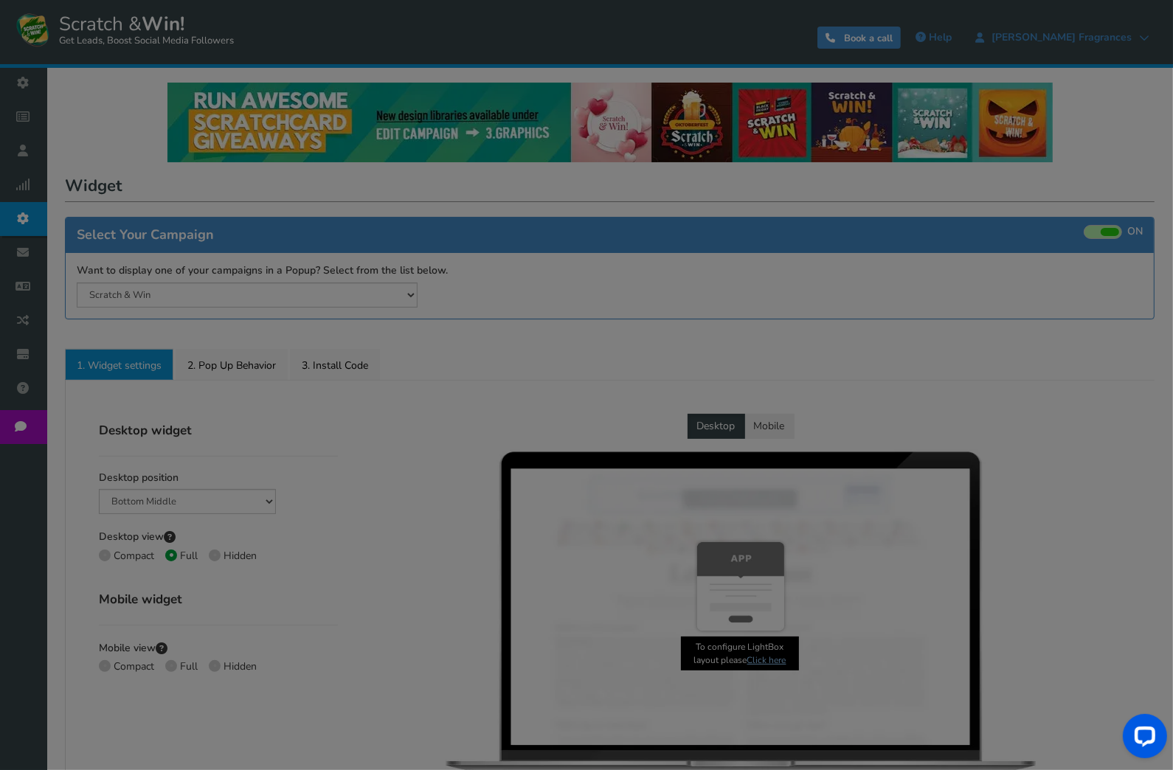
radio input "true"
select select "inherit"
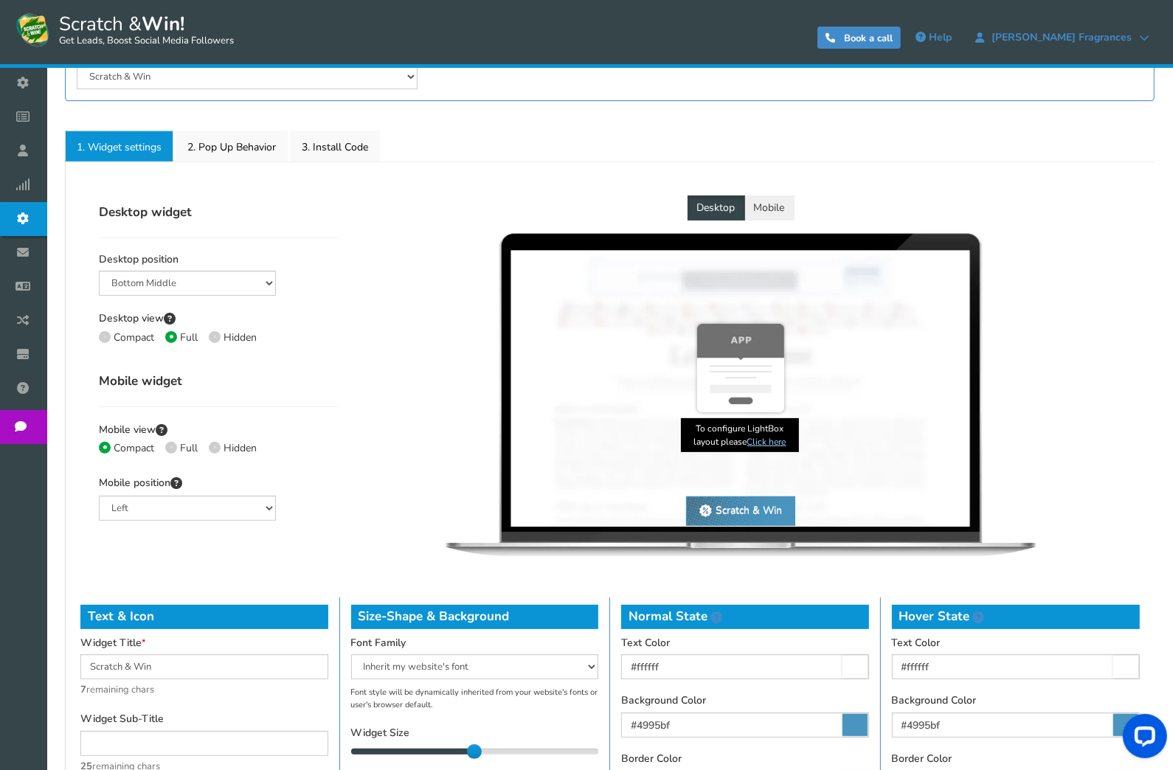
scroll to position [437, 0]
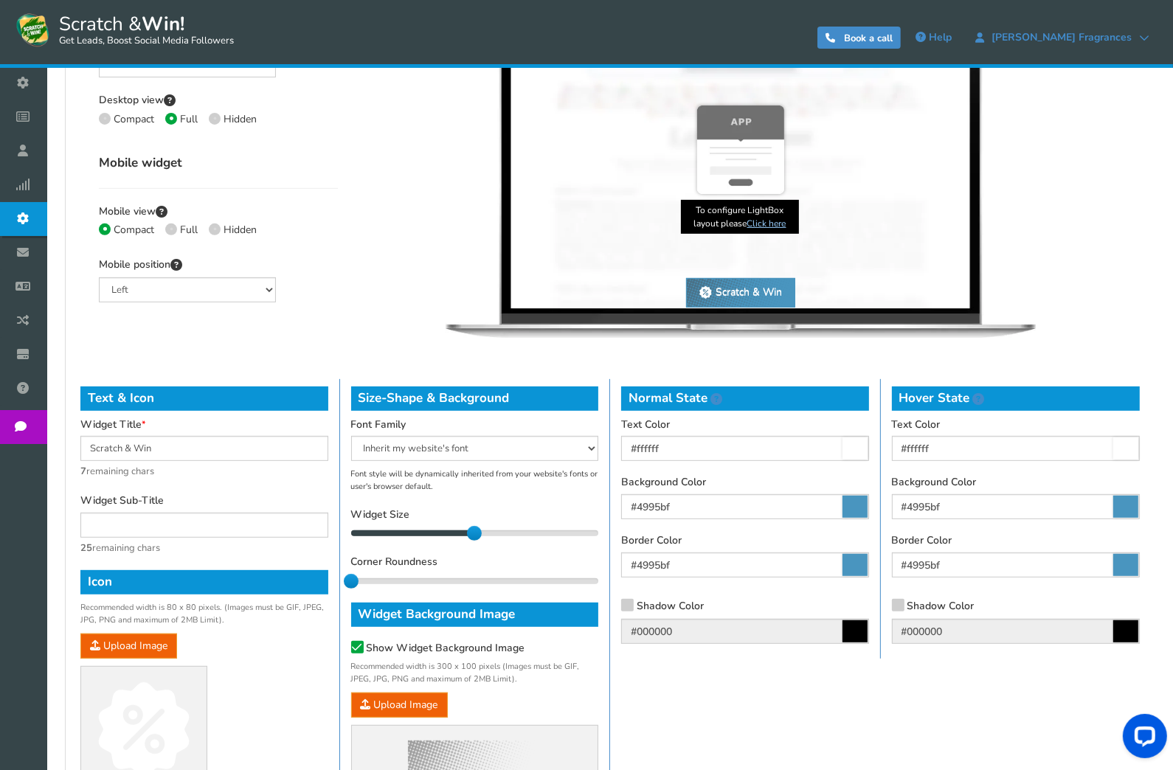
click at [859, 508] on icon at bounding box center [854, 507] width 25 height 22
click at [859, 508] on input "#4995bf" at bounding box center [745, 506] width 248 height 25
drag, startPoint x: 685, startPoint y: 504, endPoint x: 638, endPoint y: 508, distance: 46.7
click at [638, 508] on input "#4995bf" at bounding box center [745, 506] width 248 height 25
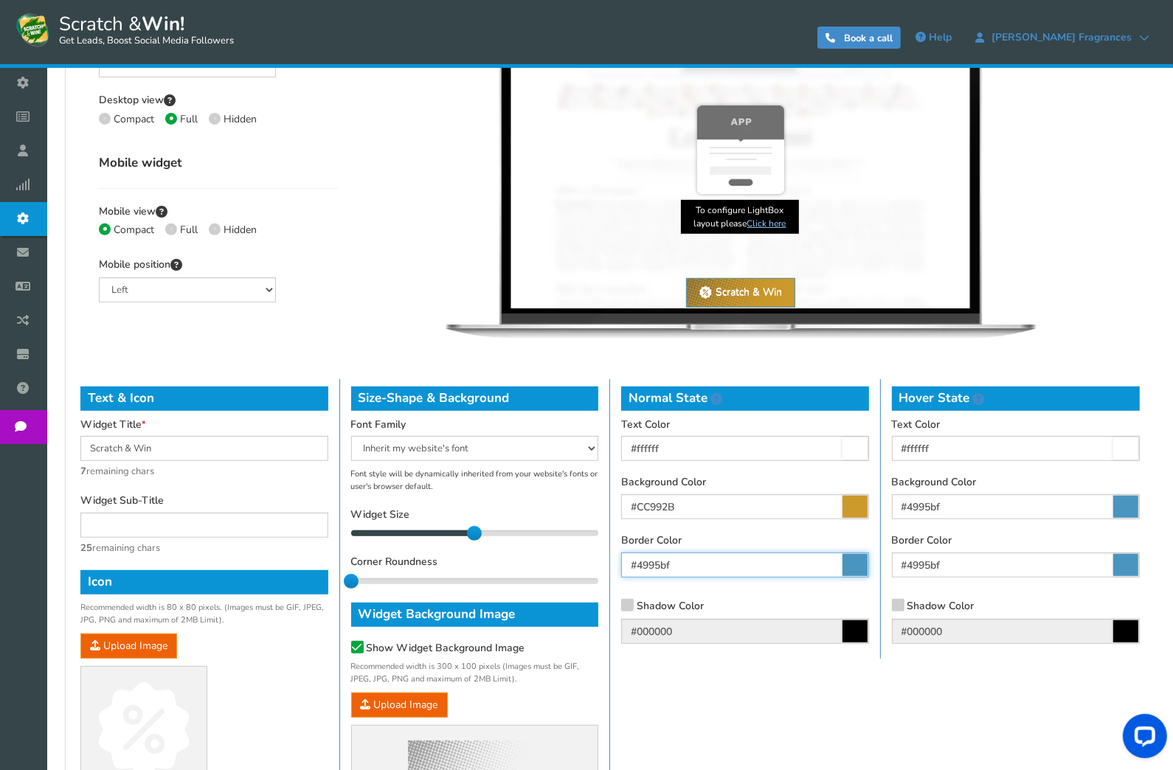
type input "#cc992b"
click at [687, 563] on input "#4995bf" at bounding box center [745, 565] width 248 height 25
drag, startPoint x: 693, startPoint y: 564, endPoint x: 638, endPoint y: 563, distance: 54.6
click at [638, 563] on input "#4995bf" at bounding box center [745, 565] width 248 height 25
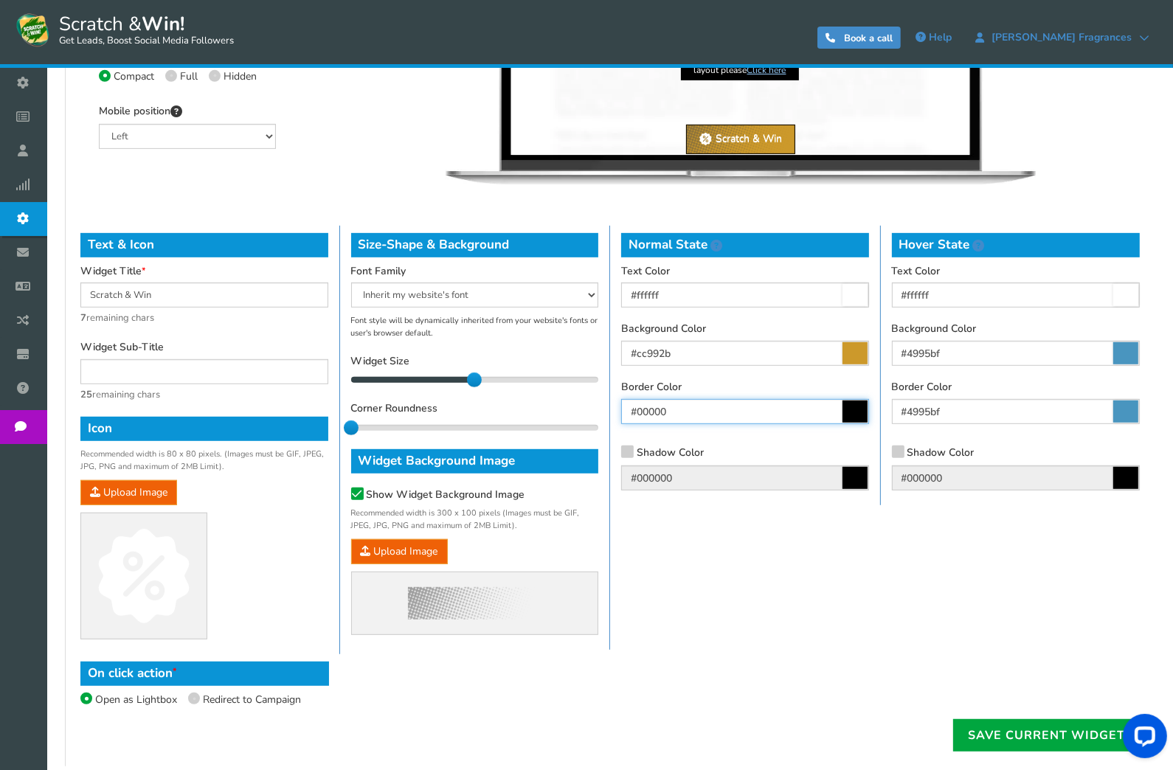
scroll to position [683, 0]
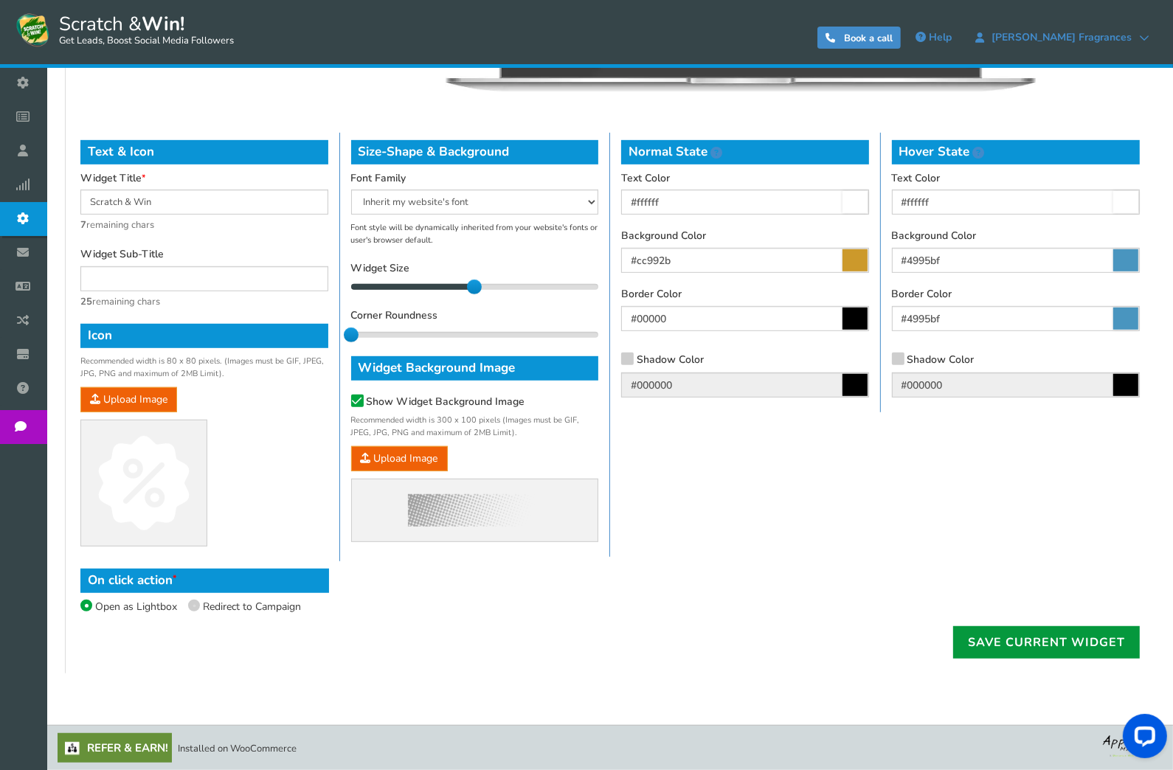
type input "#000000"
click at [980, 638] on link "Save current widget" at bounding box center [1046, 642] width 187 height 32
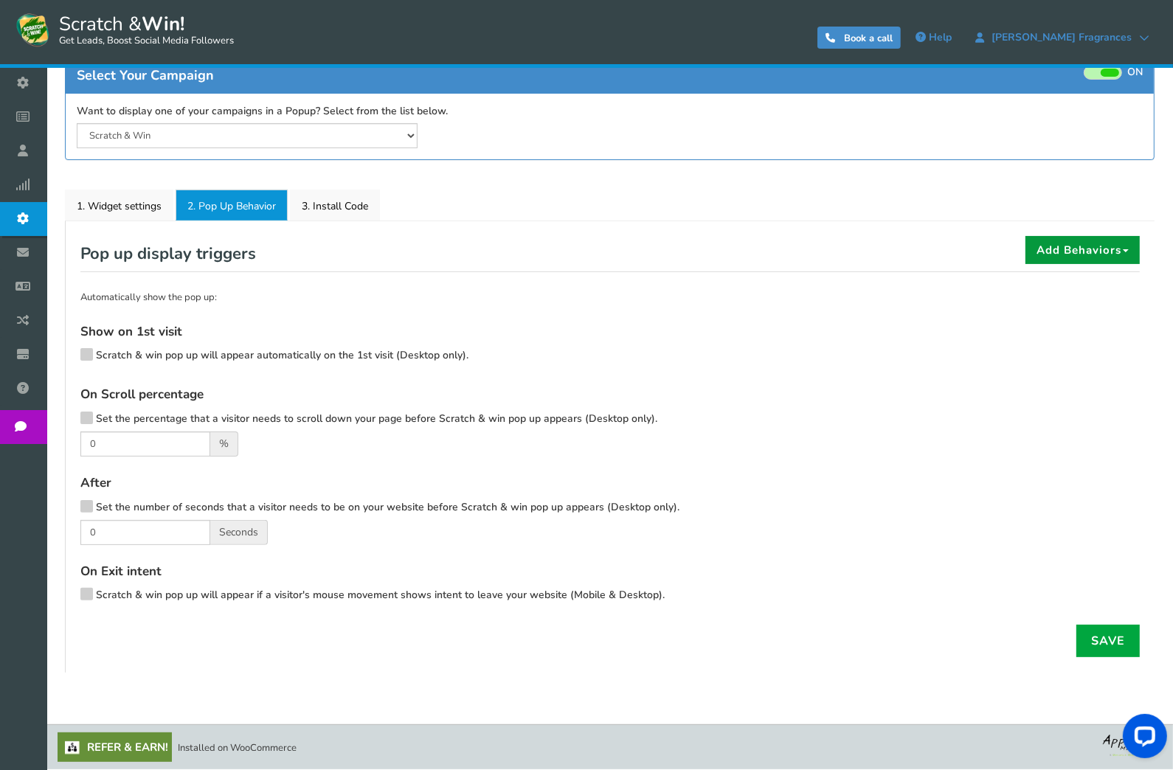
click at [1053, 248] on button "Add Behaviors" at bounding box center [1082, 250] width 114 height 28
click at [1124, 246] on button "Add Behaviors" at bounding box center [1082, 250] width 114 height 28
click at [1066, 291] on link "Location Based" at bounding box center [1083, 294] width 117 height 29
select select
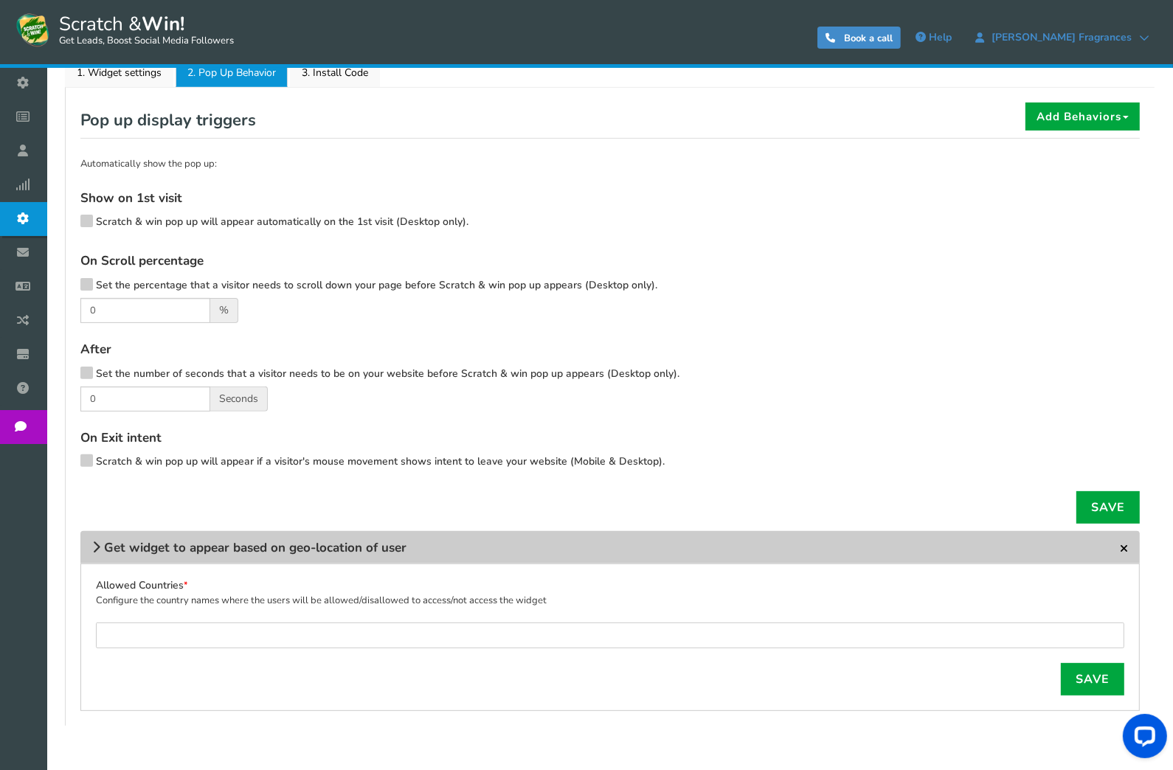
scroll to position [345, 0]
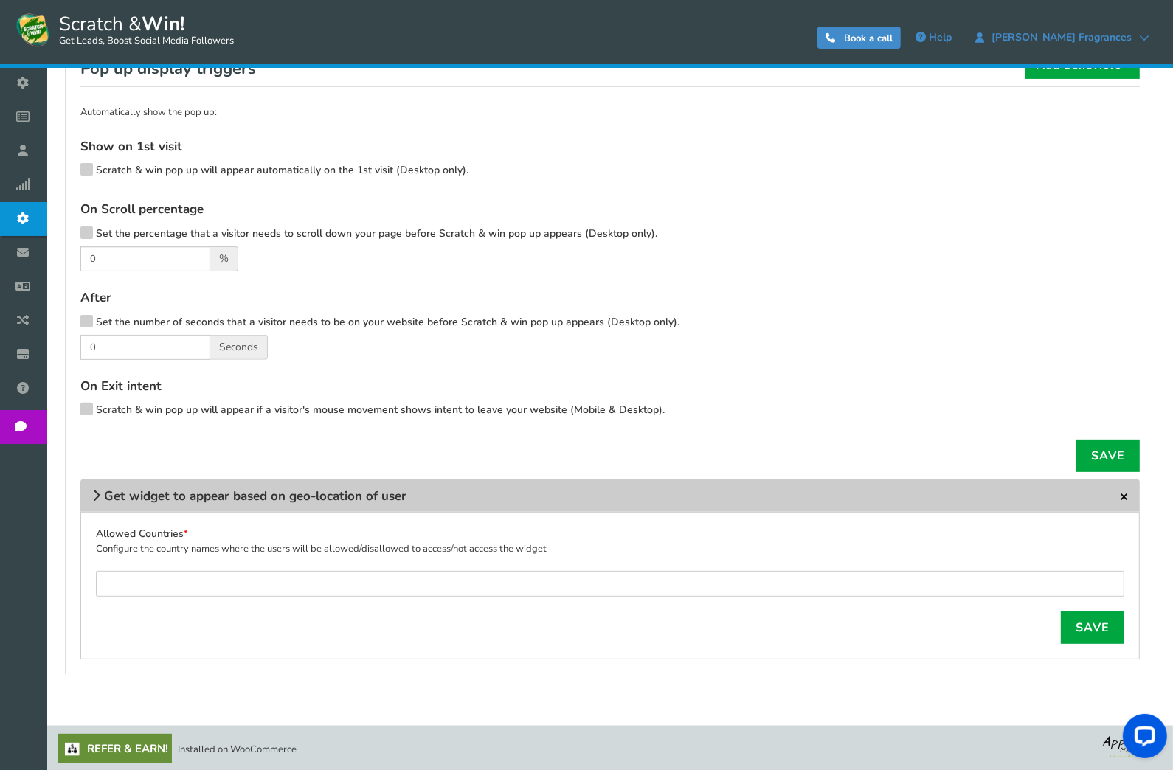
click at [1119, 498] on h4 "Get widget to appear based on geo-location of user" at bounding box center [609, 496] width 1059 height 32
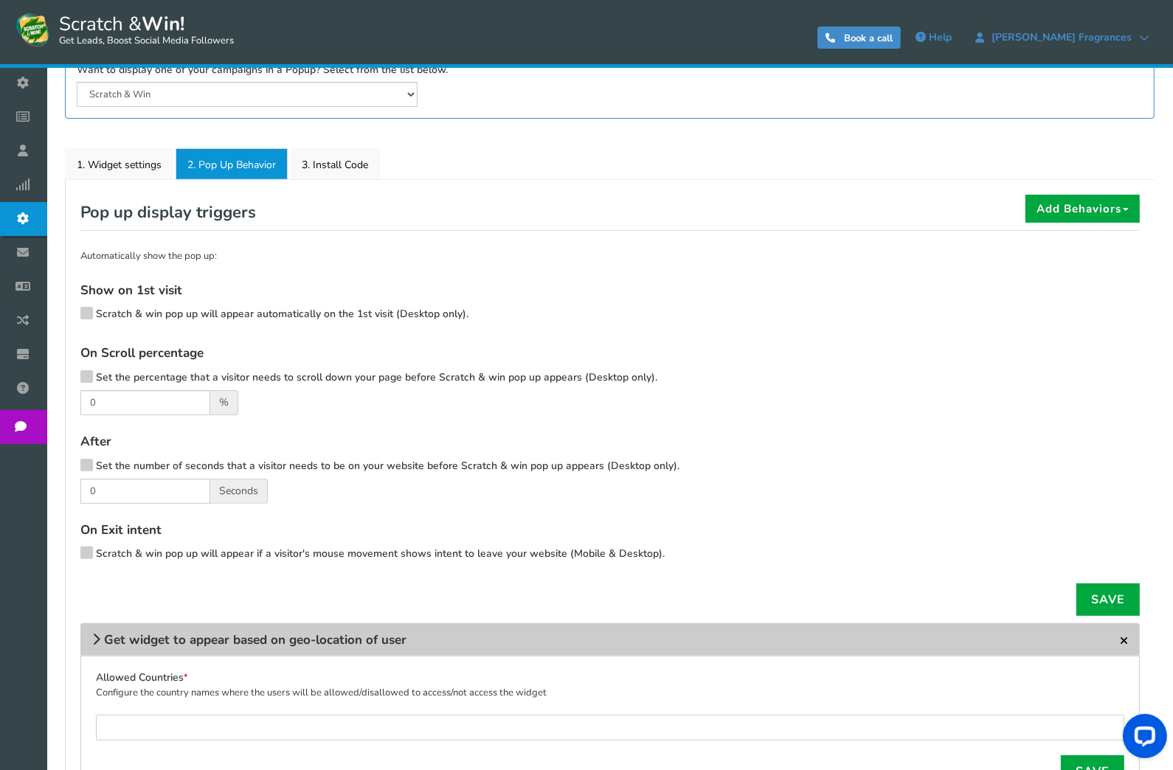
scroll to position [126, 0]
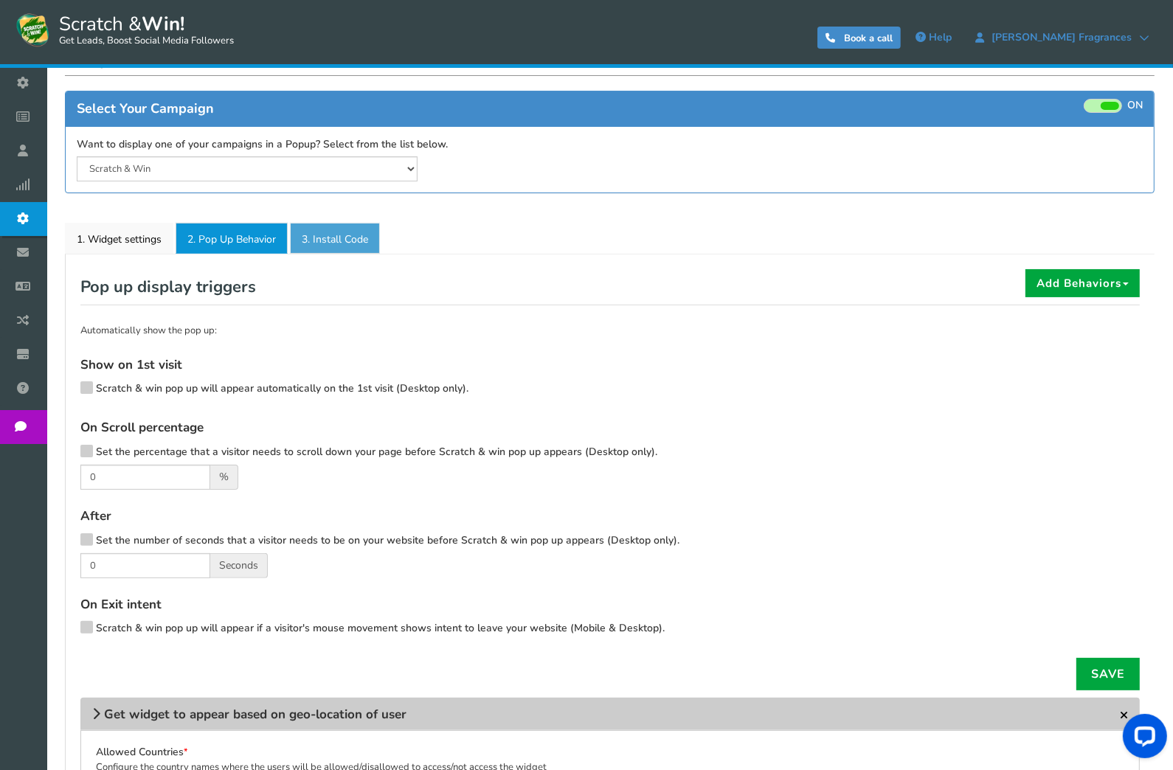
click at [319, 241] on link "3. Install Code" at bounding box center [335, 238] width 90 height 31
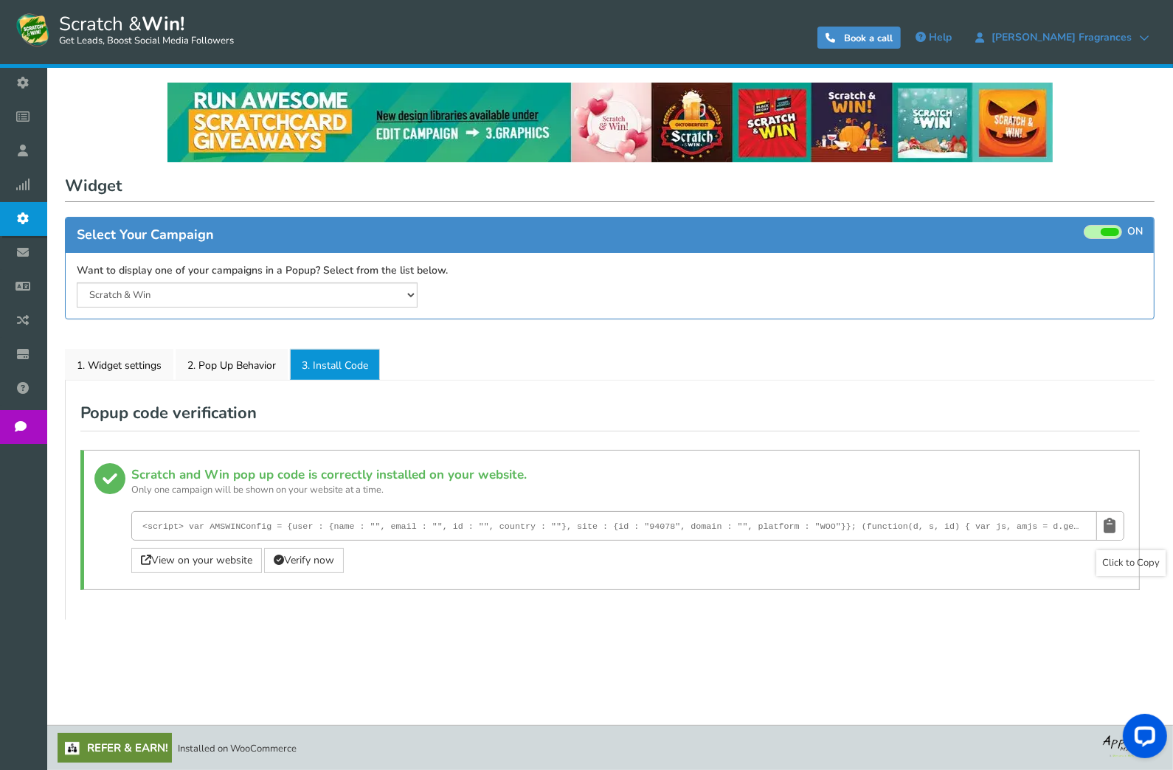
click at [1106, 522] on icon at bounding box center [1110, 525] width 12 height 27
click at [152, 564] on link "View on your website" at bounding box center [196, 560] width 131 height 25
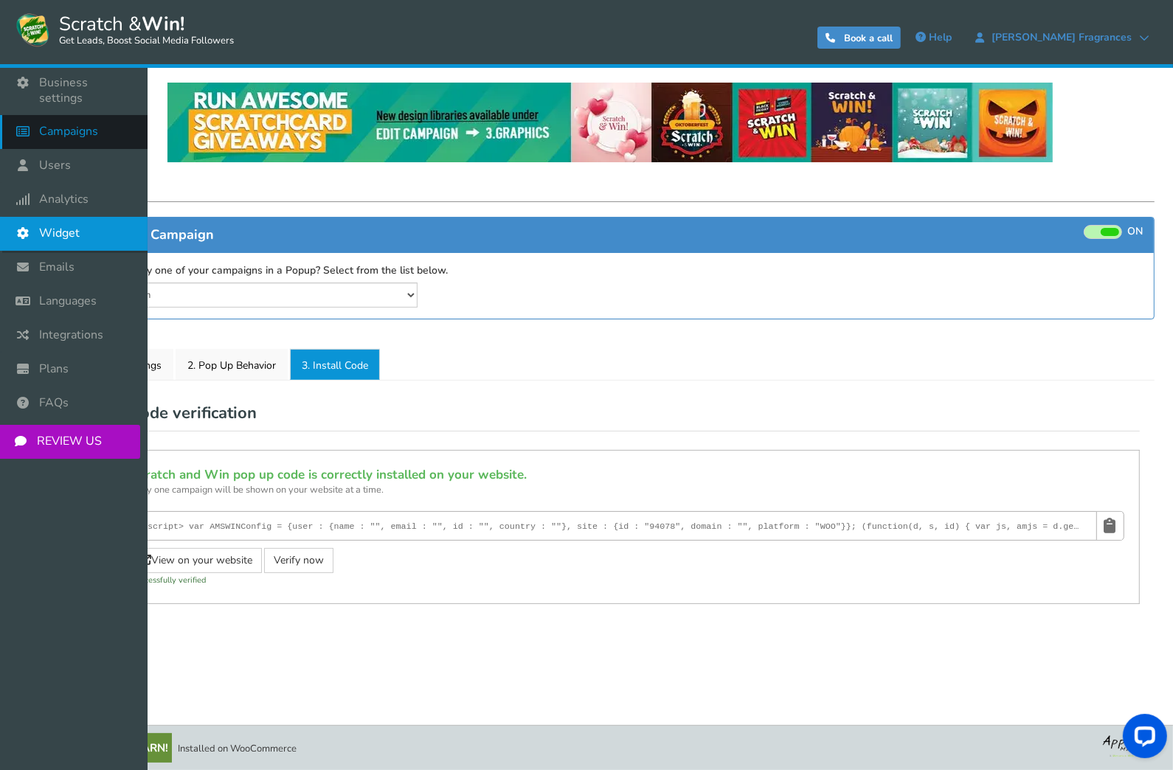
click at [34, 127] on icon at bounding box center [27, 131] width 28 height 32
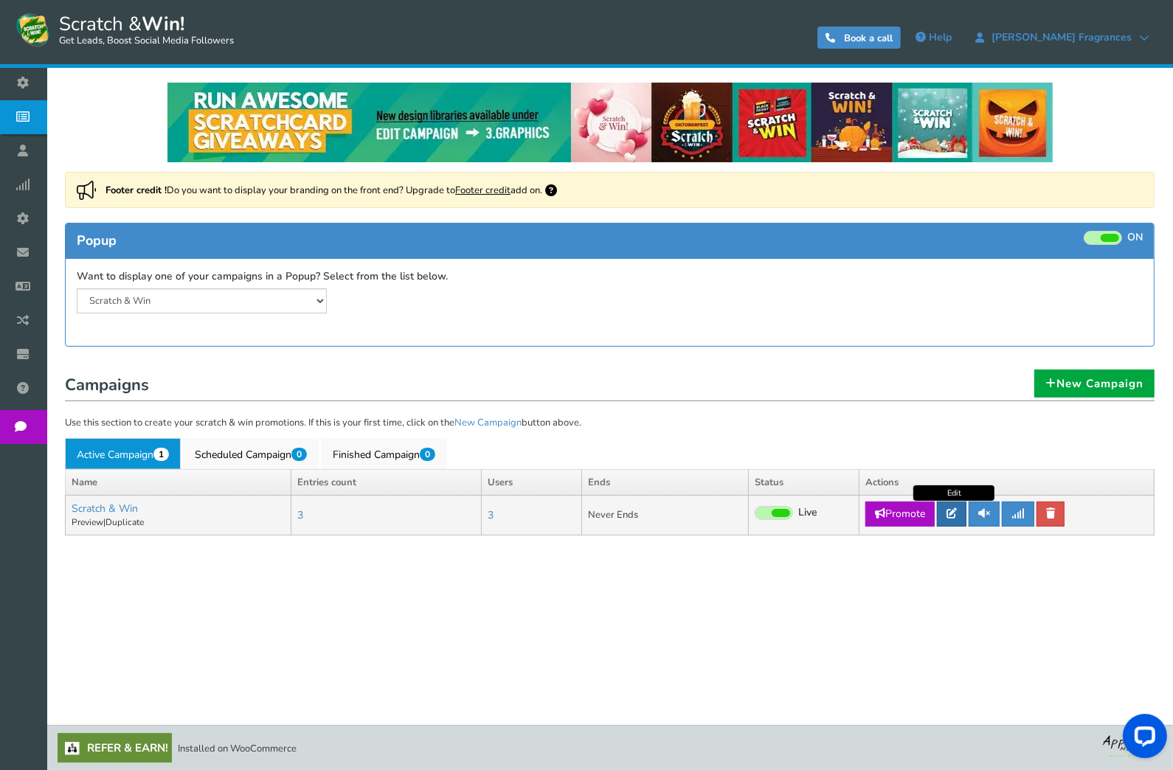
click at [950, 508] on icon at bounding box center [952, 513] width 10 height 10
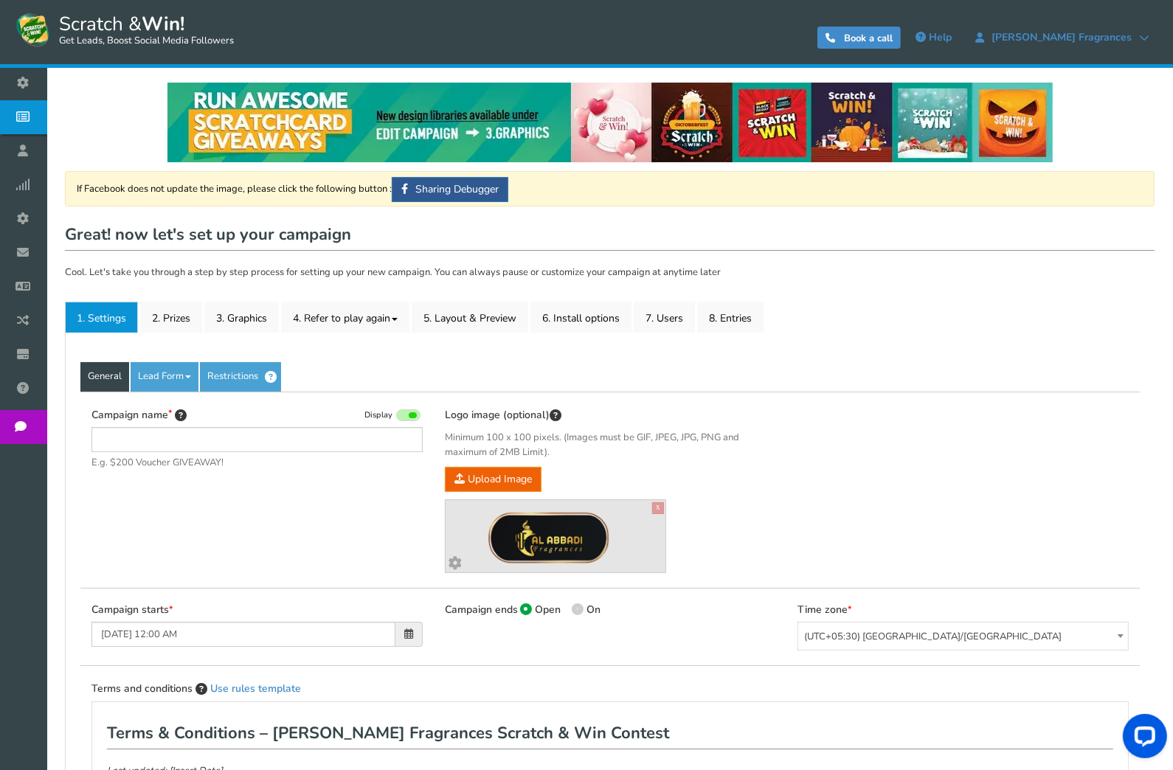
type input "Scratch & Win"
click at [177, 315] on link "2. Prizes" at bounding box center [171, 317] width 62 height 31
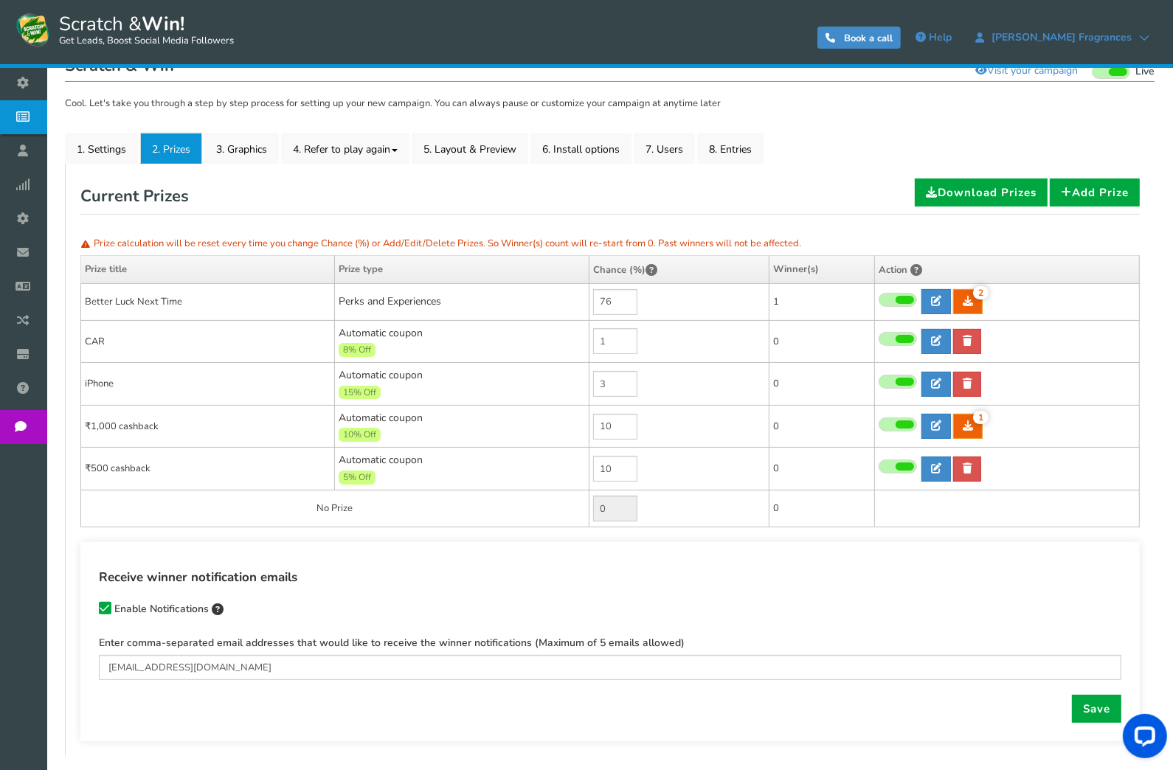
scroll to position [218, 0]
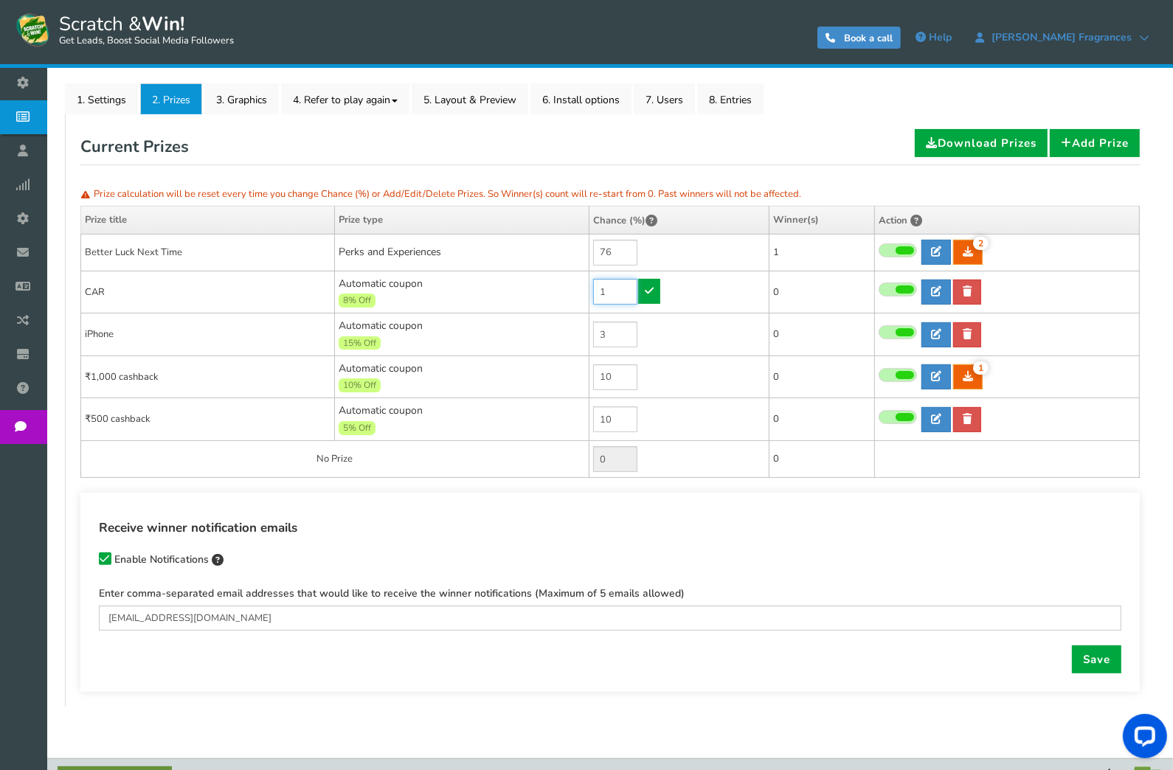
drag, startPoint x: 615, startPoint y: 289, endPoint x: 596, endPoint y: 294, distance: 19.0
click at [596, 294] on input "1" at bounding box center [615, 292] width 44 height 26
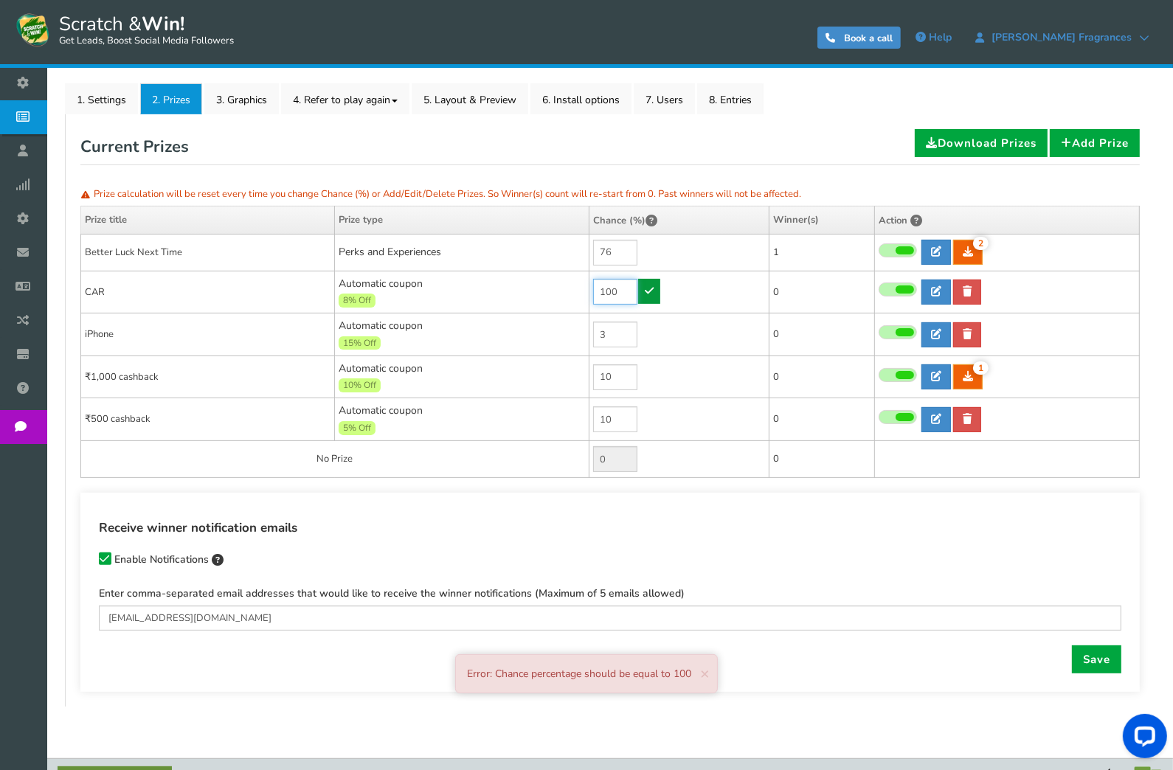
type input "100"
click at [648, 300] on link at bounding box center [649, 291] width 22 height 25
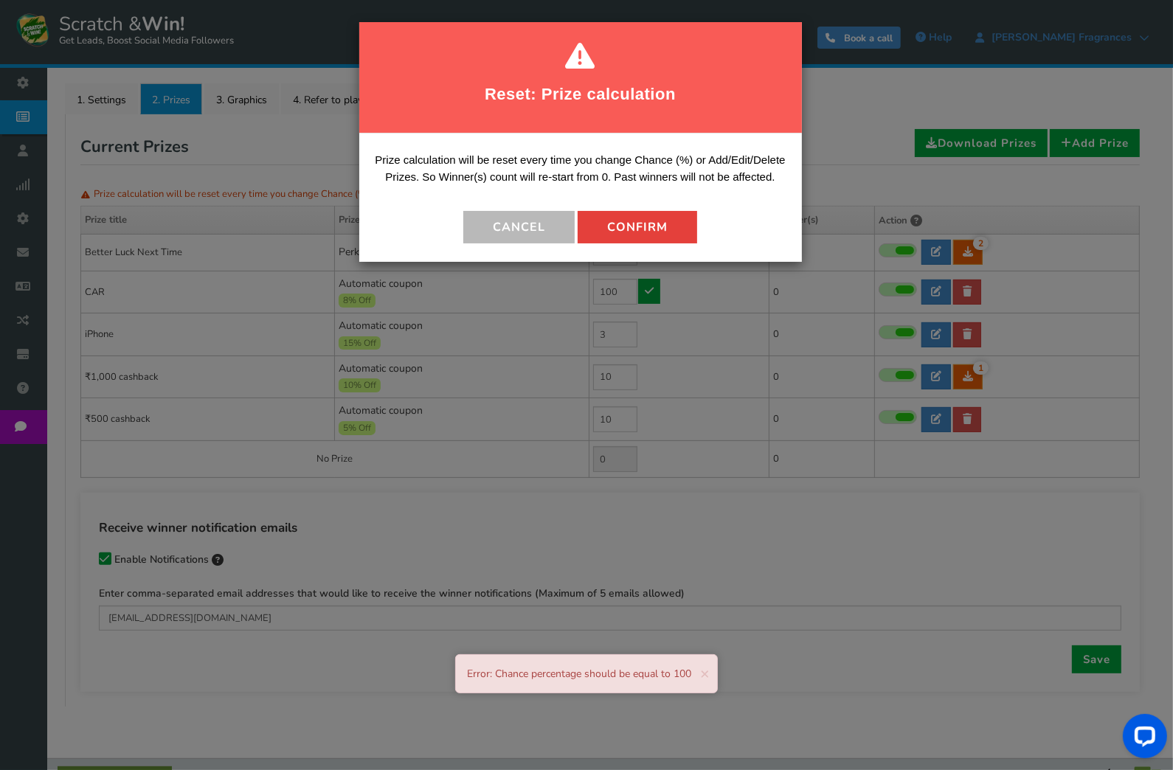
click at [632, 237] on button "Confirm" at bounding box center [638, 227] width 120 height 32
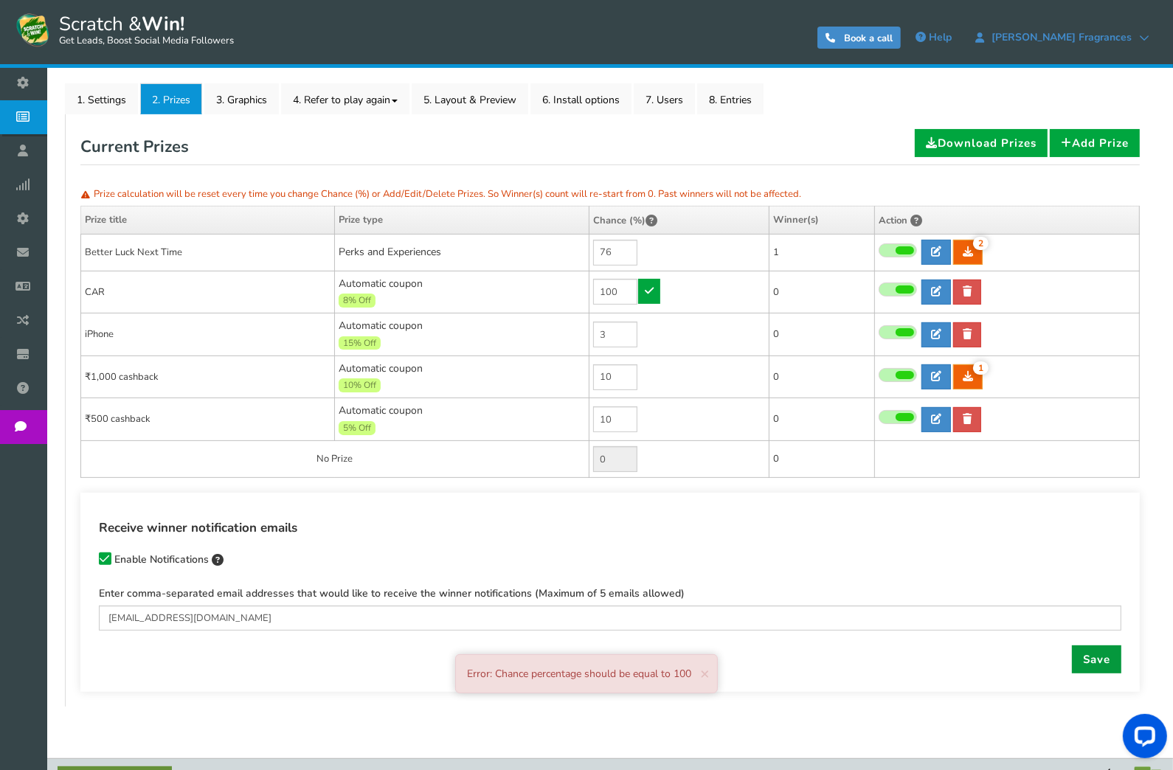
click at [1080, 656] on link "Save" at bounding box center [1096, 660] width 49 height 28
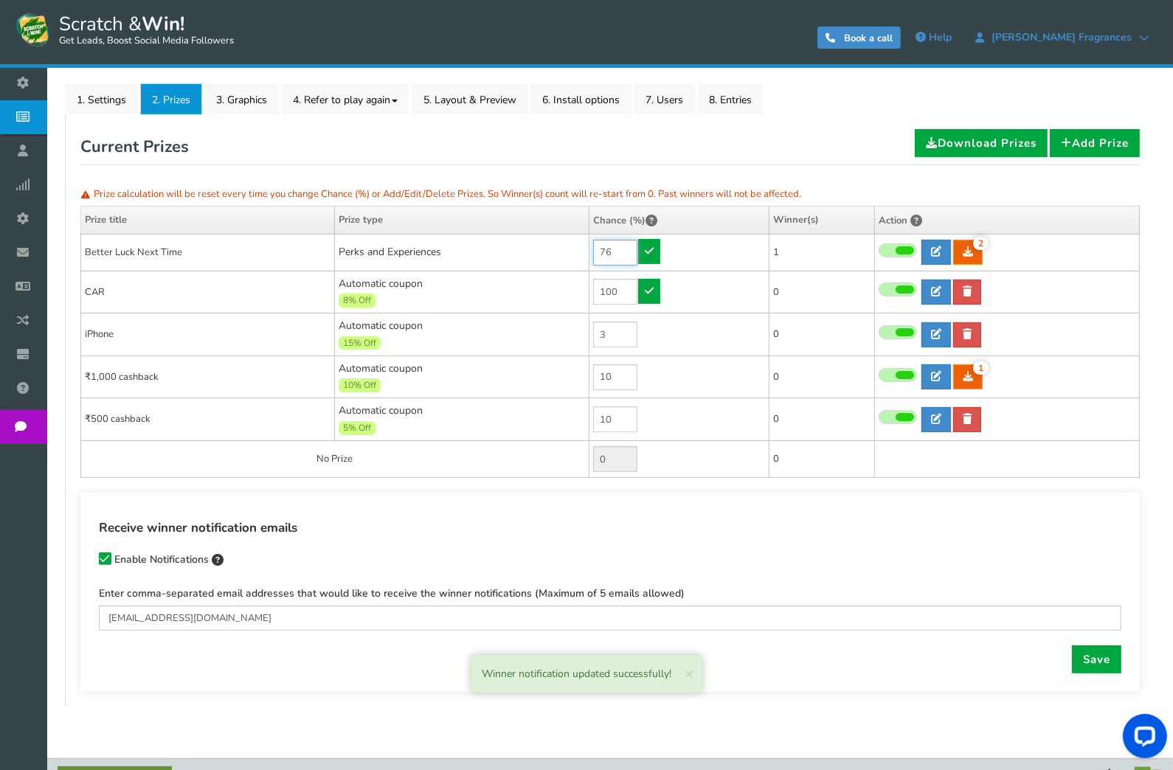
drag, startPoint x: 615, startPoint y: 245, endPoint x: 556, endPoint y: 246, distance: 59.0
click at [556, 246] on tr "Better Luck Next Time Perks and Experiences 76 2 2 1 Reward Time 2" at bounding box center [610, 252] width 1059 height 37
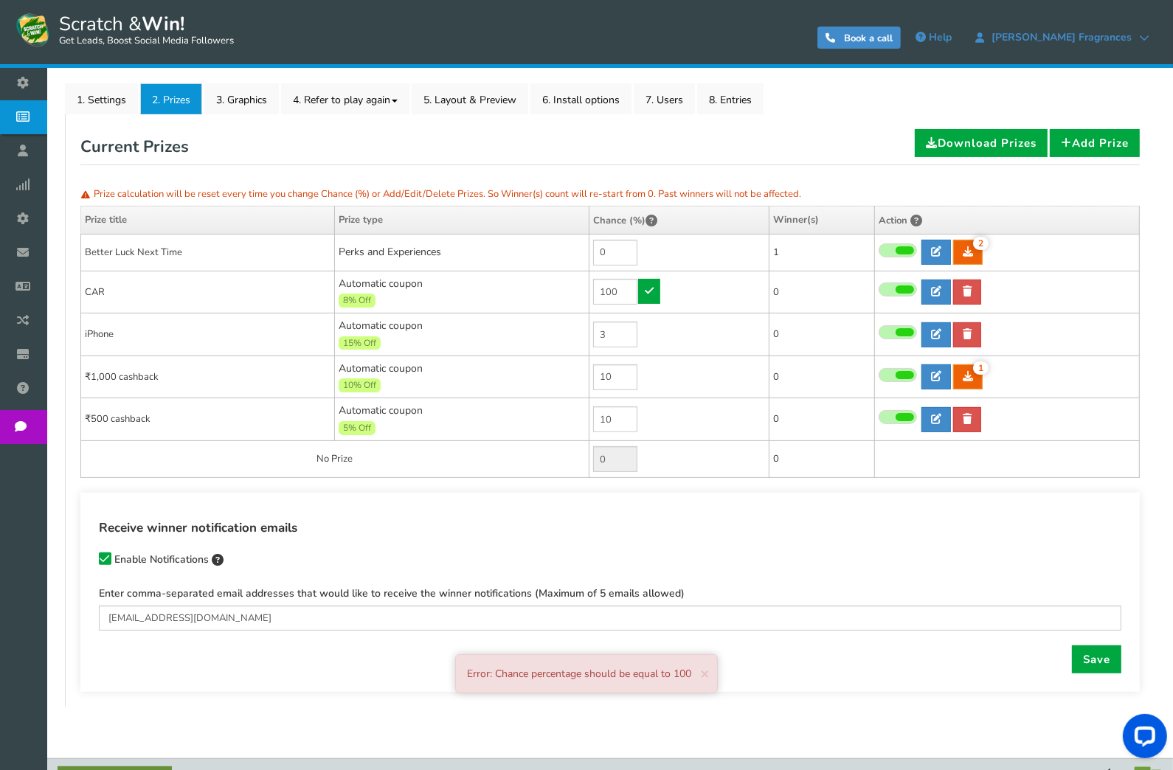
click at [645, 258] on td "0" at bounding box center [679, 252] width 180 height 37
click at [1081, 657] on link "Save" at bounding box center [1096, 660] width 49 height 28
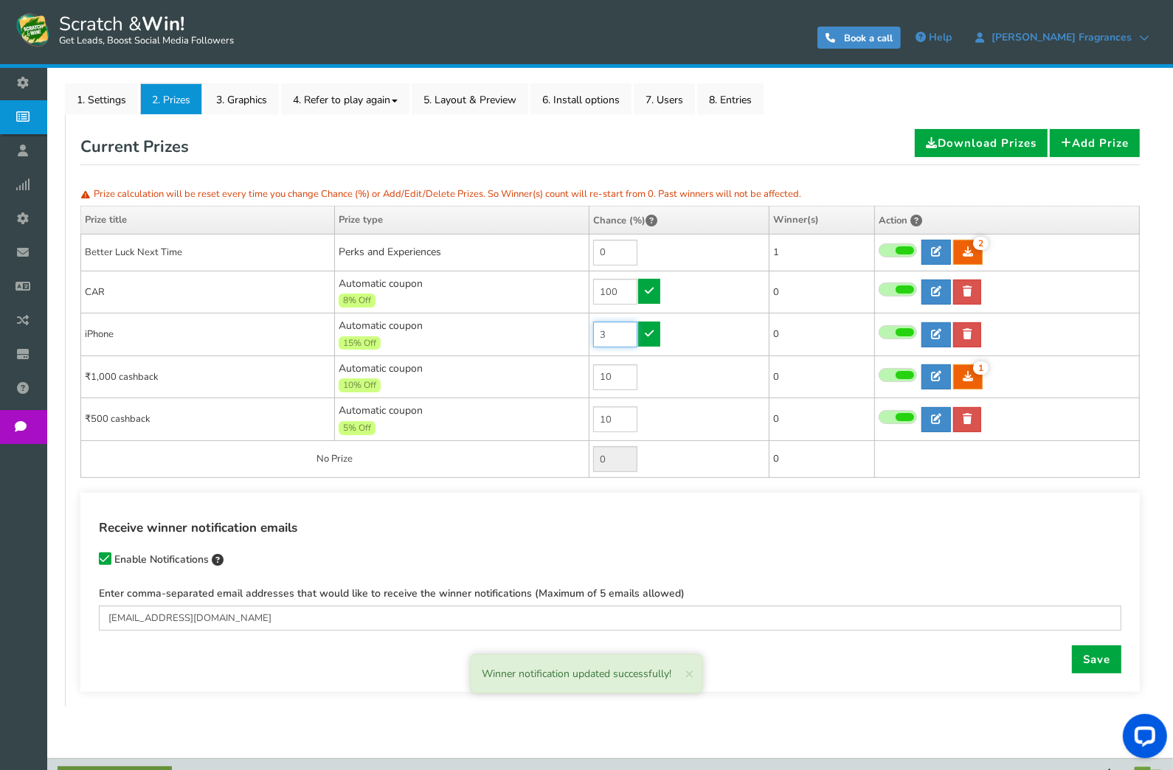
type input "76"
drag, startPoint x: 609, startPoint y: 335, endPoint x: 590, endPoint y: 335, distance: 19.2
click at [590, 335] on td "3" at bounding box center [679, 335] width 180 height 43
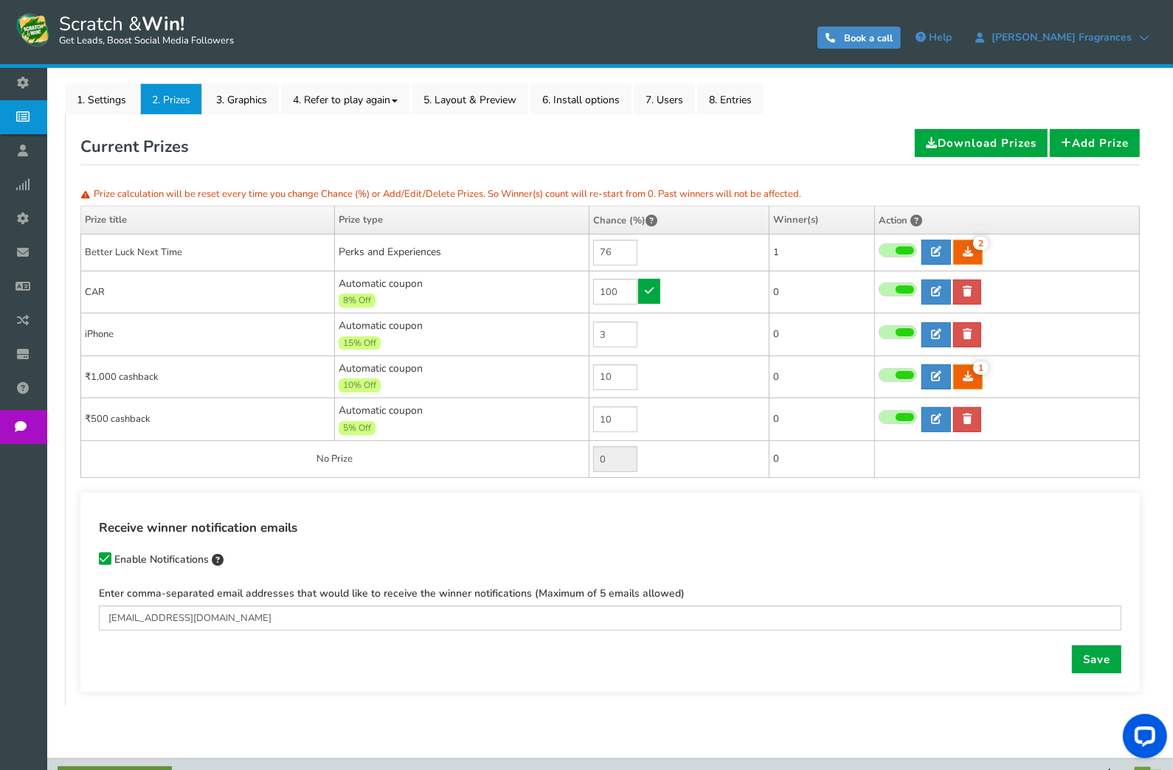
click at [890, 332] on span at bounding box center [898, 332] width 38 height 14
click at [879, 332] on input "checkbox" at bounding box center [879, 333] width 0 height 10
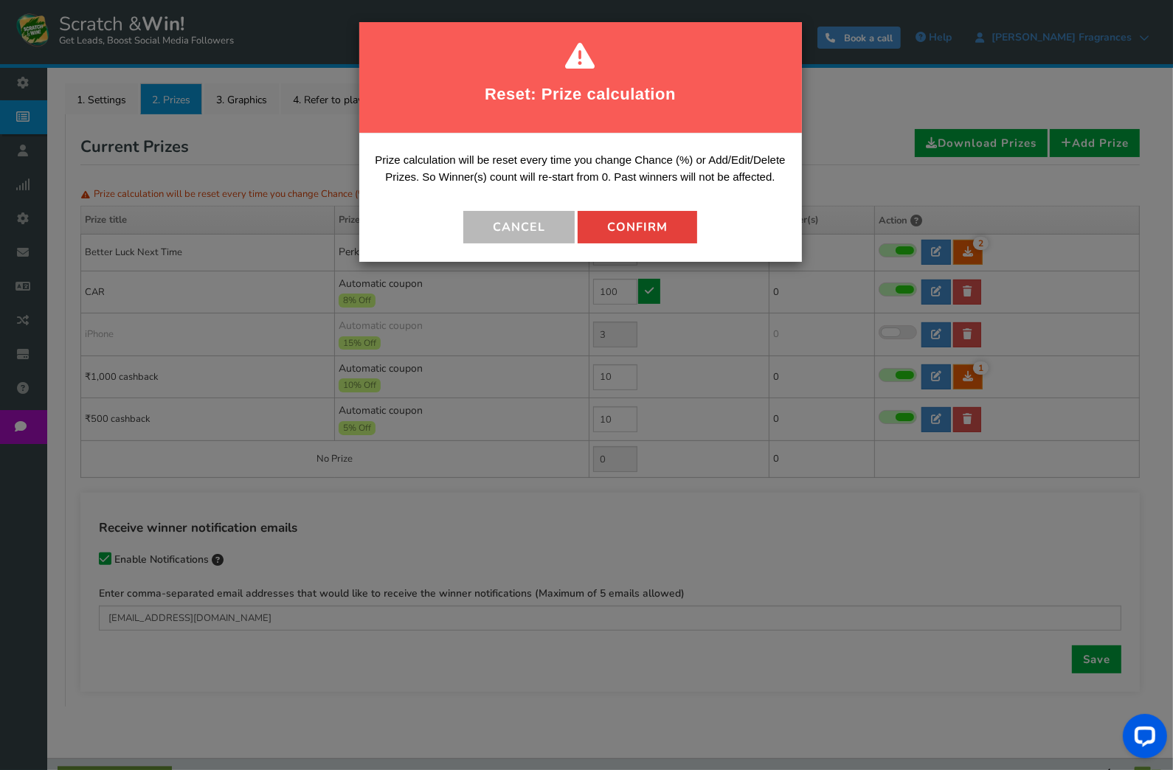
click at [646, 235] on button "Confirm" at bounding box center [638, 227] width 120 height 32
type input "0"
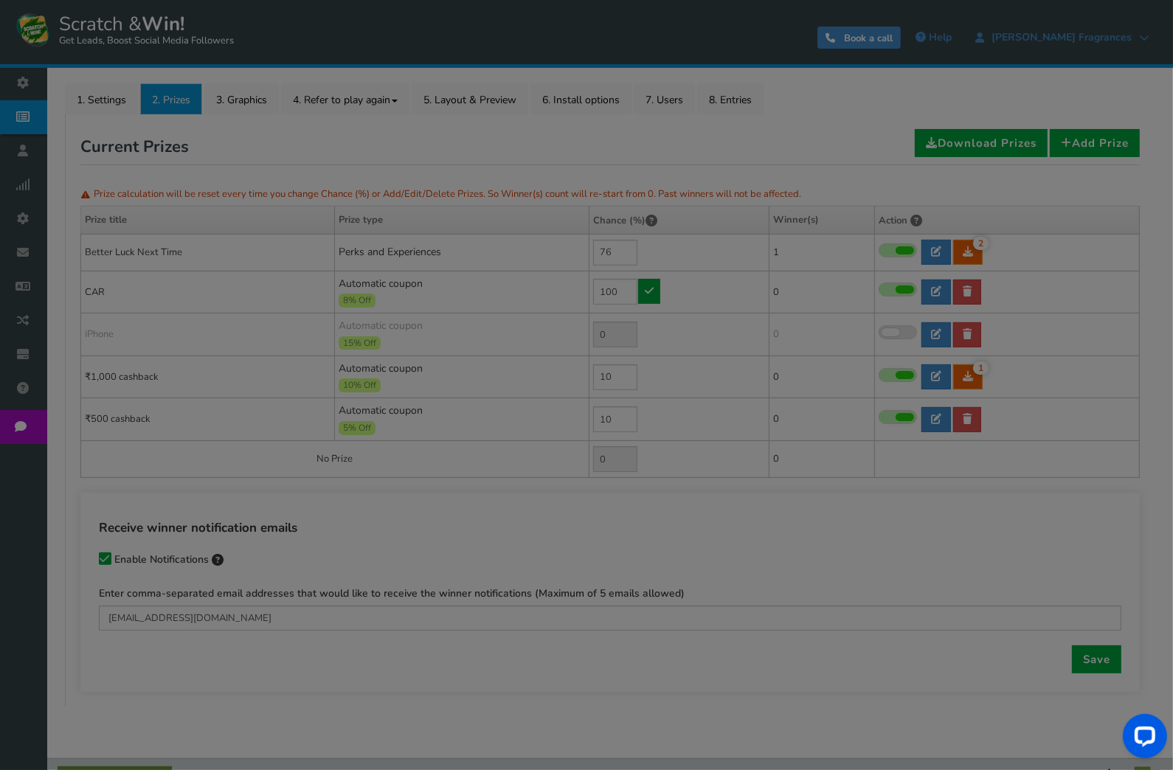
type input "3"
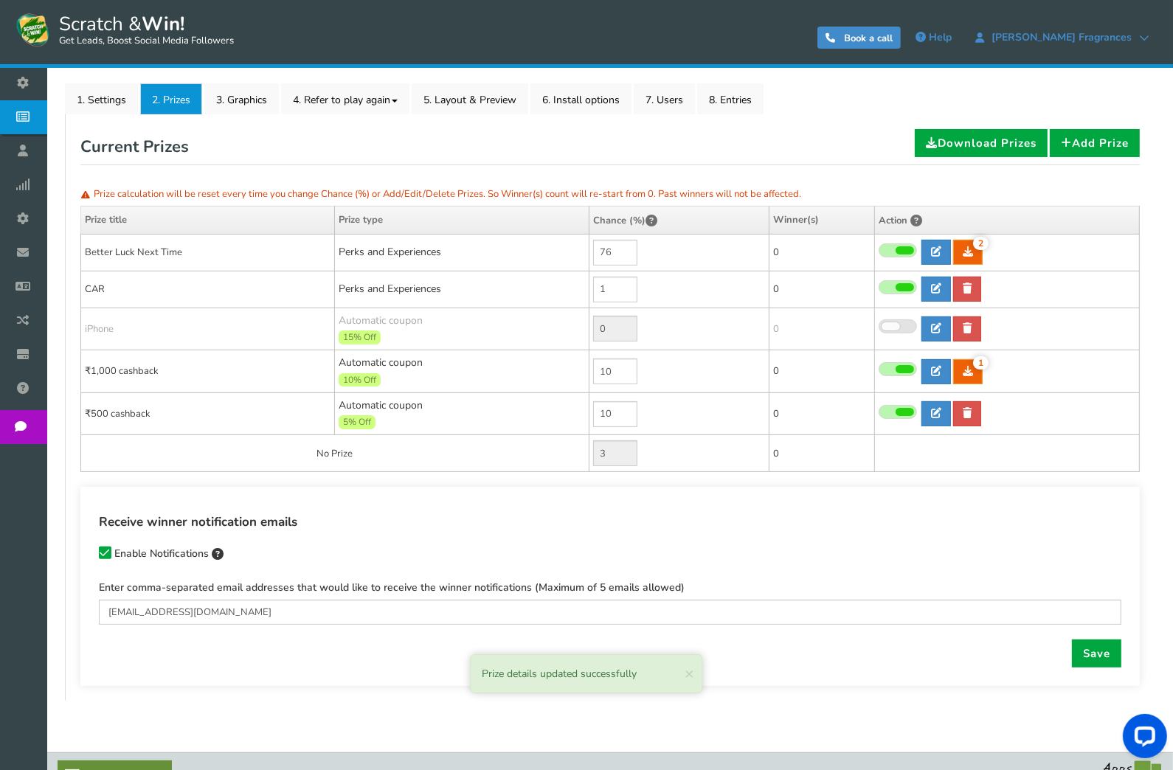
click at [893, 367] on span at bounding box center [898, 369] width 38 height 14
click at [879, 367] on input "checkbox" at bounding box center [879, 370] width 0 height 10
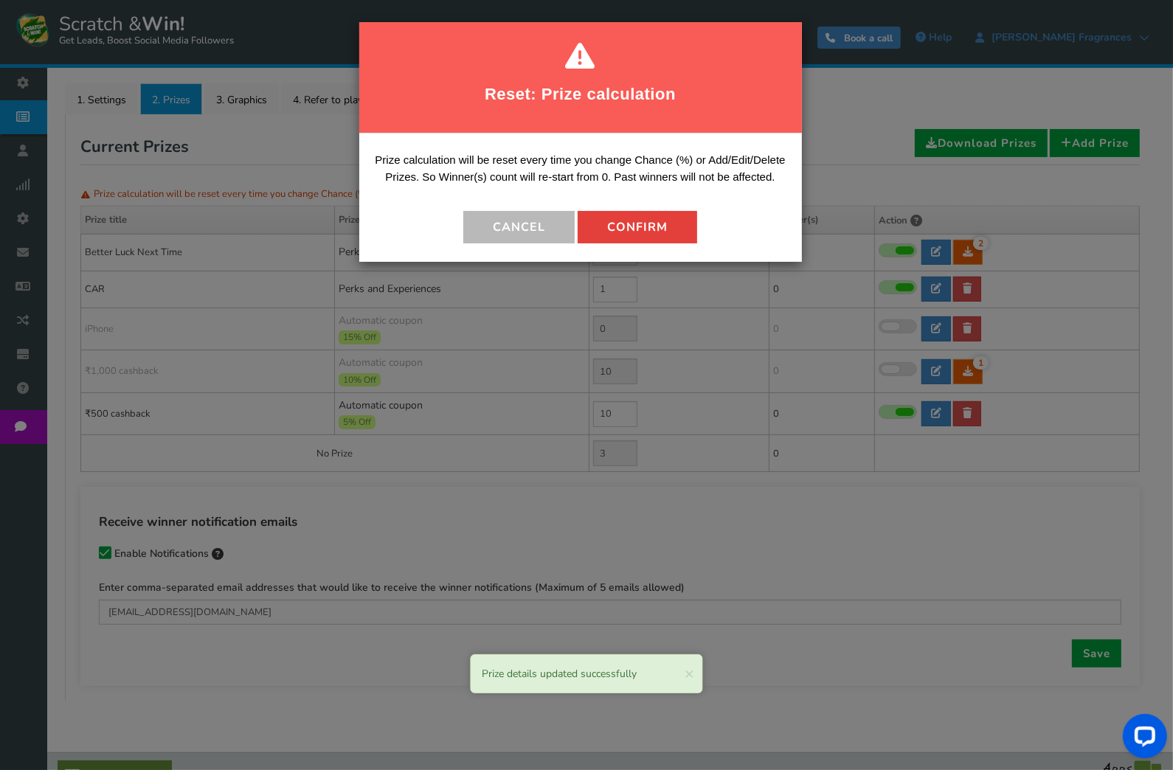
click at [654, 235] on button "Confirm" at bounding box center [638, 227] width 120 height 32
type input "0"
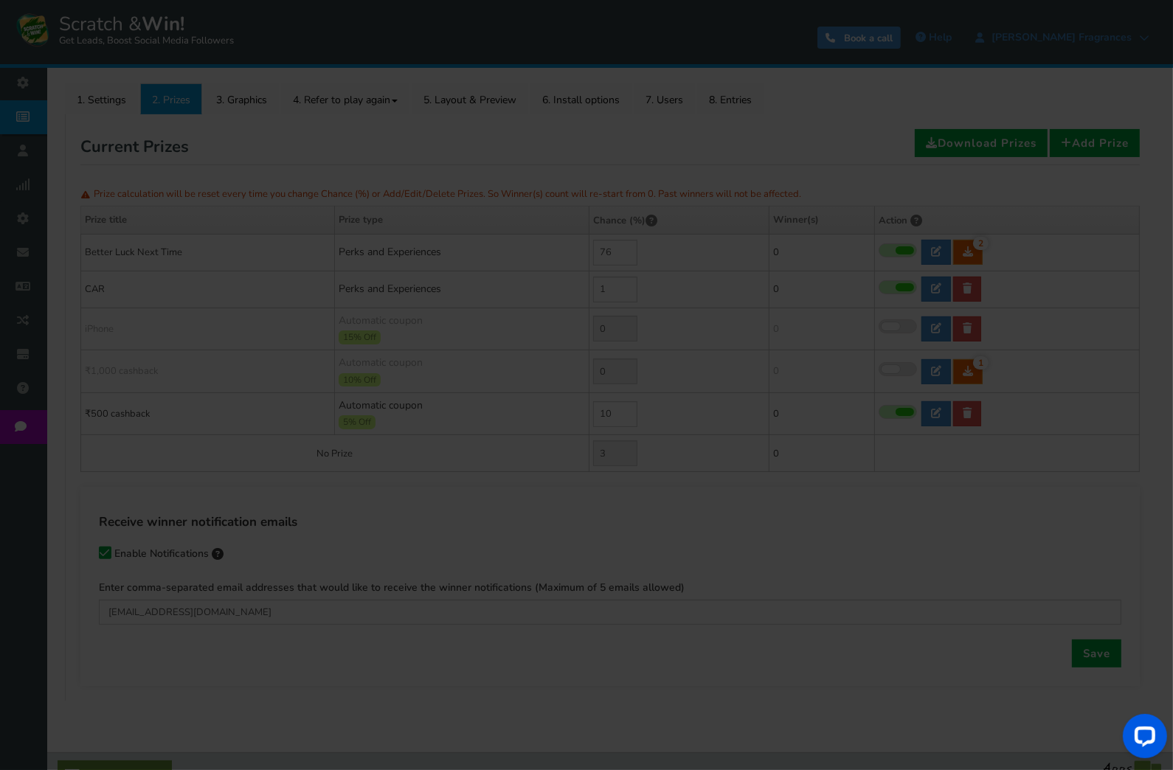
type input "13"
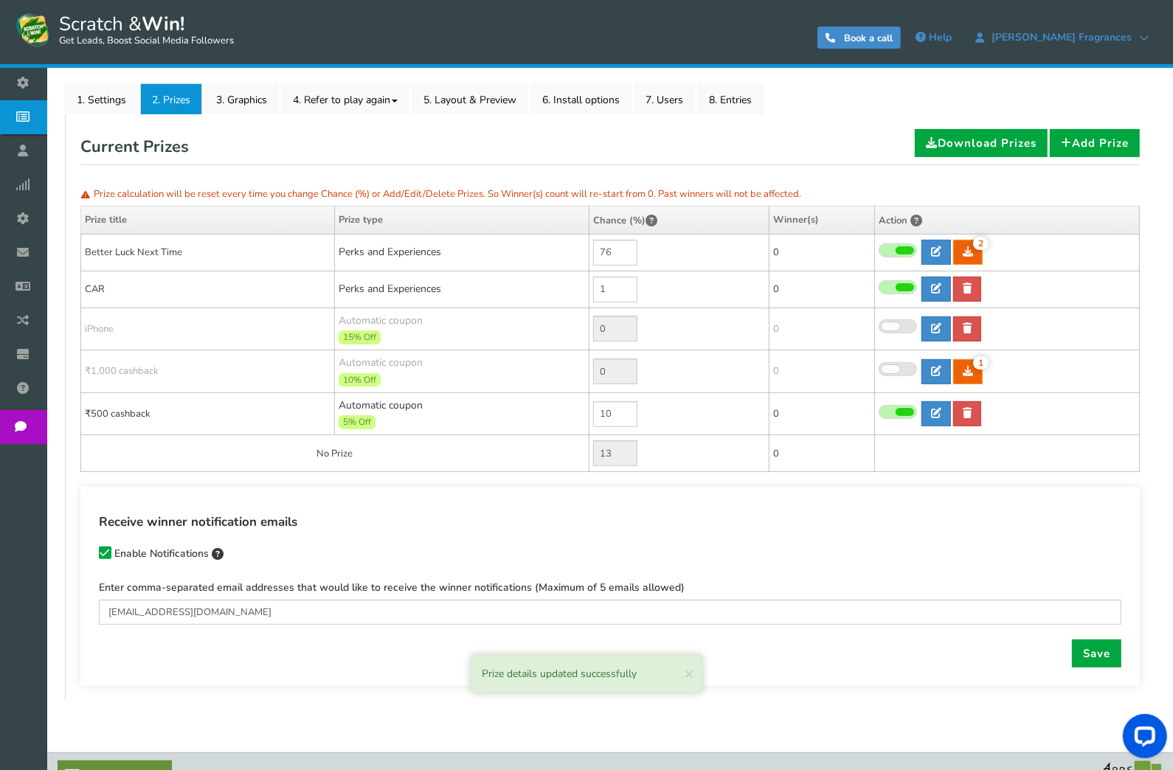
click at [893, 407] on span at bounding box center [898, 412] width 38 height 14
click at [879, 408] on input "checkbox" at bounding box center [879, 413] width 0 height 10
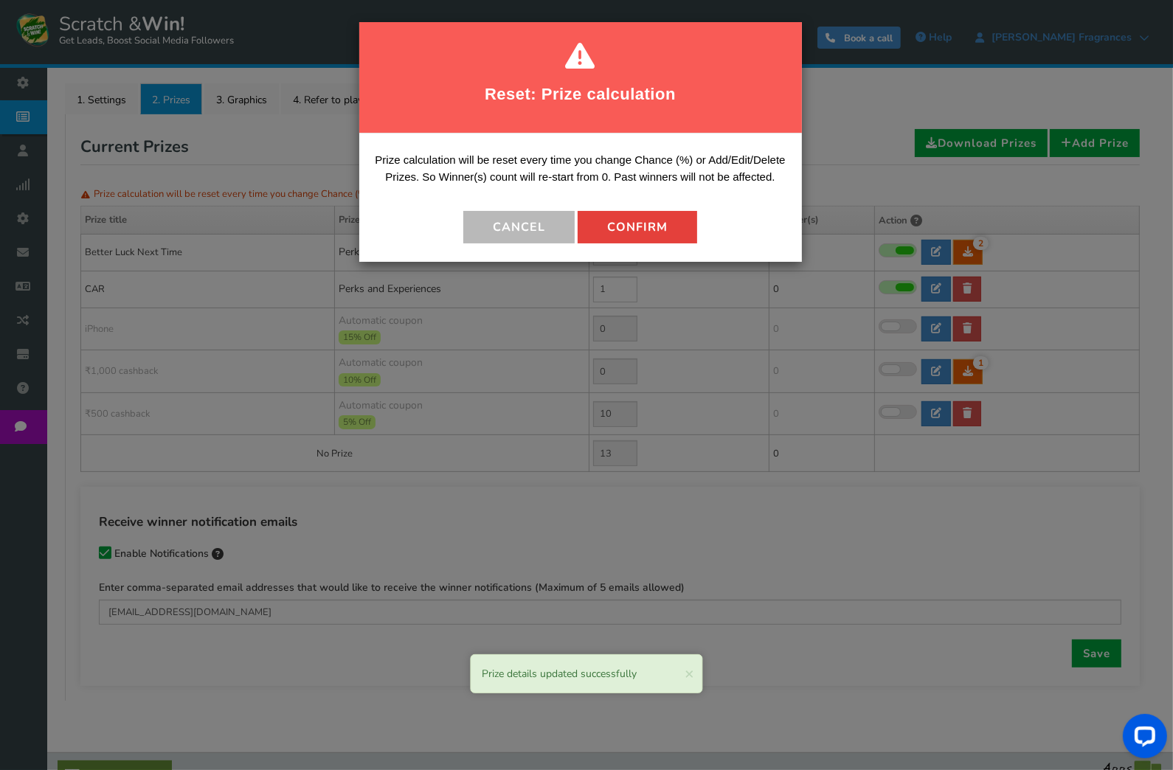
click at [661, 231] on button "Confirm" at bounding box center [638, 227] width 120 height 32
type input "0"
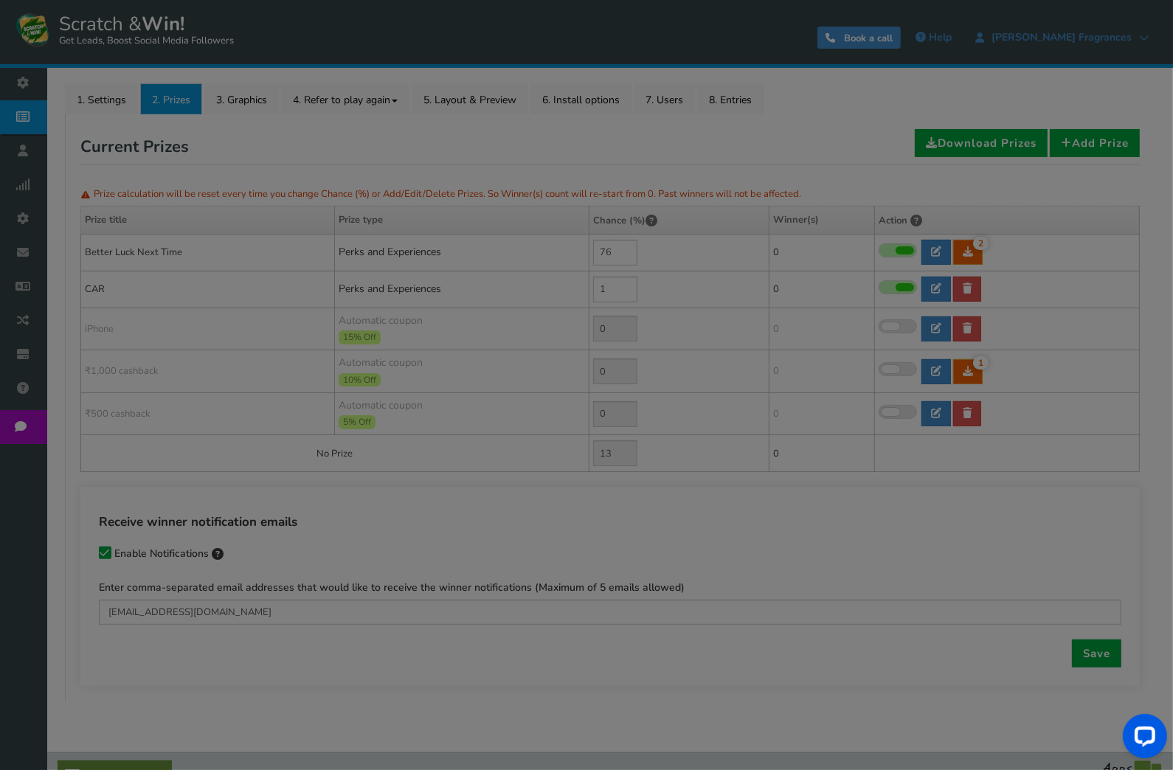
type input "23"
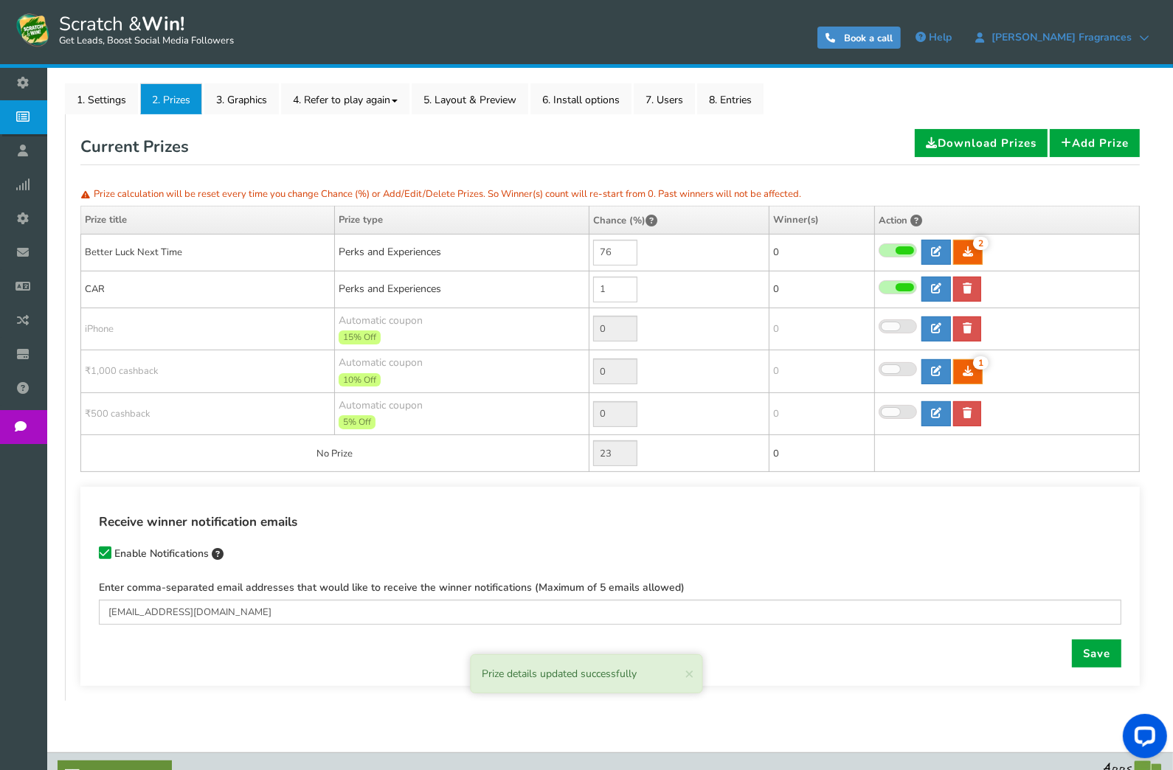
click at [894, 250] on span at bounding box center [898, 250] width 38 height 14
click at [879, 250] on input "checkbox" at bounding box center [879, 251] width 0 height 10
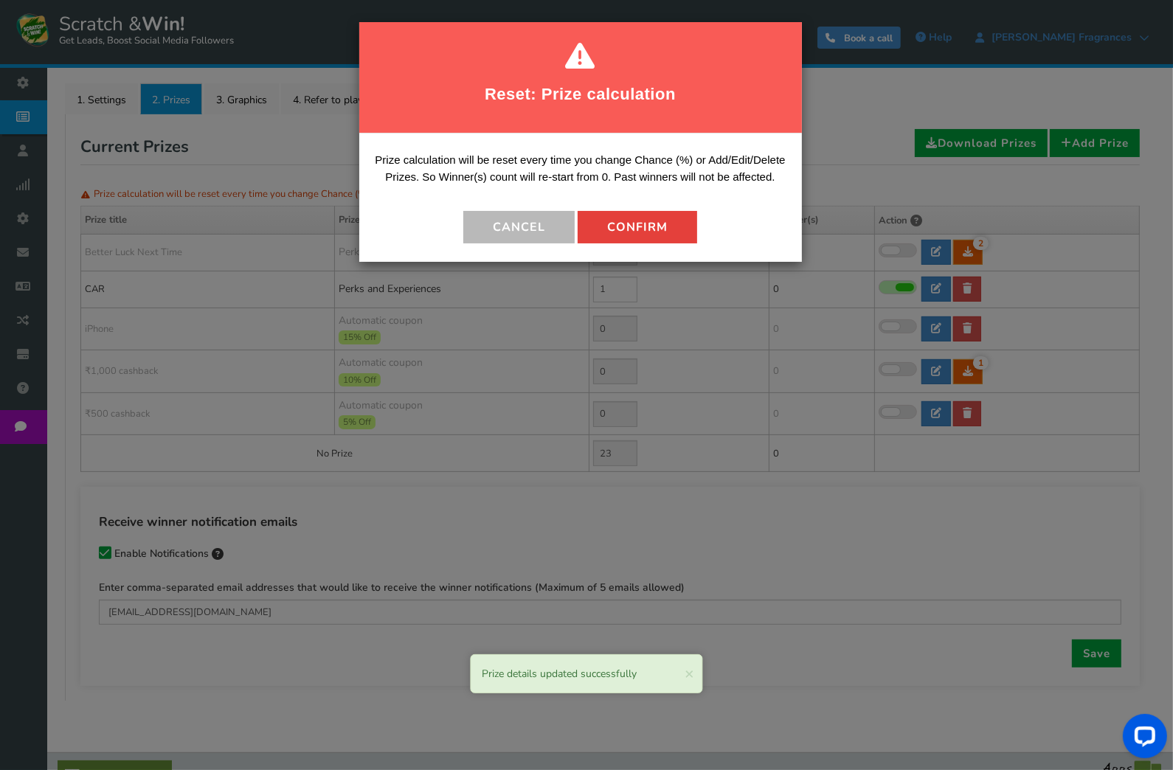
click at [622, 219] on button "Confirm" at bounding box center [638, 227] width 120 height 32
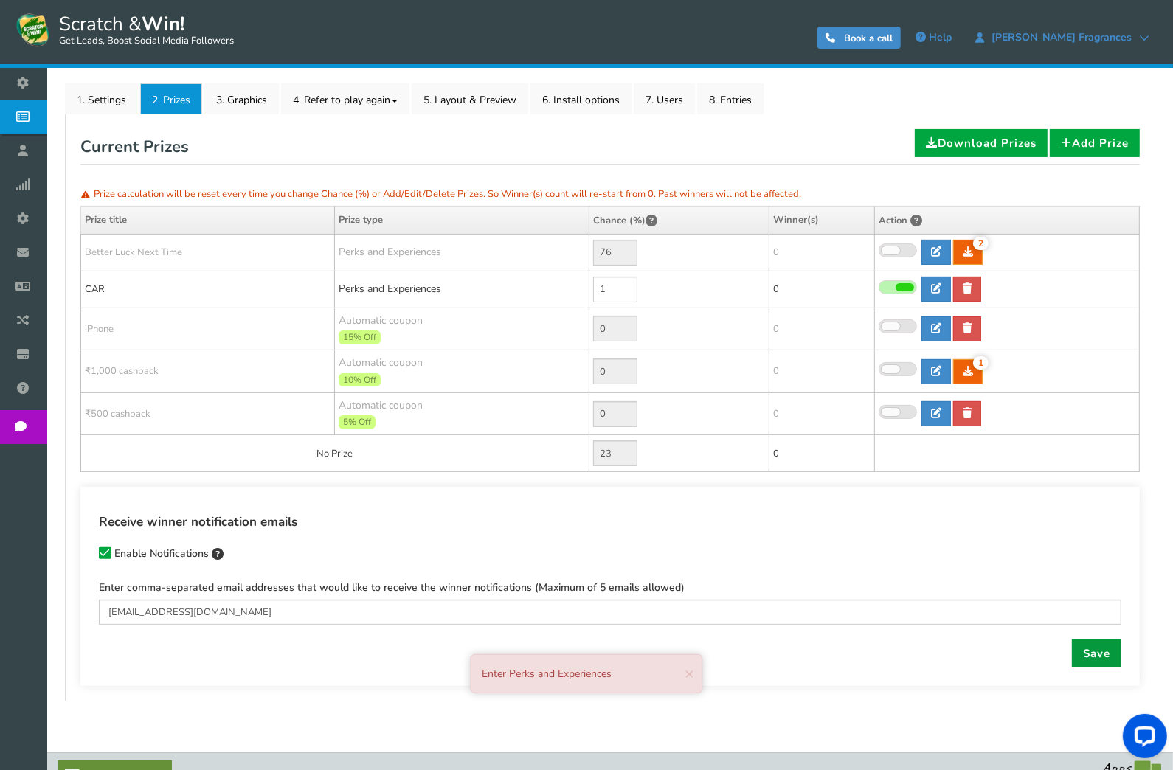
click at [1096, 652] on link "Save" at bounding box center [1096, 654] width 49 height 28
click at [1078, 654] on link "Save" at bounding box center [1096, 654] width 49 height 28
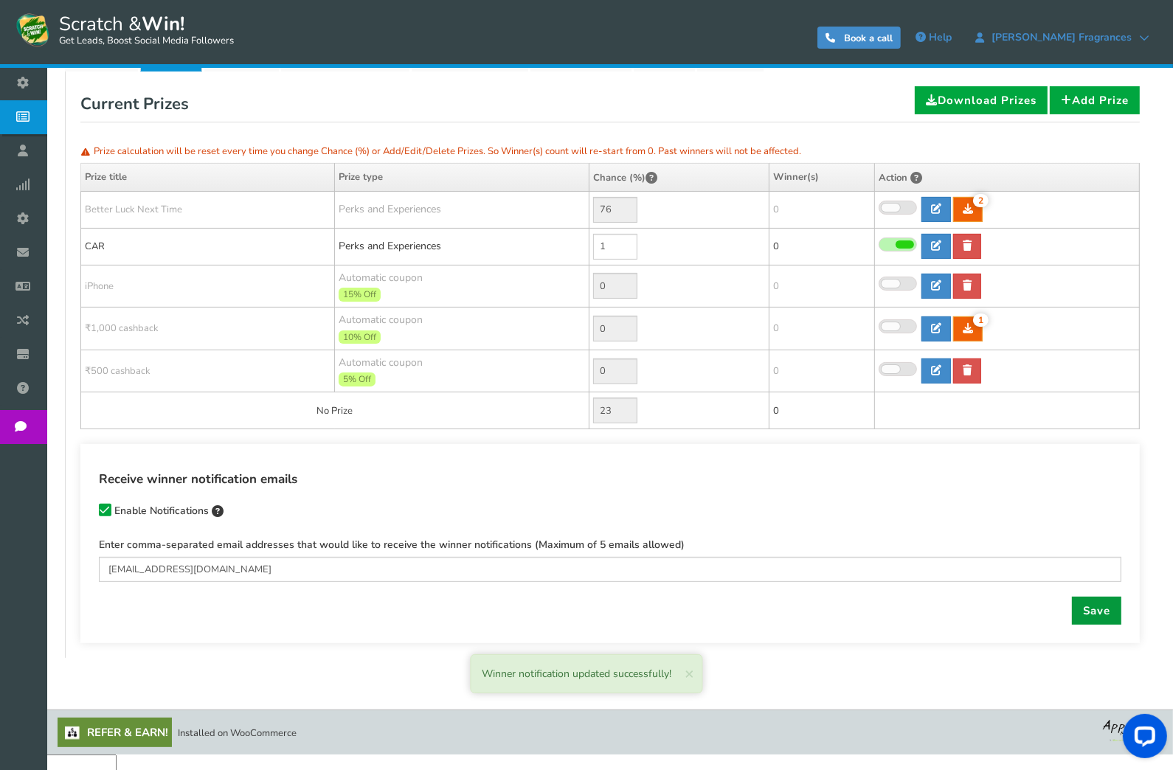
scroll to position [262, 0]
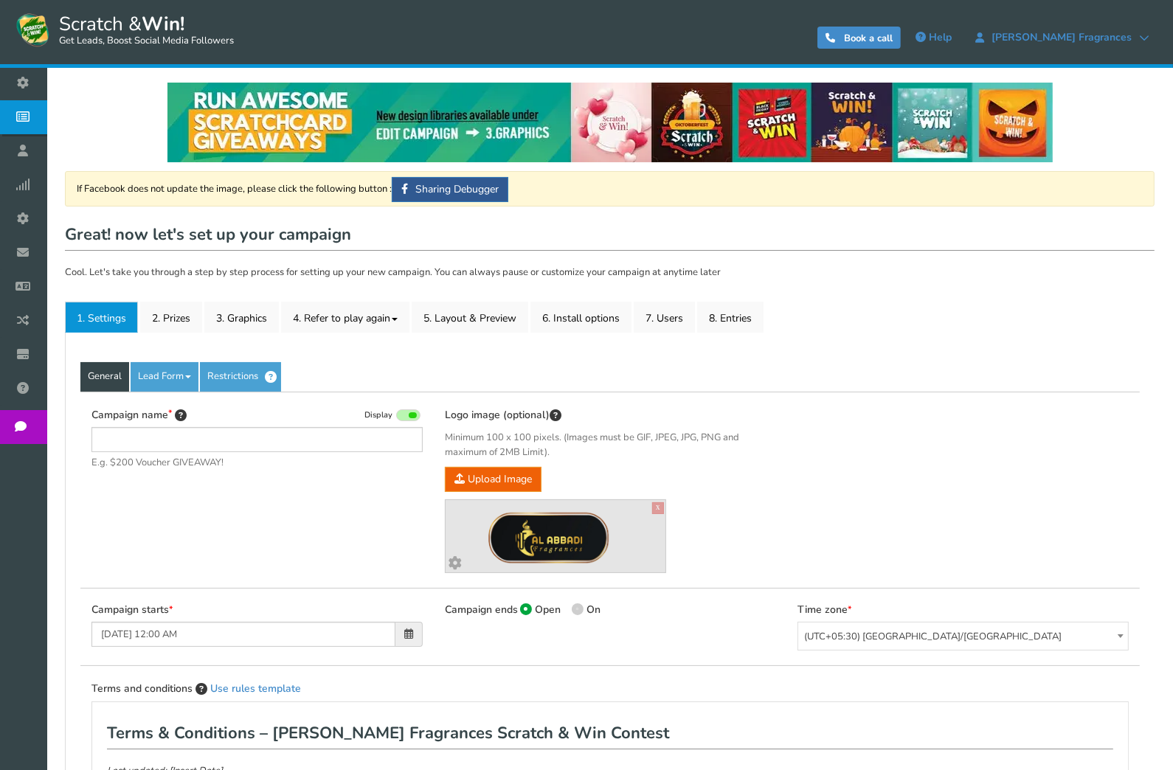
type input "Scratch & Win"
click at [192, 325] on link "2. Prizes" at bounding box center [171, 317] width 62 height 31
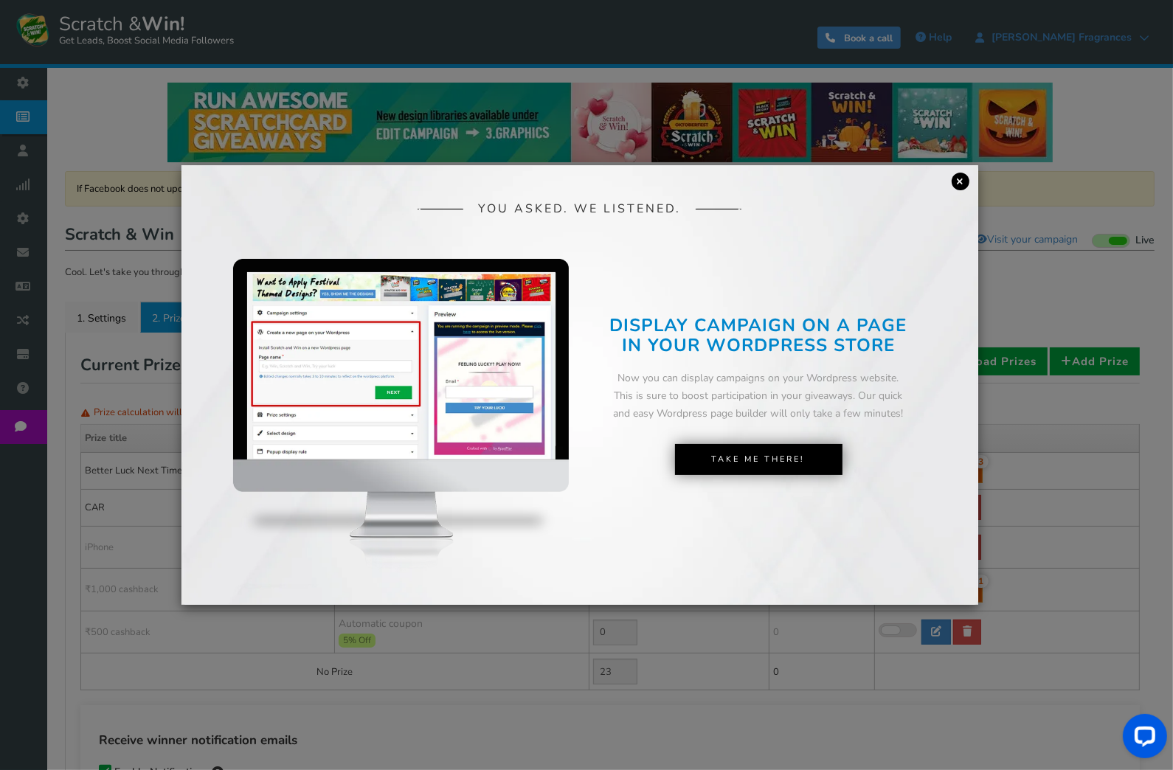
click at [955, 181] on link "×" at bounding box center [961, 182] width 18 height 18
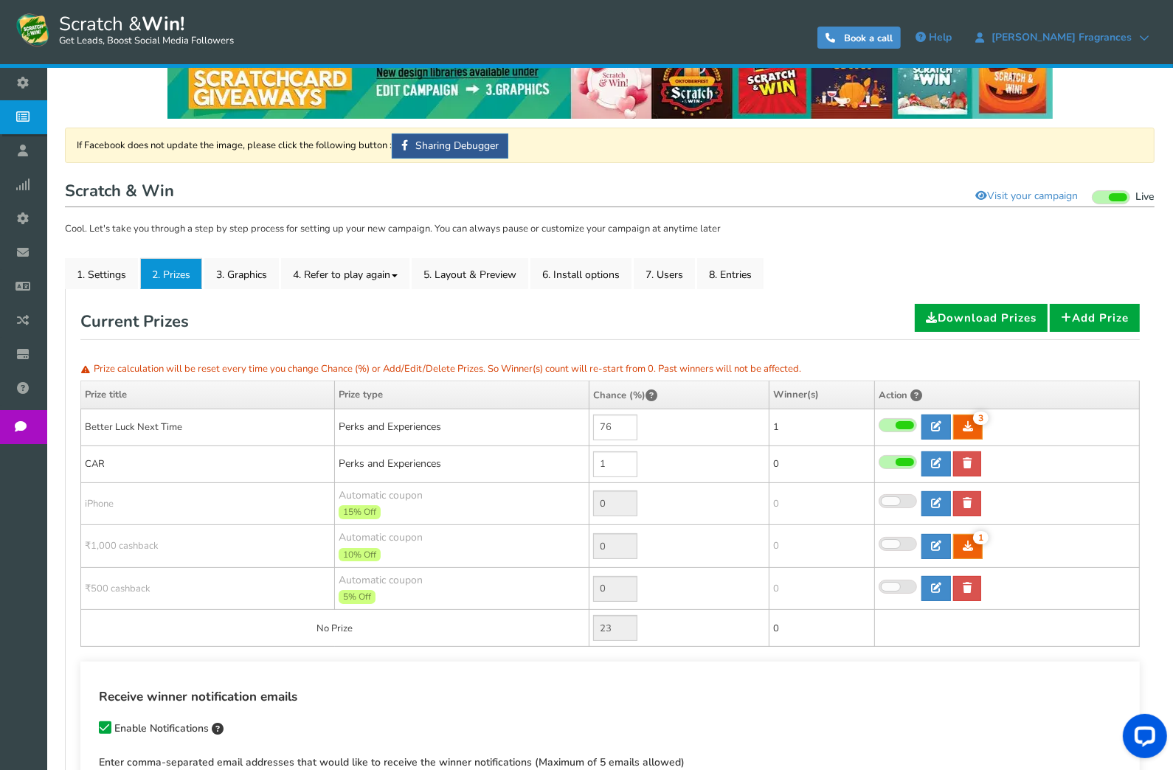
scroll to position [162, 0]
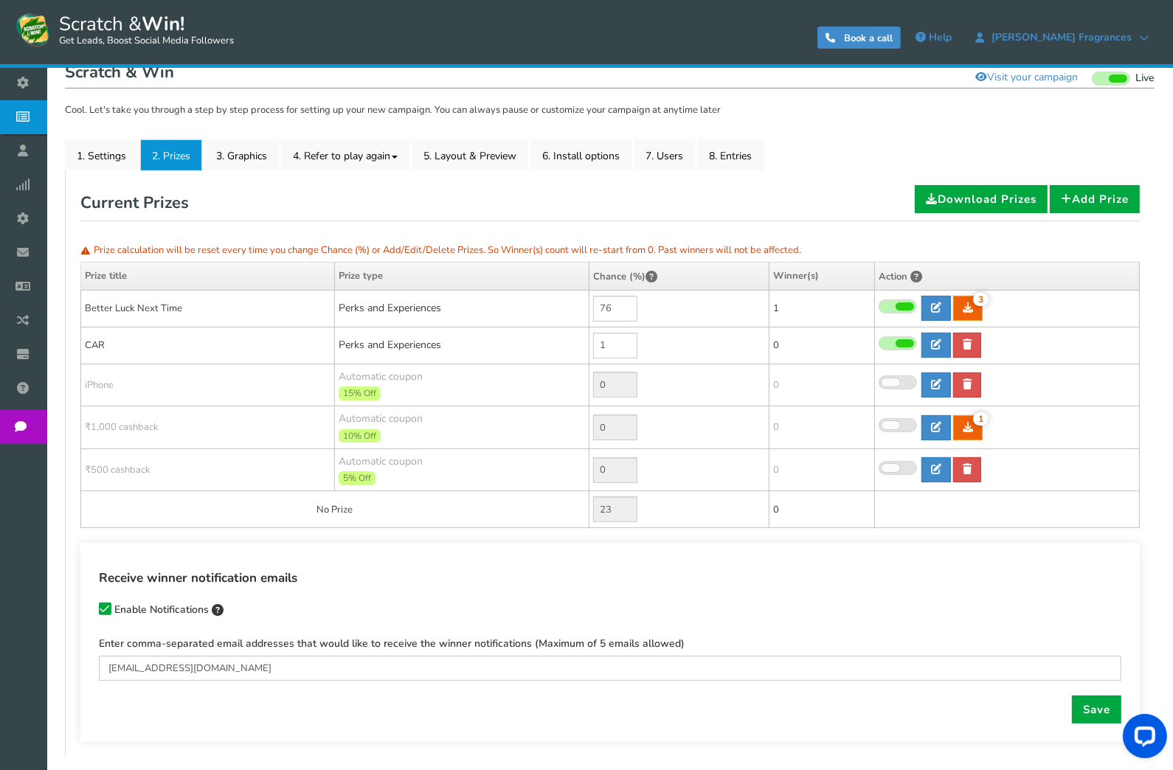
click at [887, 302] on span at bounding box center [898, 307] width 38 height 14
click at [879, 302] on input "checkbox" at bounding box center [879, 307] width 0 height 10
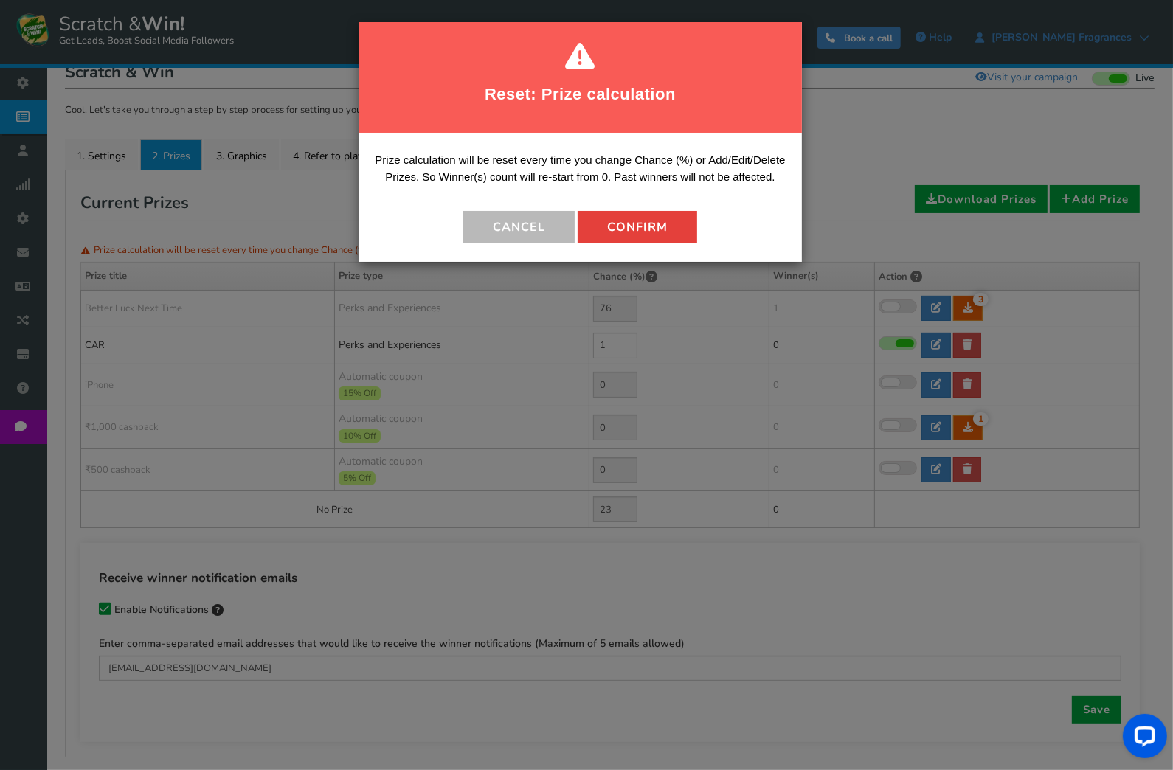
click at [620, 230] on button "Confirm" at bounding box center [638, 227] width 120 height 32
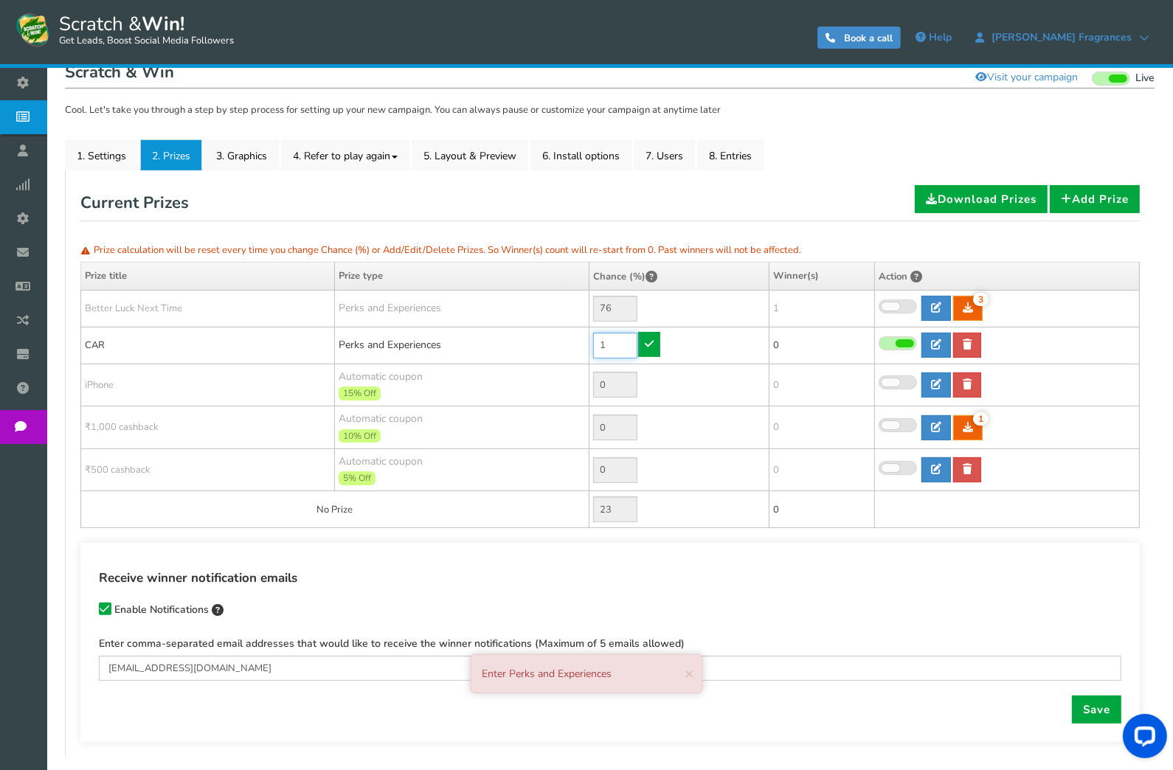
click at [610, 343] on input "1" at bounding box center [615, 346] width 44 height 26
type input "100"
click at [650, 340] on td "100" at bounding box center [679, 345] width 180 height 37
click at [1079, 710] on link "Save" at bounding box center [1096, 710] width 49 height 28
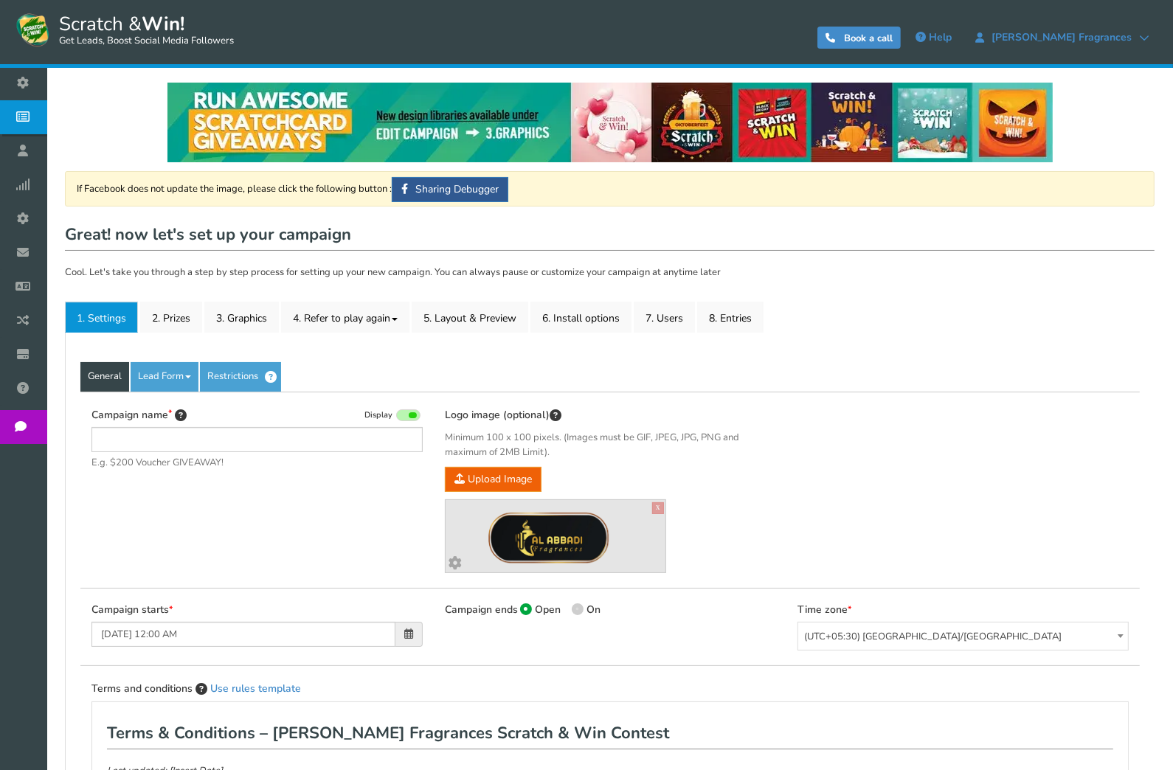
type input "Scratch & Win"
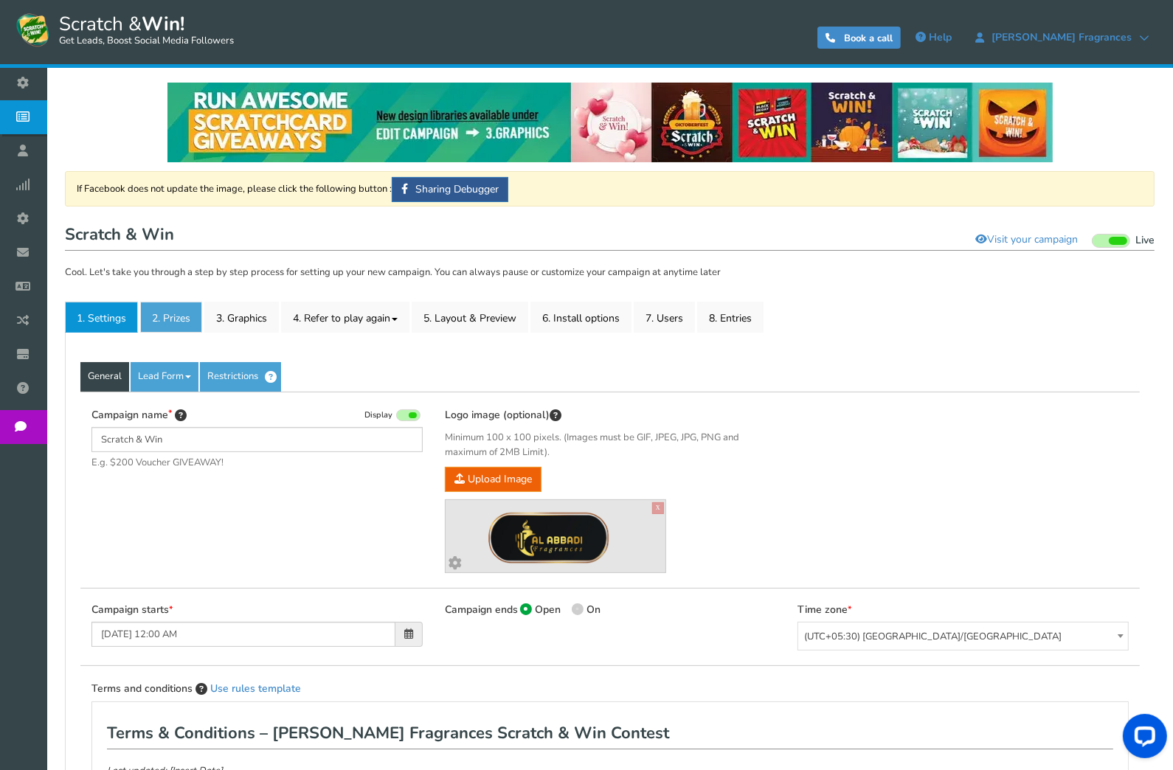
click at [188, 311] on link "2. Prizes" at bounding box center [171, 317] width 62 height 31
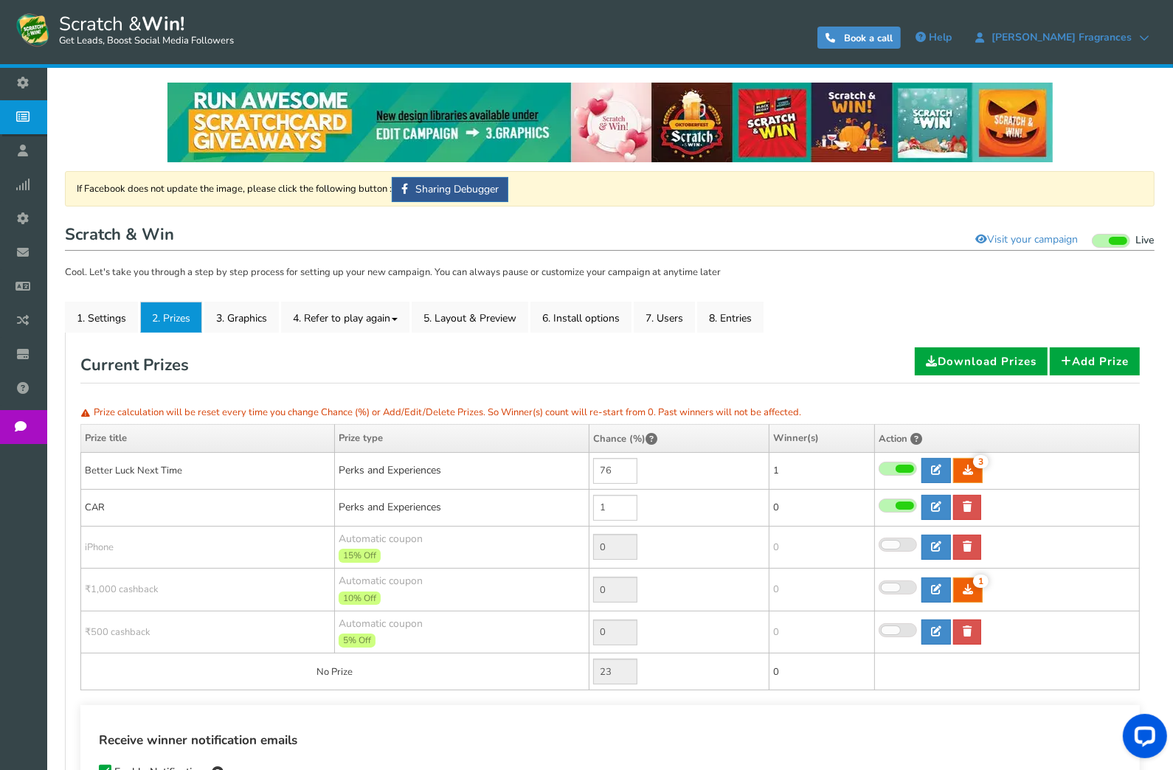
click at [883, 465] on span at bounding box center [898, 469] width 38 height 14
click at [879, 465] on input "checkbox" at bounding box center [879, 470] width 0 height 10
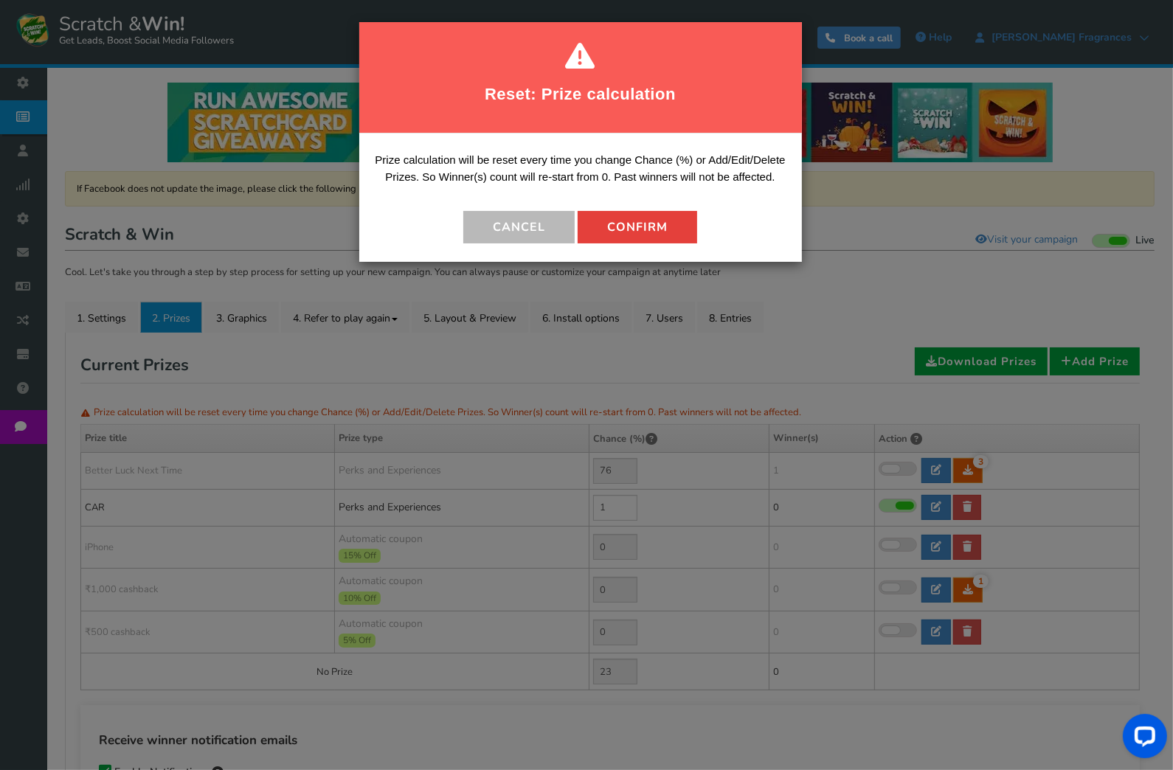
click at [618, 228] on button "Confirm" at bounding box center [638, 227] width 120 height 32
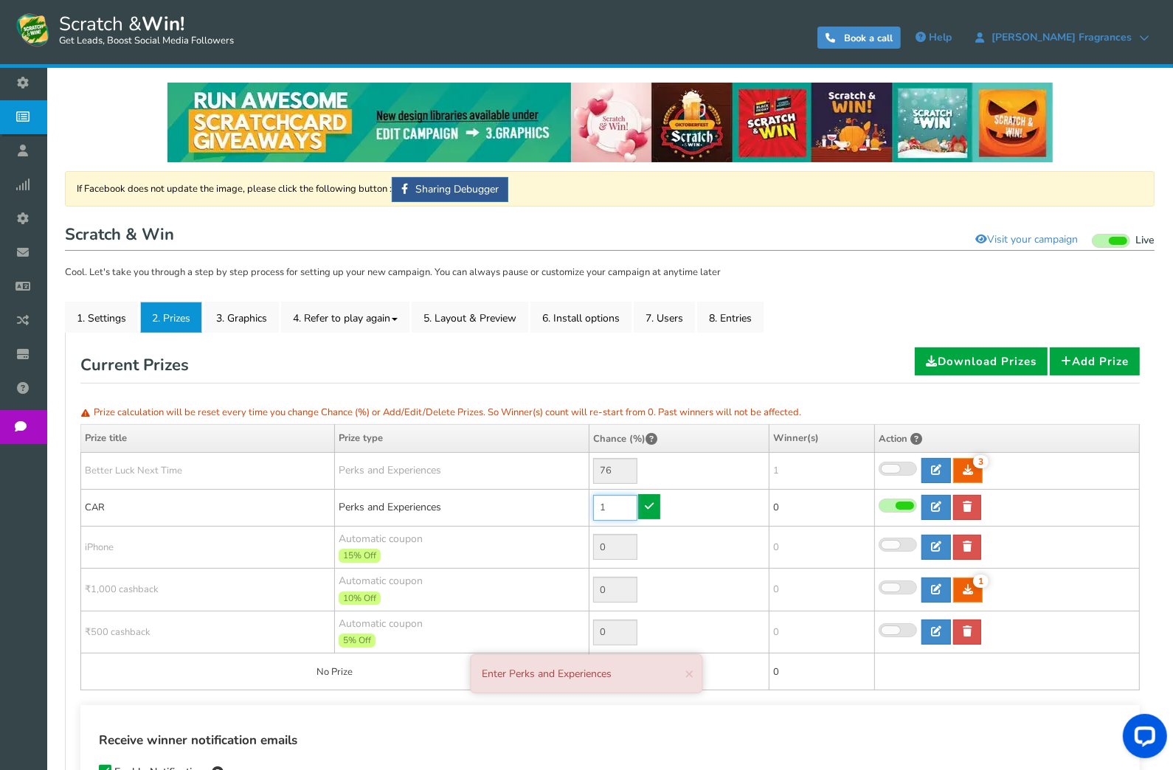
click at [610, 508] on input "1" at bounding box center [615, 508] width 44 height 26
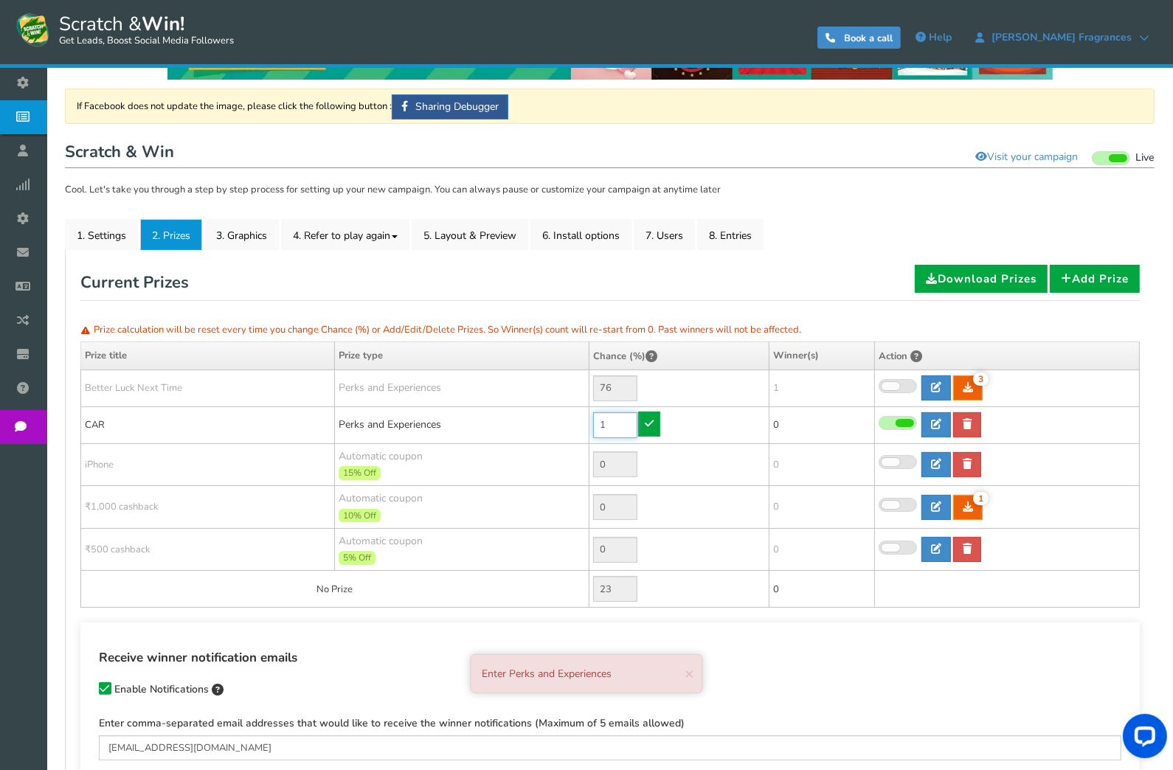
scroll to position [162, 0]
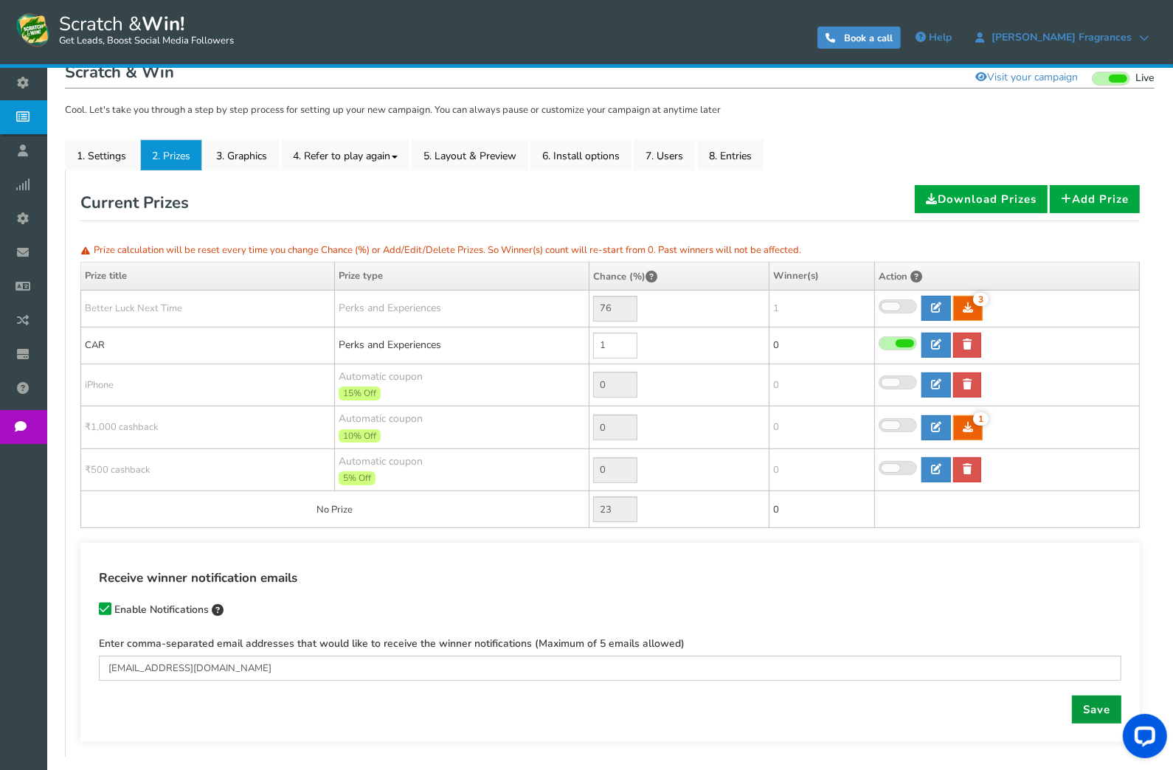
click at [1088, 709] on link "Save" at bounding box center [1096, 710] width 49 height 28
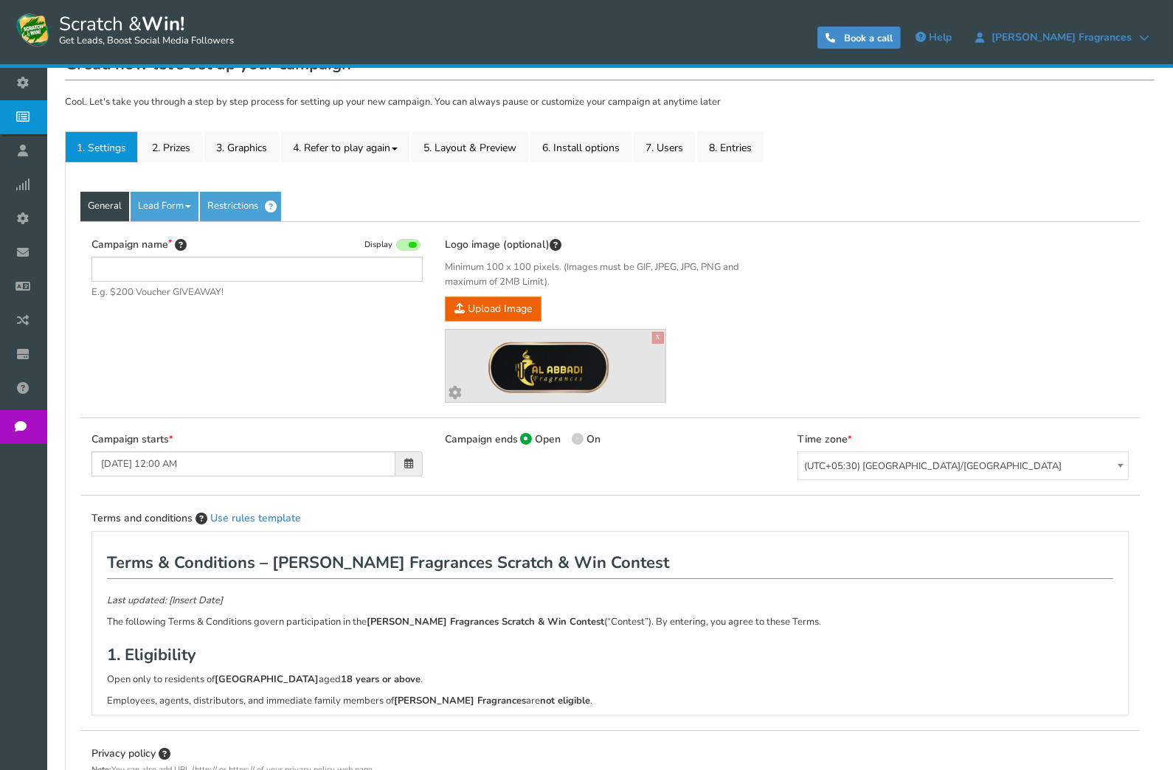
type input "Scratch & Win"
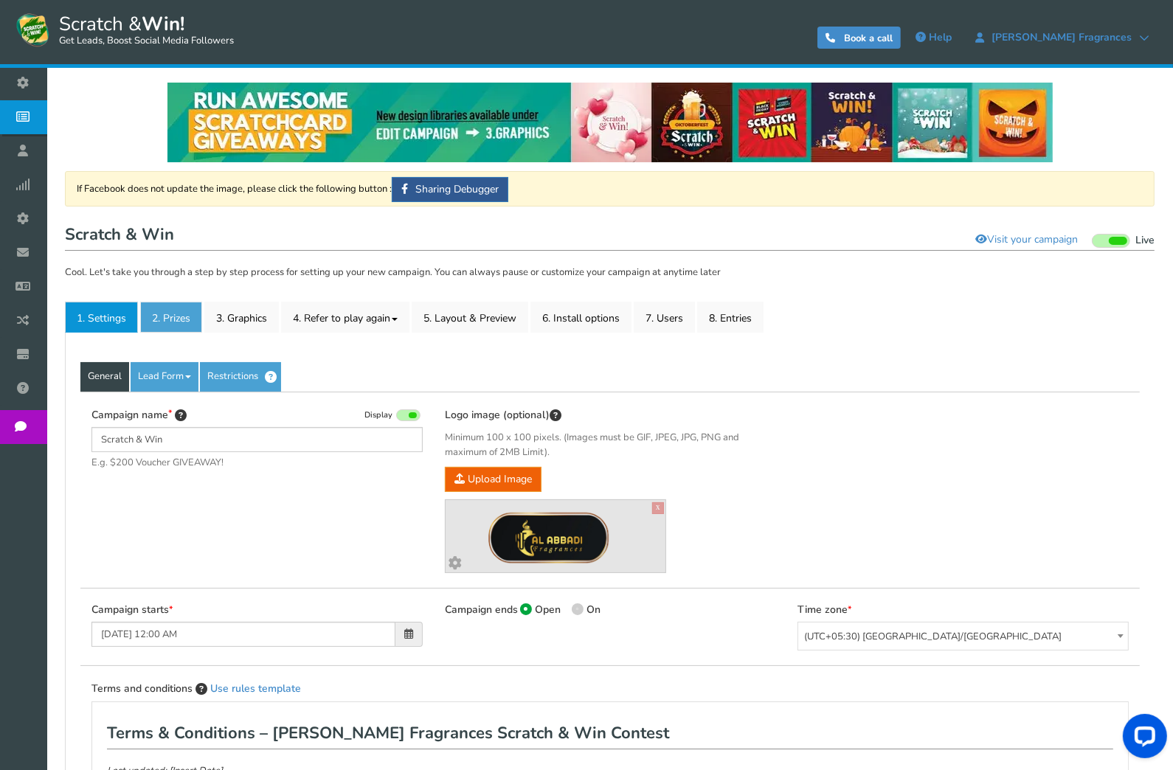
click at [158, 314] on link "2. Prizes" at bounding box center [171, 317] width 62 height 31
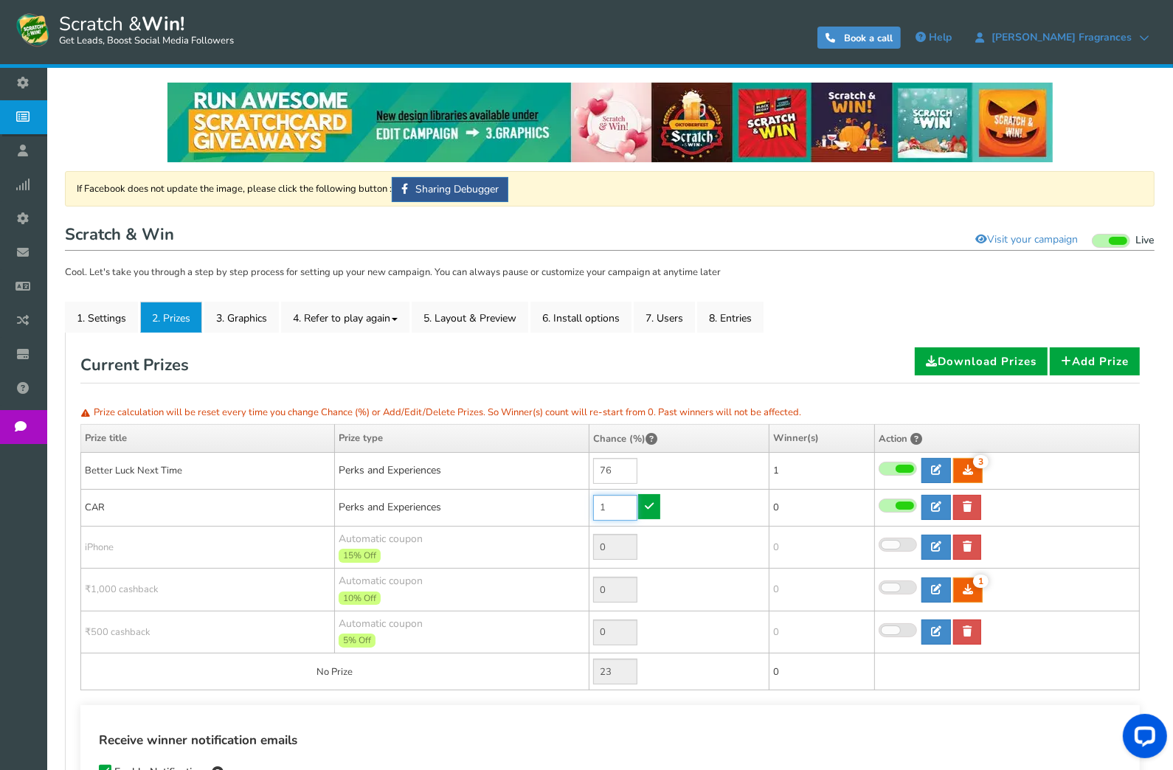
drag, startPoint x: 609, startPoint y: 500, endPoint x: 597, endPoint y: 504, distance: 12.4
click at [597, 504] on input "1" at bounding box center [615, 508] width 44 height 26
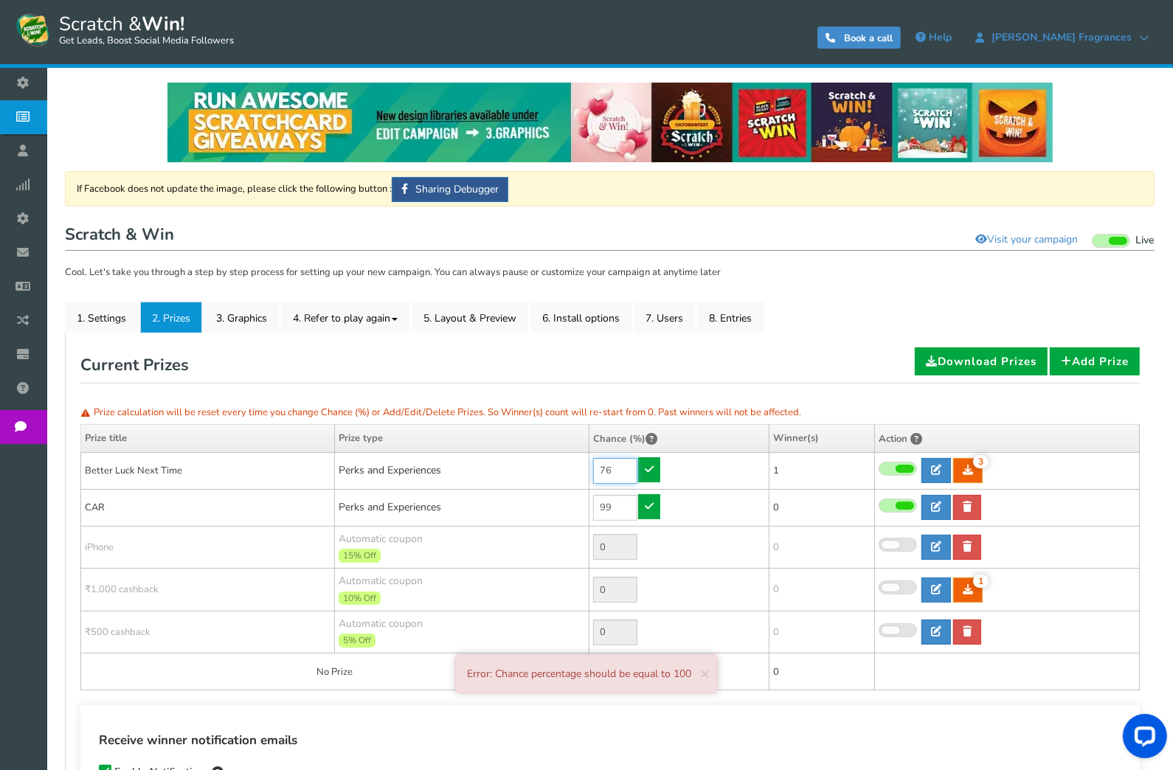
type input "1"
drag, startPoint x: 614, startPoint y: 471, endPoint x: 561, endPoint y: 482, distance: 54.4
click at [561, 482] on tr "Better Luck Next Time Perks and Experiences 76 3 3 1 Reward Time 3" at bounding box center [610, 470] width 1059 height 37
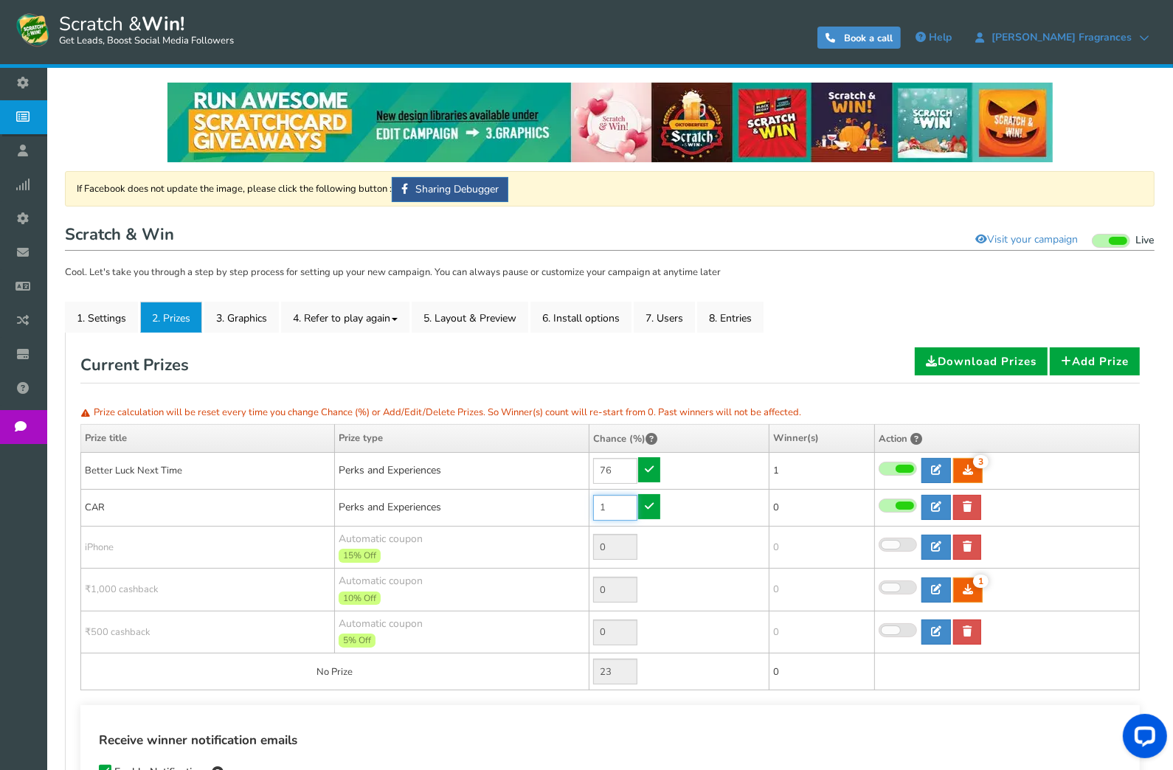
click at [620, 509] on input "1" at bounding box center [615, 508] width 44 height 26
click at [615, 471] on input "76" at bounding box center [615, 471] width 44 height 26
drag, startPoint x: 615, startPoint y: 471, endPoint x: 575, endPoint y: 479, distance: 40.5
click at [574, 480] on tr "Better Luck Next Time Perks and Experiences 76 3 3 1 Reward Time 3" at bounding box center [610, 470] width 1059 height 37
type input "1"
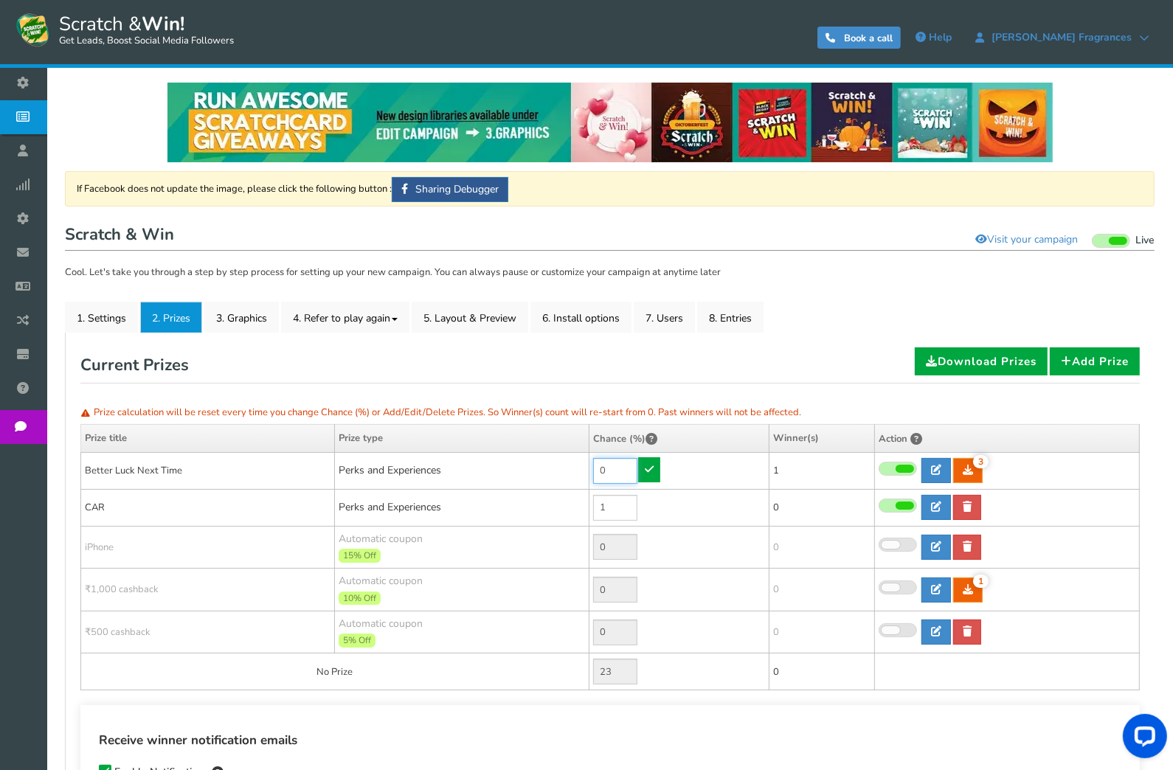
type input "0"
click at [665, 477] on td "0" at bounding box center [679, 470] width 180 height 37
click at [648, 474] on icon at bounding box center [649, 469] width 9 height 10
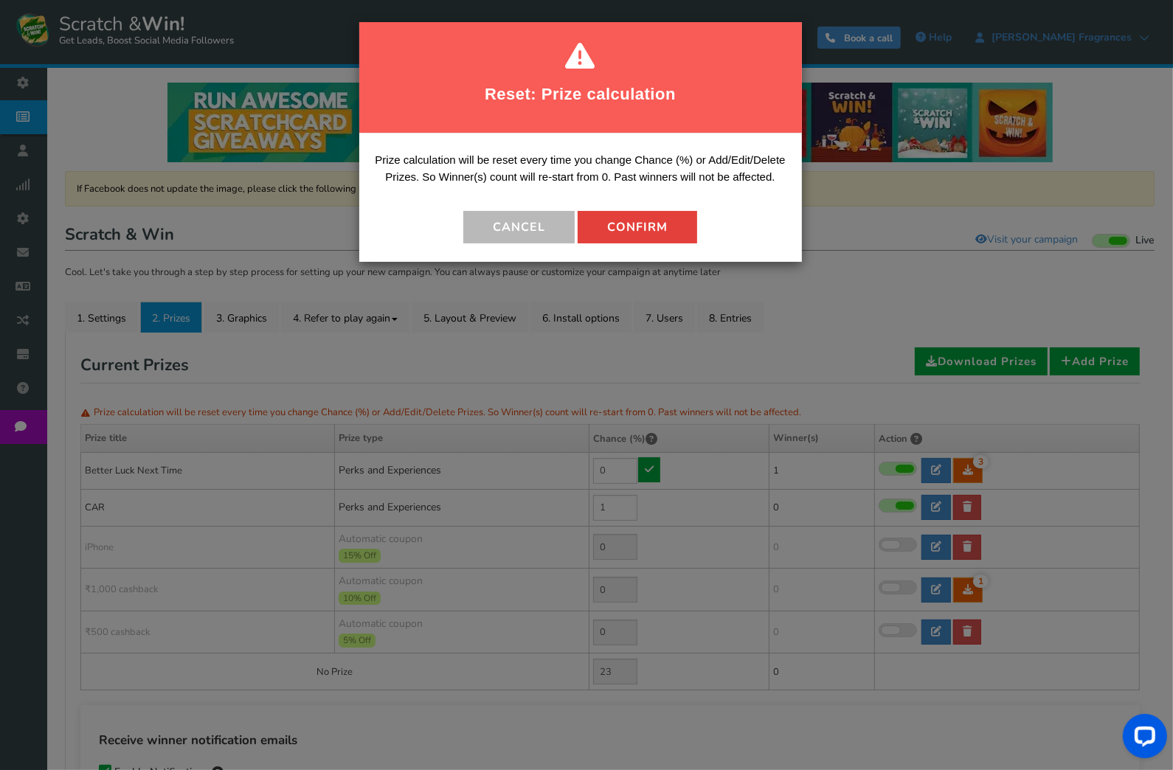
click at [615, 228] on button "Confirm" at bounding box center [638, 227] width 120 height 32
type input "99"
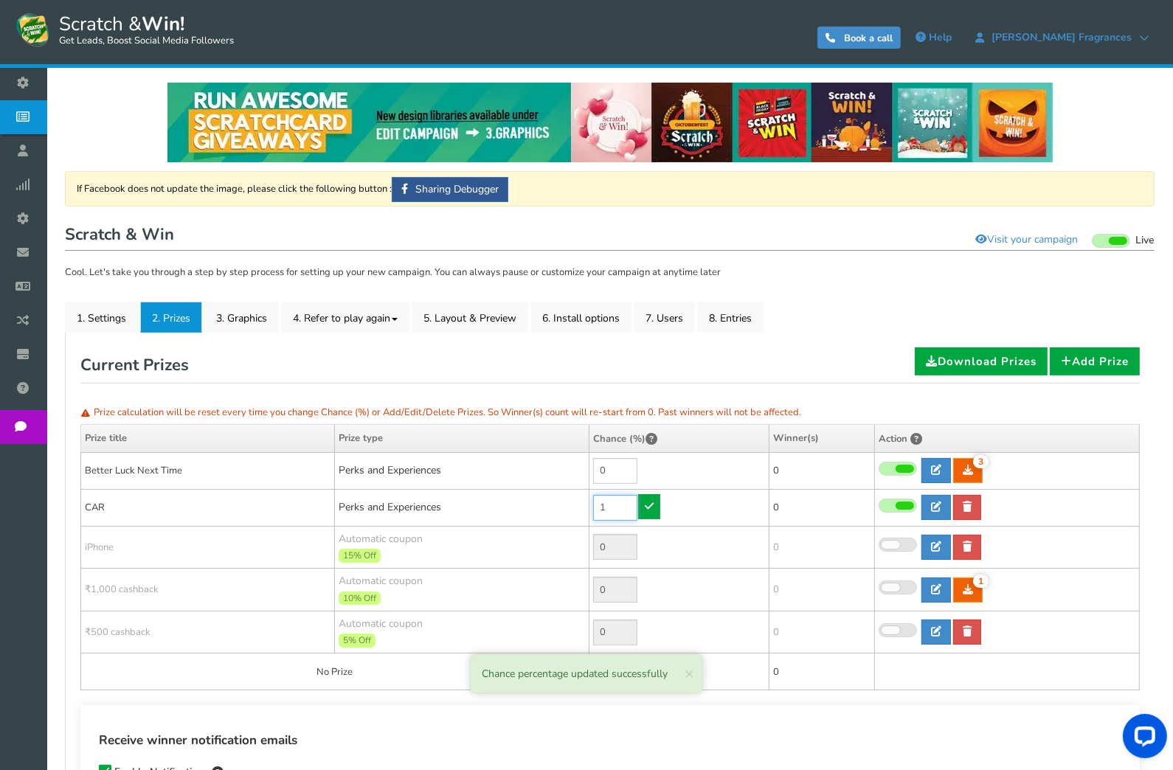
drag, startPoint x: 614, startPoint y: 505, endPoint x: 583, endPoint y: 505, distance: 31.0
click at [583, 505] on tr "CAR Perks and Experiences 1 0 0 0 Reward Time" at bounding box center [610, 507] width 1059 height 37
type input "100"
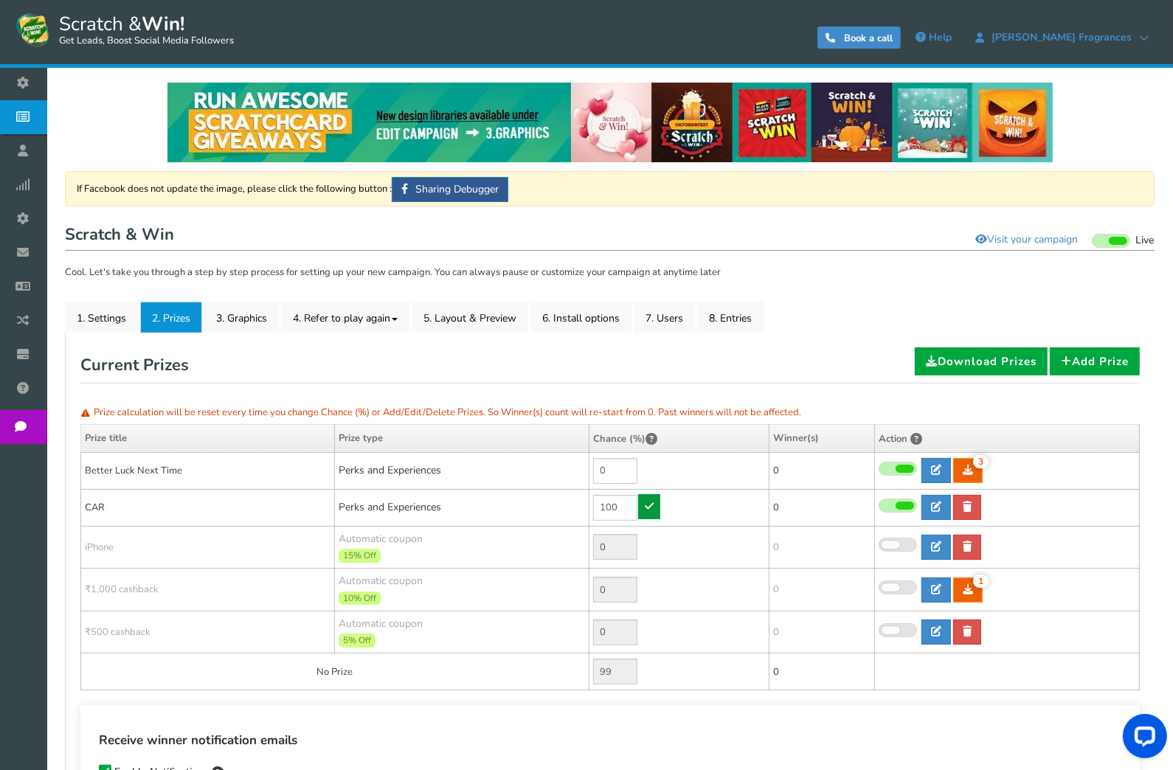
click at [649, 513] on link at bounding box center [649, 506] width 22 height 25
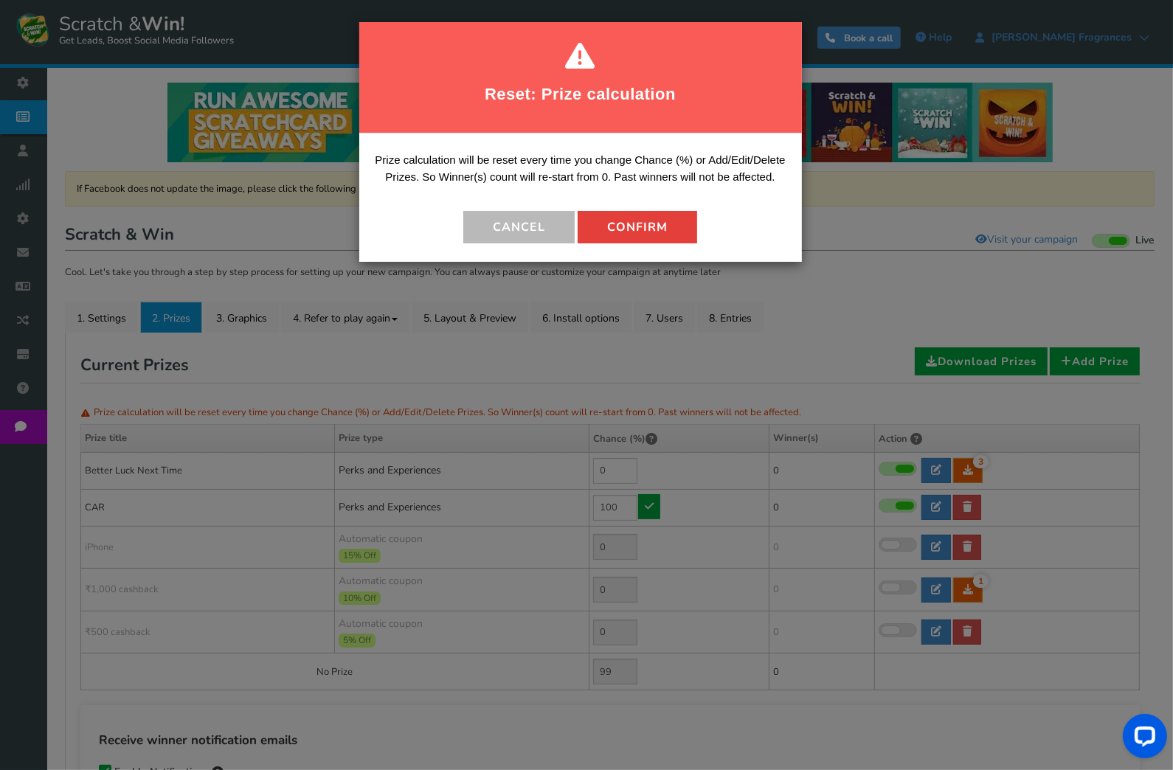
click at [616, 239] on button "Confirm" at bounding box center [638, 227] width 120 height 32
type input "0"
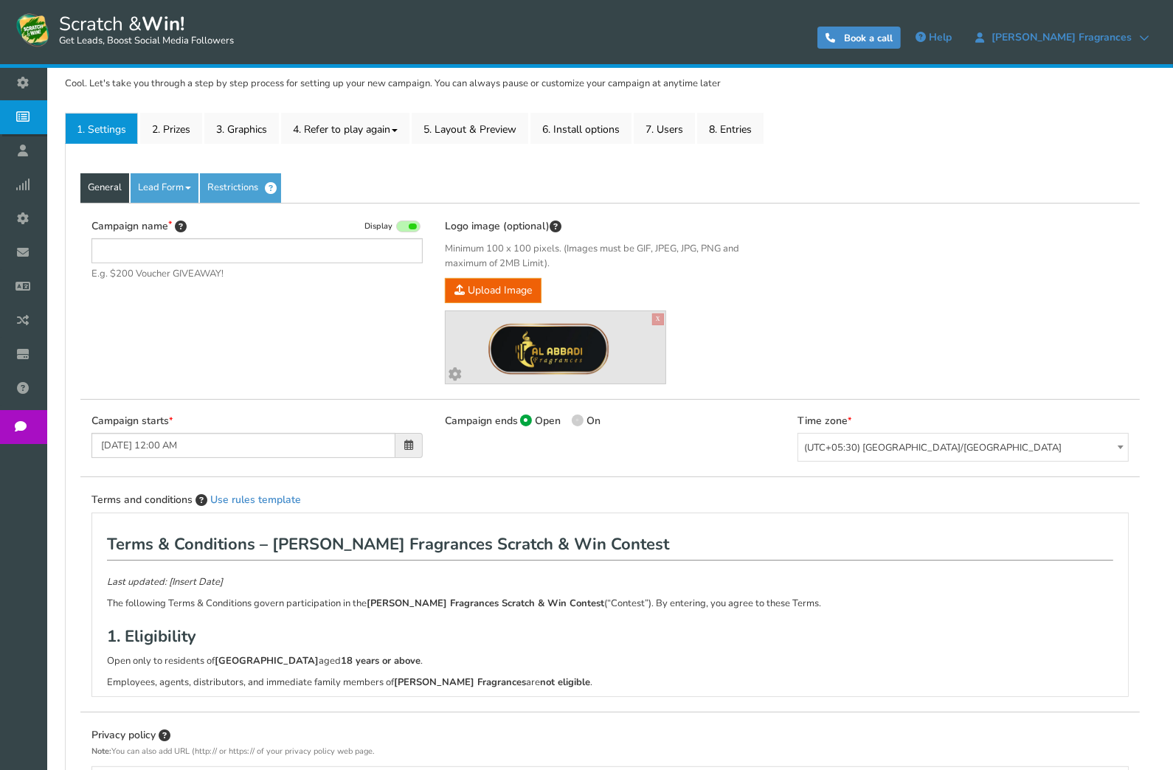
type input "Scratch & Win"
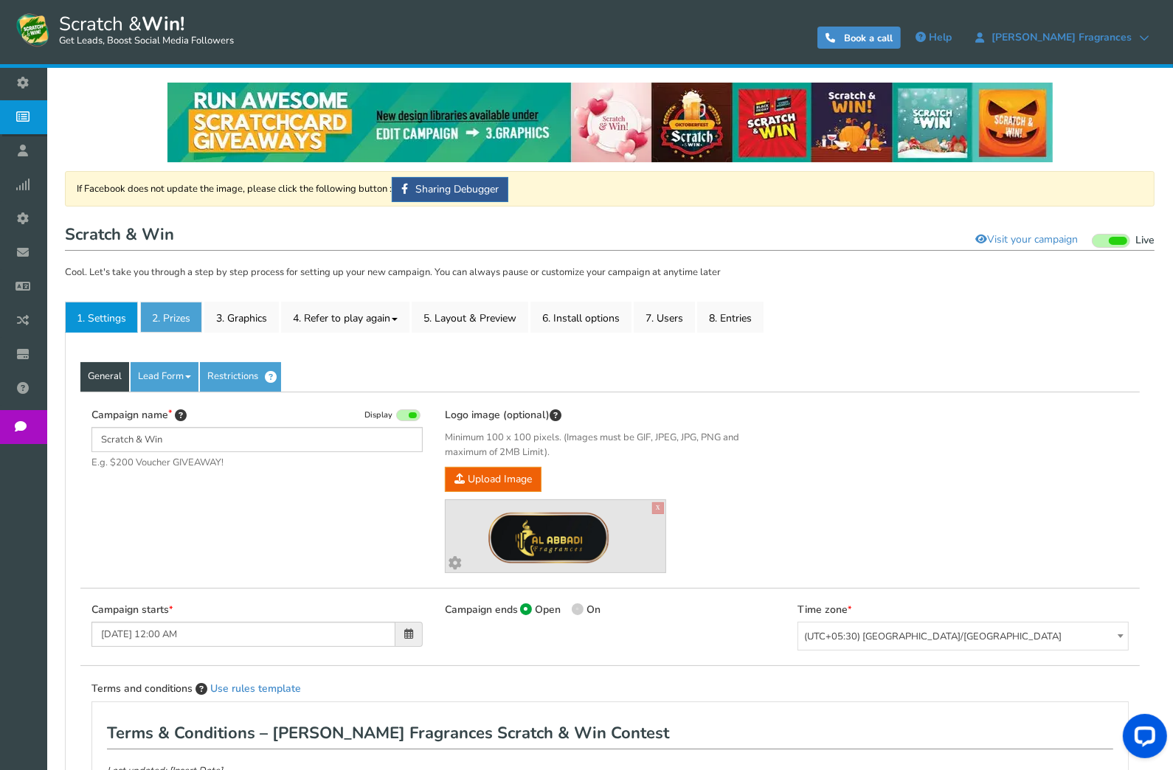
click at [187, 314] on link "2. Prizes" at bounding box center [171, 317] width 62 height 31
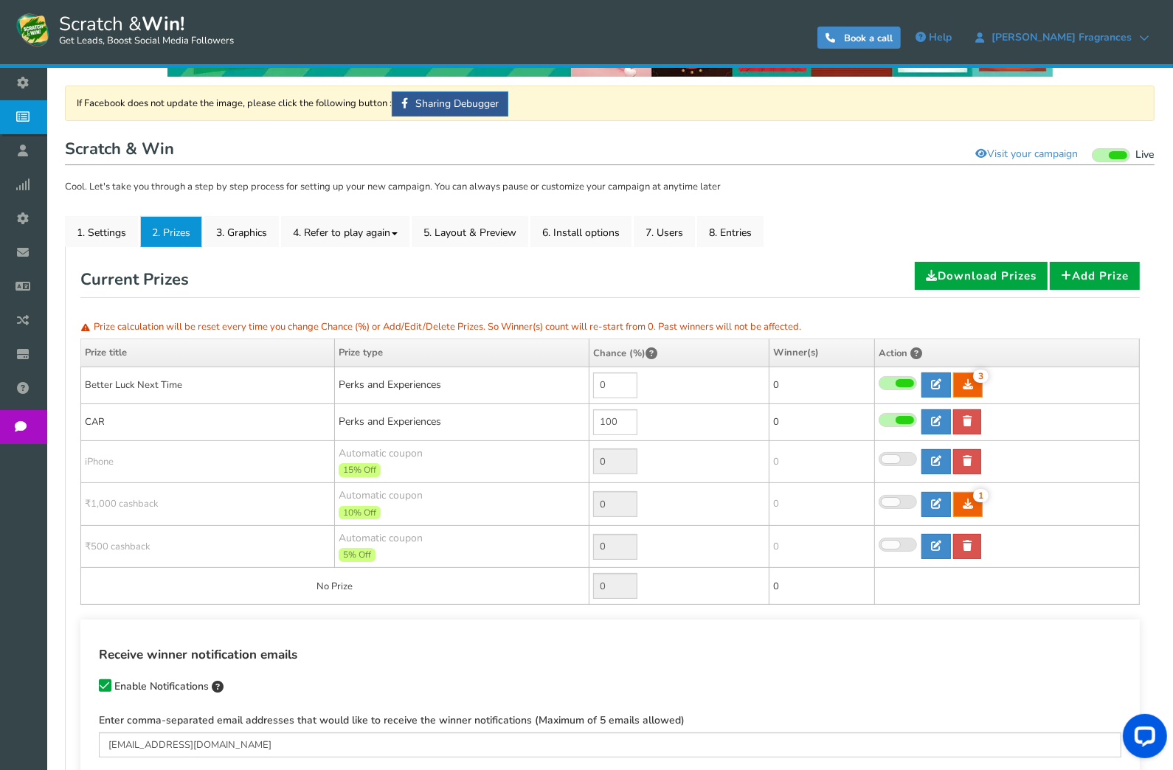
scroll to position [162, 0]
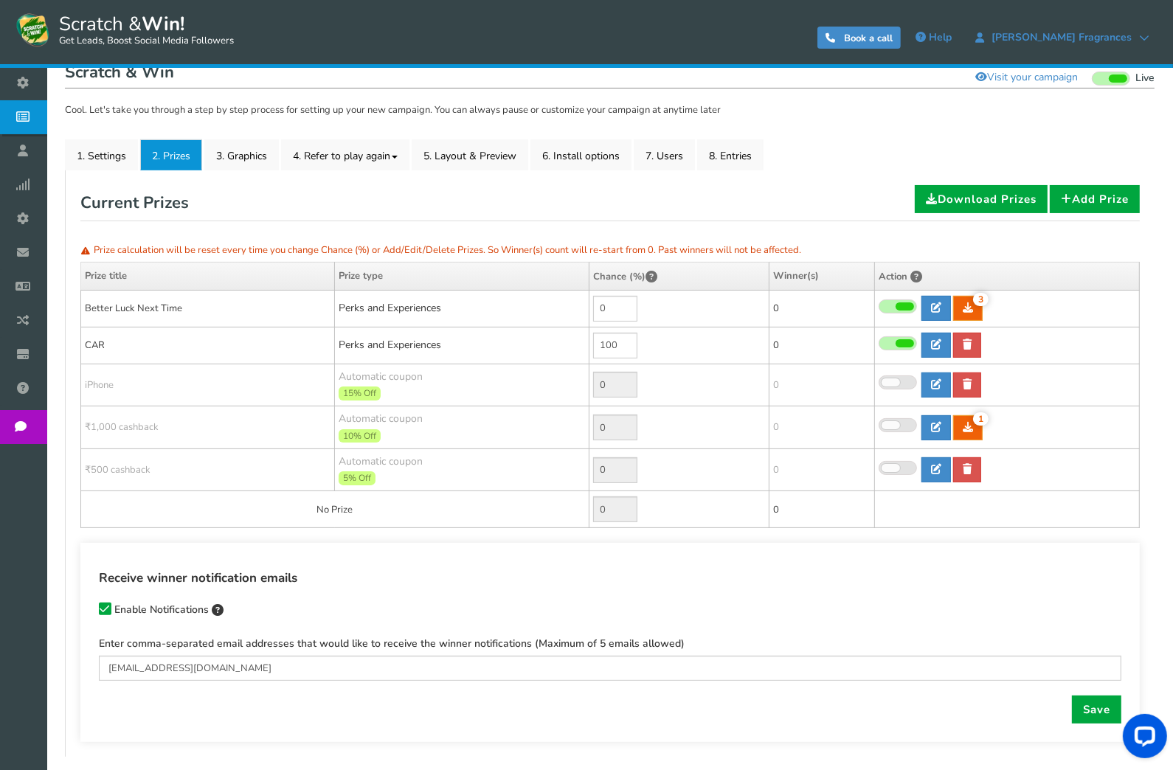
click at [916, 613] on div "Receive winner notification emails Enable Notifications" at bounding box center [610, 596] width 1022 height 54
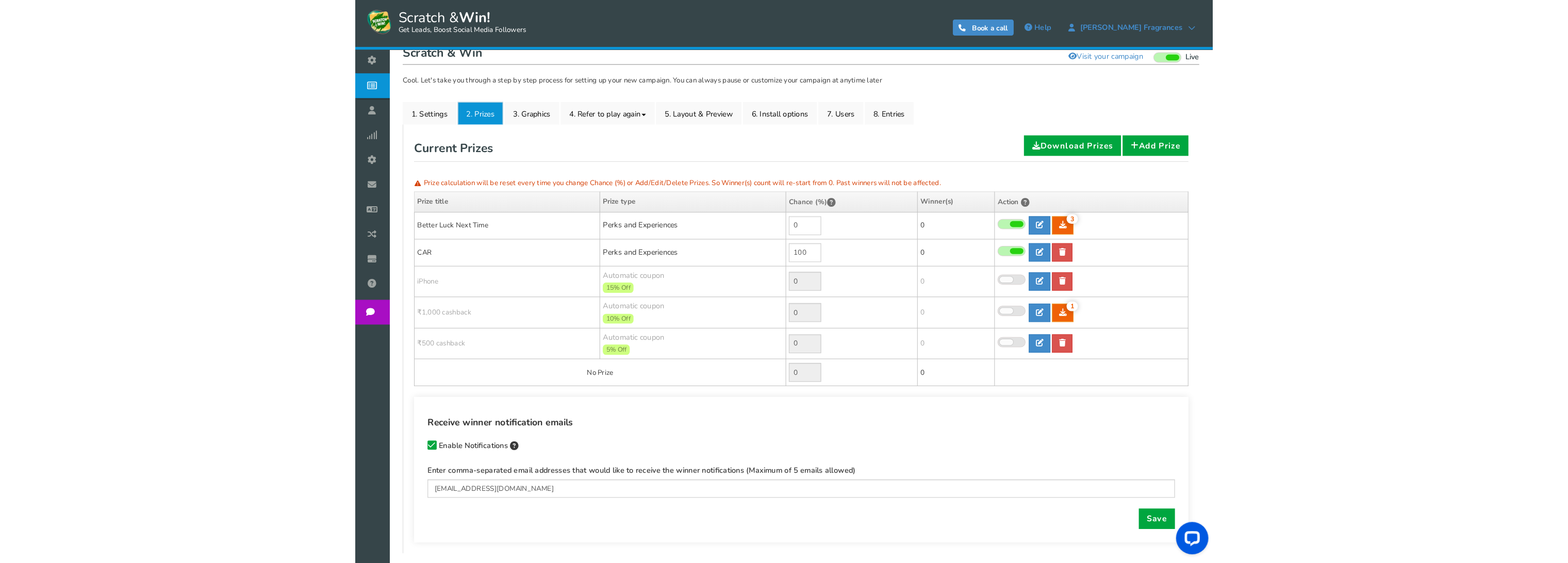
scroll to position [88, 0]
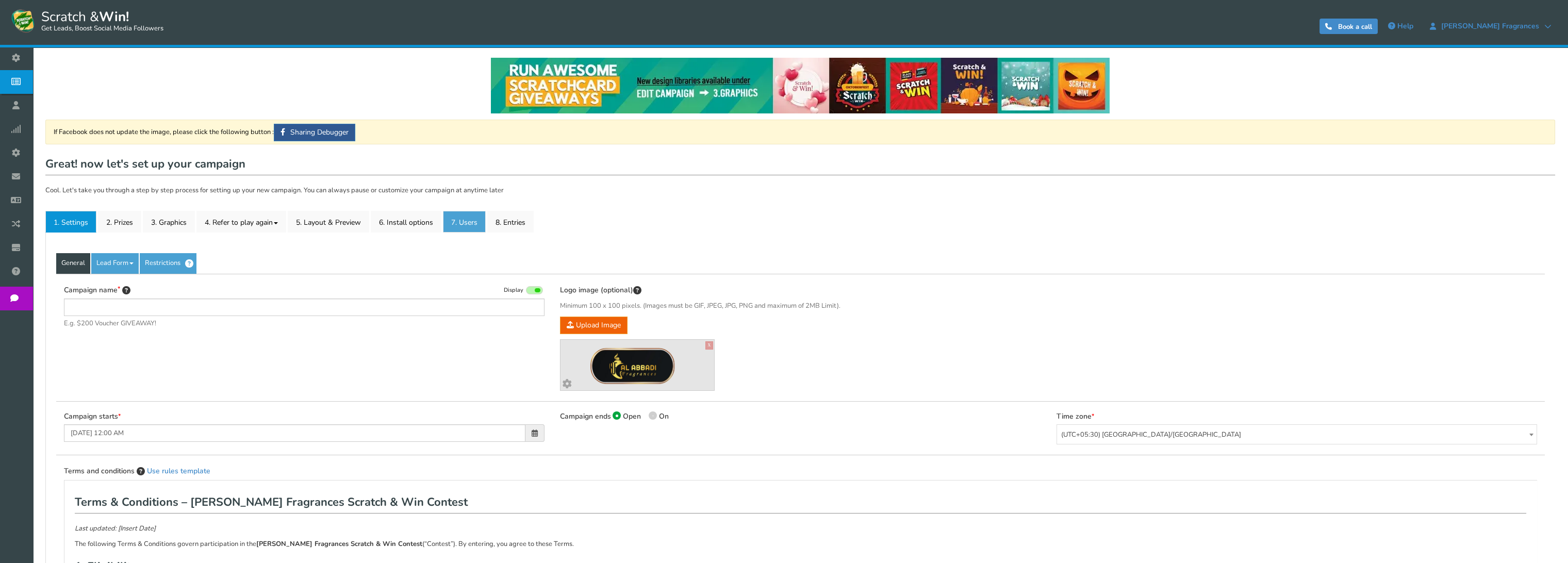
type input "Scratch & Win"
click at [420, 224] on link "6. Install options New" at bounding box center [405, 221] width 71 height 22
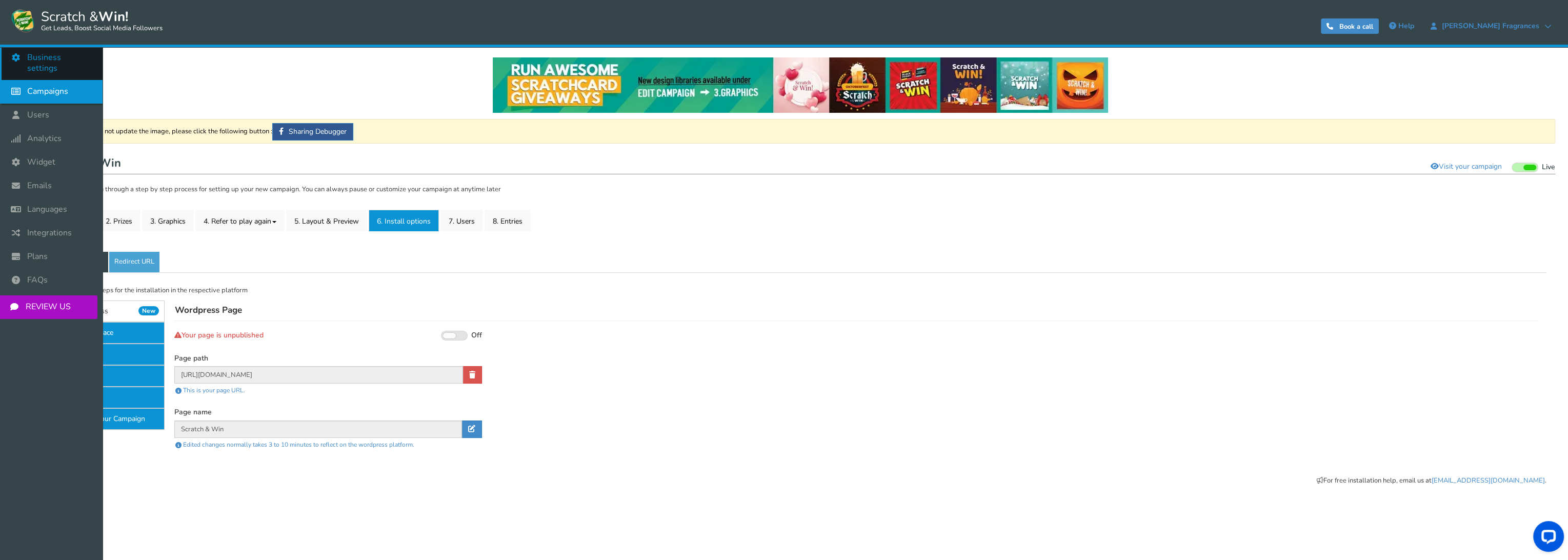
click at [10, 61] on icon at bounding box center [19, 57] width 19 height 22
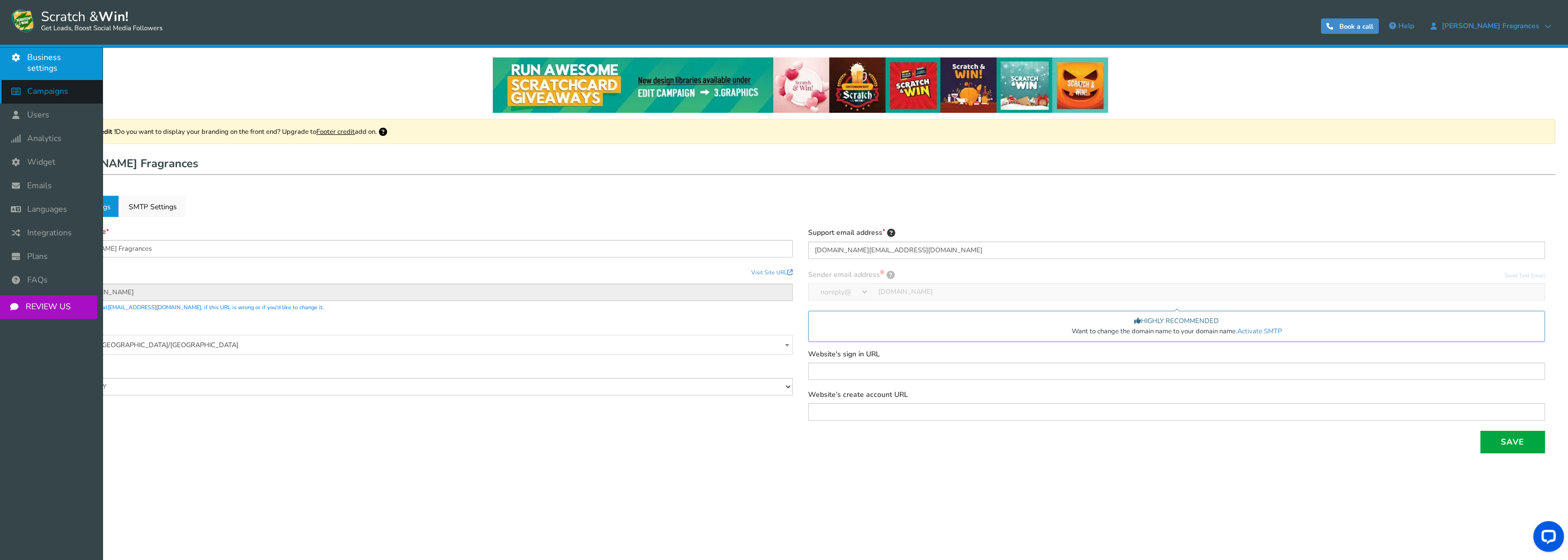
click at [24, 89] on icon at bounding box center [19, 91] width 19 height 22
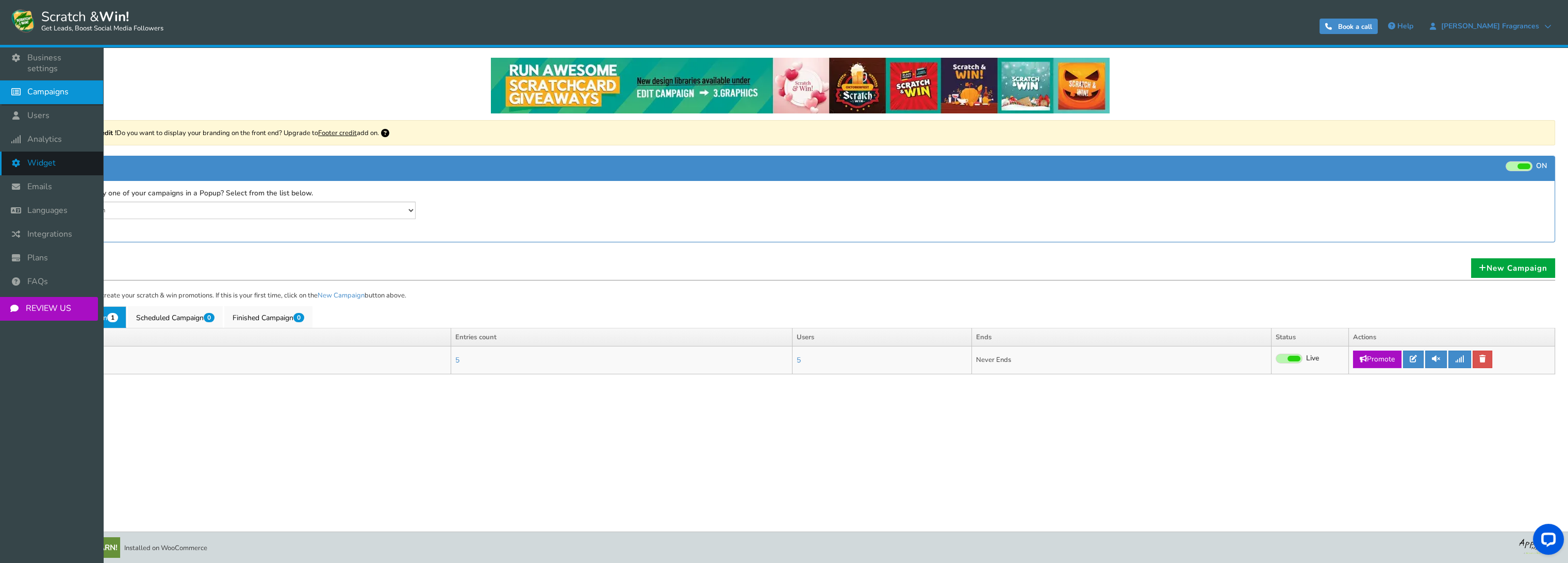
click at [29, 158] on span "Widget" at bounding box center [41, 163] width 29 height 10
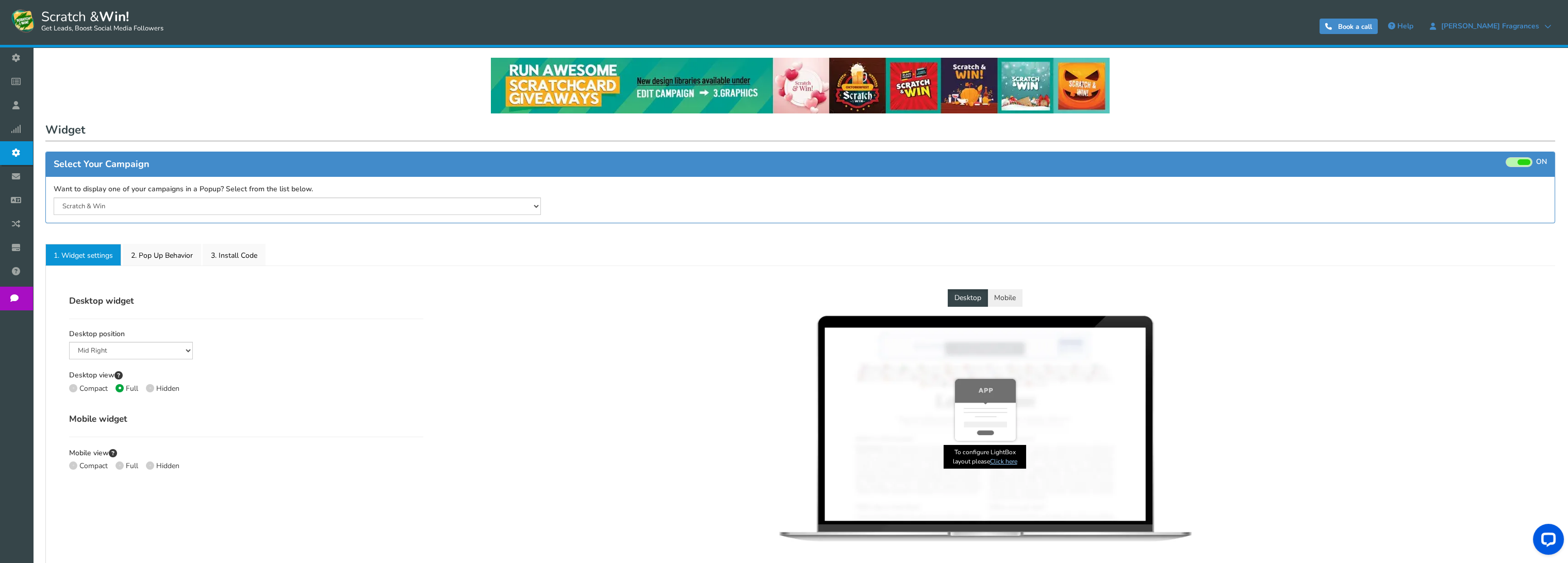
select select "mid-bottom-bar"
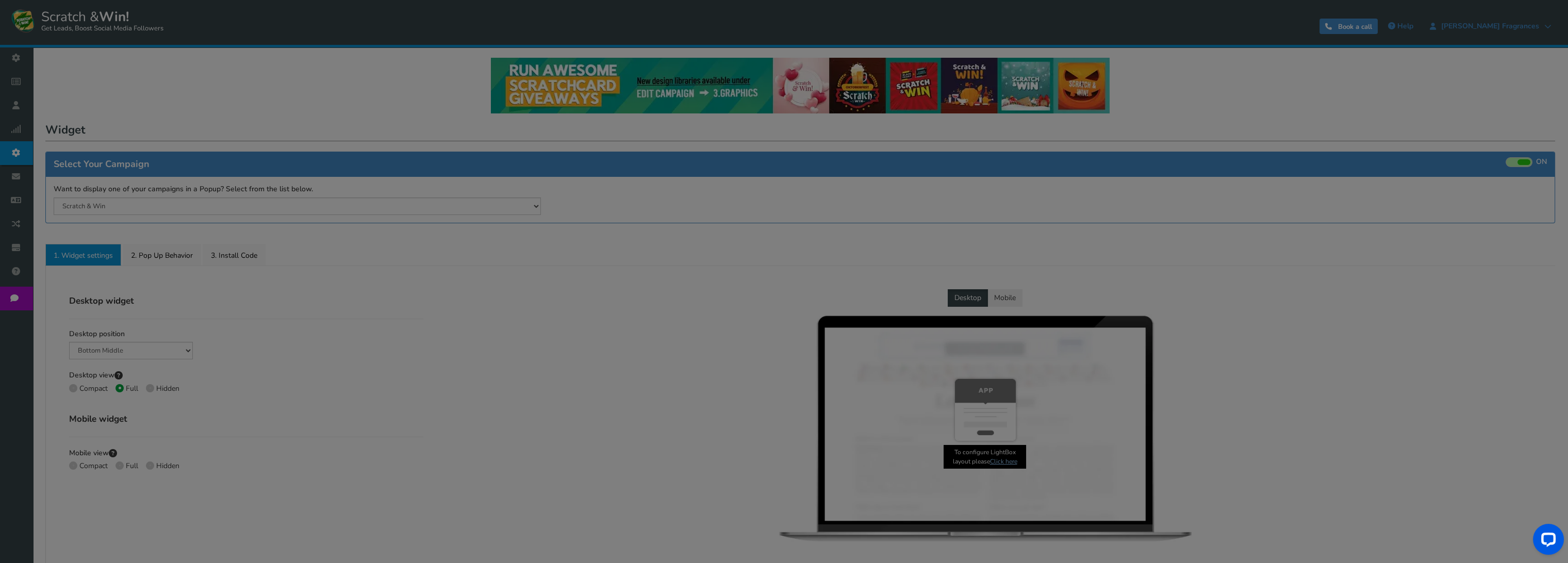
radio input "true"
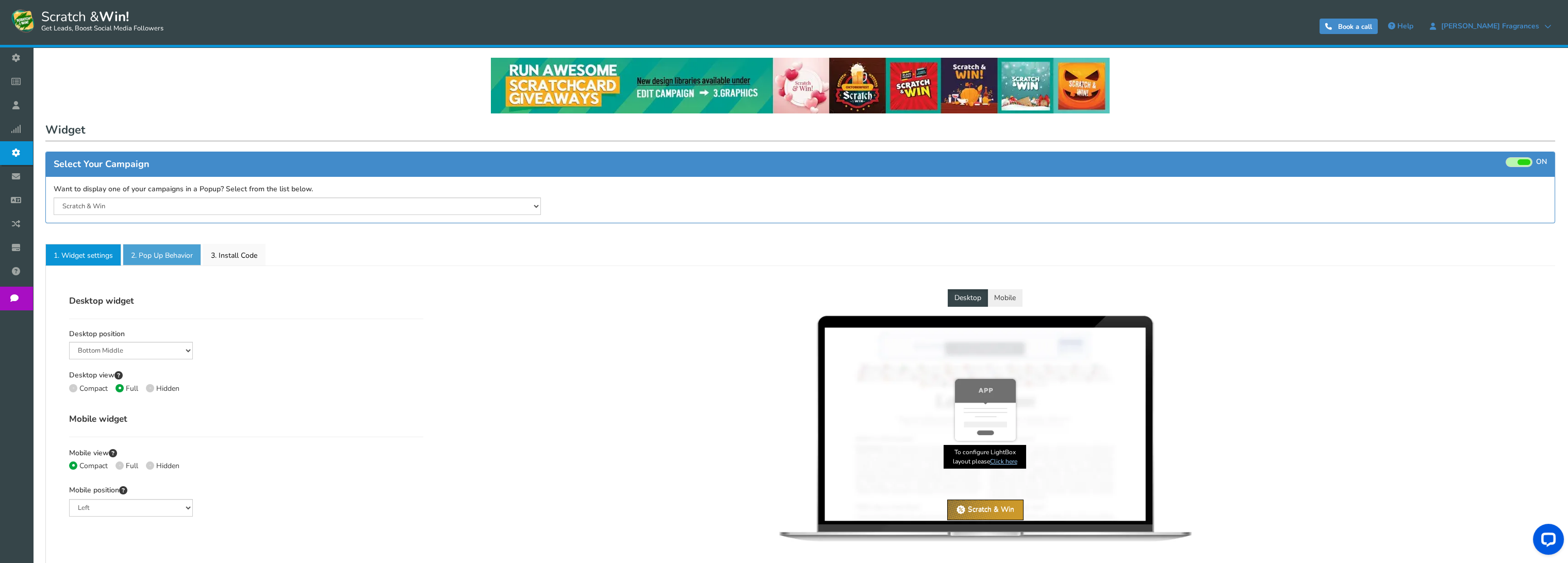
click at [175, 256] on link "2. Pop Up Behavior" at bounding box center [162, 254] width 78 height 22
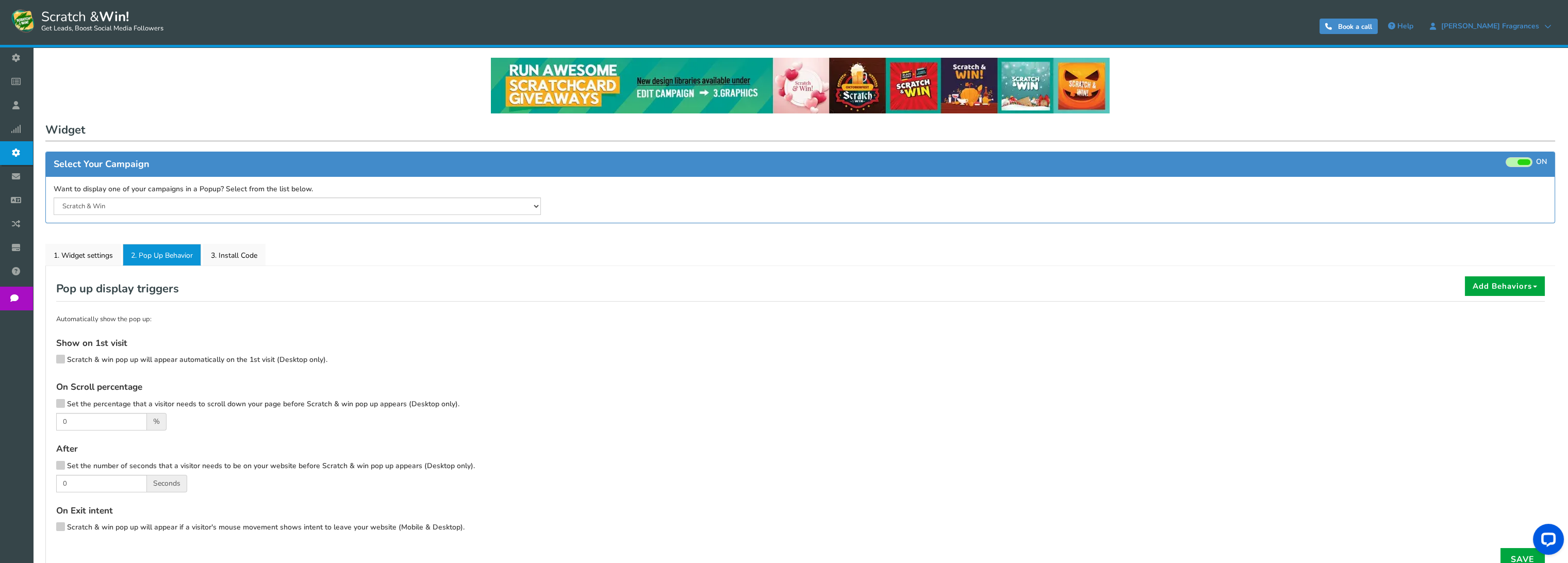
scroll to position [86, 0]
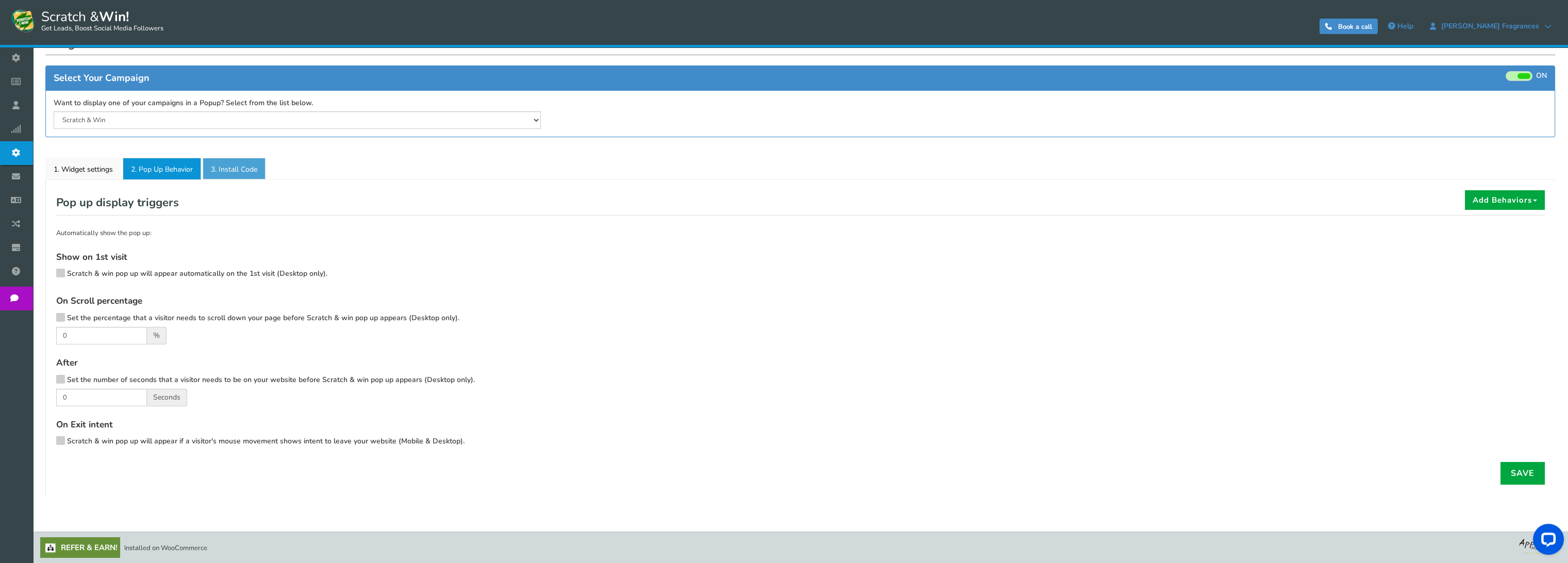
click at [245, 168] on link "3. Install Code" at bounding box center [234, 168] width 63 height 22
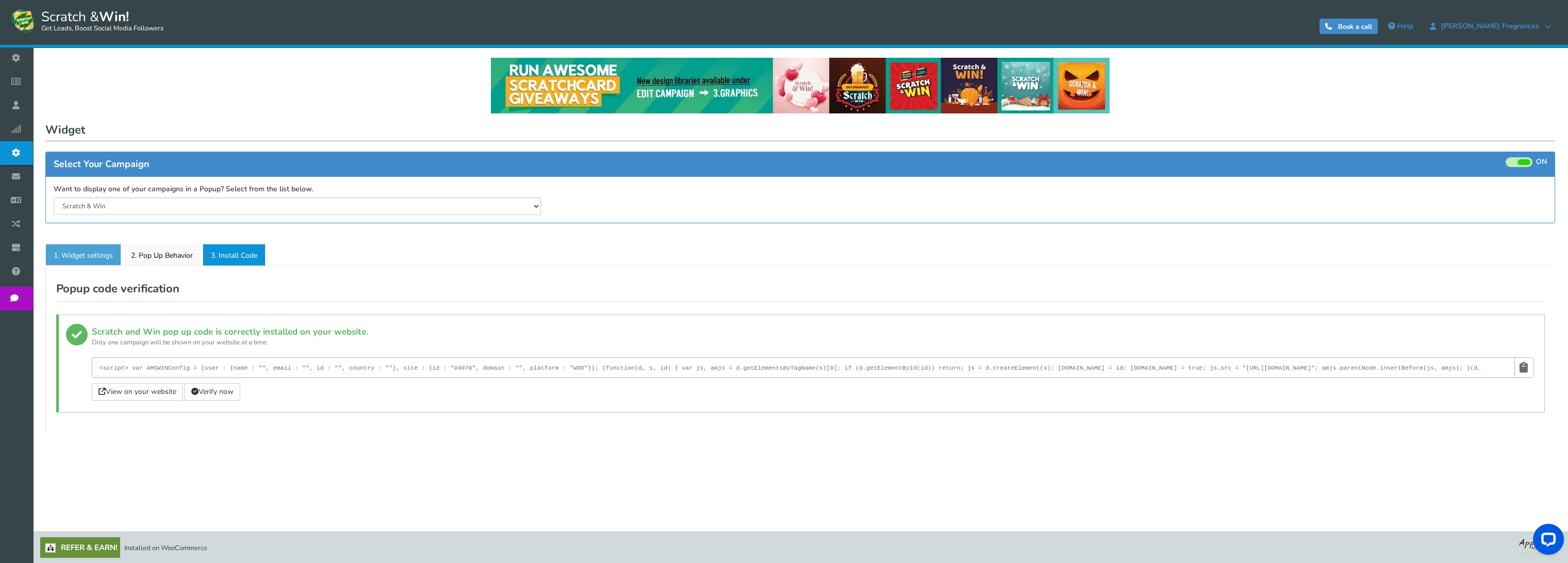
click at [70, 254] on link "1. Widget settings" at bounding box center [83, 254] width 75 height 22
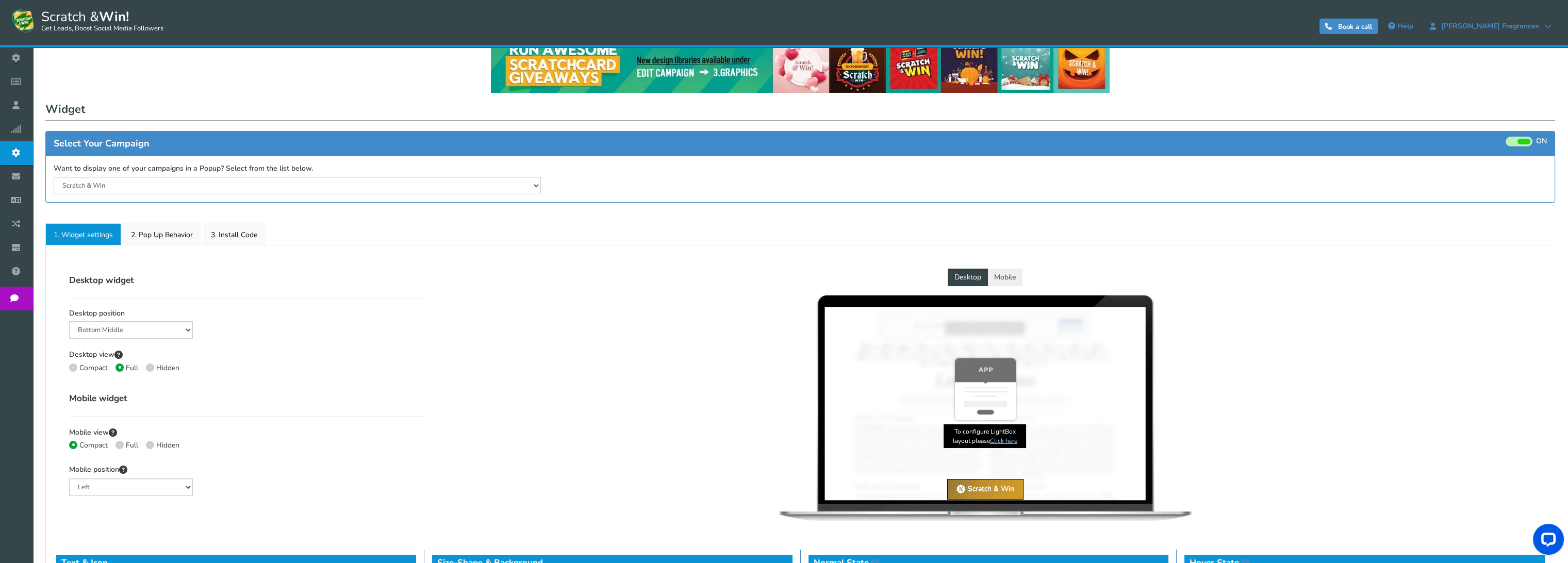
scroll to position [173, 0]
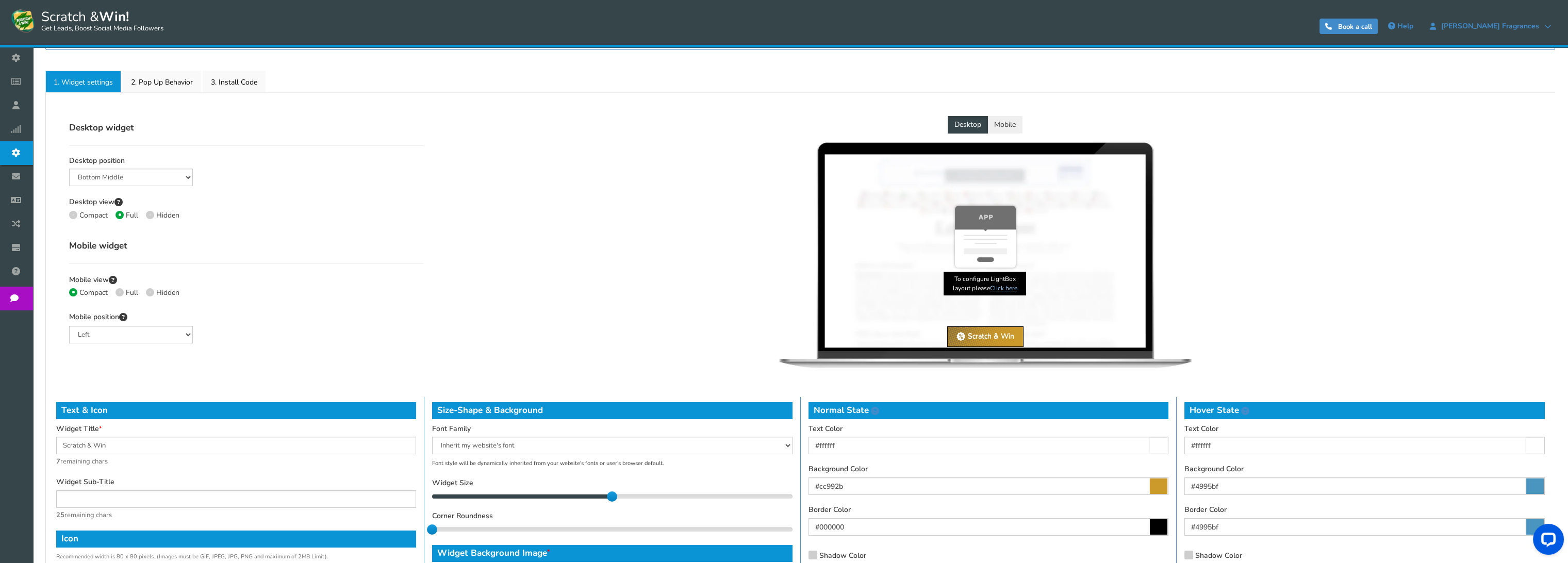
click at [150, 214] on icon at bounding box center [150, 214] width 2 height 2
click at [150, 214] on input "Hidden" at bounding box center [150, 217] width 7 height 7
radio input "true"
click at [147, 292] on span at bounding box center [150, 292] width 8 height 8
click at [147, 292] on input "Hidden" at bounding box center [150, 293] width 7 height 7
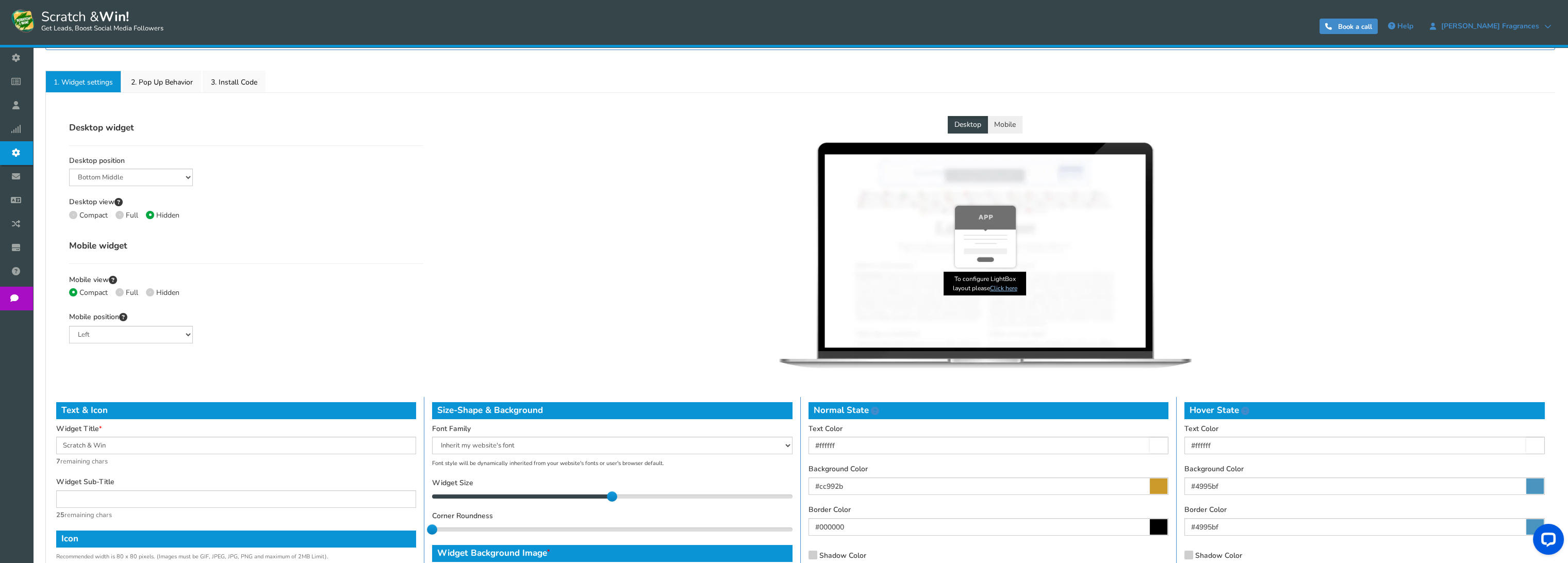
radio input "true"
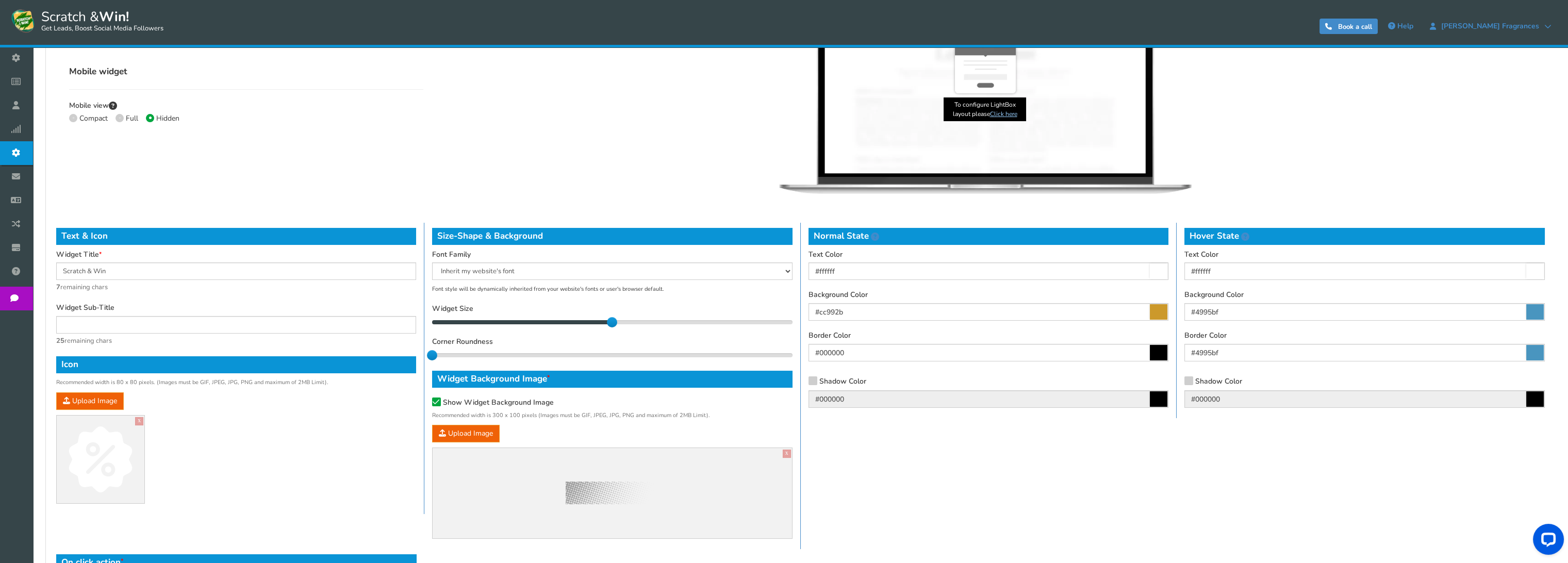
scroll to position [478, 0]
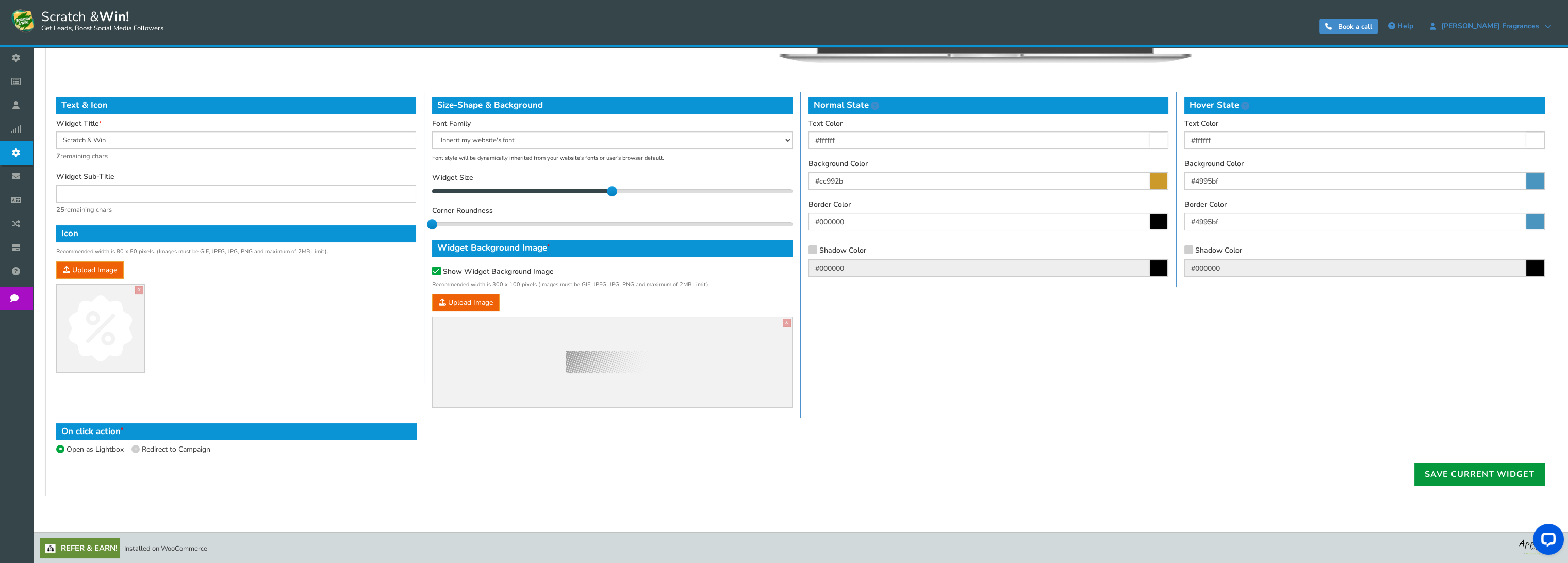
click at [1458, 478] on link "Save current widget" at bounding box center [1480, 474] width 131 height 22
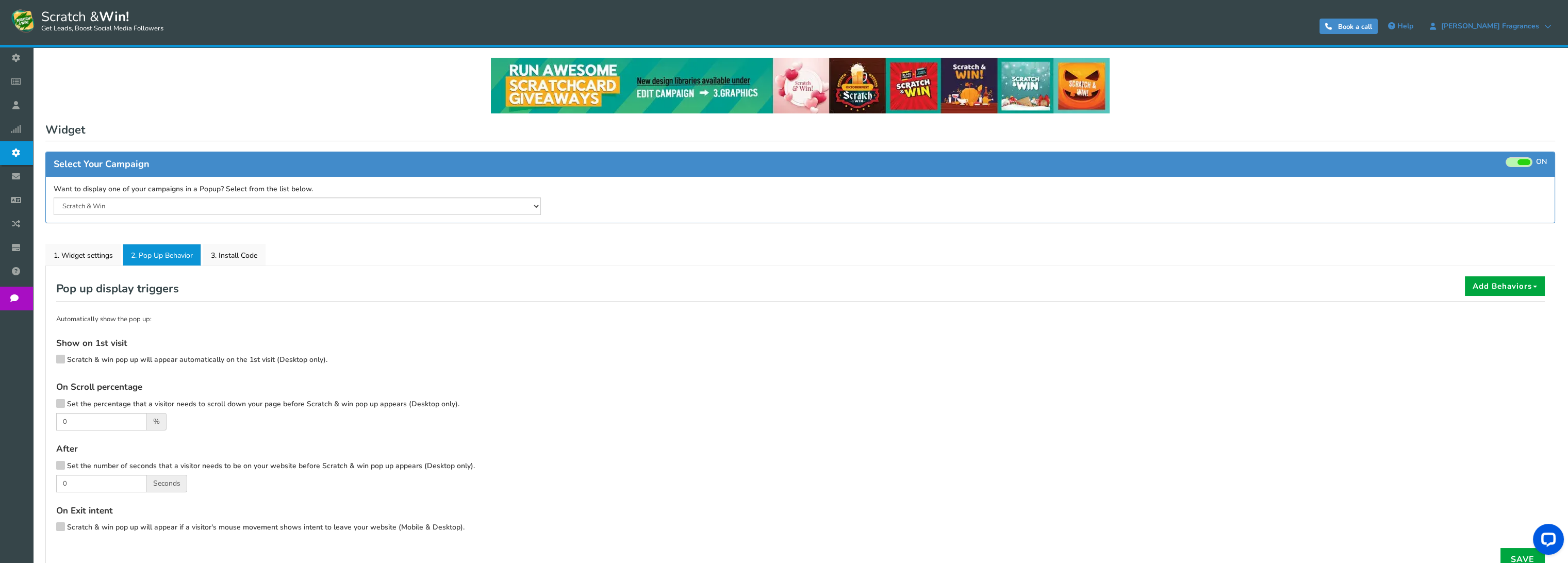
scroll to position [86, 0]
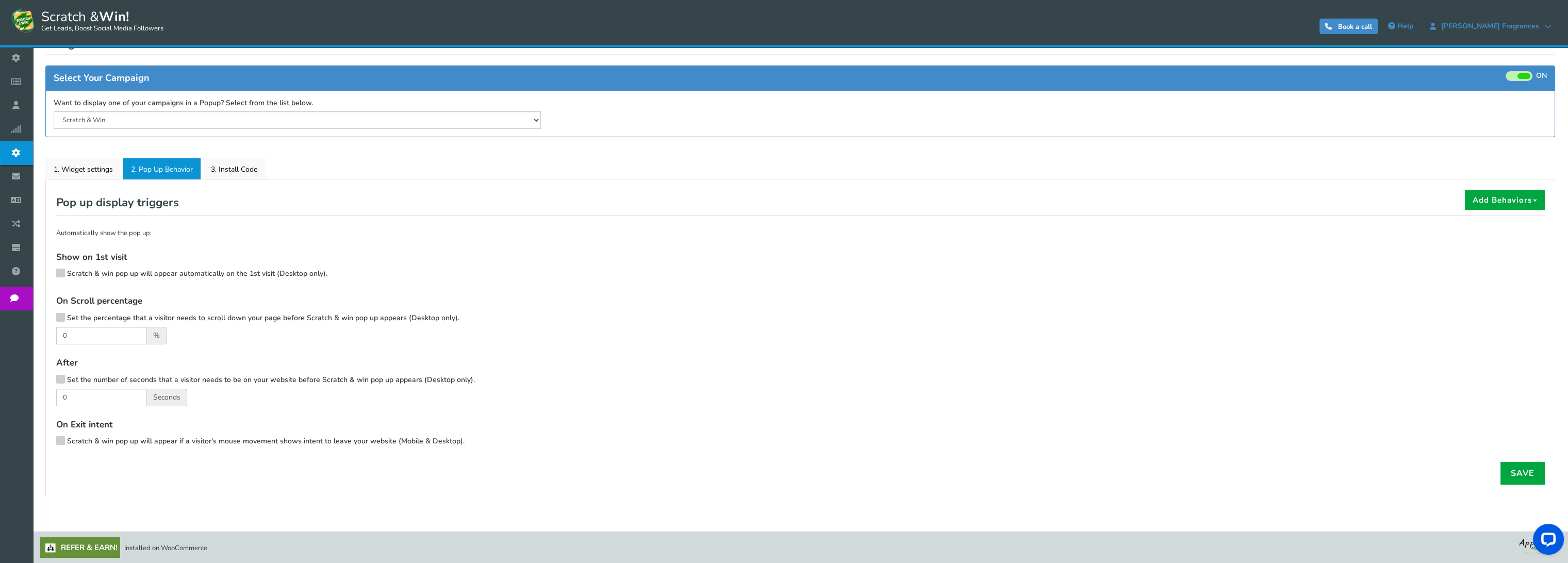
click at [65, 439] on label "Scratch & win pop up will appear if a visitor's mouse movement shows intent to …" at bounding box center [260, 441] width 408 height 10
click at [46, 439] on input "Scratch & win pop up will appear if a visitor's mouse movement shows intent to …" at bounding box center [46, 442] width 0 height 7
click at [61, 440] on icon at bounding box center [60, 441] width 7 height 8
click at [46, 440] on input "Scratch & win pop up will appear if a visitor's mouse movement shows intent to …" at bounding box center [46, 442] width 0 height 7
click at [240, 166] on link "3. Install Code" at bounding box center [234, 168] width 63 height 22
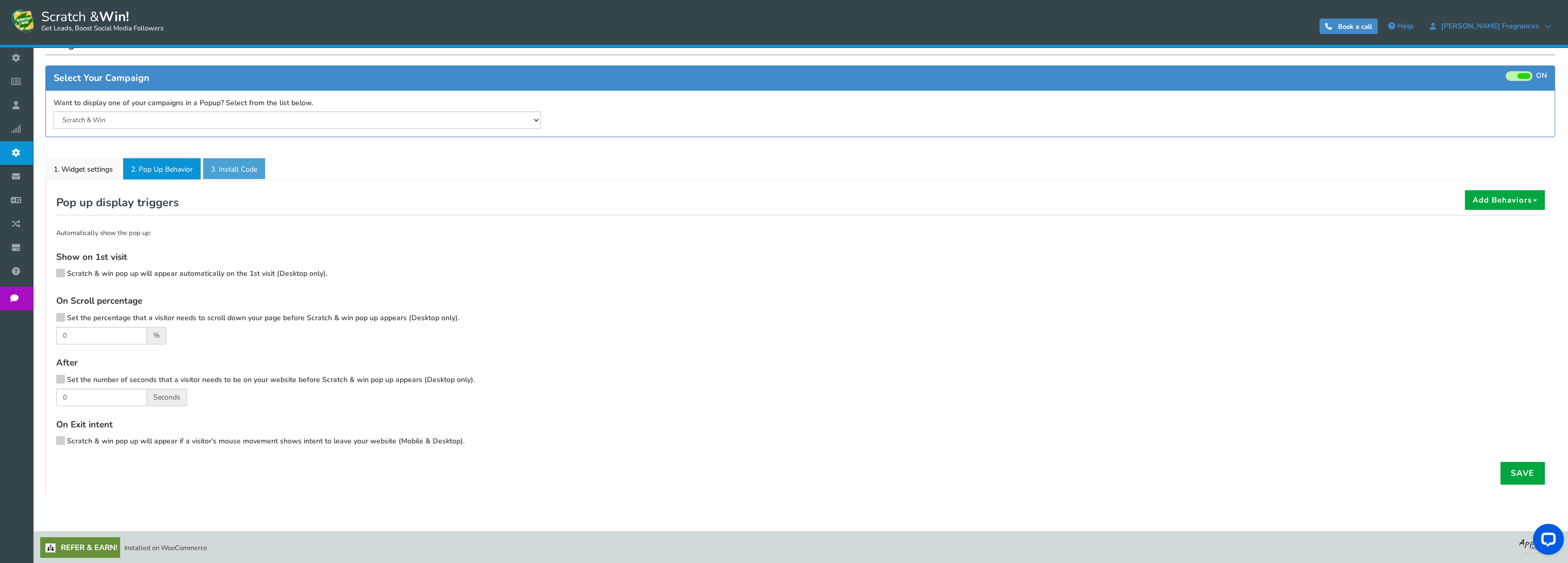
scroll to position [0, 0]
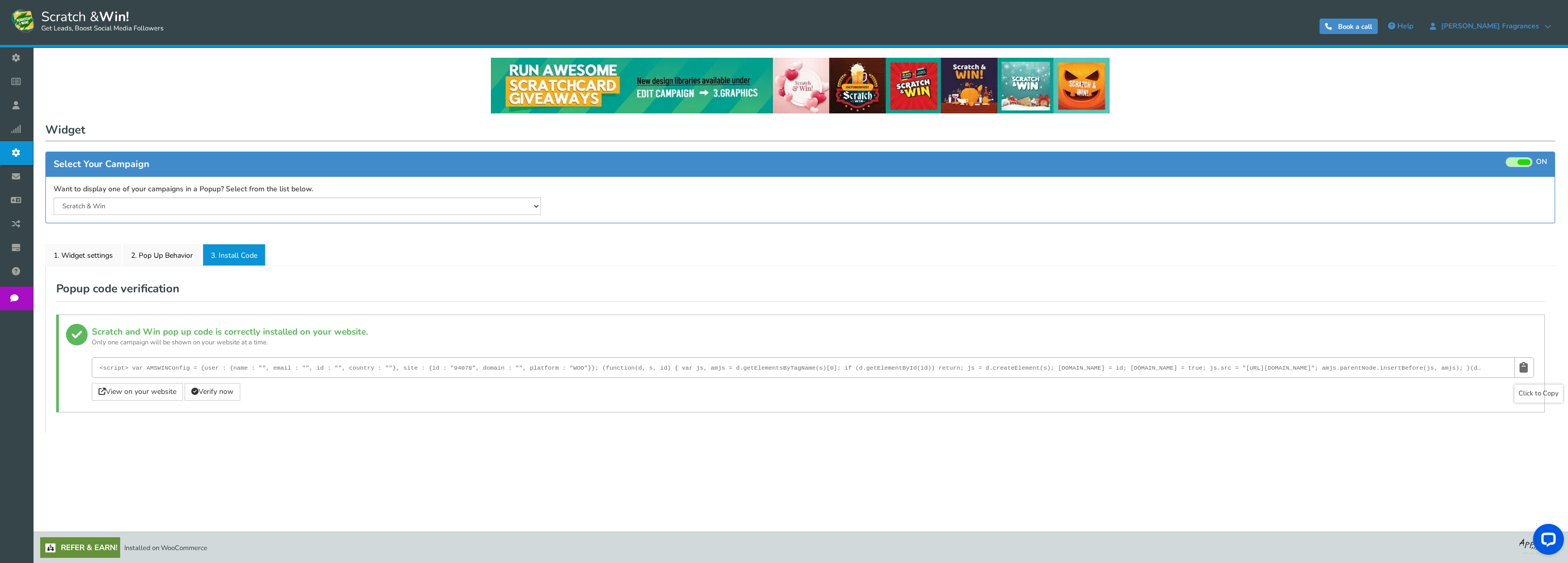
click at [1522, 366] on icon at bounding box center [1524, 367] width 8 height 19
click at [156, 254] on link "2. Pop Up Behavior" at bounding box center [162, 254] width 78 height 22
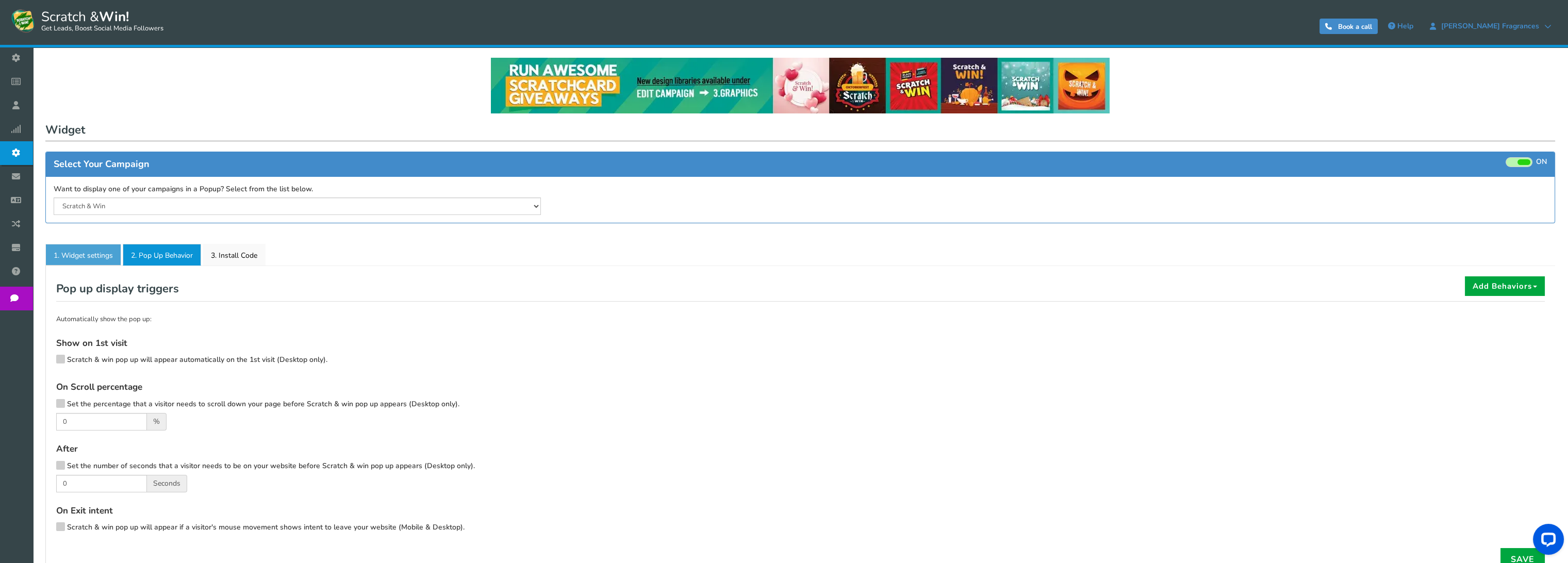
click at [78, 263] on link "1. Widget settings" at bounding box center [83, 254] width 75 height 22
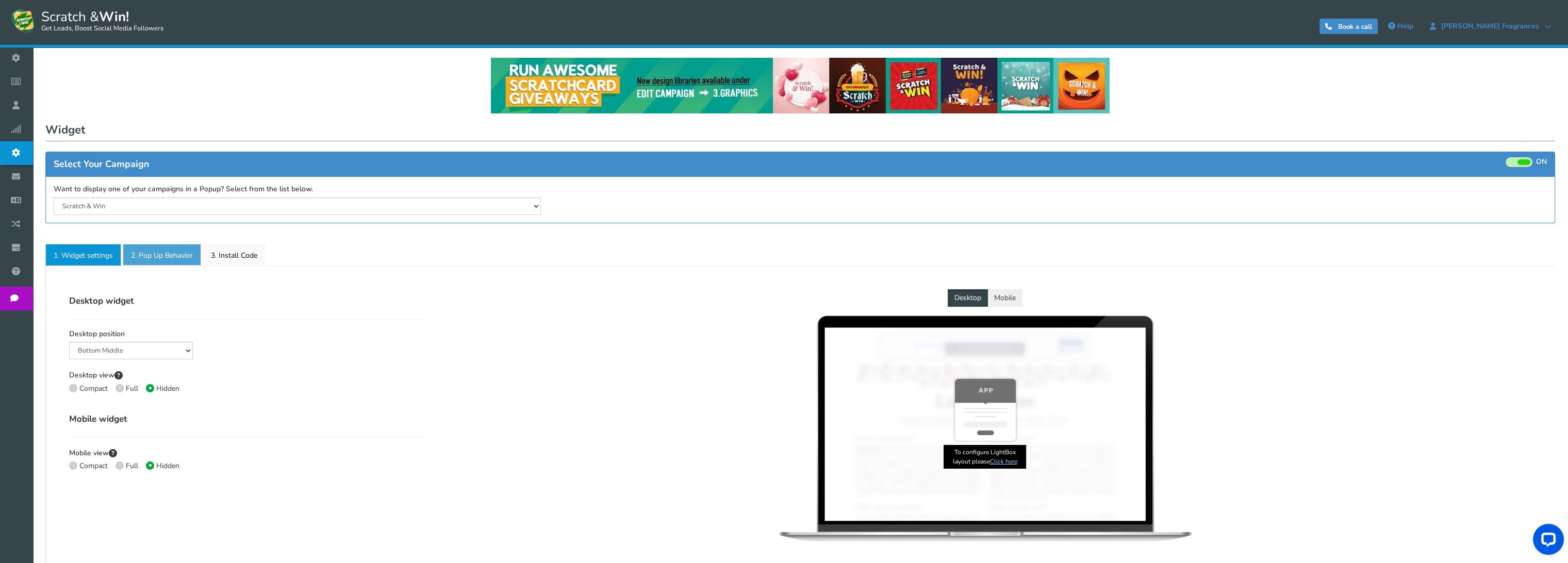
click at [178, 249] on link "2. Pop Up Behavior" at bounding box center [162, 254] width 78 height 22
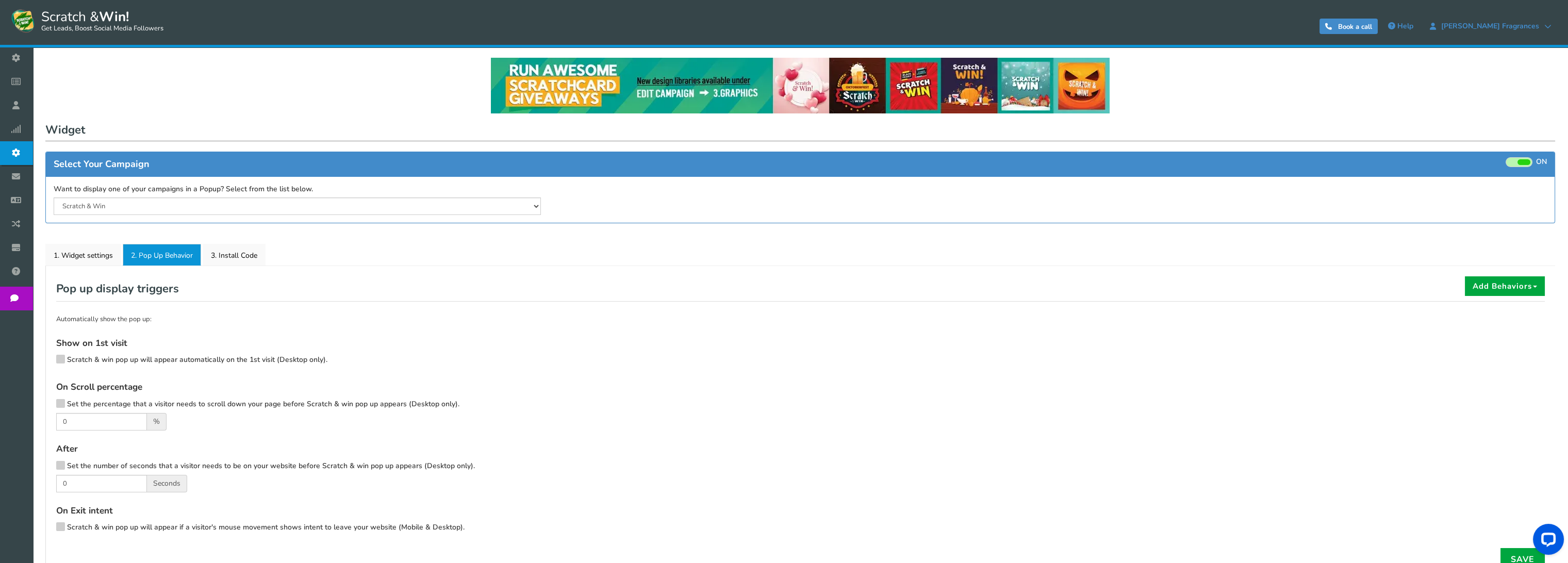
scroll to position [98, 0]
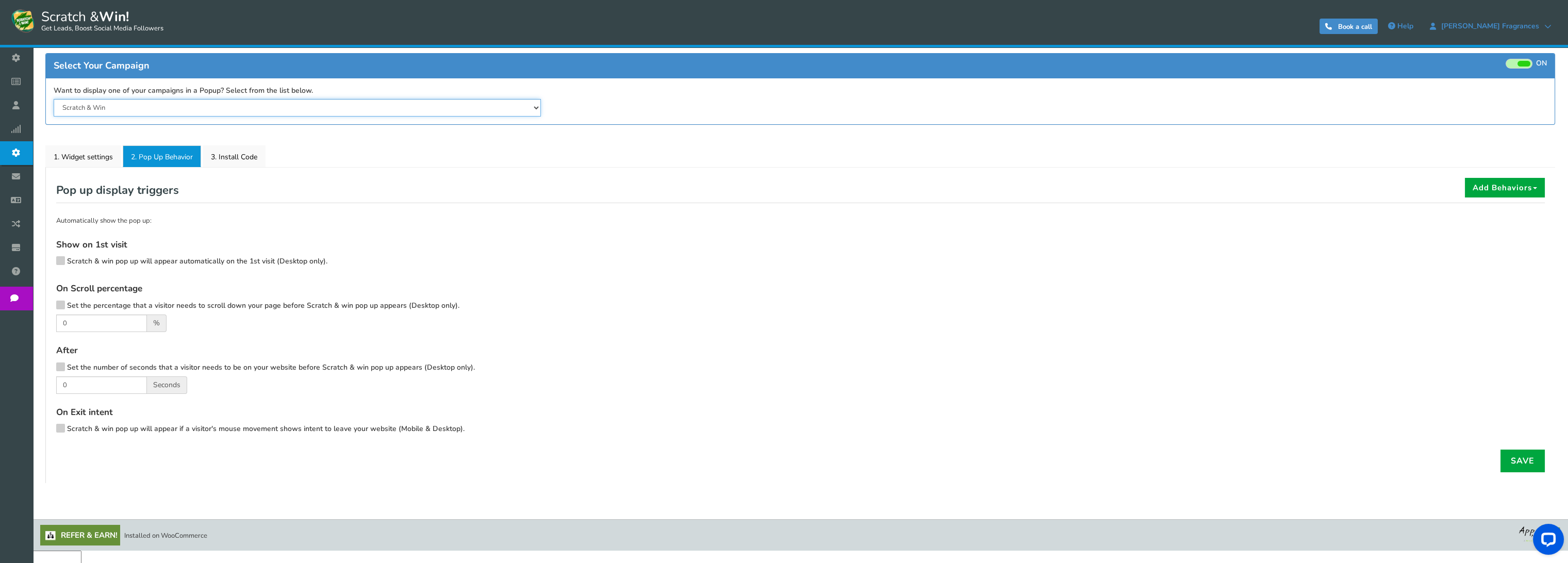
click at [282, 108] on select "Scratch & Win" at bounding box center [297, 108] width 487 height 17
click at [243, 147] on link "3. Install Code" at bounding box center [234, 156] width 63 height 22
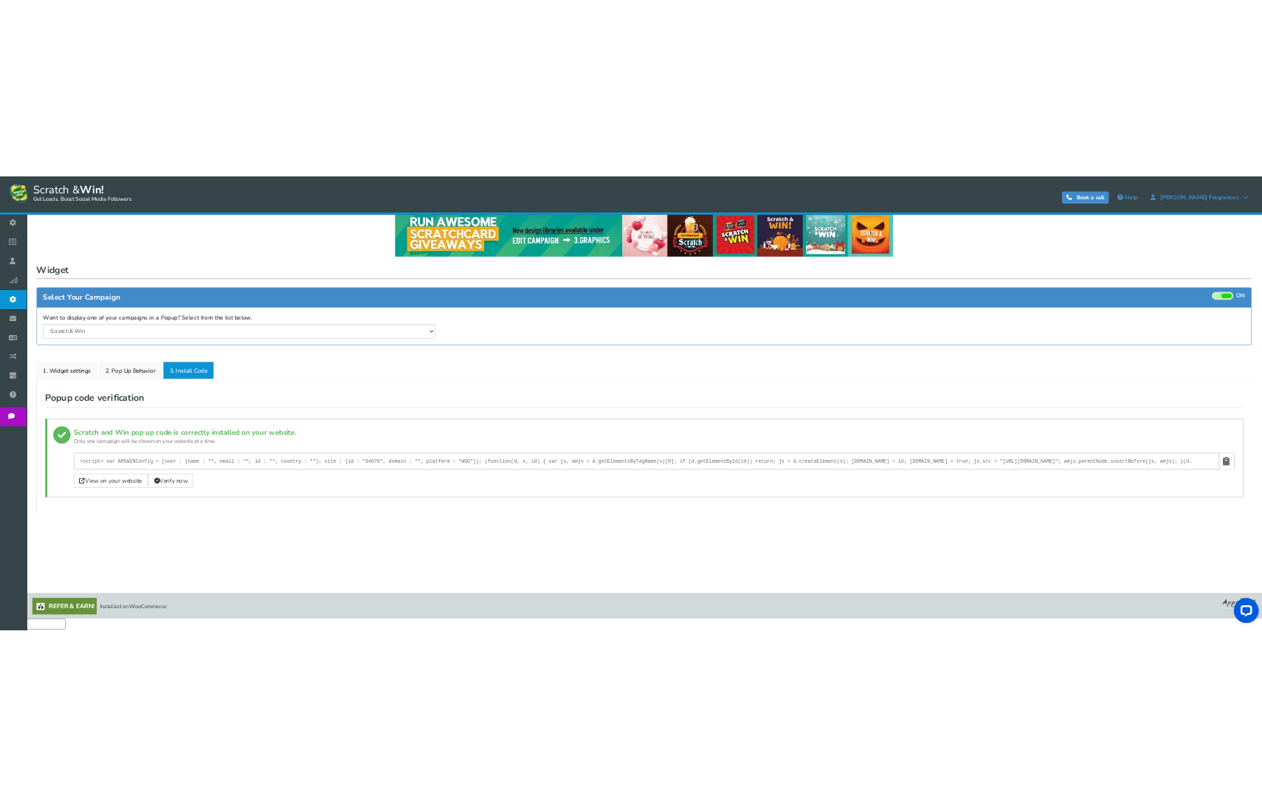
scroll to position [18, 0]
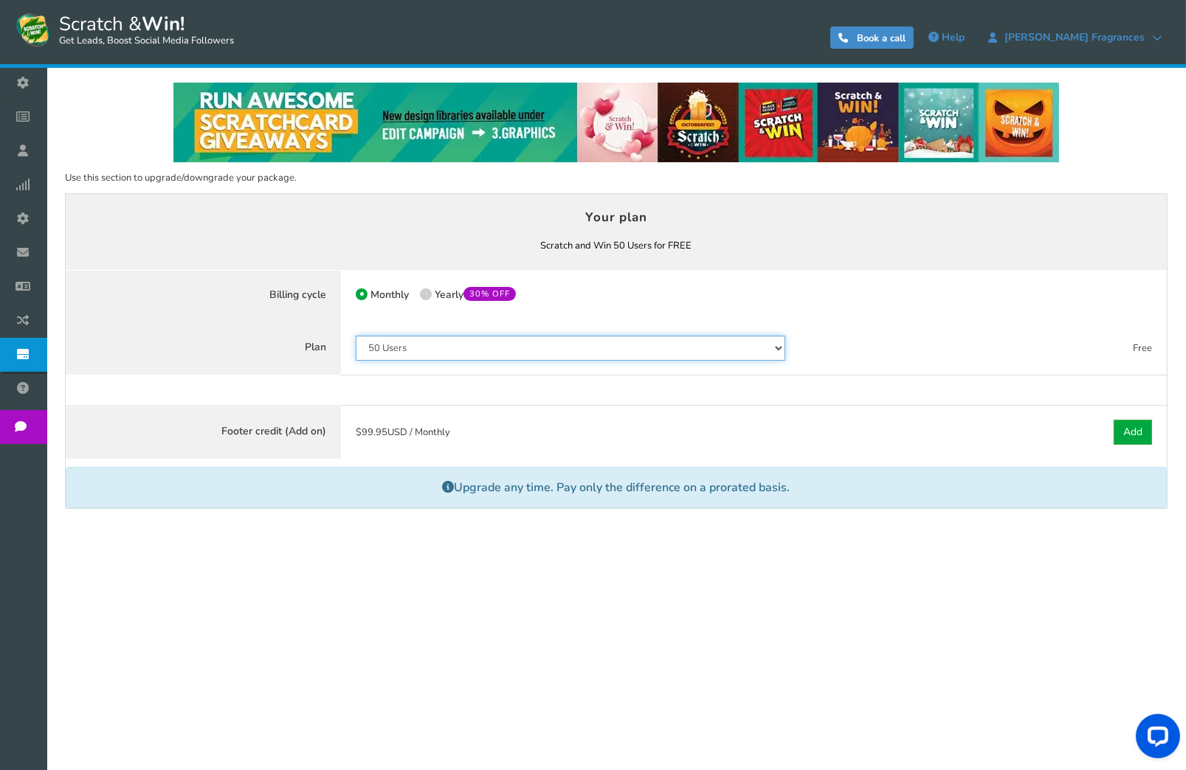
click at [758, 348] on select "50 Users 500 Users 2000 Users 10000 Users 25000 Users Unlimited" at bounding box center [570, 348] width 429 height 25
select select "846"
click at [356, 336] on select "50 Users 500 Users 2000 Users 10000 Users 25000 Users Unlimited" at bounding box center [570, 348] width 429 height 25
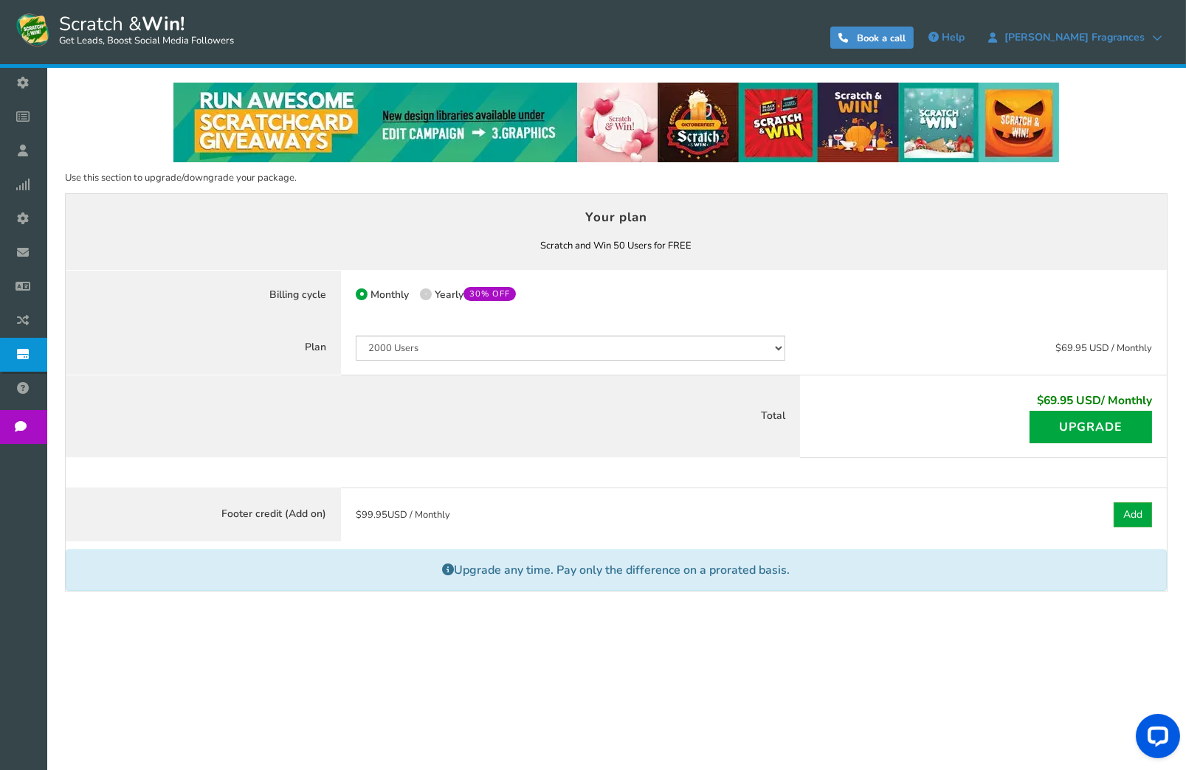
click at [421, 293] on span at bounding box center [426, 294] width 12 height 12
click at [421, 293] on input "50% OFF Limited time offer! Yearly 30% OFF" at bounding box center [425, 296] width 10 height 10
radio input "true"
click at [519, 349] on select "50 Users 500 Users 2000 Users 10000 Users 25000 Users Unlimited" at bounding box center [570, 348] width 429 height 25
click at [356, 336] on select "50 Users 500 Users 2000 Users 10000 Users 25000 Users Unlimited" at bounding box center [570, 348] width 429 height 25
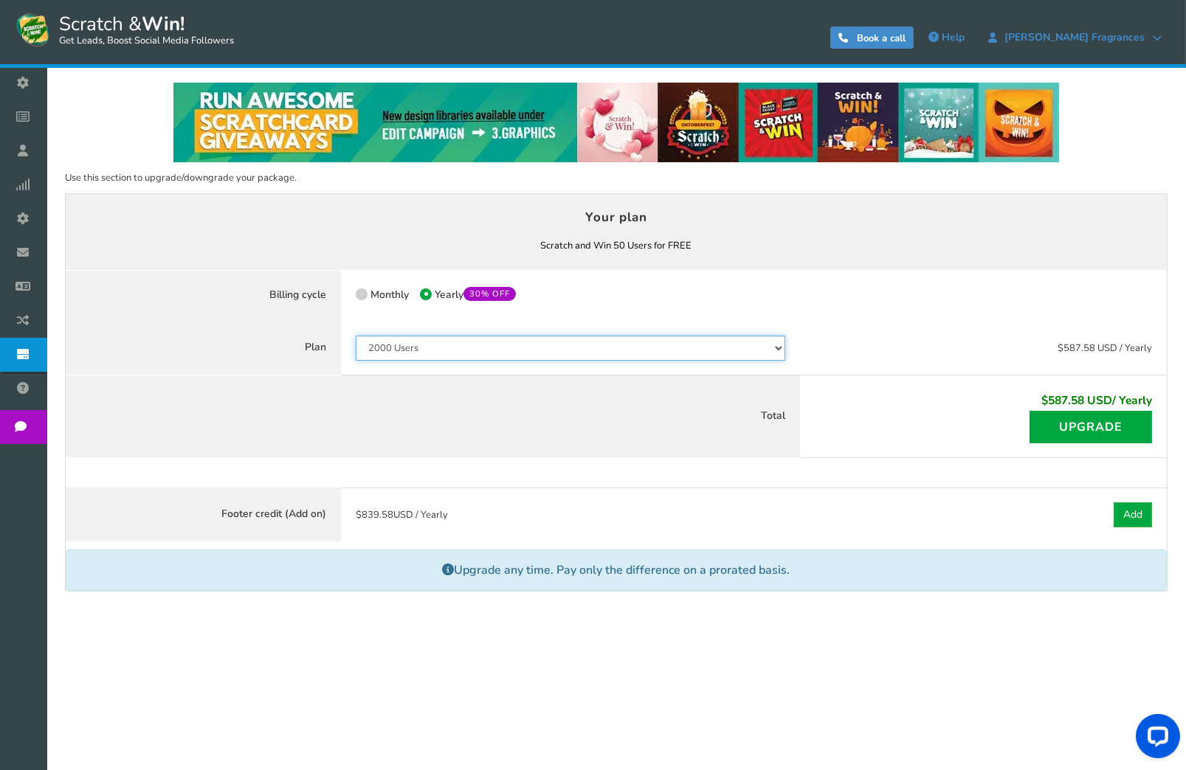
click at [640, 345] on select "50 Users 500 Users 2000 Users 10000 Users 25000 Users Unlimited" at bounding box center [570, 348] width 429 height 25
click at [356, 336] on select "50 Users 500 Users 2000 Users 10000 Users 25000 Users Unlimited" at bounding box center [570, 348] width 429 height 25
click at [673, 346] on select "50 Users 500 Users 2000 Users 10000 Users 25000 Users Unlimited" at bounding box center [570, 348] width 429 height 25
select select "846"
click at [356, 336] on select "50 Users 500 Users 2000 Users 10000 Users 25000 Users Unlimited" at bounding box center [570, 348] width 429 height 25
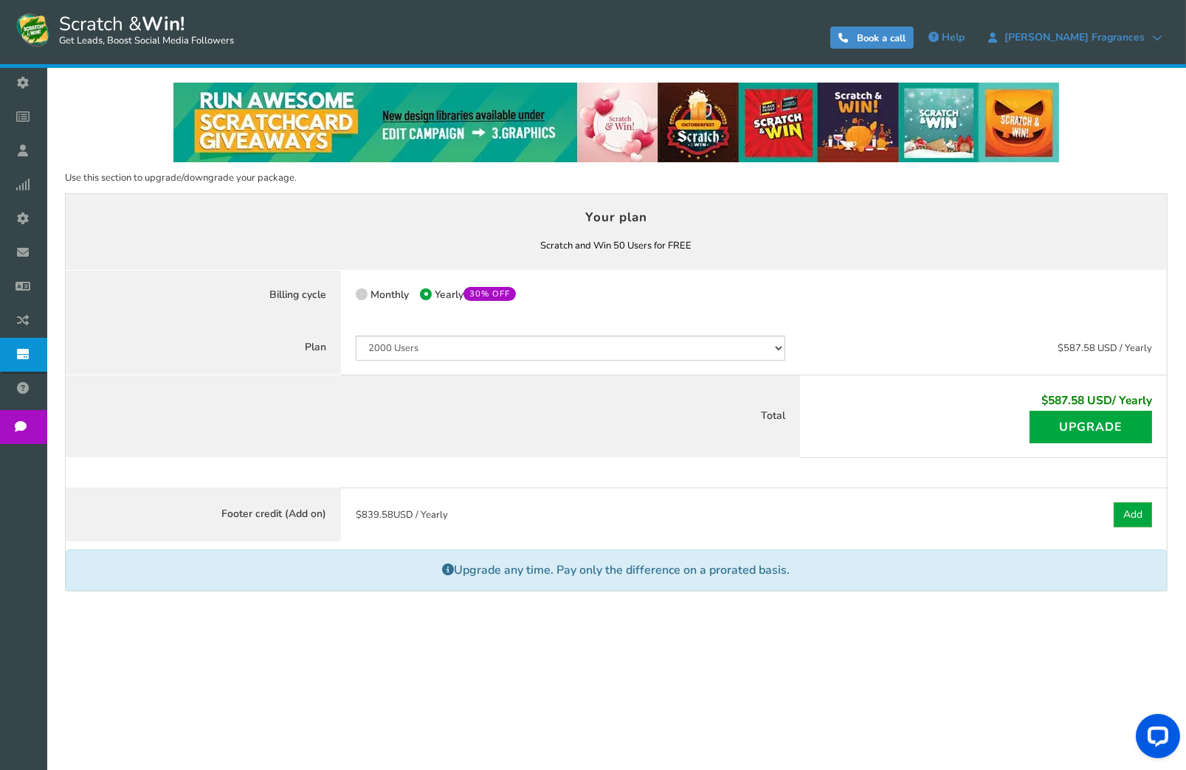
click at [360, 296] on span at bounding box center [362, 294] width 12 height 12
click at [360, 296] on input "Monthly" at bounding box center [361, 296] width 10 height 10
radio input "true"
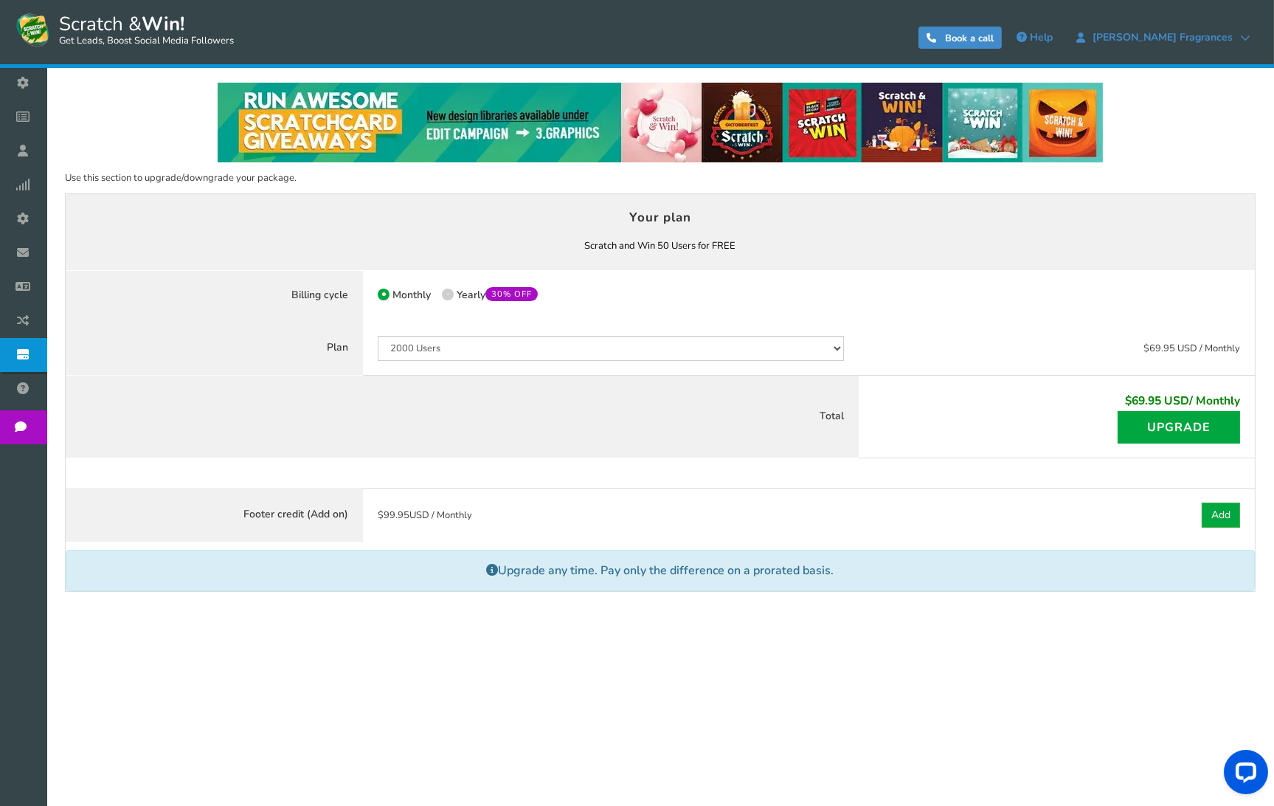
click at [451, 294] on span at bounding box center [448, 294] width 12 height 12
click at [451, 294] on input "50% OFF Limited time offer! Yearly 30% OFF" at bounding box center [447, 296] width 10 height 10
radio input "true"
click at [512, 352] on select "50 Users 500 Users 2000 Users 10000 Users 25000 Users Unlimited" at bounding box center [611, 348] width 466 height 25
select select "849"
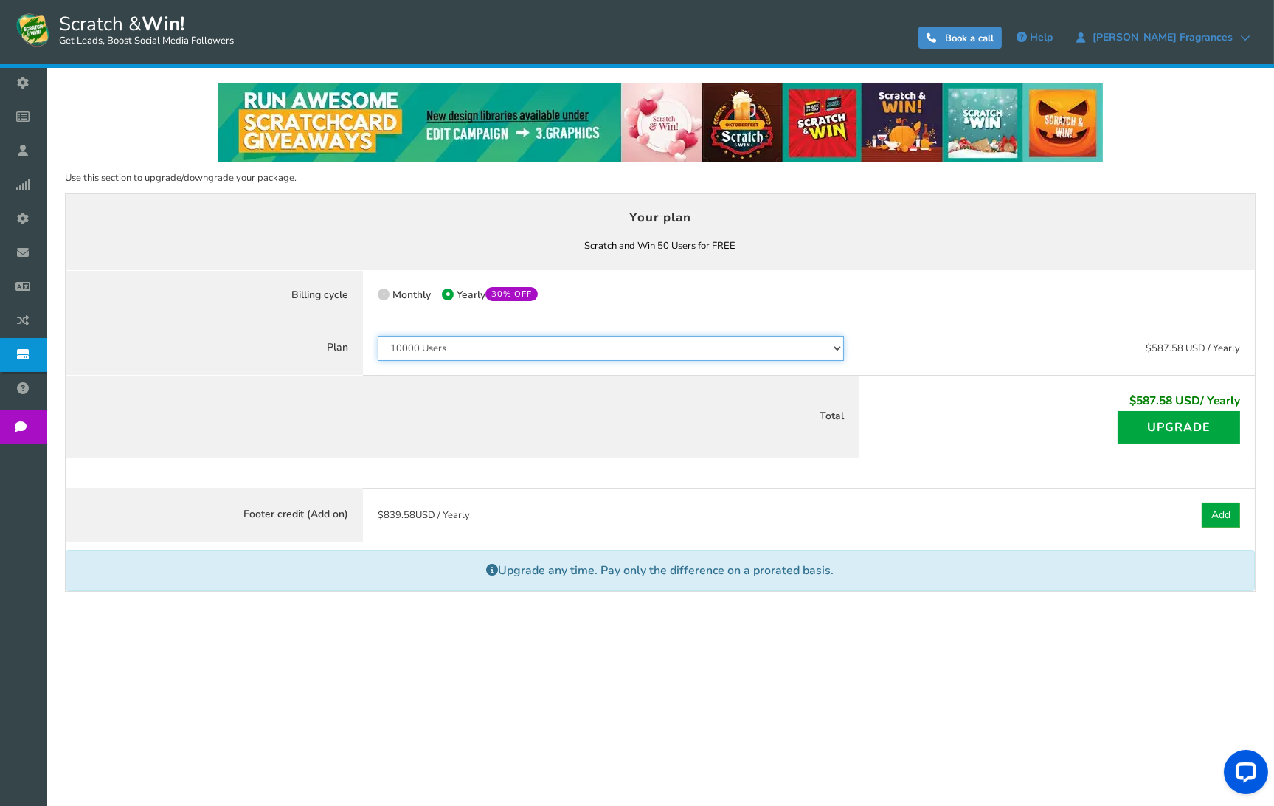
click at [378, 336] on select "50 Users 500 Users 2000 Users 10000 Users 25000 Users Unlimited" at bounding box center [611, 348] width 466 height 25
click at [384, 296] on span at bounding box center [384, 294] width 12 height 12
click at [384, 296] on input "Monthly" at bounding box center [383, 296] width 10 height 10
radio input "true"
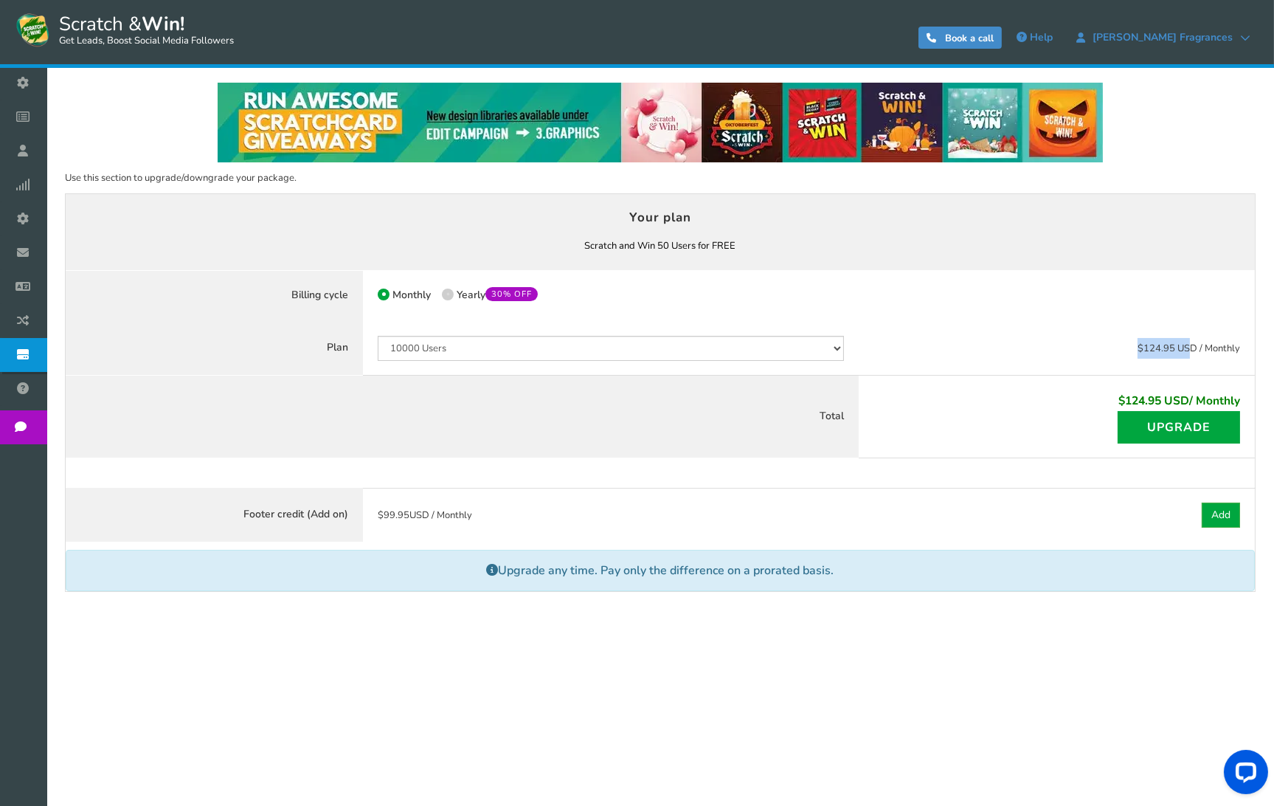
drag, startPoint x: 1133, startPoint y: 345, endPoint x: 1190, endPoint y: 341, distance: 57.0
click at [1190, 341] on div "$124.95 USD / Monthly Free" at bounding box center [1057, 348] width 396 height 55
click at [526, 345] on select "50 Users 500 Users 2000 Users 10000 Users 25000 Users Unlimited" at bounding box center [611, 348] width 466 height 25
select select "846"
click at [378, 336] on select "50 Users 500 Users 2000 Users 10000 Users 25000 Users Unlimited" at bounding box center [611, 348] width 466 height 25
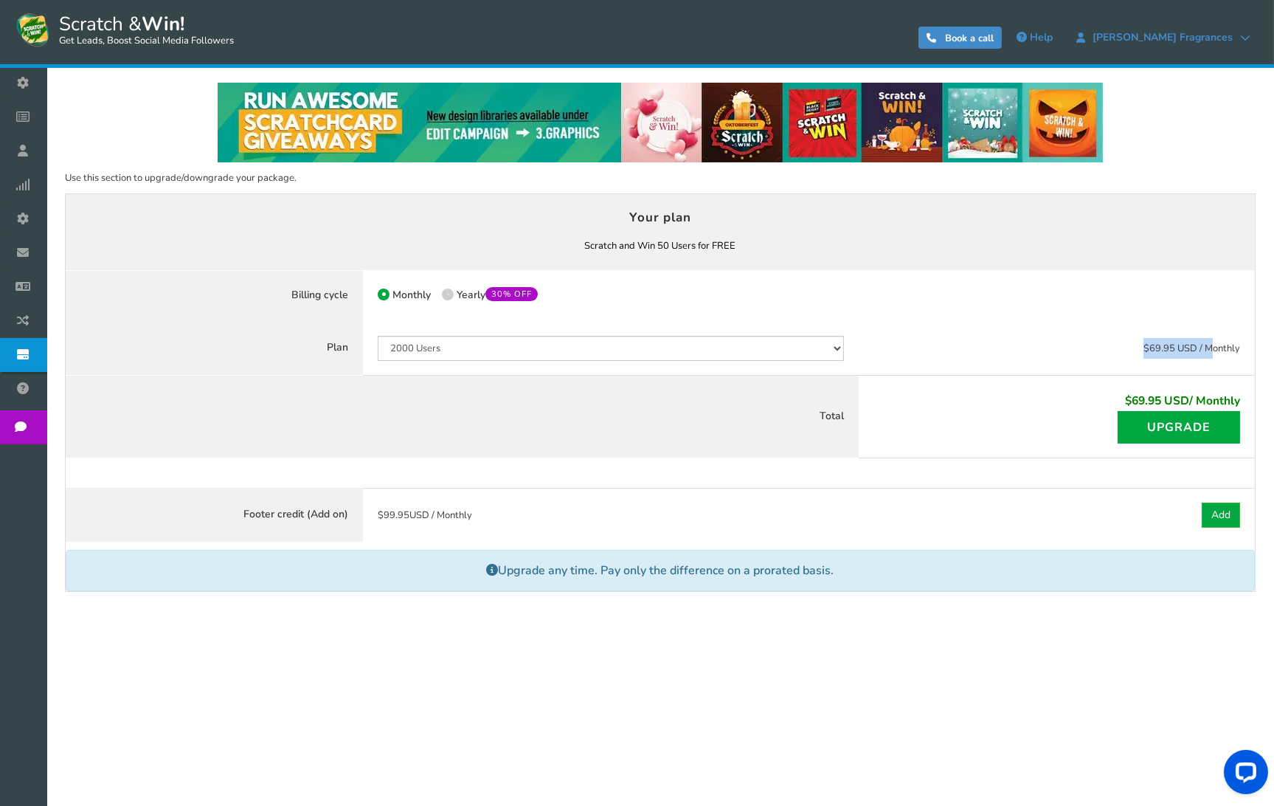
drag, startPoint x: 1145, startPoint y: 350, endPoint x: 1210, endPoint y: 346, distance: 65.0
click at [1210, 346] on span "$69.95 USD / Monthly" at bounding box center [1191, 348] width 97 height 13
click at [989, 350] on div "$69.95 USD / Monthly Free" at bounding box center [1057, 348] width 396 height 55
